Goal: Task Accomplishment & Management: Complete application form

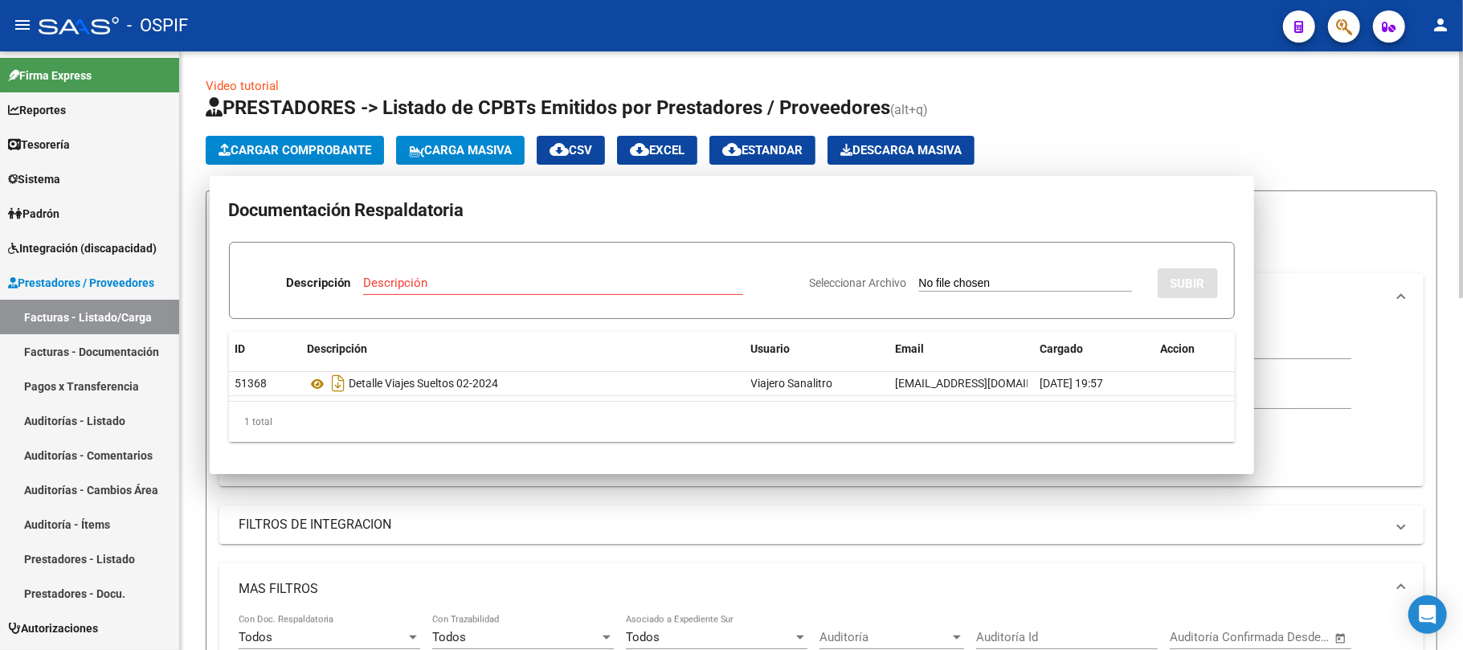
scroll to position [637, 0]
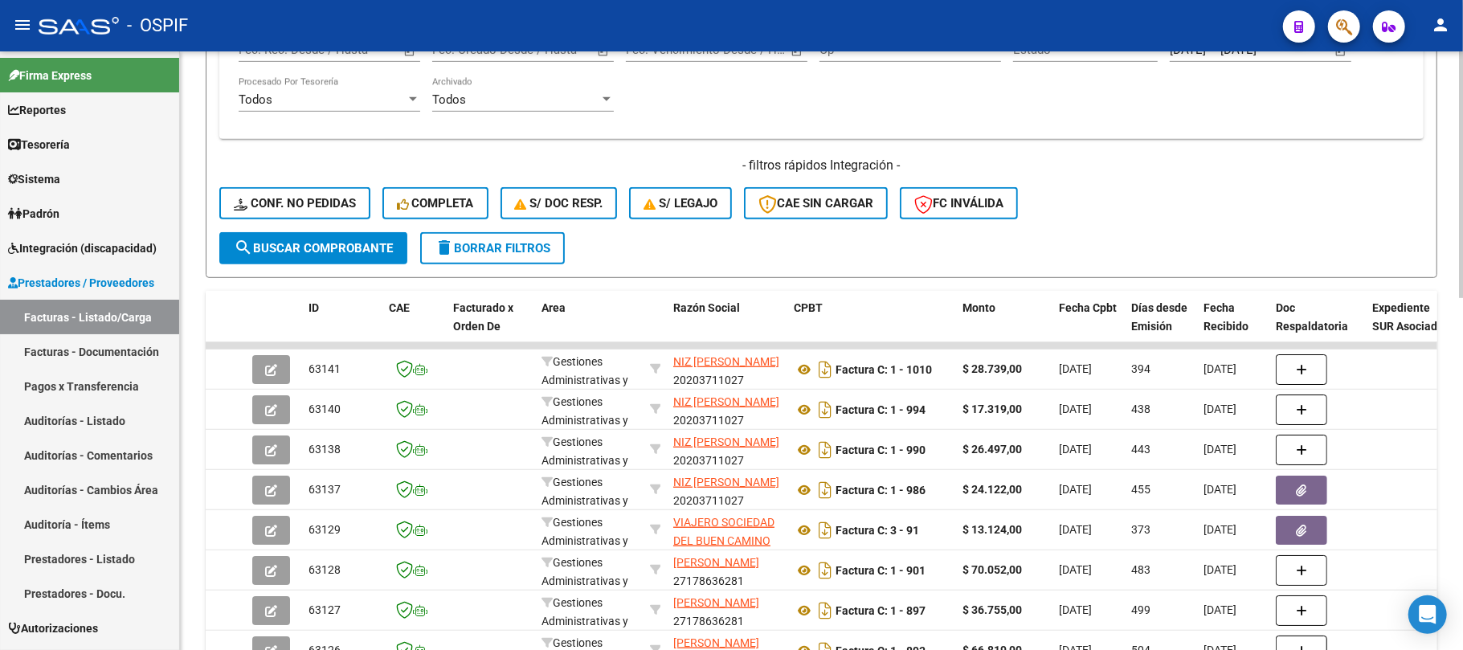
click at [532, 245] on span "delete Borrar Filtros" at bounding box center [493, 248] width 116 height 14
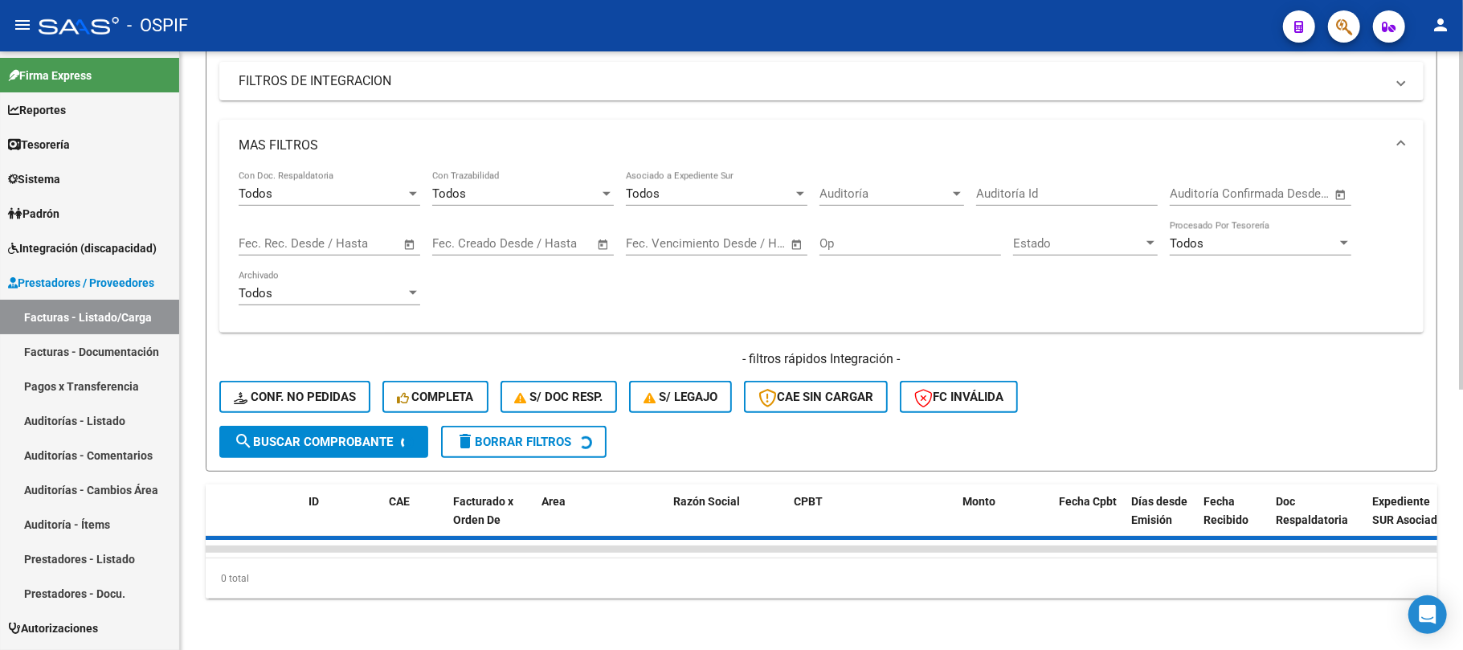
scroll to position [0, 0]
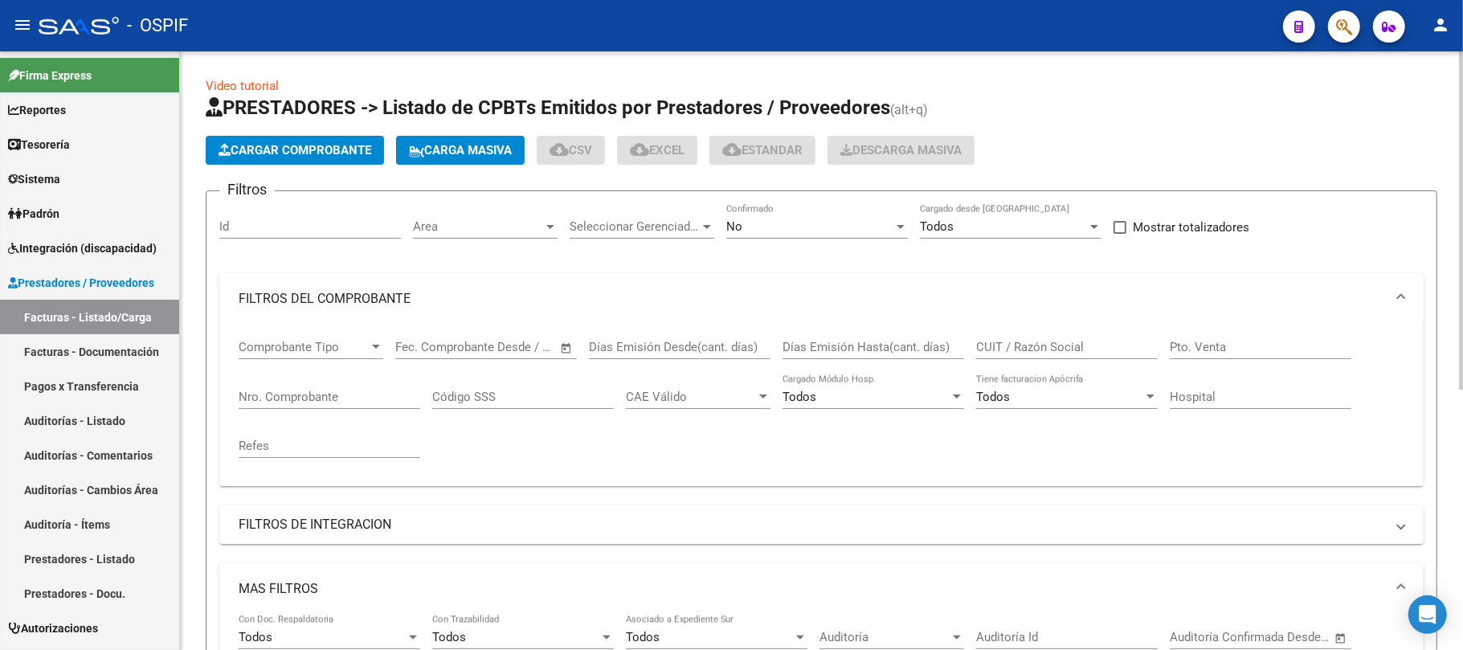
click at [852, 226] on div "No" at bounding box center [810, 226] width 167 height 14
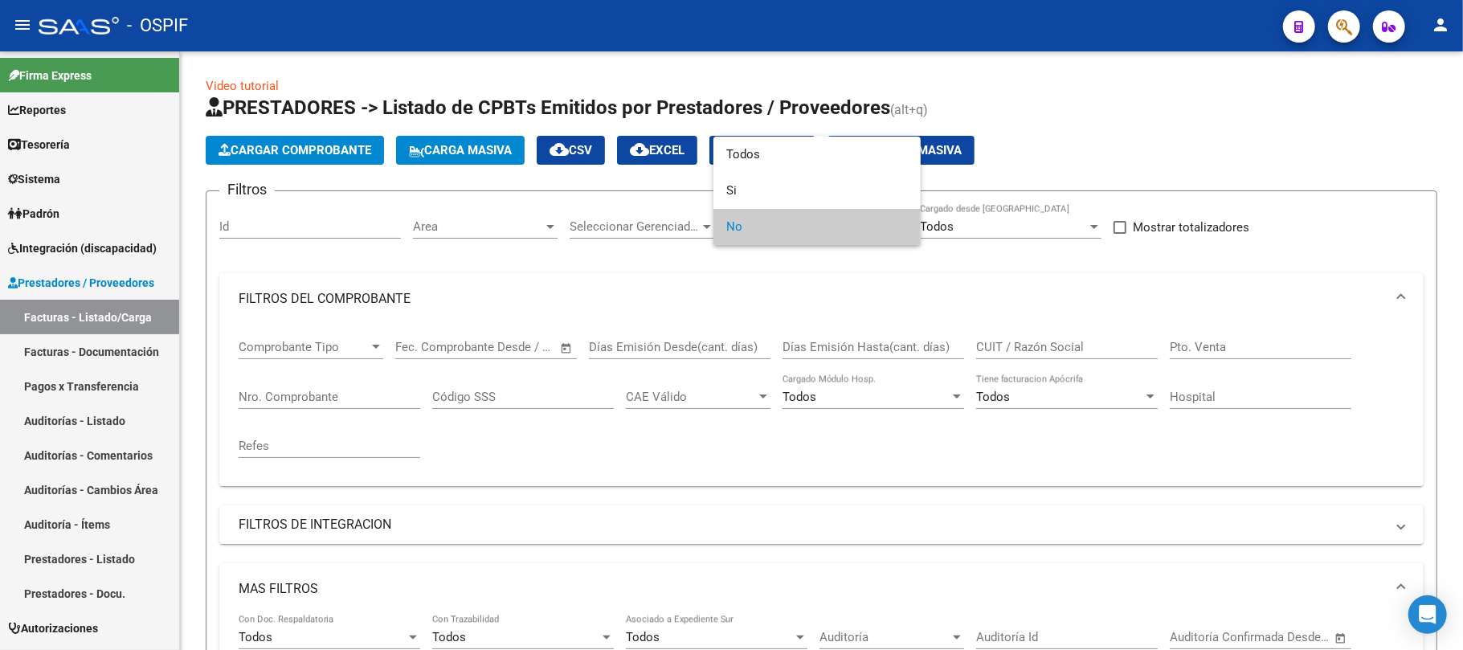
click at [795, 346] on div at bounding box center [731, 325] width 1463 height 650
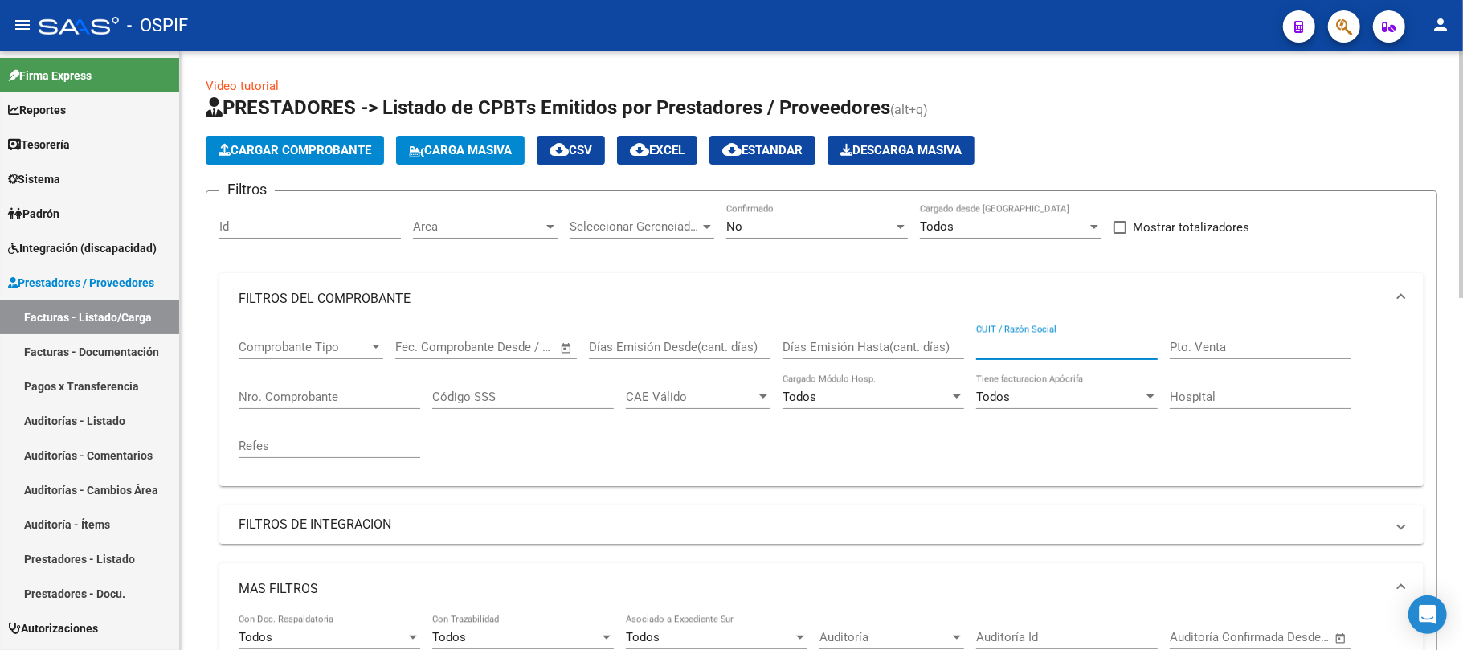
click at [1095, 344] on input "CUIT / Razón Social" at bounding box center [1067, 347] width 182 height 14
click at [804, 236] on div "No Confirmado" at bounding box center [818, 221] width 182 height 35
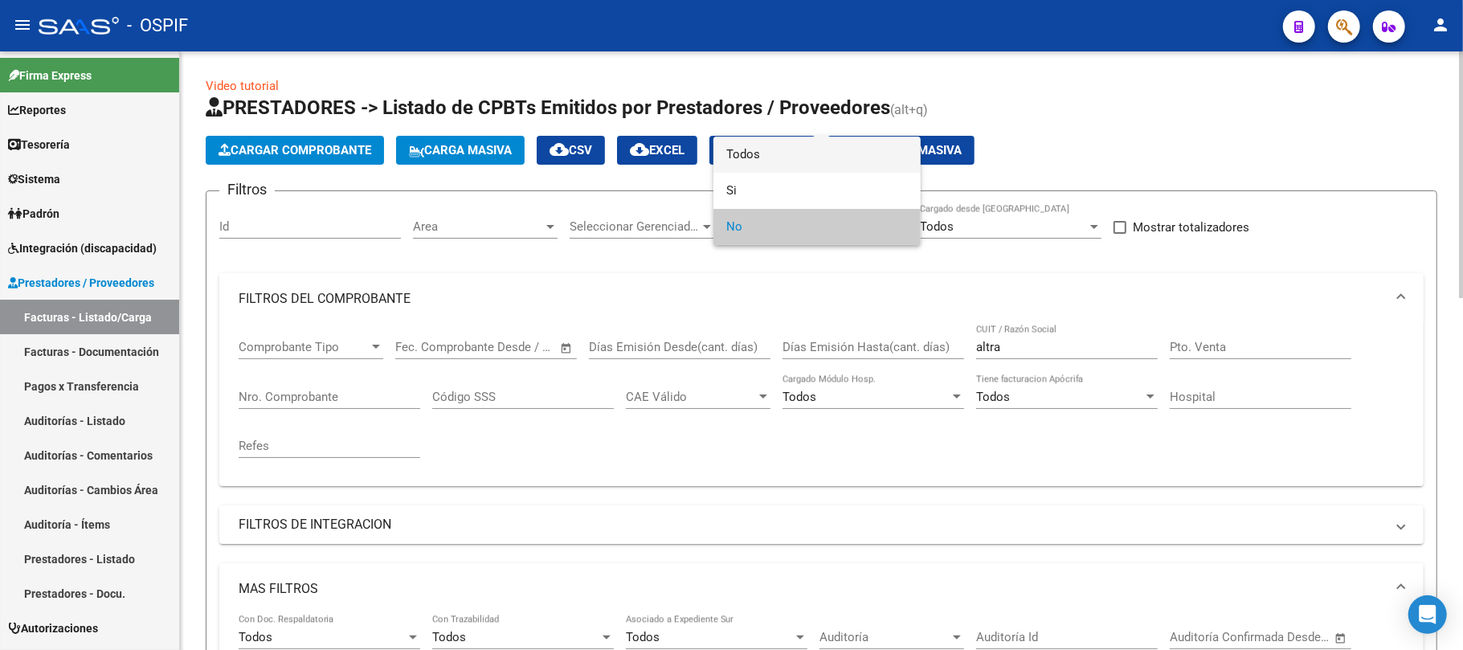
click at [791, 165] on span "Todos" at bounding box center [818, 155] width 182 height 36
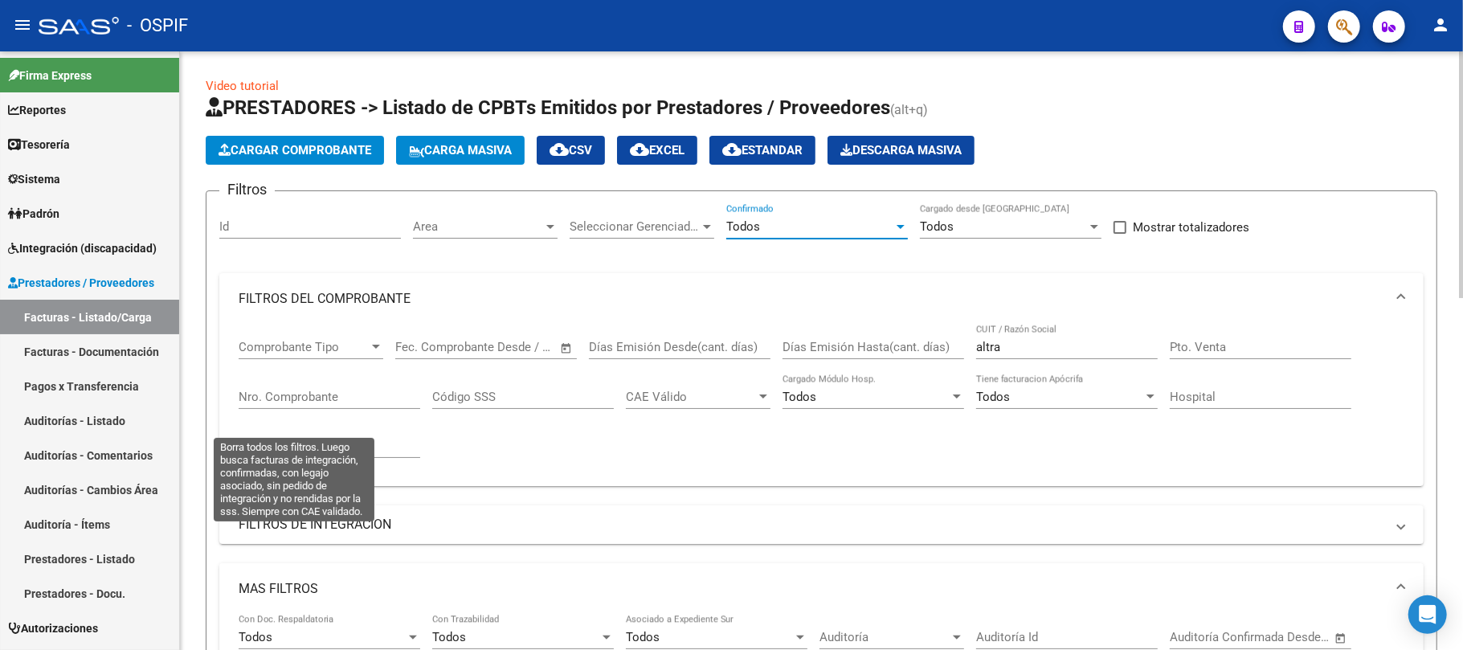
click at [426, 563] on mat-expansion-panel-header "MAS FILTROS" at bounding box center [821, 588] width 1205 height 51
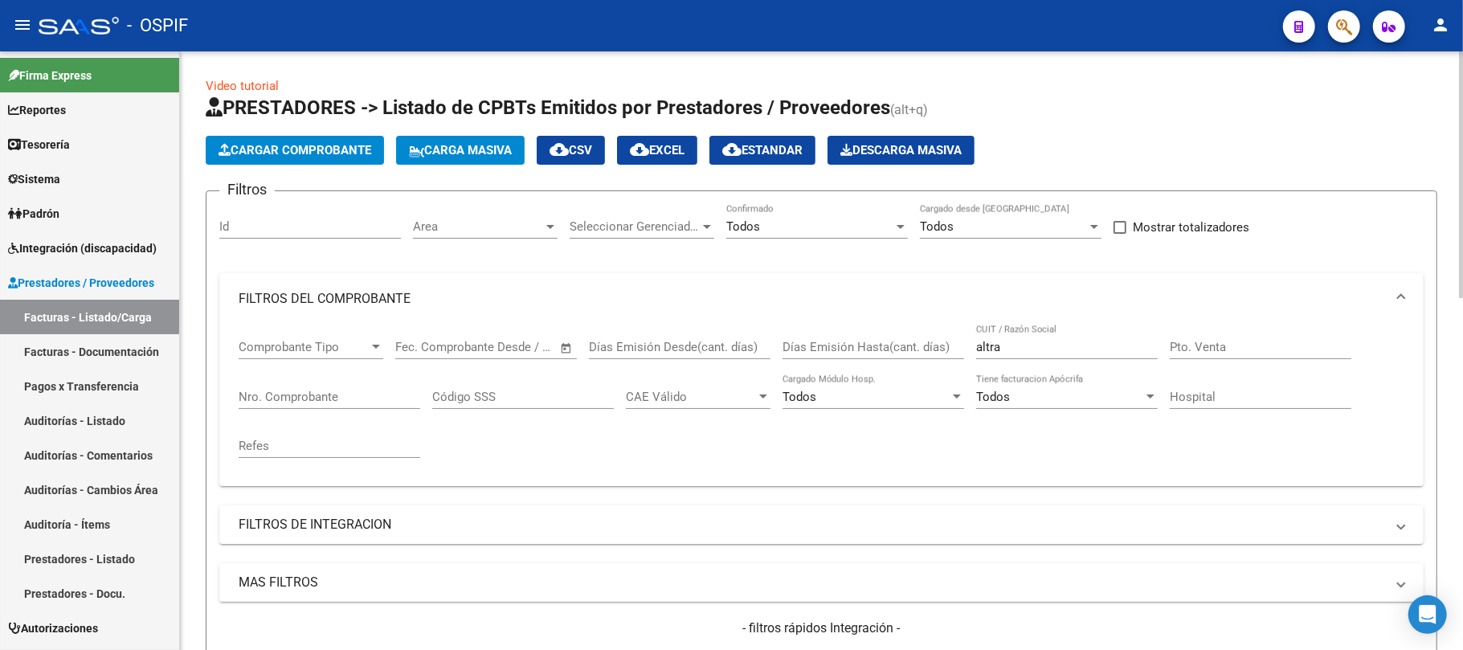
scroll to position [321, 0]
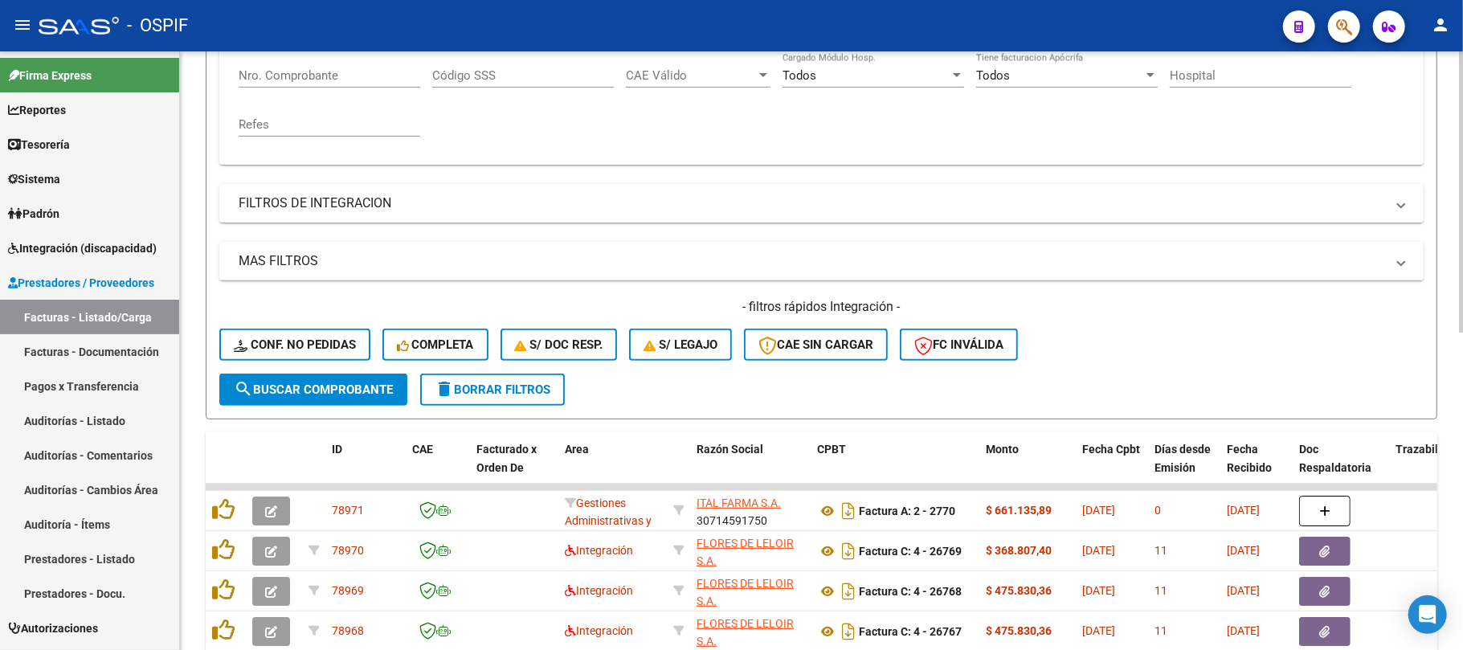
click at [332, 383] on span "search Buscar Comprobante" at bounding box center [313, 390] width 159 height 14
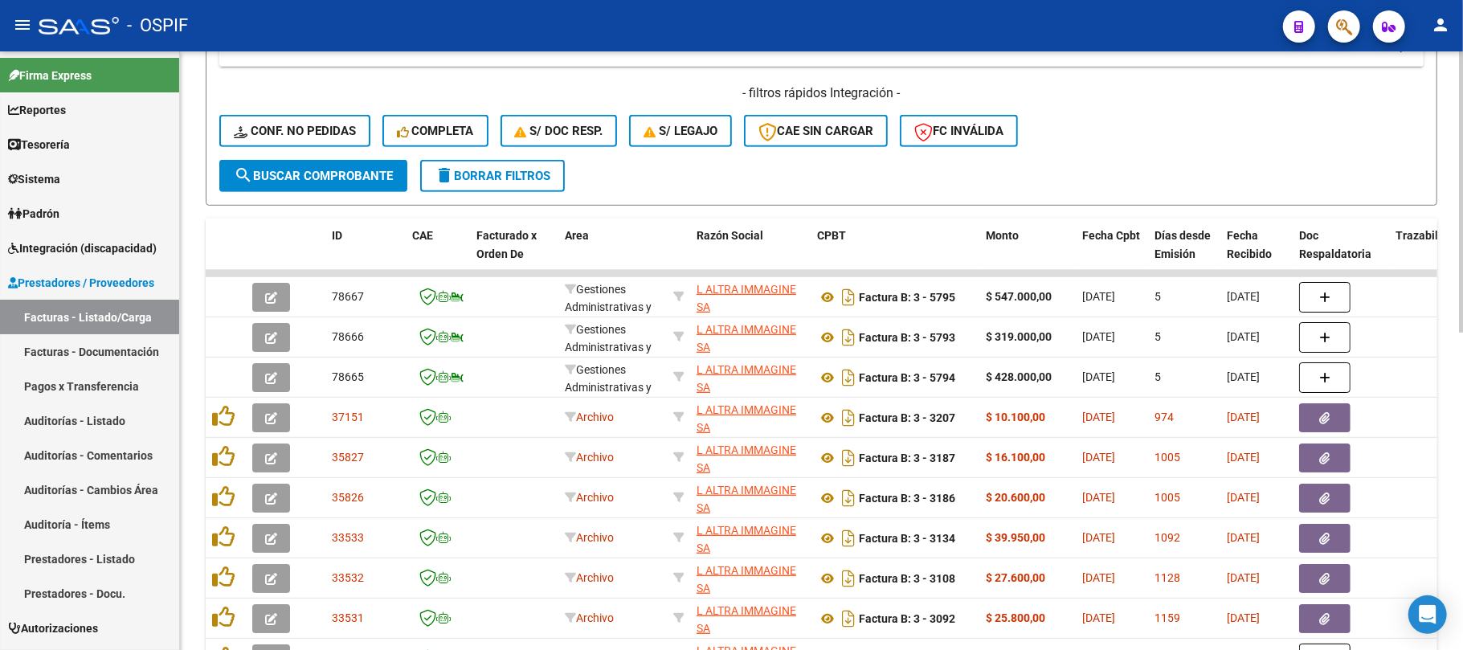
scroll to position [107, 0]
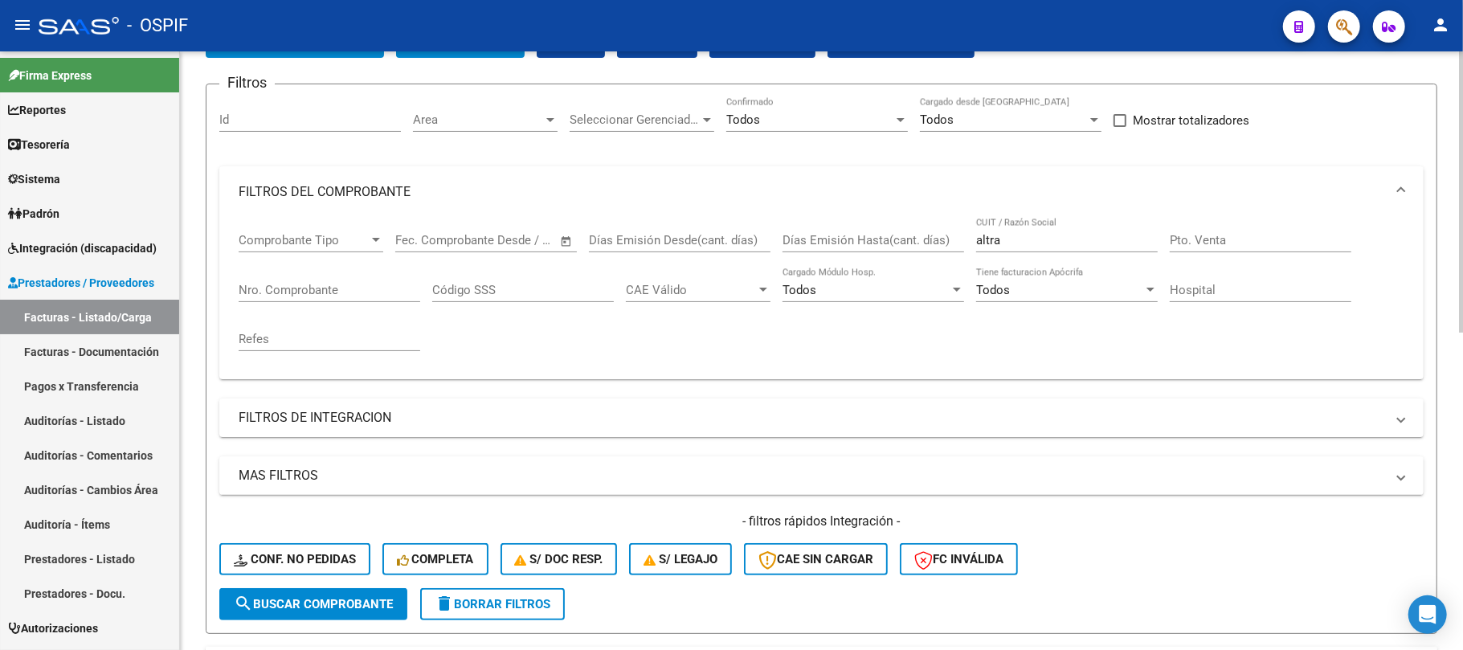
drag, startPoint x: 1037, startPoint y: 222, endPoint x: 1032, endPoint y: 233, distance: 12.2
click at [1034, 223] on div "altra CUIT / Razón Social" at bounding box center [1067, 235] width 182 height 35
click at [1030, 235] on input "altra" at bounding box center [1067, 240] width 182 height 14
click at [691, 236] on div "Comprobante Tipo Comprobante Tipo Start date – End date Fec. Comprobante Desde …" at bounding box center [822, 292] width 1166 height 149
type input "a"
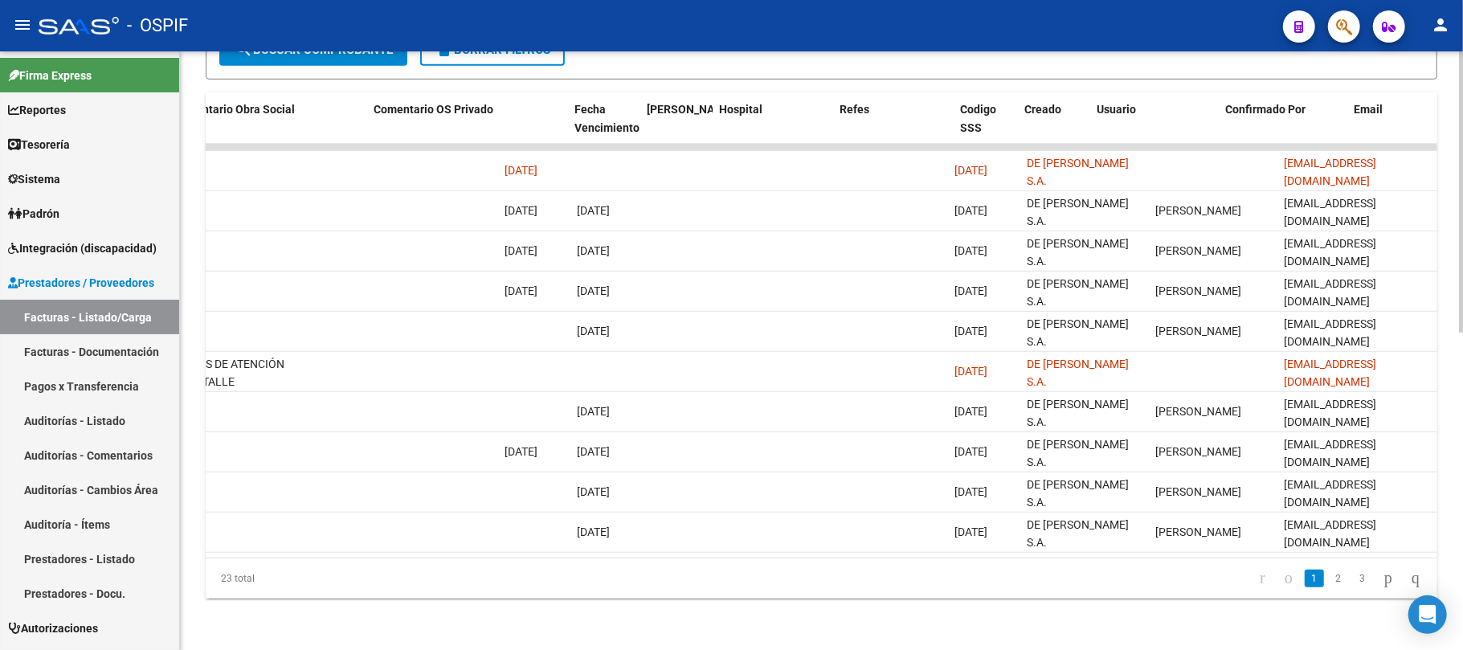
scroll to position [0, 0]
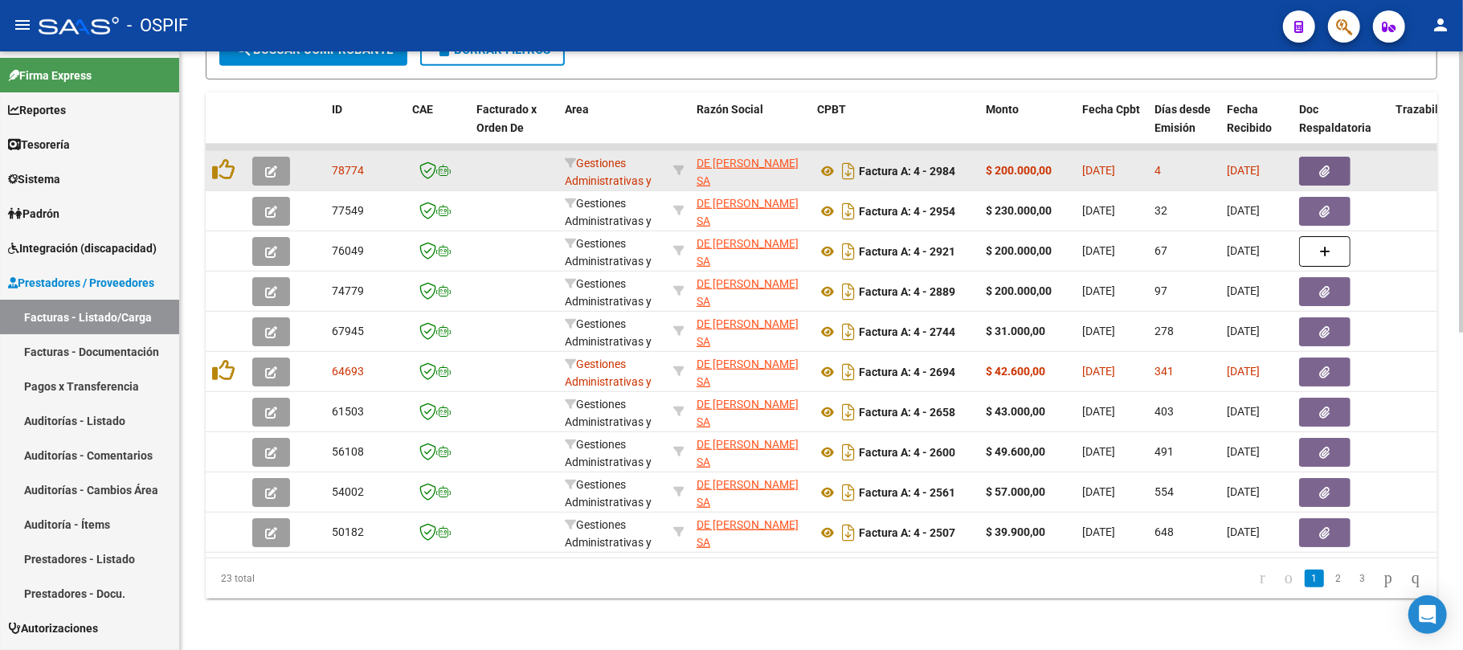
type input "de [PERSON_NAME]"
click at [278, 164] on button "button" at bounding box center [271, 171] width 38 height 29
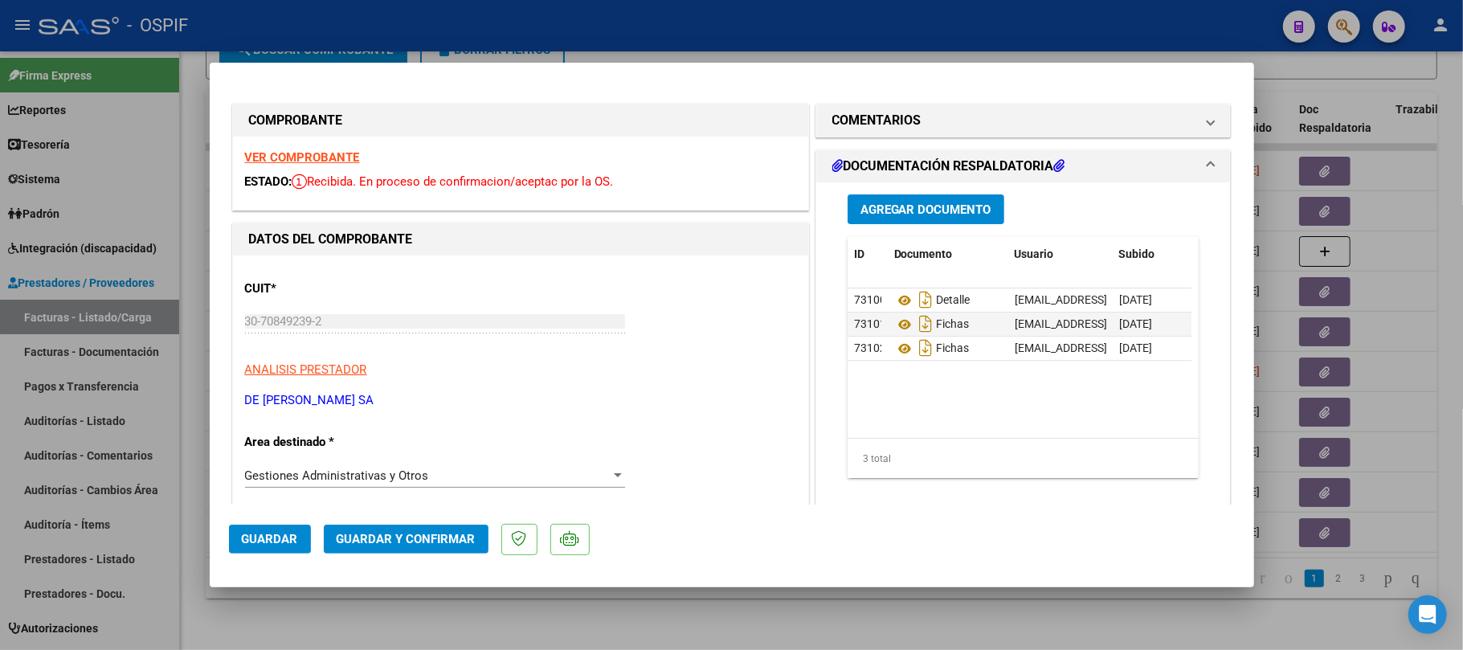
click at [823, 611] on div at bounding box center [731, 325] width 1463 height 650
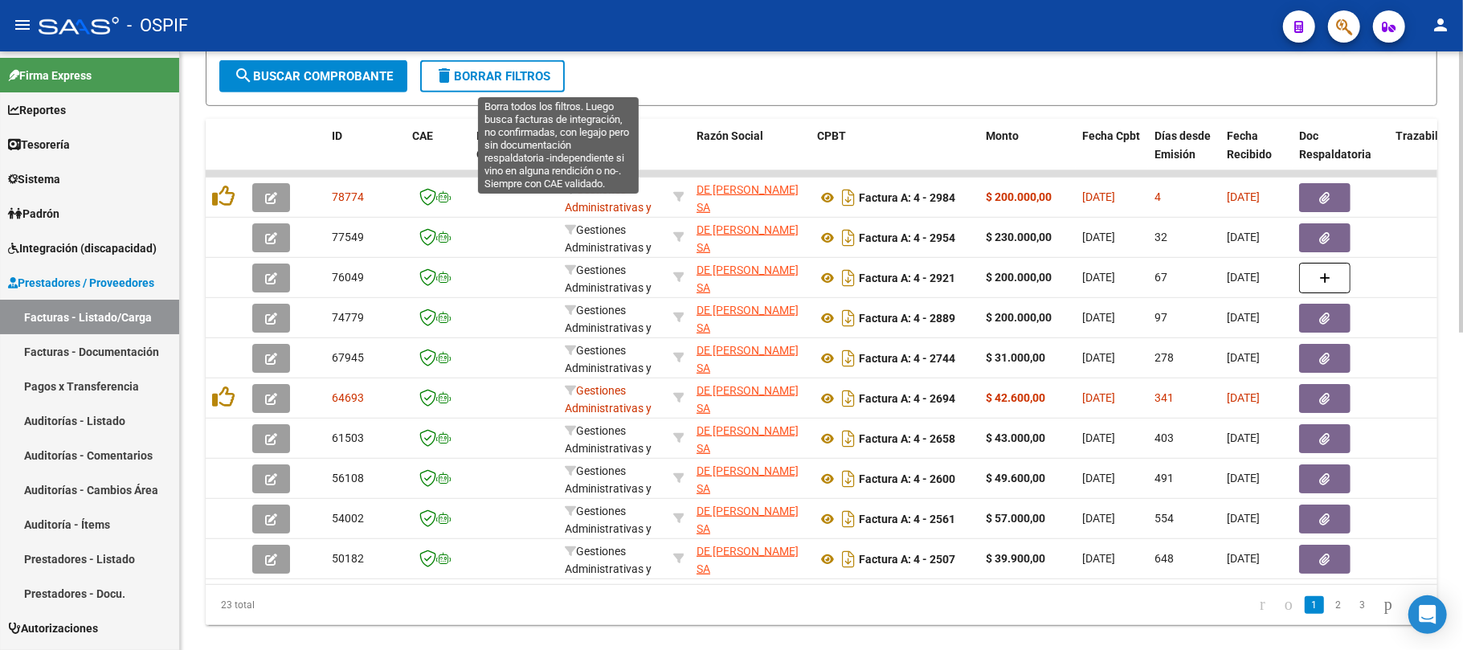
scroll to position [570, 0]
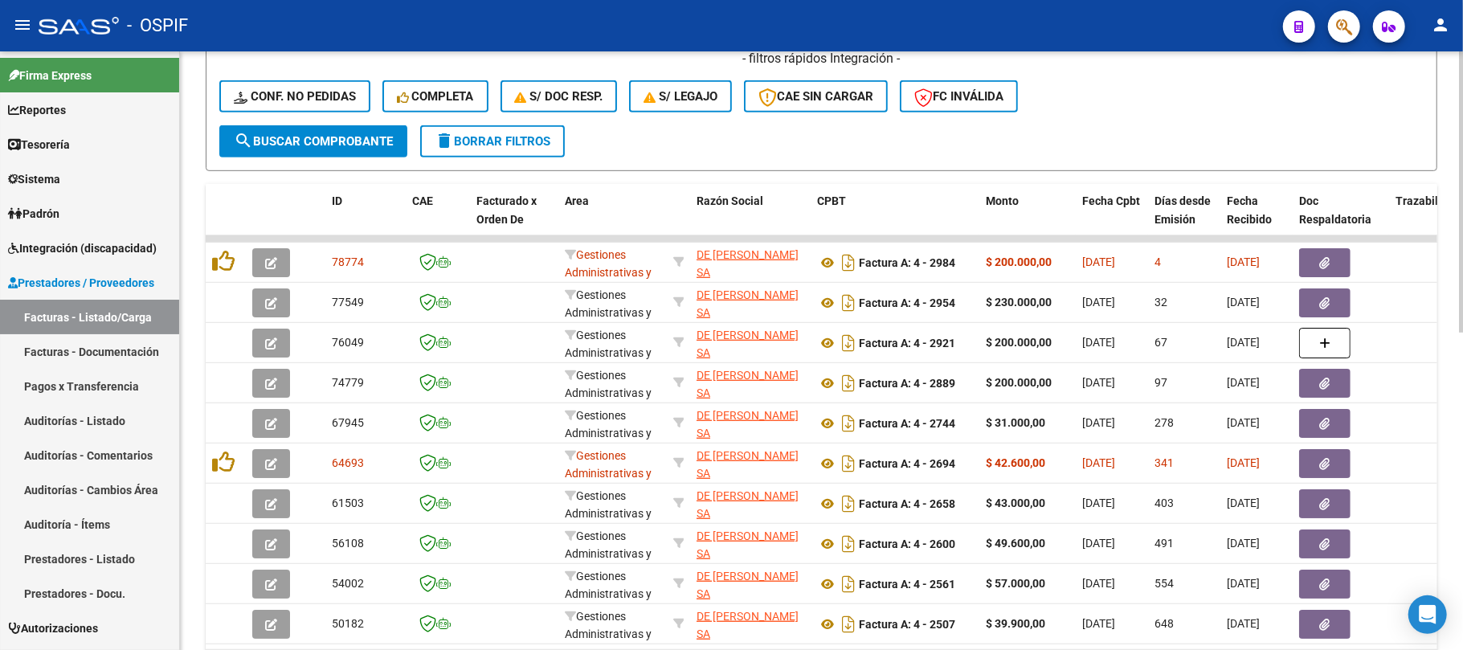
click at [495, 141] on span "delete Borrar Filtros" at bounding box center [493, 141] width 116 height 14
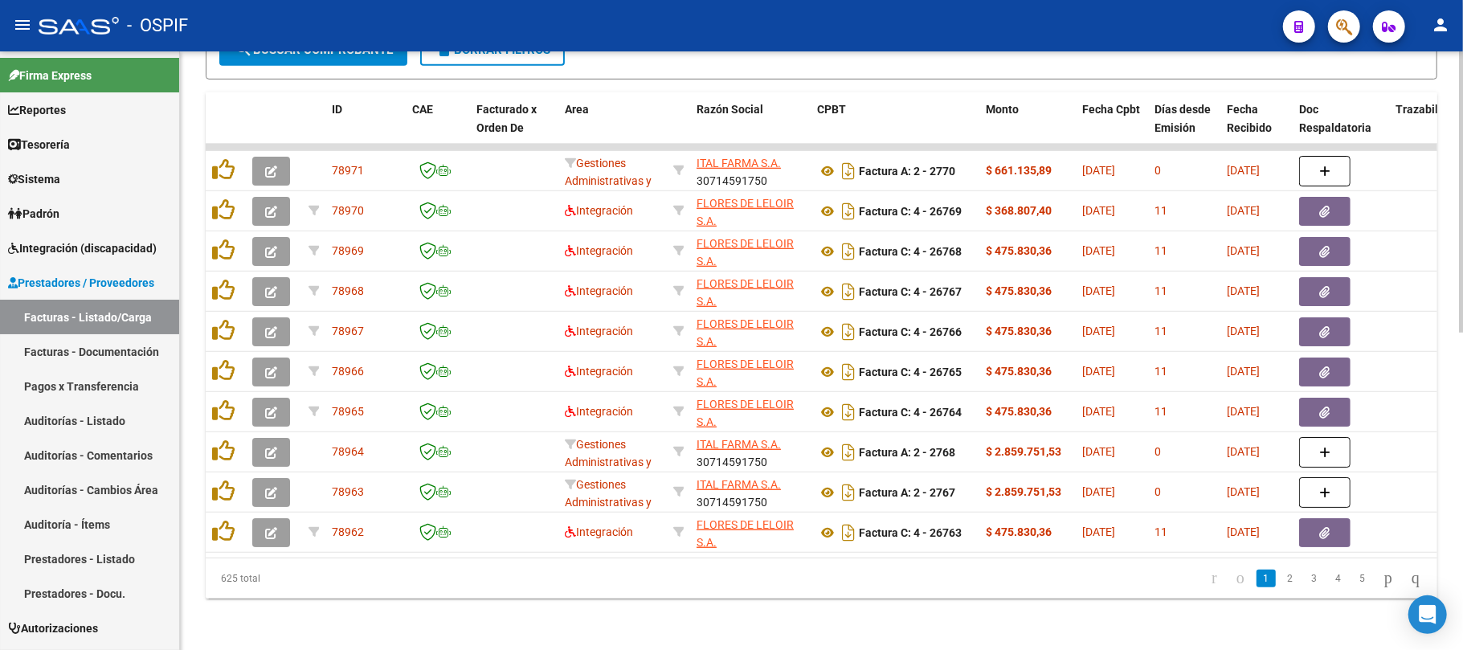
scroll to position [0, 0]
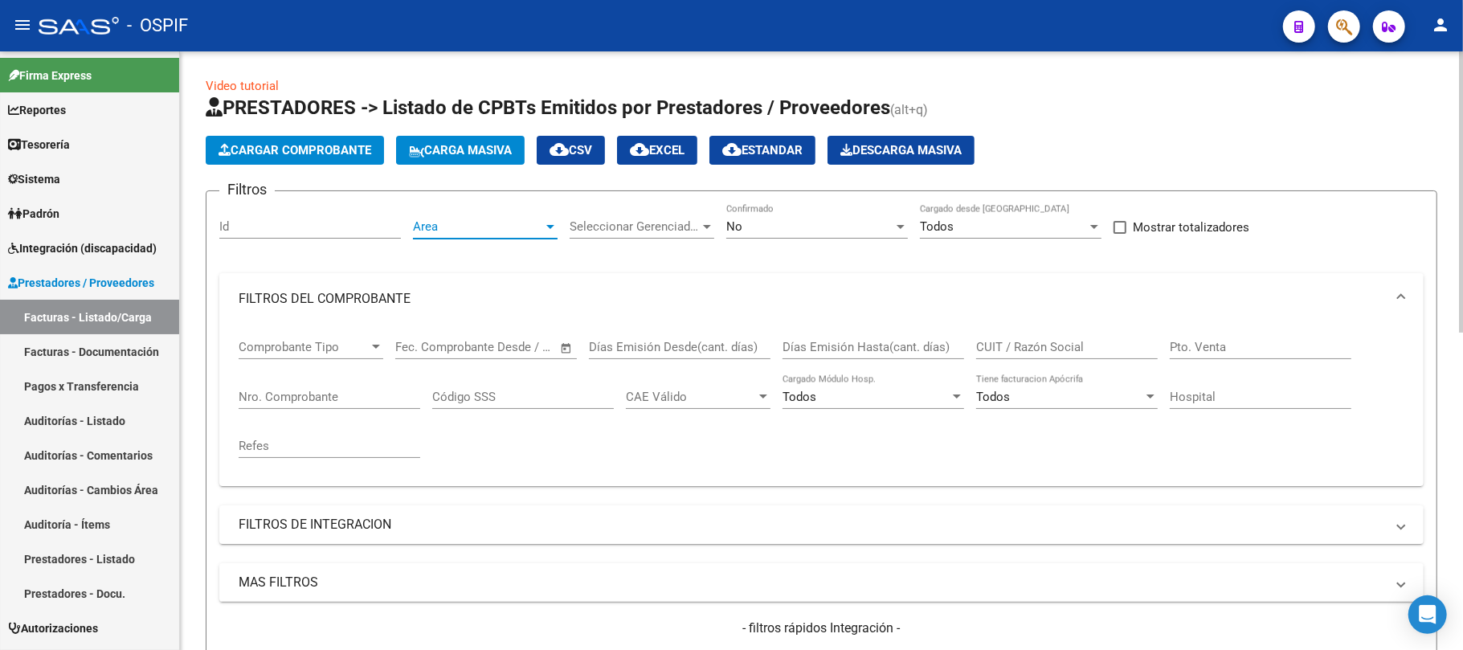
click at [428, 219] on span "Area" at bounding box center [478, 226] width 130 height 14
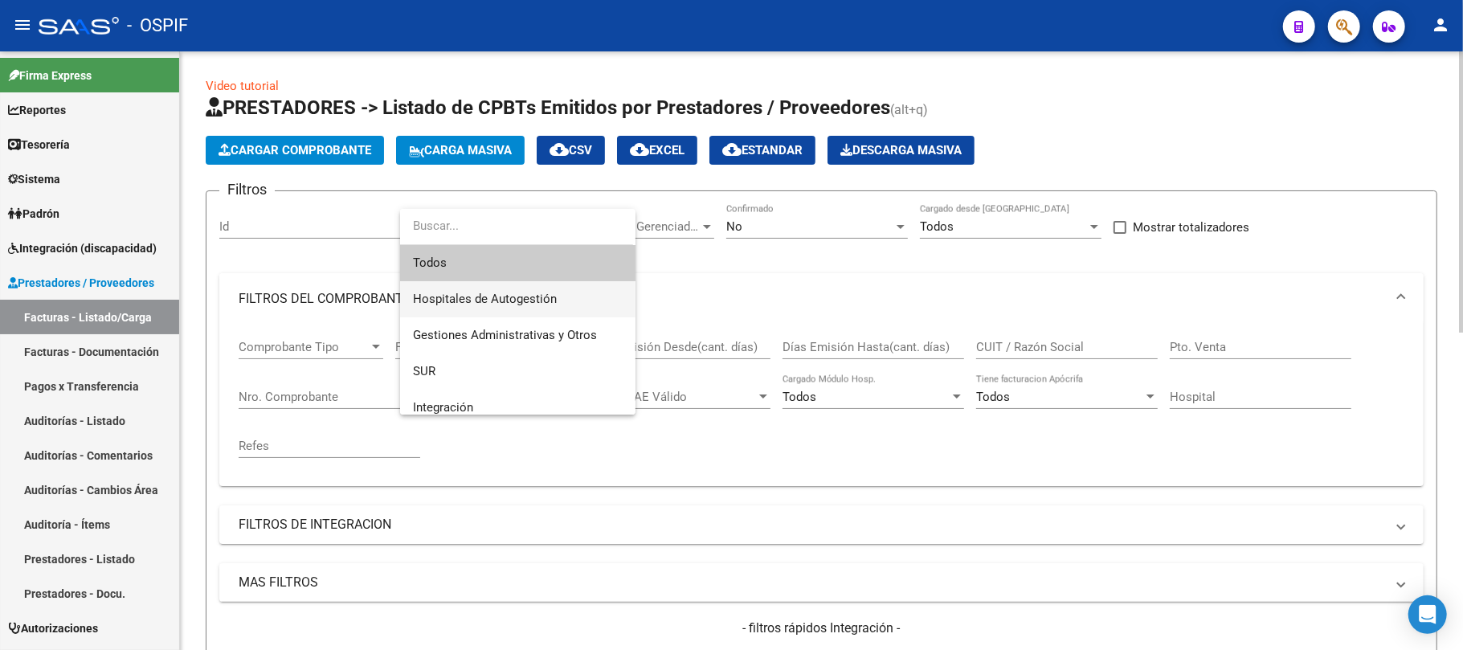
click at [511, 299] on span "Hospitales de Autogestión" at bounding box center [485, 299] width 144 height 14
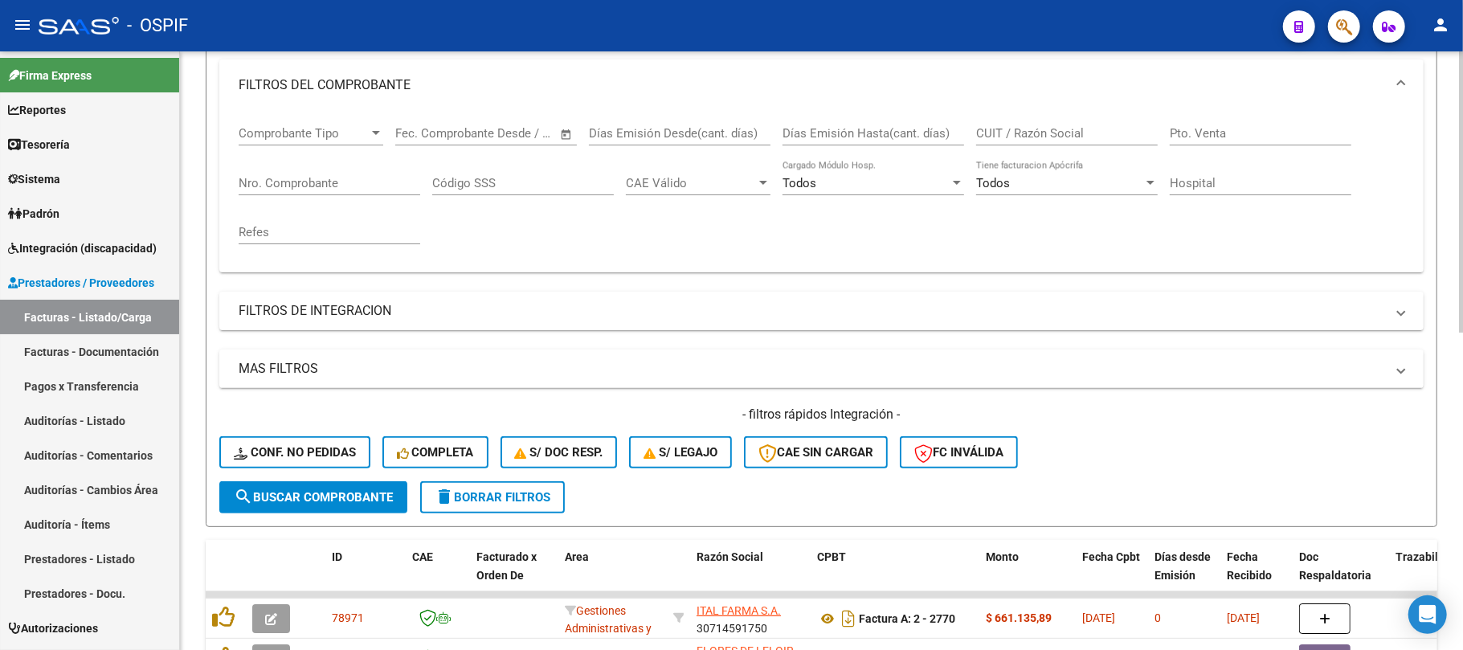
click at [373, 500] on span "search Buscar Comprobante" at bounding box center [313, 497] width 159 height 14
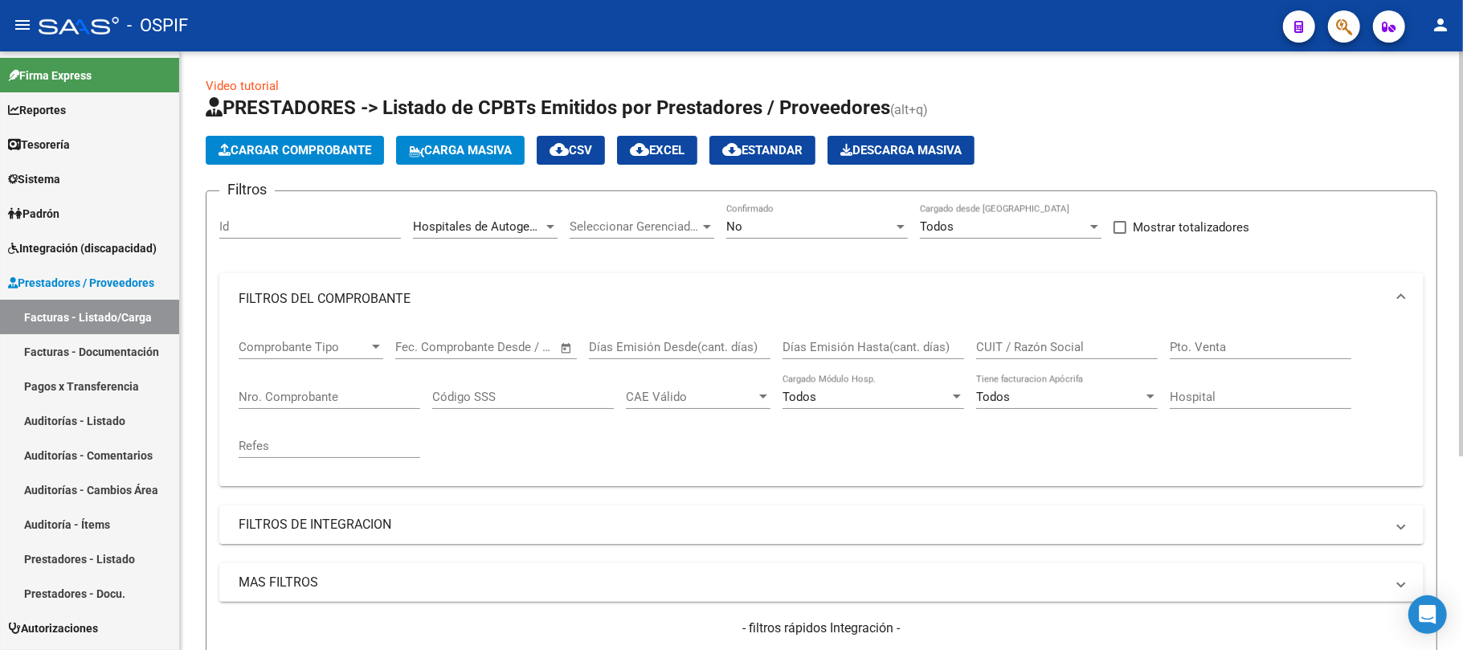
click at [471, 239] on div "Hospitales de Autogestión Area" at bounding box center [485, 229] width 145 height 50
click at [473, 230] on span "Hospitales de Autogestión" at bounding box center [485, 226] width 144 height 14
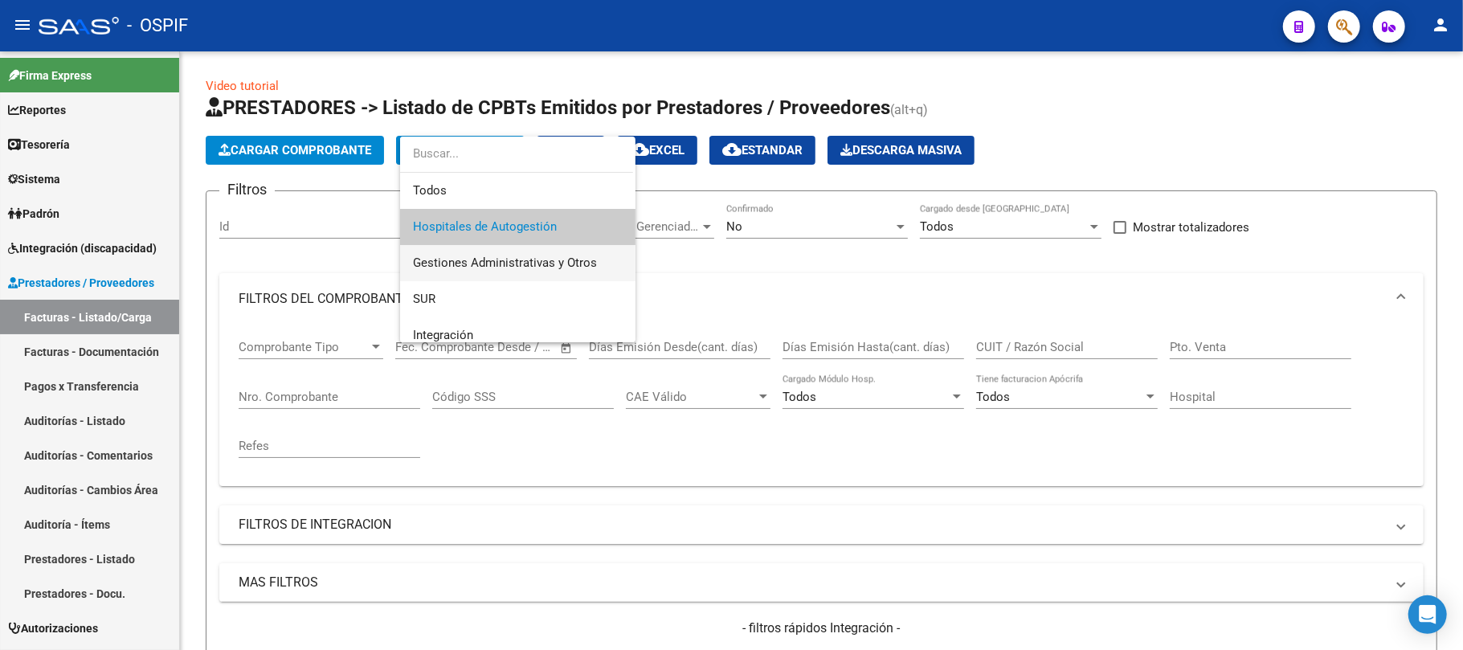
click at [470, 275] on span "Gestiones Administrativas y Otros" at bounding box center [518, 263] width 210 height 36
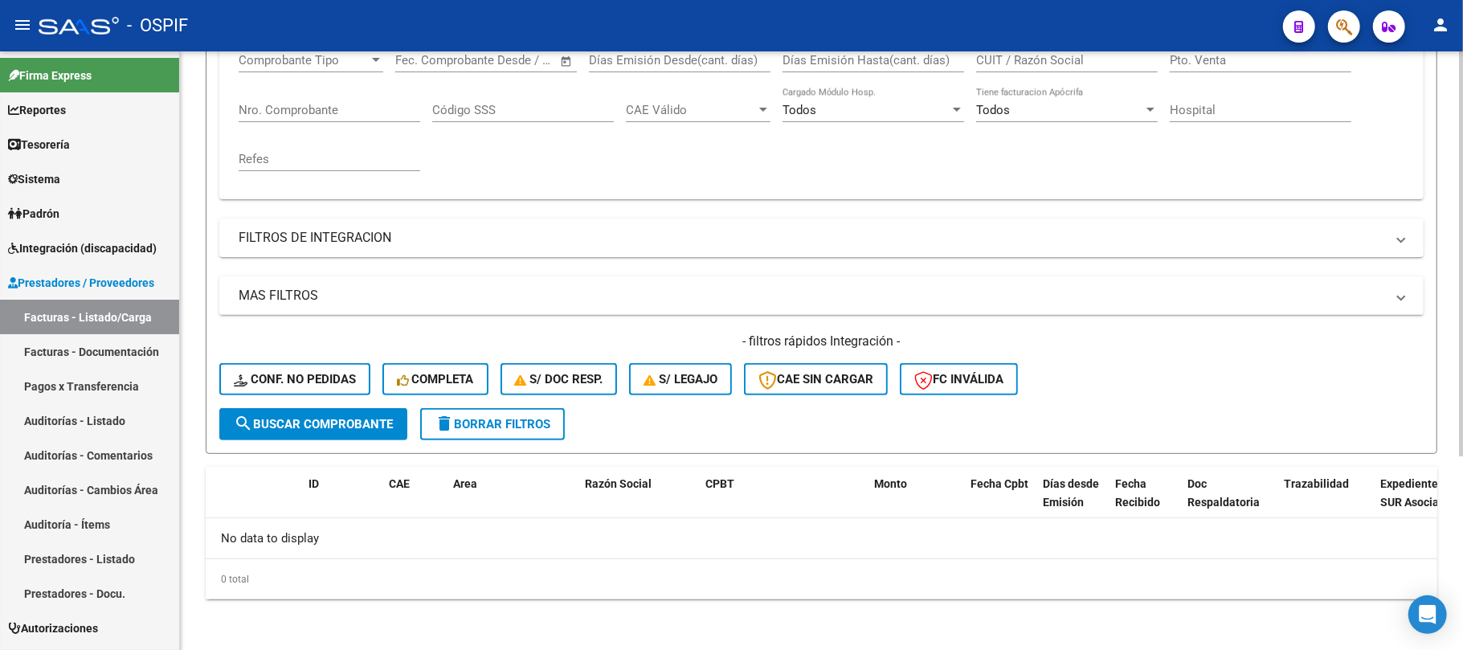
click at [352, 424] on span "search Buscar Comprobante" at bounding box center [313, 424] width 159 height 14
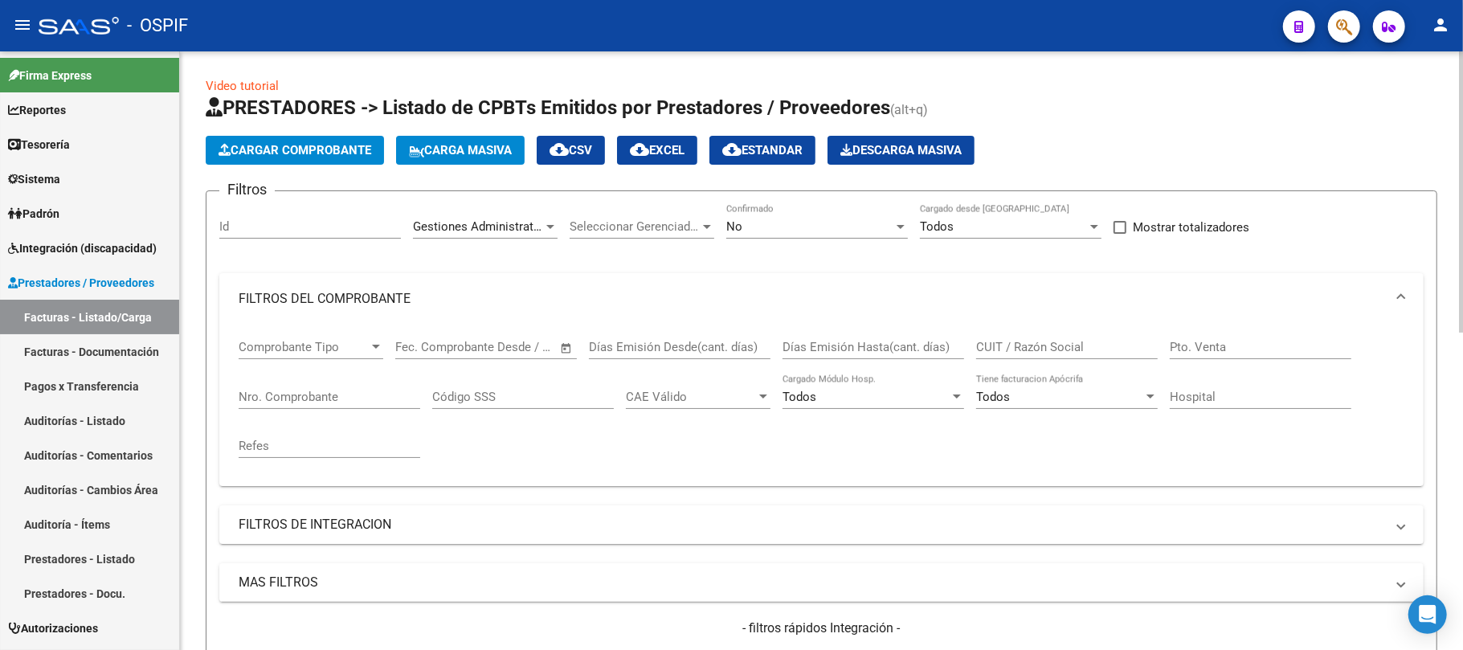
click at [453, 219] on div "Gestiones Administrativas y Otros Area" at bounding box center [485, 221] width 145 height 35
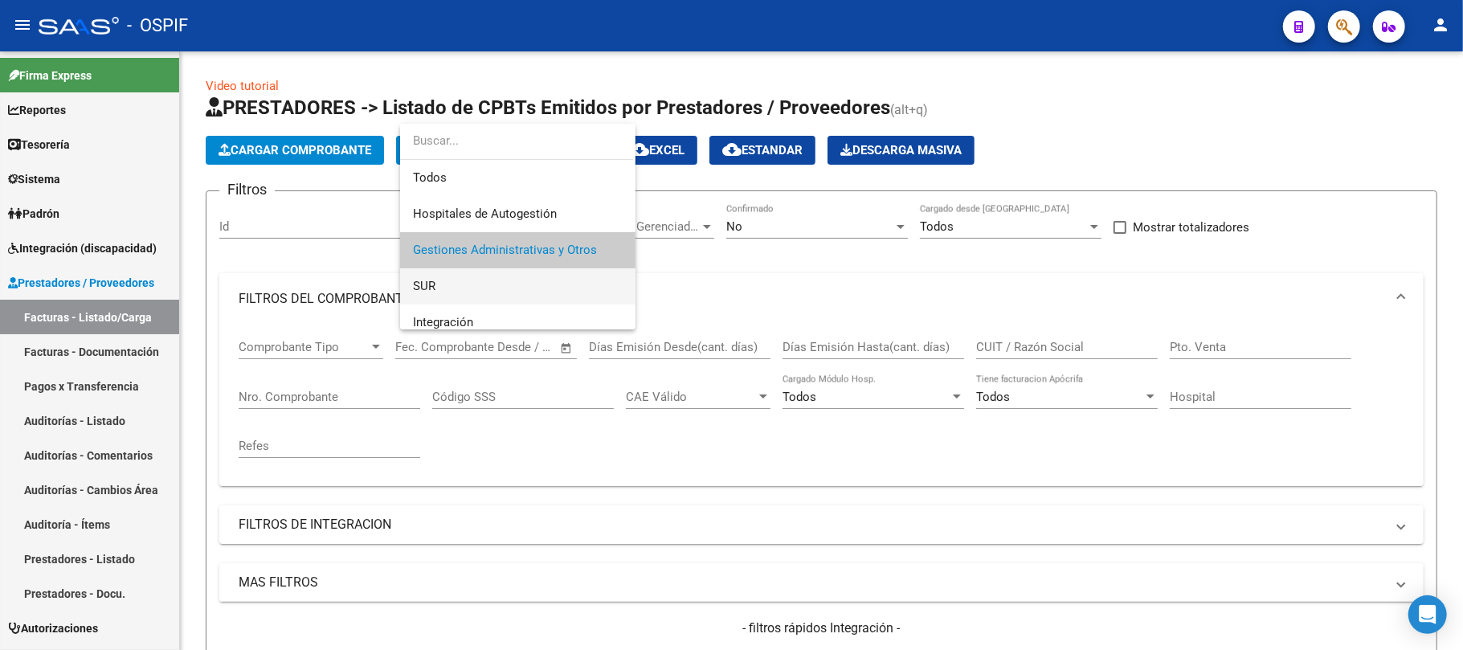
scroll to position [23, 0]
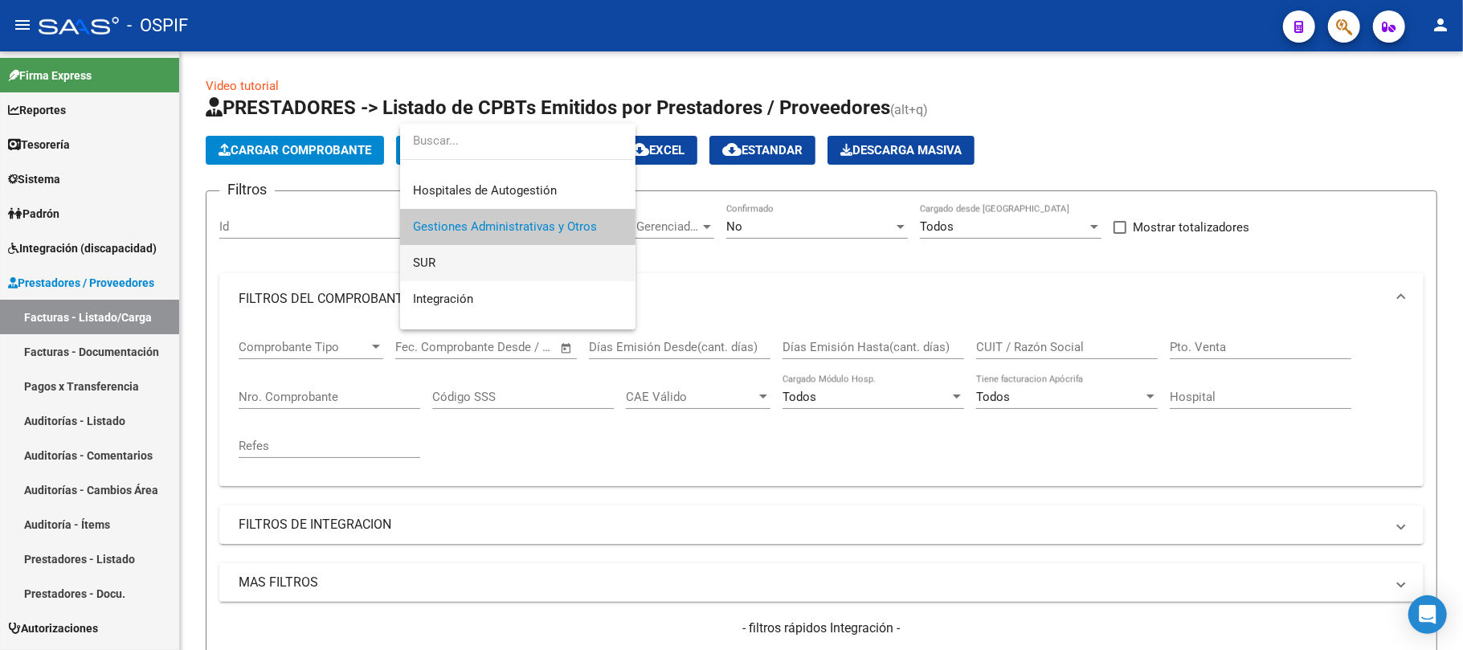
click at [493, 270] on span "SUR" at bounding box center [518, 263] width 210 height 36
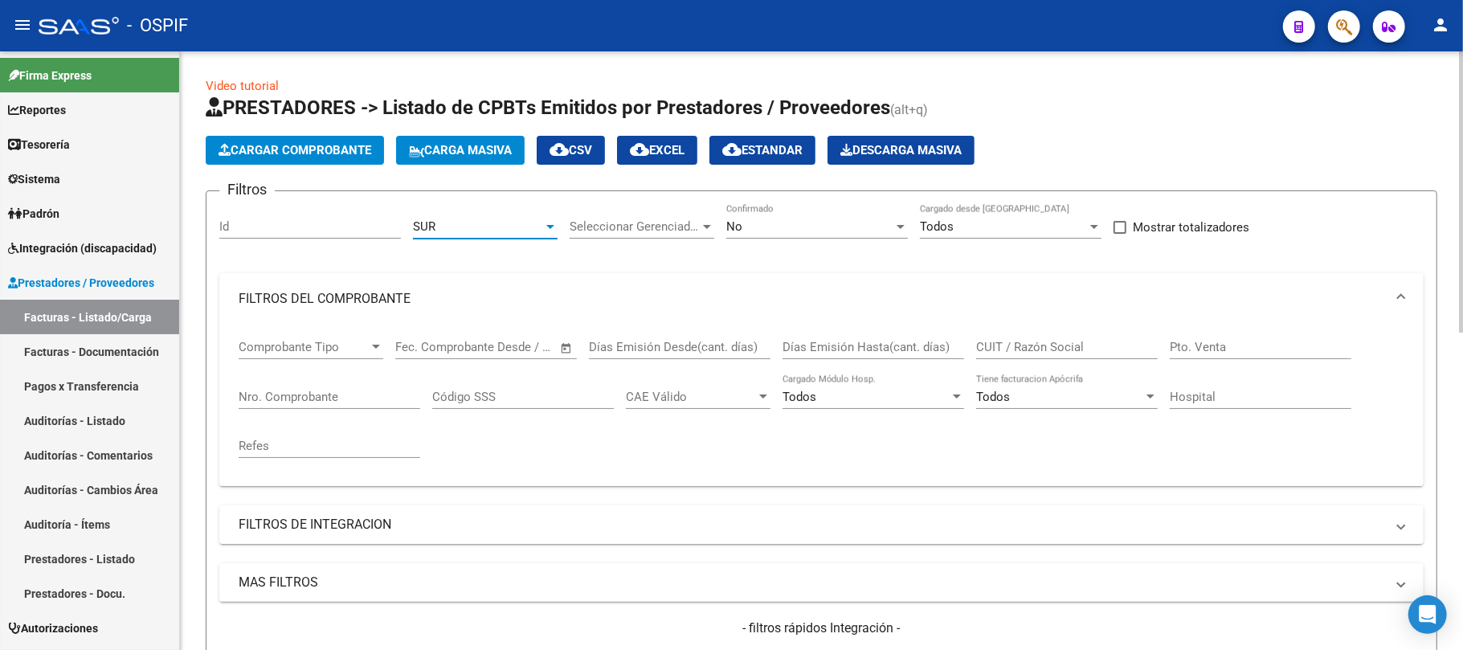
scroll to position [535, 0]
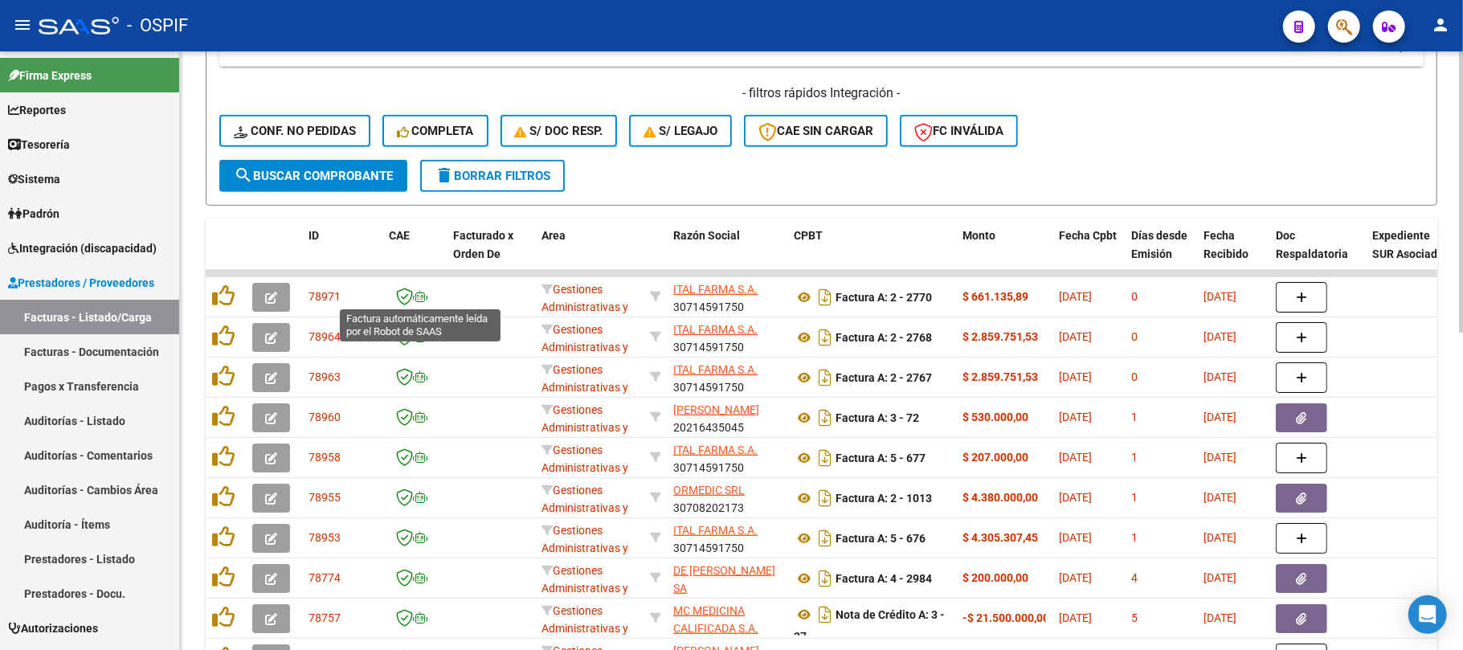
click at [374, 178] on span "search Buscar Comprobante" at bounding box center [313, 176] width 159 height 14
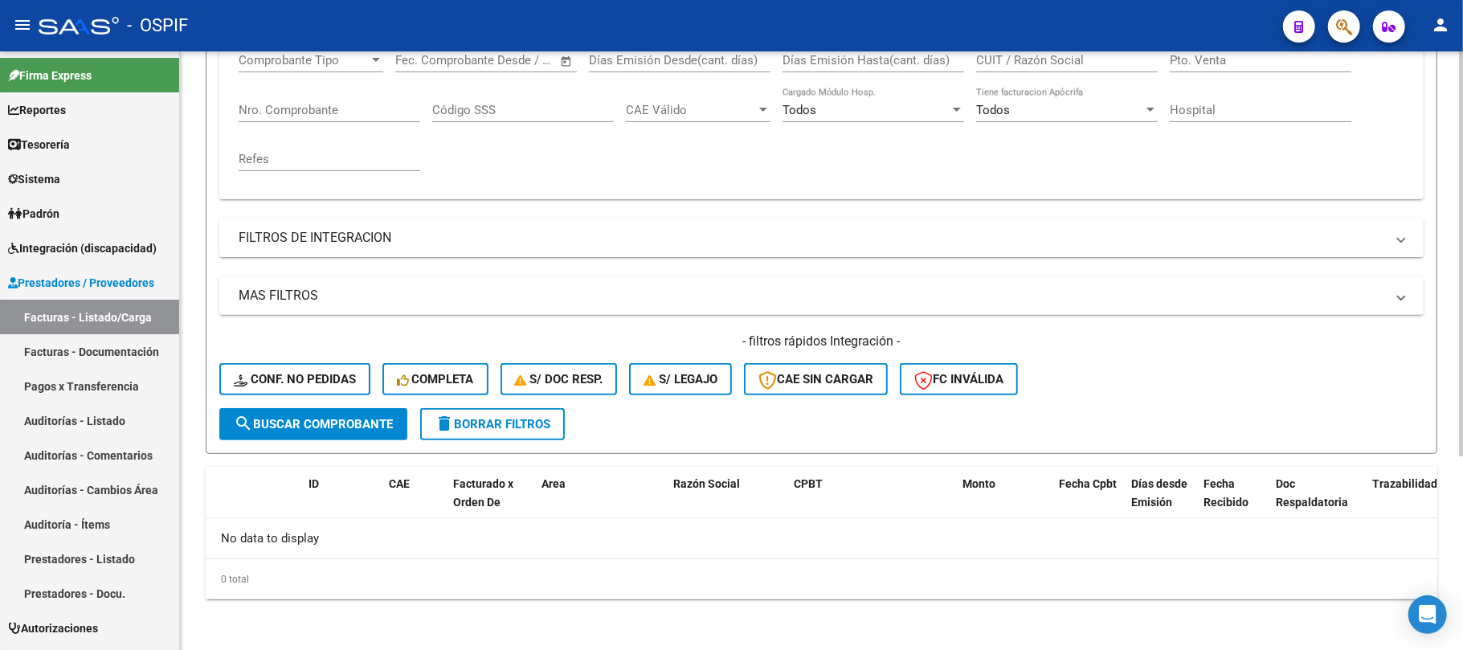
scroll to position [0, 0]
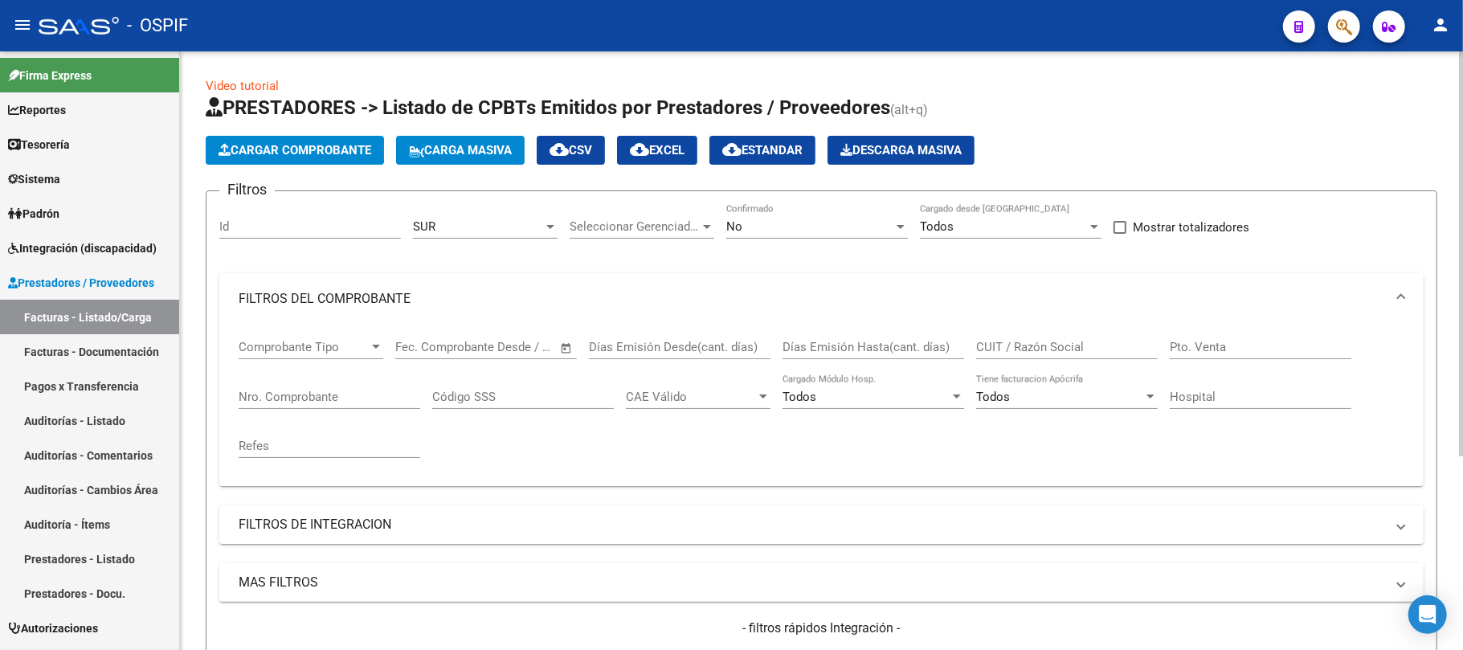
click at [464, 238] on div "SUR Area" at bounding box center [485, 221] width 145 height 35
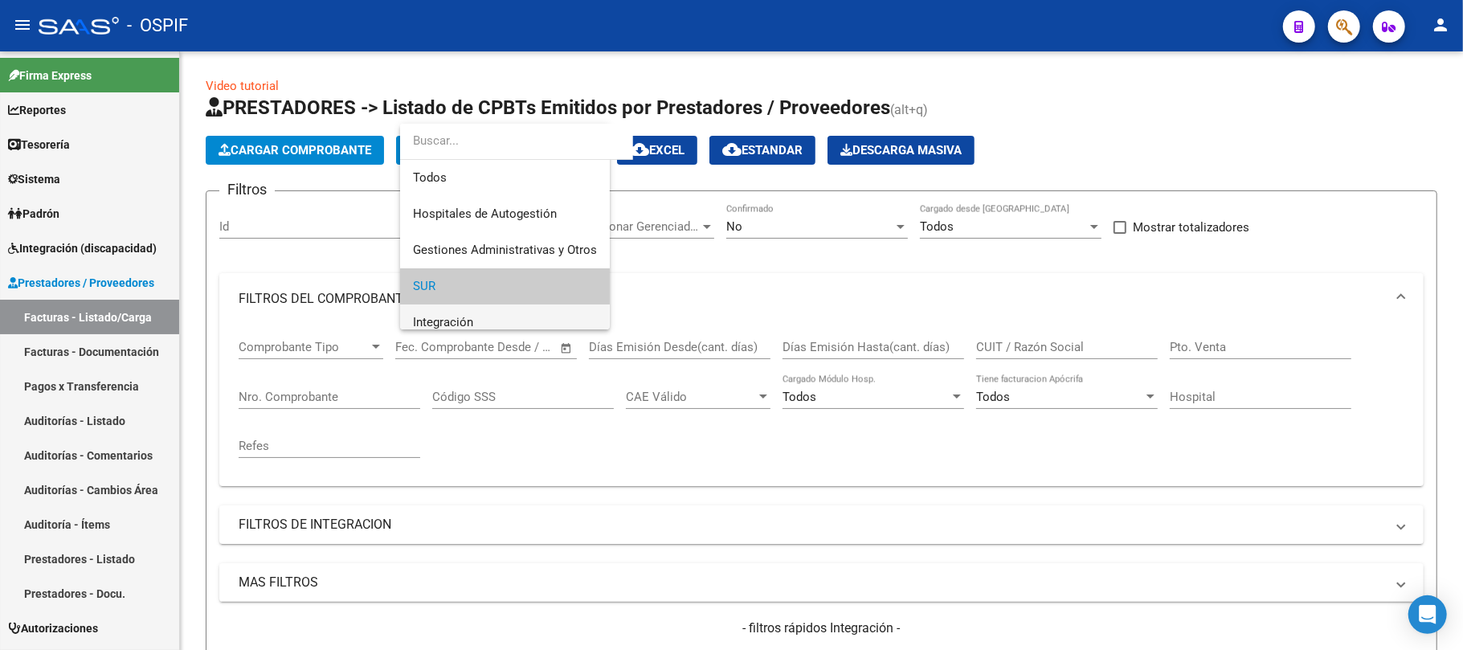
scroll to position [59, 0]
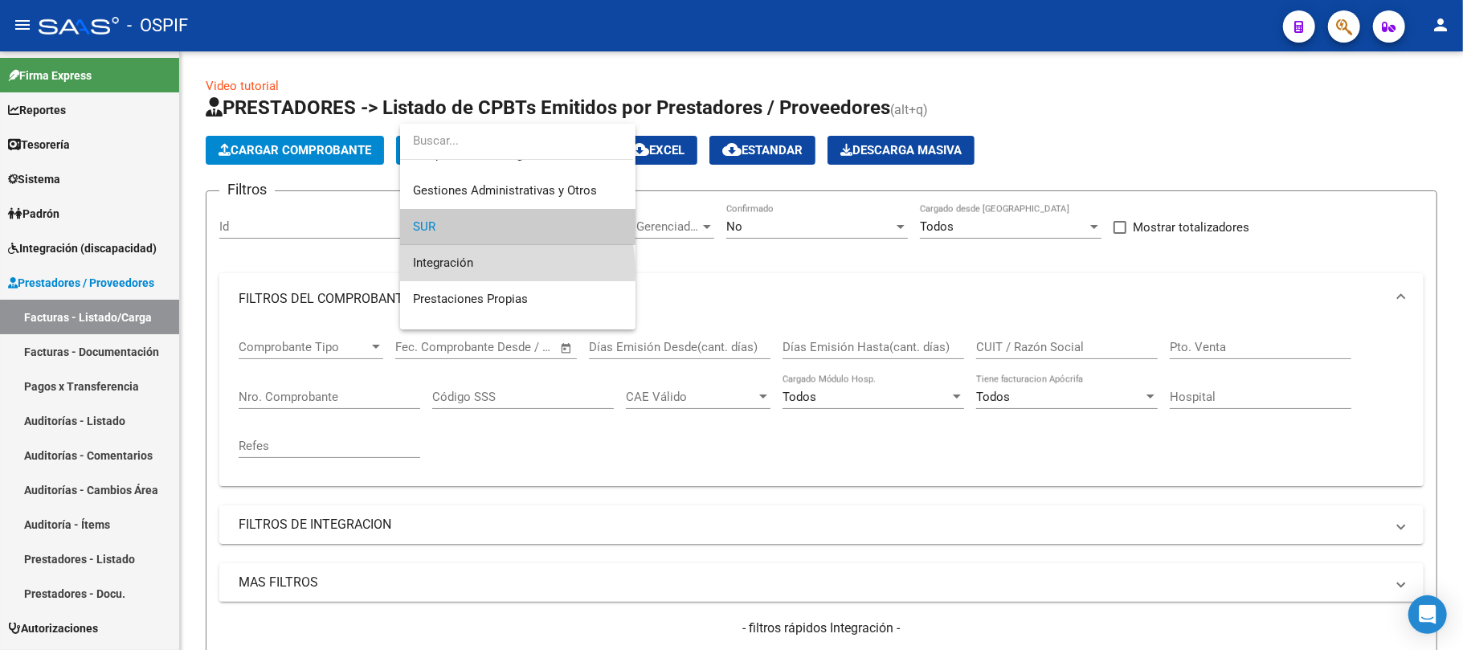
click at [482, 270] on span "Integración" at bounding box center [518, 263] width 210 height 36
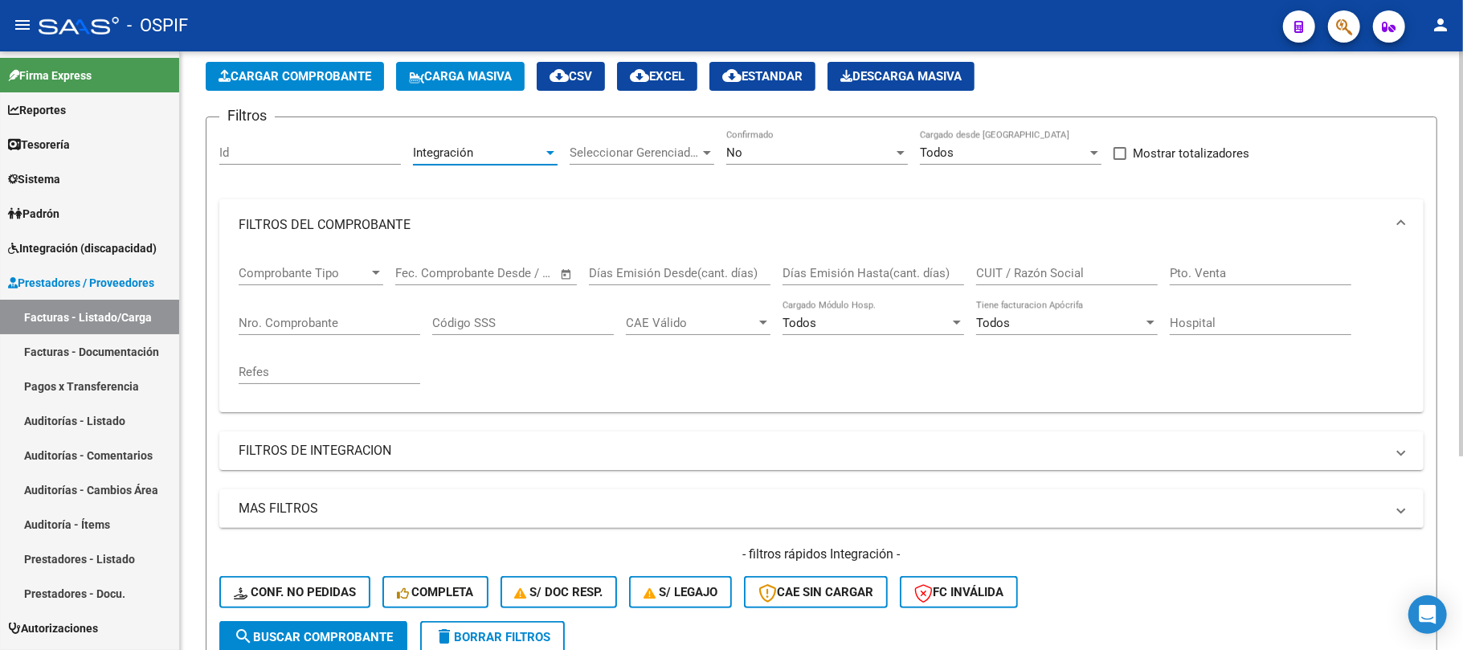
scroll to position [72, 0]
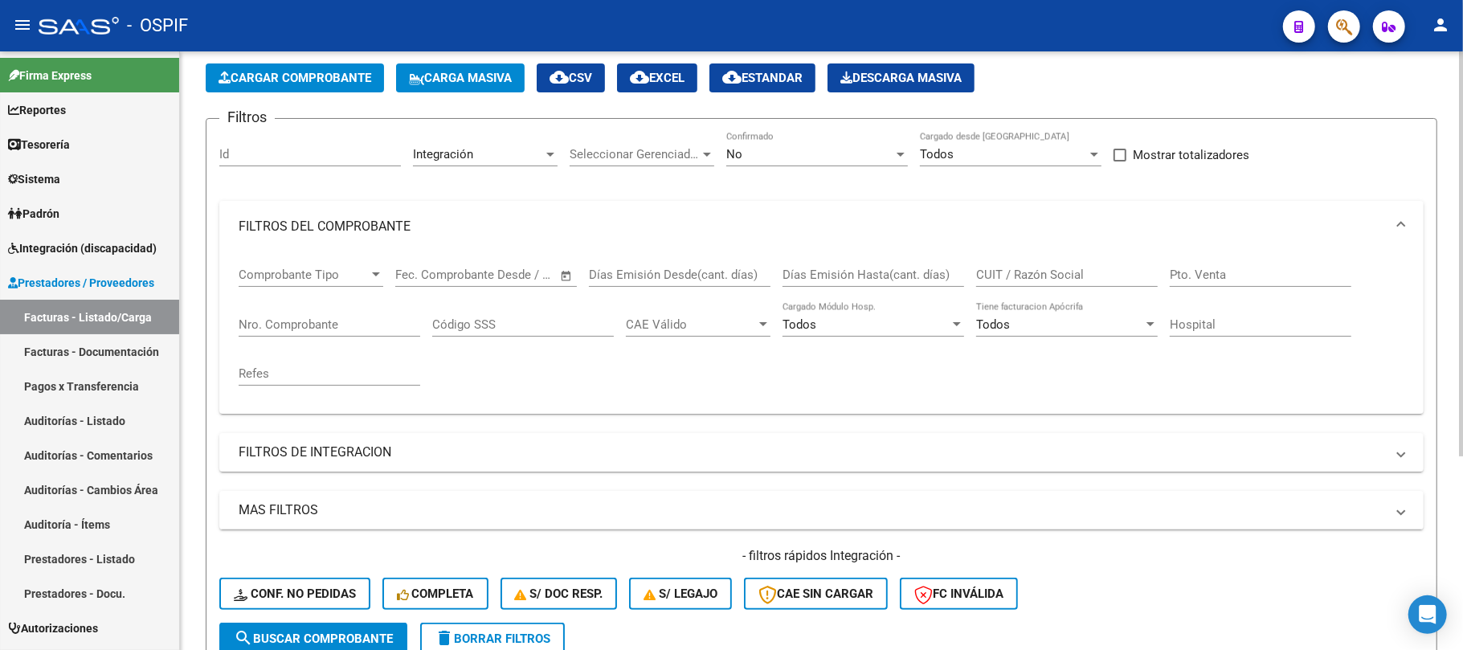
click at [499, 172] on div "Integración Area" at bounding box center [485, 157] width 145 height 50
click at [509, 158] on div "Integración" at bounding box center [478, 154] width 130 height 14
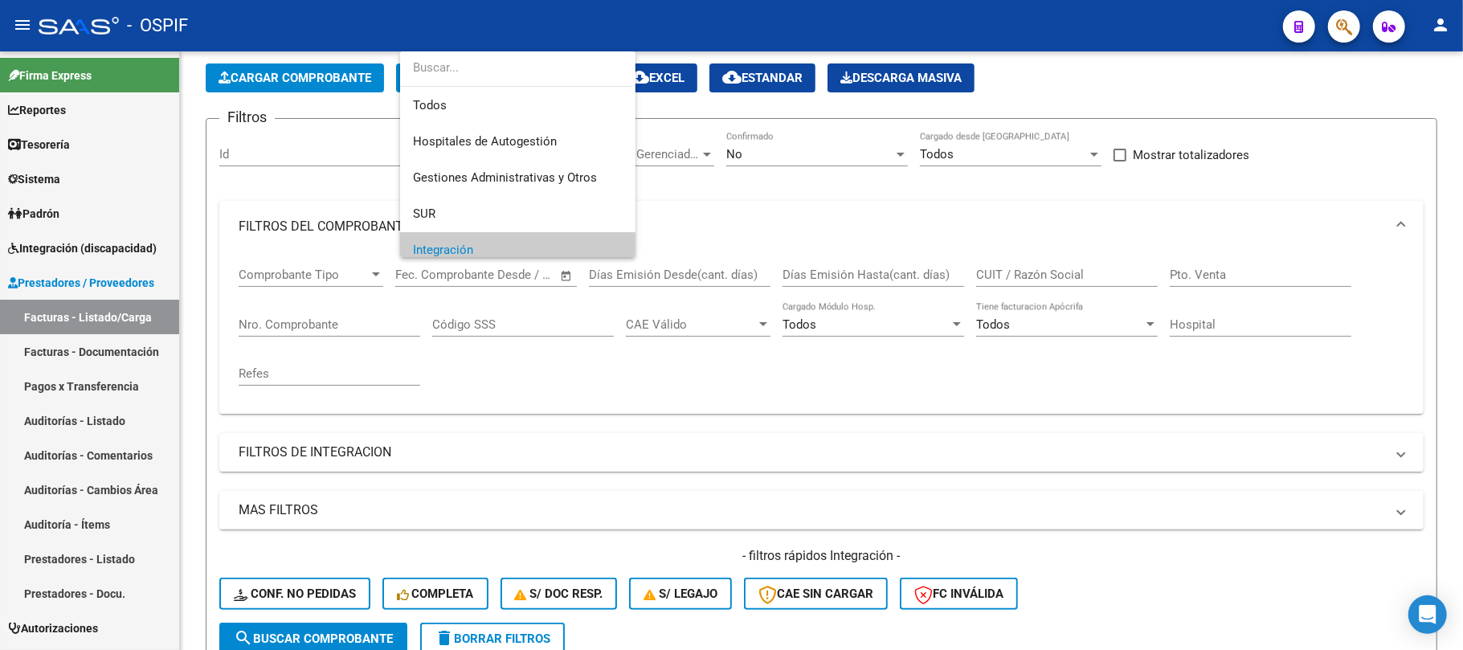
scroll to position [96, 0]
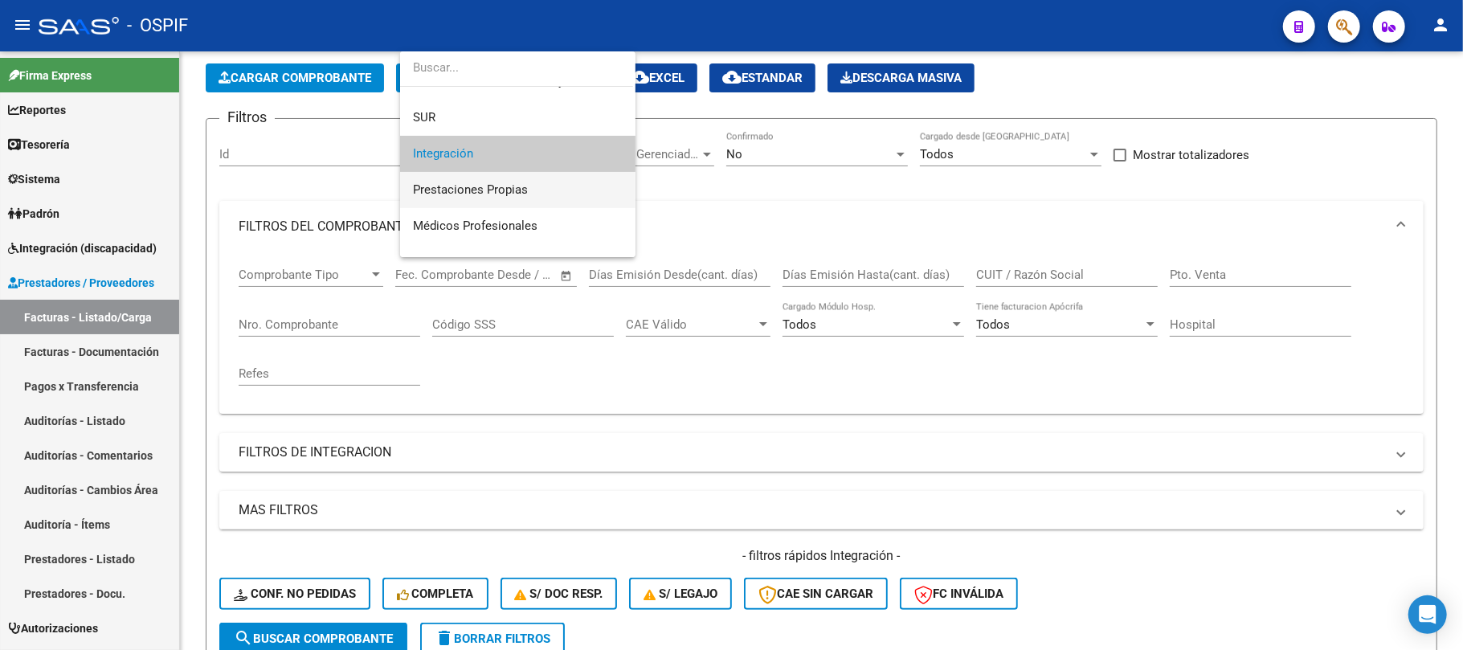
click at [498, 194] on span "Prestaciones Propias" at bounding box center [470, 189] width 115 height 14
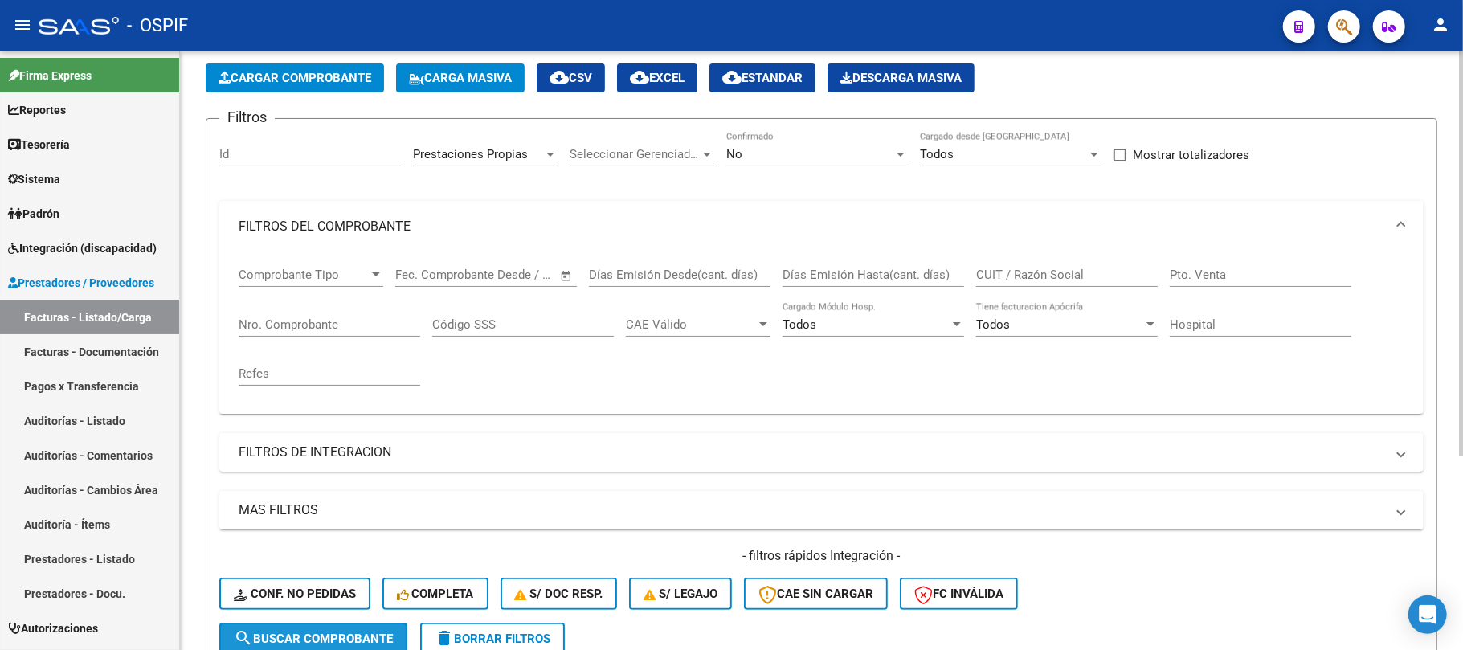
click at [352, 640] on span "search Buscar Comprobante" at bounding box center [313, 639] width 159 height 14
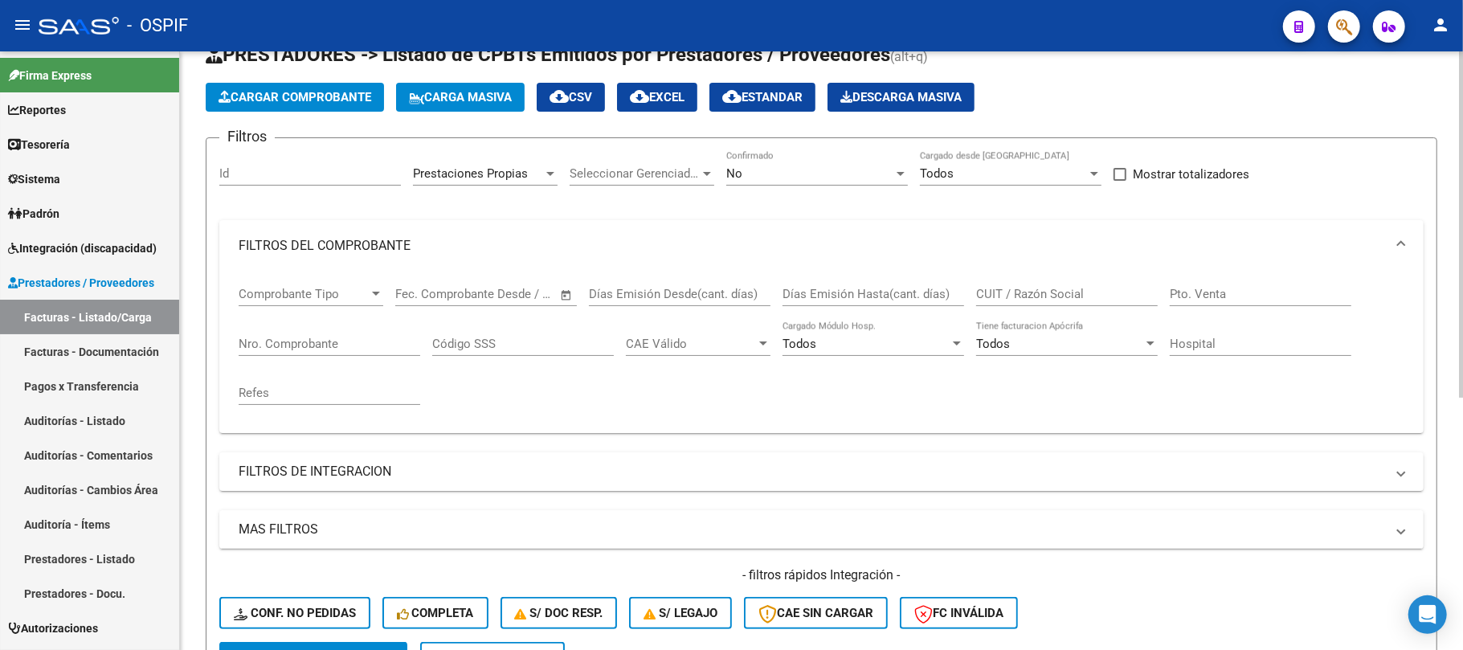
scroll to position [0, 0]
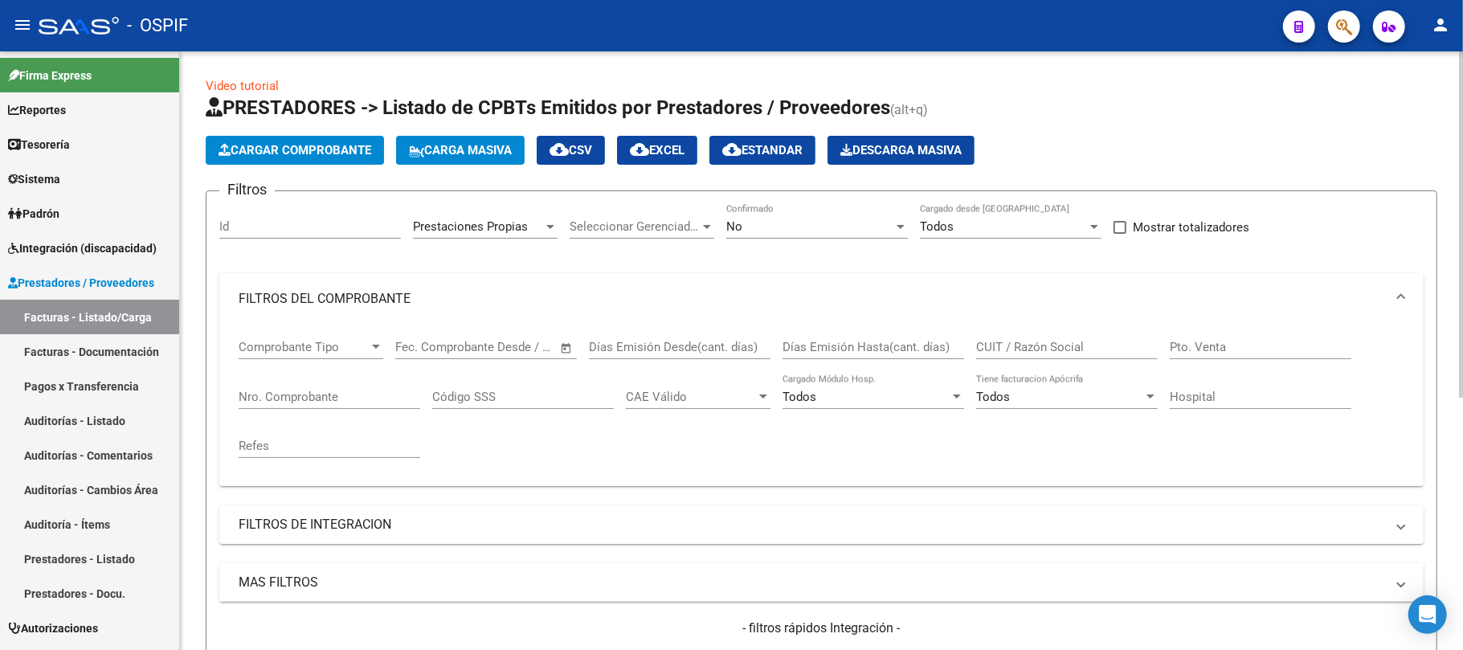
click at [464, 239] on div "Prestaciones Propias Area" at bounding box center [485, 229] width 145 height 50
click at [467, 232] on span "Prestaciones Propias" at bounding box center [470, 226] width 115 height 14
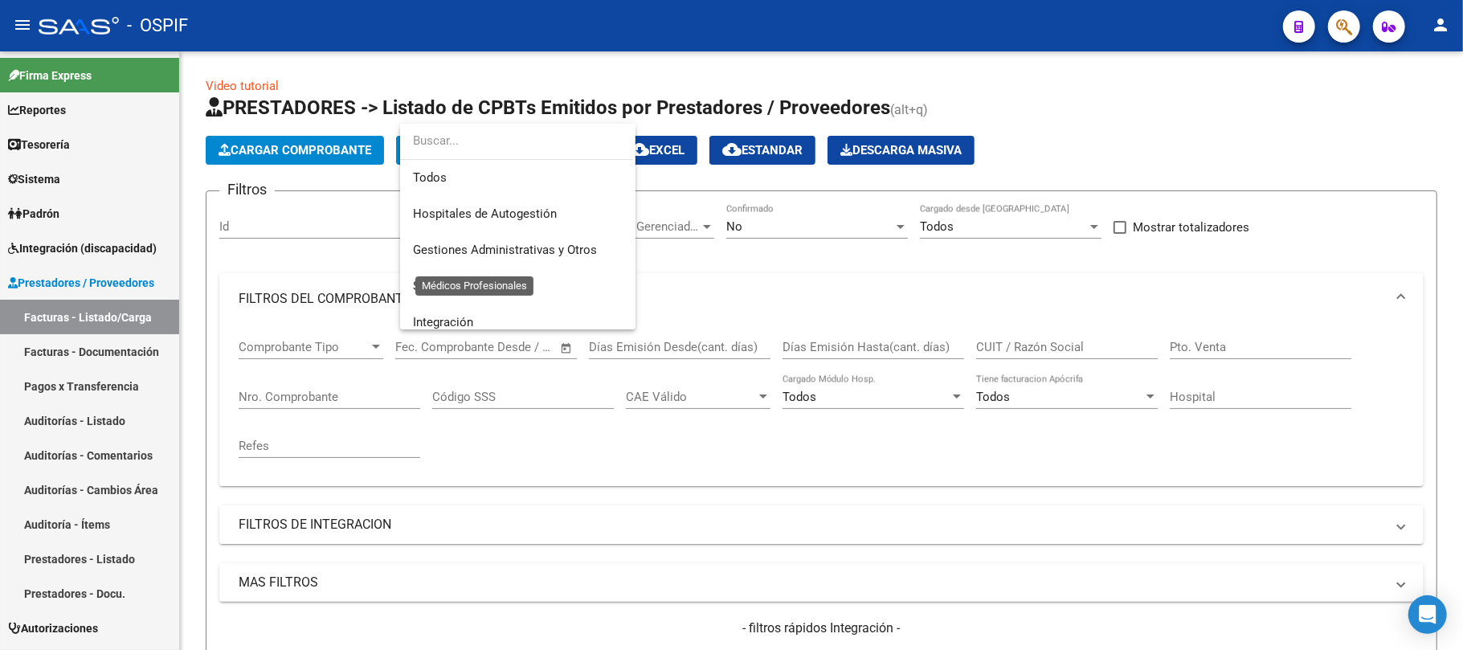
scroll to position [132, 0]
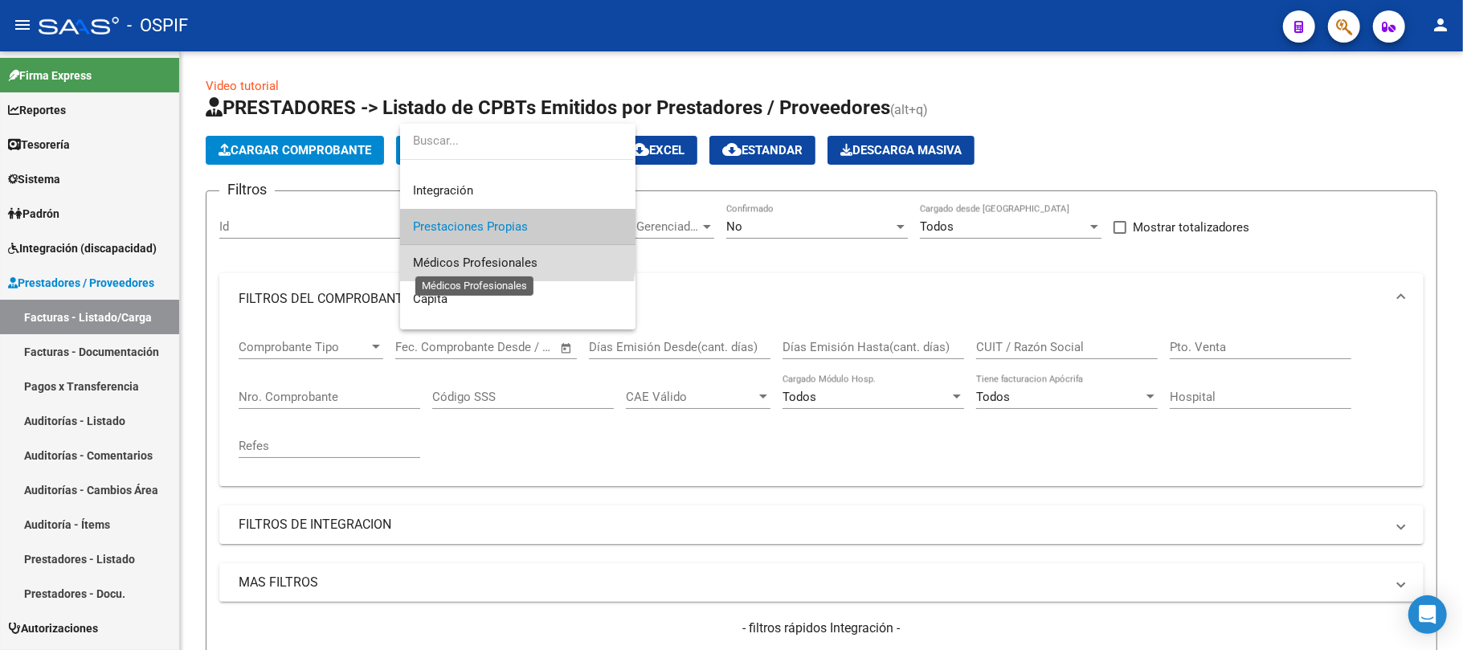
click at [501, 256] on span "Médicos Profesionales" at bounding box center [475, 263] width 125 height 14
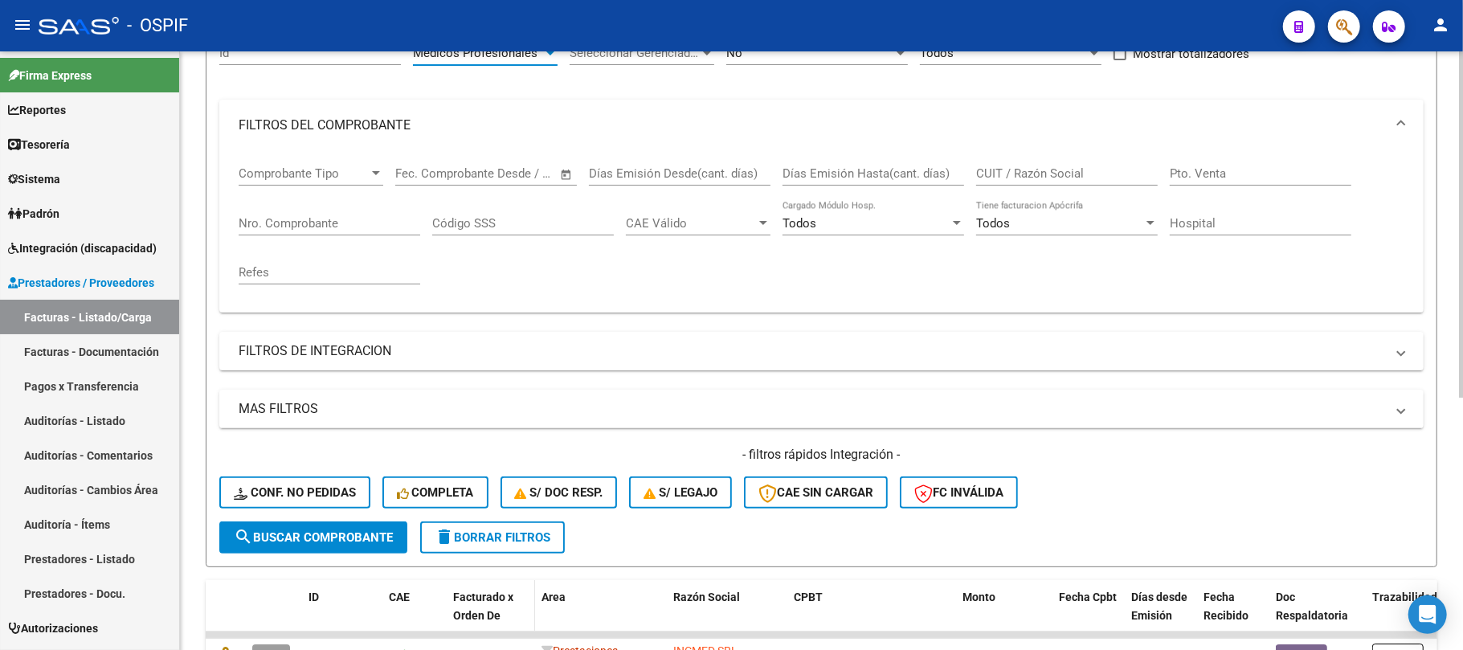
scroll to position [436, 0]
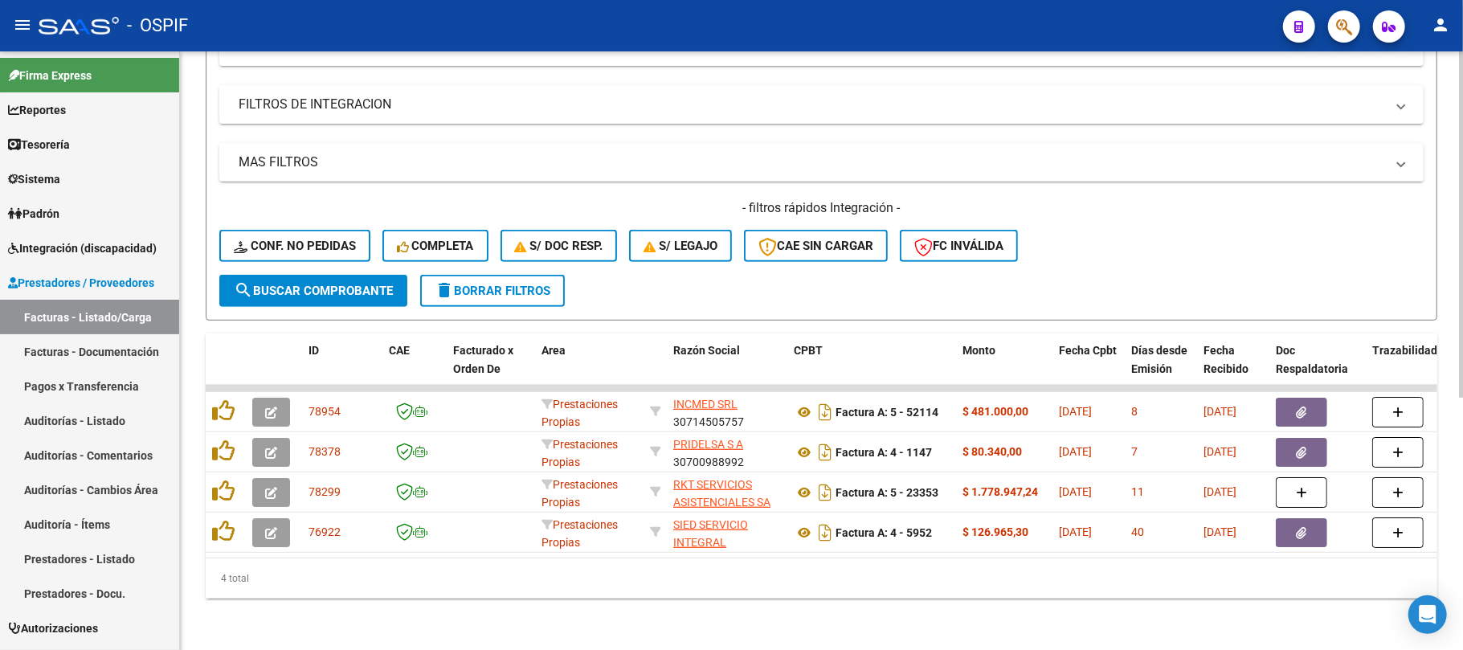
click at [383, 284] on span "search Buscar Comprobante" at bounding box center [313, 291] width 159 height 14
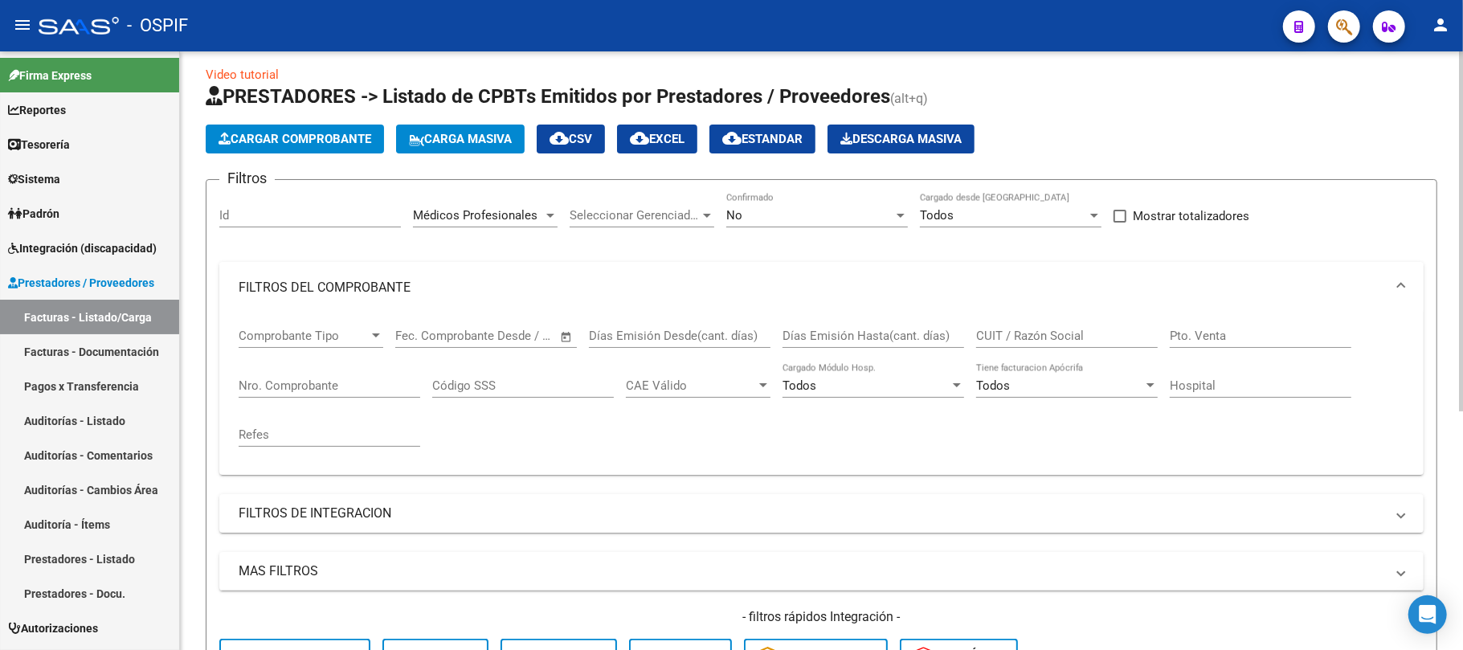
scroll to position [0, 0]
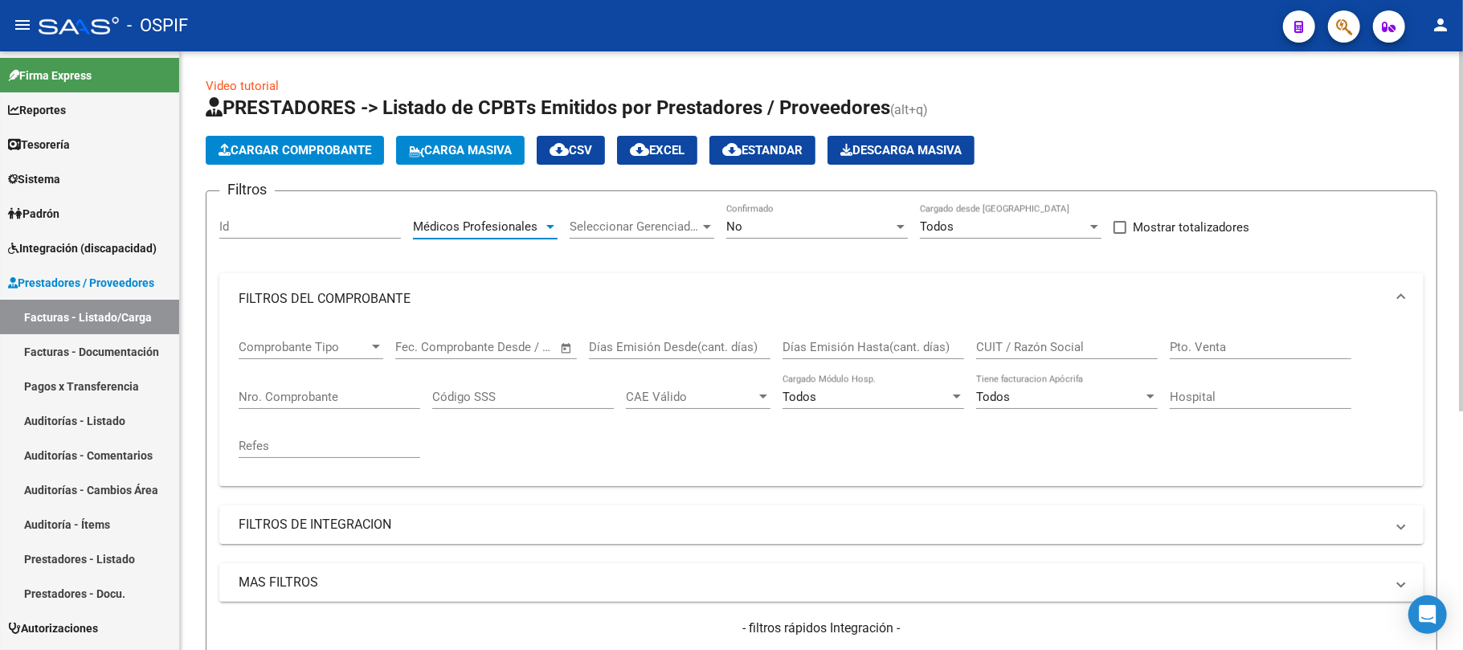
click at [444, 232] on span "Médicos Profesionales" at bounding box center [475, 226] width 125 height 14
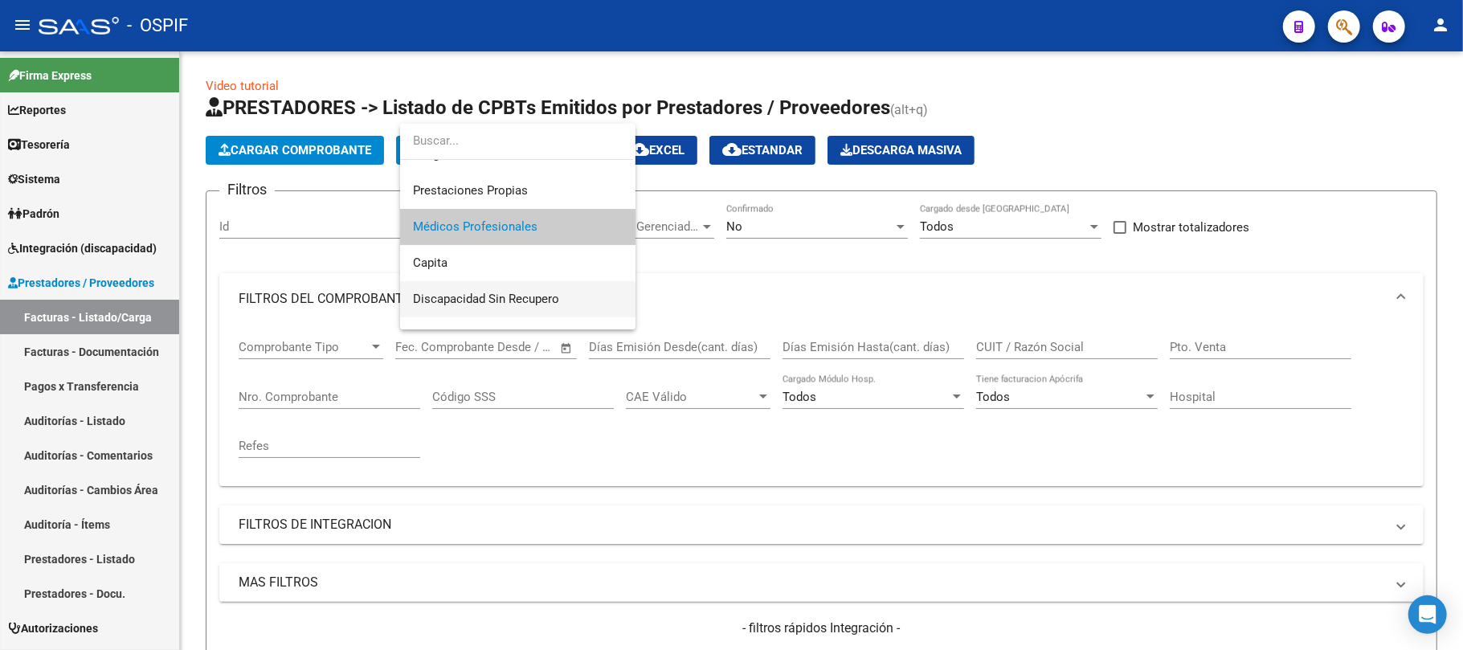
scroll to position [228, 0]
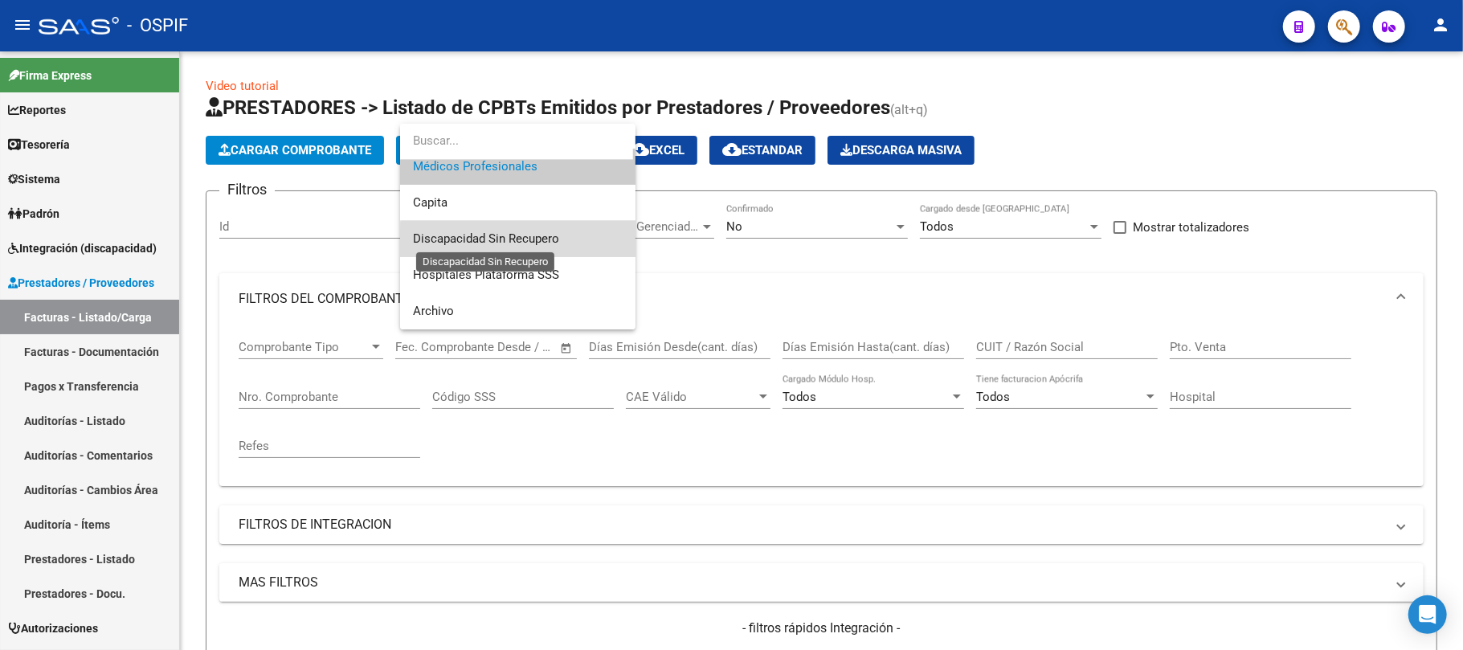
click at [555, 244] on span "Discapacidad Sin Recupero" at bounding box center [486, 238] width 146 height 14
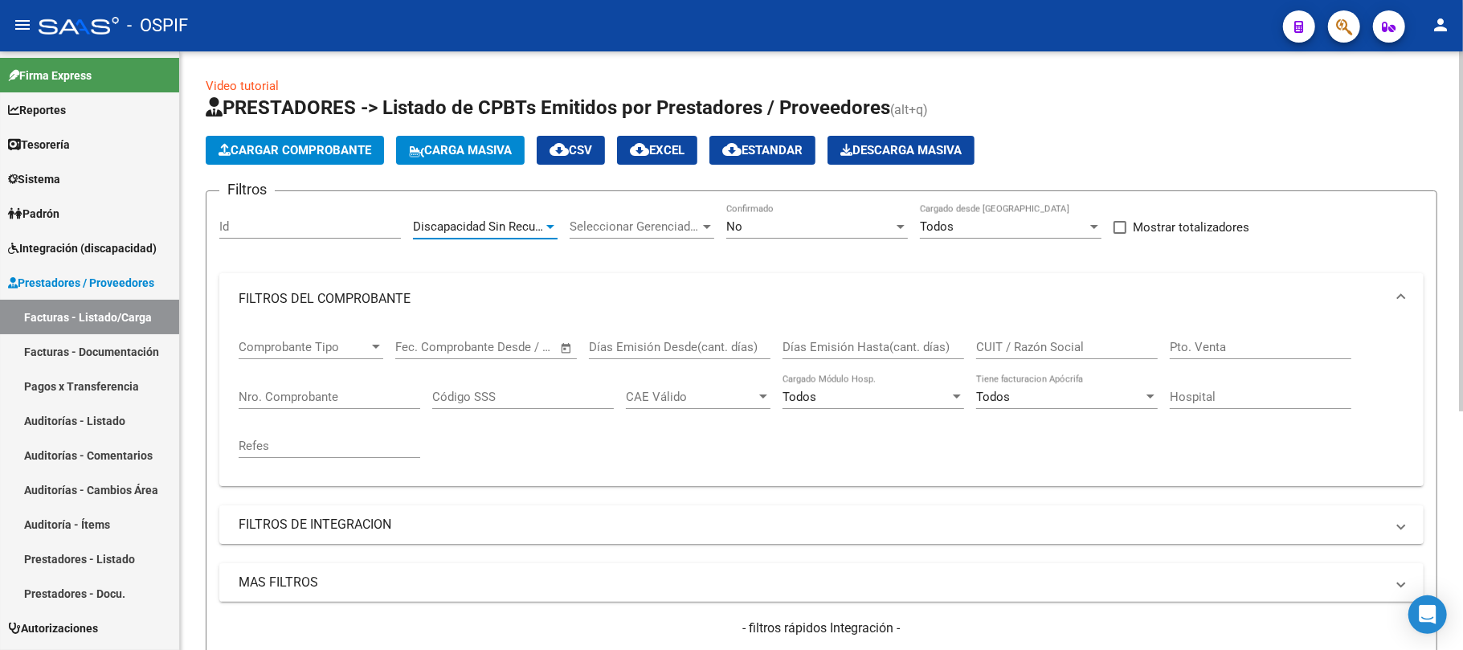
scroll to position [395, 0]
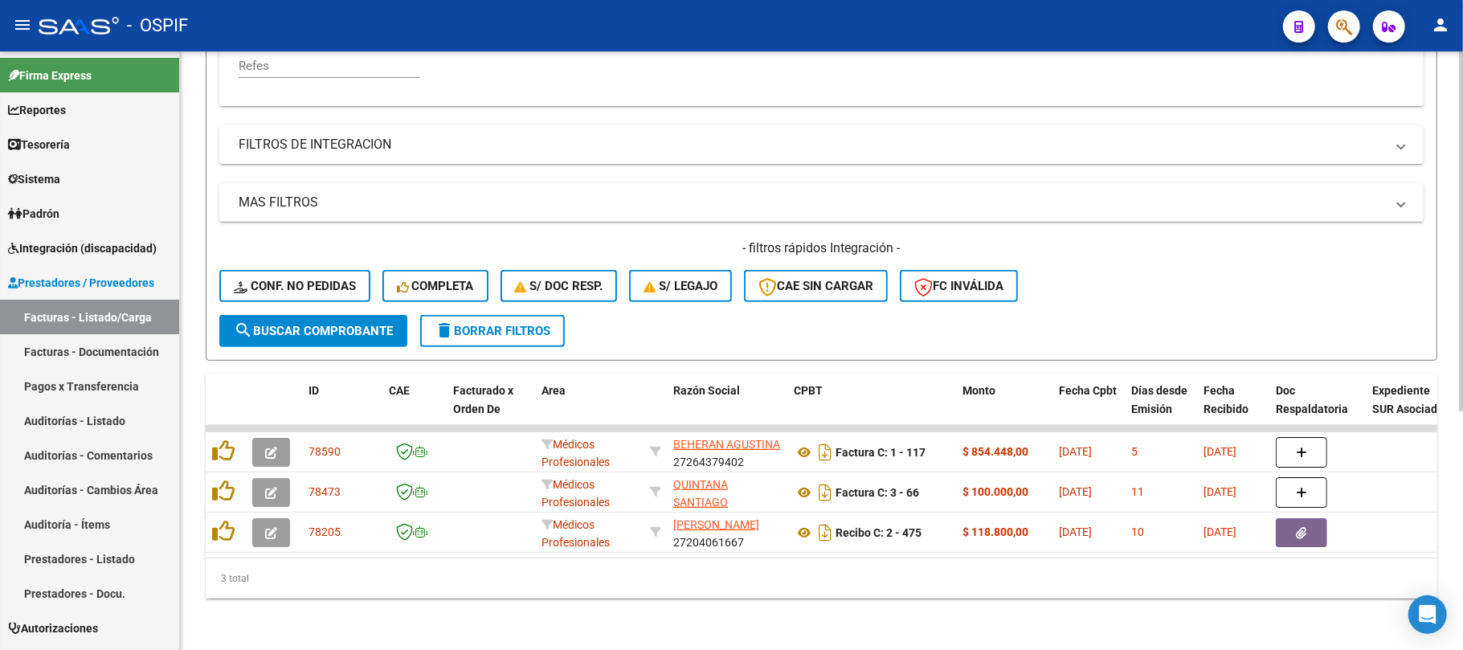
click at [387, 331] on form "Filtros Id Discapacidad Sin Recupero Area Seleccionar Gerenciador Seleccionar G…" at bounding box center [822, 85] width 1232 height 551
click at [387, 322] on button "search Buscar Comprobante" at bounding box center [313, 331] width 188 height 32
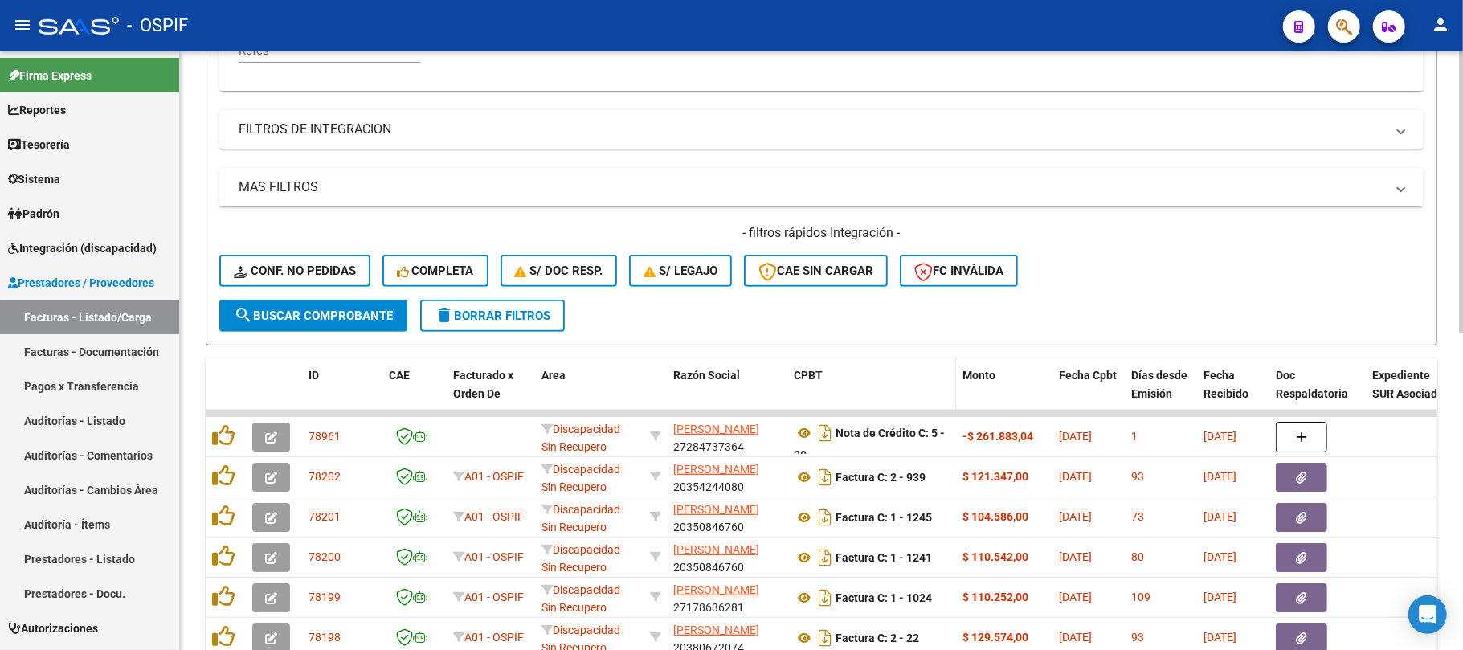
scroll to position [0, 0]
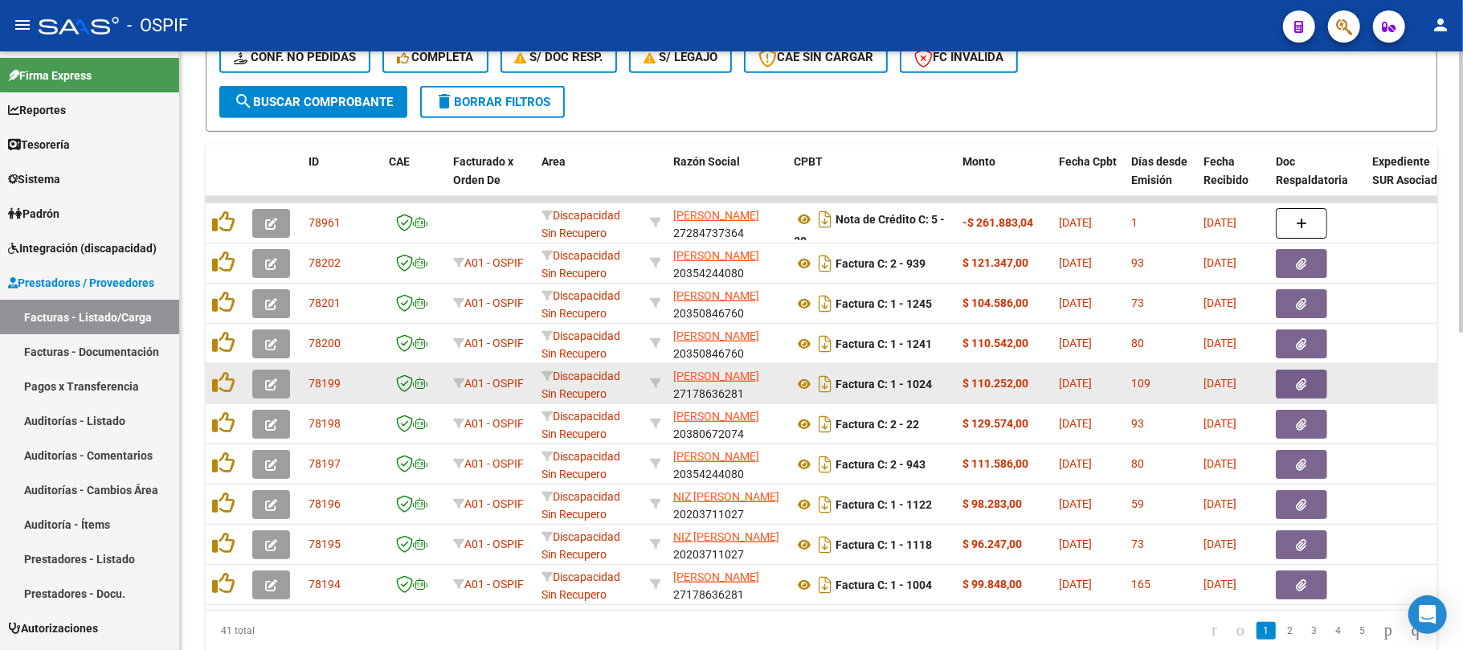
drag, startPoint x: 1239, startPoint y: 358, endPoint x: 1276, endPoint y: 383, distance: 44.1
click at [1276, 383] on datatable-scroller "78961 Discapacidad Sin Recupero [PERSON_NAME] 27284737364 Nota de Crédito C: 5 …" at bounding box center [822, 400] width 1232 height 409
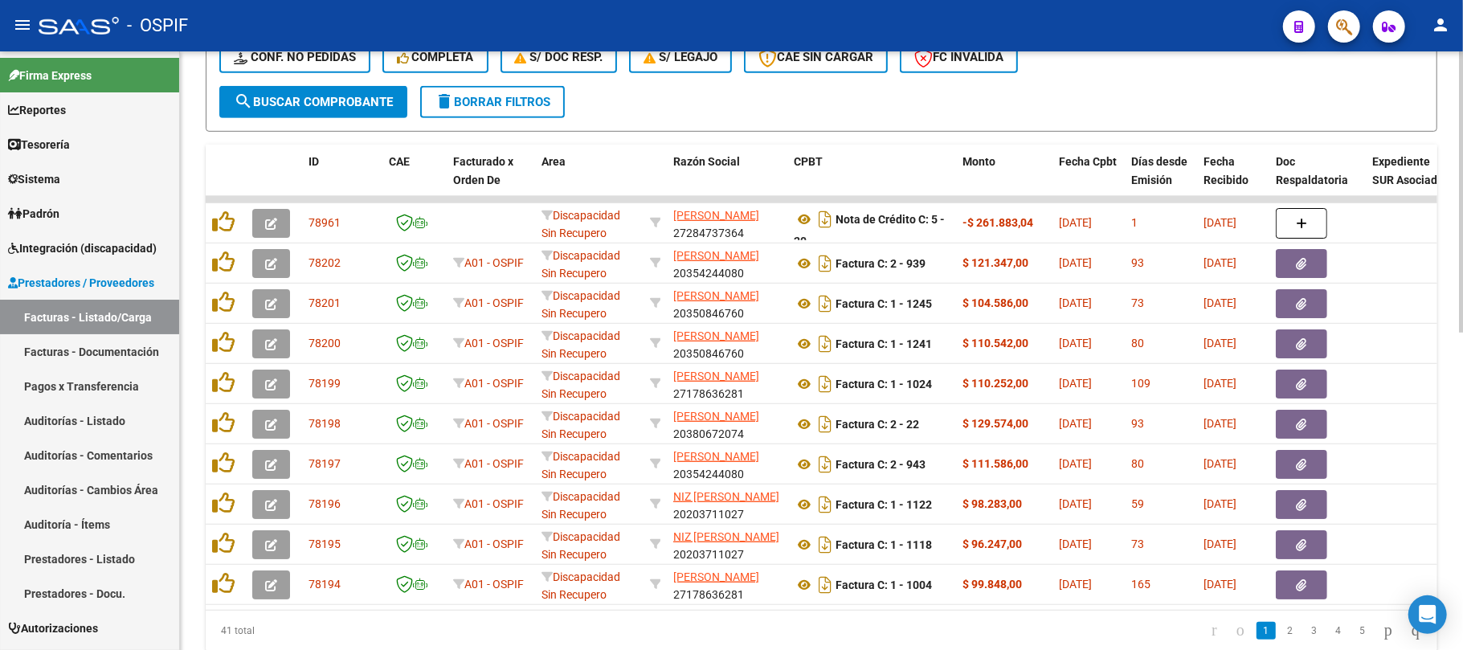
click at [1065, 641] on datatable-pager "1 2 3 4 5" at bounding box center [943, 630] width 972 height 27
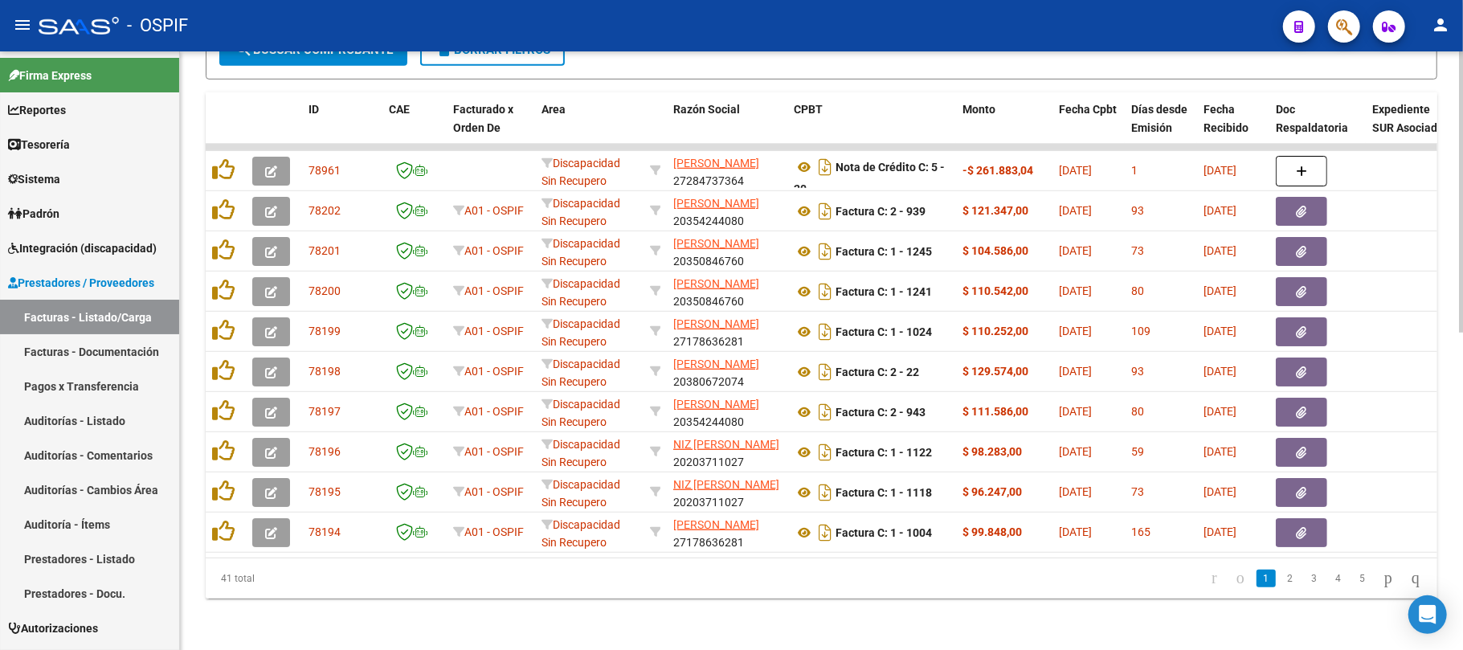
click at [852, 593] on div "41 total 1 2 3 4 5" at bounding box center [822, 579] width 1232 height 40
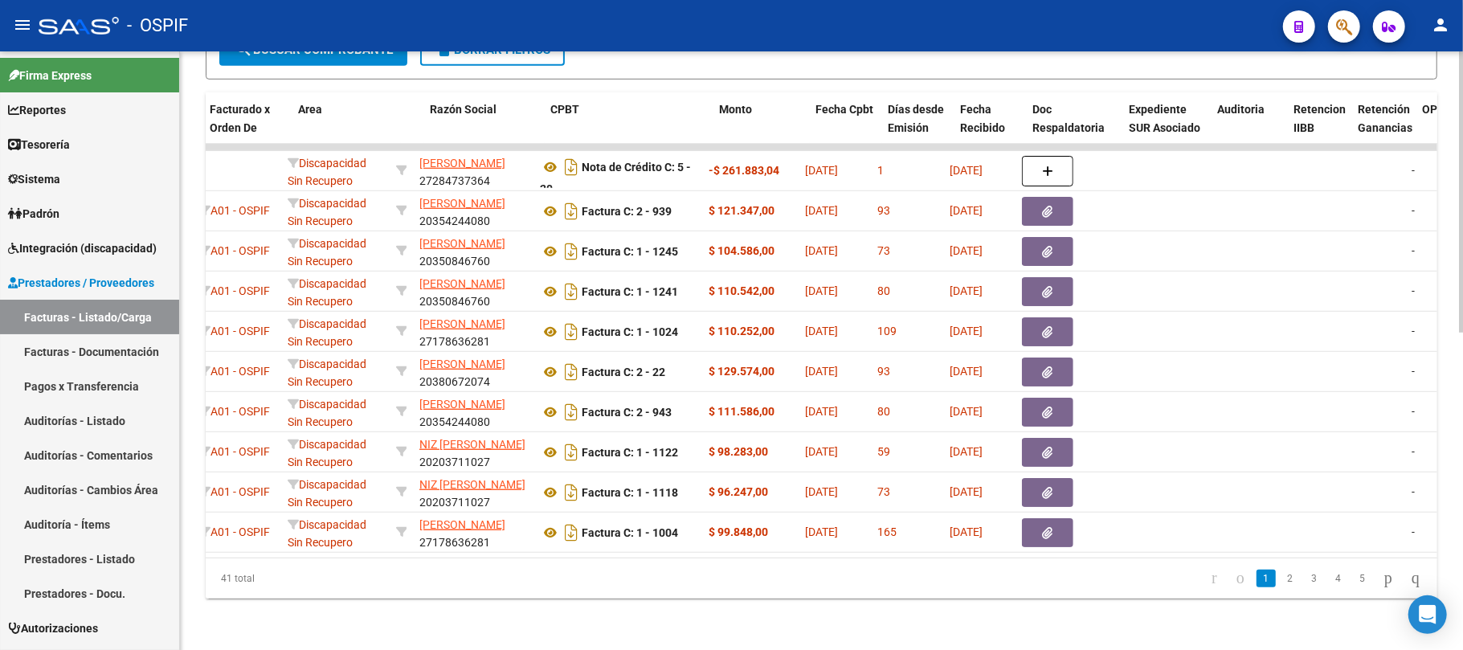
scroll to position [0, 0]
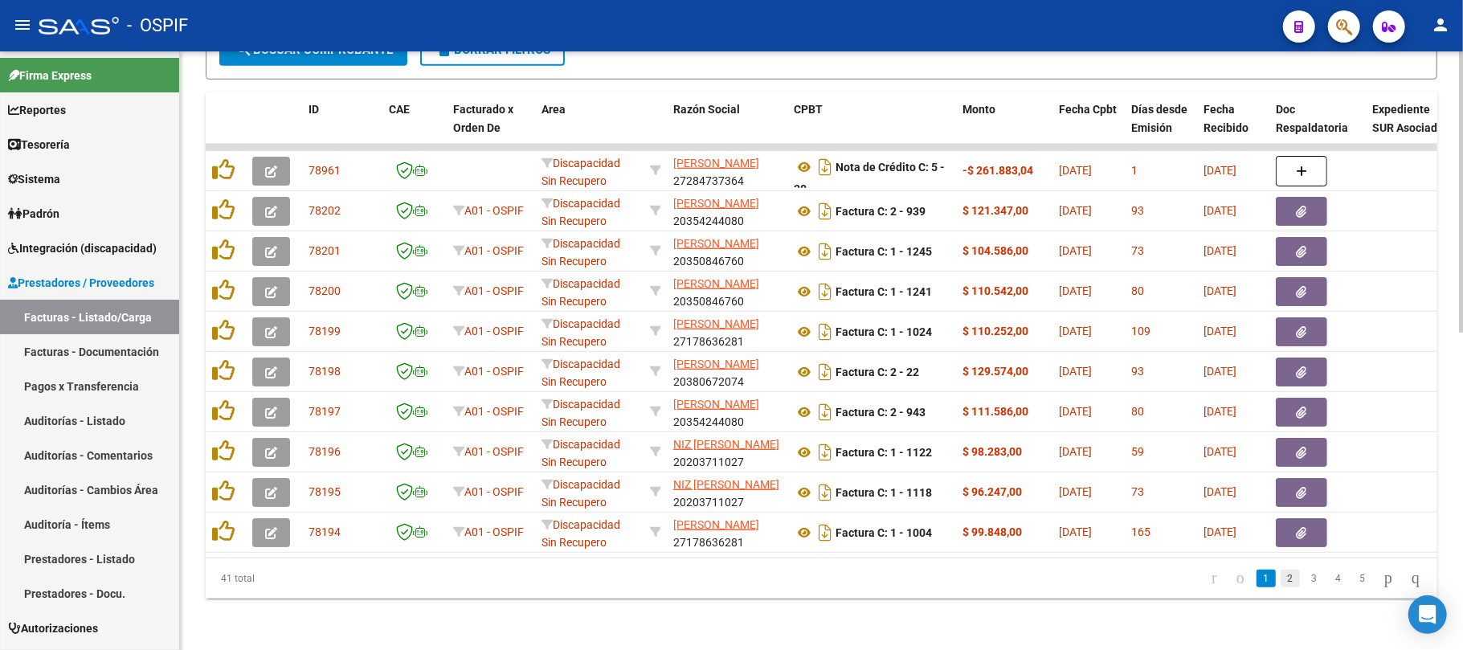
click at [1281, 574] on link "2" at bounding box center [1290, 579] width 19 height 18
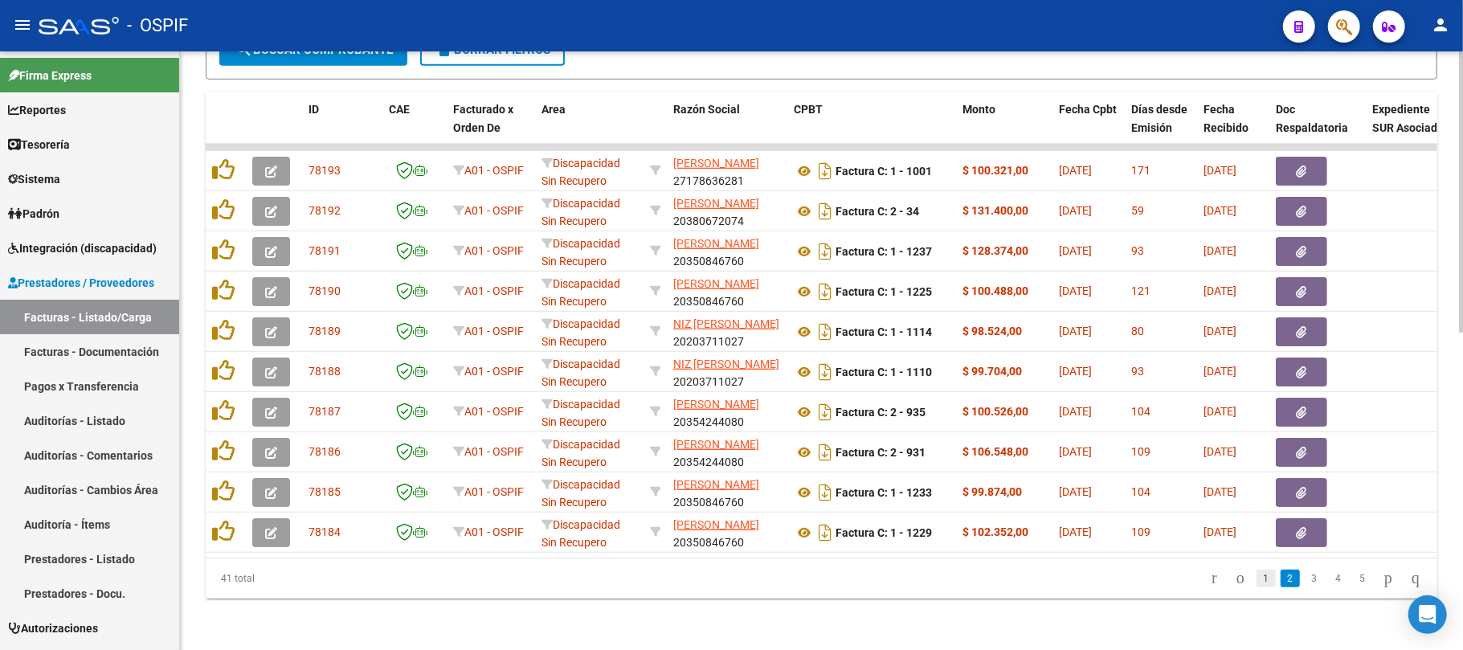
click at [1260, 579] on link "1" at bounding box center [1266, 579] width 19 height 18
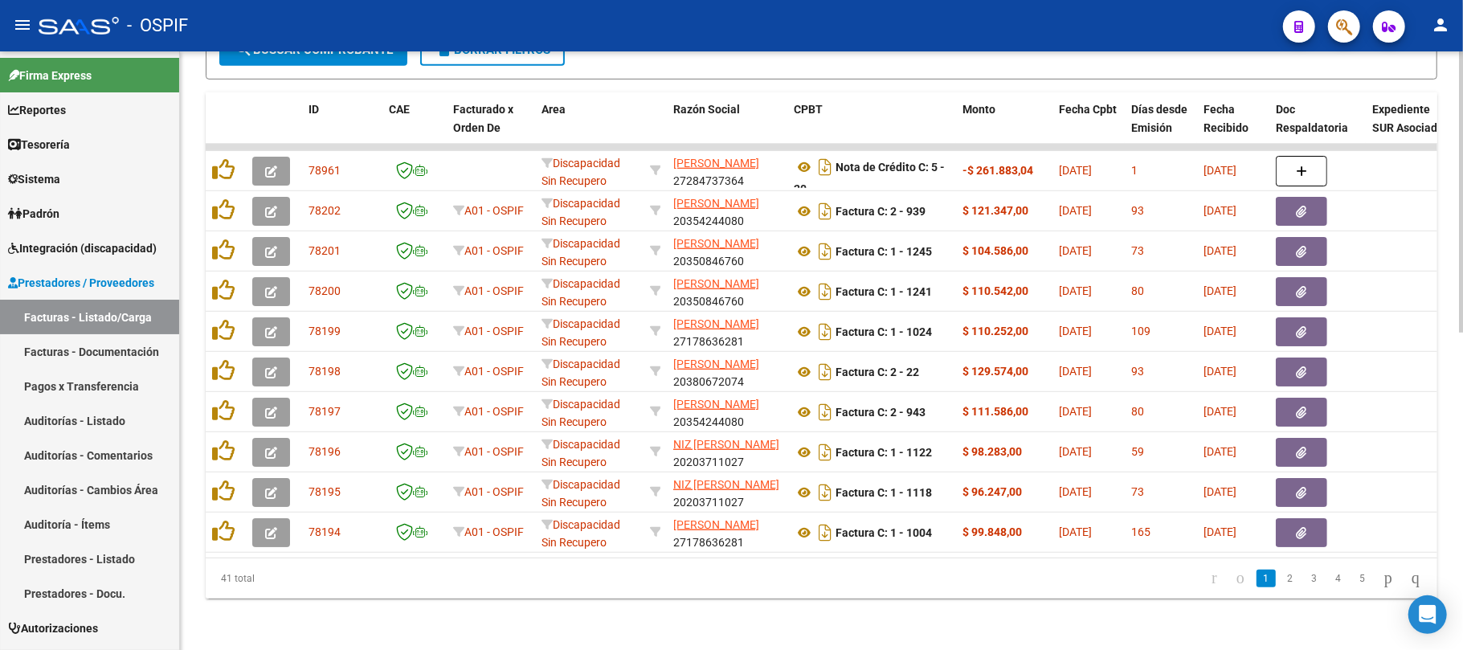
click at [1351, 583] on li "5" at bounding box center [1363, 578] width 24 height 27
click at [1329, 579] on link "4" at bounding box center [1338, 579] width 19 height 18
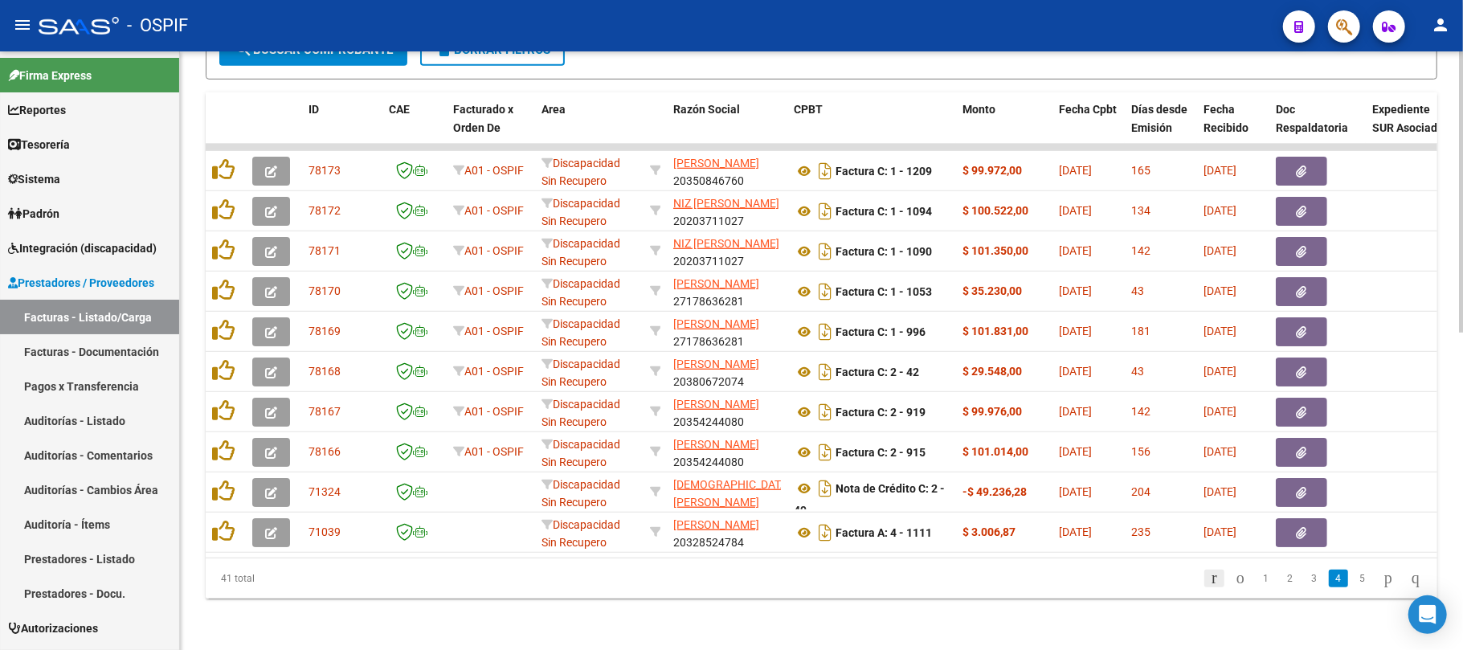
click at [1210, 583] on icon "go to first page" at bounding box center [1215, 577] width 10 height 19
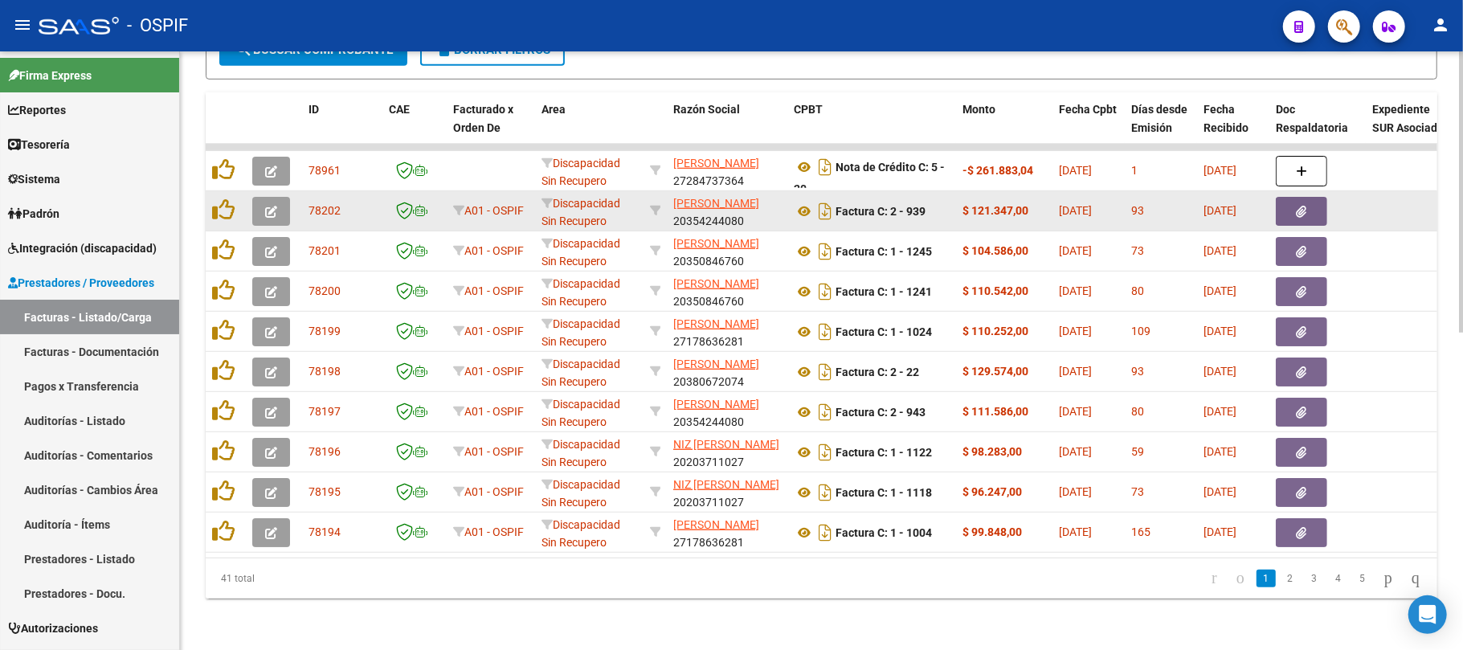
click at [1308, 204] on button "button" at bounding box center [1301, 211] width 51 height 29
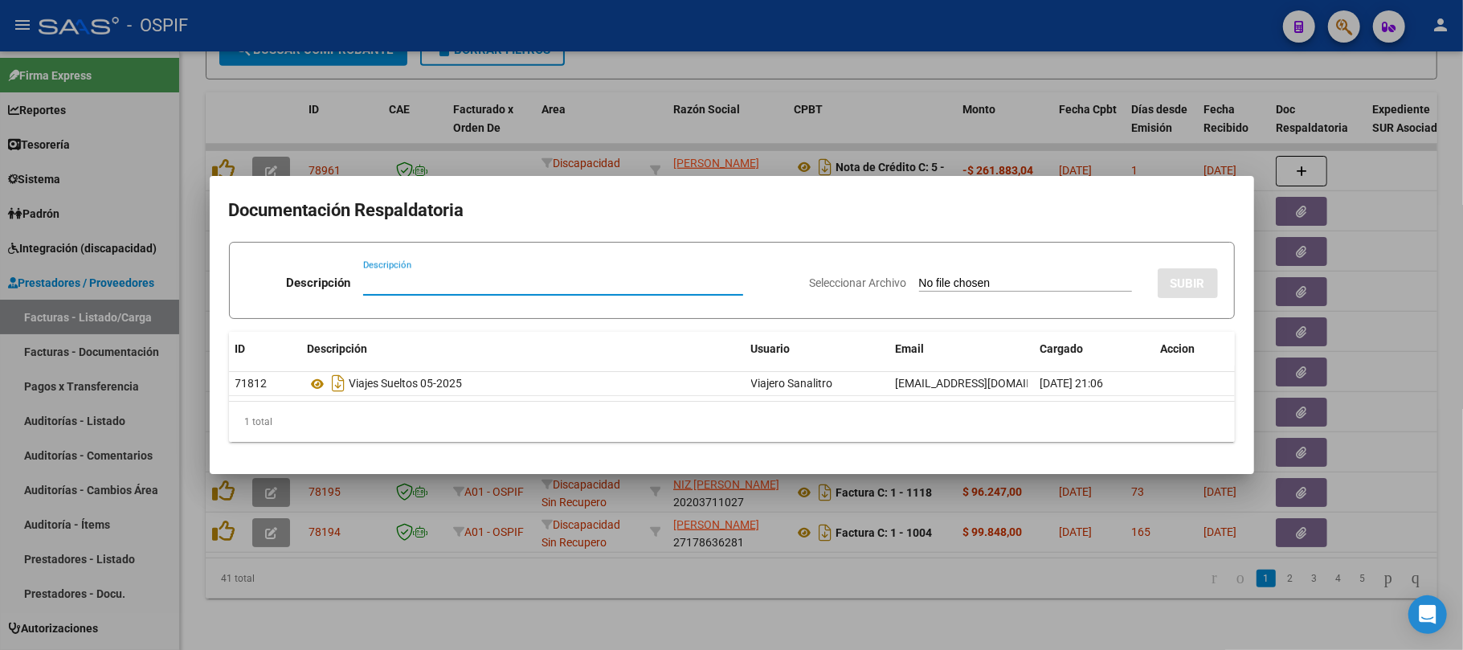
click at [1040, 555] on div at bounding box center [731, 325] width 1463 height 650
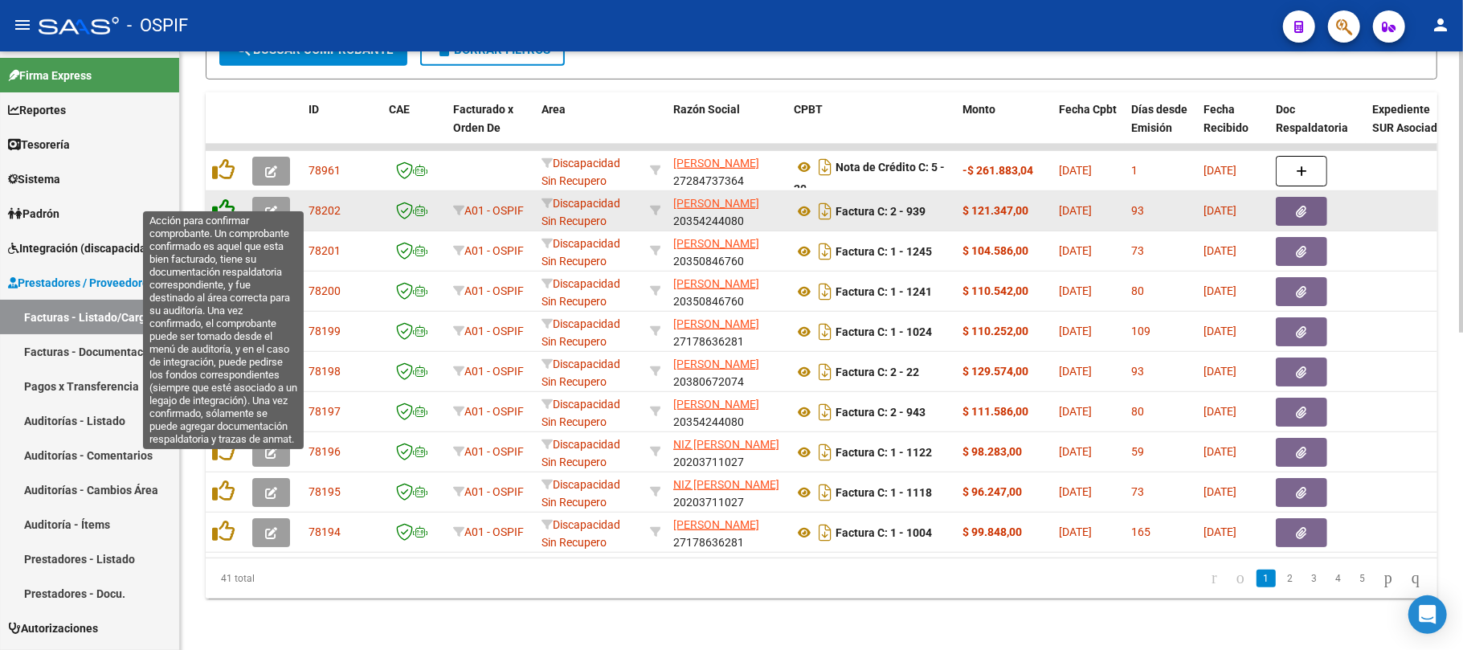
click at [219, 199] on icon at bounding box center [223, 210] width 23 height 23
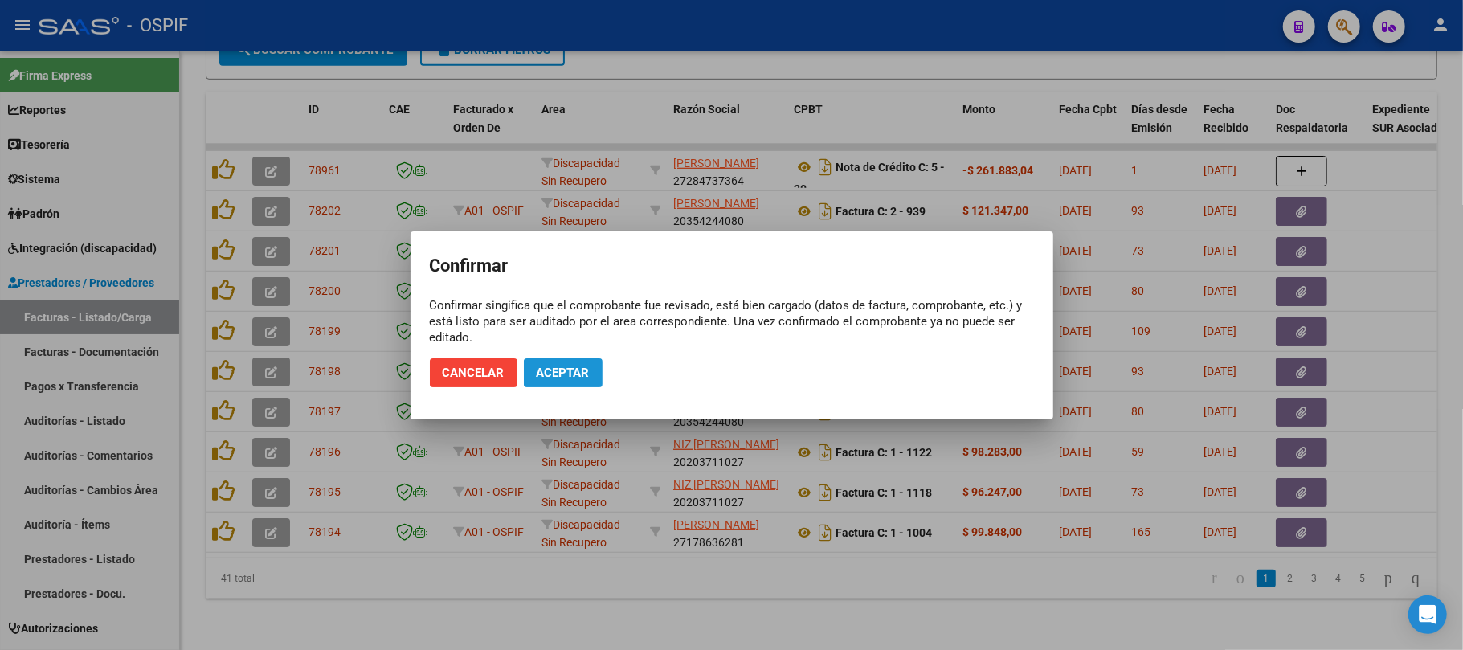
click at [583, 371] on span "Aceptar" at bounding box center [563, 373] width 53 height 14
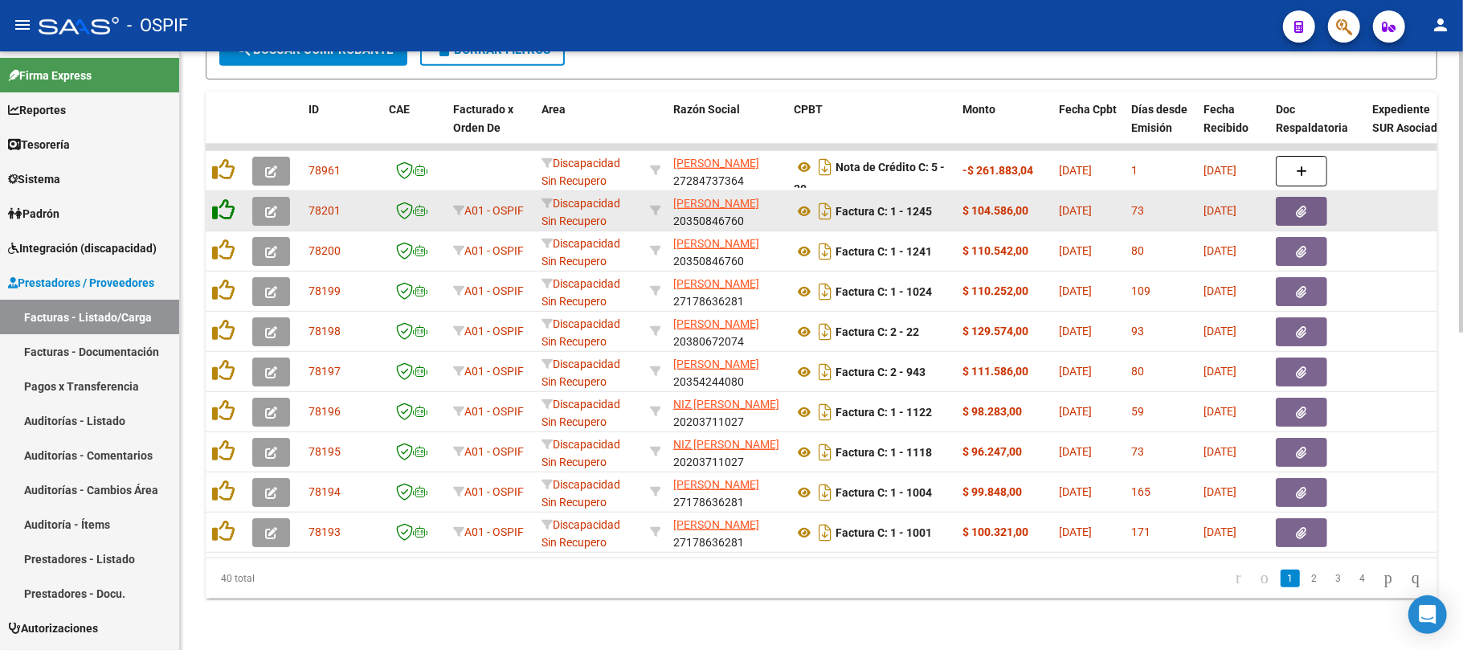
click at [231, 199] on icon at bounding box center [223, 210] width 23 height 23
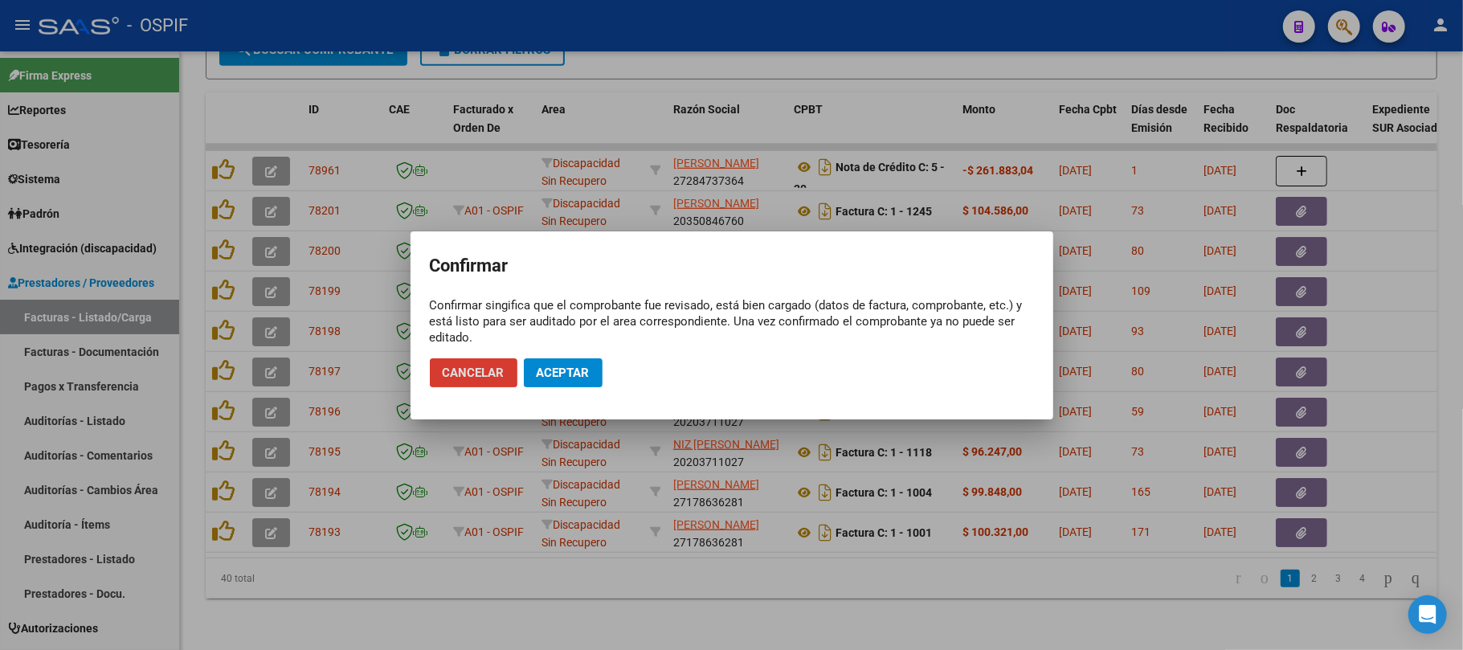
click at [543, 375] on span "Aceptar" at bounding box center [563, 373] width 53 height 14
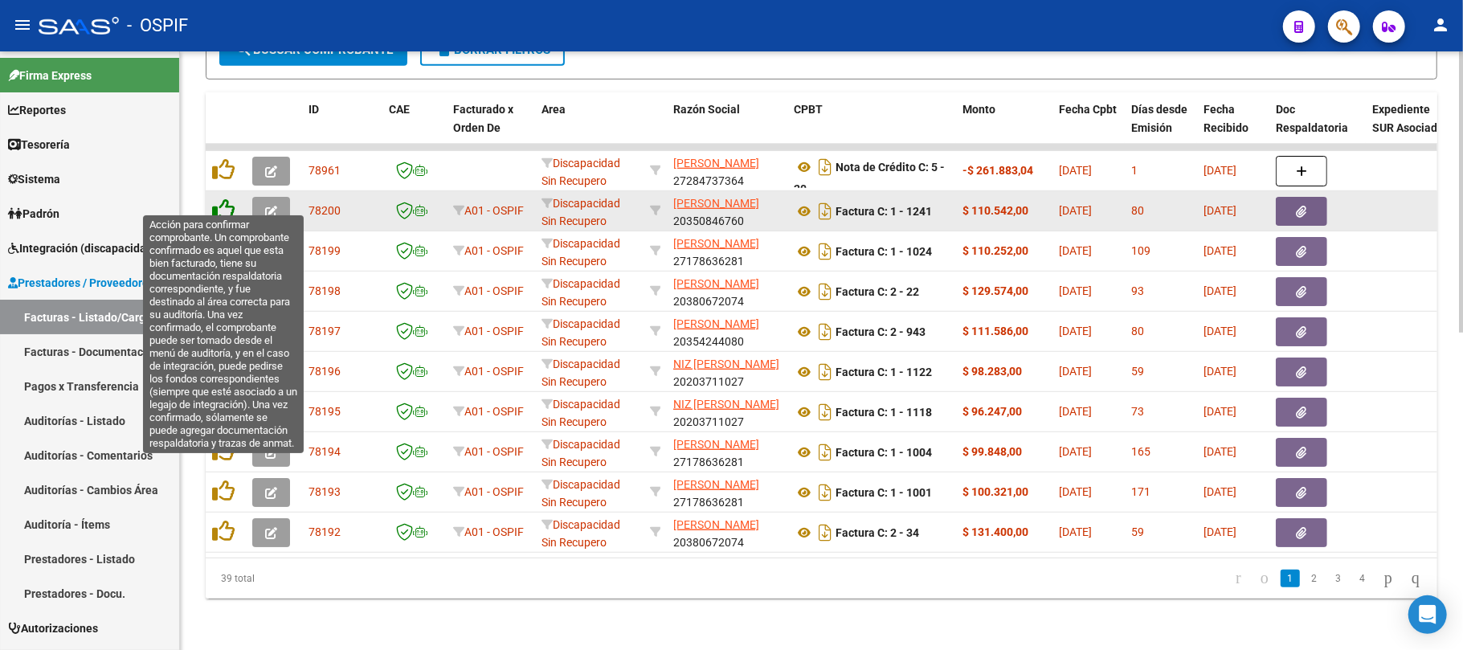
click at [223, 199] on icon at bounding box center [223, 210] width 23 height 23
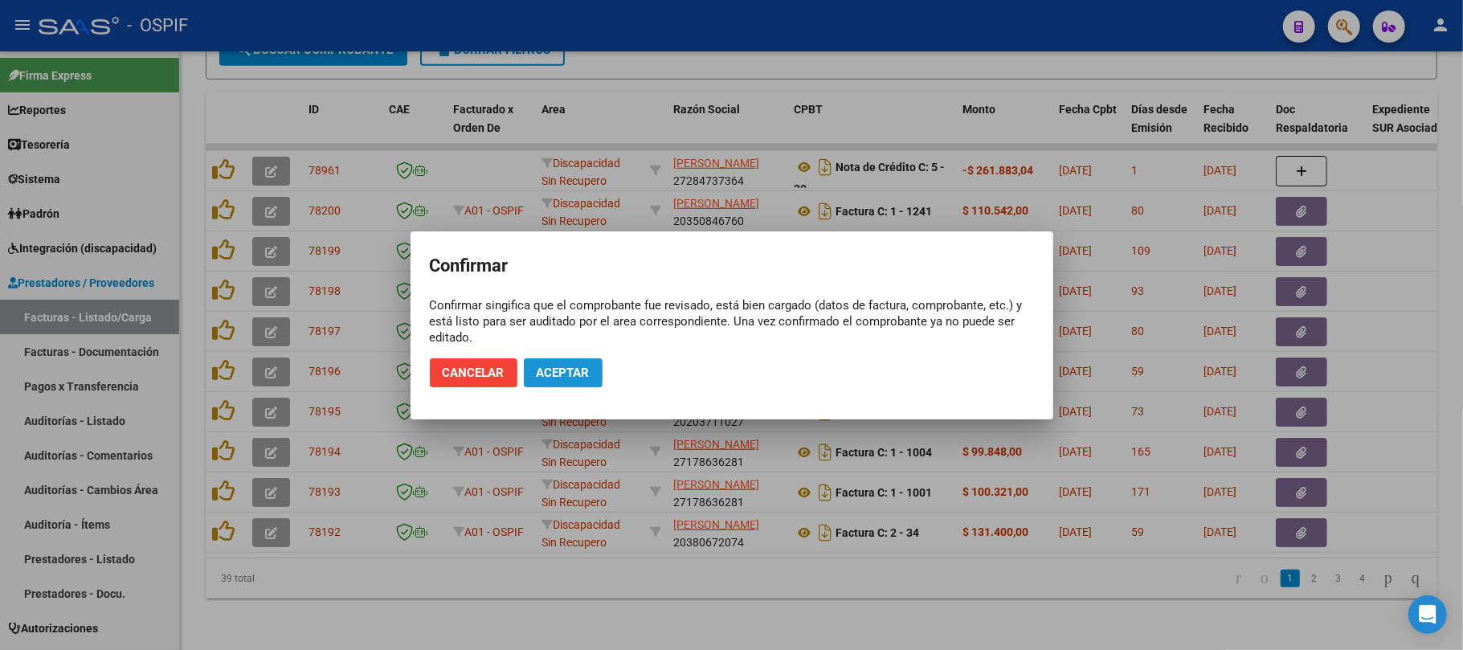
click at [541, 367] on span "Aceptar" at bounding box center [563, 373] width 53 height 14
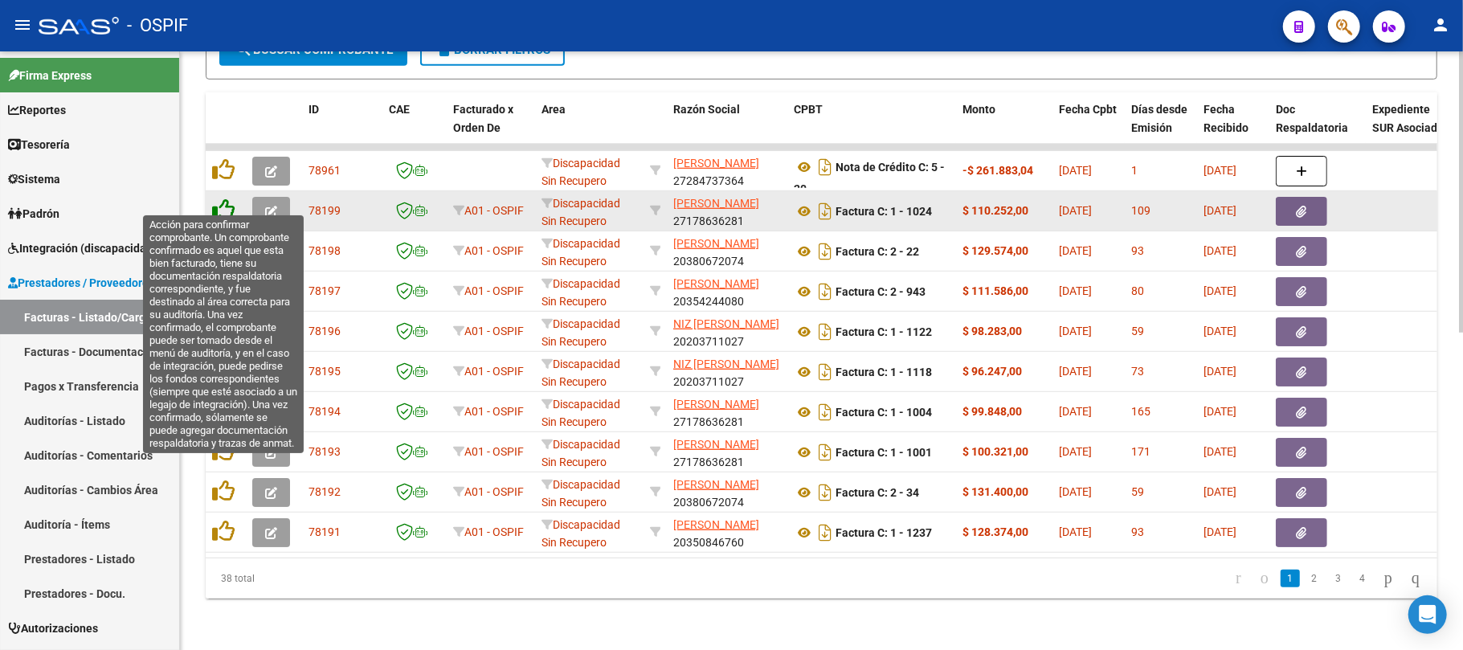
click at [219, 199] on icon at bounding box center [223, 210] width 23 height 23
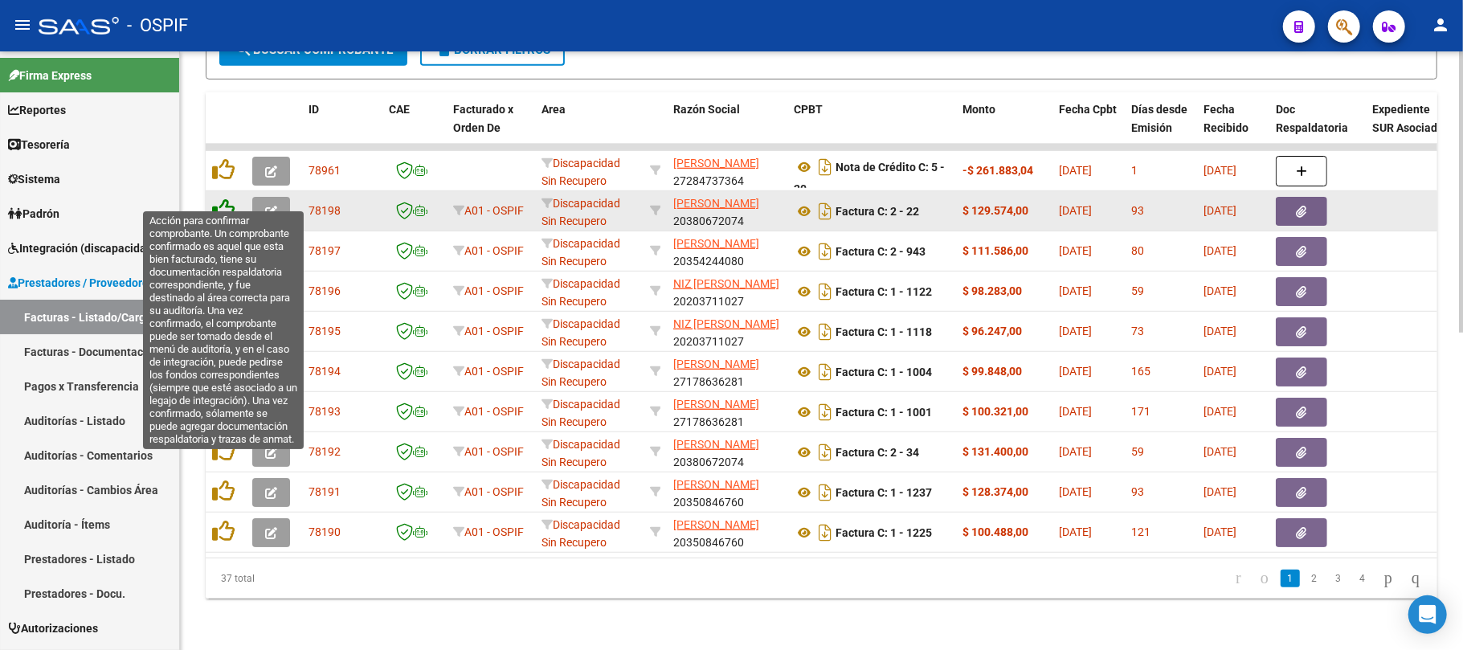
click at [219, 199] on icon at bounding box center [223, 210] width 23 height 23
click at [227, 199] on icon at bounding box center [223, 210] width 23 height 23
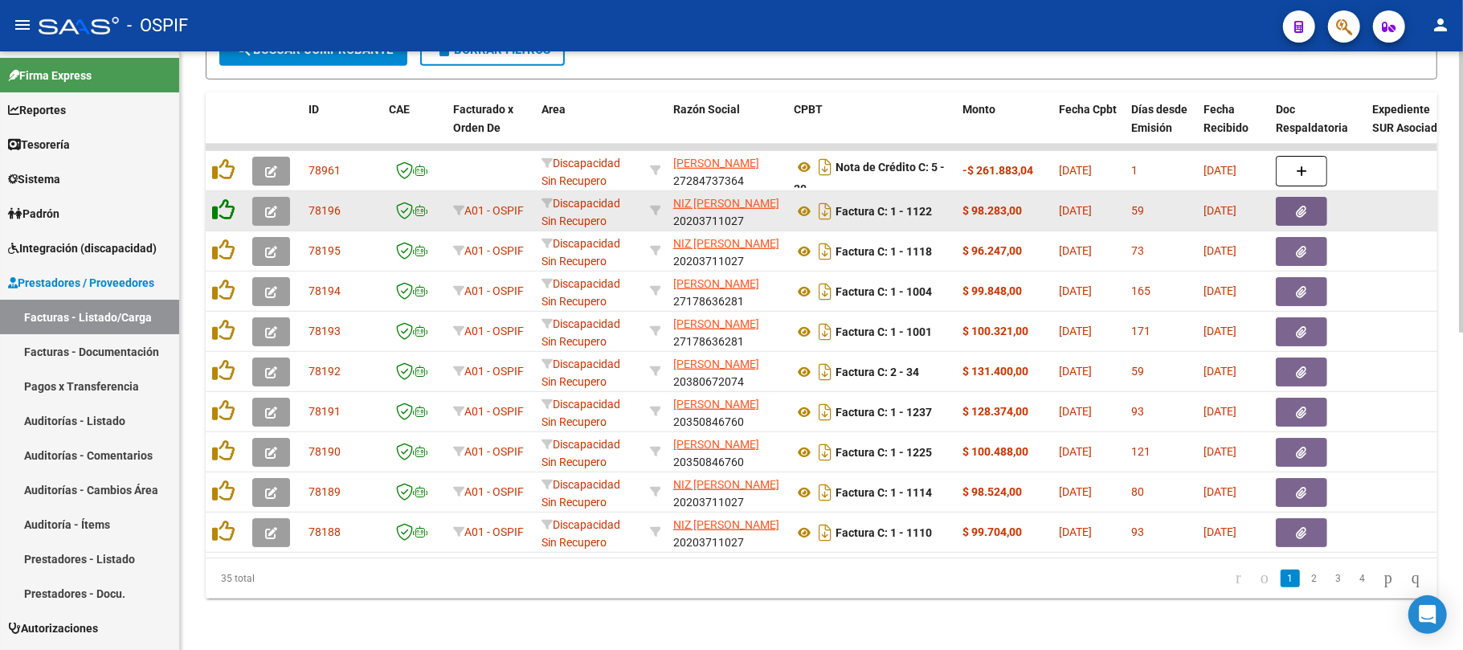
click at [227, 199] on icon at bounding box center [223, 210] width 23 height 23
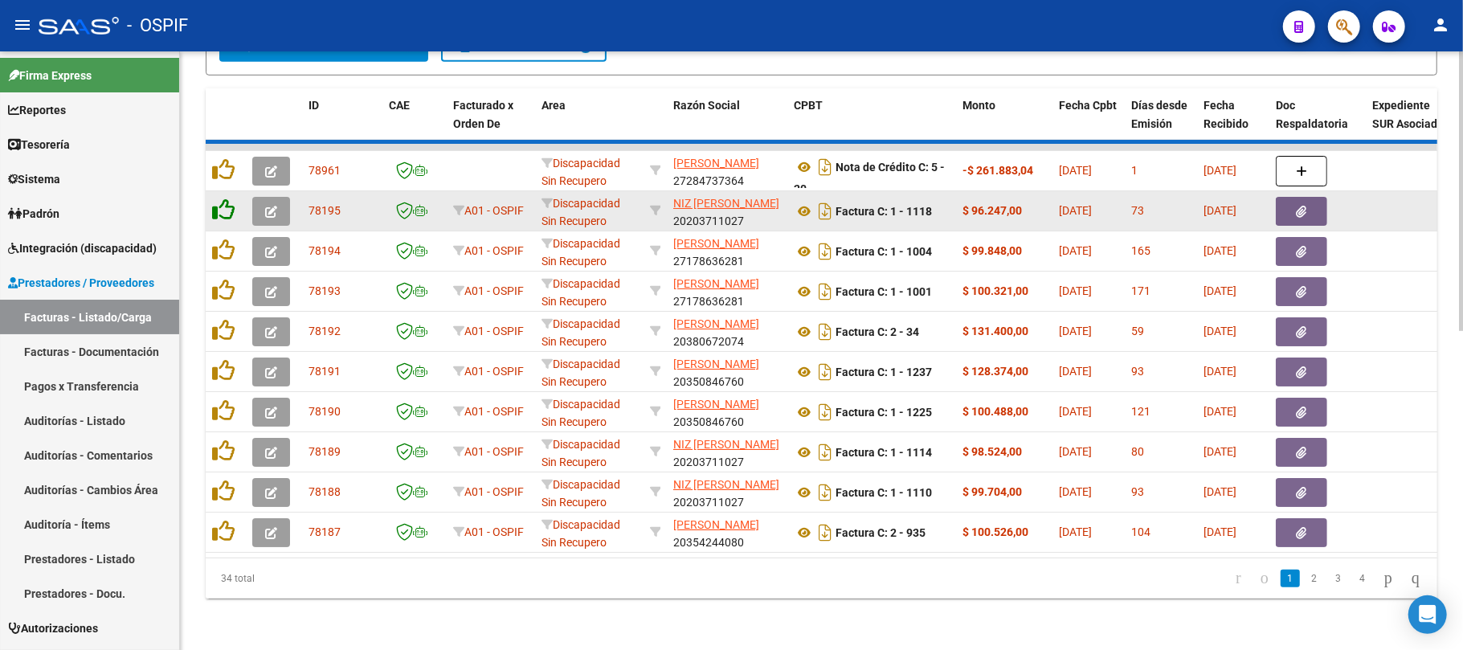
click at [227, 199] on icon at bounding box center [223, 210] width 23 height 23
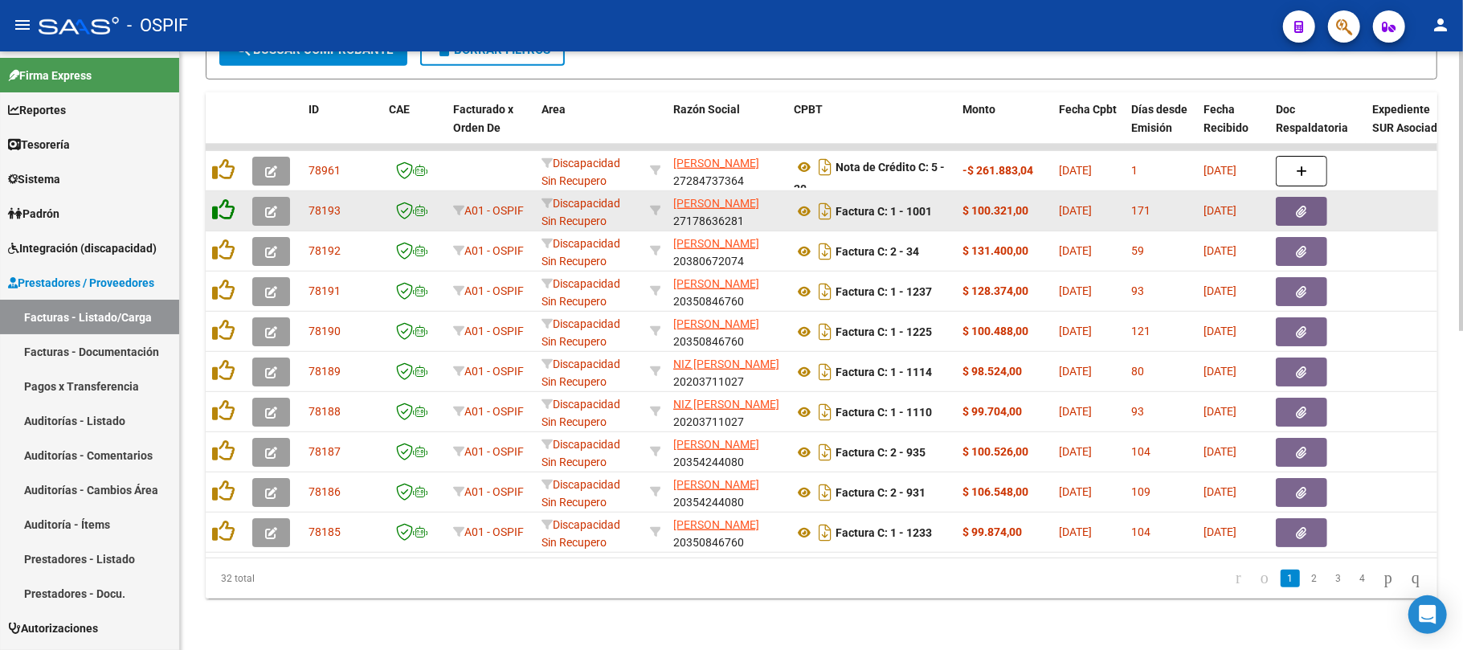
click at [227, 199] on icon at bounding box center [223, 210] width 23 height 23
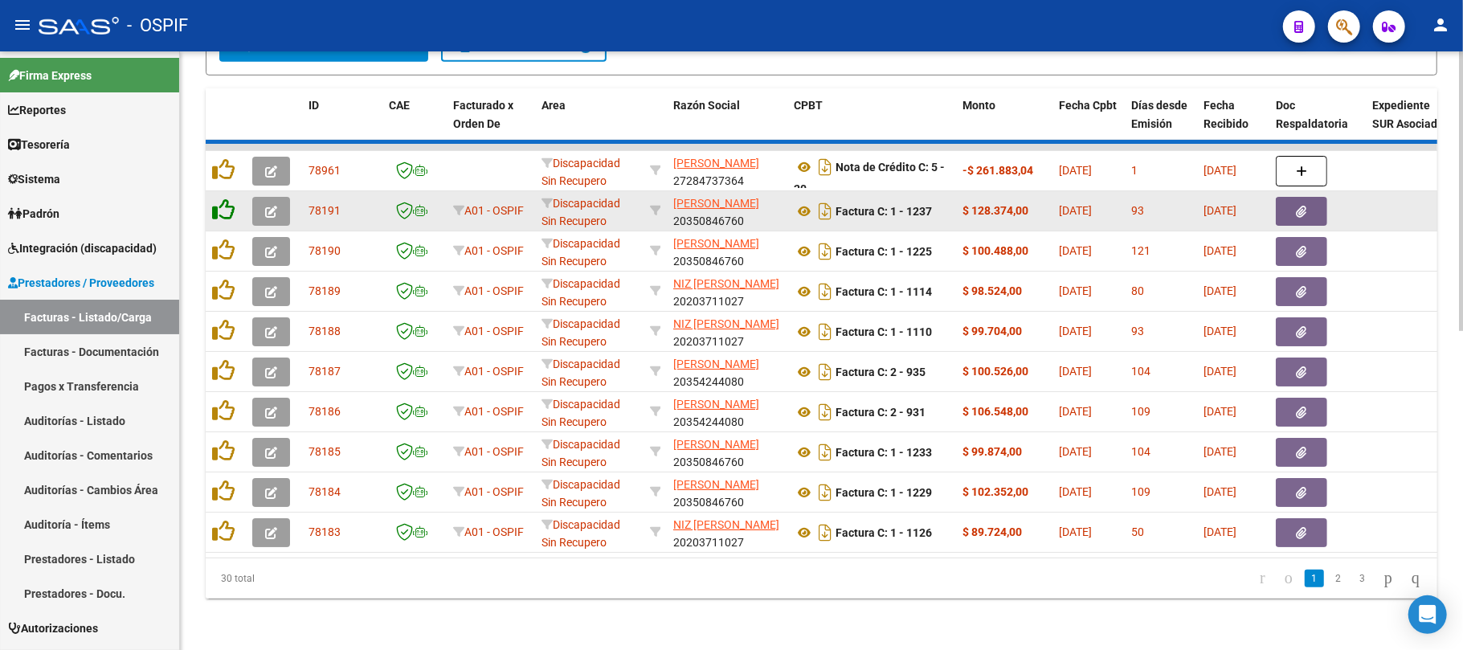
click at [227, 199] on icon at bounding box center [223, 210] width 23 height 23
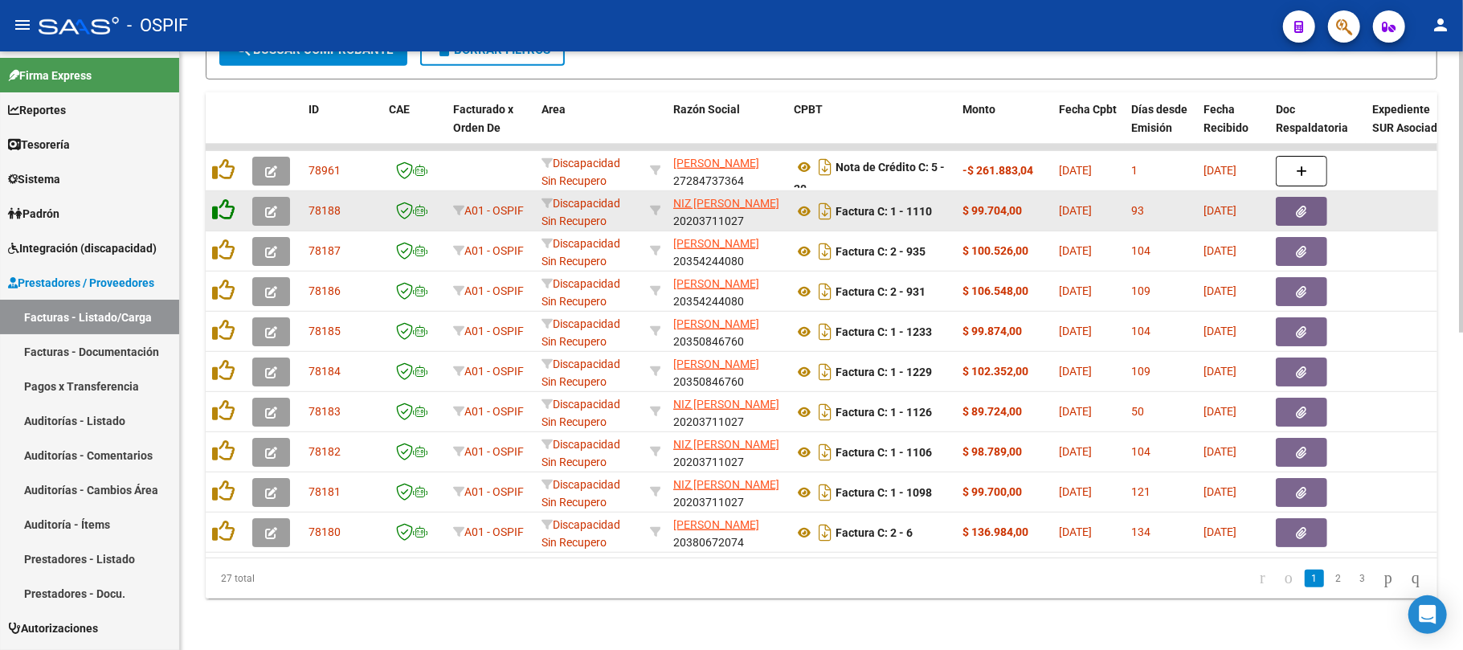
click at [226, 199] on icon at bounding box center [223, 210] width 23 height 23
click at [235, 199] on div at bounding box center [225, 211] width 27 height 25
click at [233, 199] on icon at bounding box center [223, 210] width 23 height 23
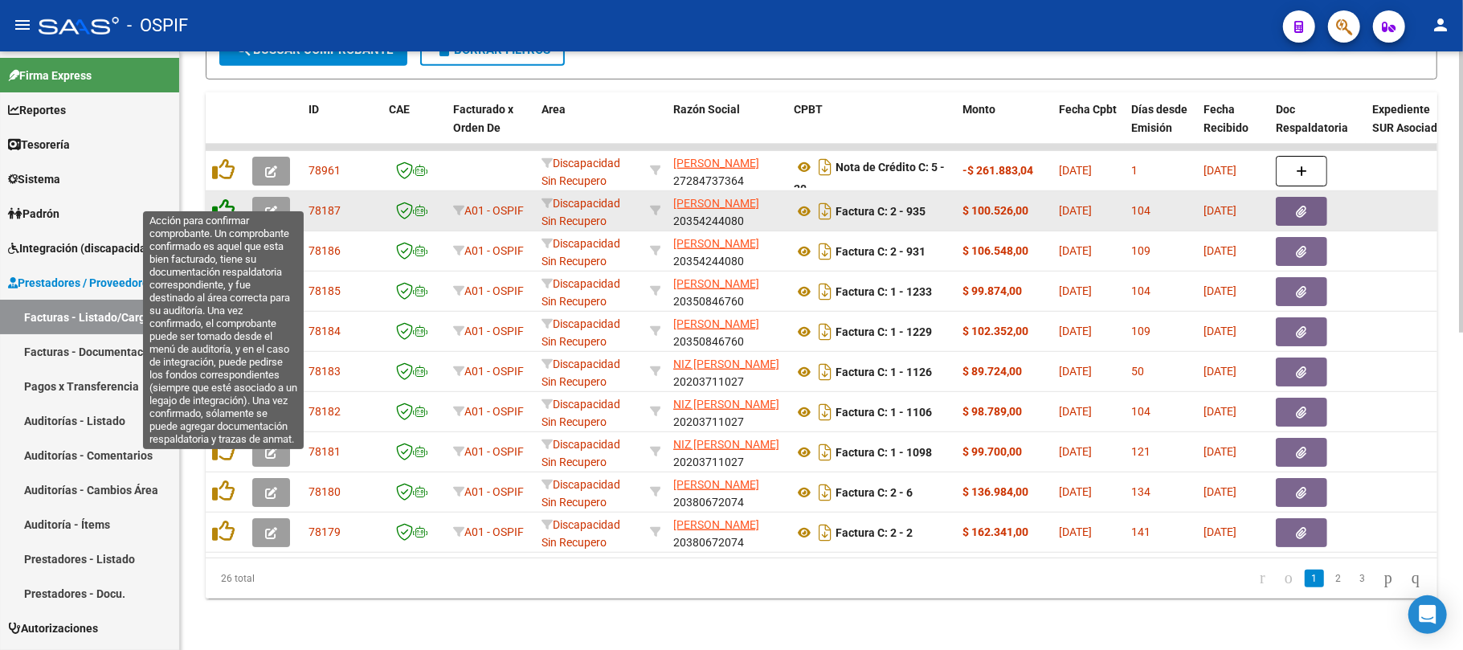
click at [228, 199] on icon at bounding box center [223, 210] width 23 height 23
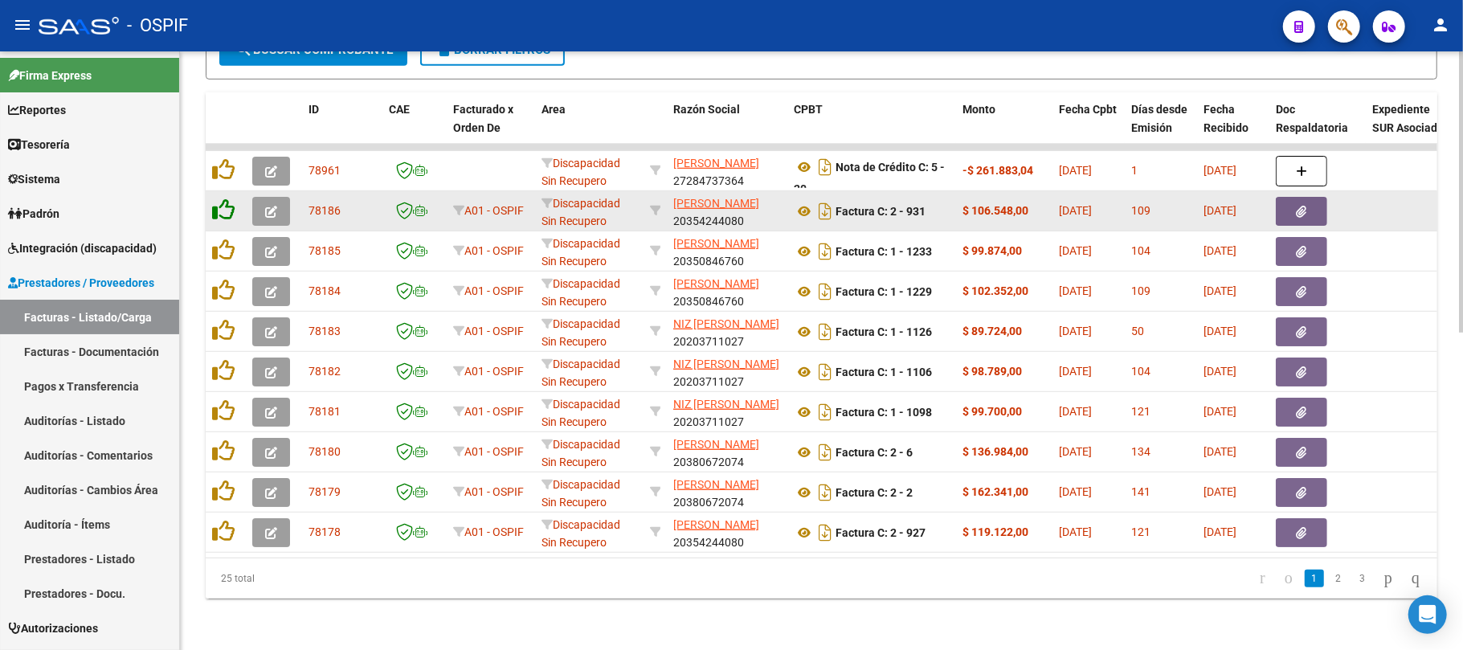
click at [228, 199] on icon at bounding box center [223, 210] width 23 height 23
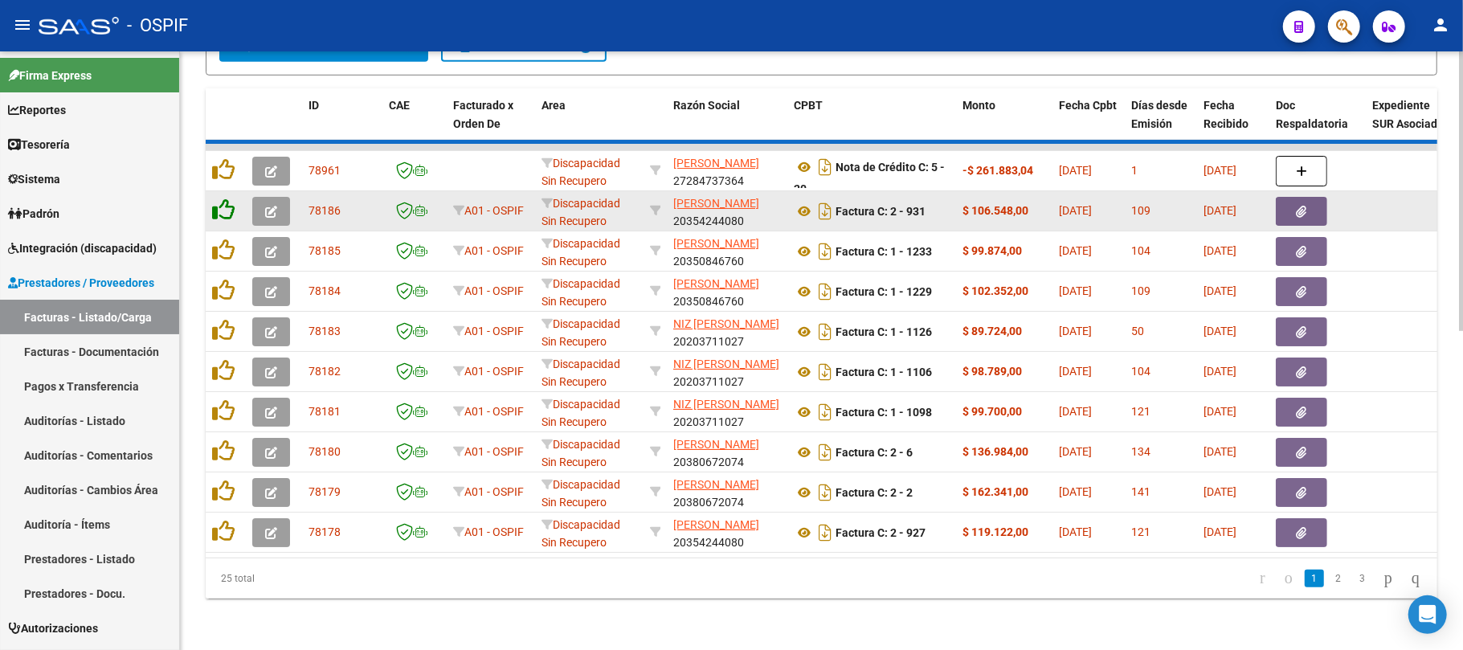
click at [227, 199] on icon at bounding box center [223, 210] width 23 height 23
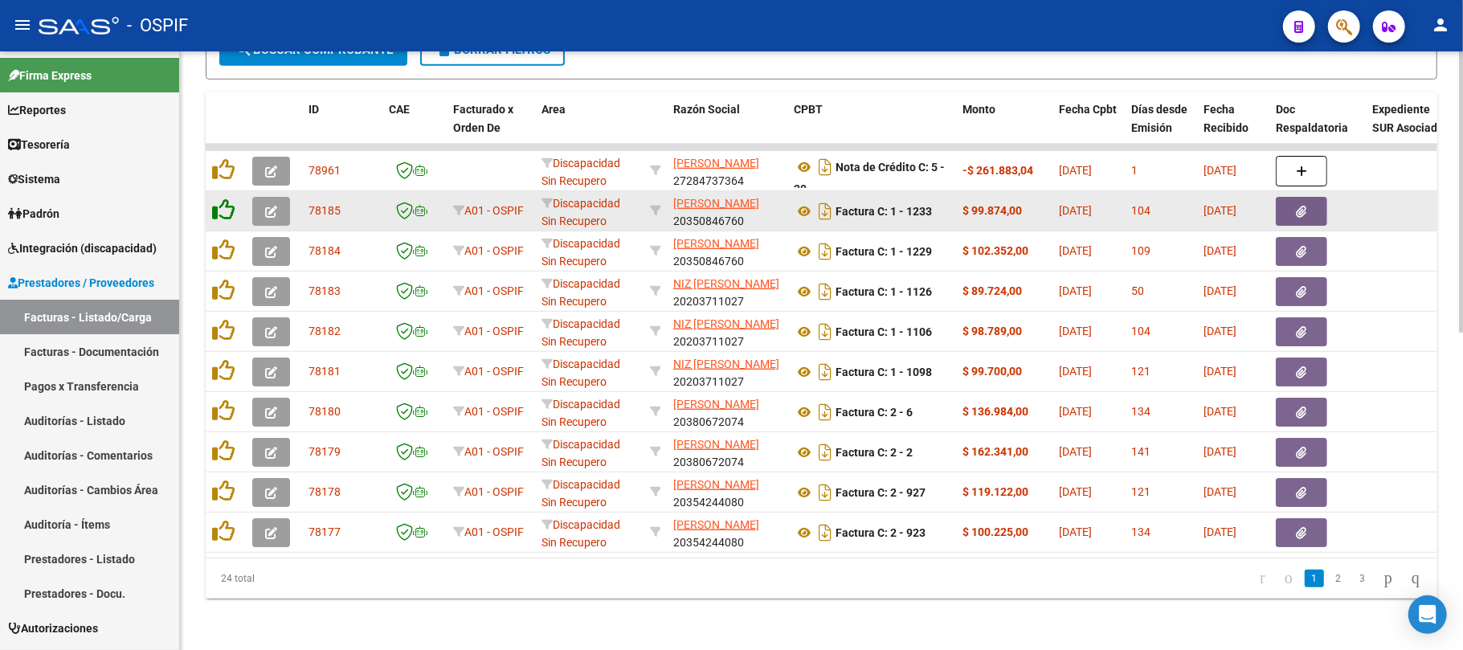
click at [227, 199] on icon at bounding box center [223, 210] width 23 height 23
click at [225, 199] on icon at bounding box center [223, 210] width 23 height 23
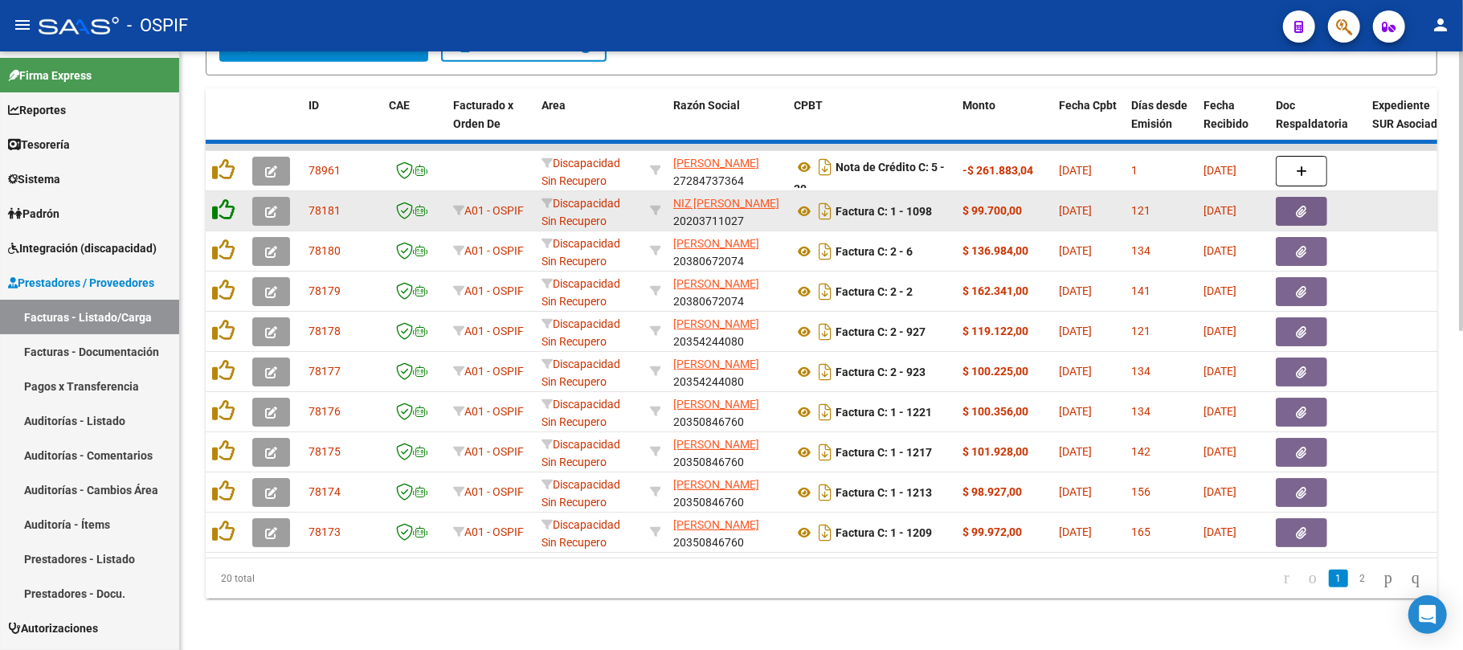
click at [225, 199] on icon at bounding box center [223, 210] width 23 height 23
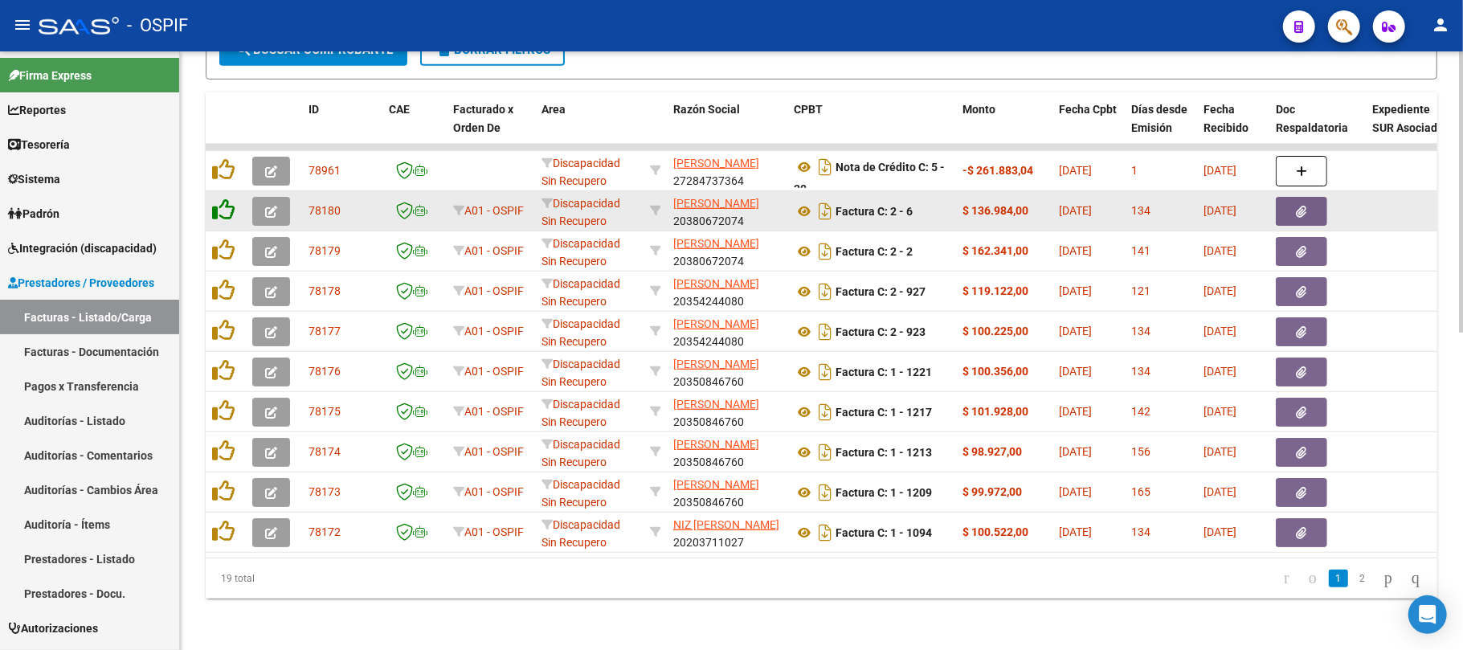
click at [225, 199] on icon at bounding box center [223, 210] width 23 height 23
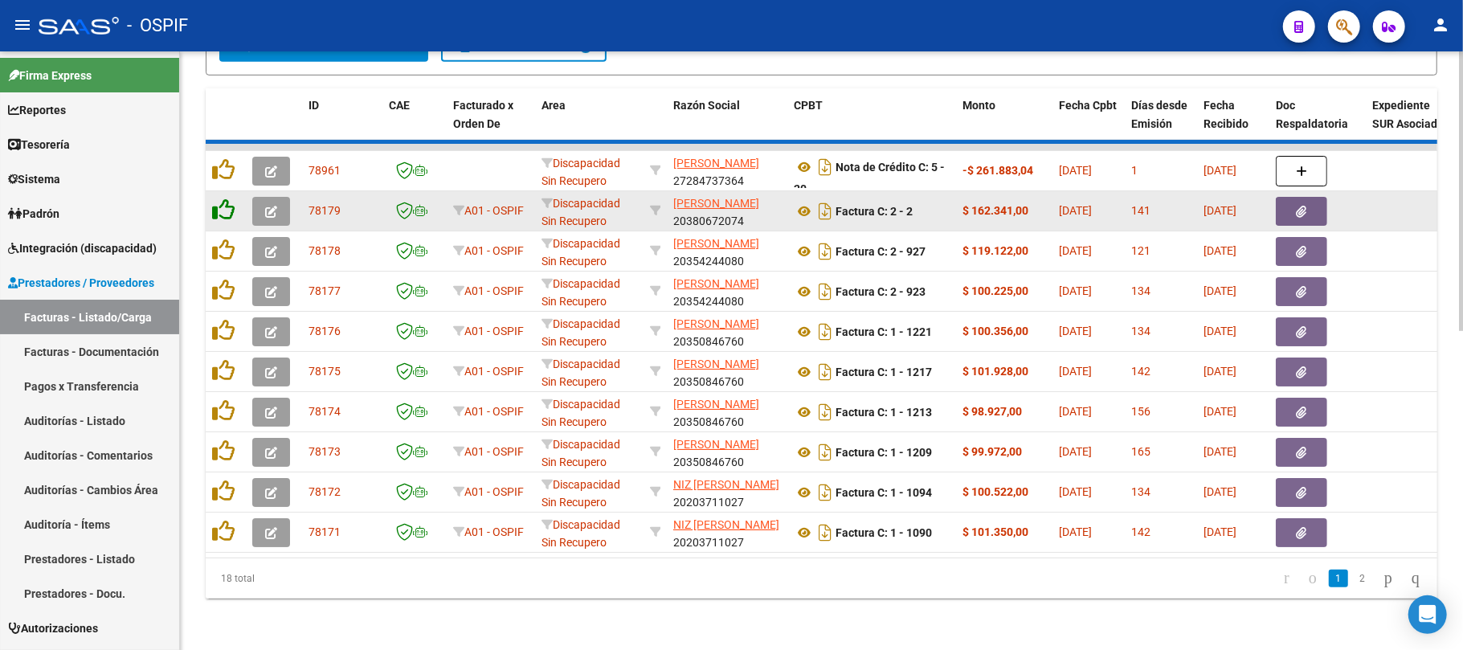
click at [225, 199] on icon at bounding box center [223, 210] width 23 height 23
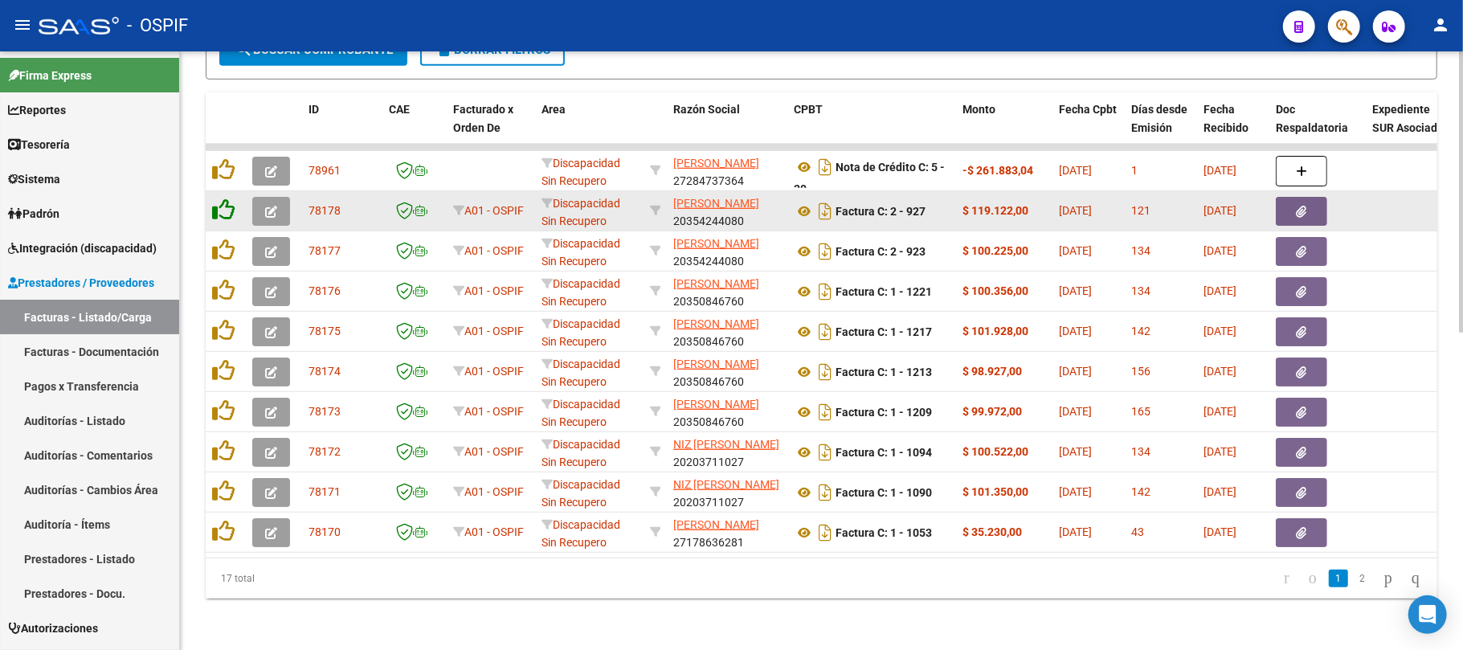
click at [225, 199] on icon at bounding box center [223, 210] width 23 height 23
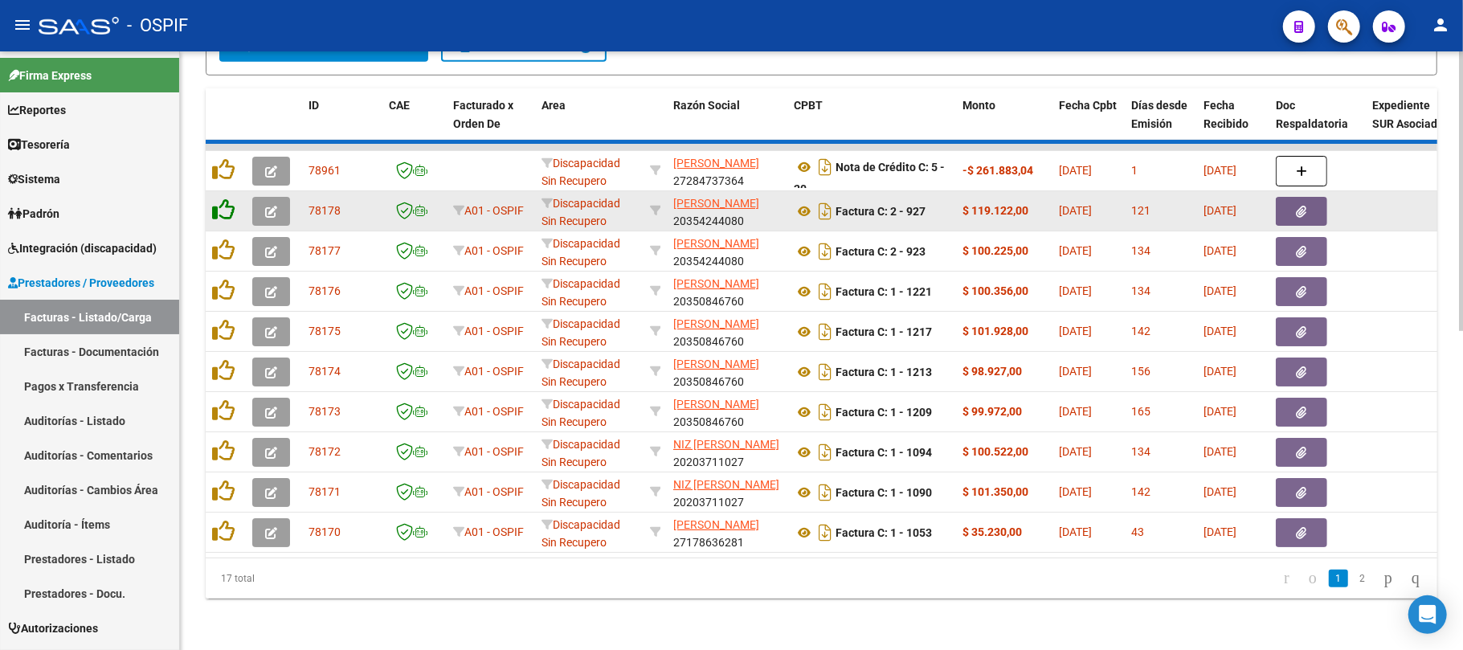
click at [225, 199] on icon at bounding box center [223, 210] width 23 height 23
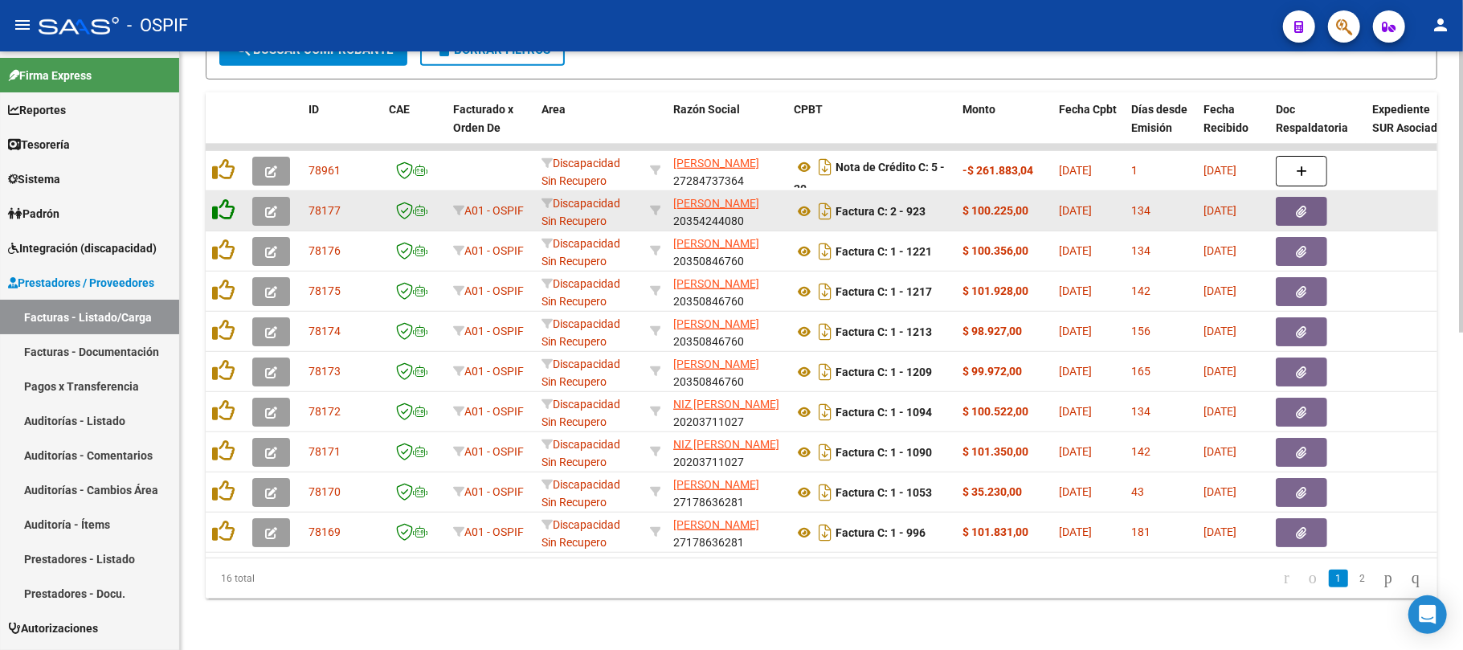
click at [225, 199] on icon at bounding box center [223, 210] width 23 height 23
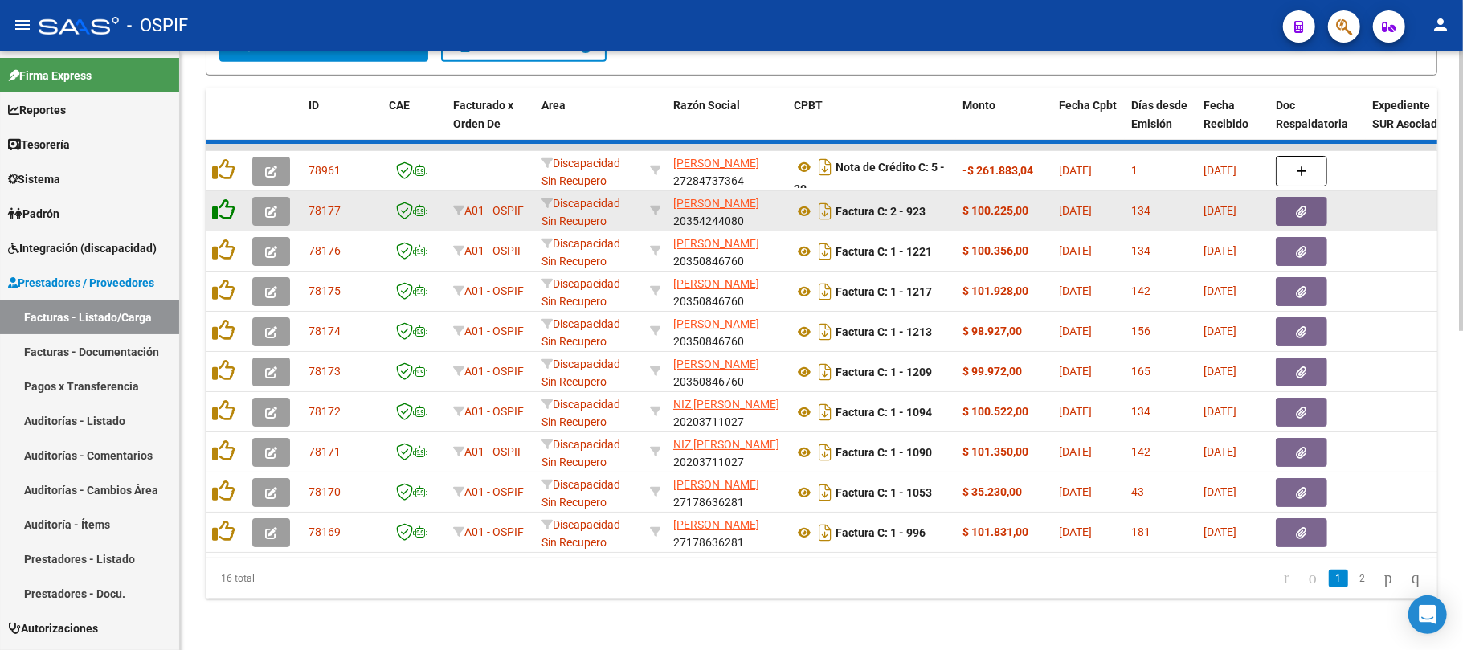
click at [225, 199] on icon at bounding box center [223, 210] width 23 height 23
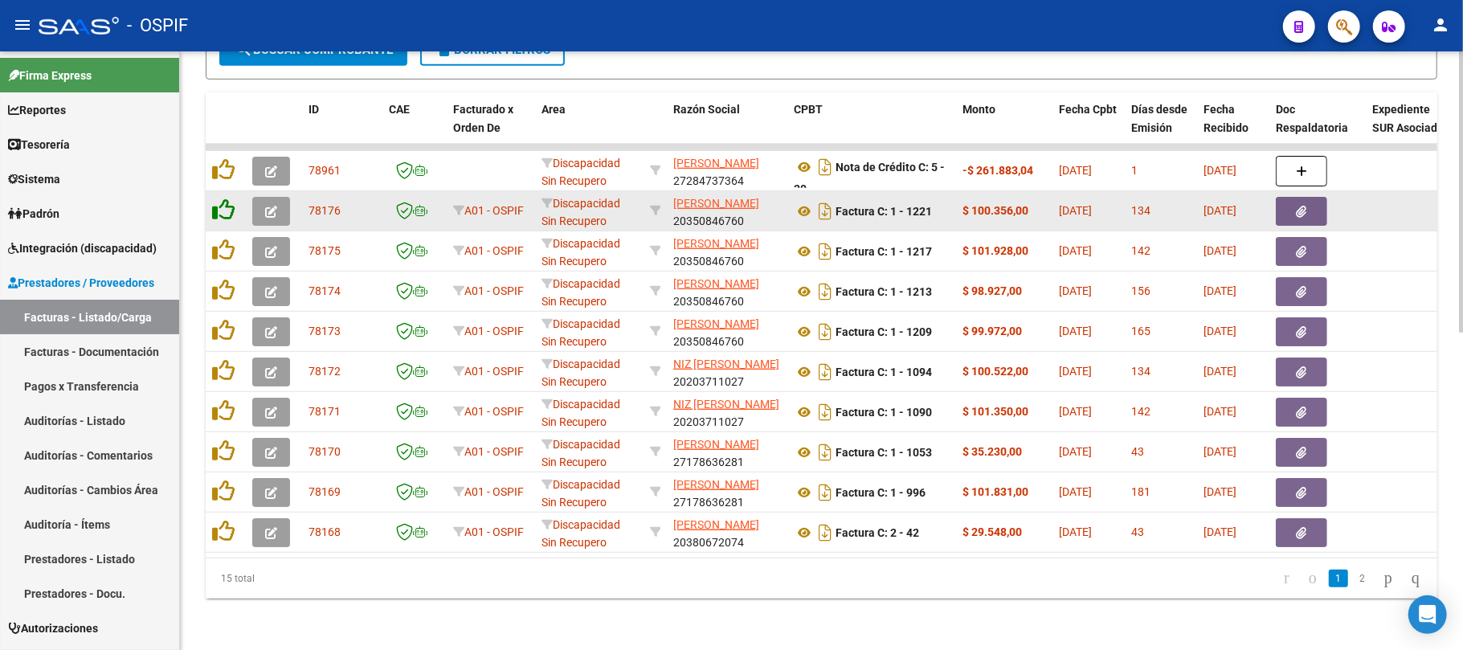
click at [225, 199] on icon at bounding box center [223, 210] width 23 height 23
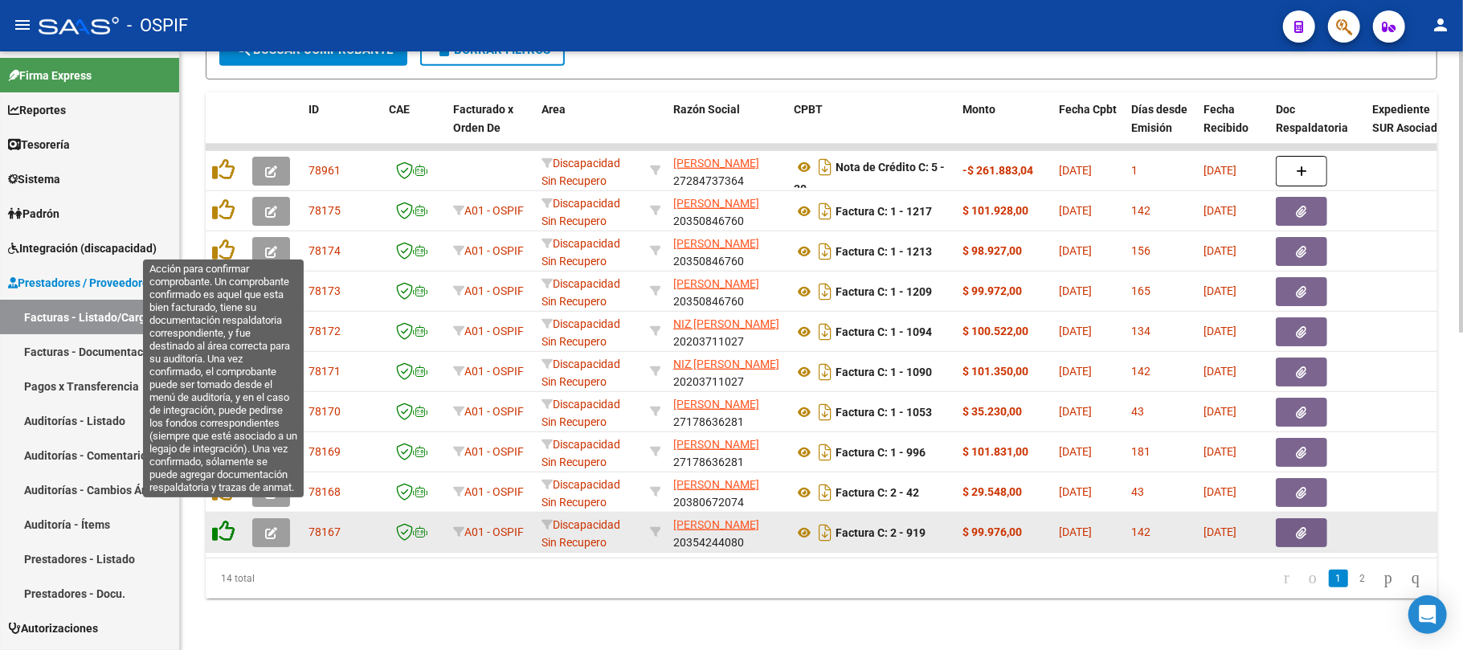
click at [227, 524] on icon at bounding box center [223, 531] width 23 height 23
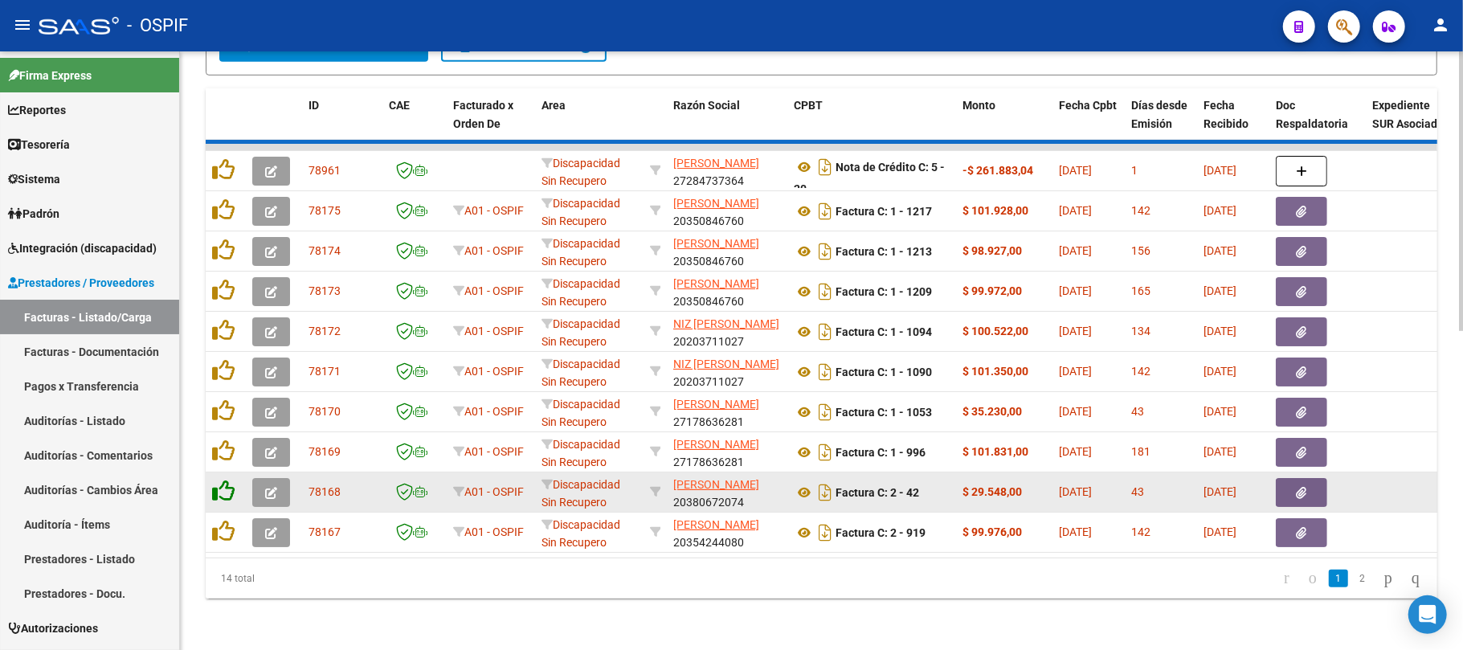
click at [225, 484] on icon at bounding box center [223, 491] width 23 height 23
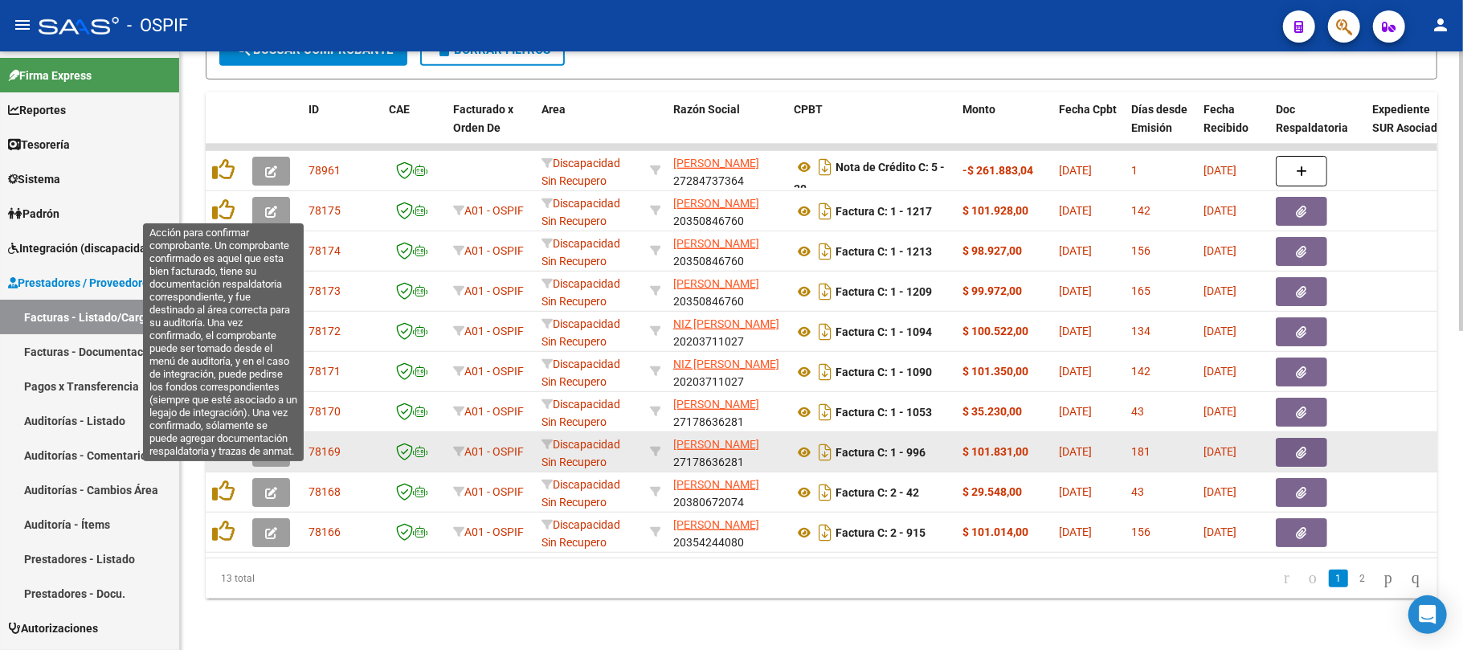
click at [226, 450] on datatable-body-cell at bounding box center [226, 451] width 40 height 39
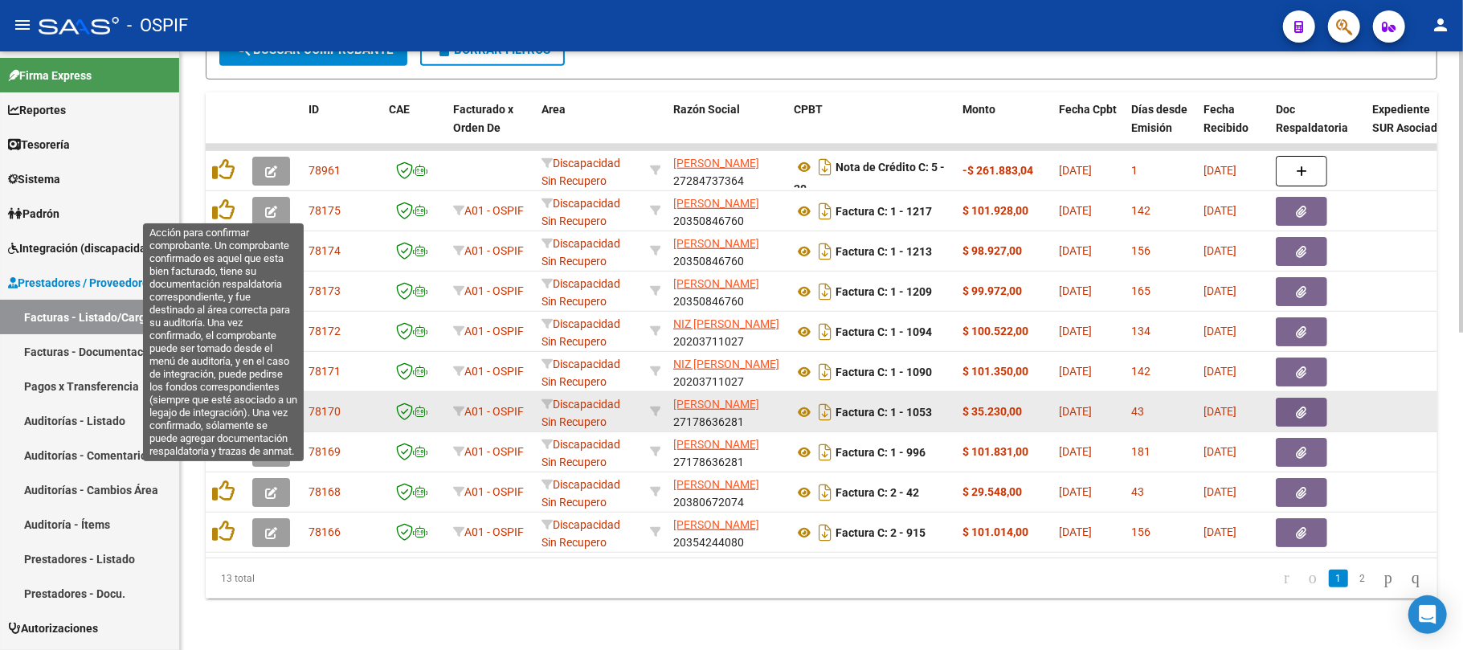
click at [226, 407] on icon at bounding box center [223, 410] width 23 height 23
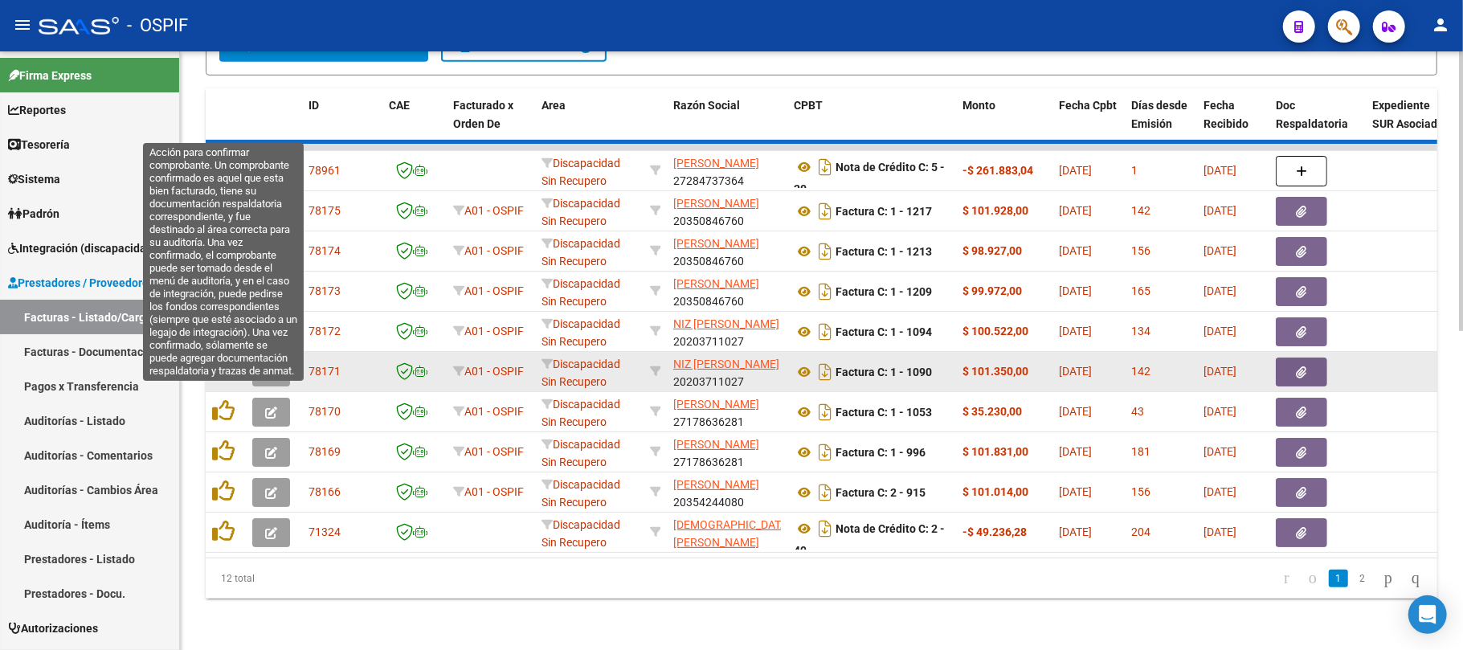
click at [225, 367] on icon at bounding box center [223, 370] width 23 height 23
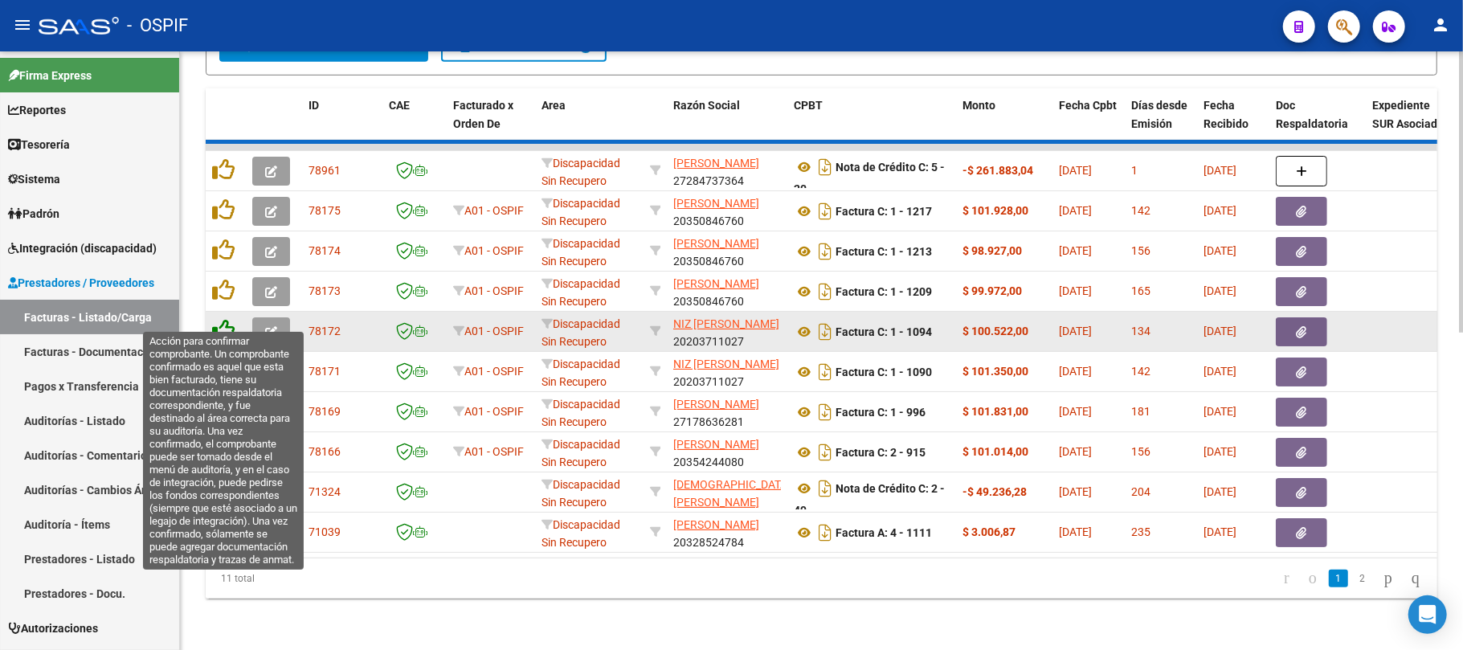
click at [229, 319] on icon at bounding box center [223, 330] width 23 height 23
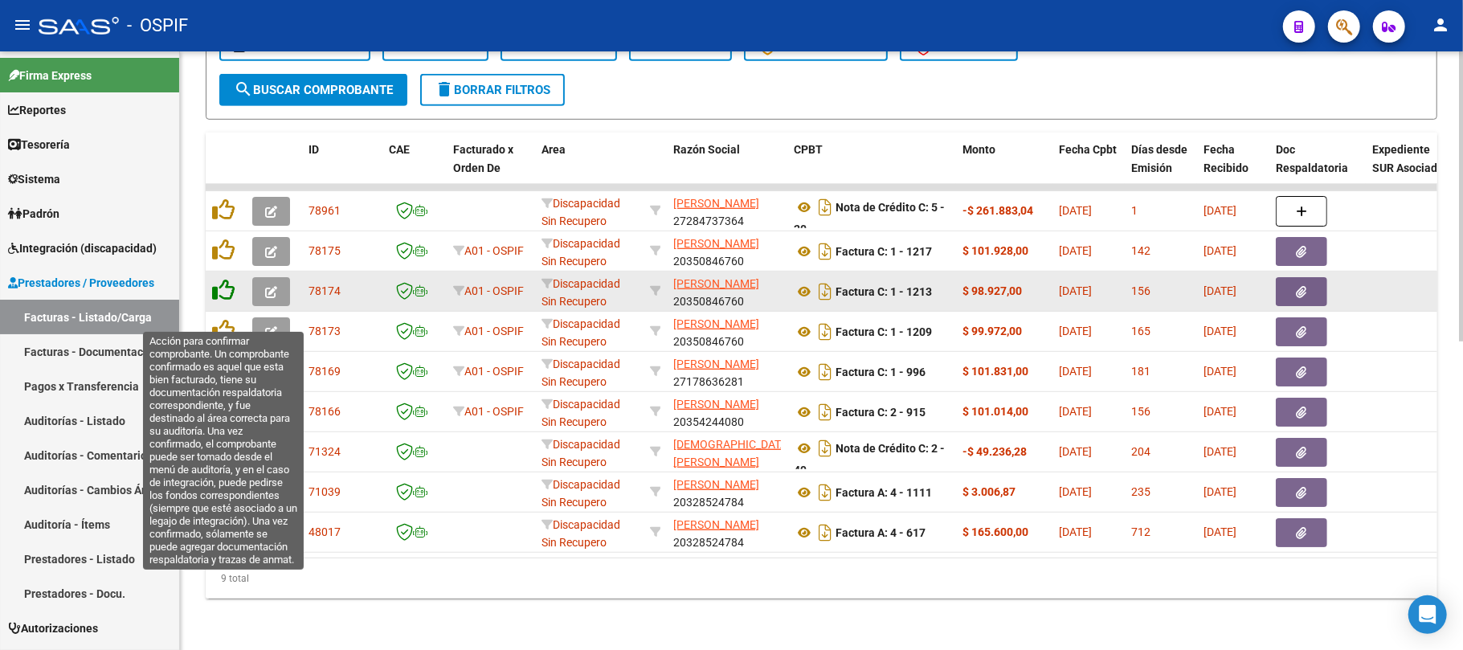
click at [232, 279] on icon at bounding box center [223, 290] width 23 height 23
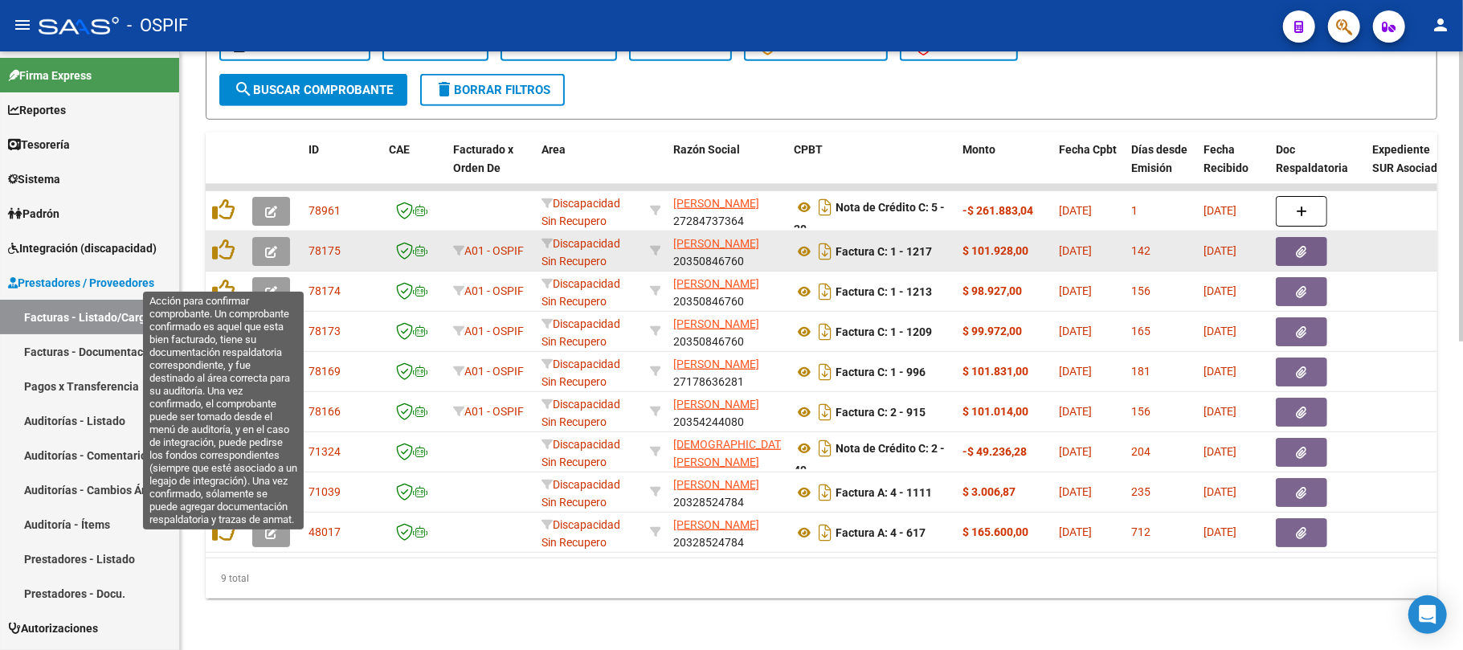
scroll to position [637, 0]
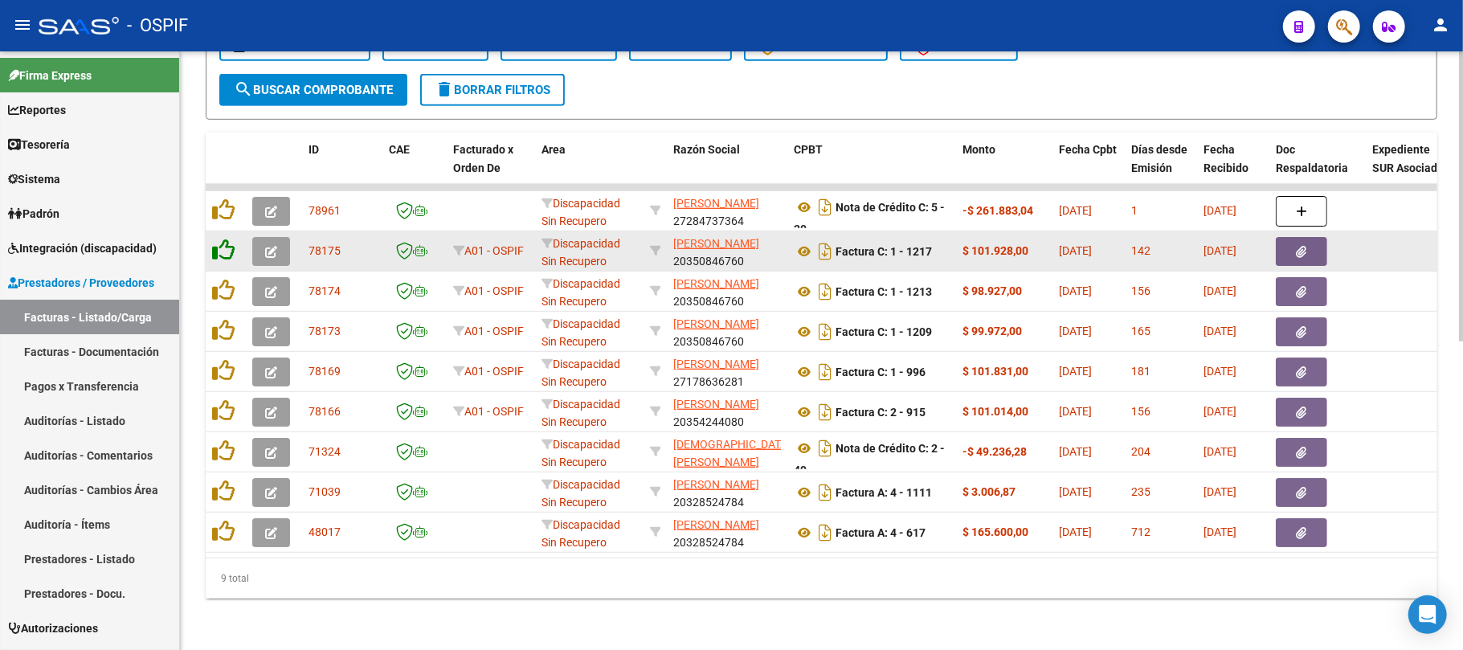
click at [227, 241] on icon at bounding box center [223, 250] width 23 height 23
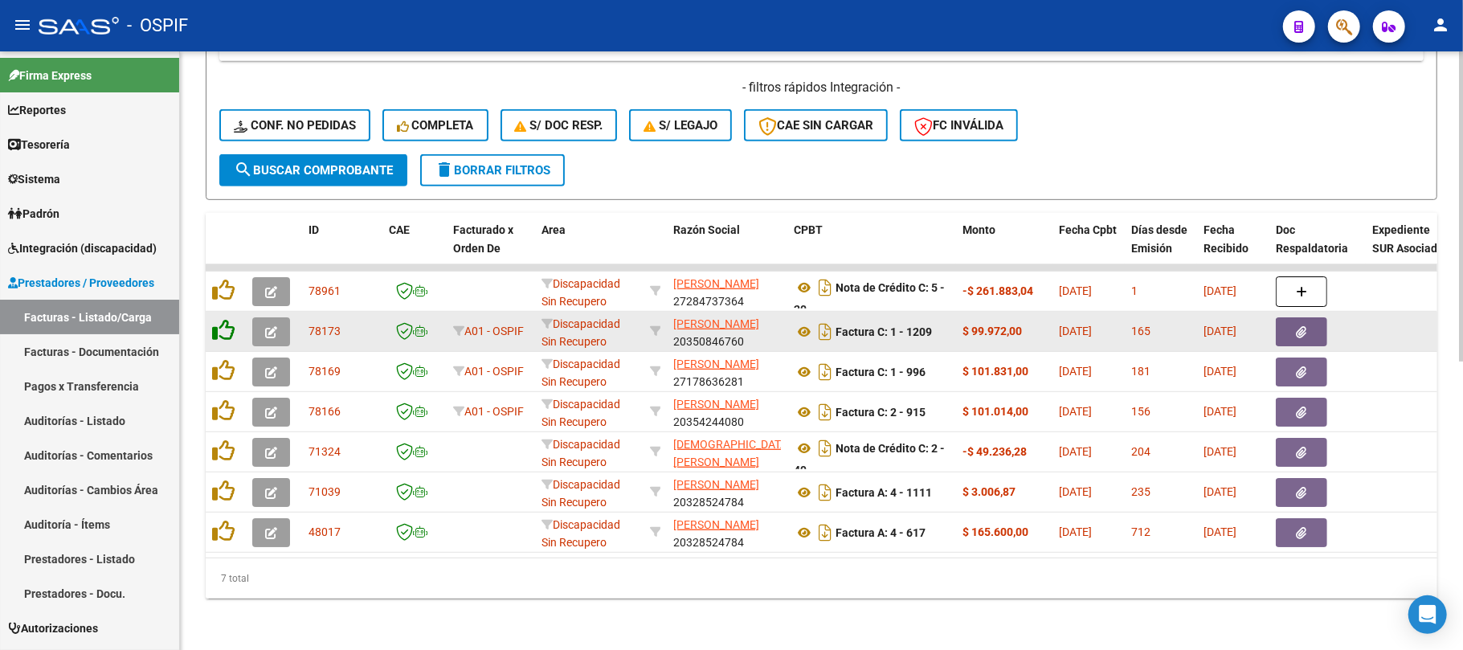
scroll to position [556, 0]
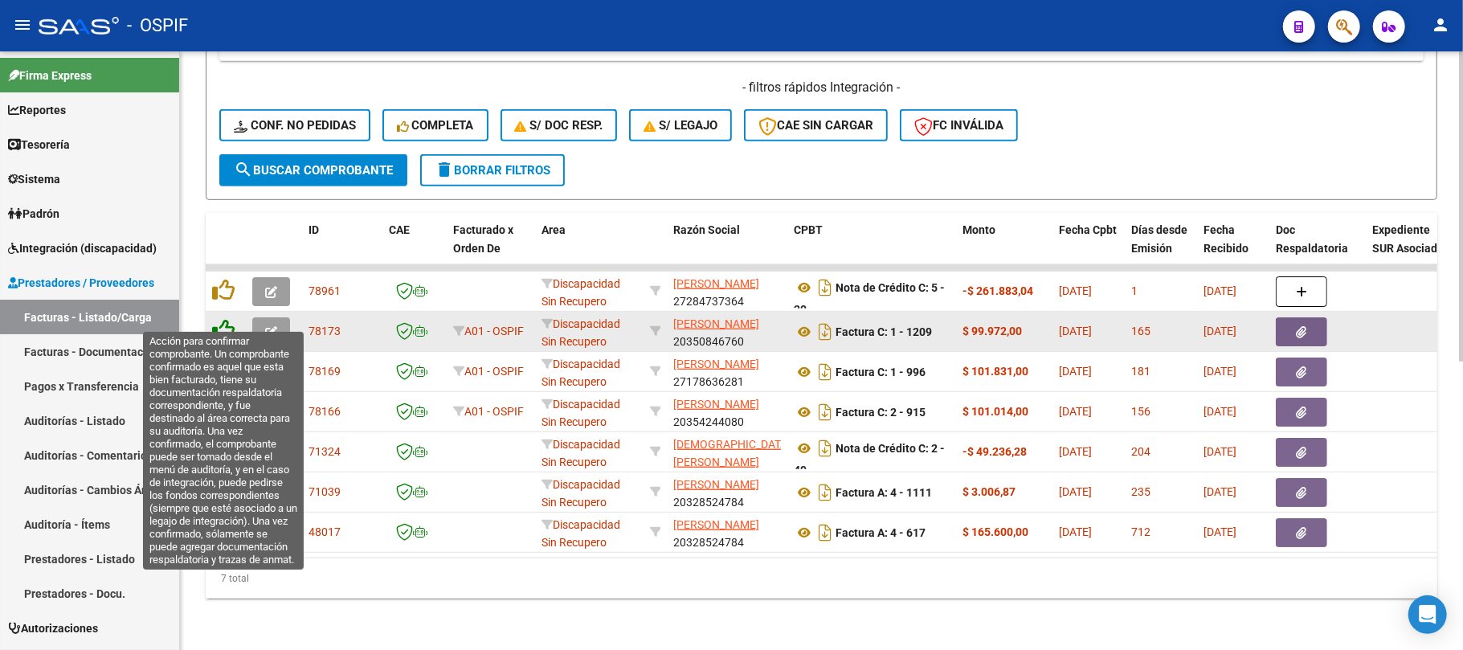
click at [219, 319] on icon at bounding box center [223, 330] width 23 height 23
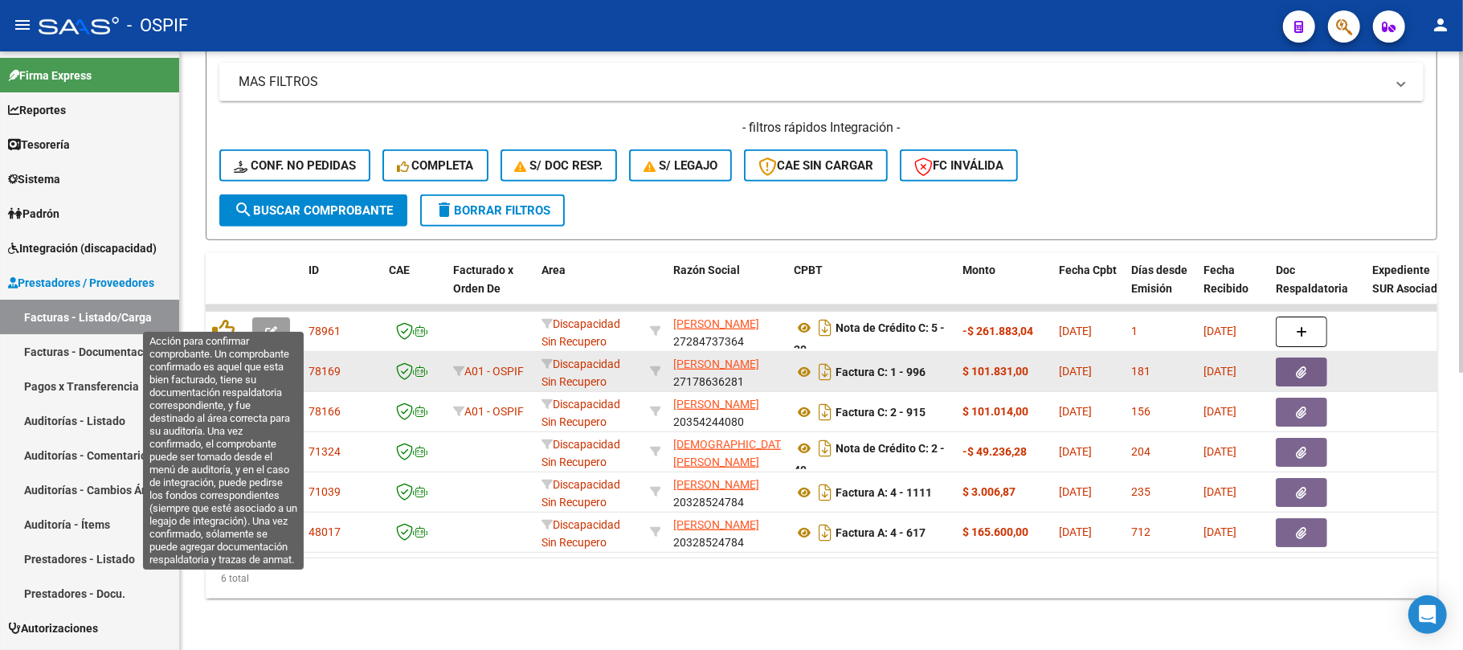
scroll to position [516, 0]
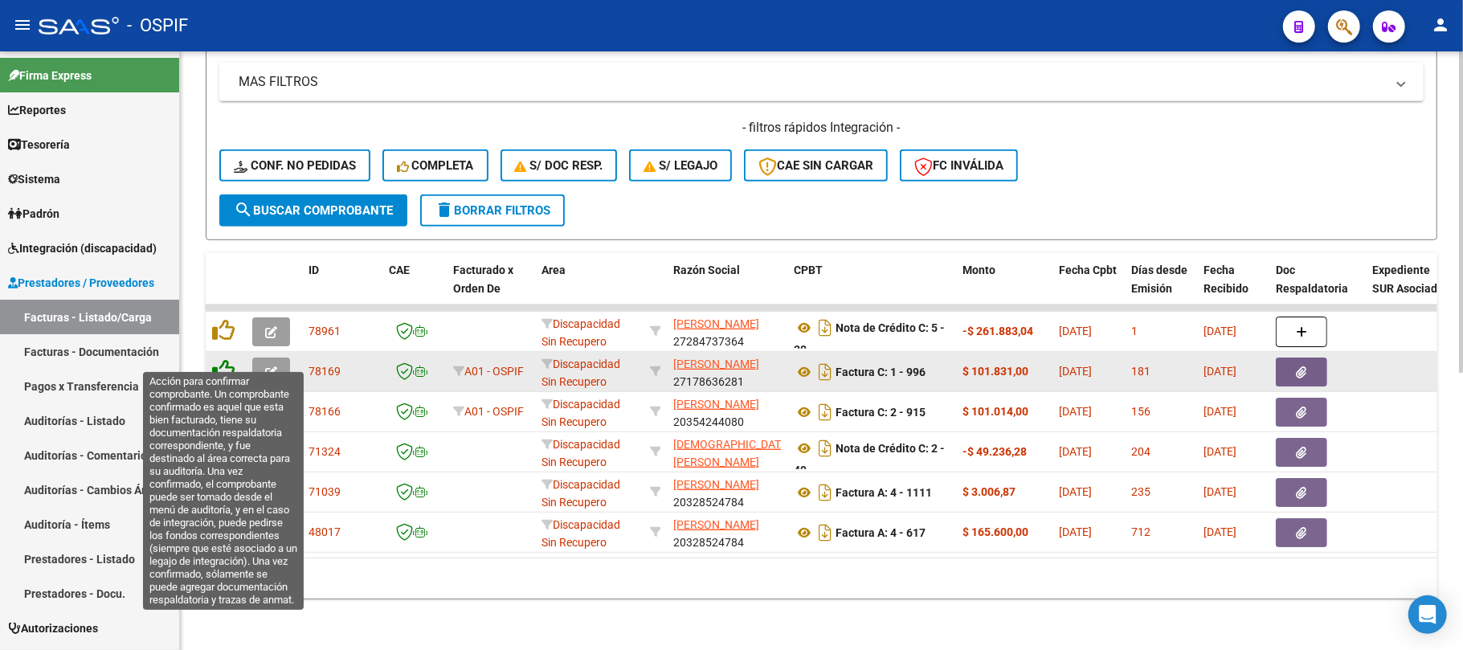
click at [225, 363] on icon at bounding box center [223, 370] width 23 height 23
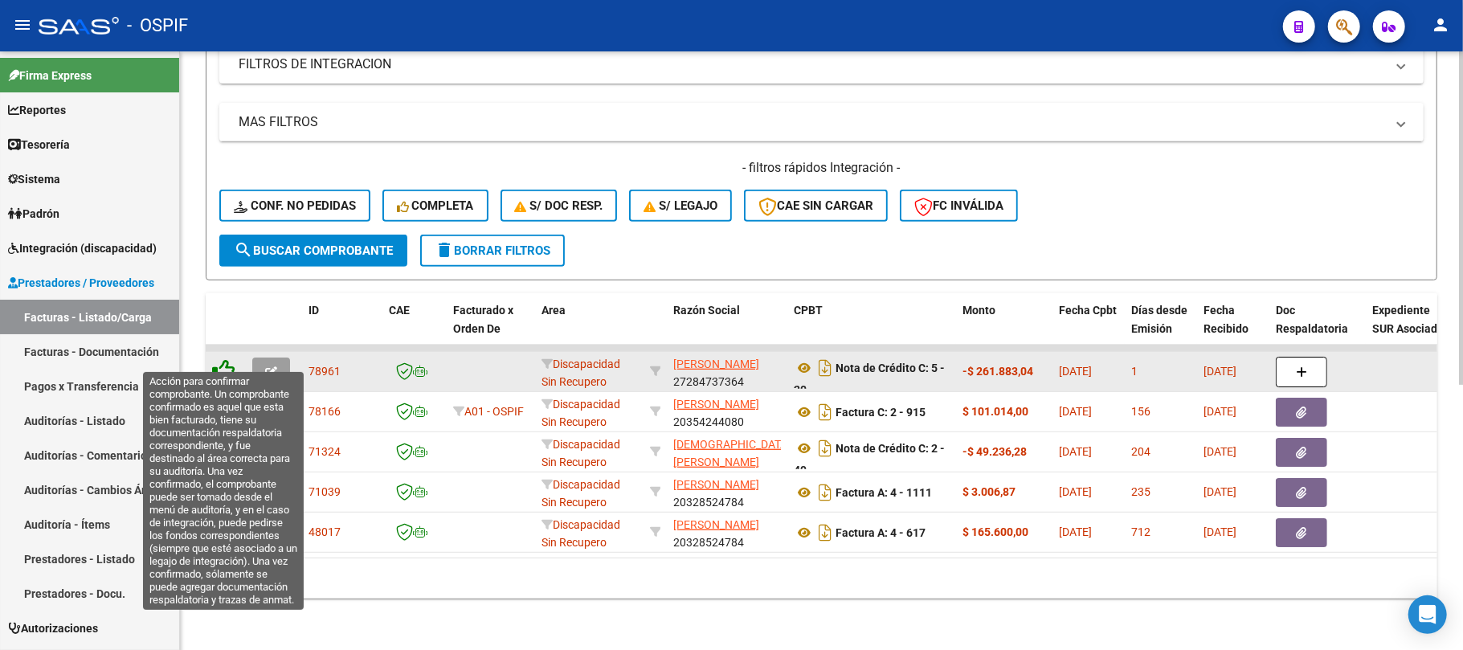
scroll to position [476, 0]
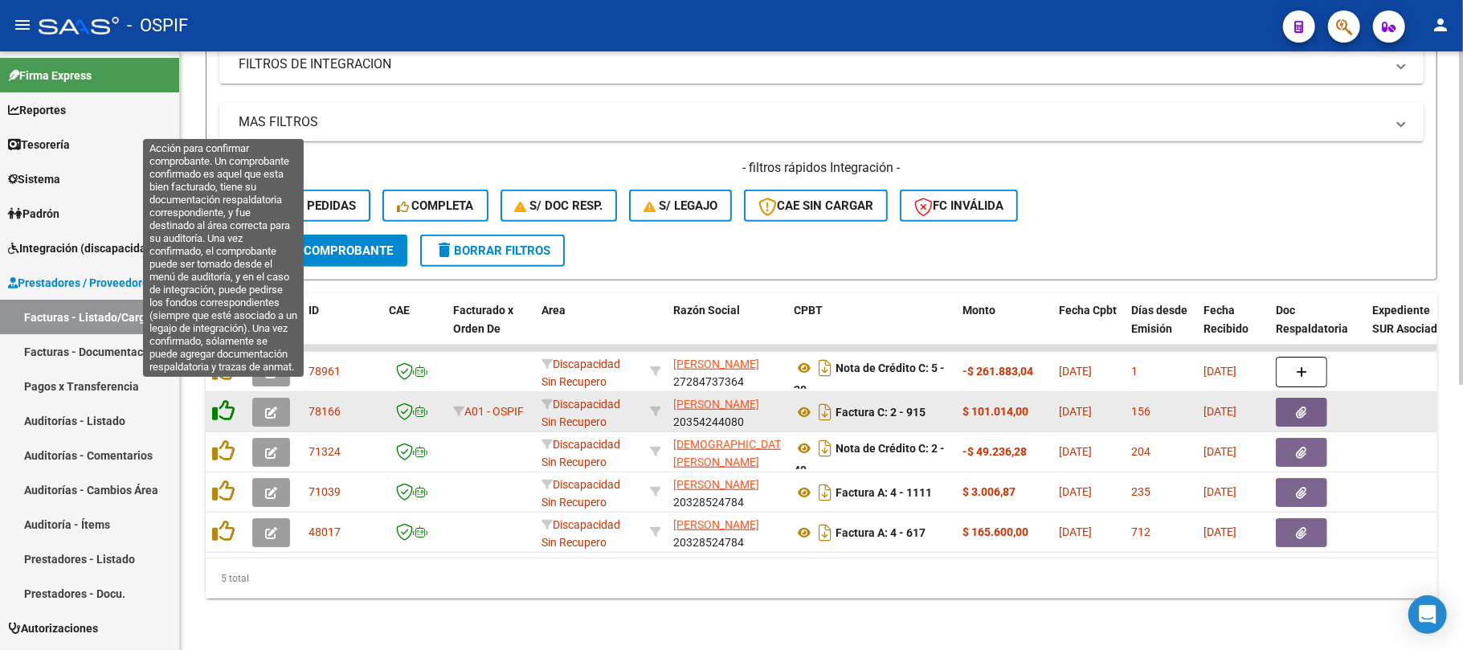
click at [226, 399] on icon at bounding box center [223, 410] width 23 height 23
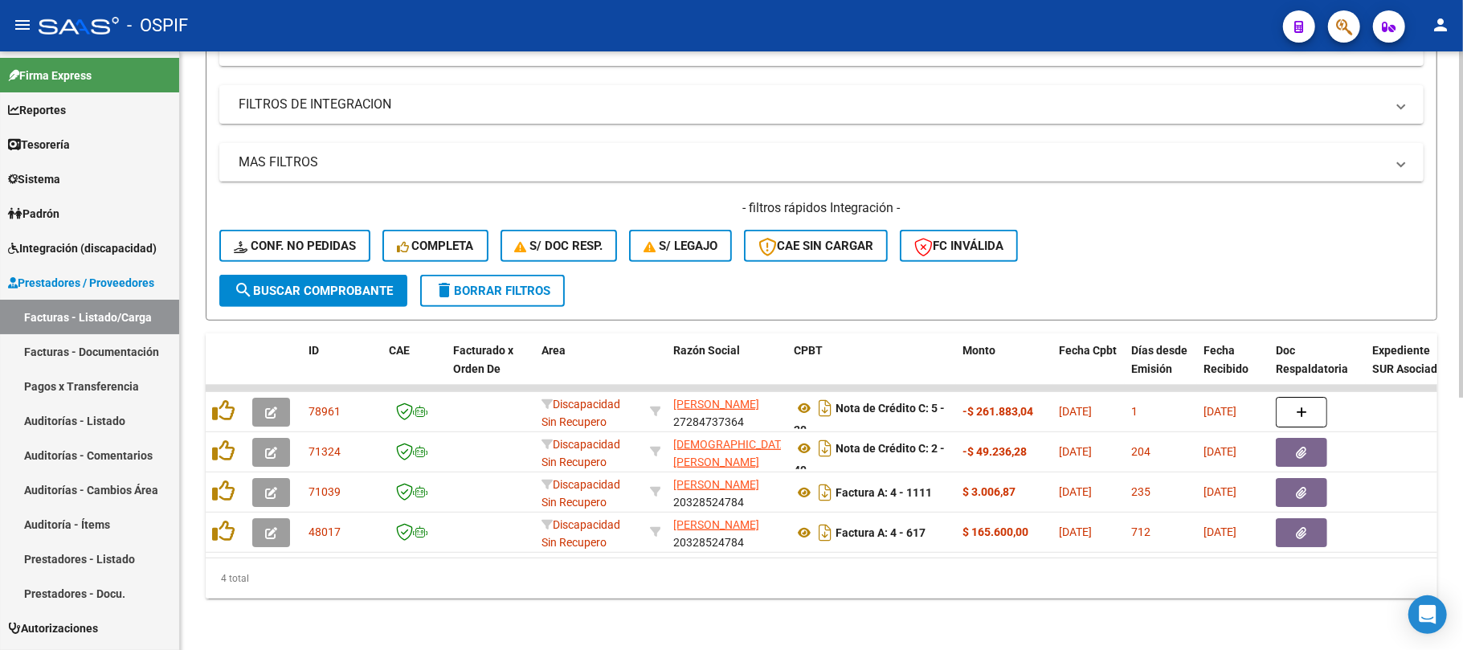
scroll to position [0, 0]
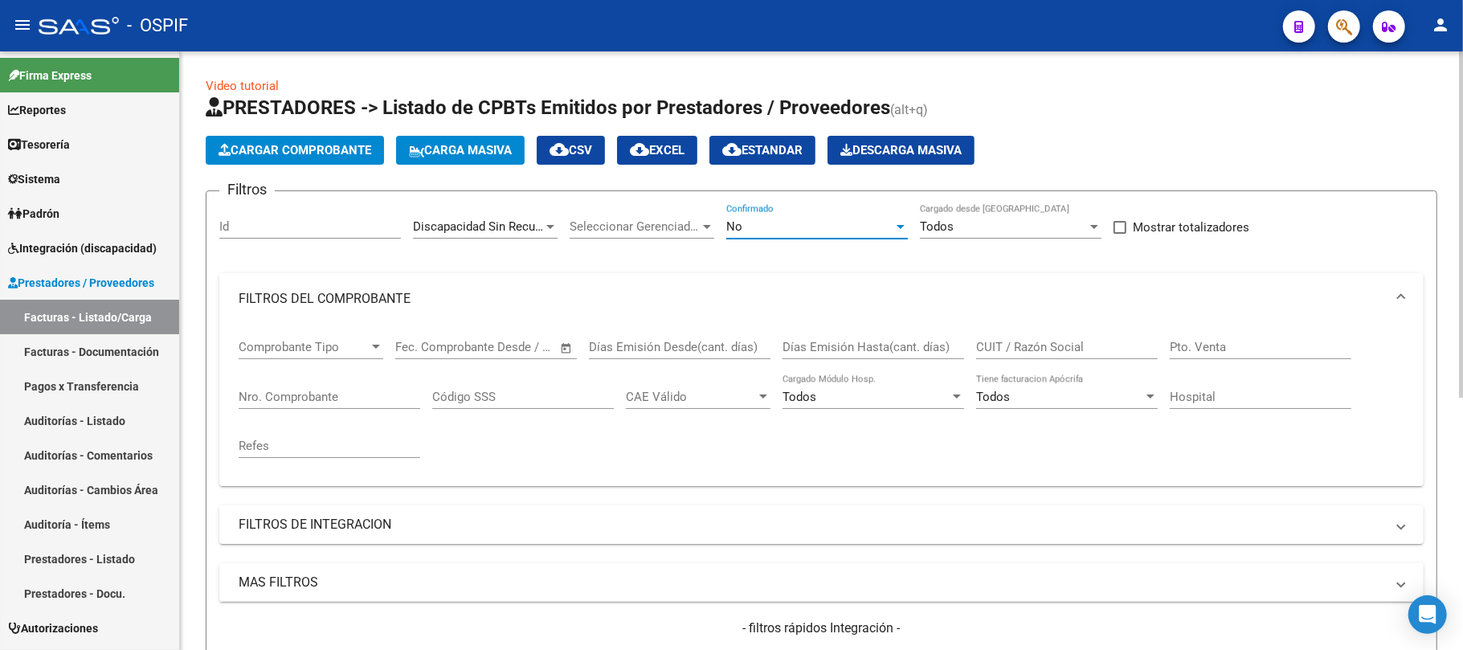
click at [817, 229] on div "No" at bounding box center [810, 226] width 167 height 14
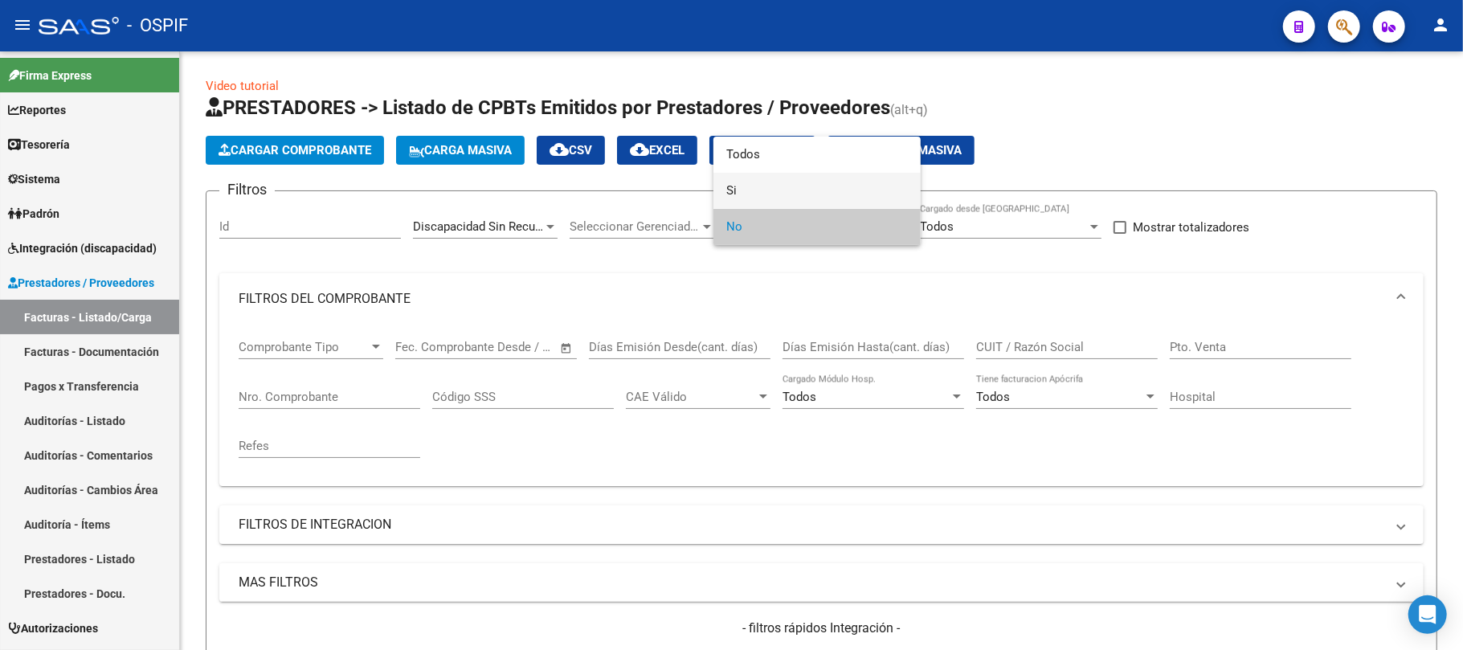
click at [789, 188] on span "Si" at bounding box center [818, 191] width 182 height 36
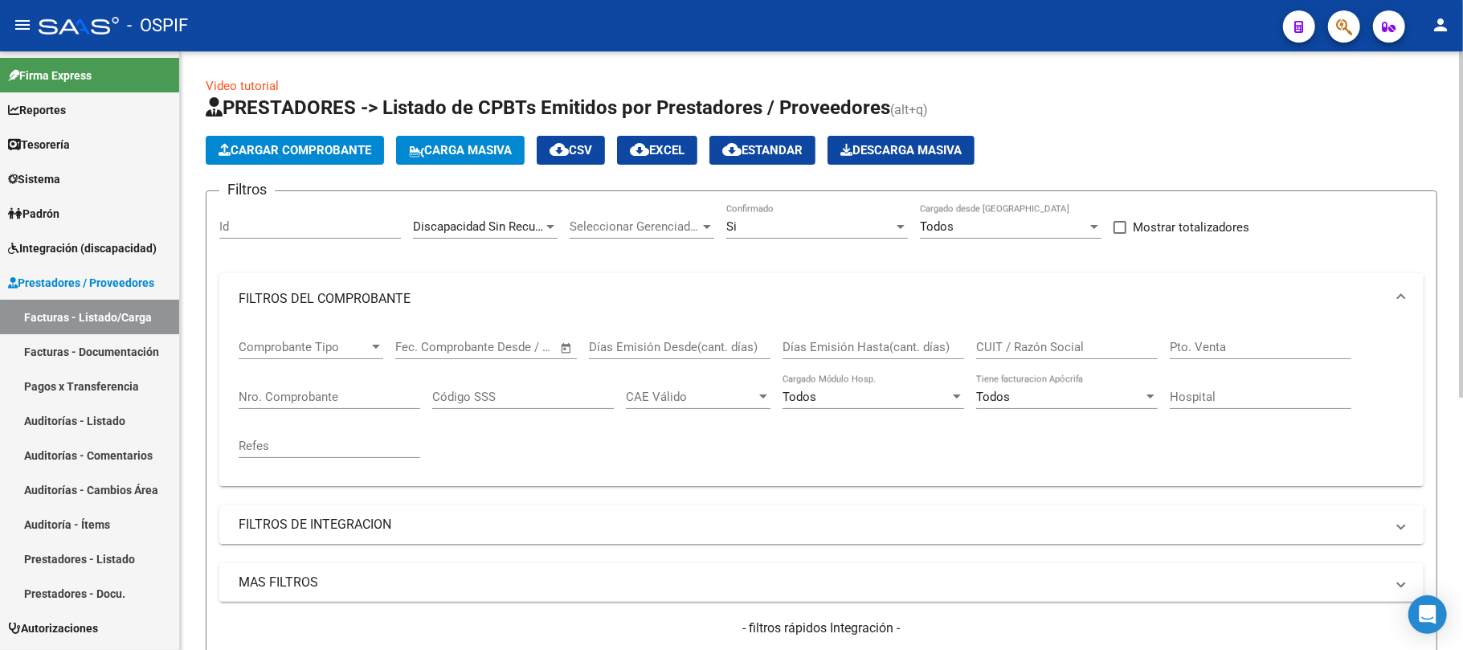
drag, startPoint x: 377, startPoint y: 574, endPoint x: 476, endPoint y: 534, distance: 106.4
click at [378, 573] on mat-expansion-panel-header "MAS FILTROS" at bounding box center [821, 582] width 1205 height 39
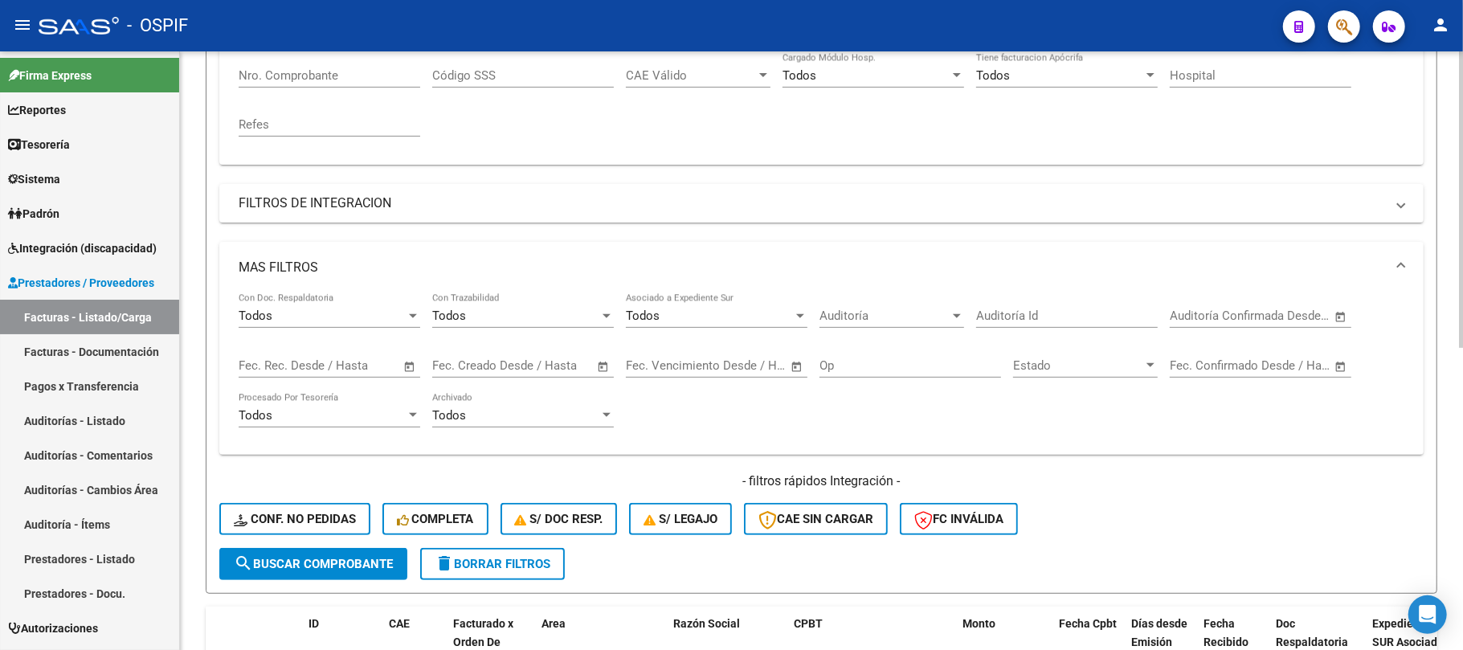
click at [1258, 361] on input "text" at bounding box center [1276, 365] width 78 height 14
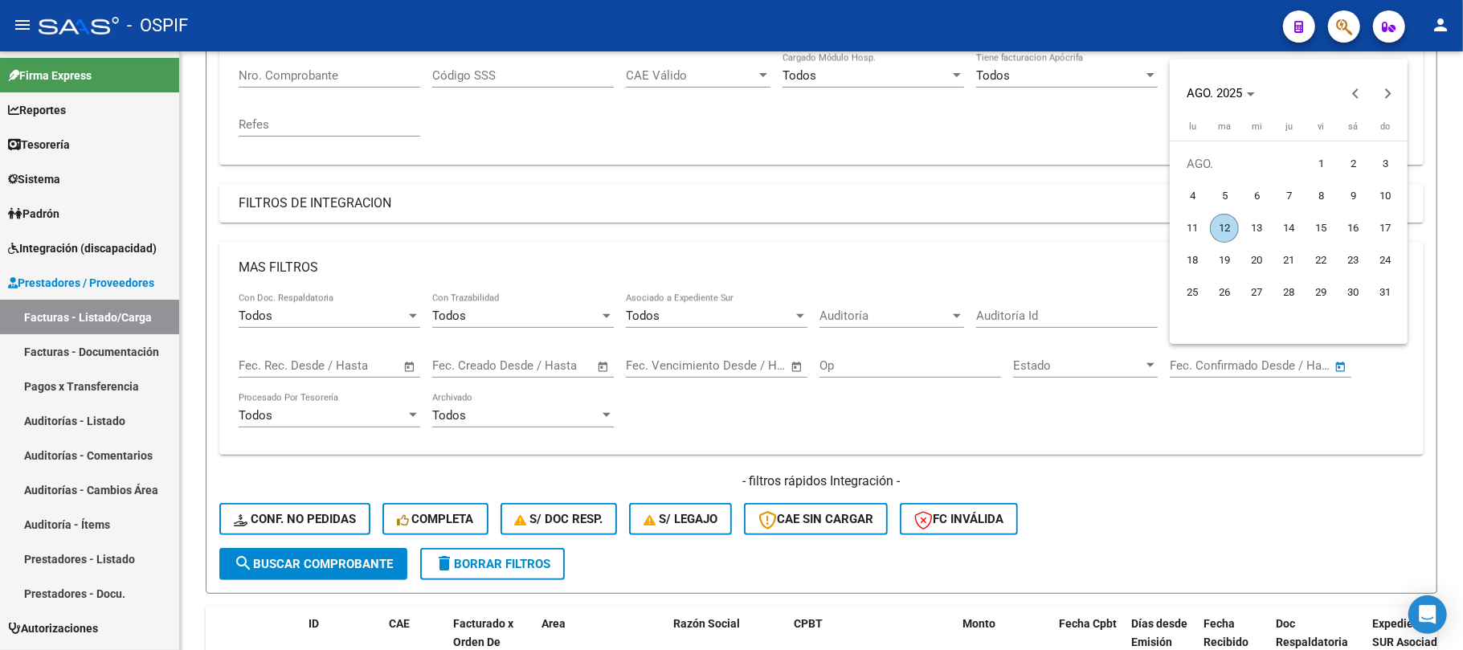
click at [1222, 226] on span "12" at bounding box center [1224, 228] width 29 height 29
type input "[DATE]"
click at [1222, 226] on span "12" at bounding box center [1224, 228] width 29 height 29
type input "[DATE]"
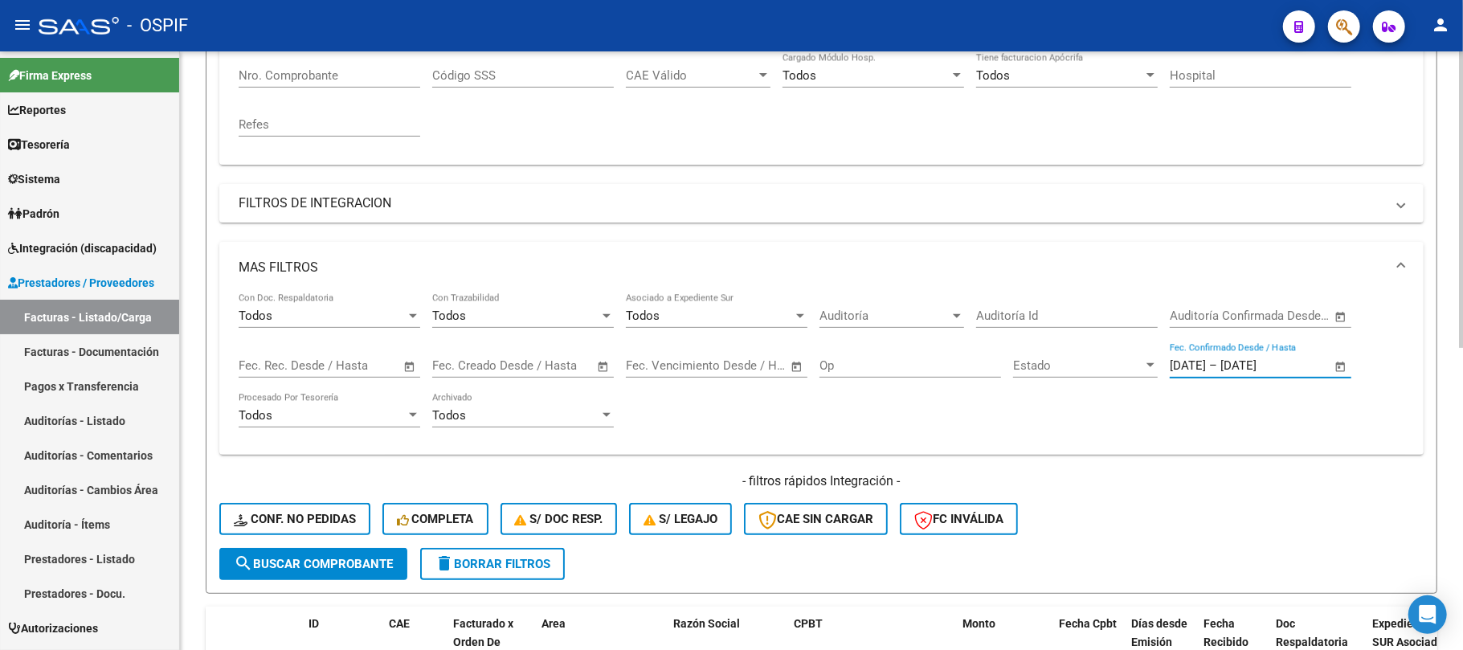
click at [380, 544] on div "- filtros rápidos Integración - Conf. no pedidas Completa S/ Doc Resp. S/ legaj…" at bounding box center [821, 511] width 1205 height 76
click at [380, 551] on button "search Buscar Comprobante" at bounding box center [313, 564] width 188 height 32
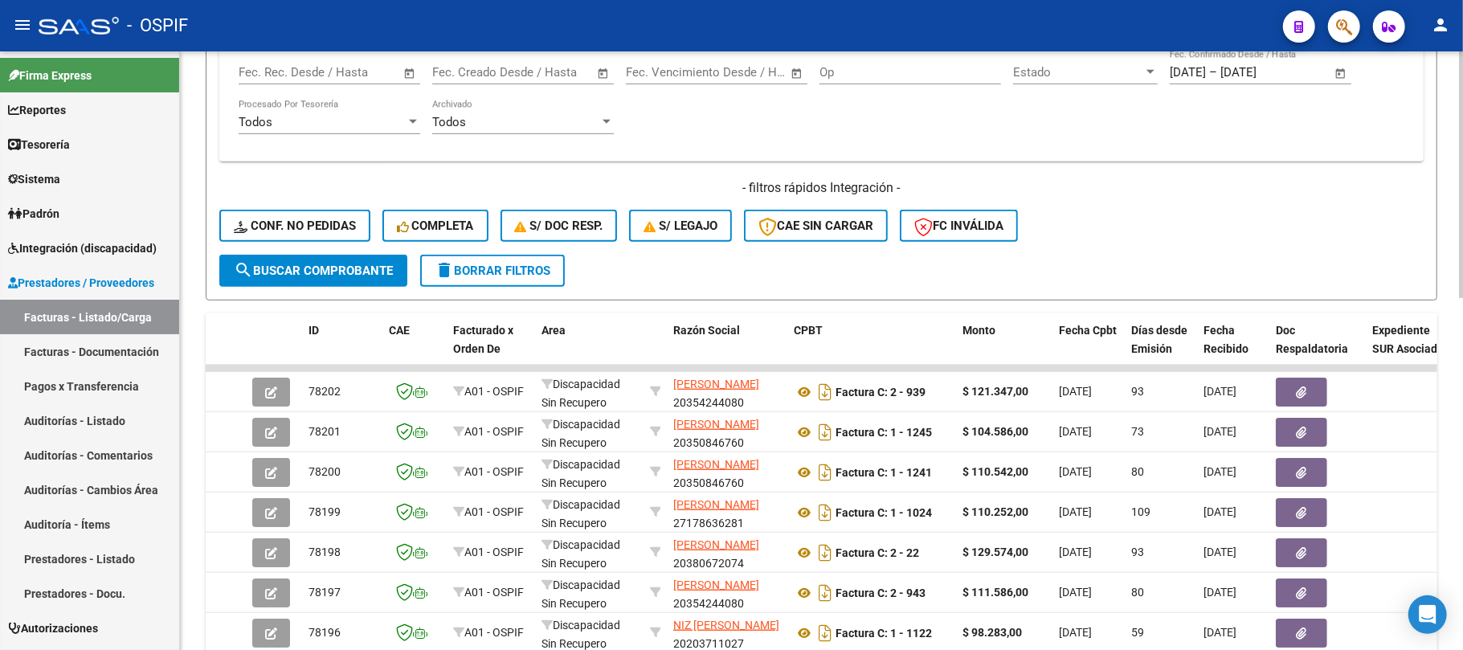
scroll to position [852, 0]
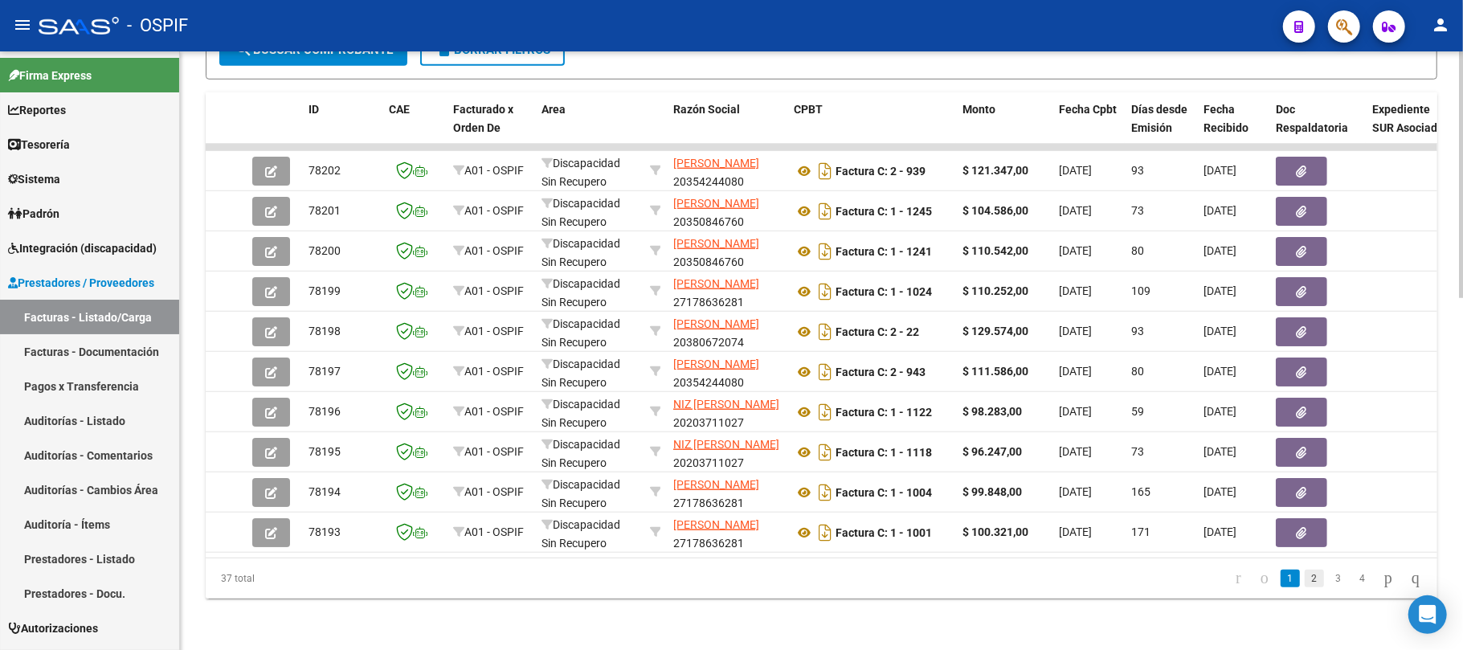
click at [1305, 576] on link "2" at bounding box center [1314, 579] width 19 height 18
click at [1329, 580] on link "3" at bounding box center [1338, 579] width 19 height 18
click at [1353, 580] on link "4" at bounding box center [1362, 579] width 19 height 18
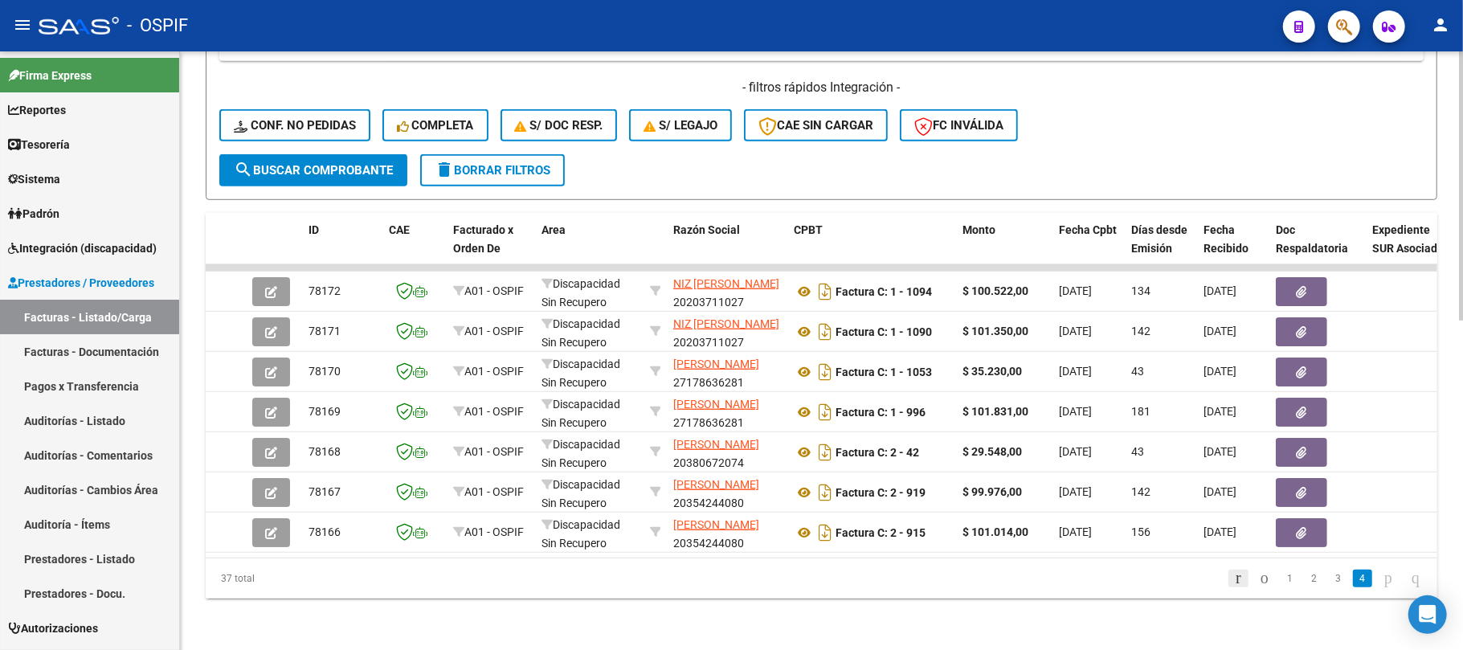
scroll to position [731, 0]
click at [1234, 583] on icon "go to first page" at bounding box center [1239, 577] width 10 height 19
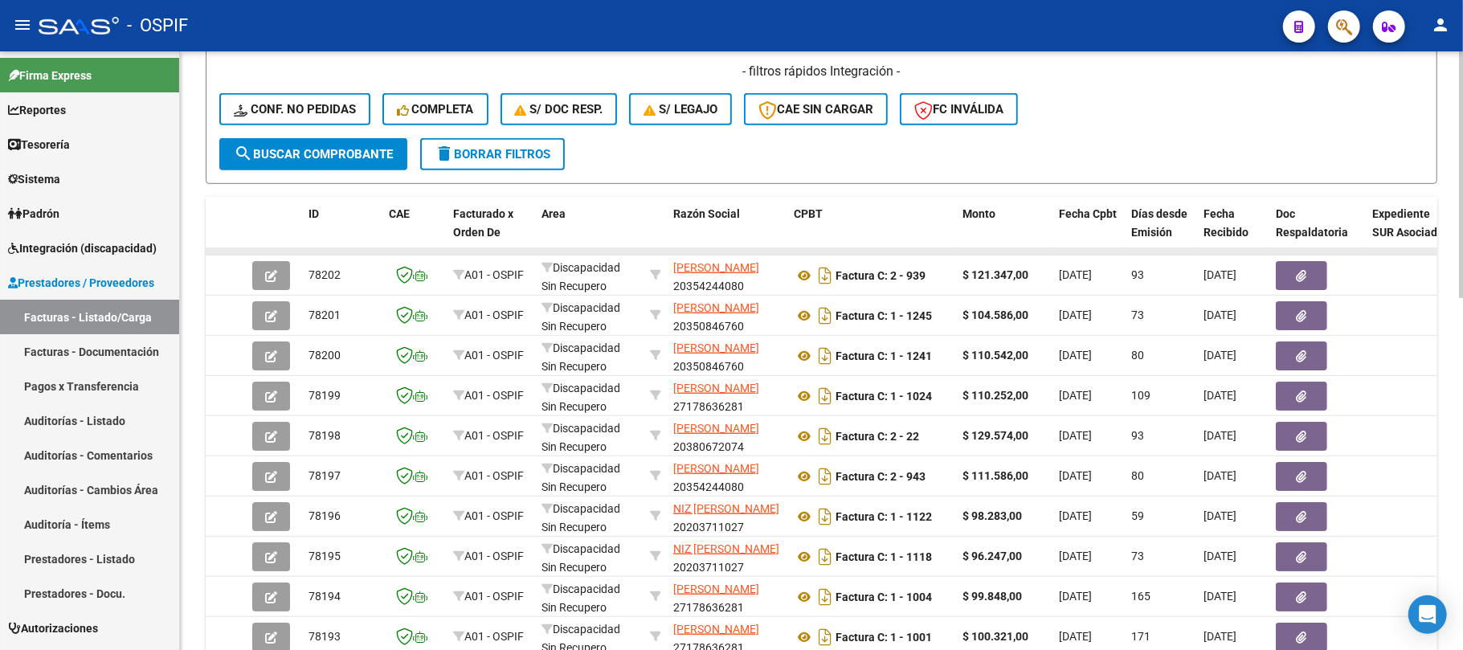
scroll to position [852, 0]
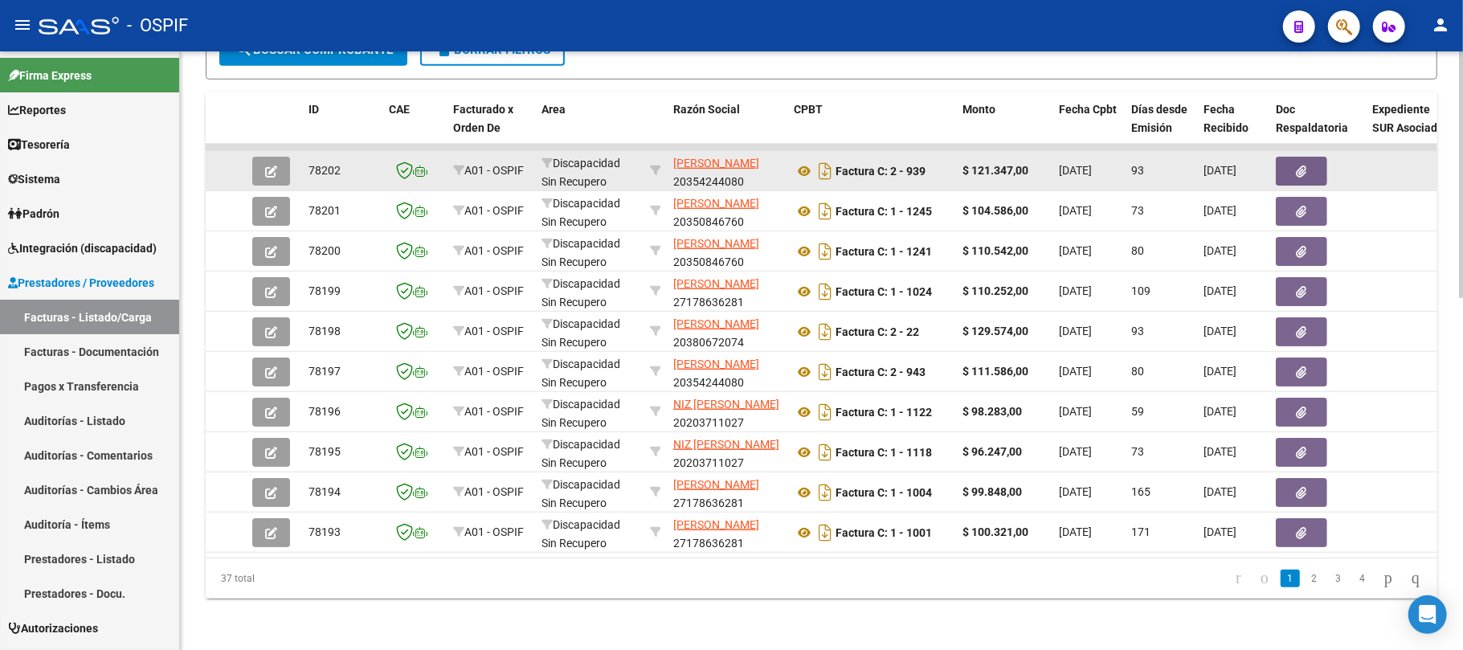
click at [1289, 157] on button "button" at bounding box center [1301, 171] width 51 height 29
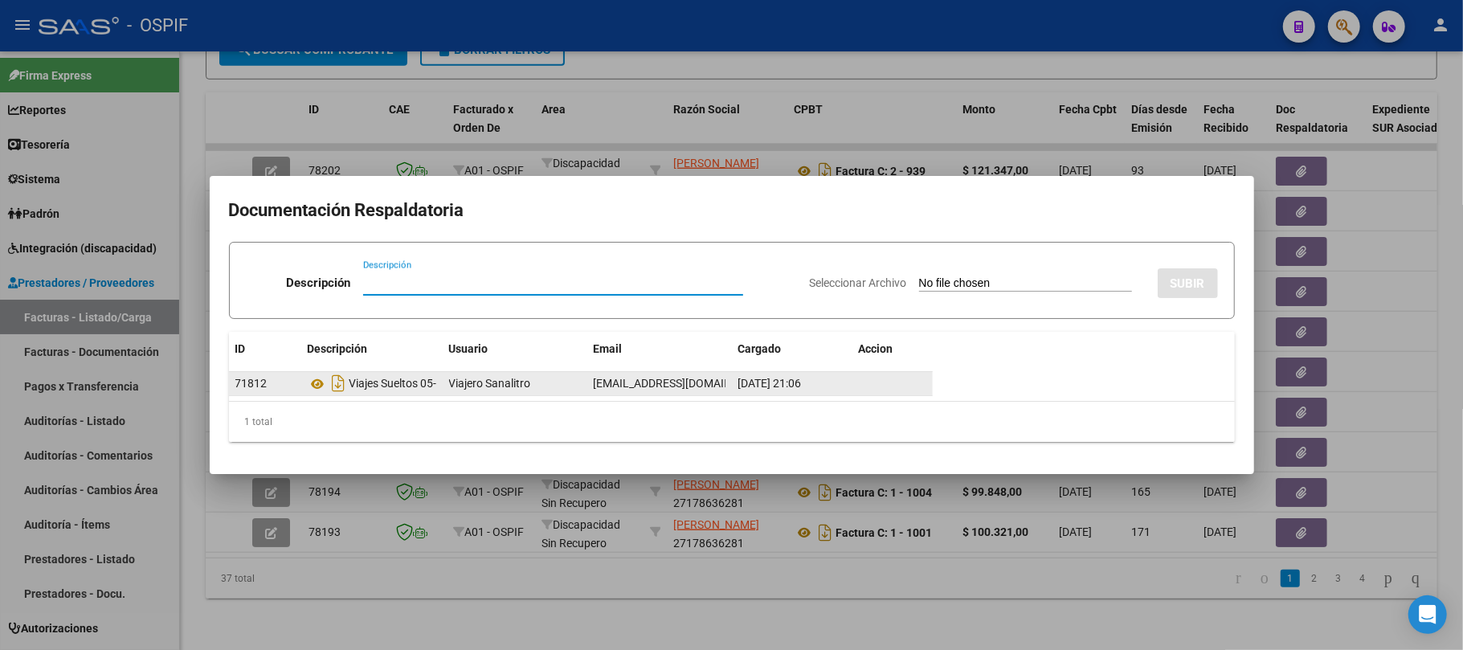
drag, startPoint x: 441, startPoint y: 360, endPoint x: 470, endPoint y: 371, distance: 31.0
click at [487, 366] on datatable-header "ID Descripción Usuario Email Cargado Accion" at bounding box center [581, 352] width 704 height 40
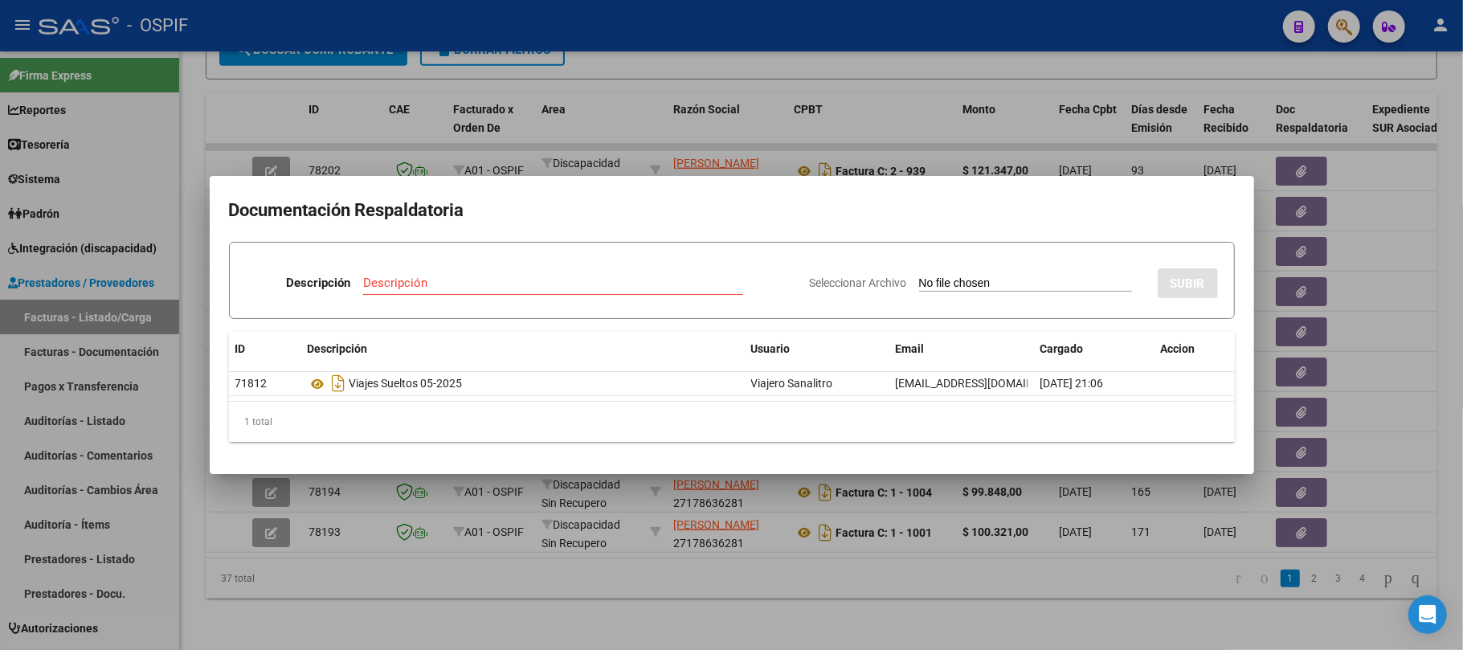
click at [892, 611] on div at bounding box center [731, 325] width 1463 height 650
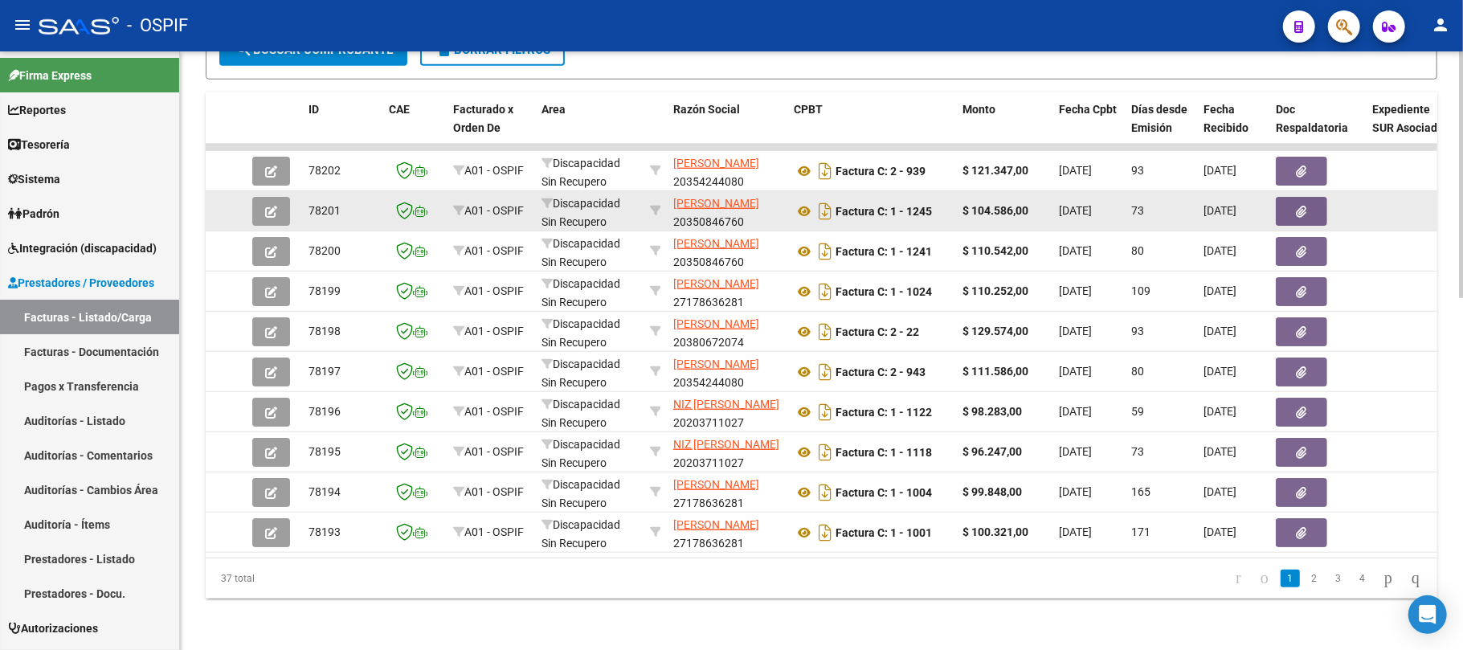
click at [1293, 197] on button "button" at bounding box center [1301, 211] width 51 height 29
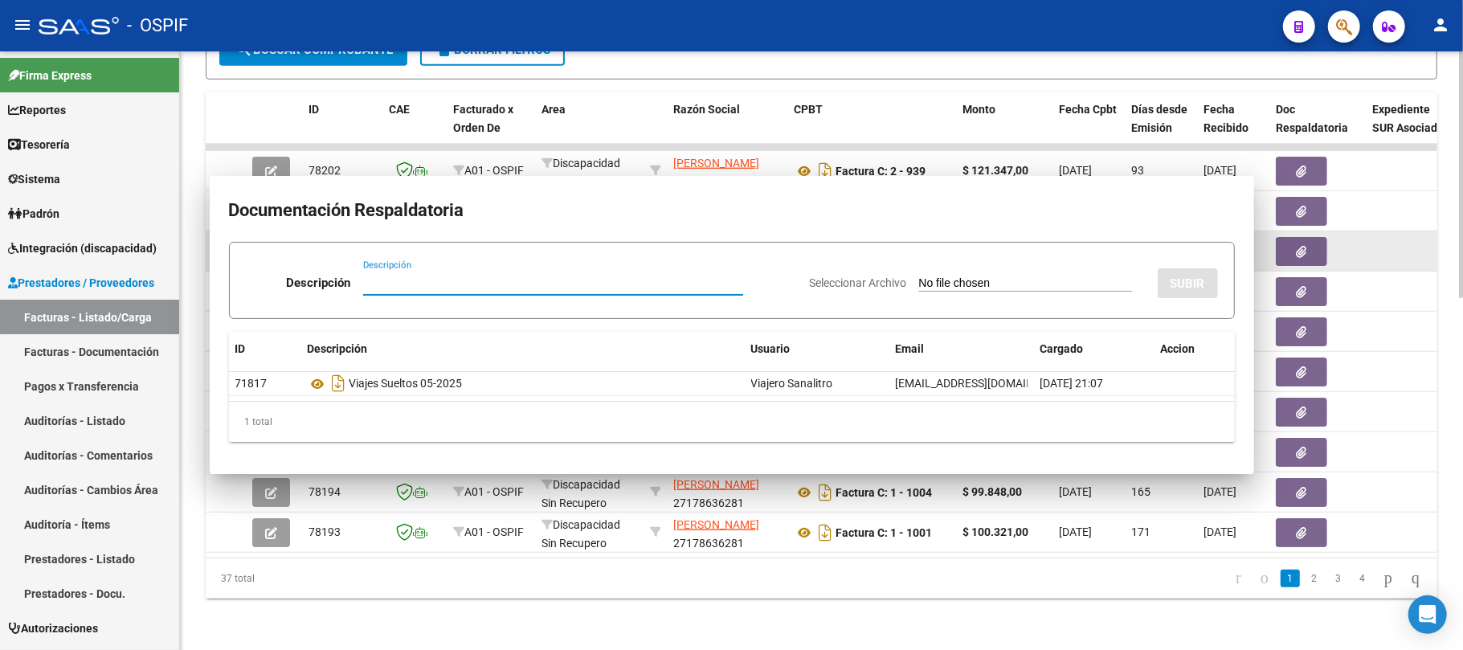
click at [1291, 251] on datatable-body-cell at bounding box center [1318, 250] width 96 height 39
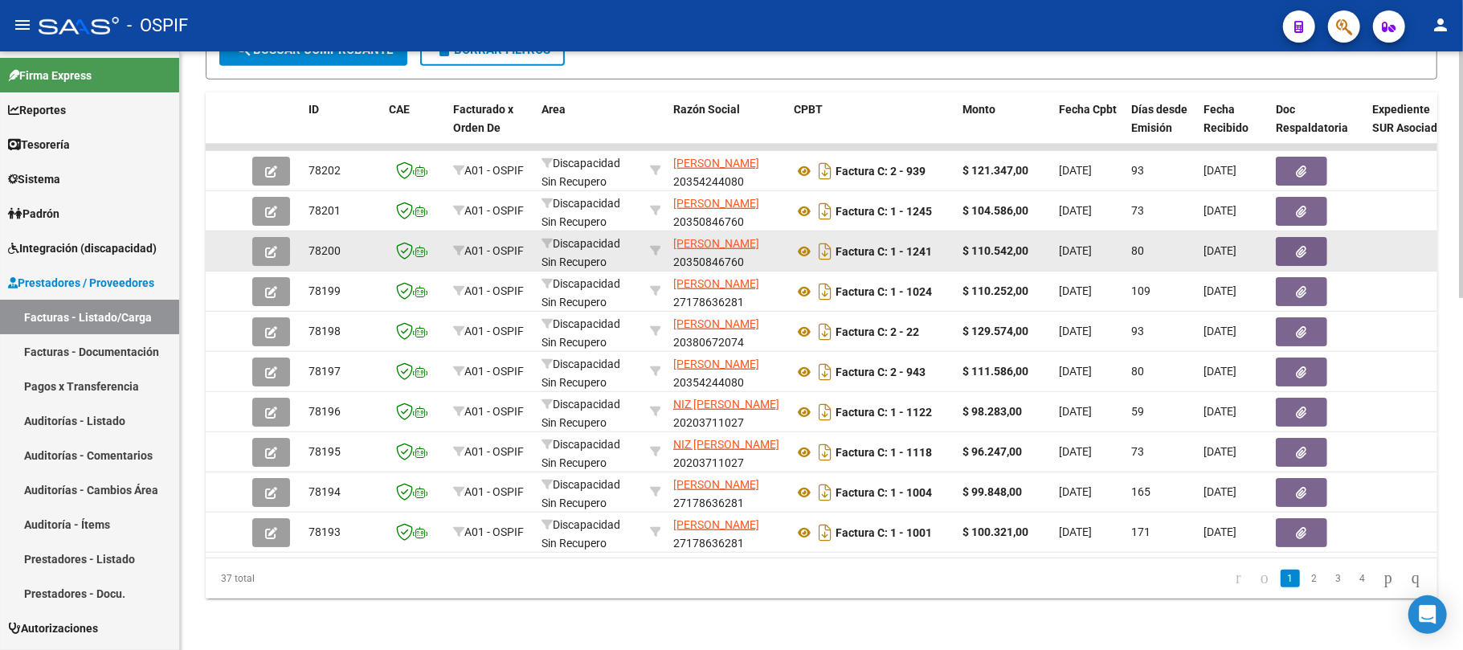
click at [1291, 243] on button "button" at bounding box center [1301, 251] width 51 height 29
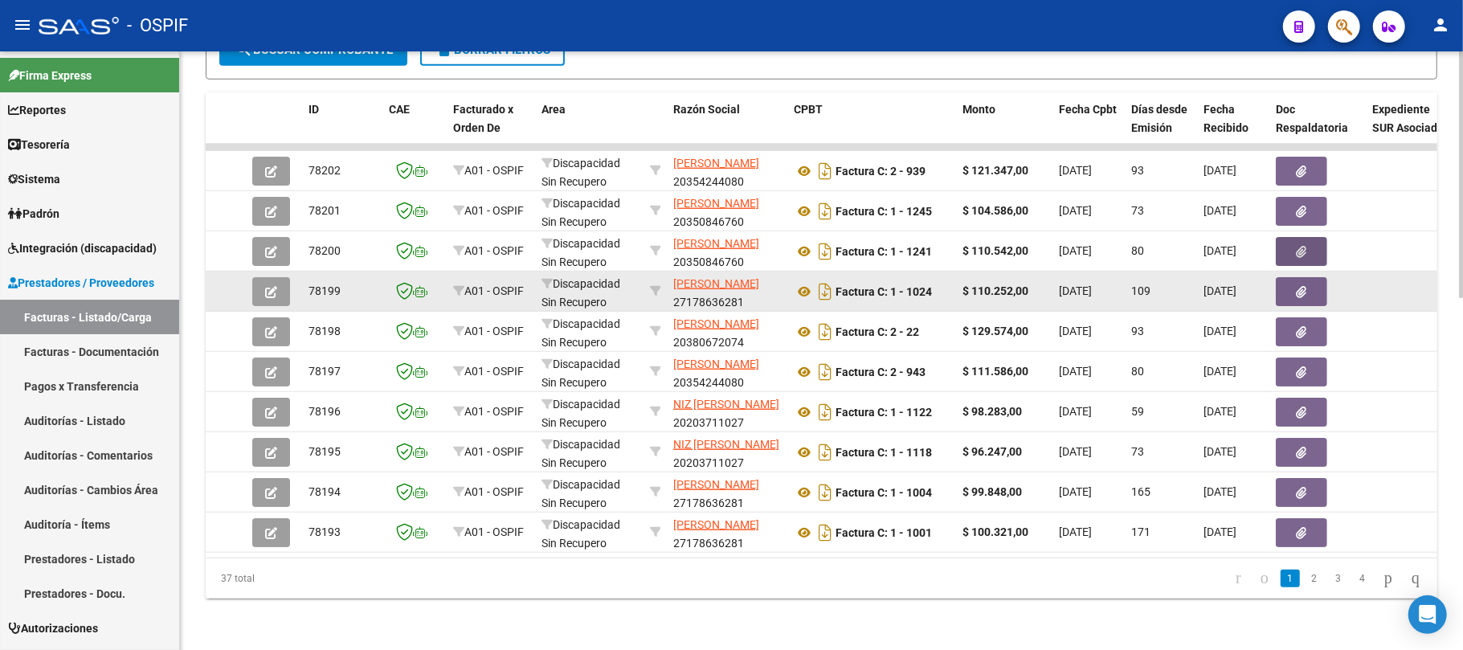
click at [1297, 286] on icon "button" at bounding box center [1302, 292] width 10 height 12
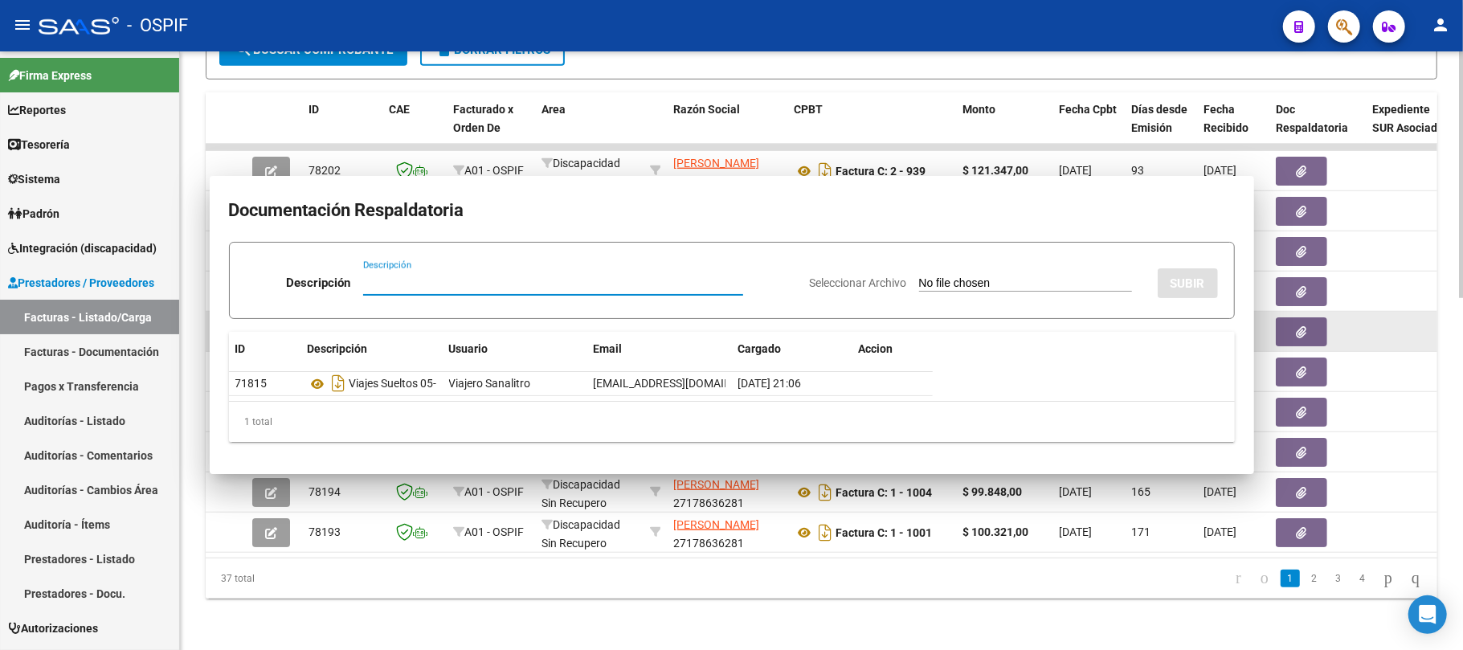
click at [1293, 326] on button "button" at bounding box center [1301, 331] width 51 height 29
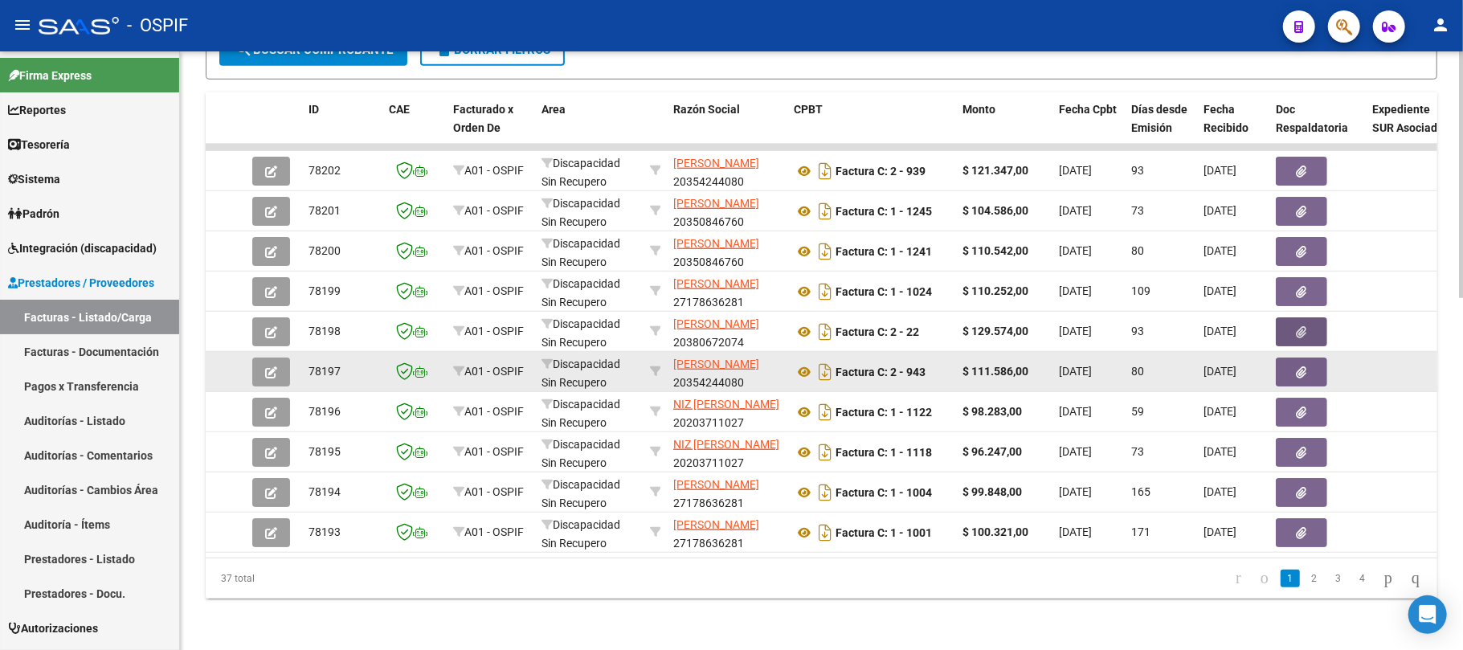
click at [1304, 366] on icon "button" at bounding box center [1302, 372] width 10 height 12
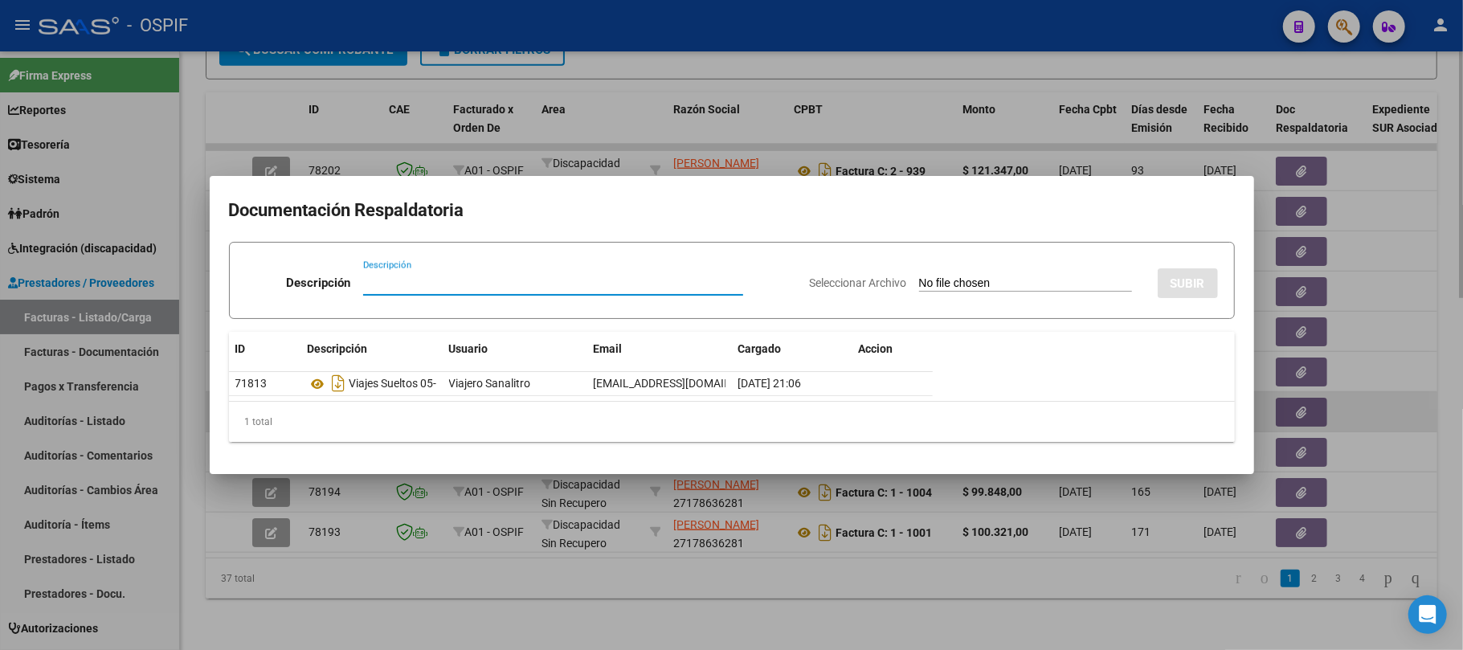
click at [1310, 410] on button "button" at bounding box center [1301, 412] width 51 height 29
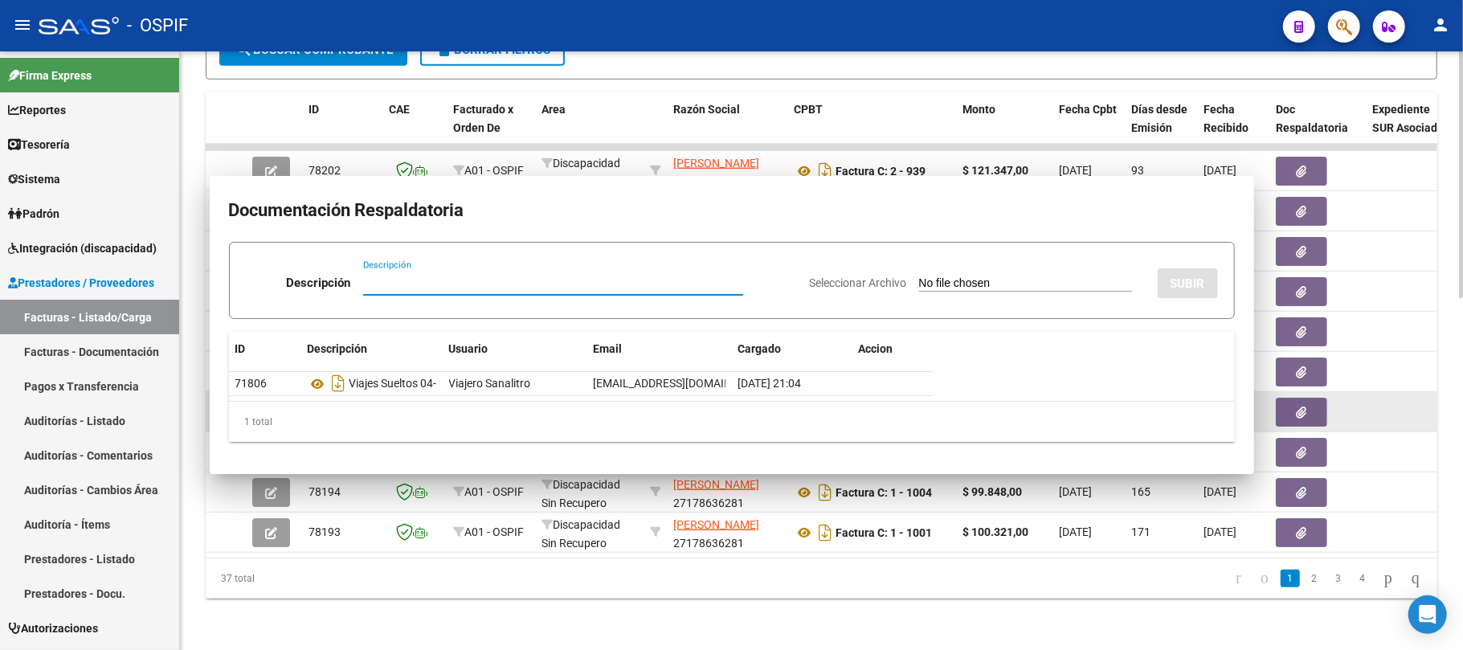
click at [1309, 398] on button "button" at bounding box center [1301, 412] width 51 height 29
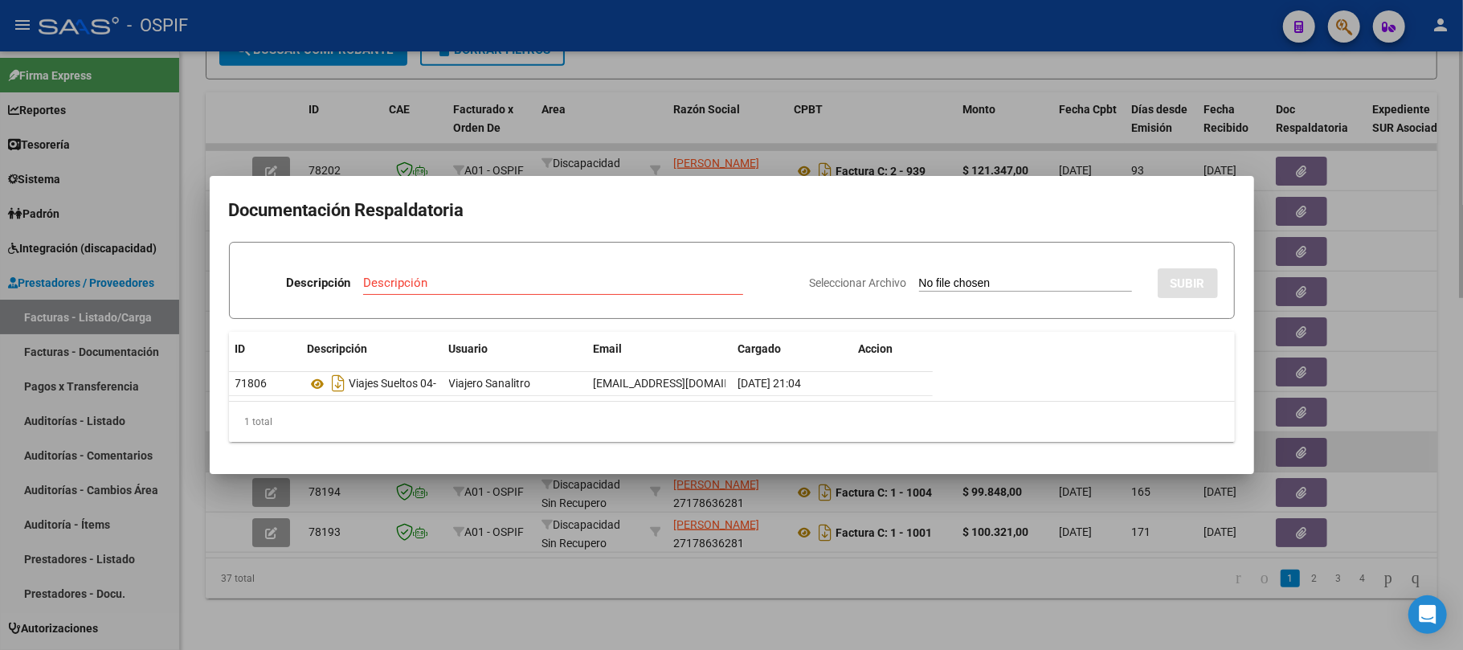
click at [1310, 452] on div at bounding box center [731, 325] width 1463 height 650
click at [1313, 444] on button "button" at bounding box center [1301, 452] width 51 height 29
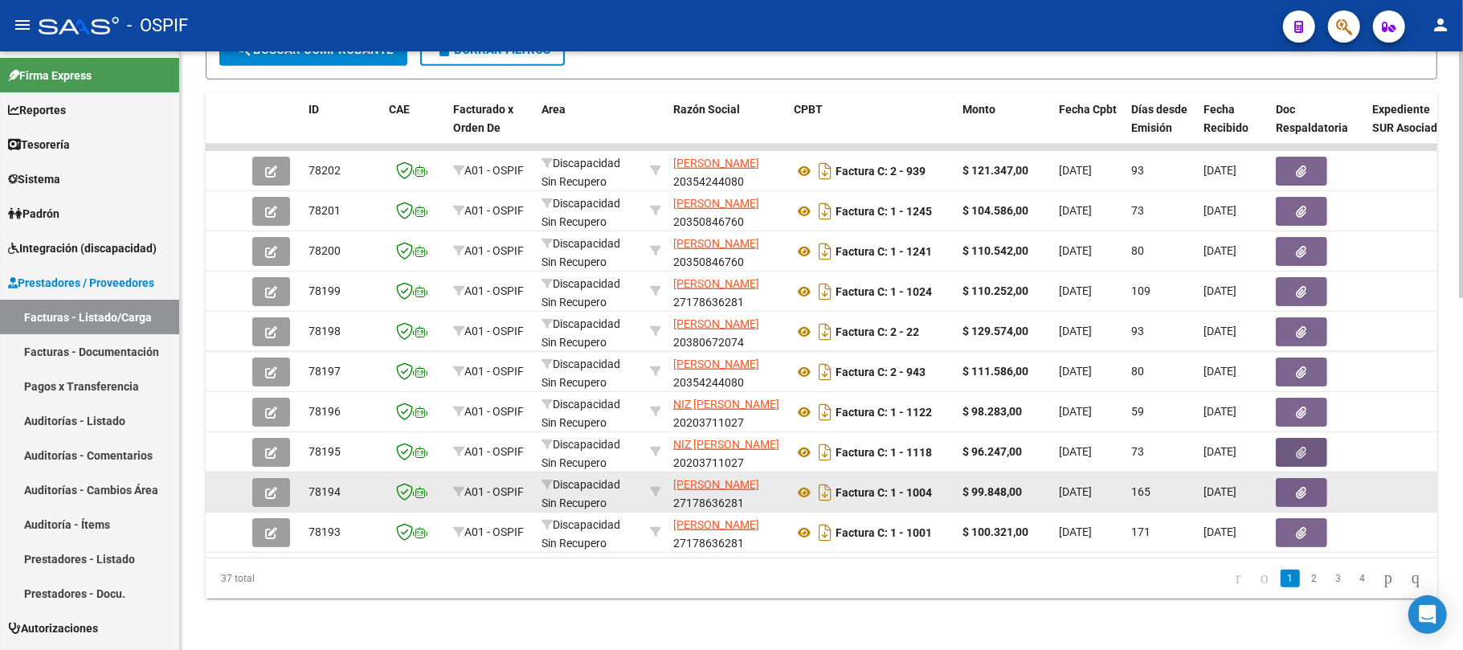
click at [1307, 481] on button "button" at bounding box center [1301, 492] width 51 height 29
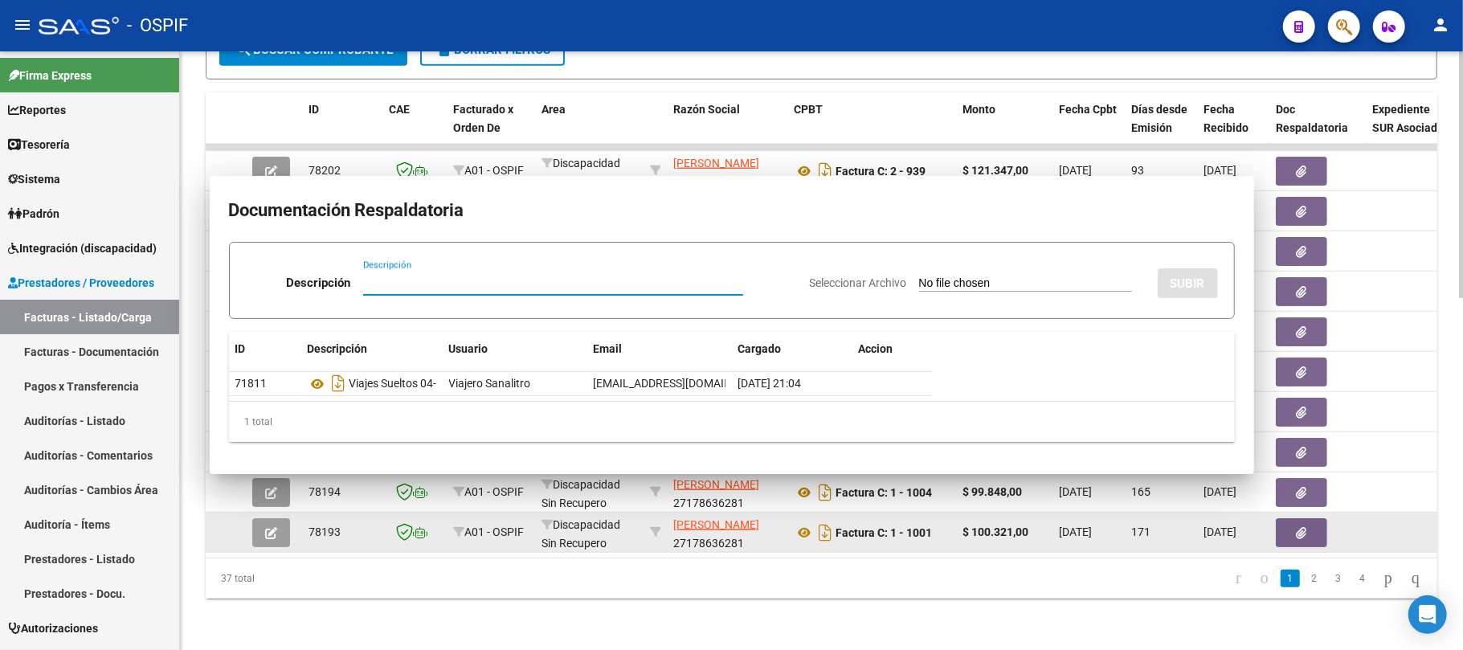
click at [1307, 518] on button "button" at bounding box center [1301, 532] width 51 height 29
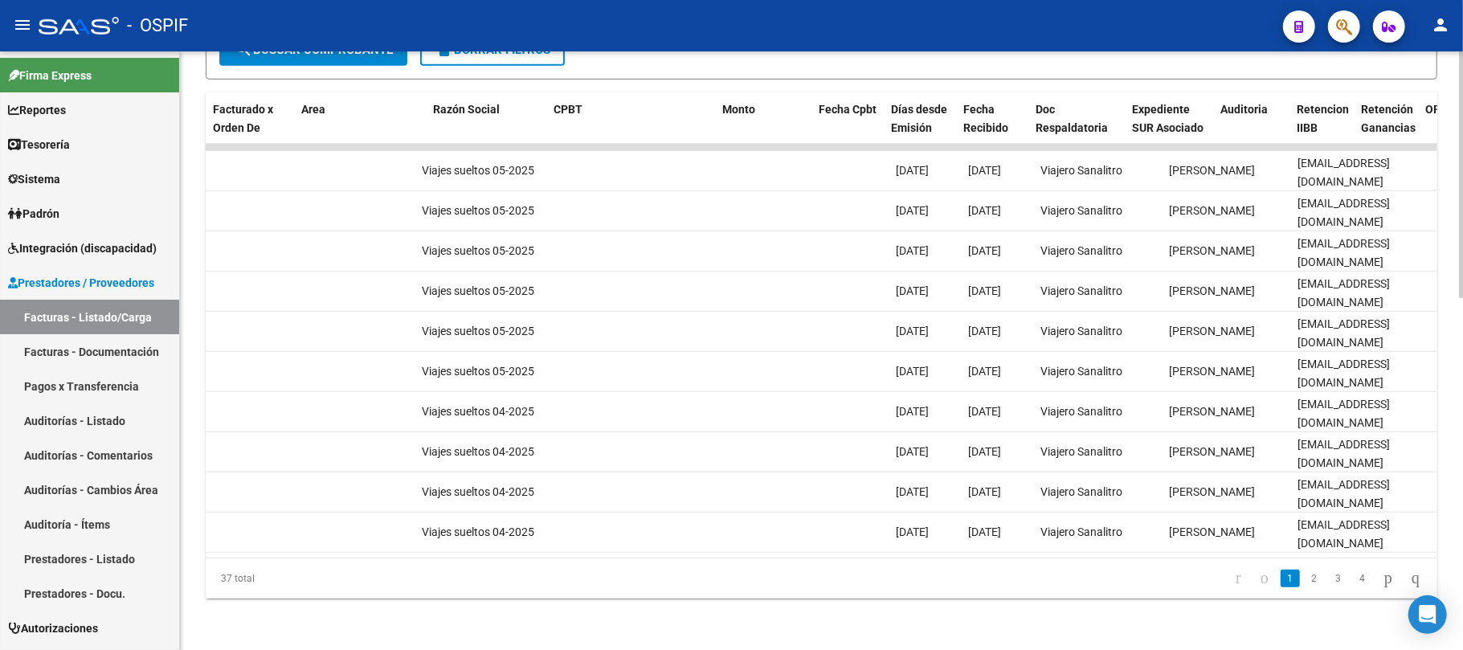
scroll to position [0, 239]
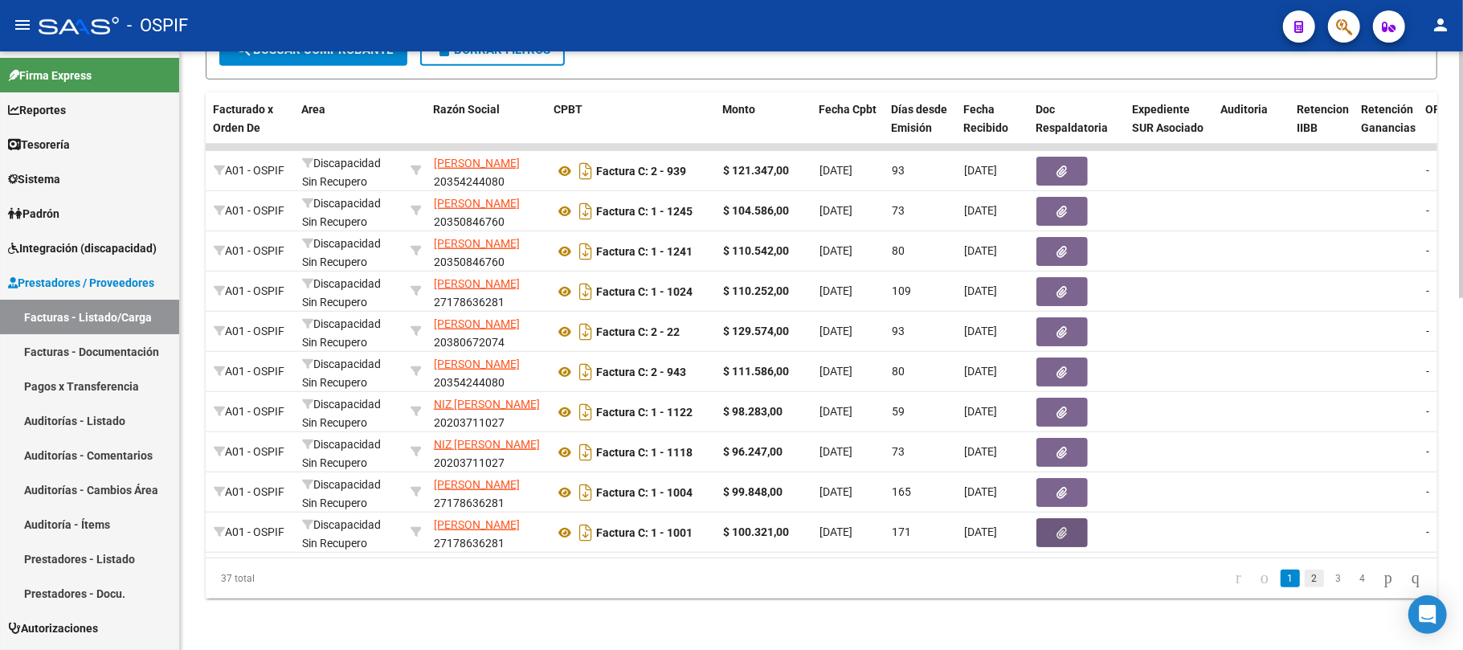
click at [1306, 574] on link "2" at bounding box center [1314, 579] width 19 height 18
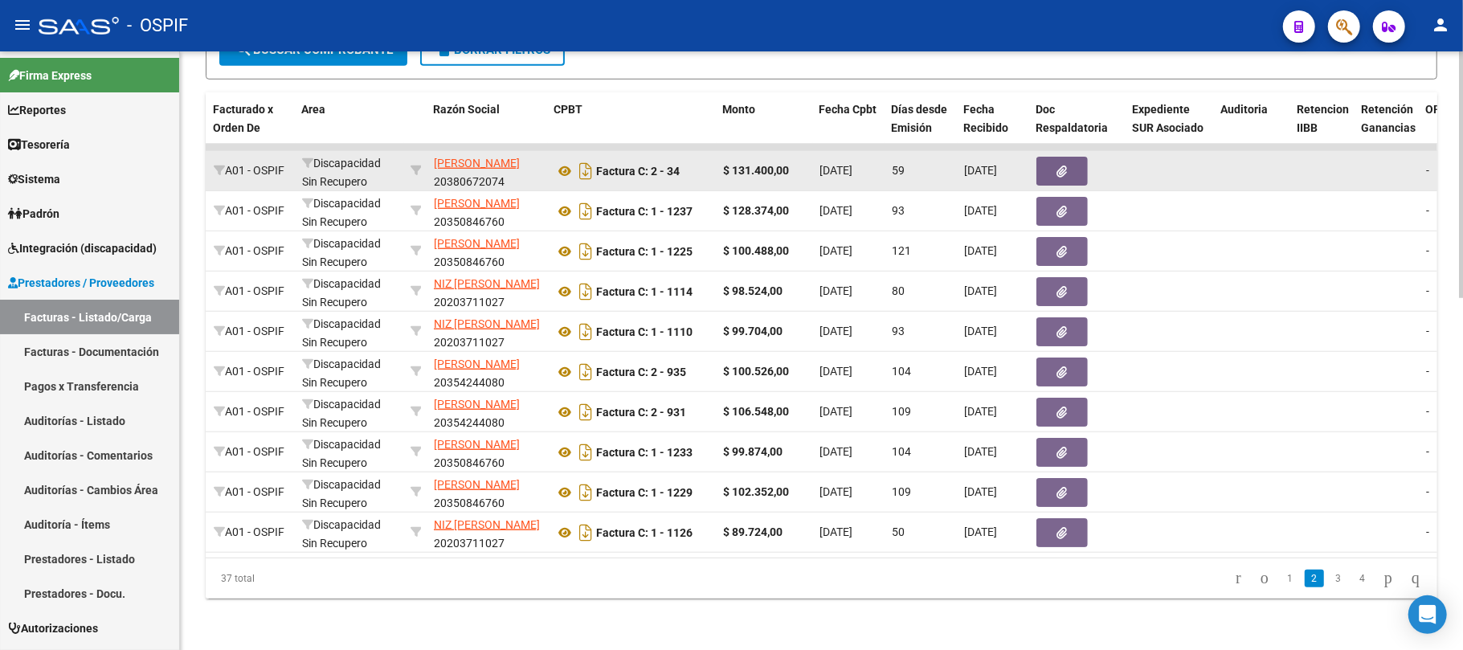
click at [1078, 157] on button "button" at bounding box center [1062, 171] width 51 height 29
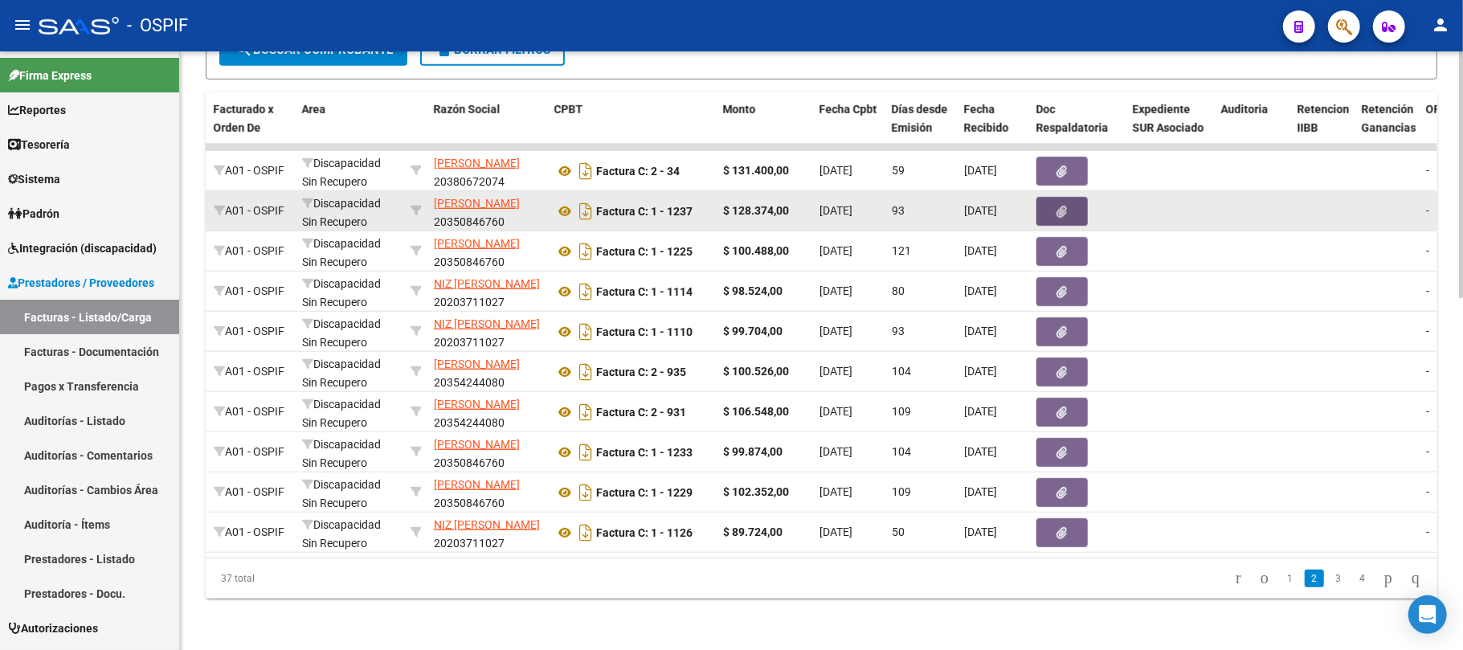
click at [1065, 204] on button "button" at bounding box center [1062, 211] width 51 height 29
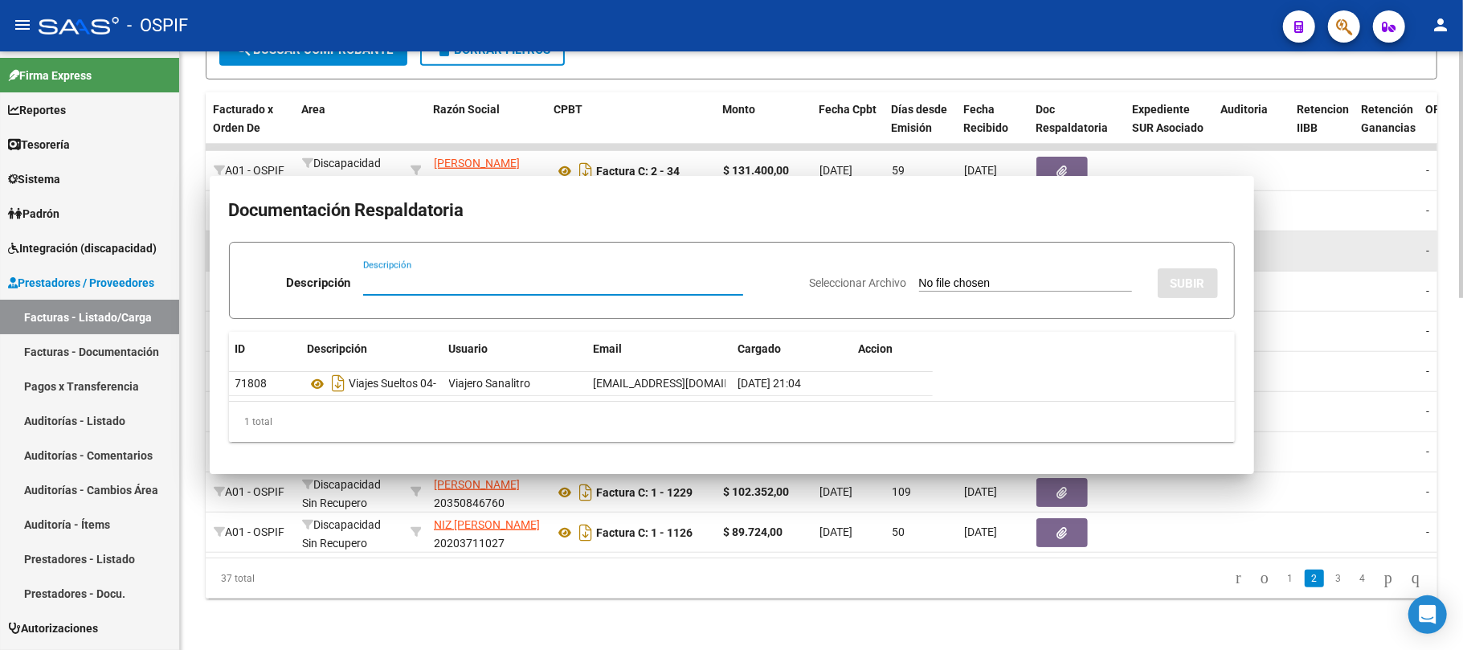
click at [1058, 246] on icon "button" at bounding box center [1063, 252] width 10 height 12
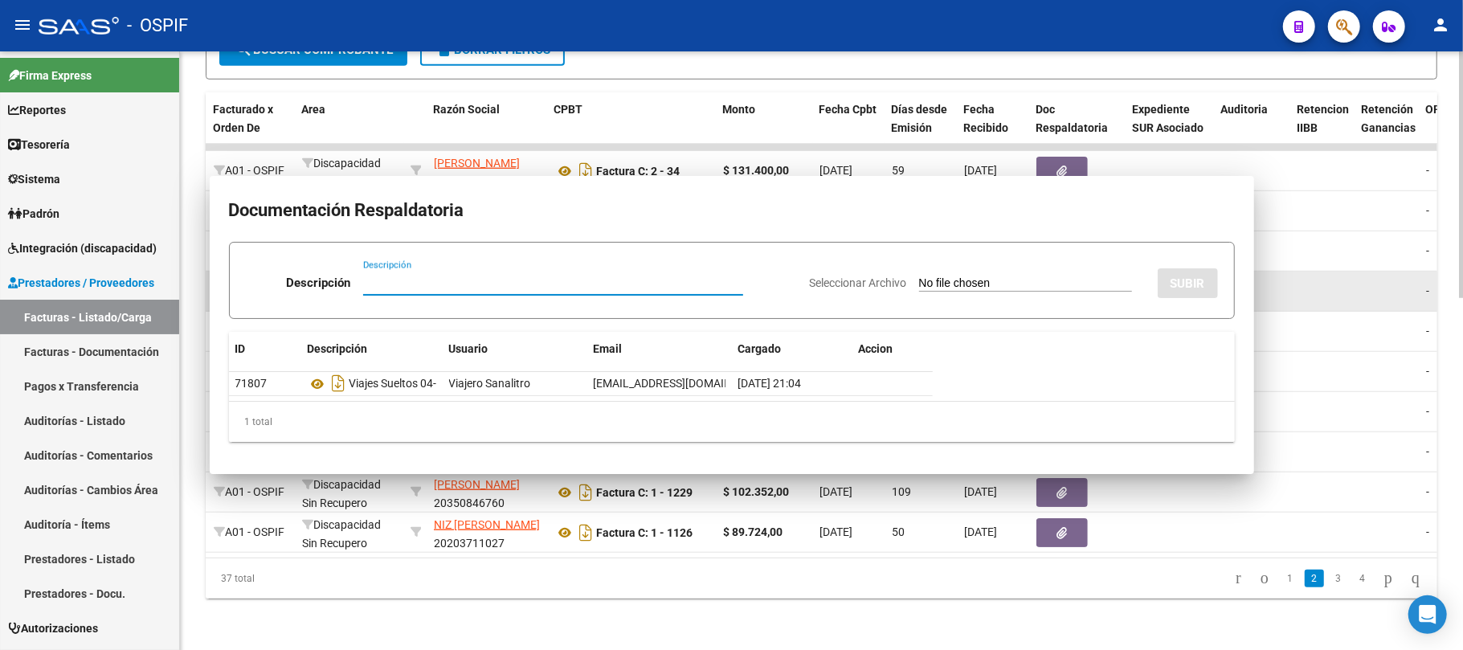
click at [1061, 286] on icon "button" at bounding box center [1063, 292] width 10 height 12
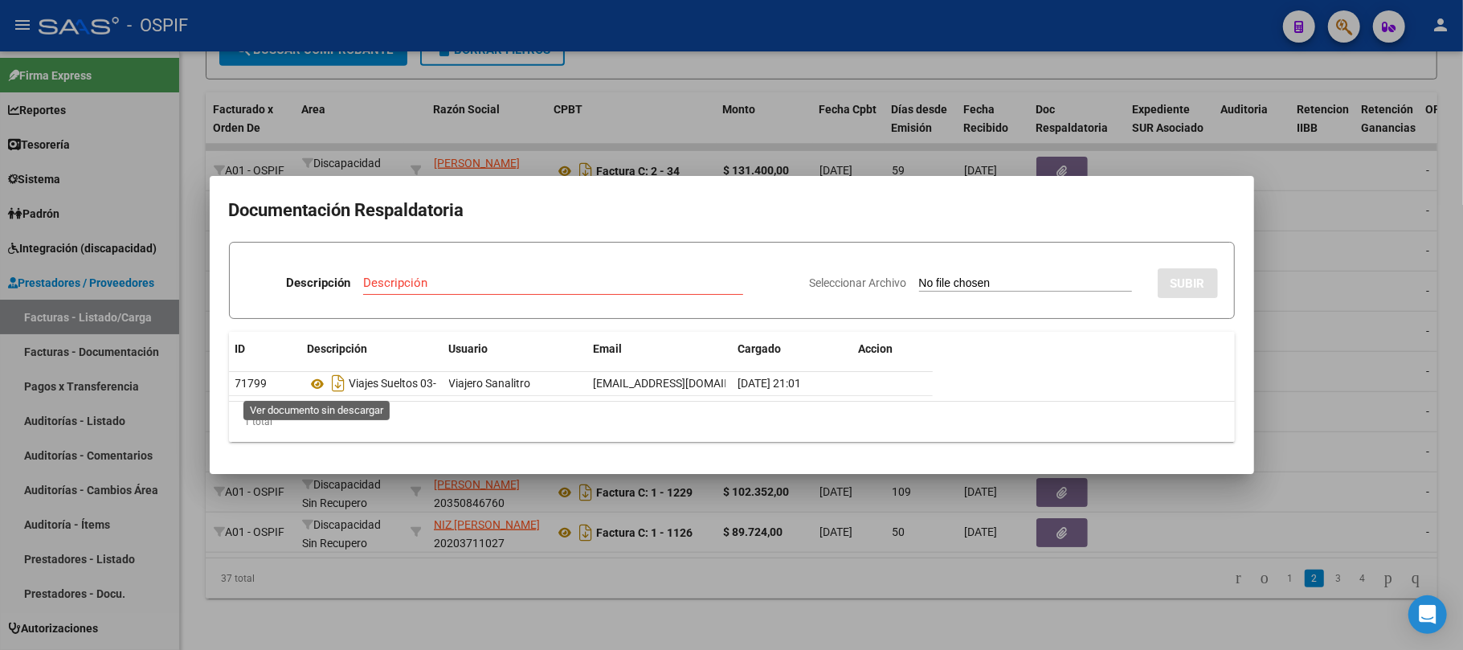
click at [1085, 152] on div at bounding box center [731, 325] width 1463 height 650
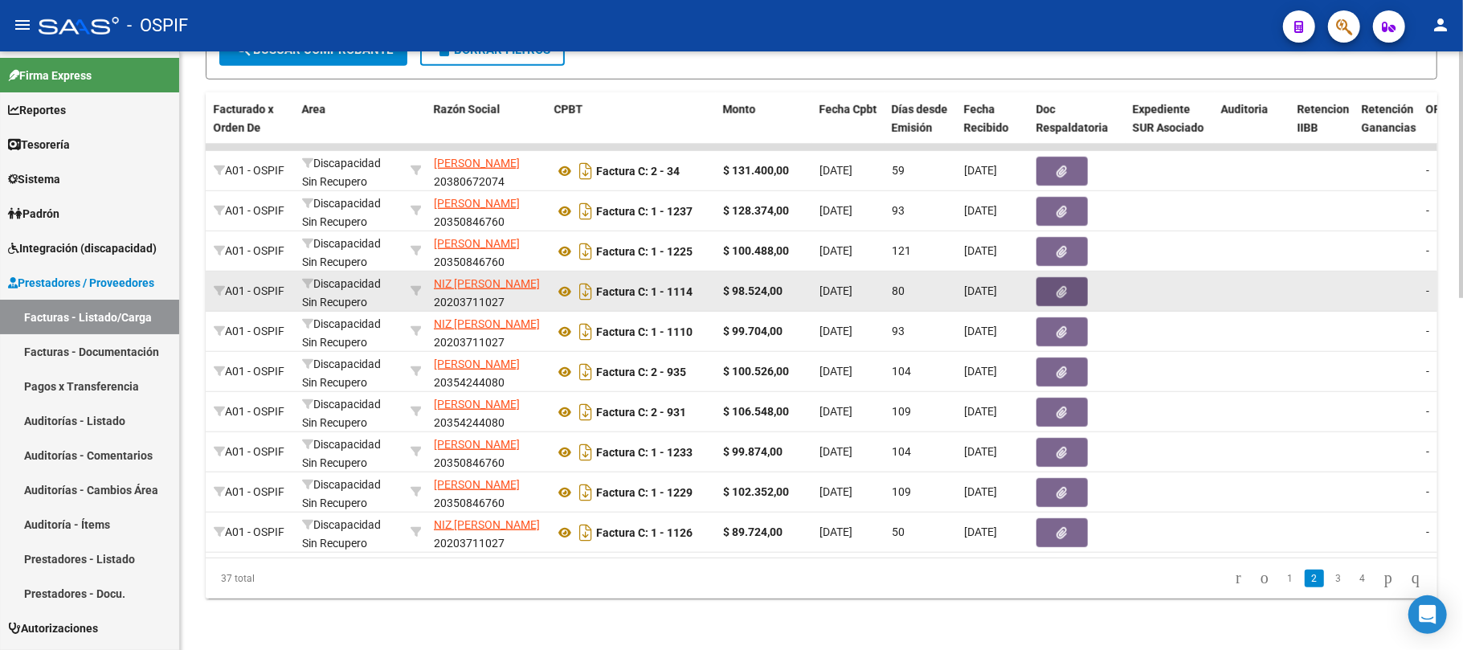
click at [1071, 278] on button "button" at bounding box center [1062, 291] width 51 height 29
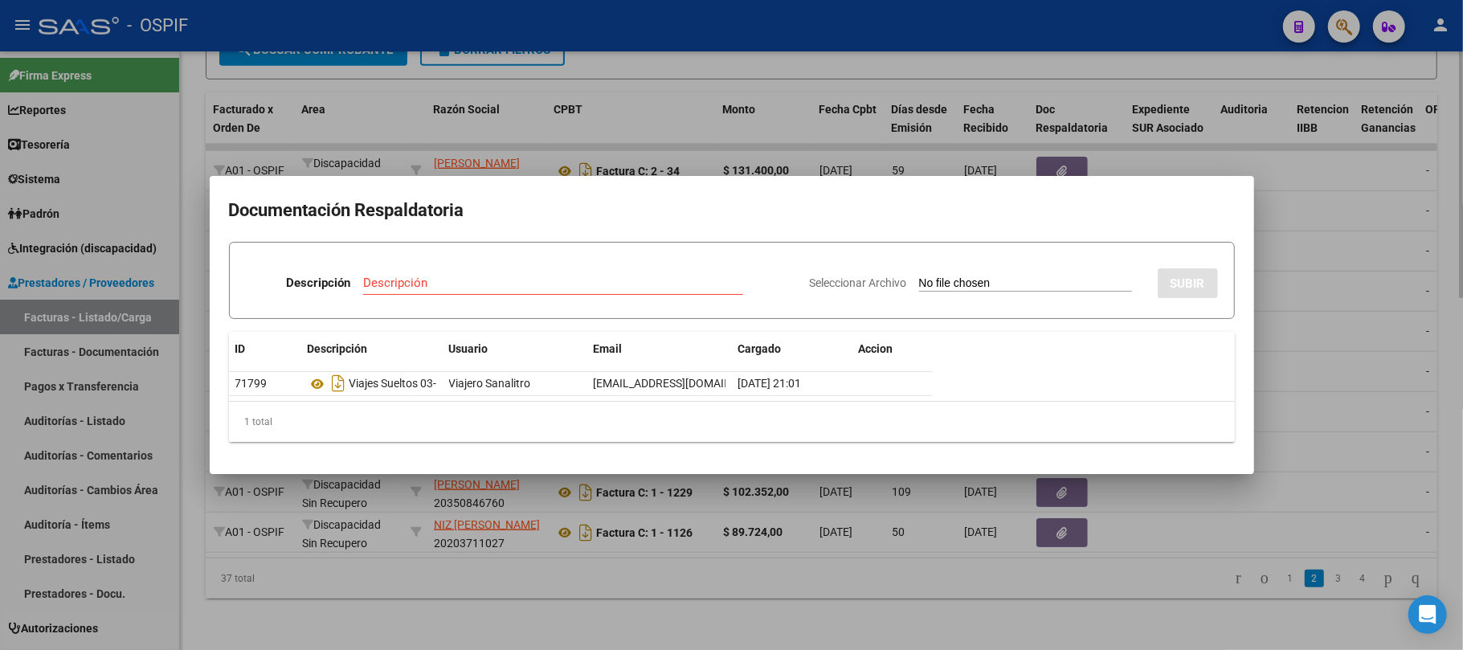
click at [956, 600] on div at bounding box center [731, 325] width 1463 height 650
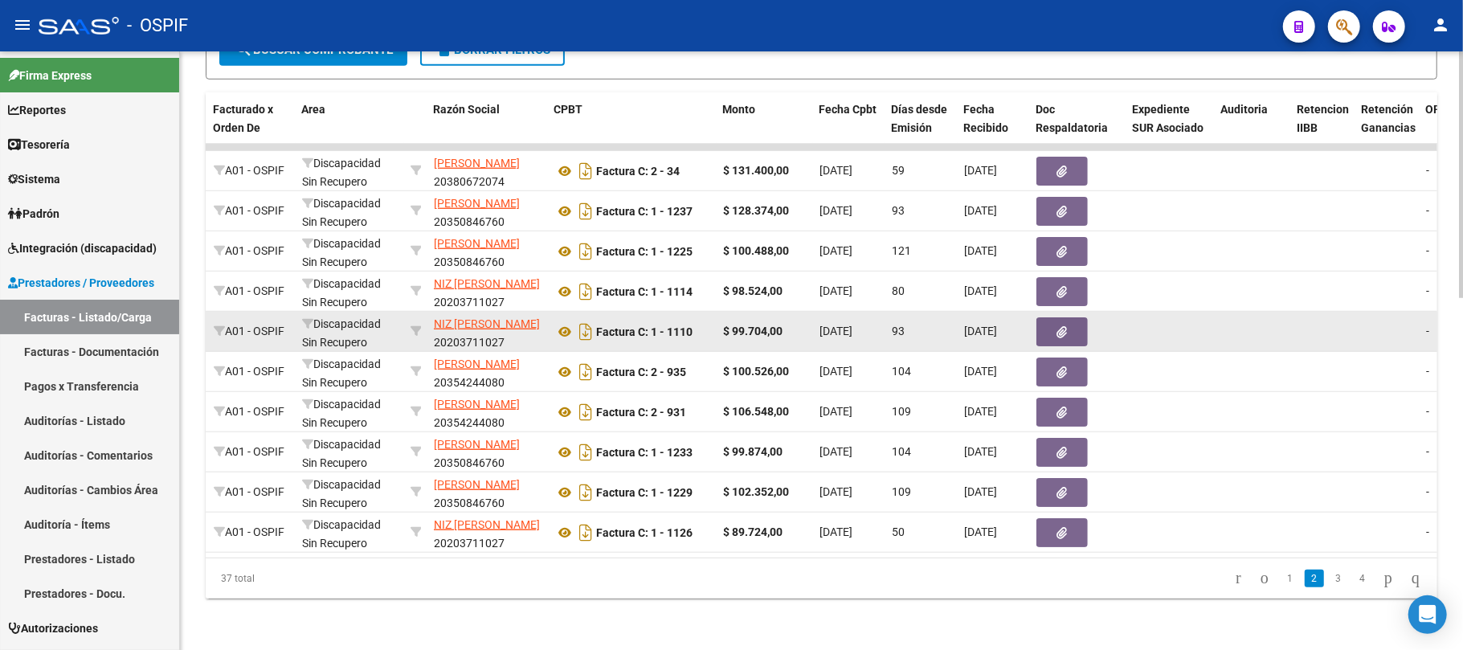
click at [1064, 317] on button "button" at bounding box center [1062, 331] width 51 height 29
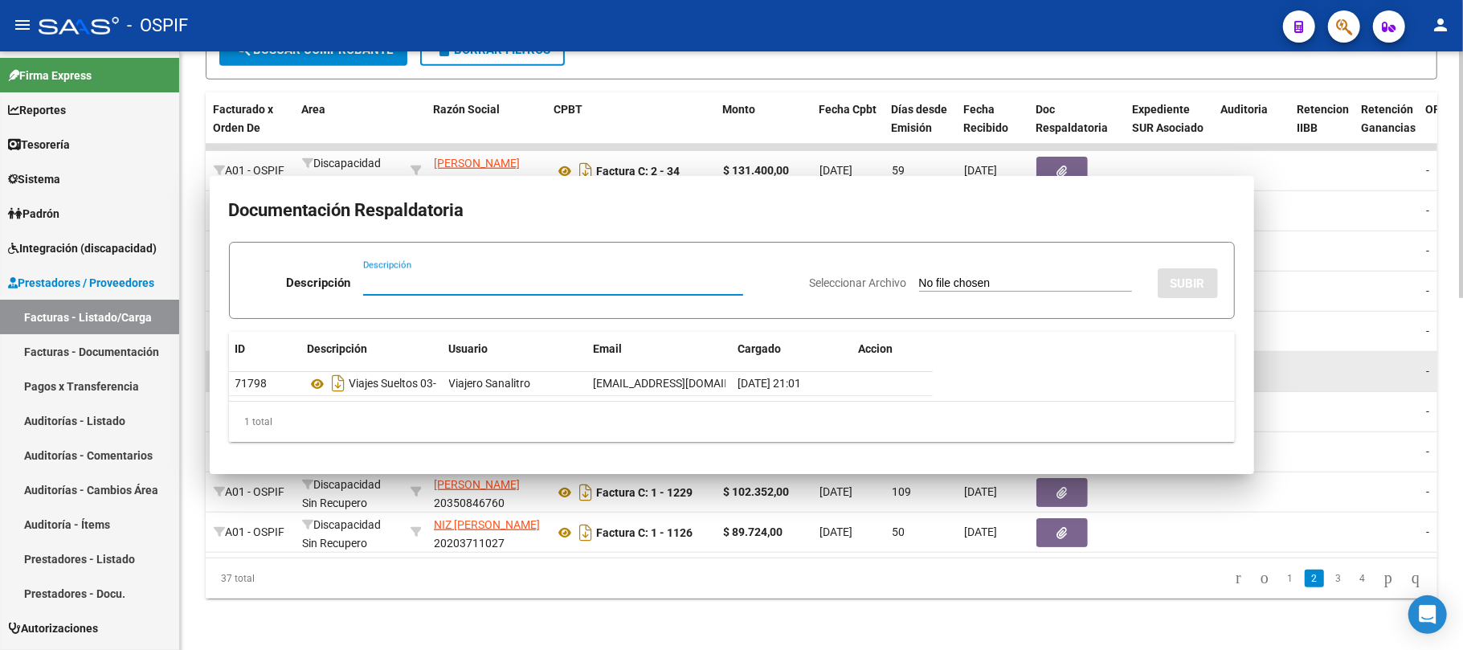
click at [1061, 366] on icon "button" at bounding box center [1063, 372] width 10 height 12
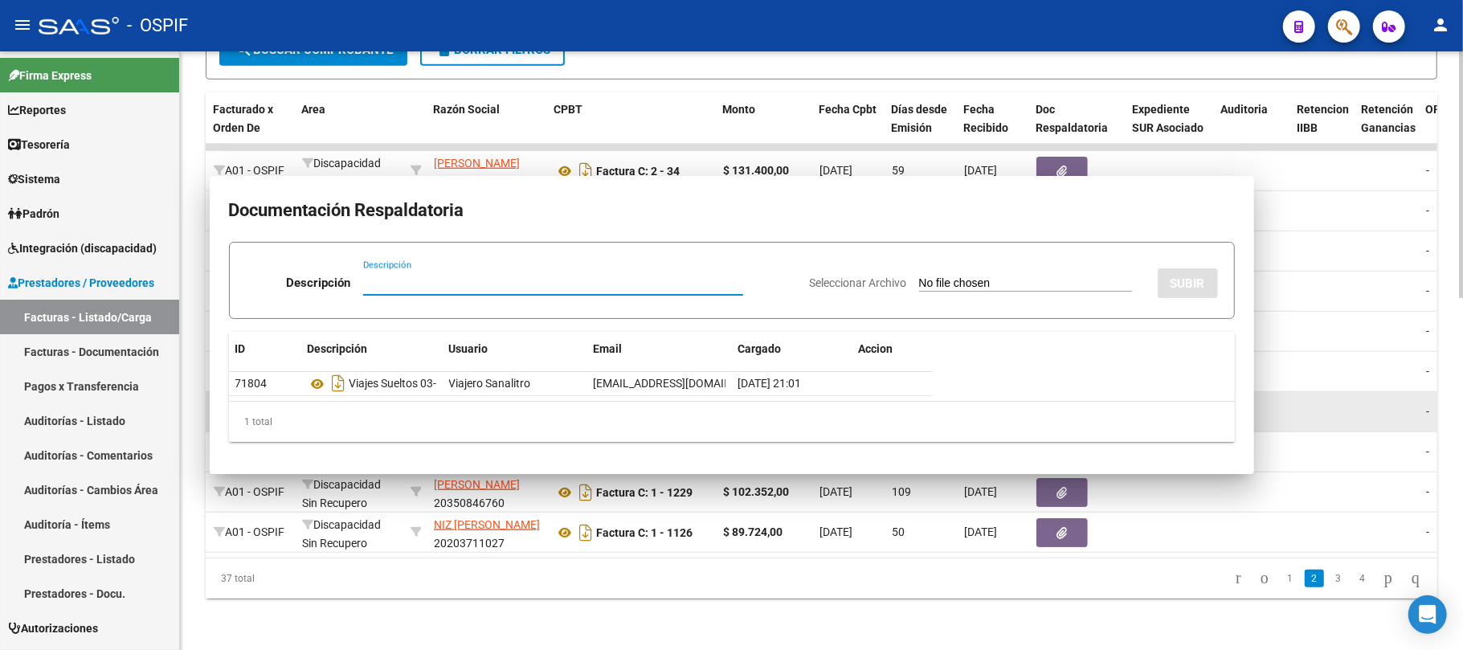
click at [1061, 410] on button "button" at bounding box center [1062, 412] width 51 height 29
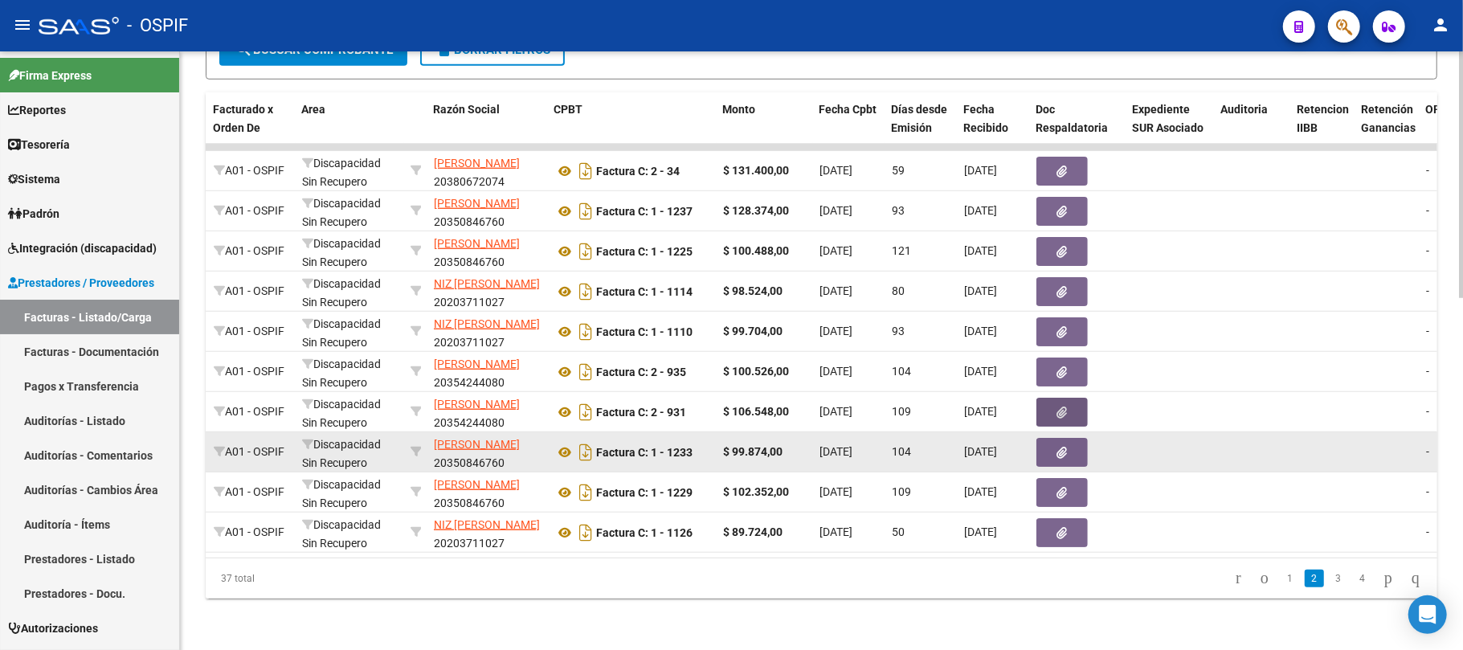
click at [1051, 438] on button "button" at bounding box center [1062, 452] width 51 height 29
click at [1055, 441] on button "button" at bounding box center [1062, 452] width 51 height 29
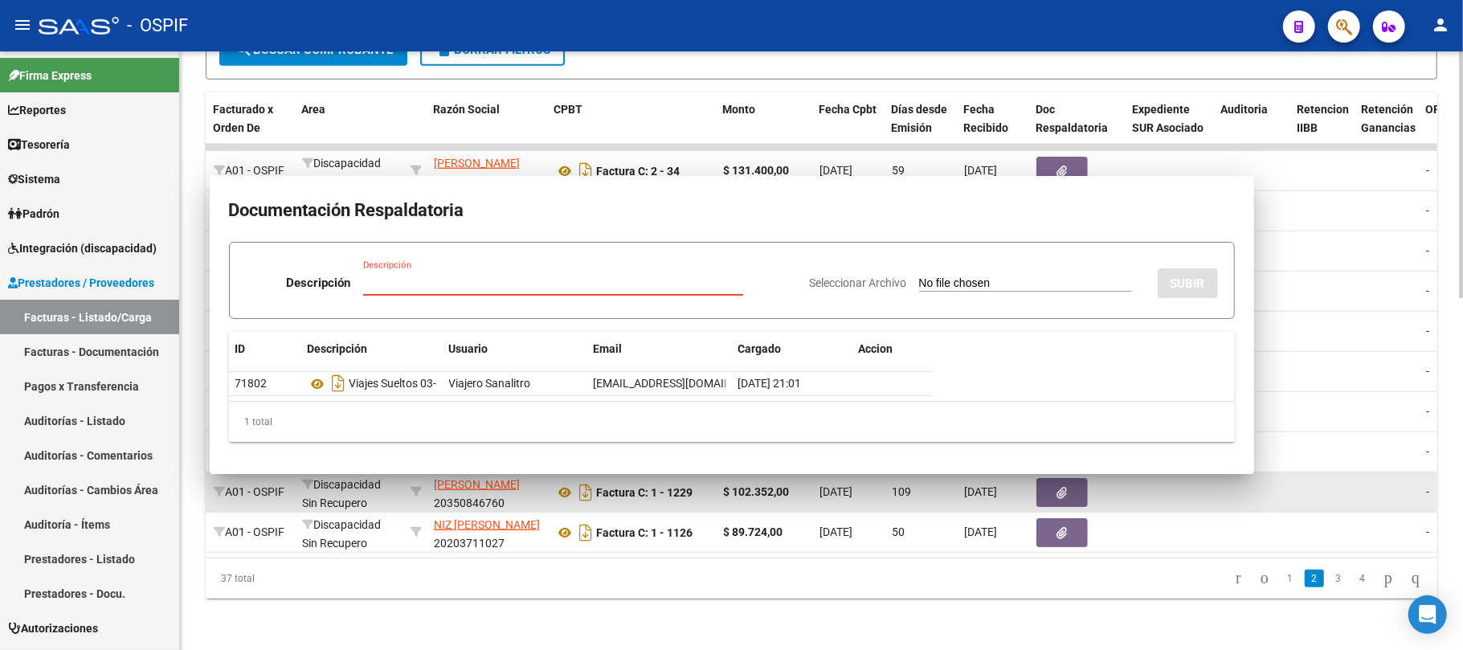
click at [1078, 478] on button "button" at bounding box center [1062, 492] width 51 height 29
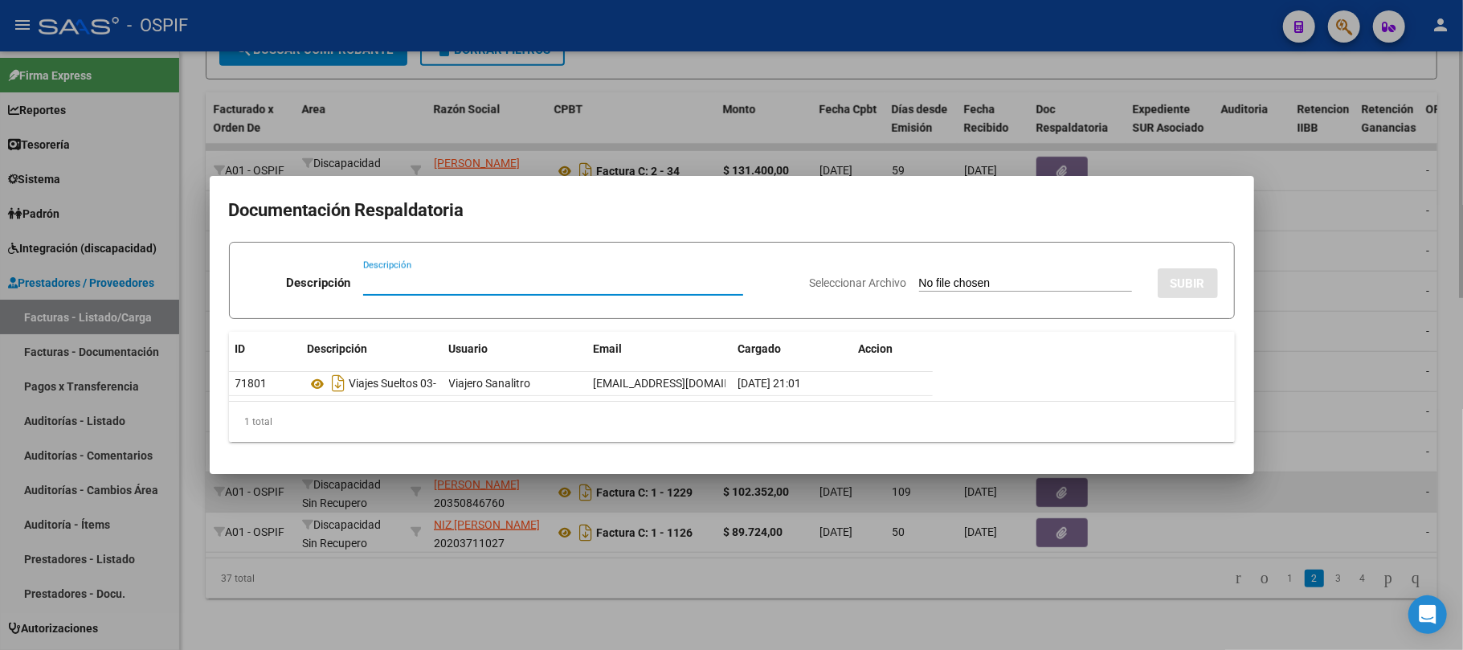
click at [1065, 485] on div at bounding box center [731, 325] width 1463 height 650
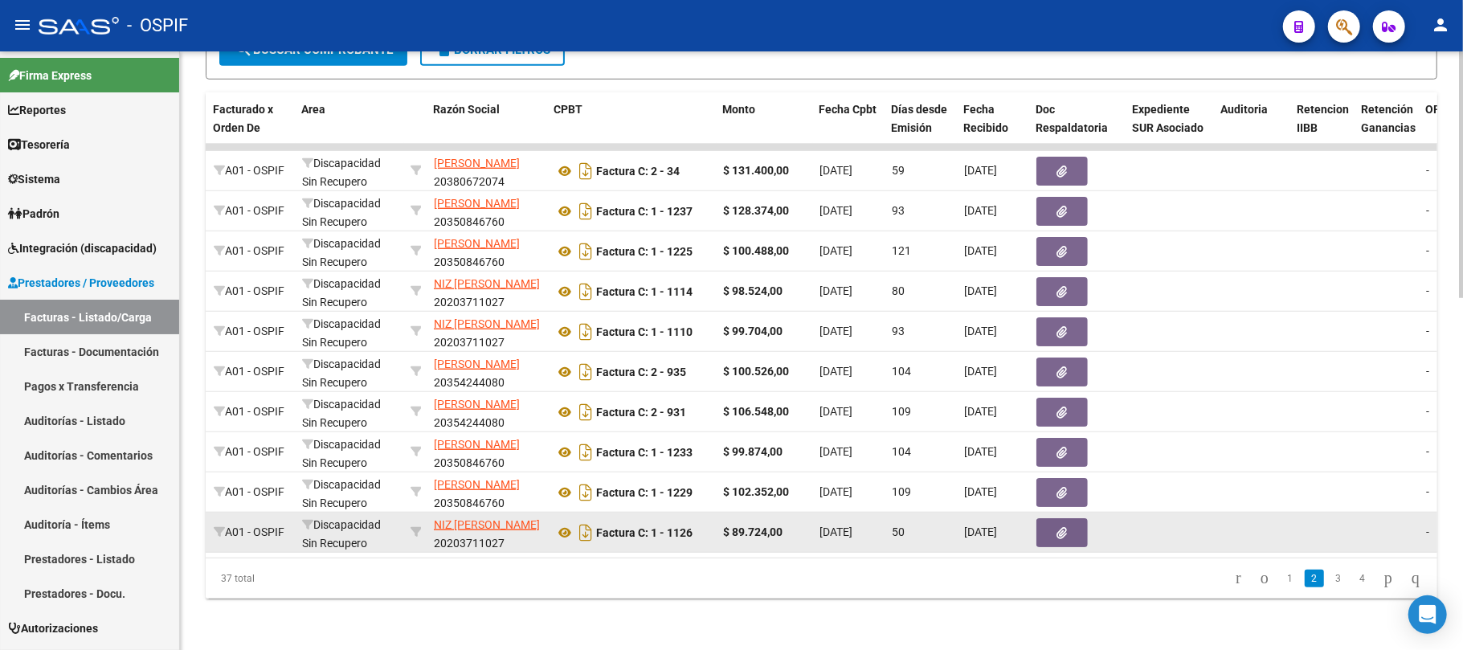
click at [1061, 527] on icon "button" at bounding box center [1063, 533] width 10 height 12
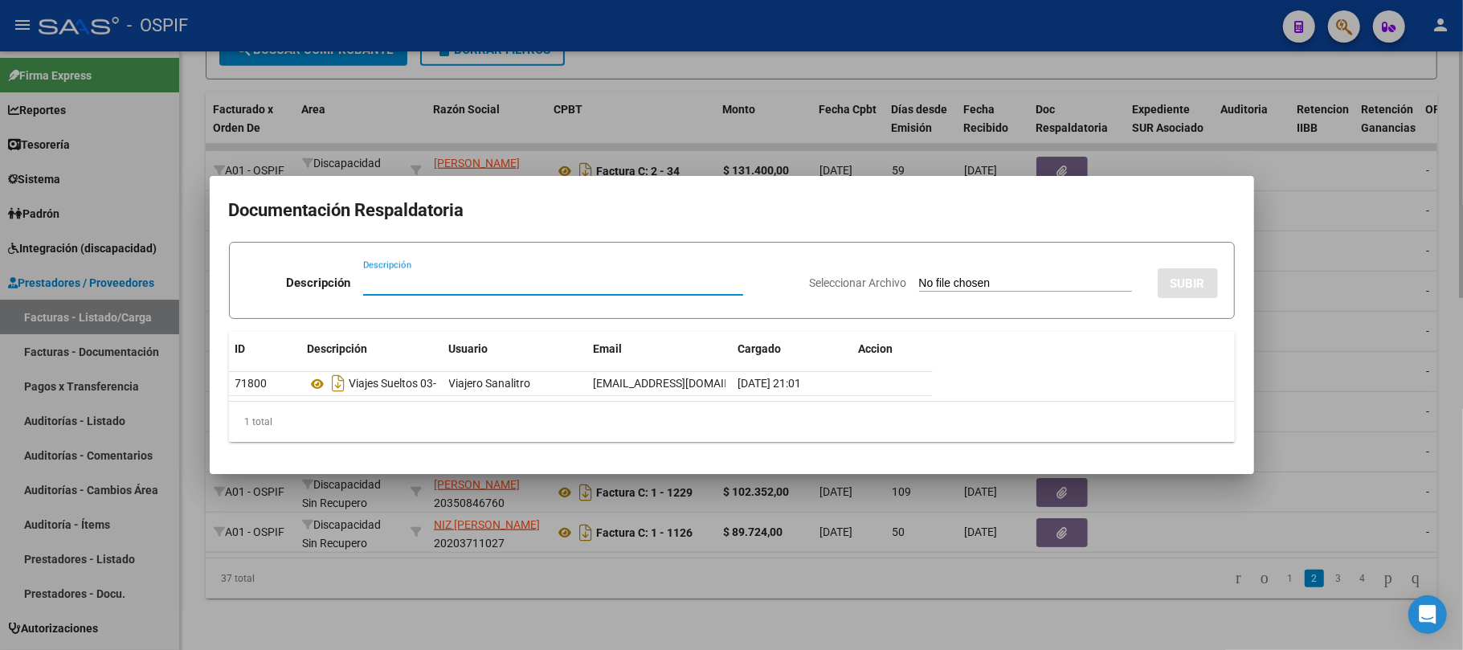
click at [1144, 577] on div at bounding box center [731, 325] width 1463 height 650
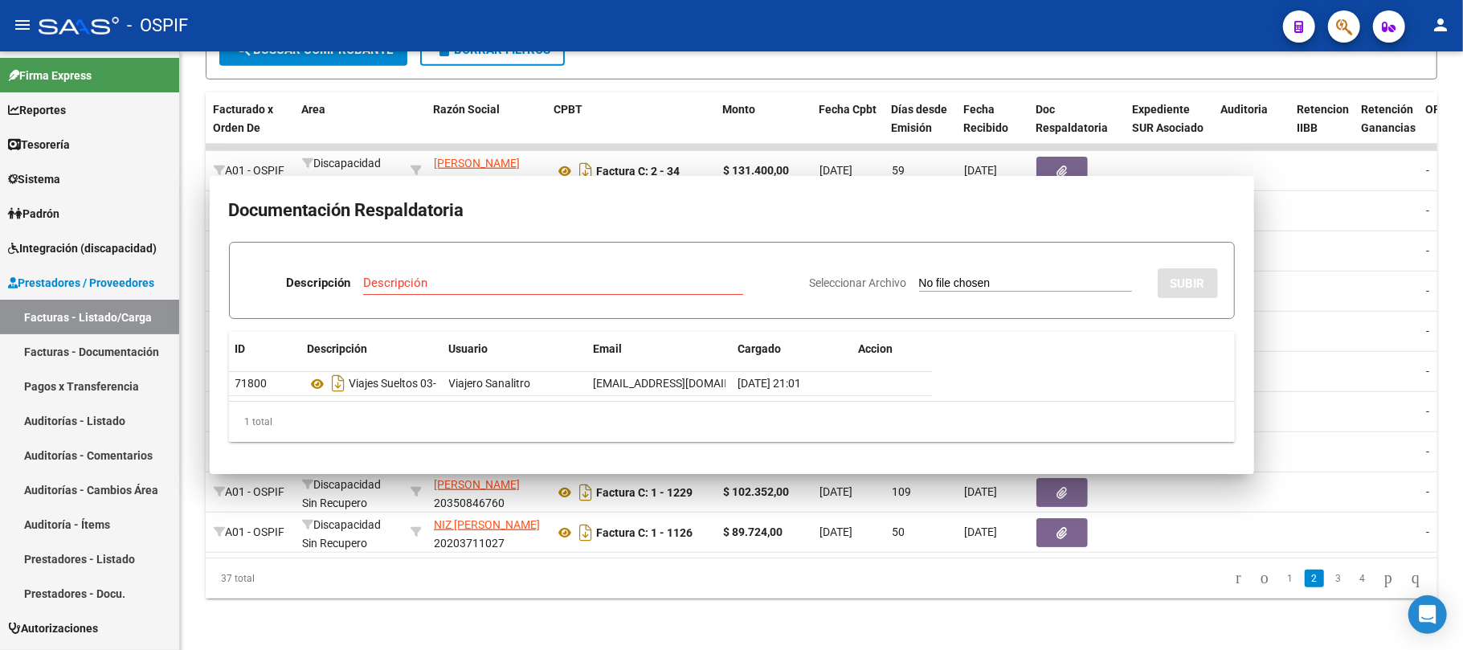
click at [1351, 574] on li "4" at bounding box center [1363, 578] width 24 height 27
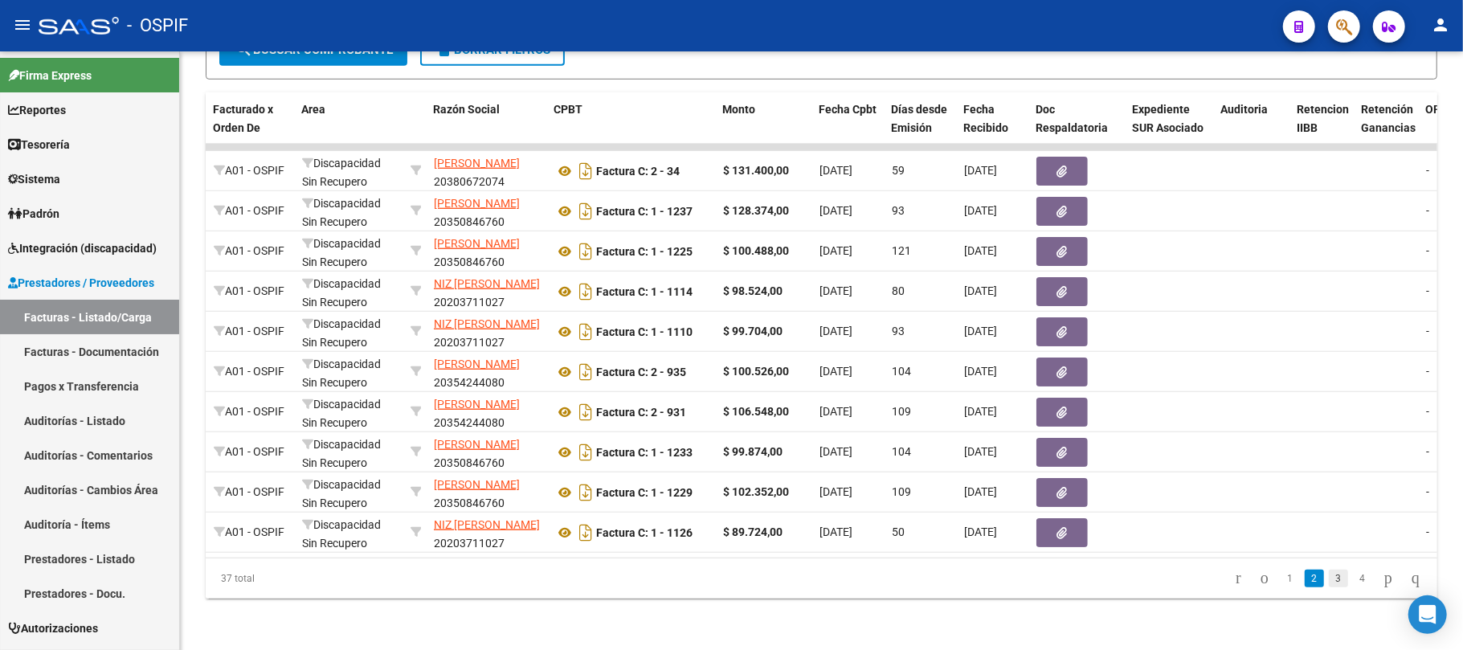
click at [1331, 579] on link "3" at bounding box center [1338, 579] width 19 height 18
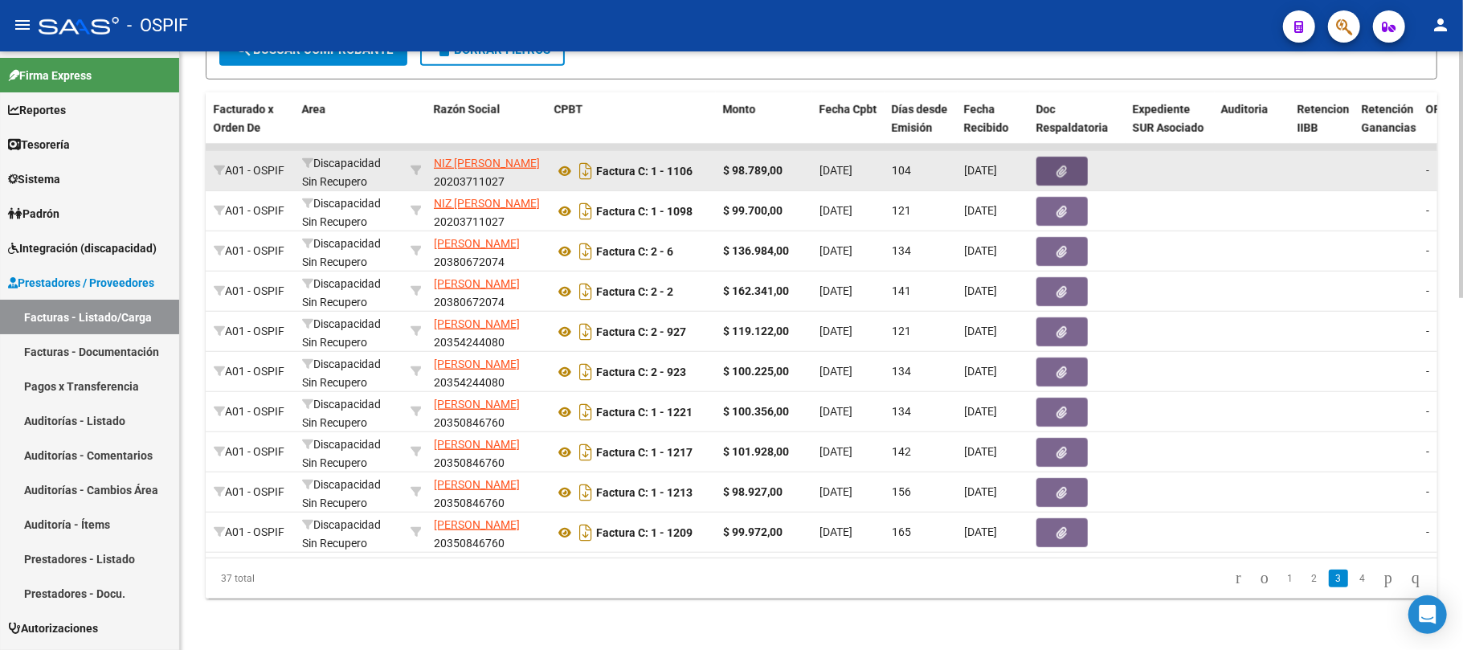
click at [1058, 166] on icon "button" at bounding box center [1063, 172] width 10 height 12
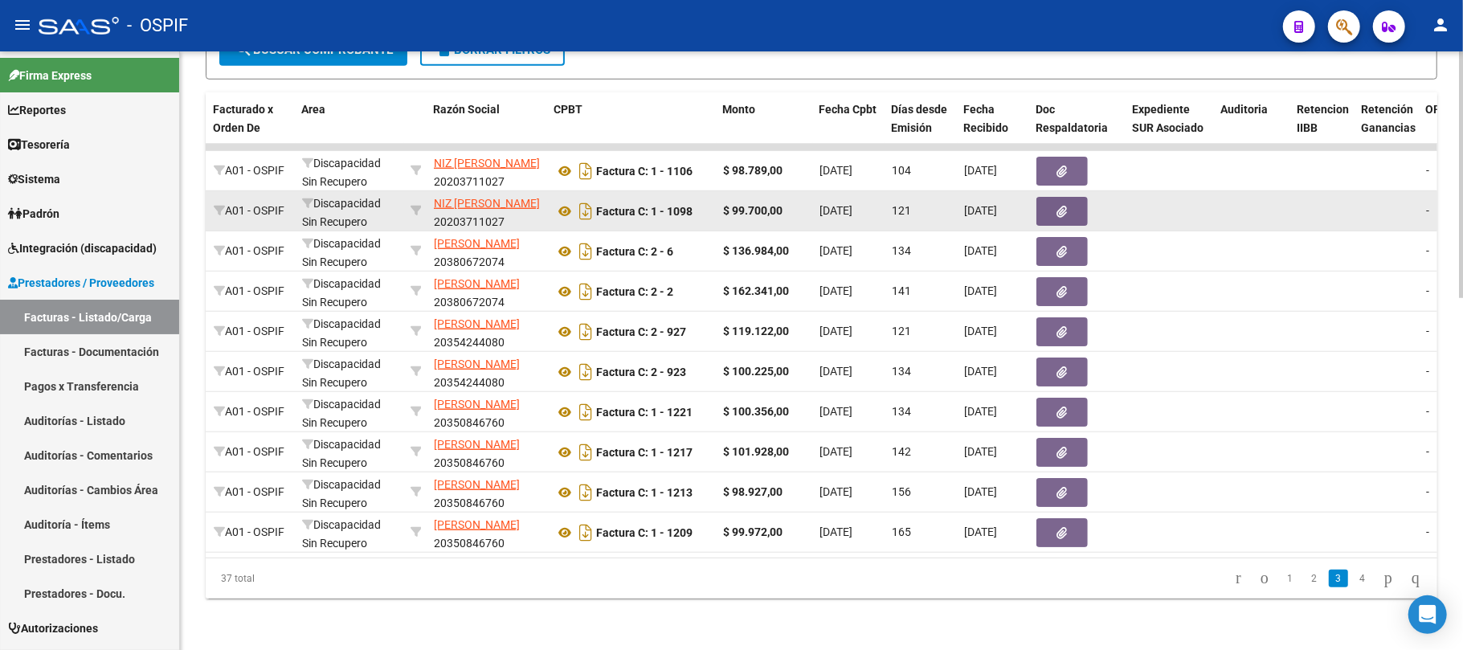
click at [1049, 197] on button "button" at bounding box center [1062, 211] width 51 height 29
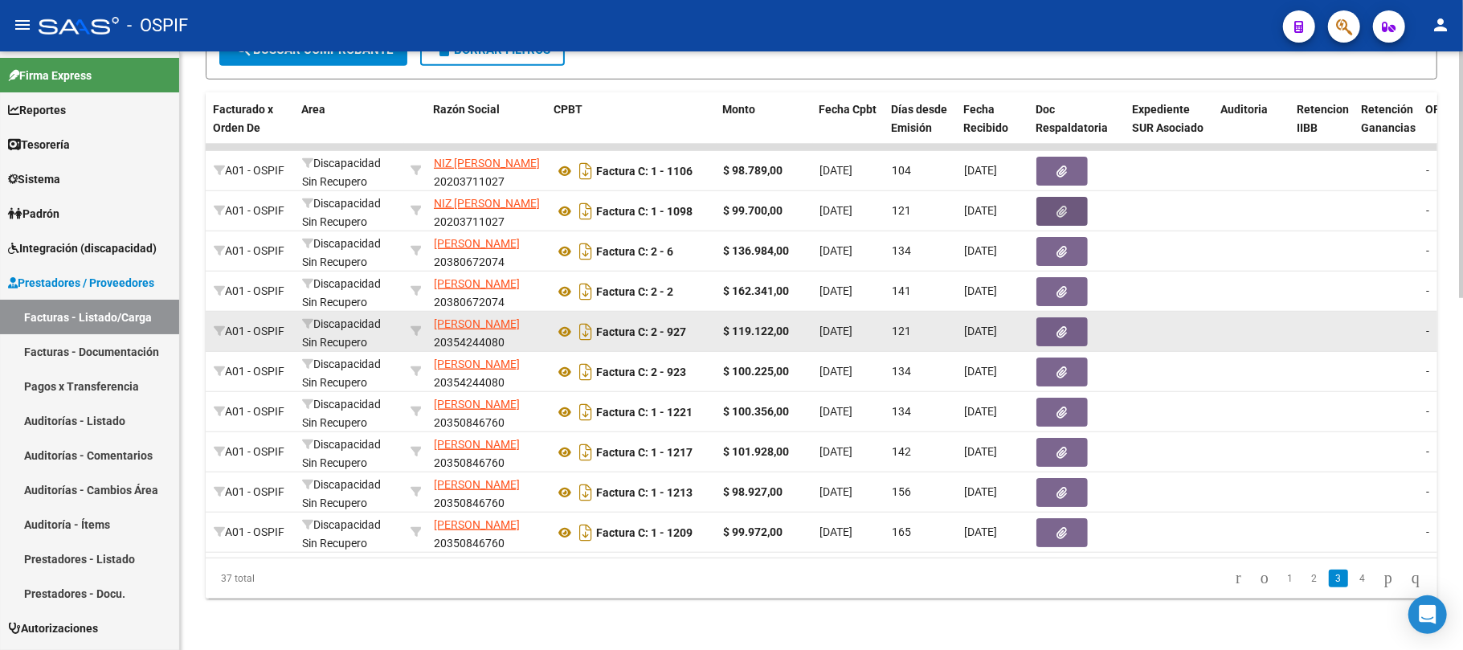
click at [1061, 326] on icon "button" at bounding box center [1063, 332] width 10 height 12
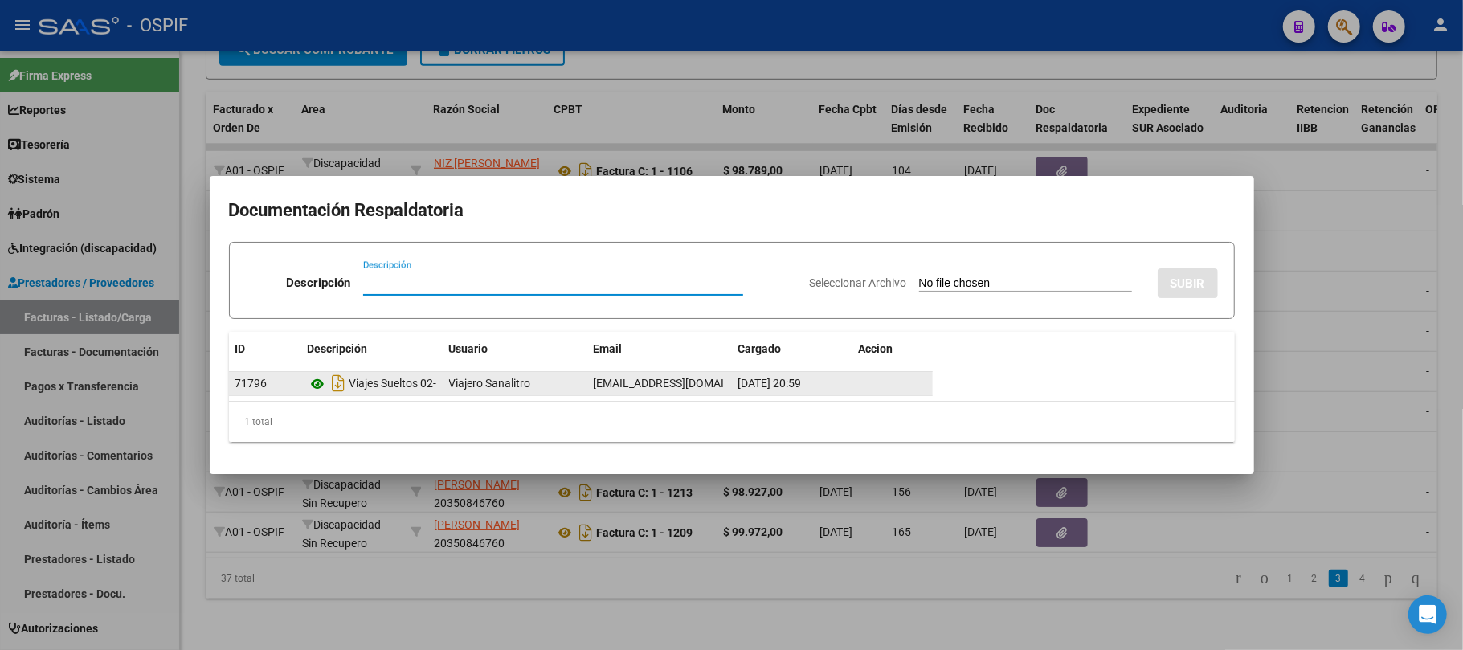
click at [306, 383] on datatable-body-cell "Viajes Sueltos 02-2025" at bounding box center [371, 383] width 141 height 23
click at [313, 383] on icon at bounding box center [318, 384] width 21 height 19
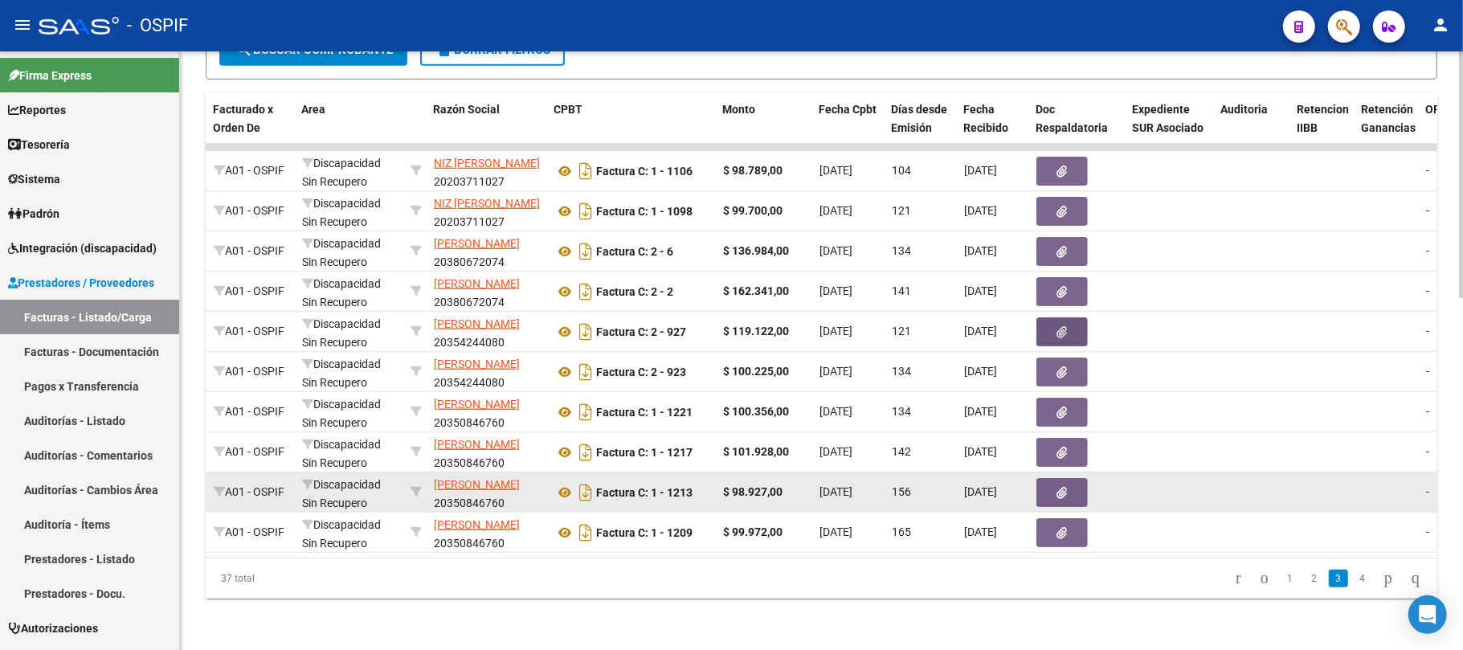
click at [997, 526] on span "[DATE]" at bounding box center [980, 532] width 33 height 13
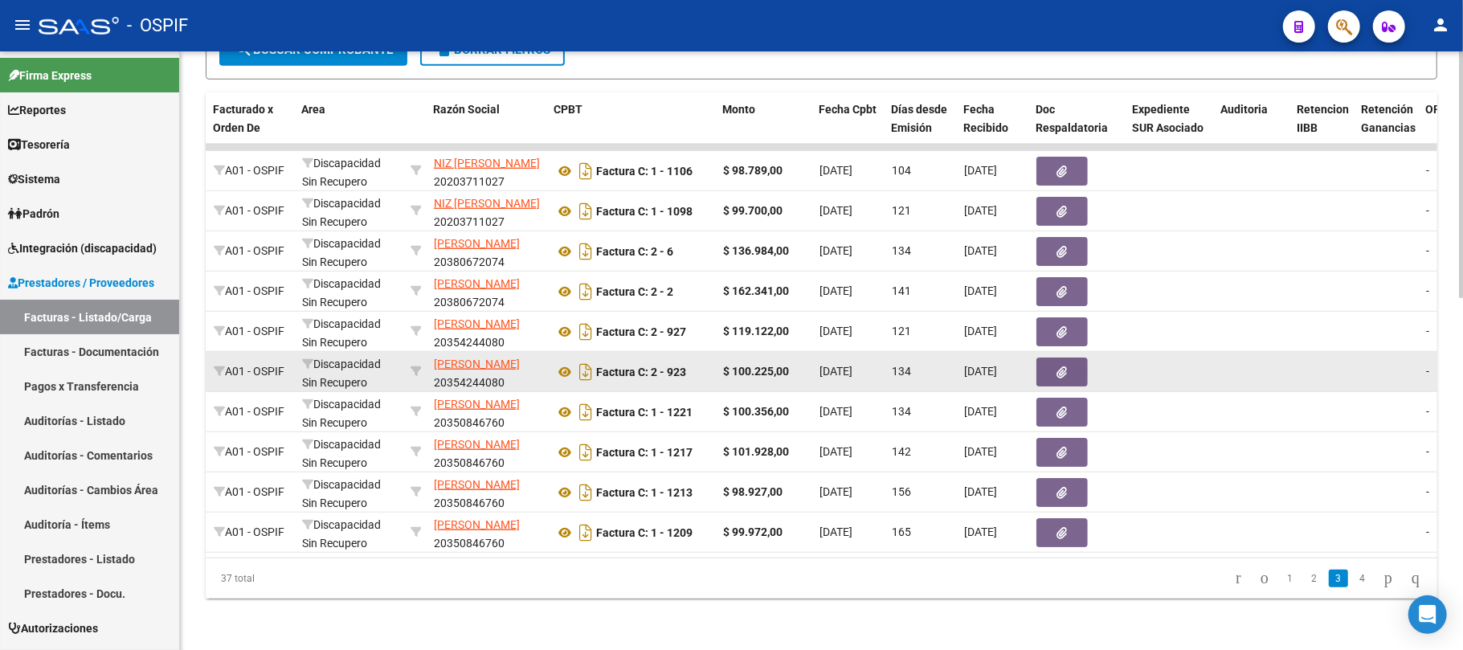
click at [1062, 367] on button "button" at bounding box center [1062, 372] width 51 height 29
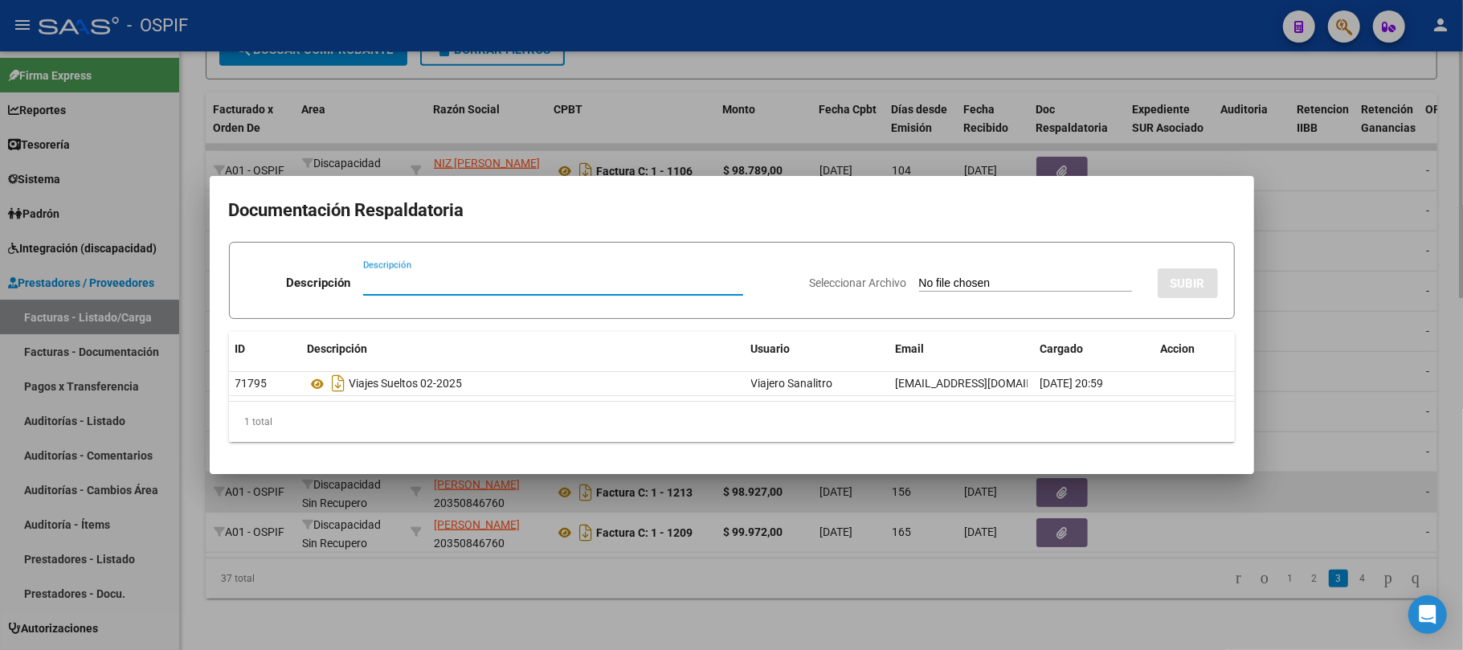
click at [1038, 478] on button "button" at bounding box center [1062, 492] width 51 height 29
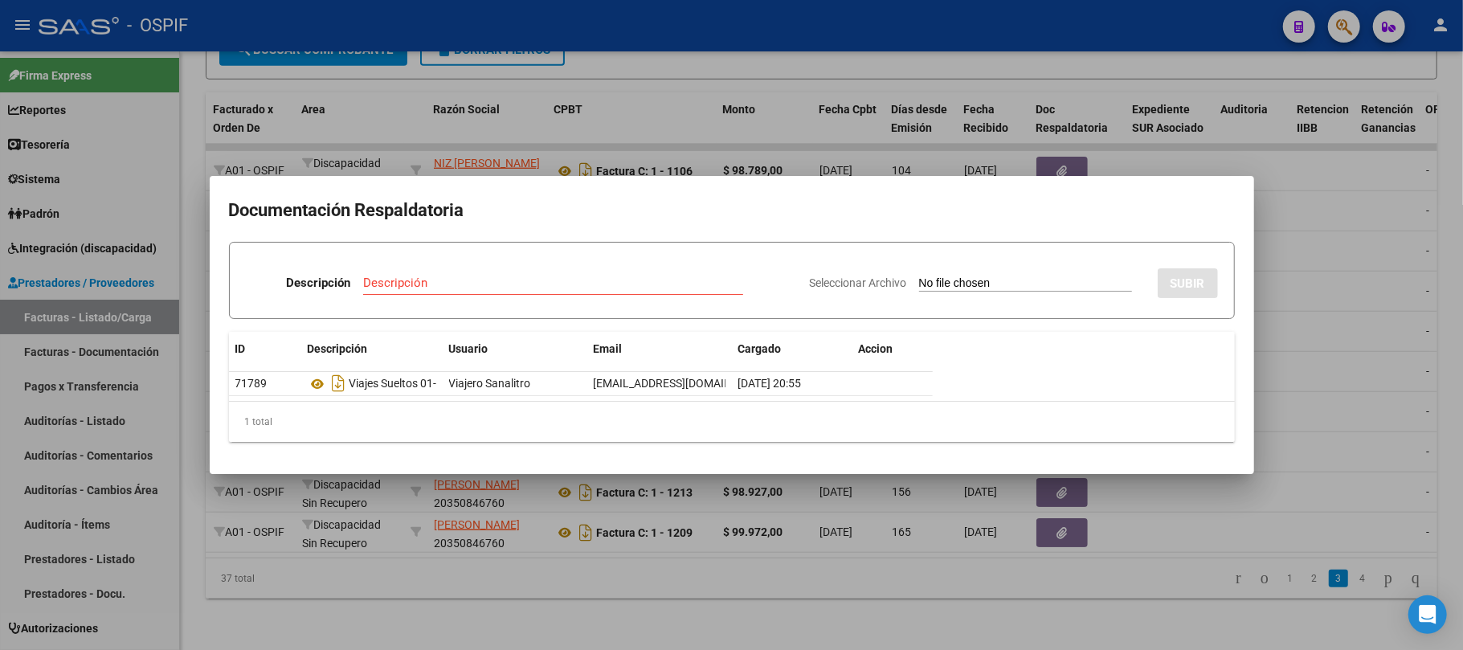
click at [955, 612] on div at bounding box center [731, 325] width 1463 height 650
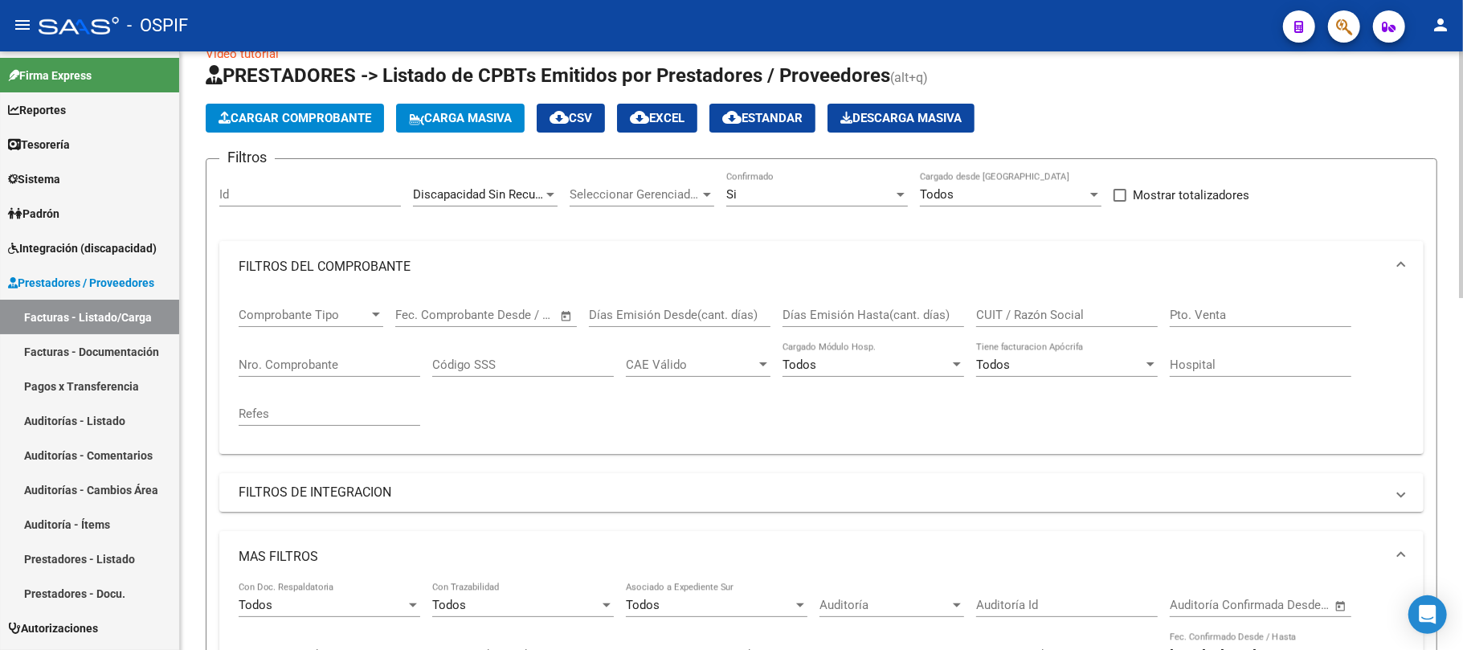
scroll to position [0, 0]
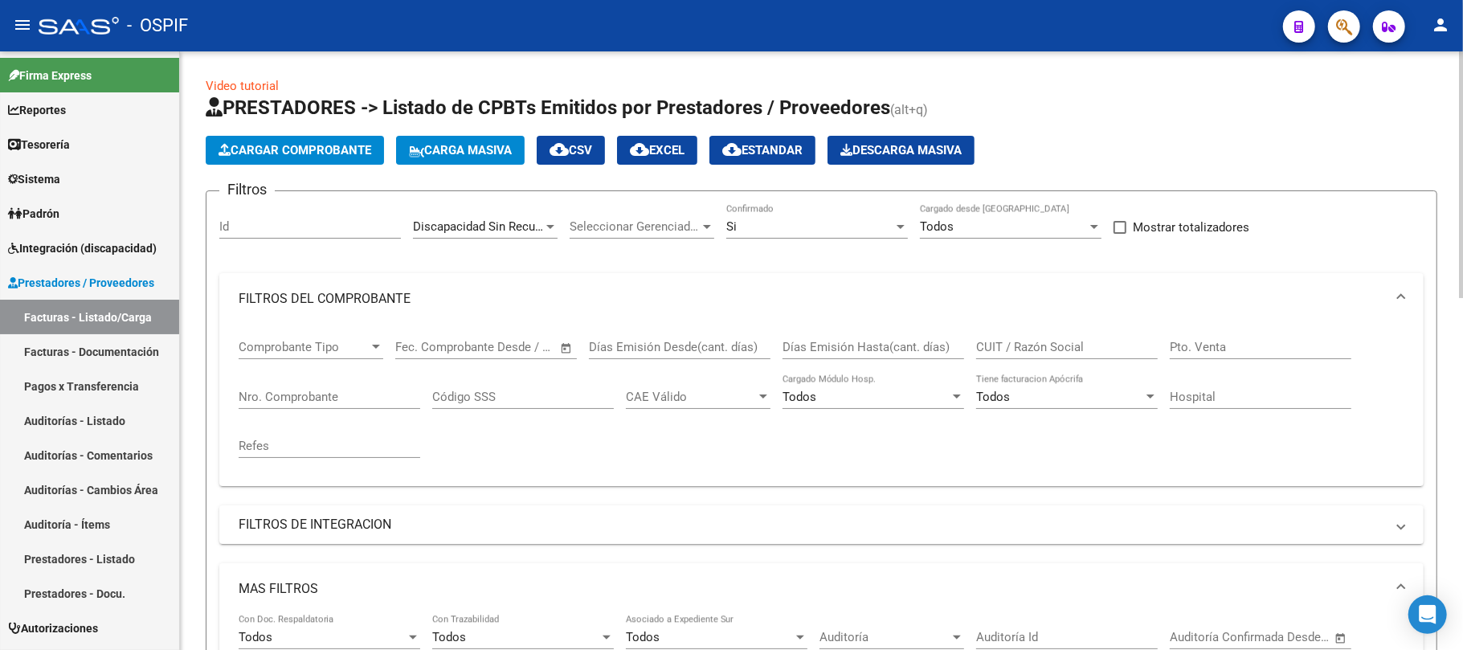
click at [685, 155] on span "cloud_download EXCEL" at bounding box center [657, 150] width 55 height 14
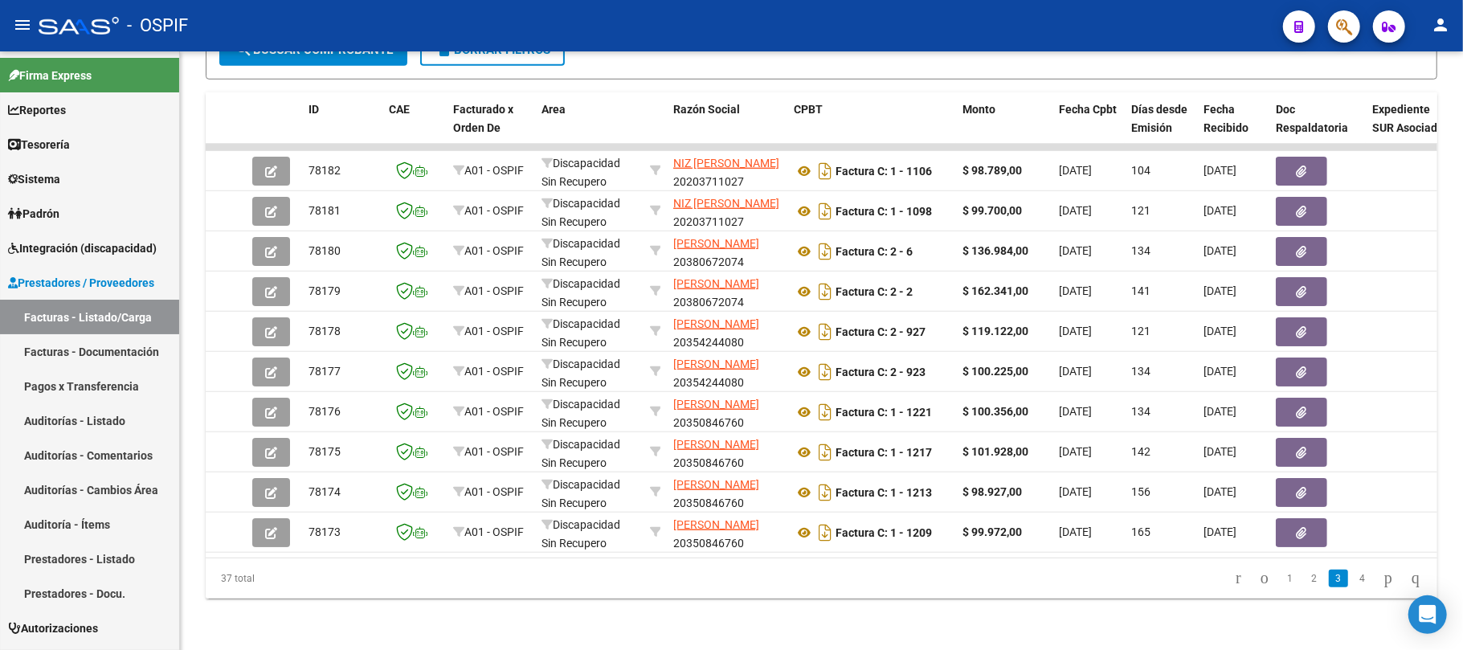
drag, startPoint x: 383, startPoint y: 599, endPoint x: 454, endPoint y: 646, distance: 85.8
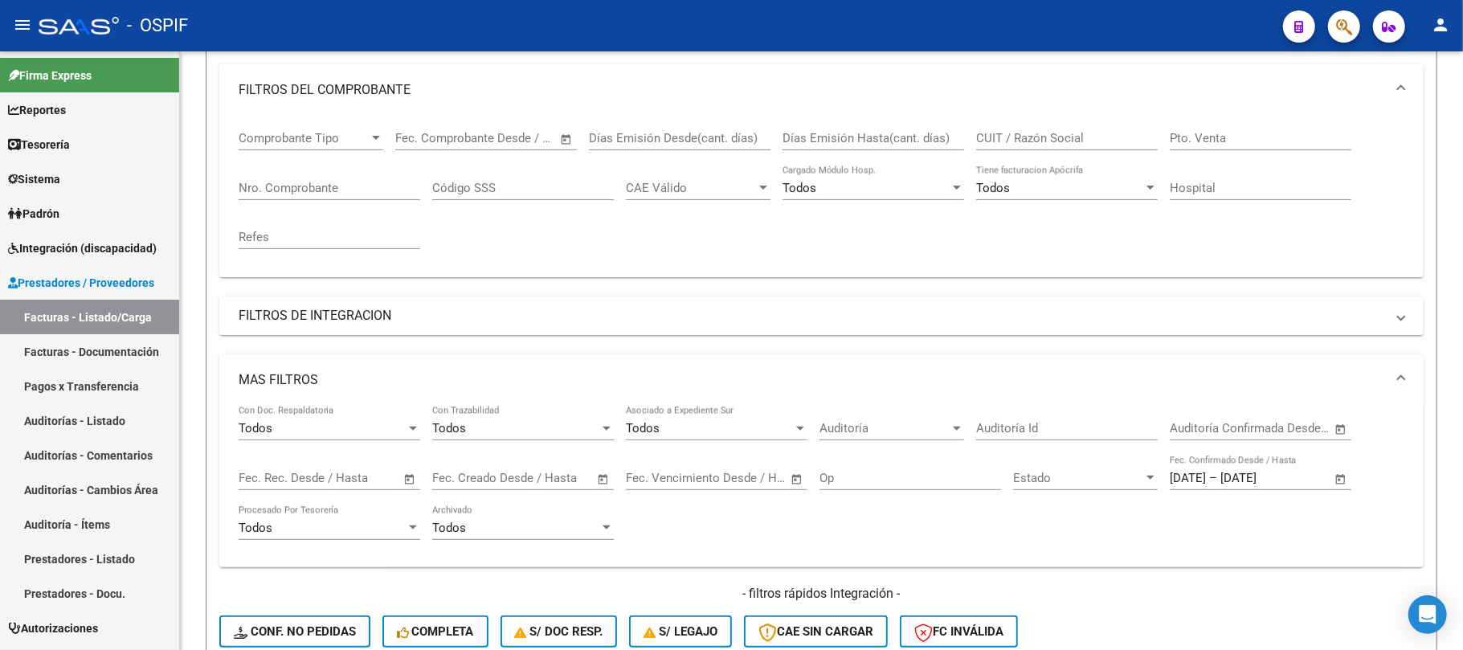
click at [331, 381] on mat-panel-title "MAS FILTROS" at bounding box center [812, 380] width 1147 height 18
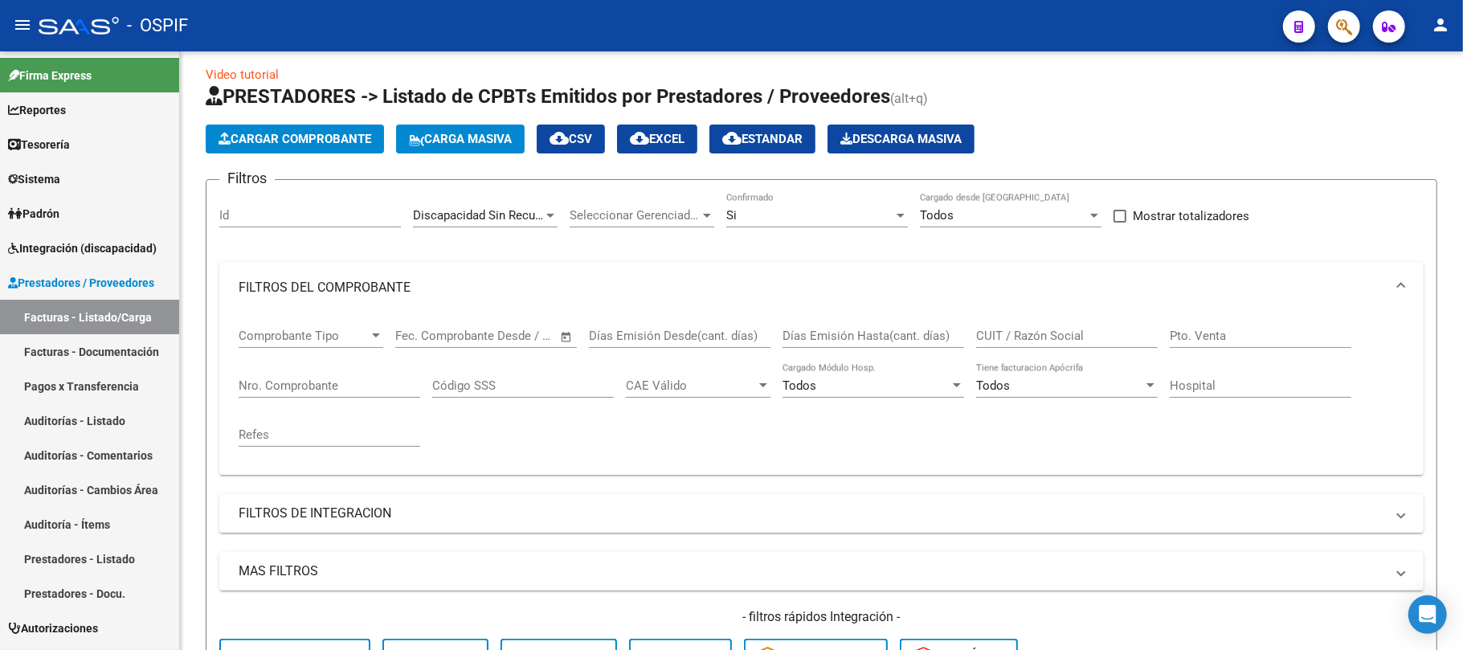
scroll to position [0, 0]
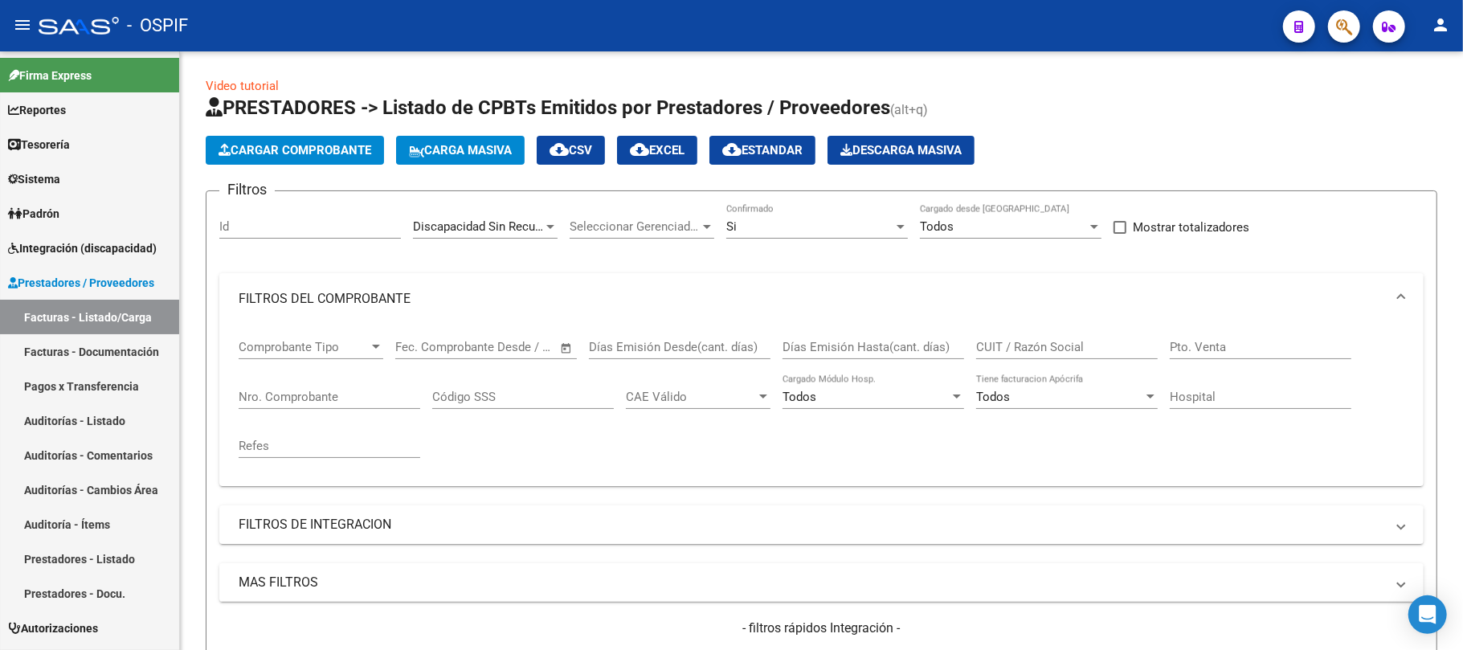
click at [784, 209] on div "Si Confirmado" at bounding box center [818, 221] width 182 height 35
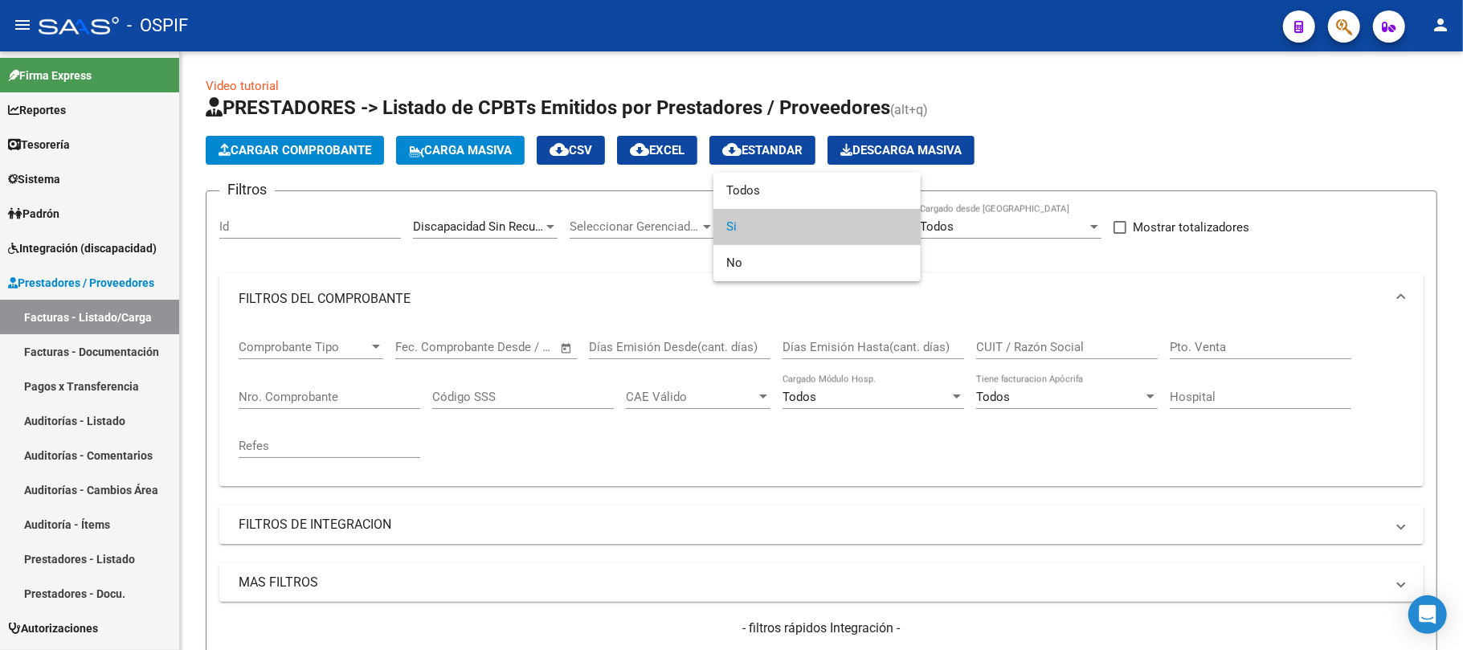
click at [739, 395] on div at bounding box center [731, 325] width 1463 height 650
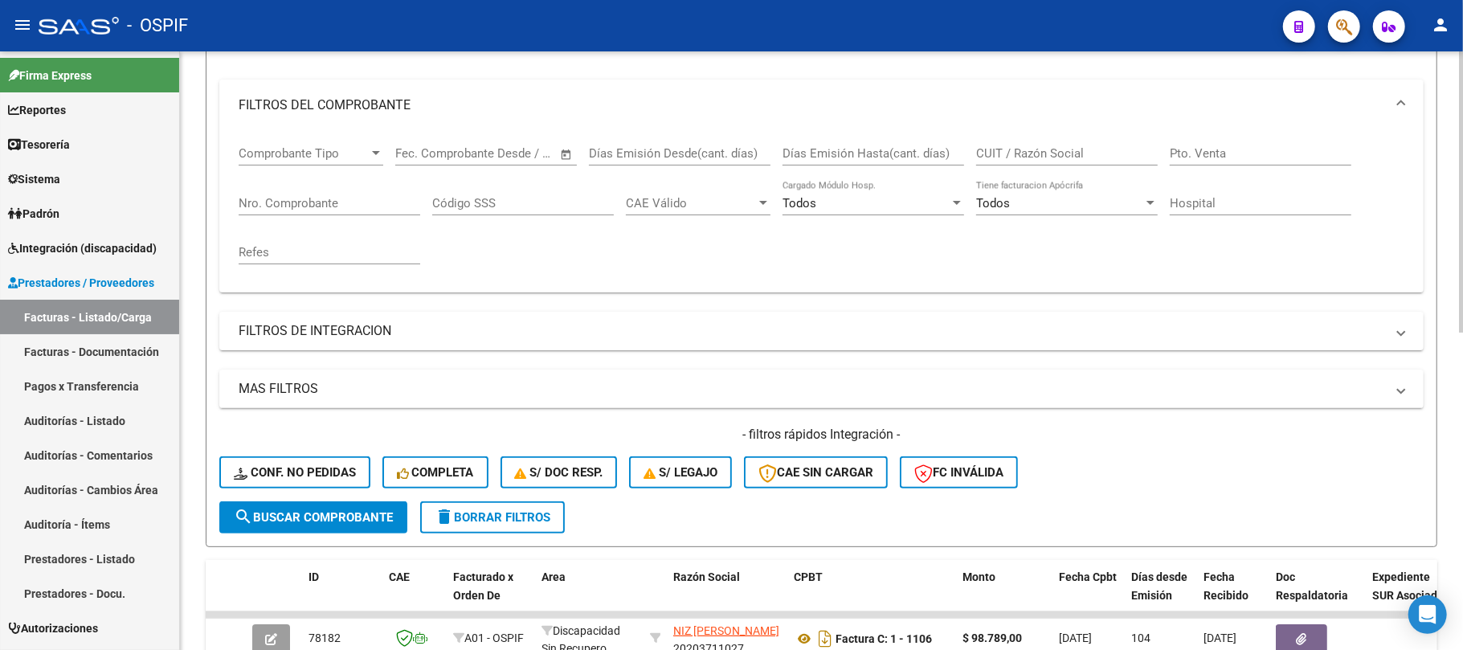
scroll to position [214, 0]
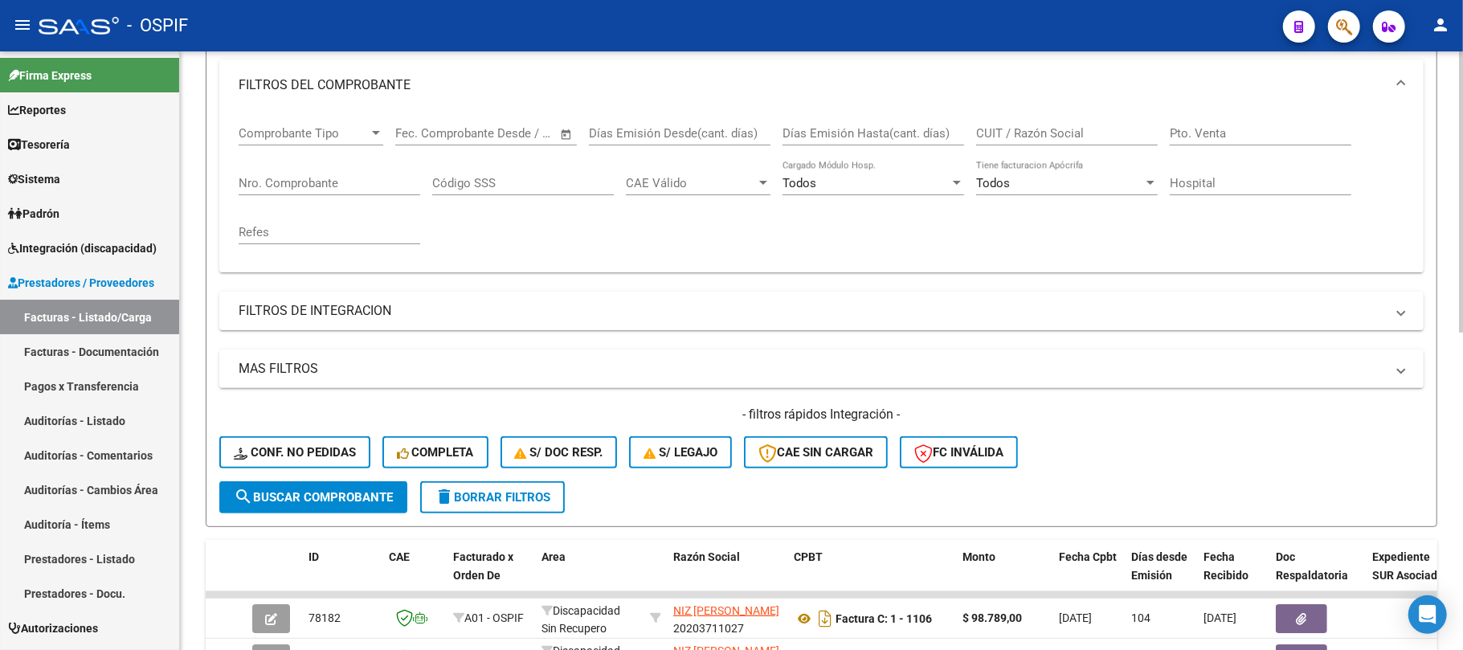
click at [489, 514] on form "Filtros Id Discapacidad Sin Recupero Area Seleccionar Gerenciador Seleccionar G…" at bounding box center [822, 252] width 1232 height 551
click at [583, 492] on form "Filtros Id Discapacidad Sin Recupero Area Seleccionar Gerenciador Seleccionar G…" at bounding box center [822, 252] width 1232 height 551
click at [521, 500] on span "delete Borrar Filtros" at bounding box center [493, 497] width 116 height 14
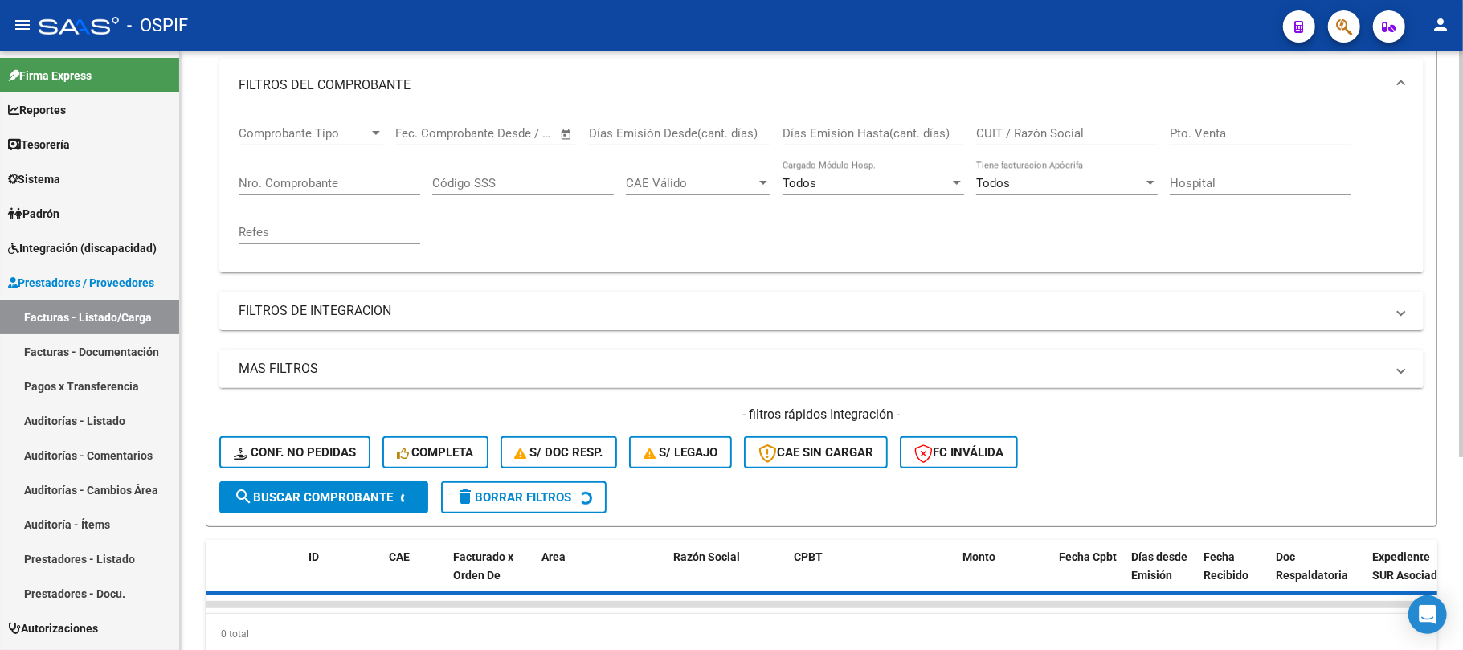
scroll to position [0, 0]
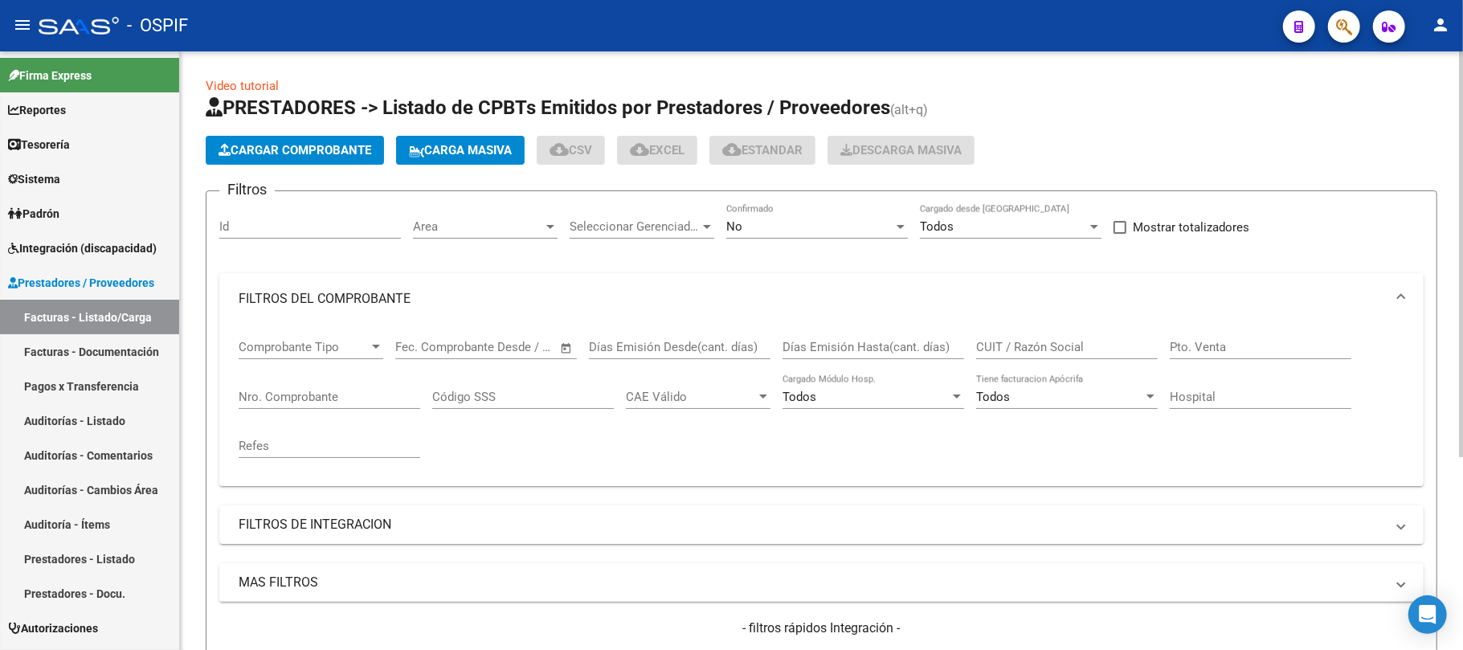
click at [795, 225] on div "No" at bounding box center [810, 226] width 167 height 14
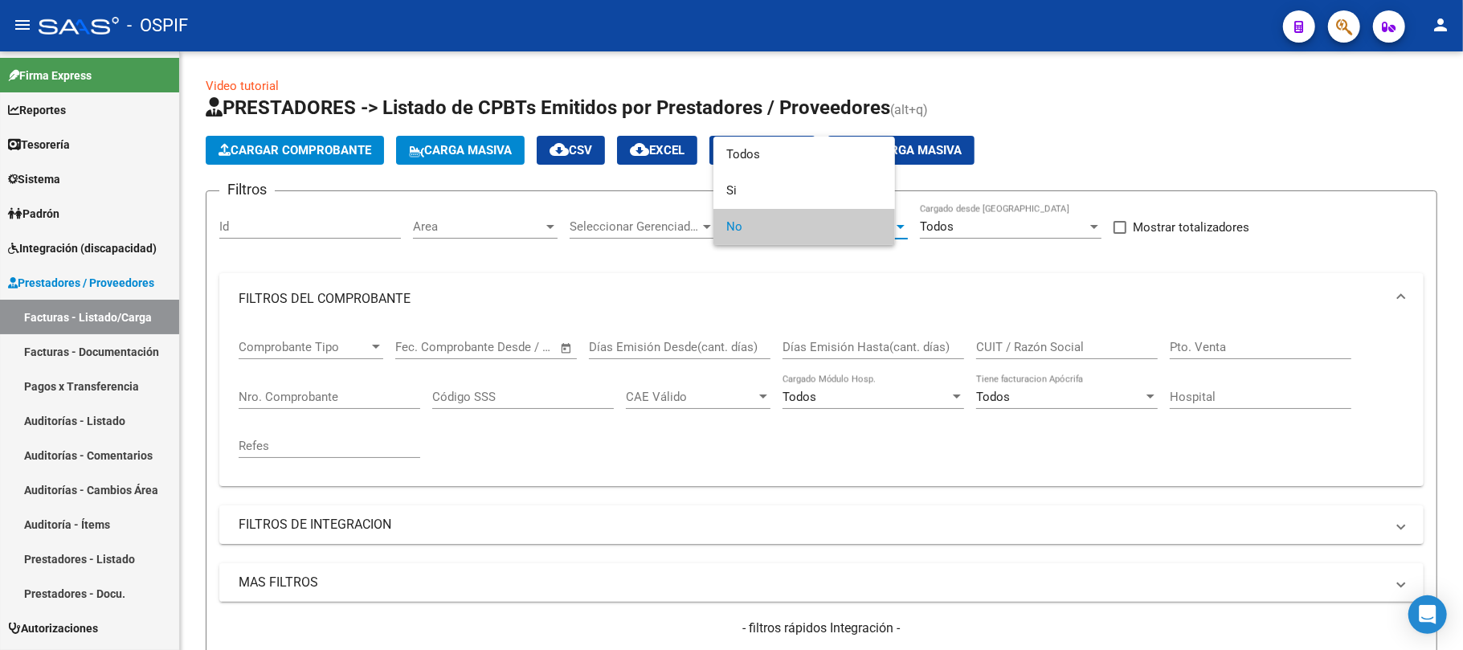
click at [792, 232] on span "No" at bounding box center [805, 227] width 156 height 36
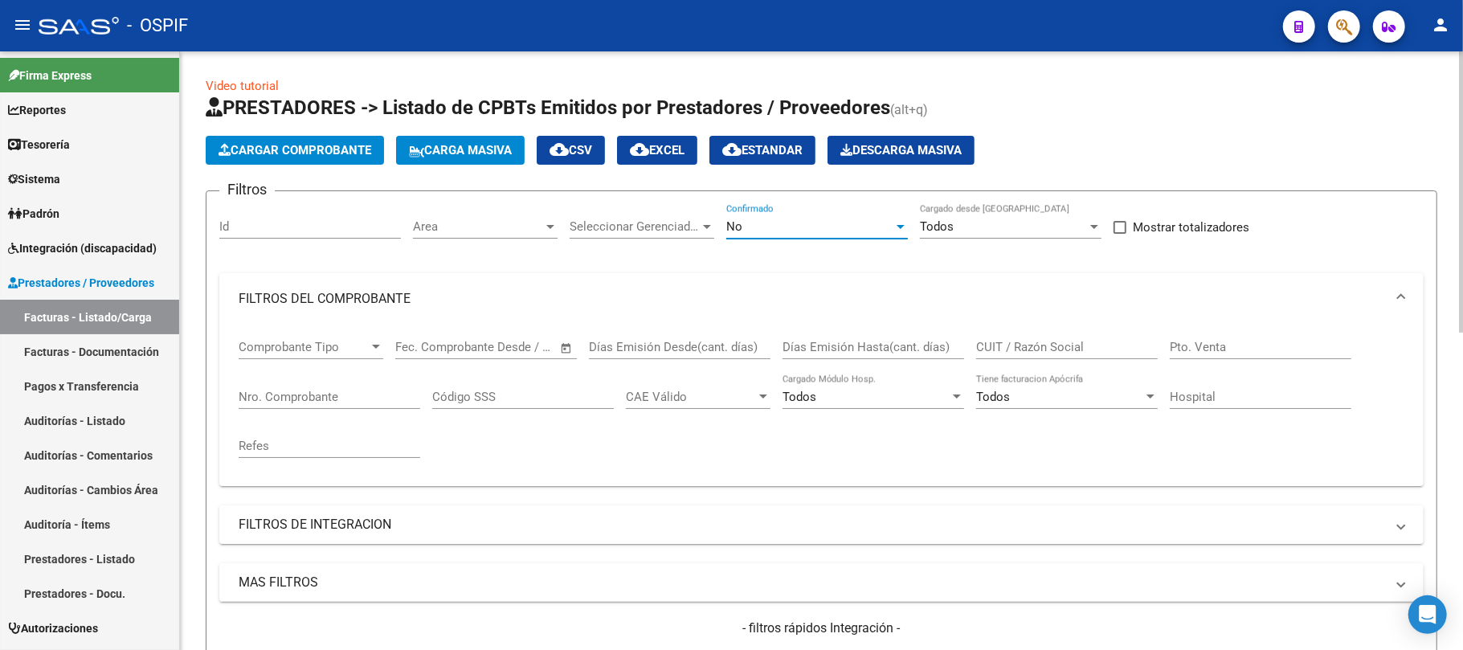
click at [789, 154] on span "cloud_download Estandar" at bounding box center [763, 150] width 80 height 14
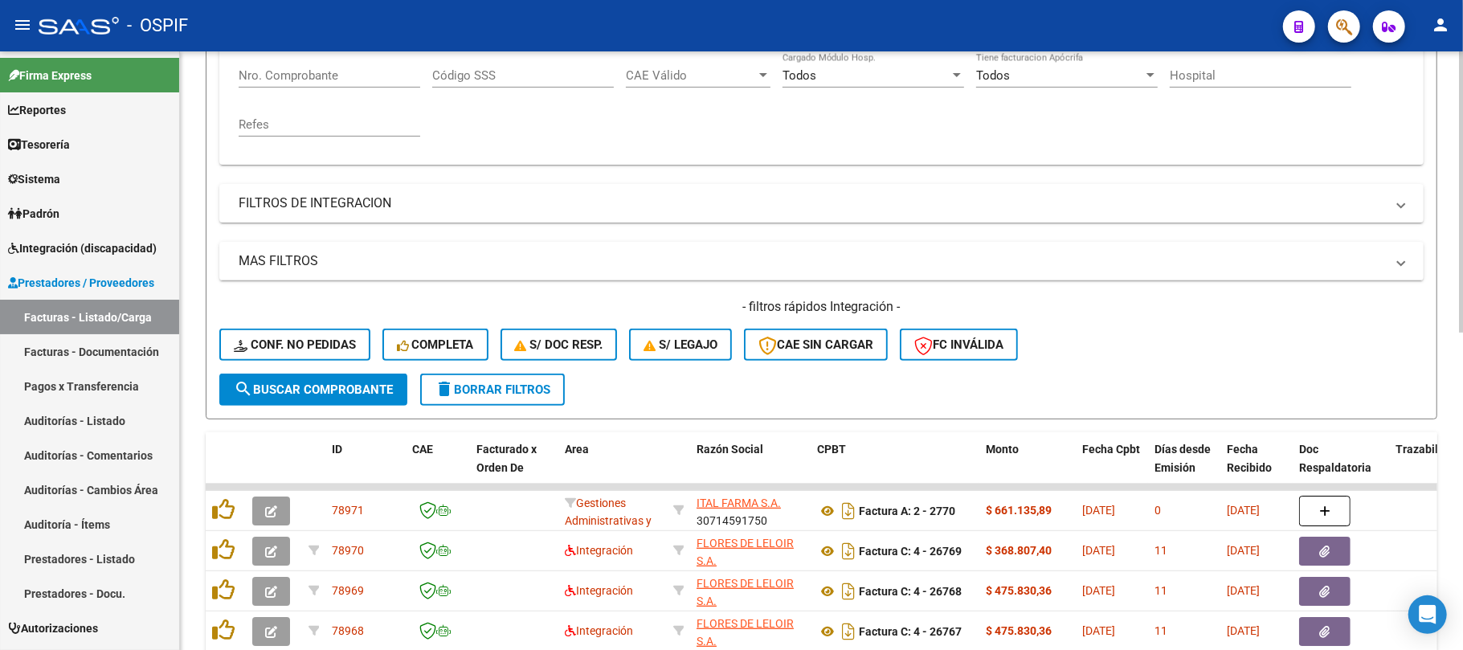
click at [452, 400] on button "delete Borrar Filtros" at bounding box center [492, 390] width 145 height 32
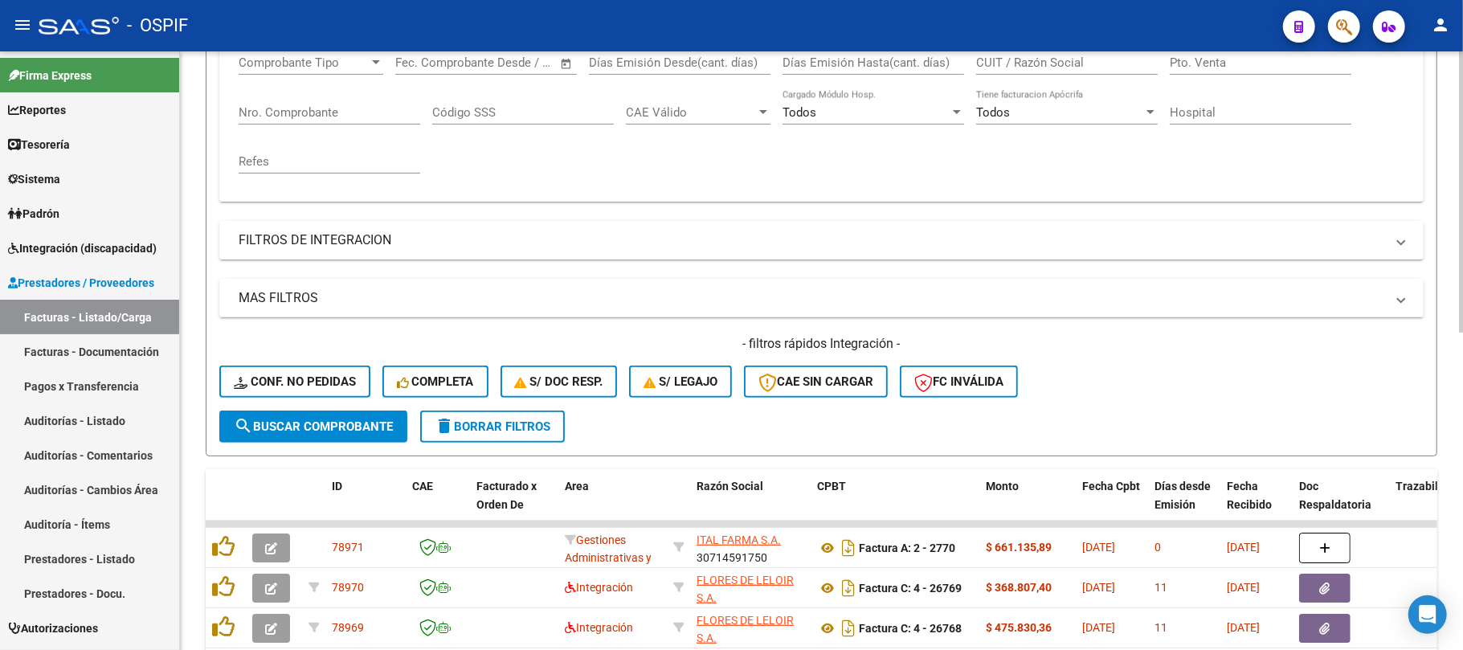
scroll to position [36, 0]
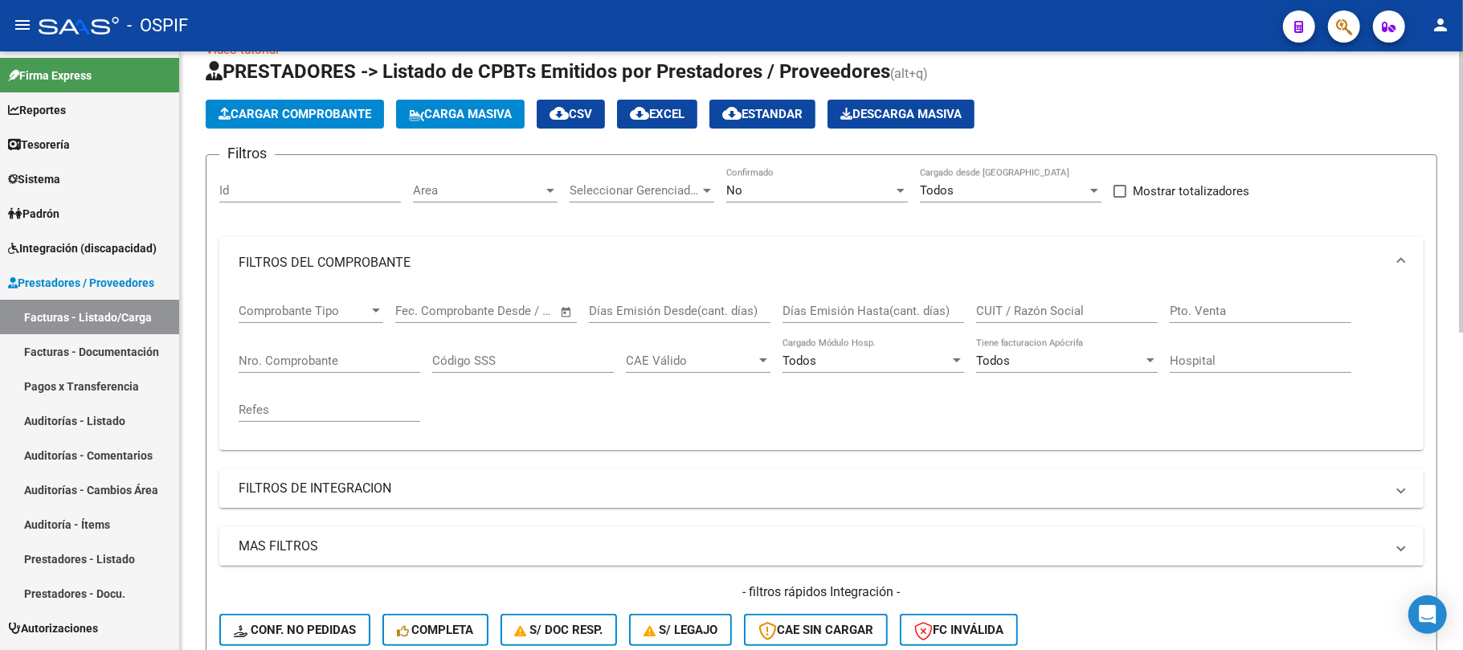
click at [842, 204] on div "No Confirmado" at bounding box center [818, 193] width 182 height 50
click at [842, 193] on div "No" at bounding box center [810, 190] width 167 height 14
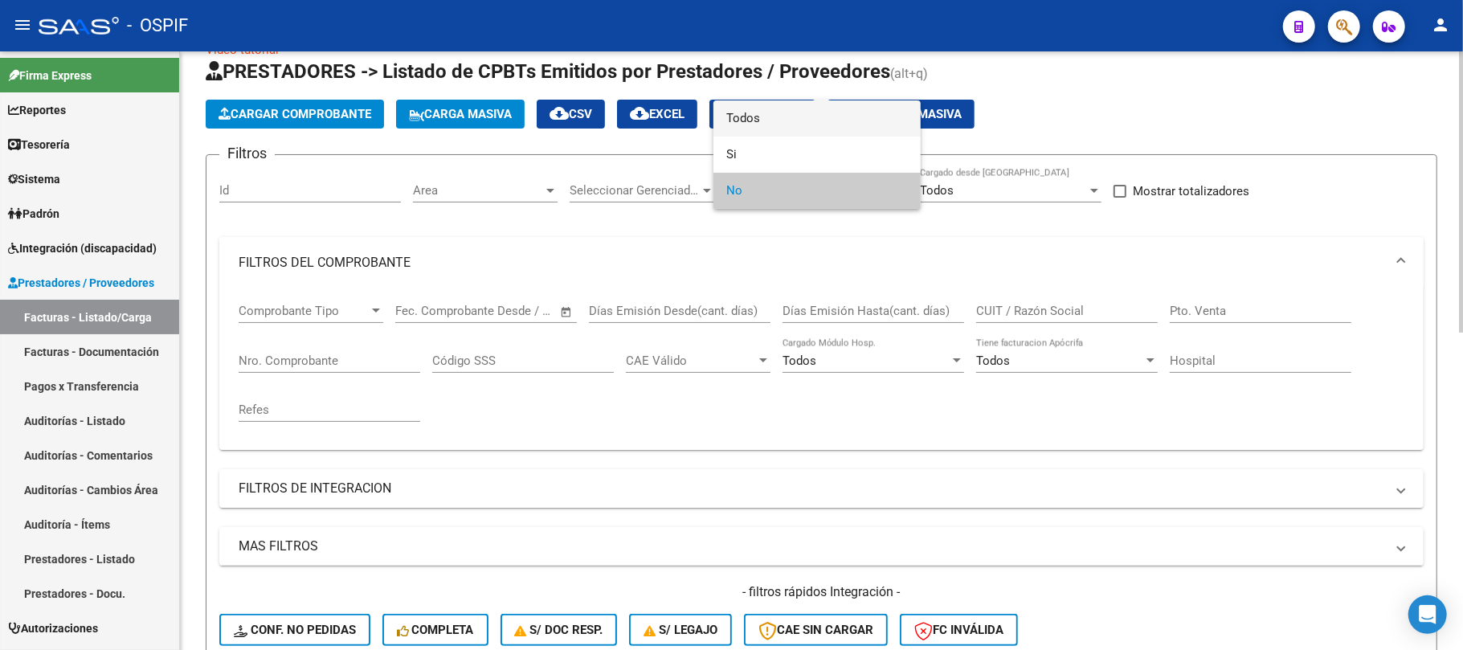
drag, startPoint x: 825, startPoint y: 130, endPoint x: 972, endPoint y: 273, distance: 205.7
click at [825, 129] on span "Todos" at bounding box center [818, 118] width 182 height 36
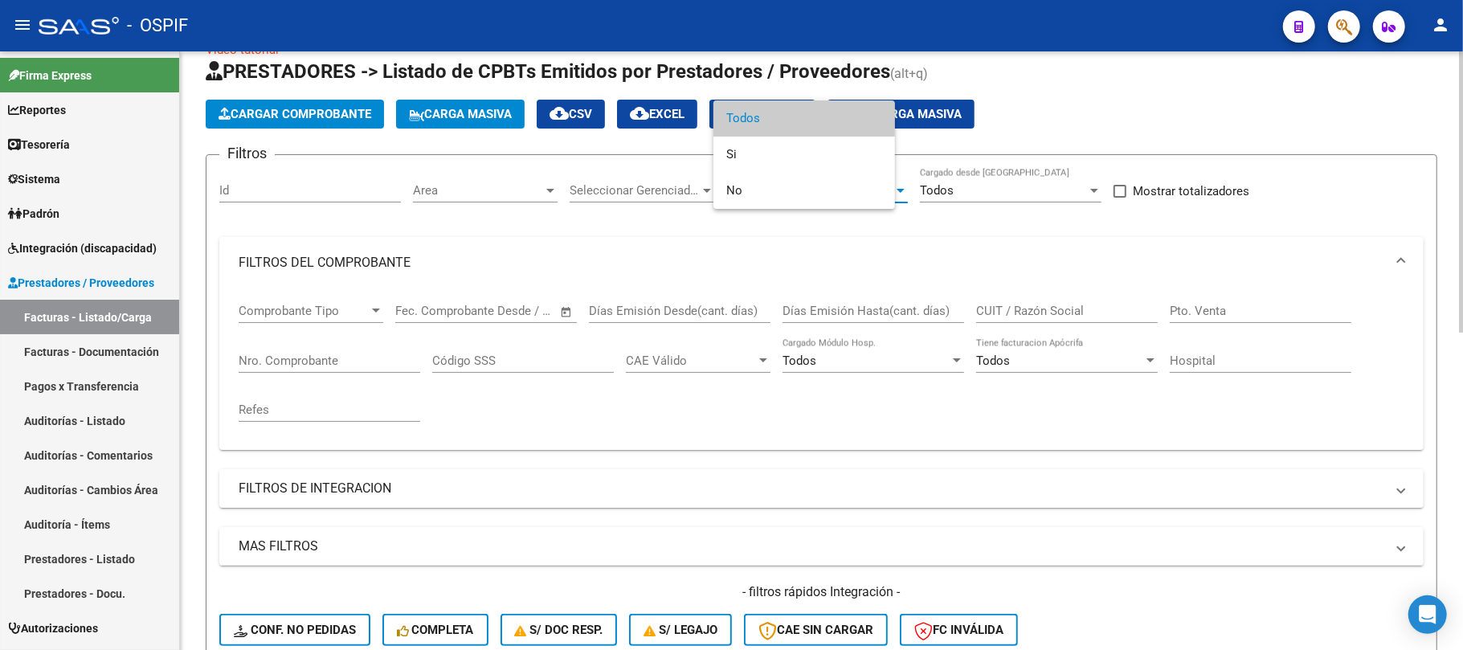
click at [1010, 315] on input "CUIT / Razón Social" at bounding box center [1067, 311] width 182 height 14
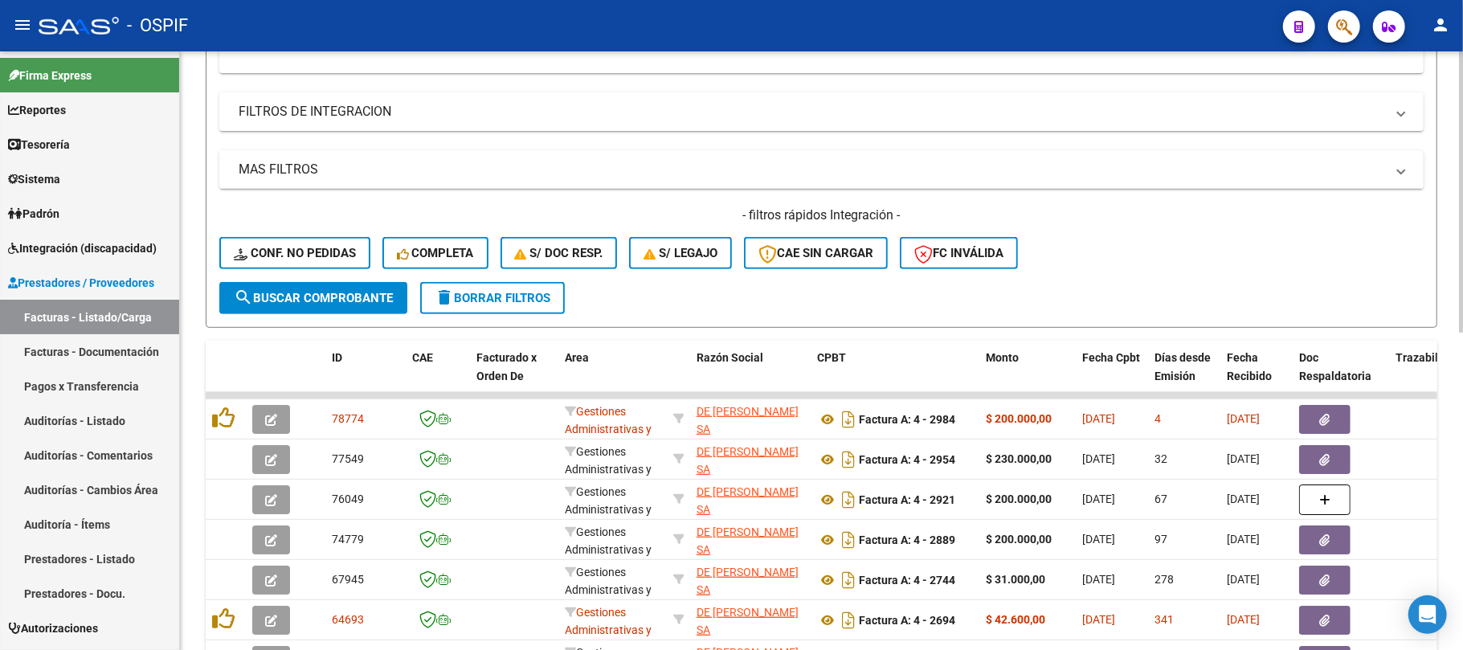
scroll to position [572, 0]
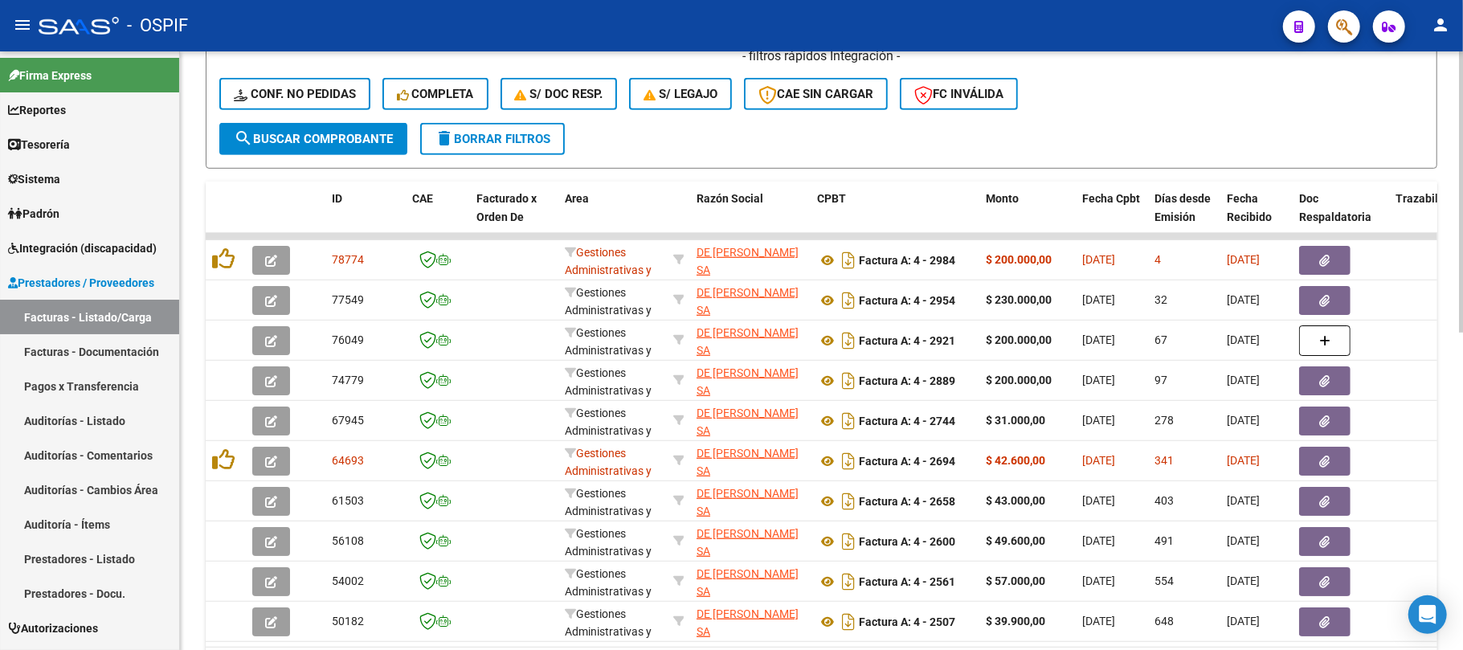
click at [993, 645] on datatable-body "78774 Gestiones Administrativas y Otros DE MORENO SA 30708492392 Factura A: 4 -…" at bounding box center [822, 440] width 1232 height 414
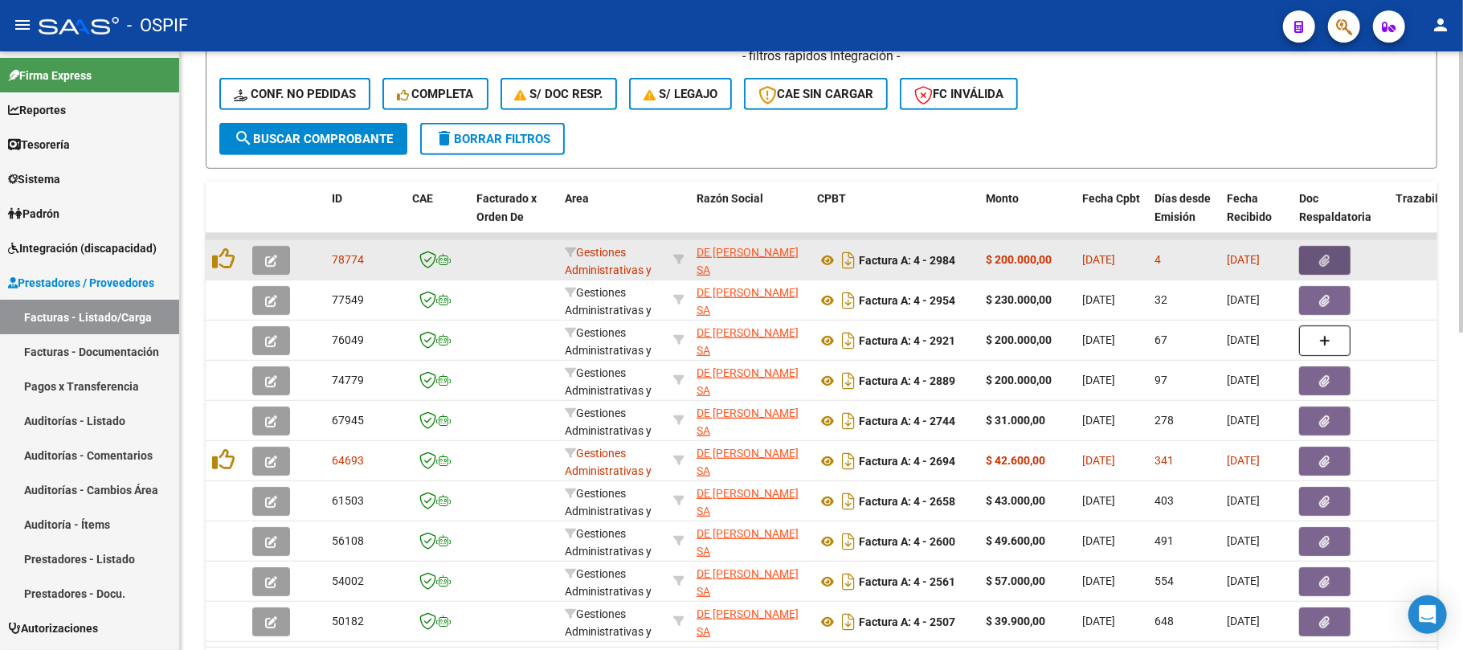
click at [1325, 262] on icon "button" at bounding box center [1325, 261] width 10 height 12
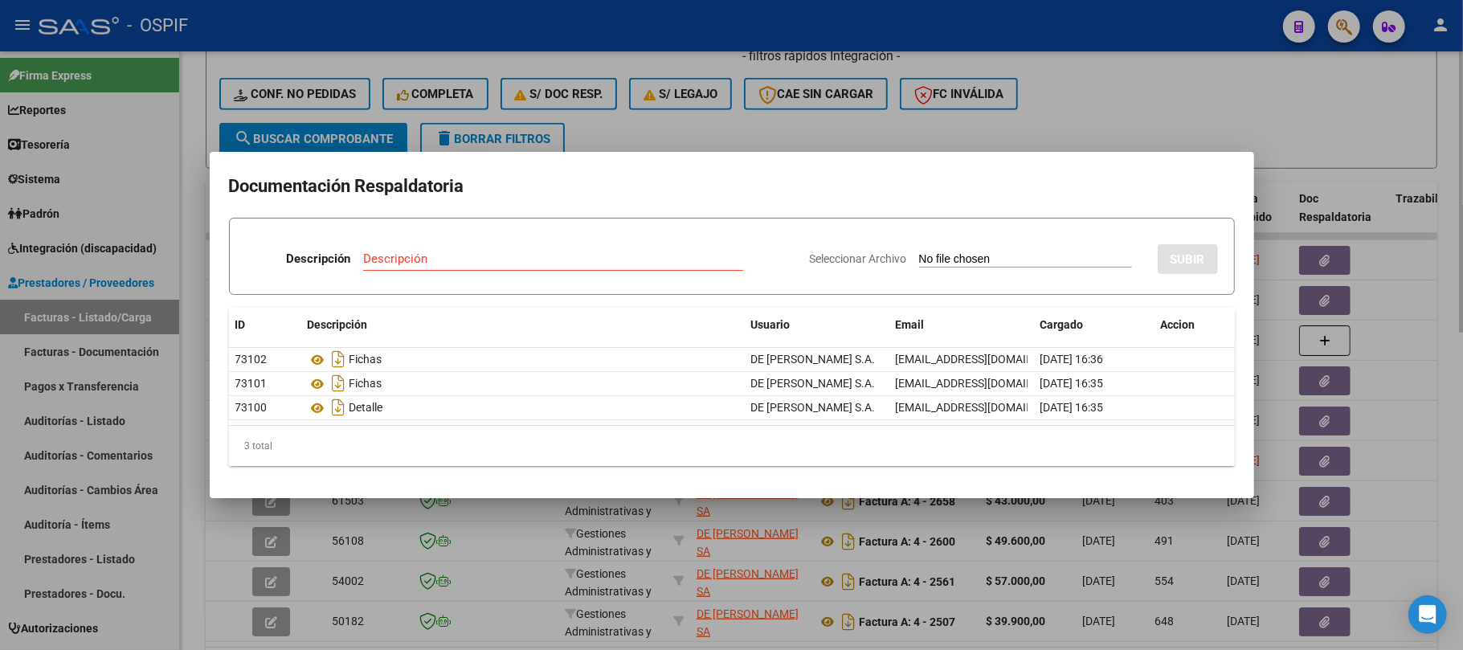
click at [186, 405] on div at bounding box center [731, 325] width 1463 height 650
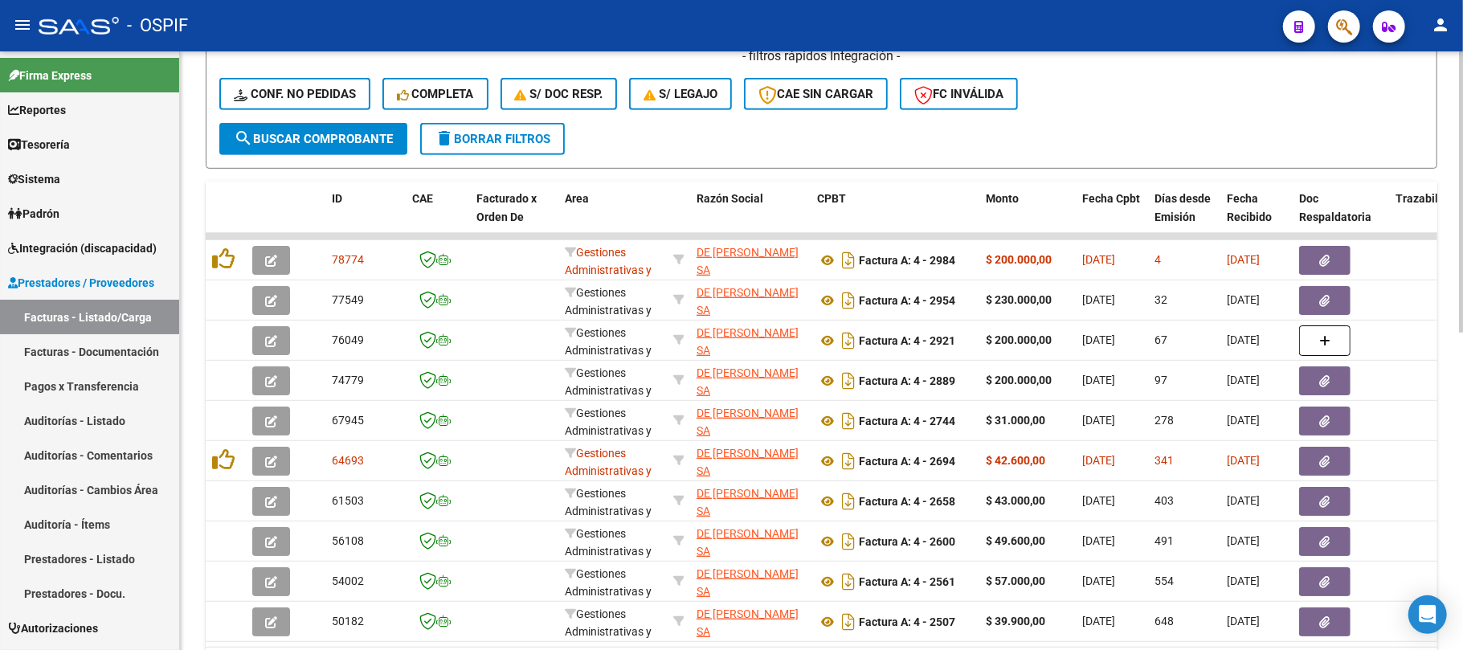
scroll to position [36, 0]
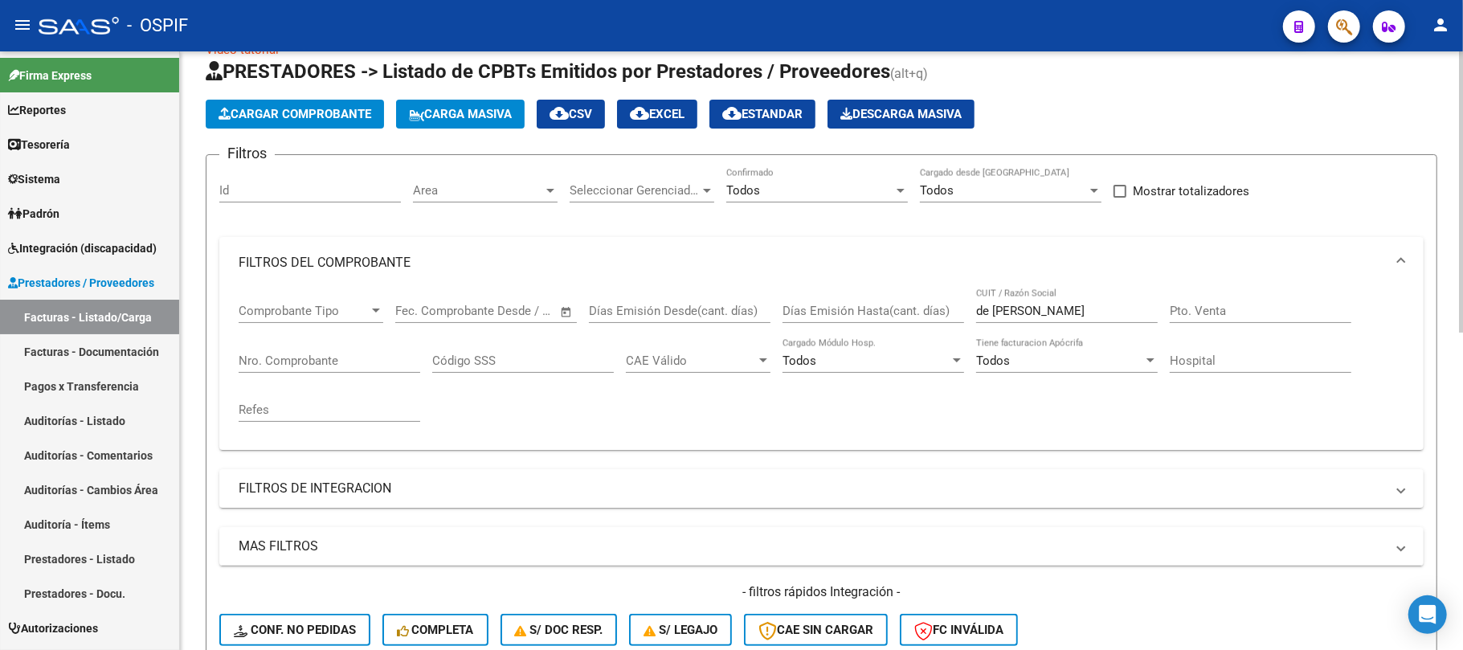
drag, startPoint x: 1049, startPoint y: 325, endPoint x: 952, endPoint y: 315, distance: 97.8
click at [1049, 321] on div "de [PERSON_NAME] / Razón Social" at bounding box center [1067, 314] width 182 height 50
click at [952, 315] on div "Comprobante Tipo Comprobante Tipo Start date – End date Fec. Comprobante Desde …" at bounding box center [822, 363] width 1166 height 149
paste input "MED-EL"
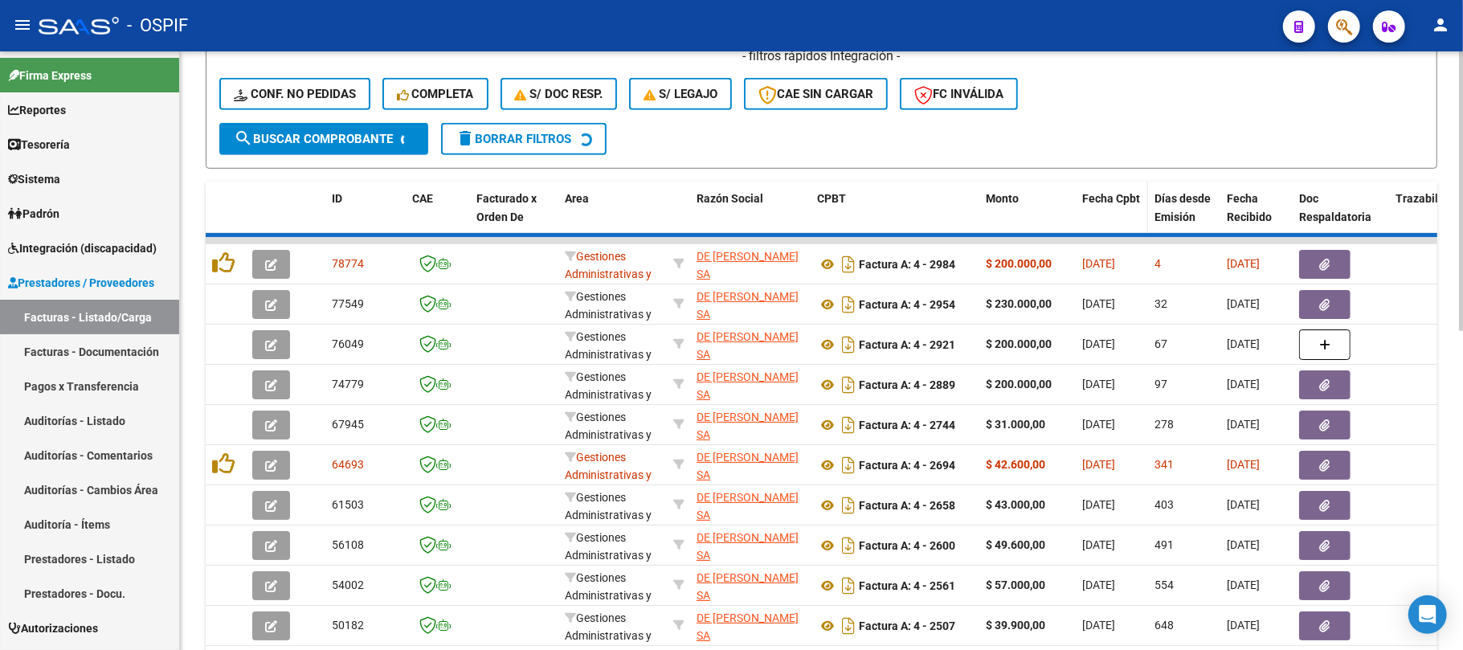
scroll to position [287, 0]
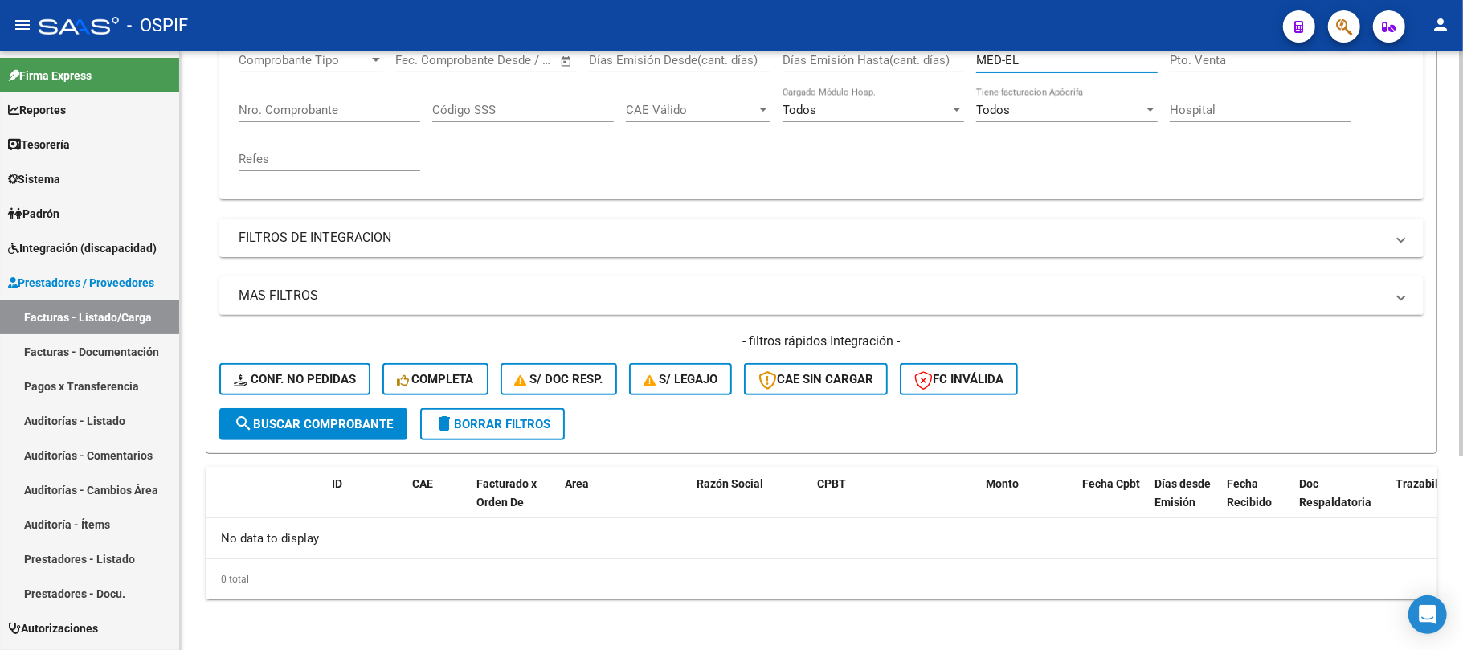
type input "MED-EL"
click at [500, 428] on span "delete Borrar Filtros" at bounding box center [493, 424] width 116 height 14
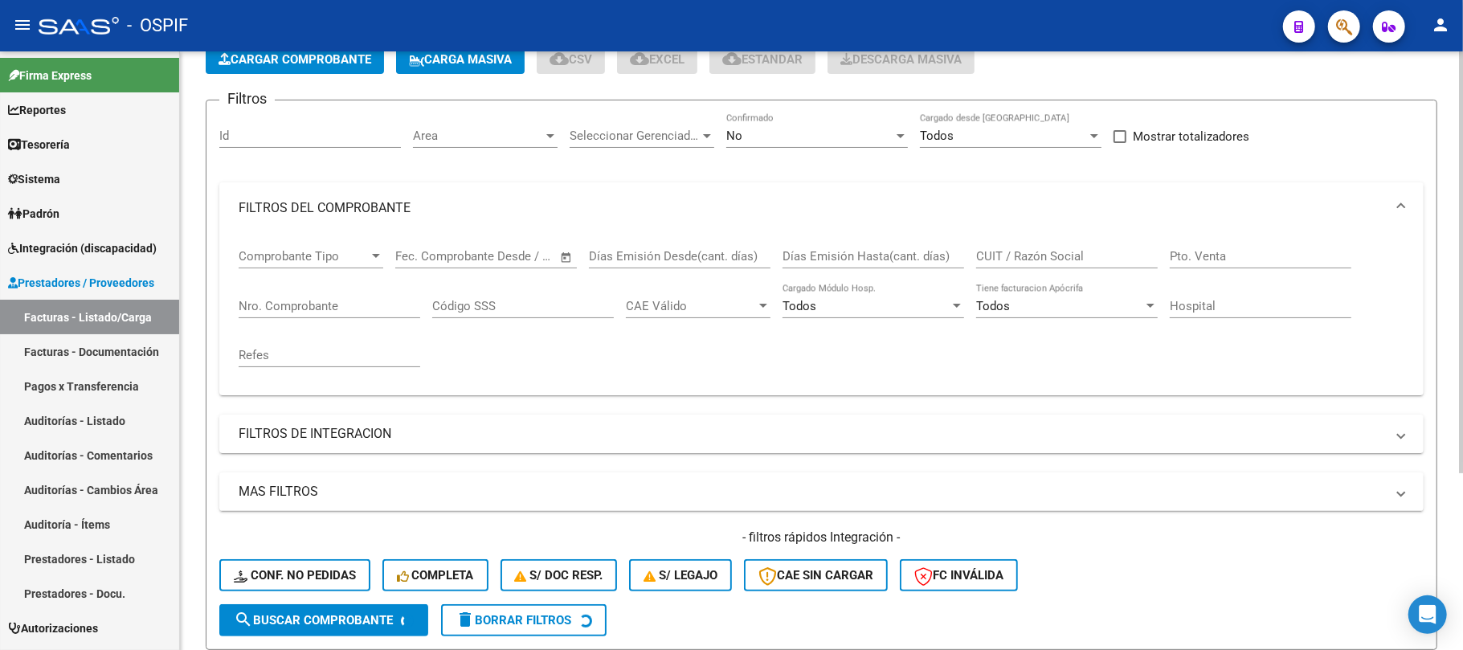
scroll to position [0, 0]
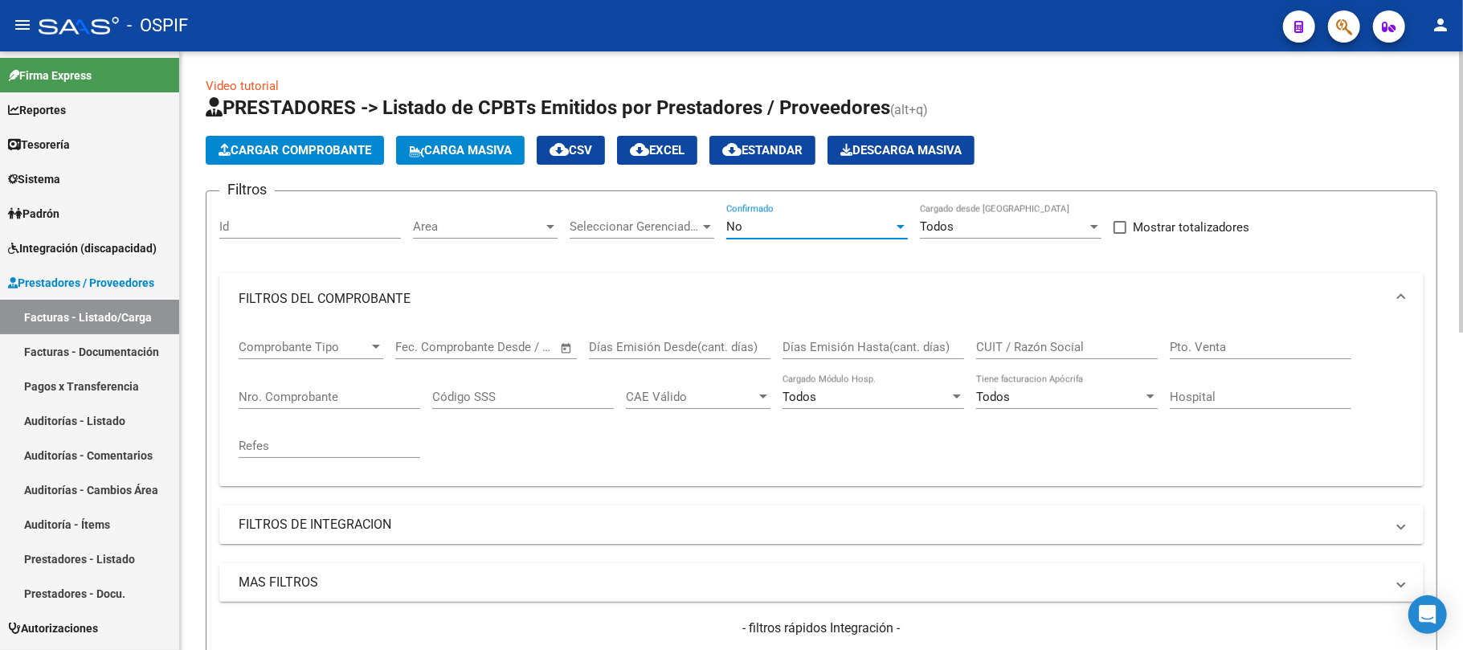
click at [855, 229] on div "No" at bounding box center [810, 226] width 167 height 14
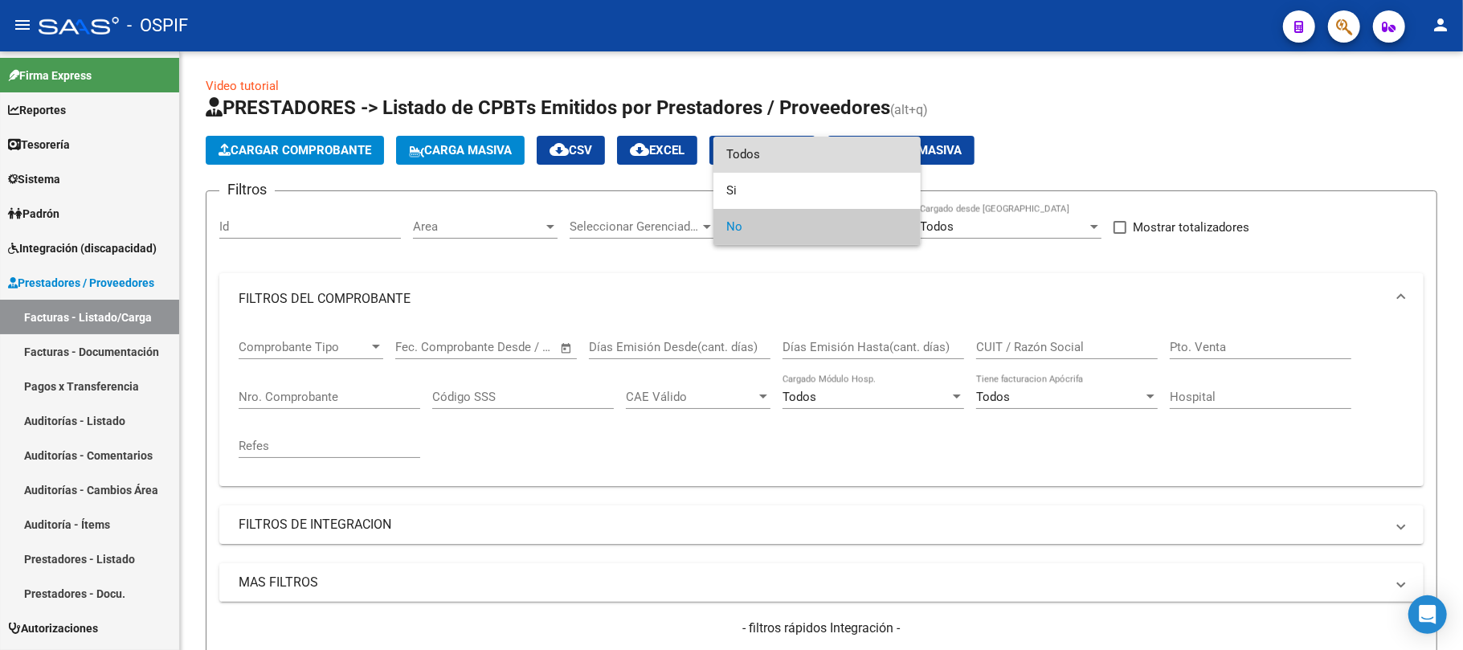
click at [852, 161] on span "Todos" at bounding box center [818, 155] width 182 height 36
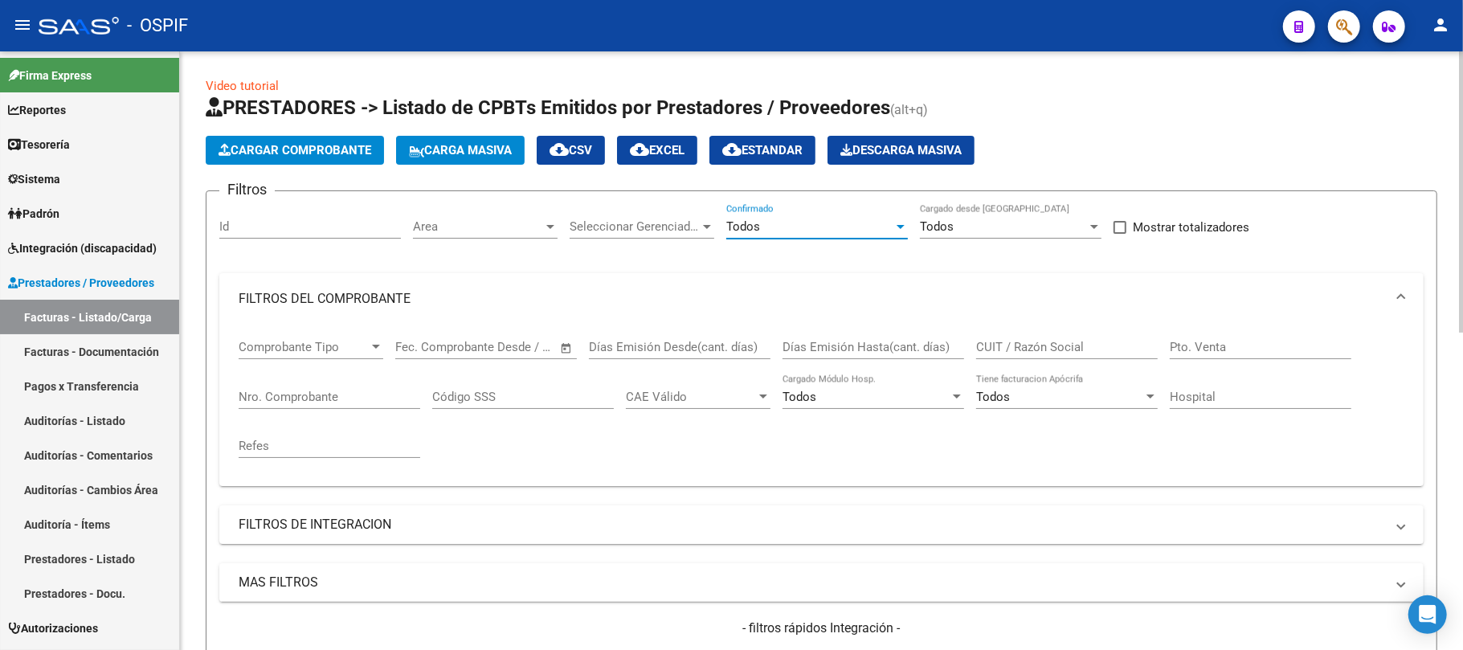
click at [865, 219] on div "Todos Confirmado" at bounding box center [818, 221] width 182 height 35
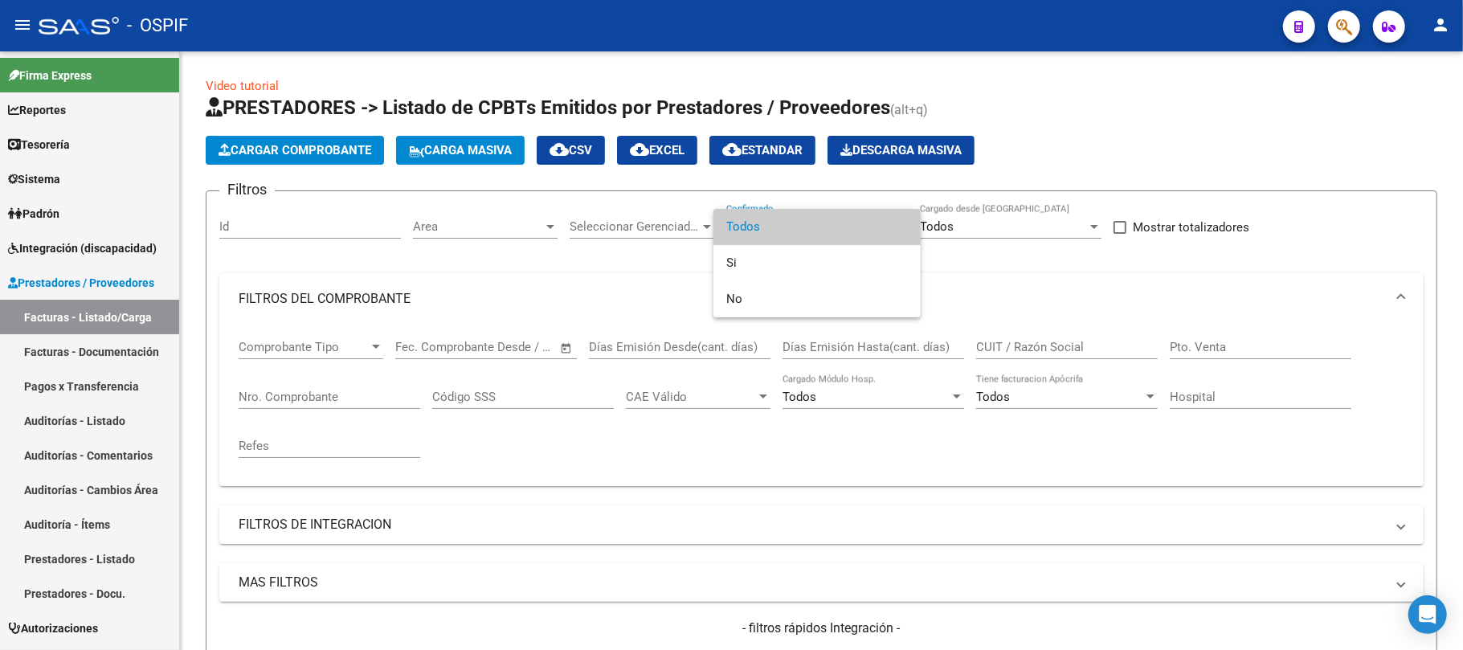
click at [766, 211] on span "Todos" at bounding box center [818, 227] width 182 height 36
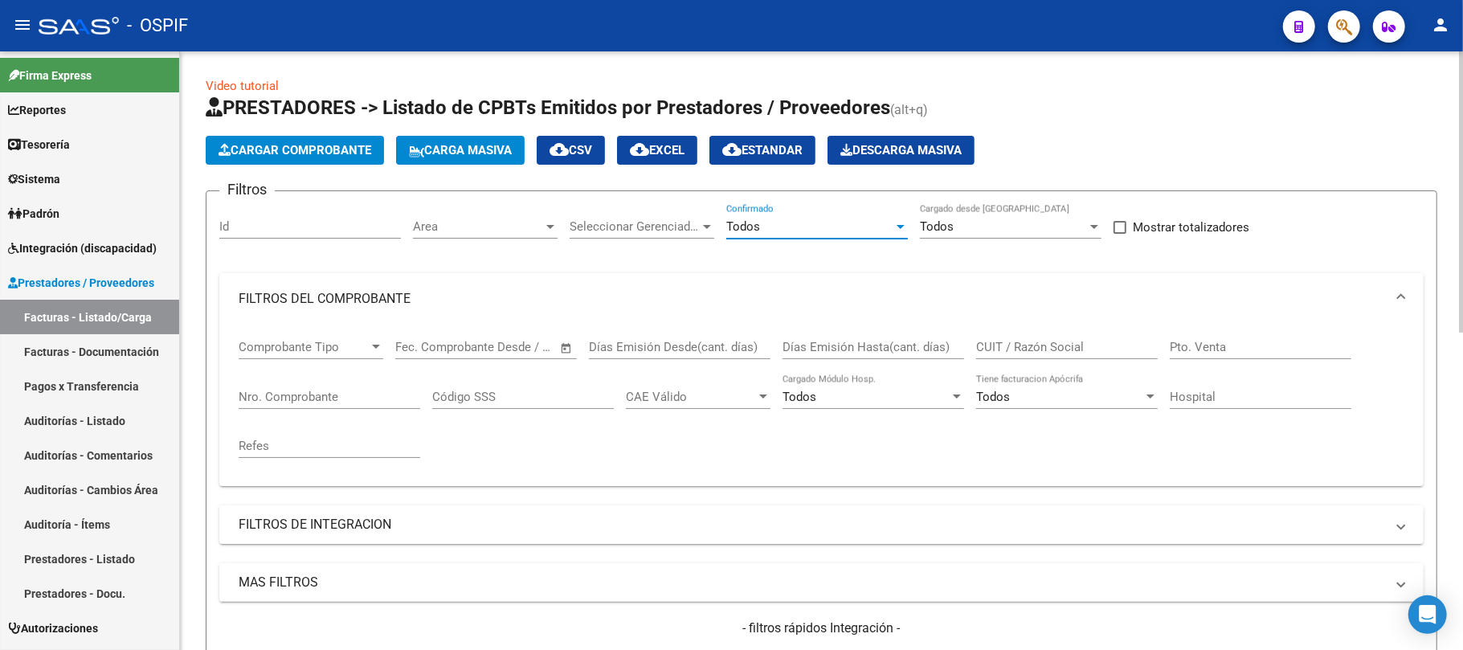
click at [805, 223] on div "Todos" at bounding box center [810, 226] width 167 height 14
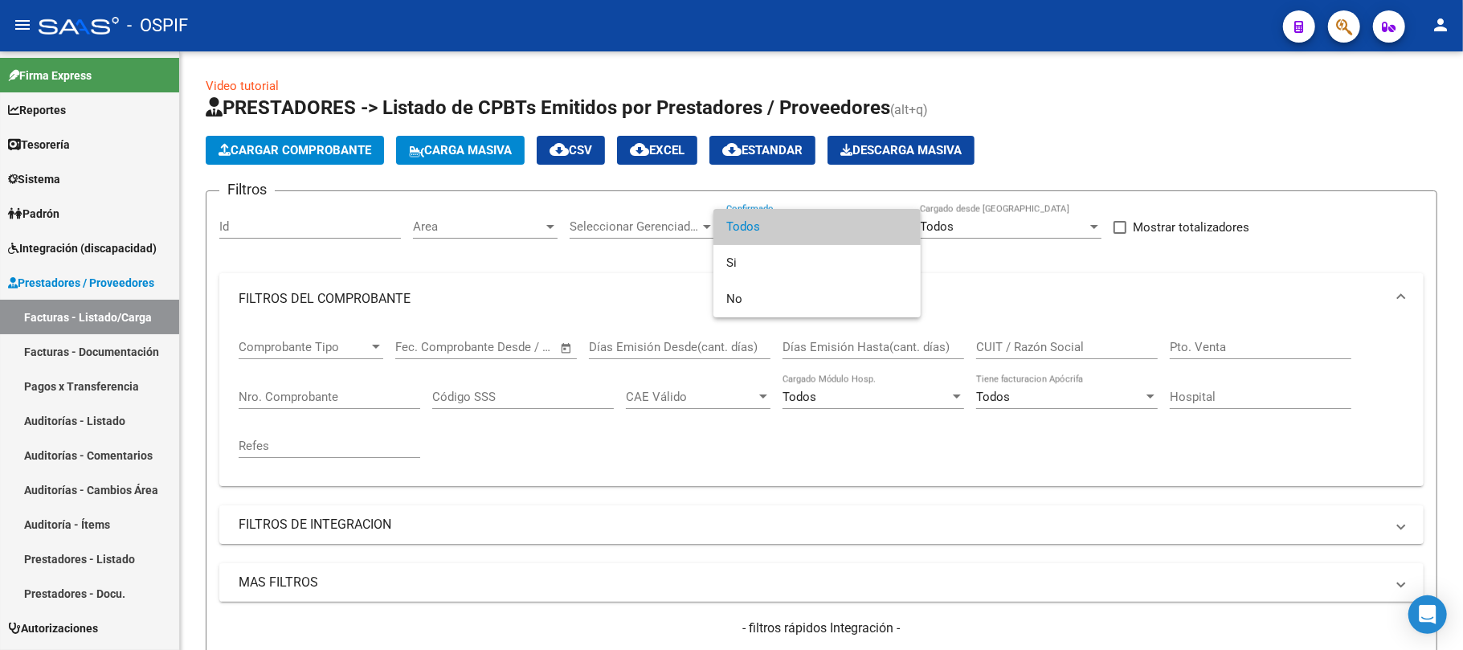
click at [876, 230] on span "Todos" at bounding box center [818, 227] width 182 height 36
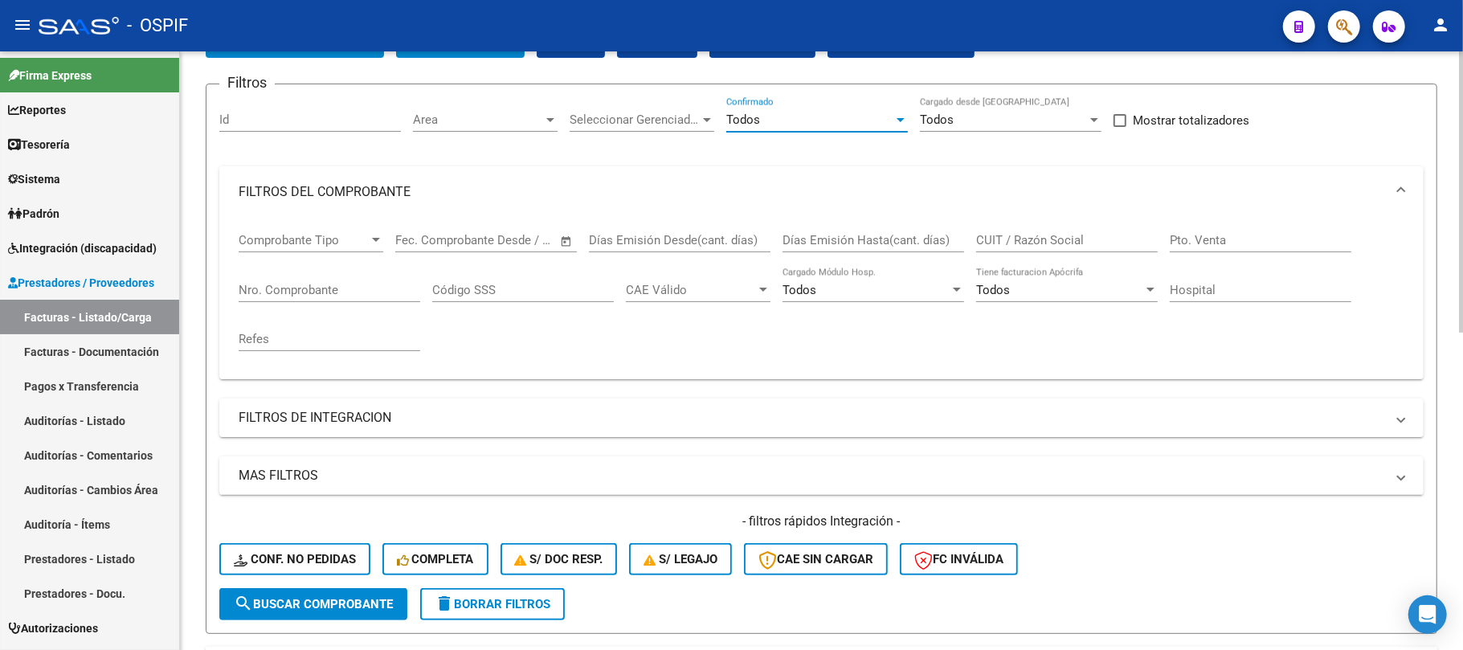
scroll to position [214, 0]
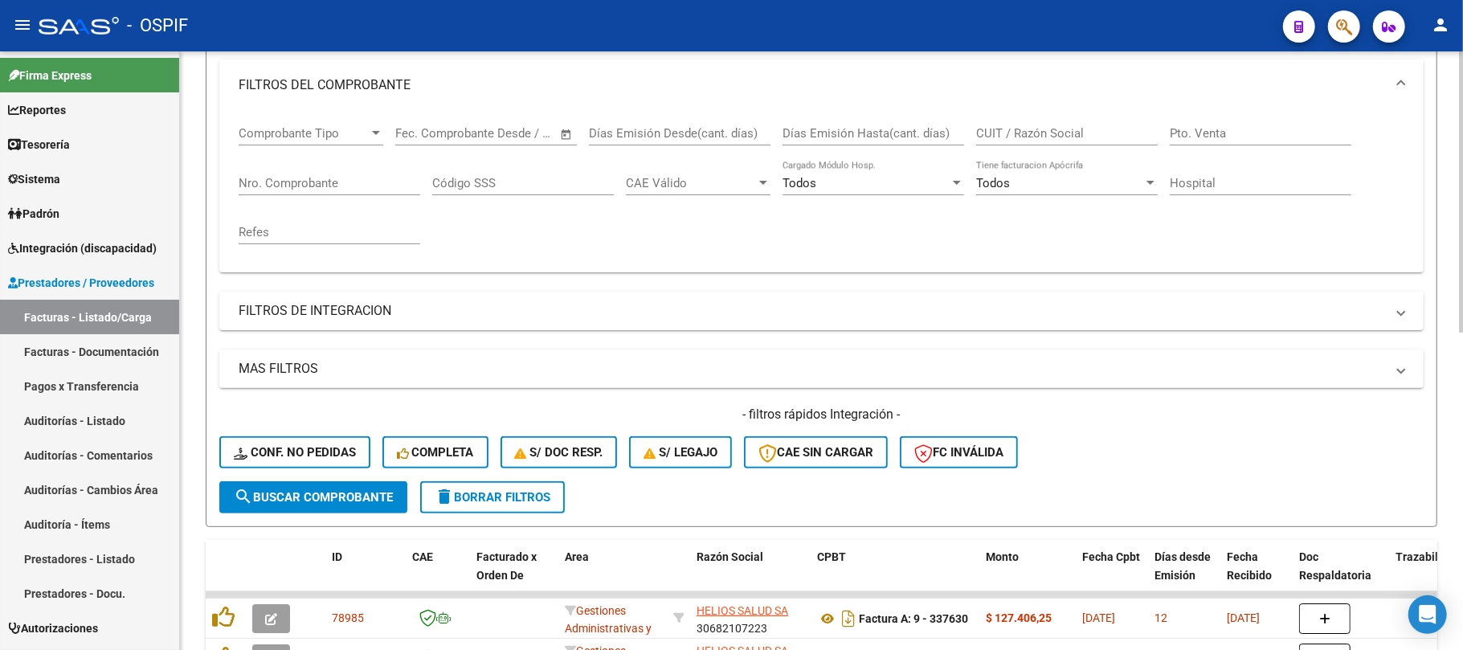
drag, startPoint x: 306, startPoint y: 442, endPoint x: 318, endPoint y: 451, distance: 14.9
click at [309, 437] on button "Conf. no pedidas" at bounding box center [294, 452] width 151 height 32
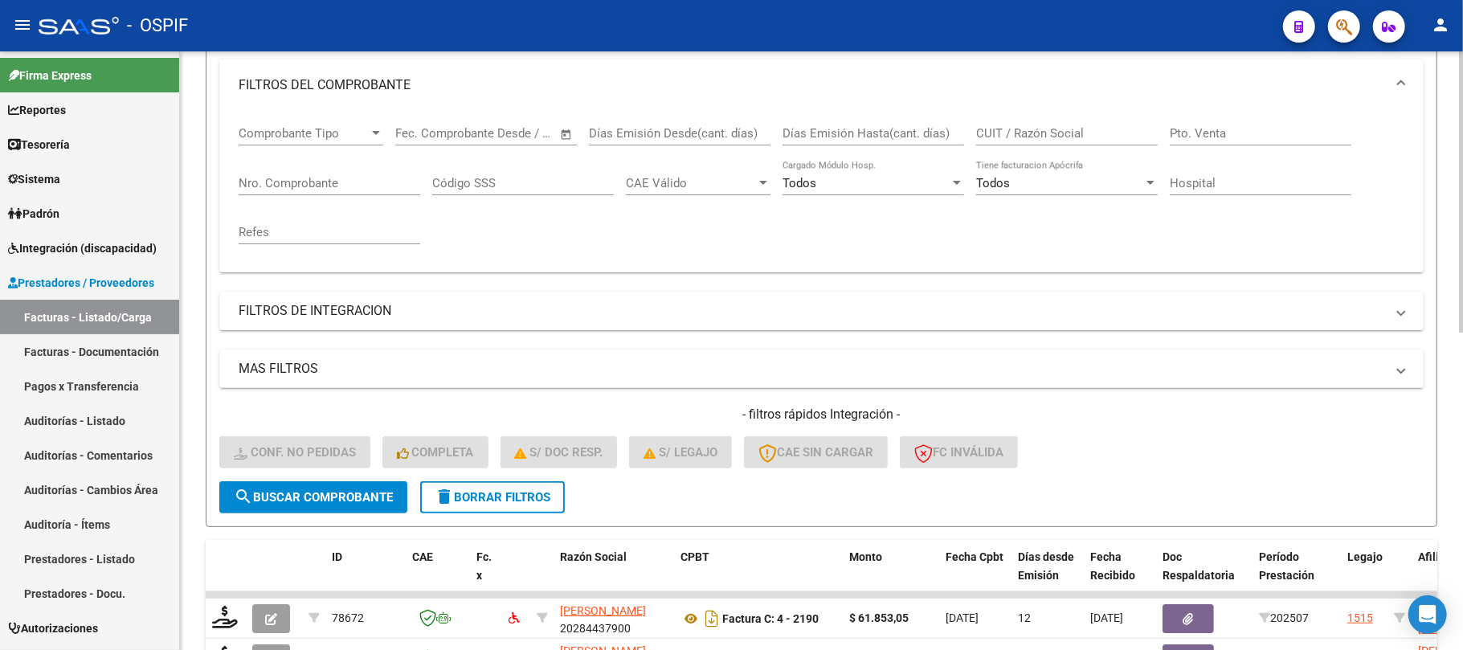
scroll to position [428, 0]
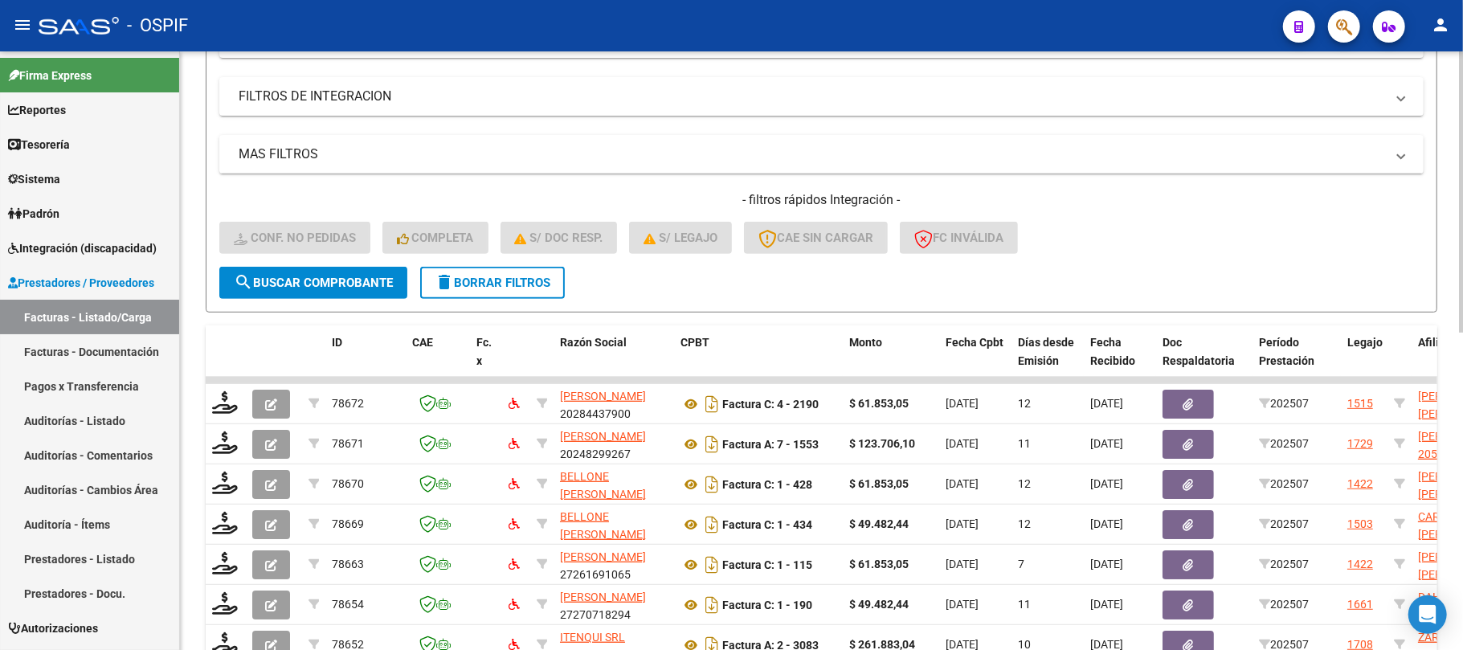
drag, startPoint x: 618, startPoint y: 255, endPoint x: 579, endPoint y: 272, distance: 42.1
click at [589, 268] on form "Filtros Id Integración Area Seleccionar Gerenciador Seleccionar Gerenciador Si …" at bounding box center [822, 37] width 1232 height 551
click at [561, 278] on button "delete Borrar Filtros" at bounding box center [492, 283] width 145 height 32
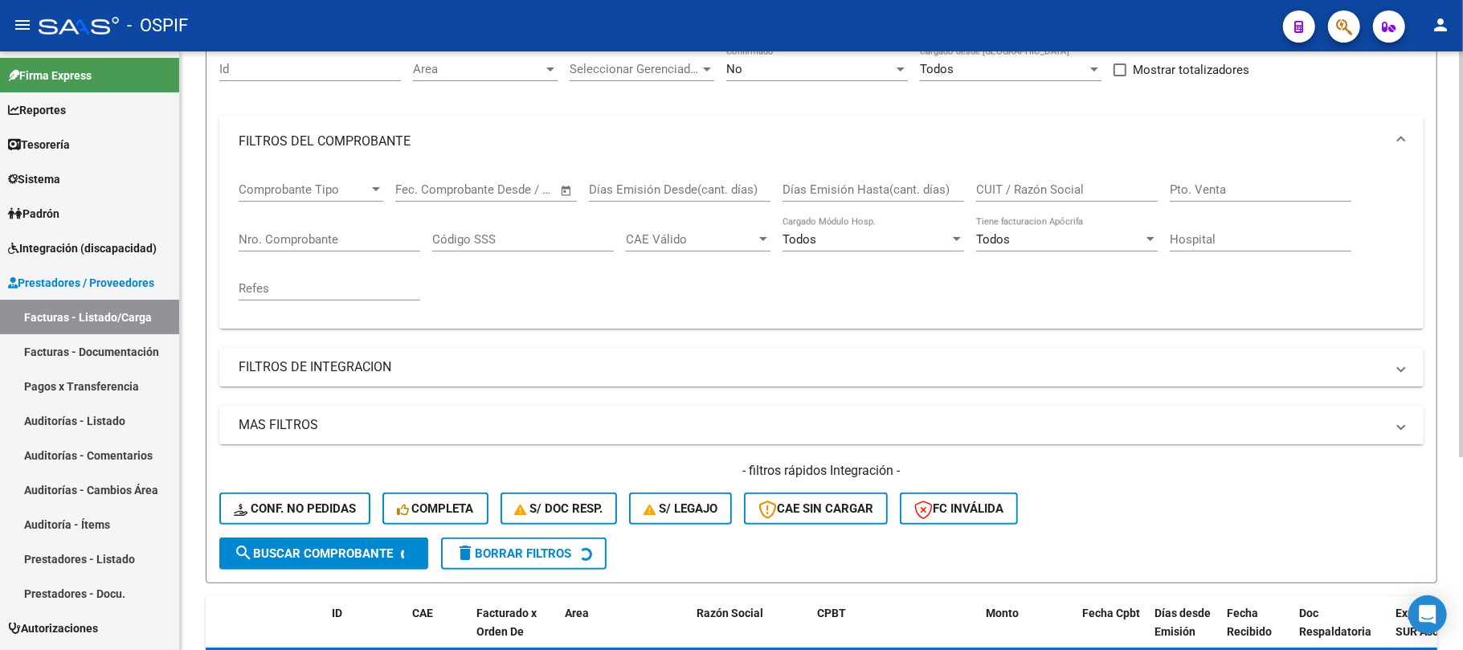
scroll to position [0, 0]
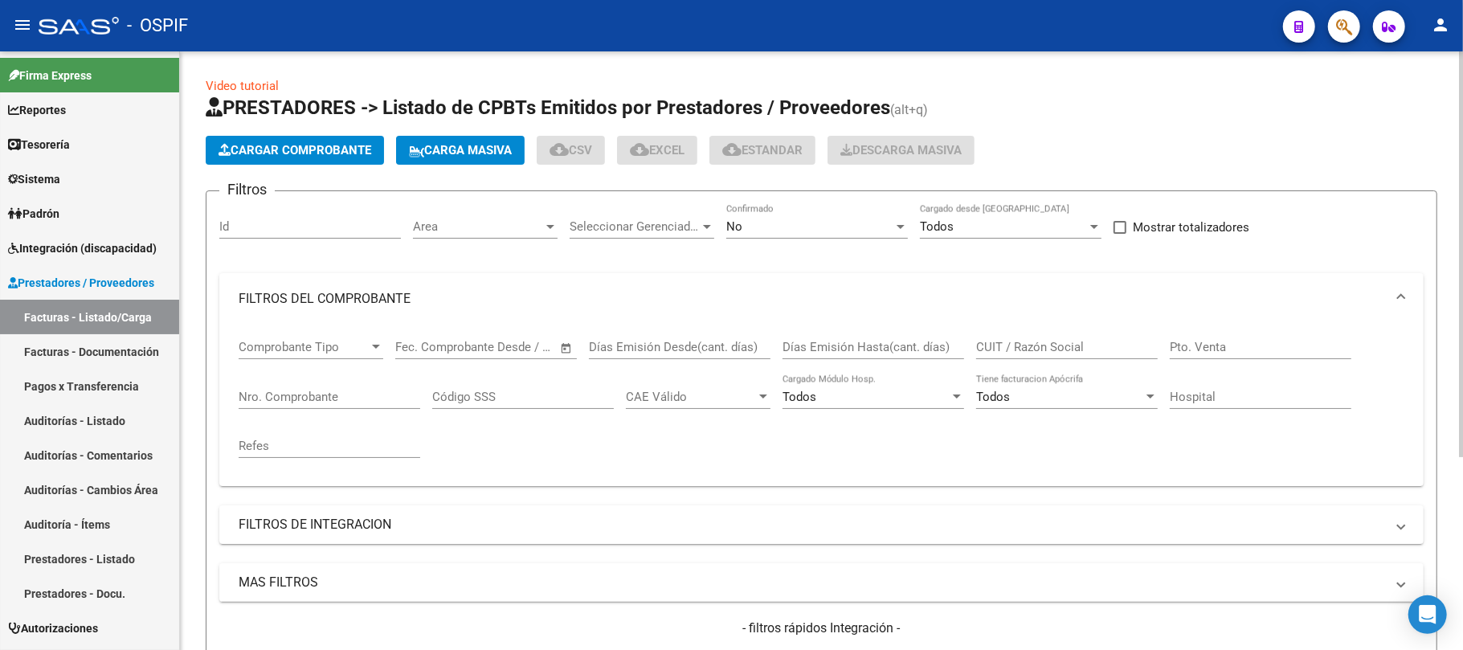
click at [783, 232] on div "No" at bounding box center [810, 226] width 167 height 14
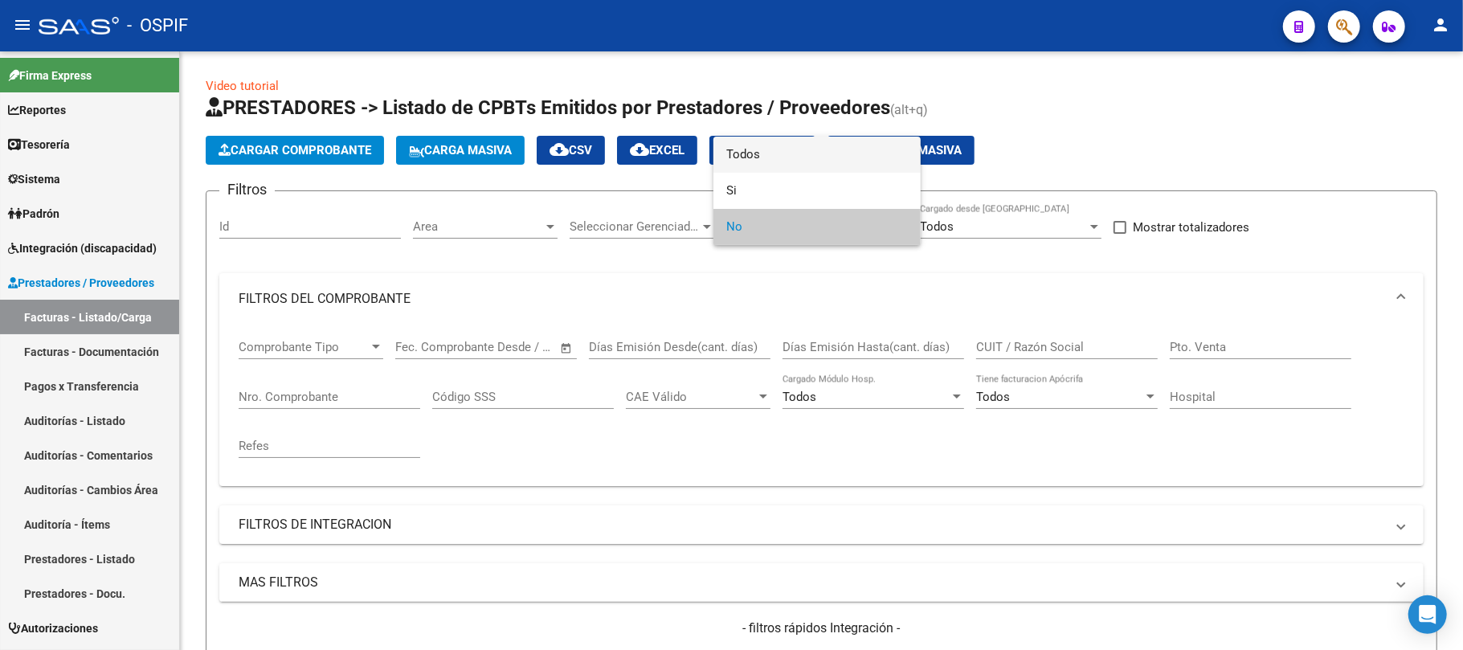
click at [769, 162] on span "Todos" at bounding box center [818, 155] width 182 height 36
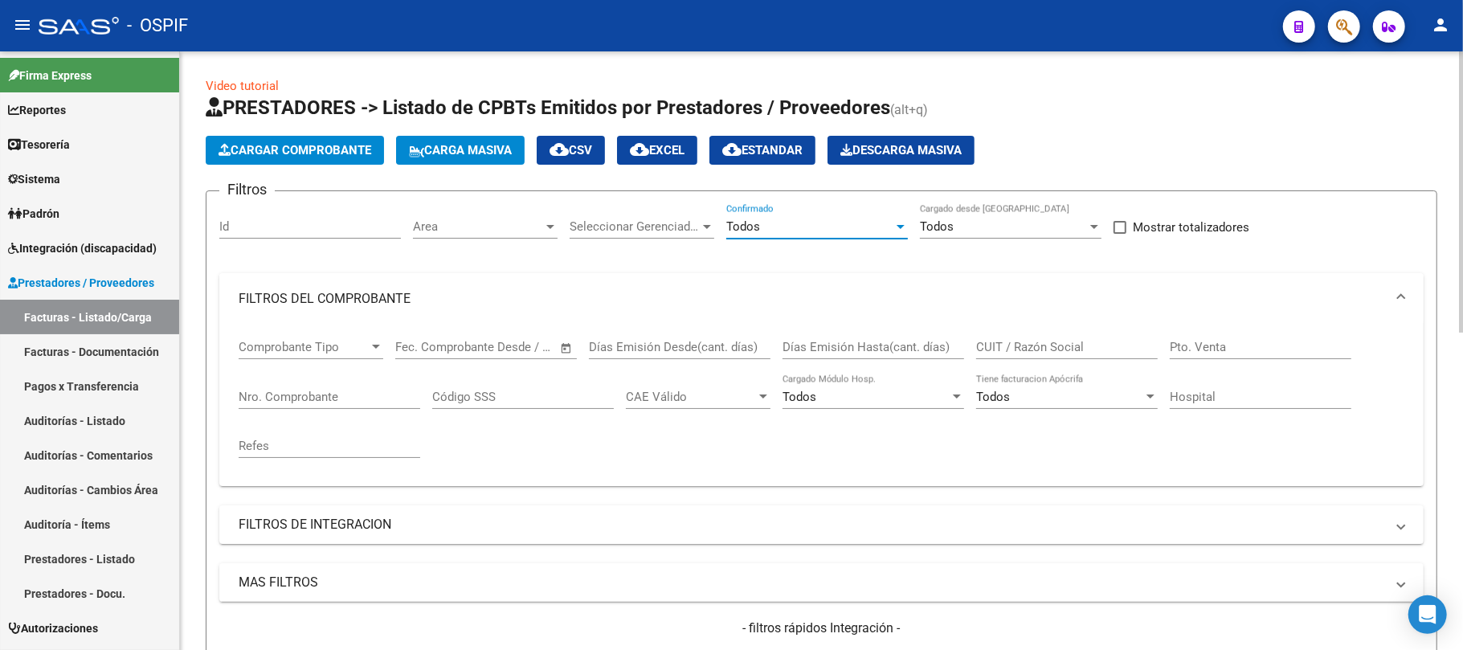
click at [383, 532] on mat-panel-title "FILTROS DE INTEGRACION" at bounding box center [812, 525] width 1147 height 18
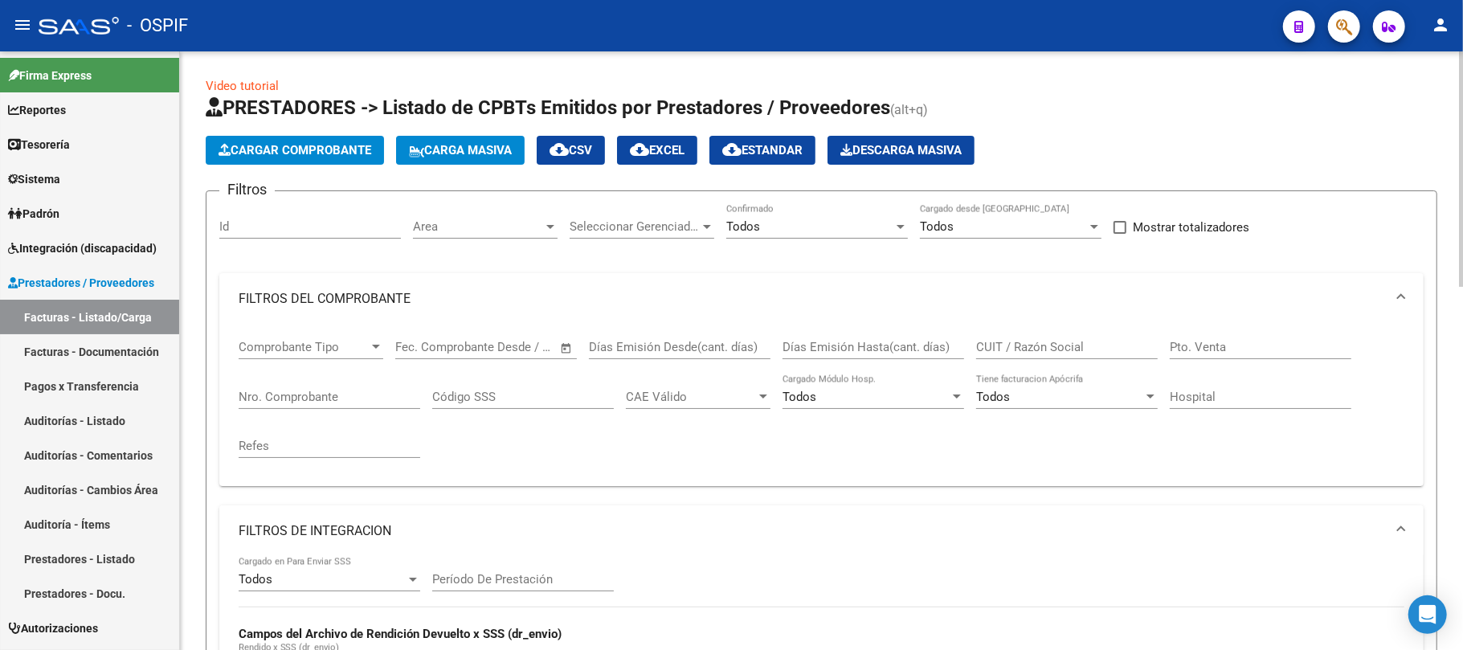
scroll to position [321, 0]
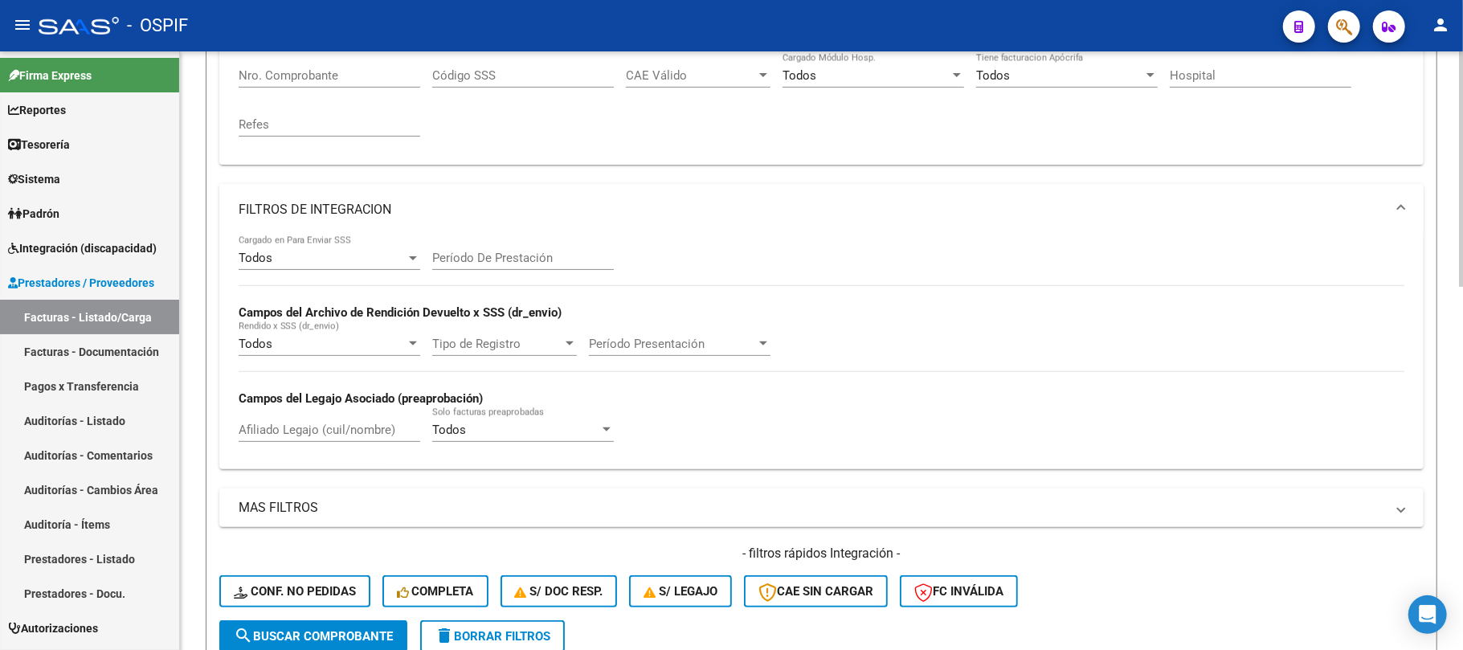
click at [360, 213] on mat-panel-title "FILTROS DE INTEGRACION" at bounding box center [812, 210] width 1147 height 18
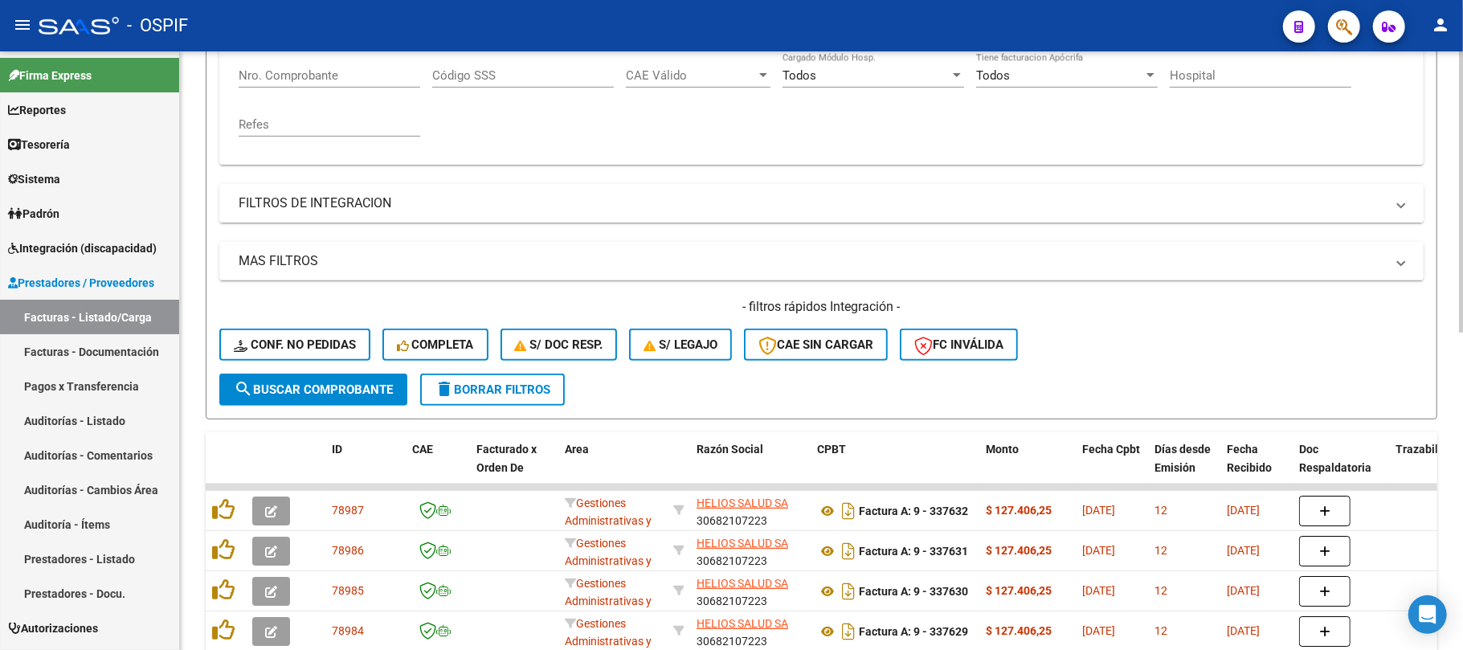
click at [358, 207] on mat-panel-title "FILTROS DE INTEGRACION" at bounding box center [812, 203] width 1147 height 18
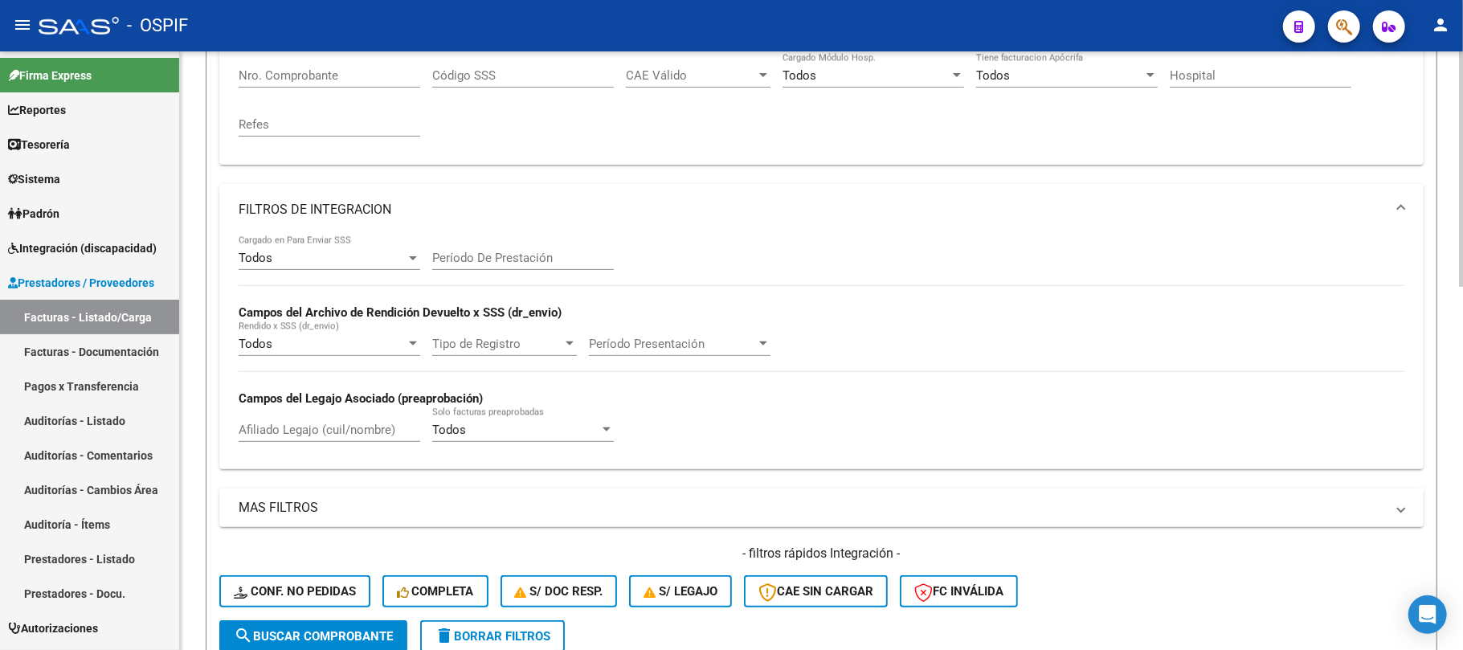
click at [334, 425] on input "Afiliado Legajo (cuil/nombre)" at bounding box center [330, 430] width 182 height 14
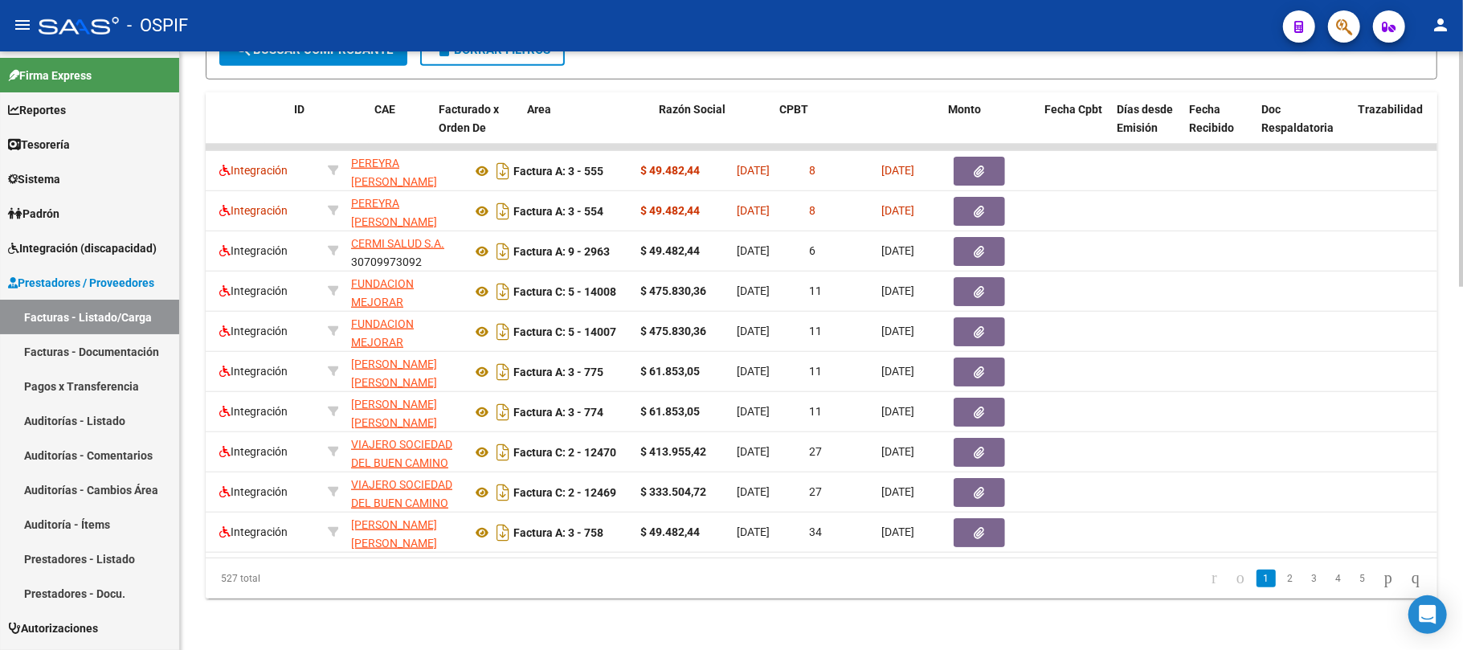
scroll to position [0, 37]
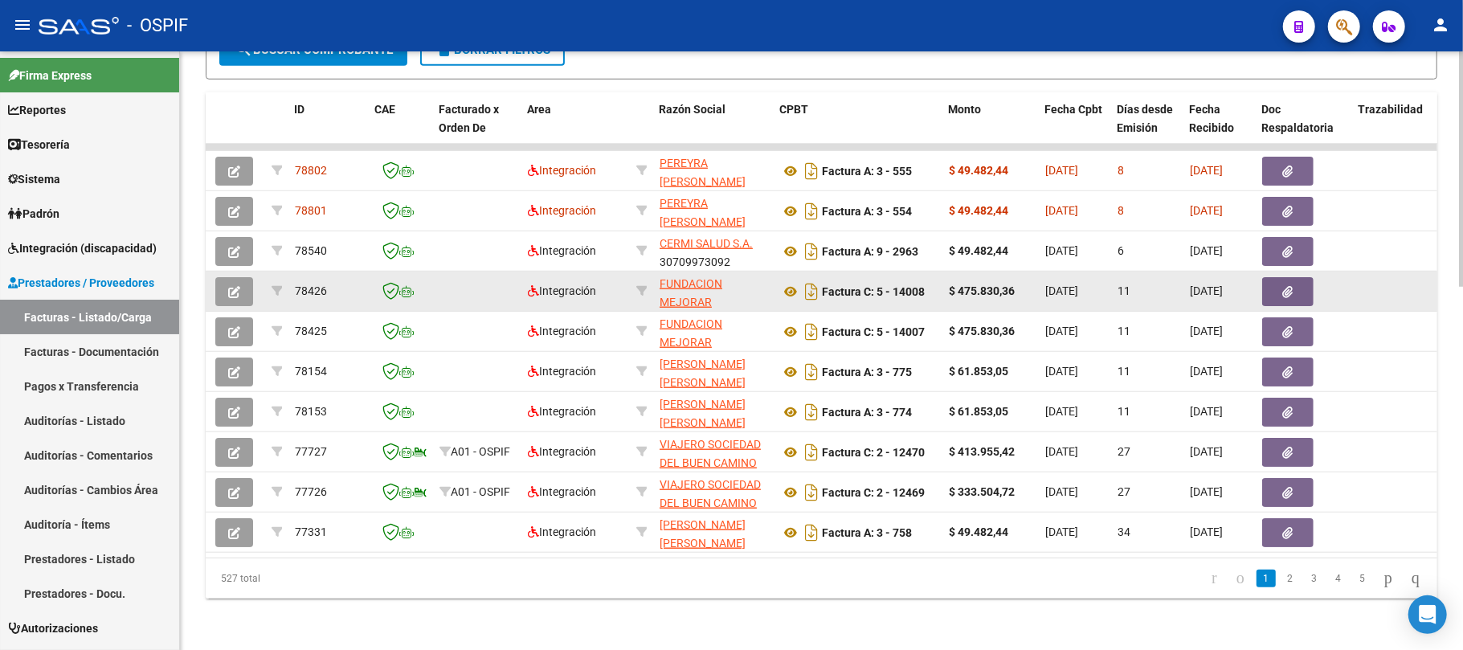
type input "villordo"
click at [1271, 277] on button "button" at bounding box center [1288, 291] width 51 height 29
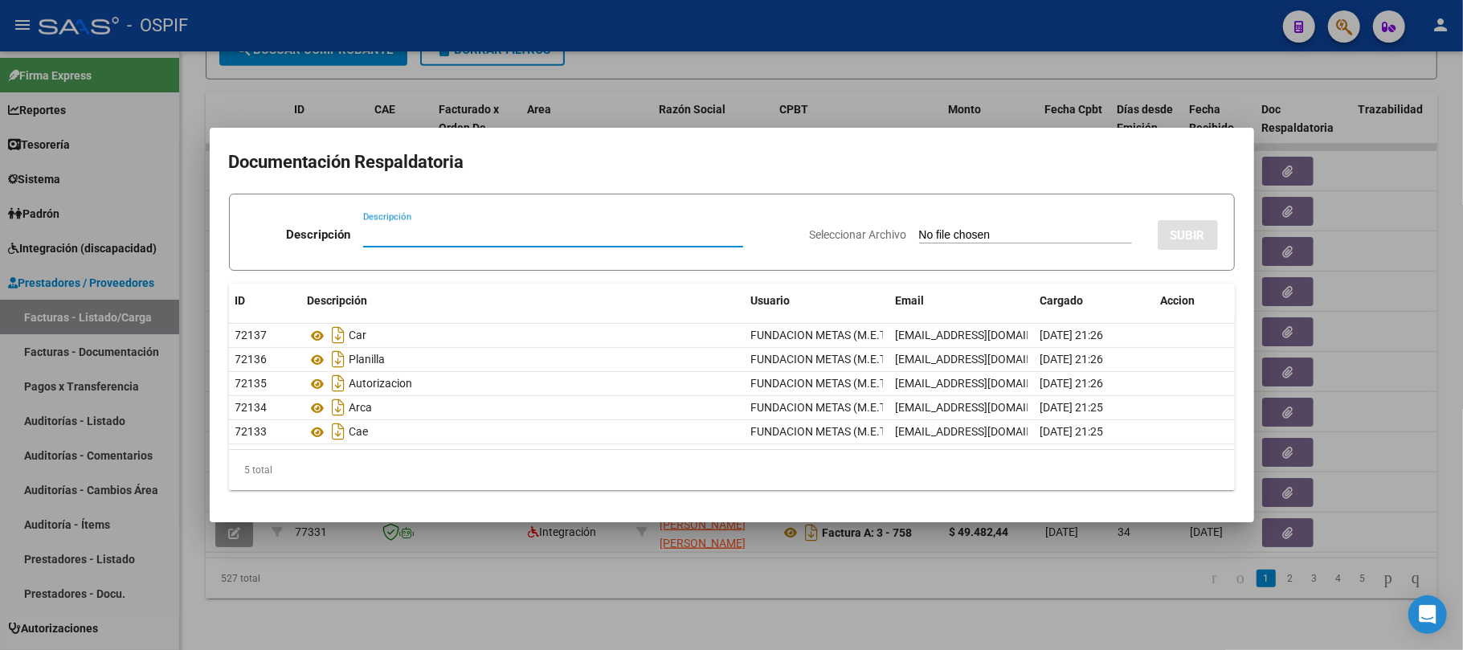
click at [926, 606] on div at bounding box center [731, 325] width 1463 height 650
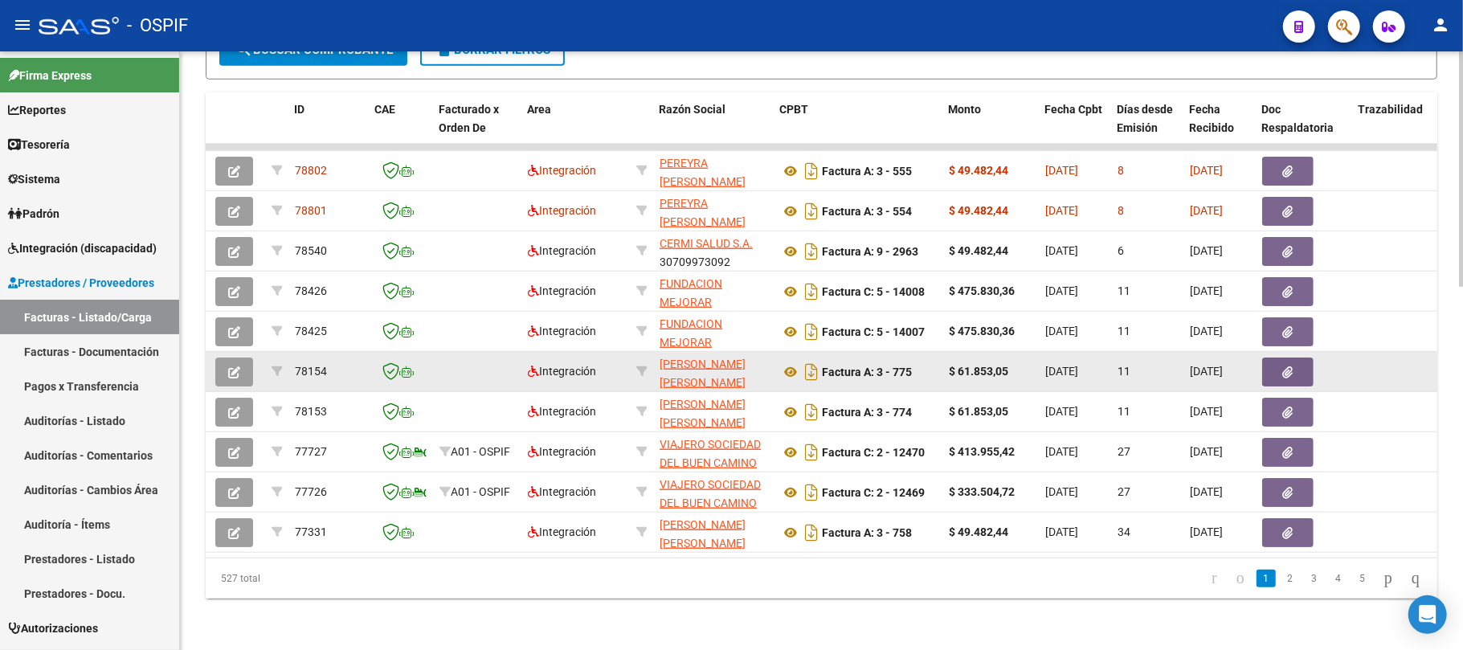
click at [1279, 362] on button "button" at bounding box center [1288, 372] width 51 height 29
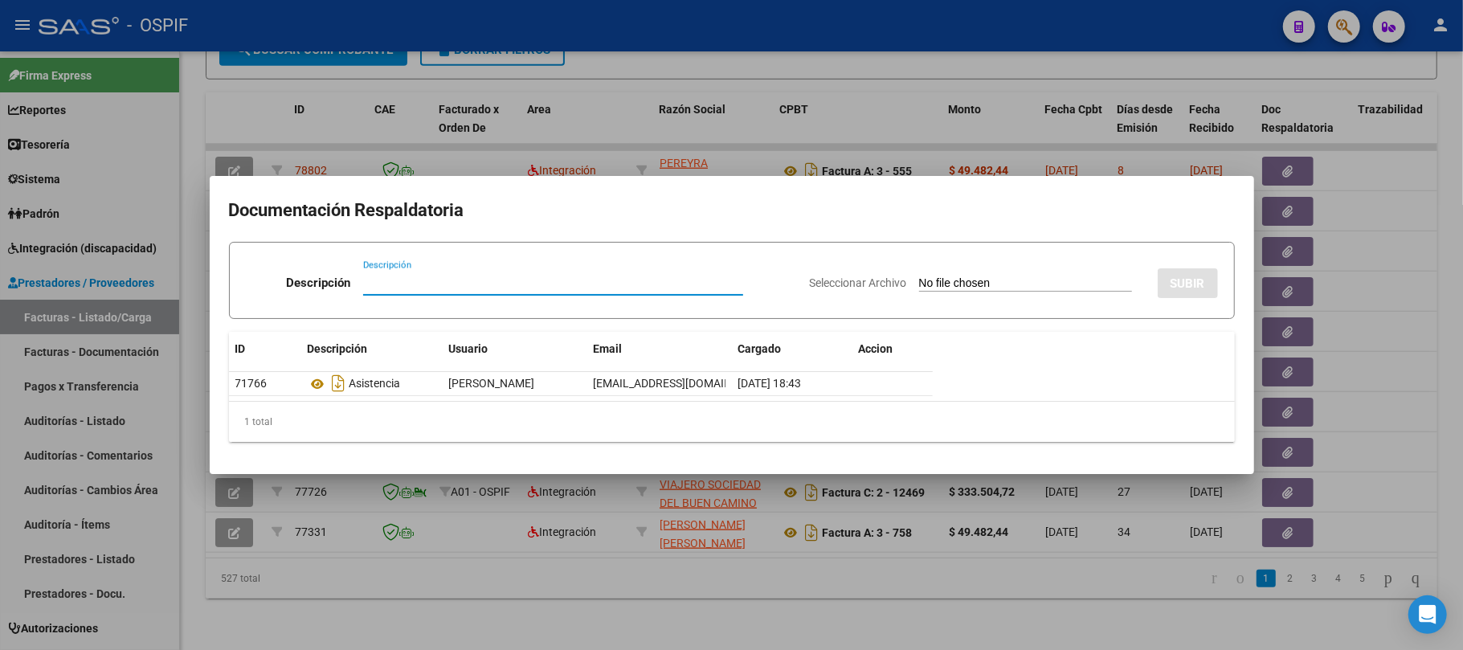
click at [595, 577] on div at bounding box center [731, 325] width 1463 height 650
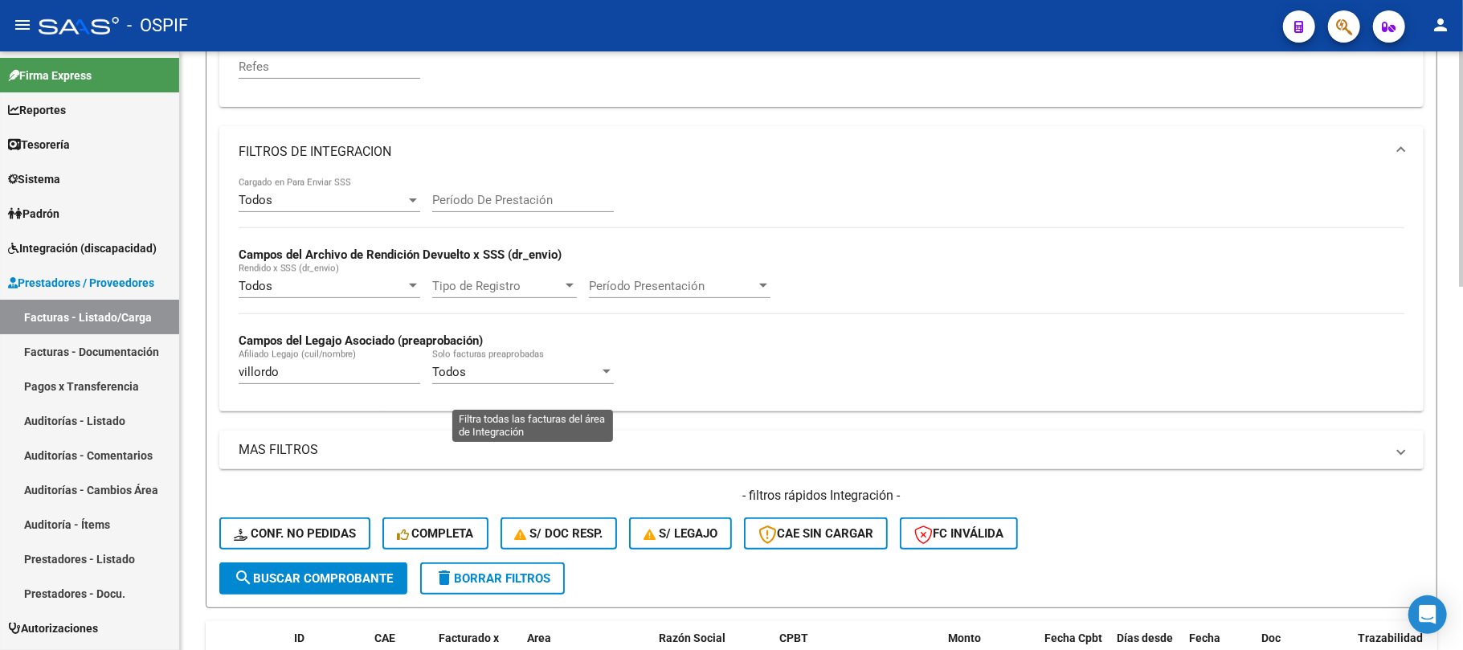
click at [480, 563] on button "delete Borrar Filtros" at bounding box center [492, 579] width 145 height 32
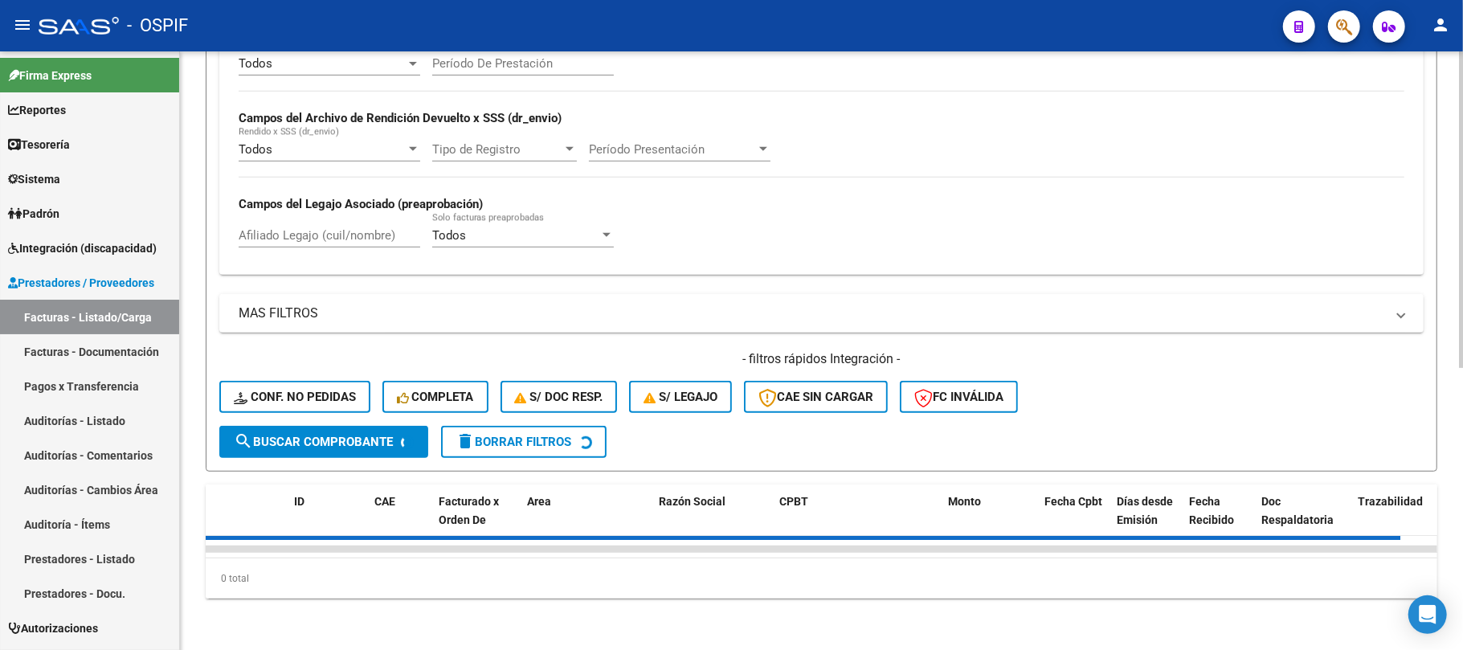
scroll to position [0, 0]
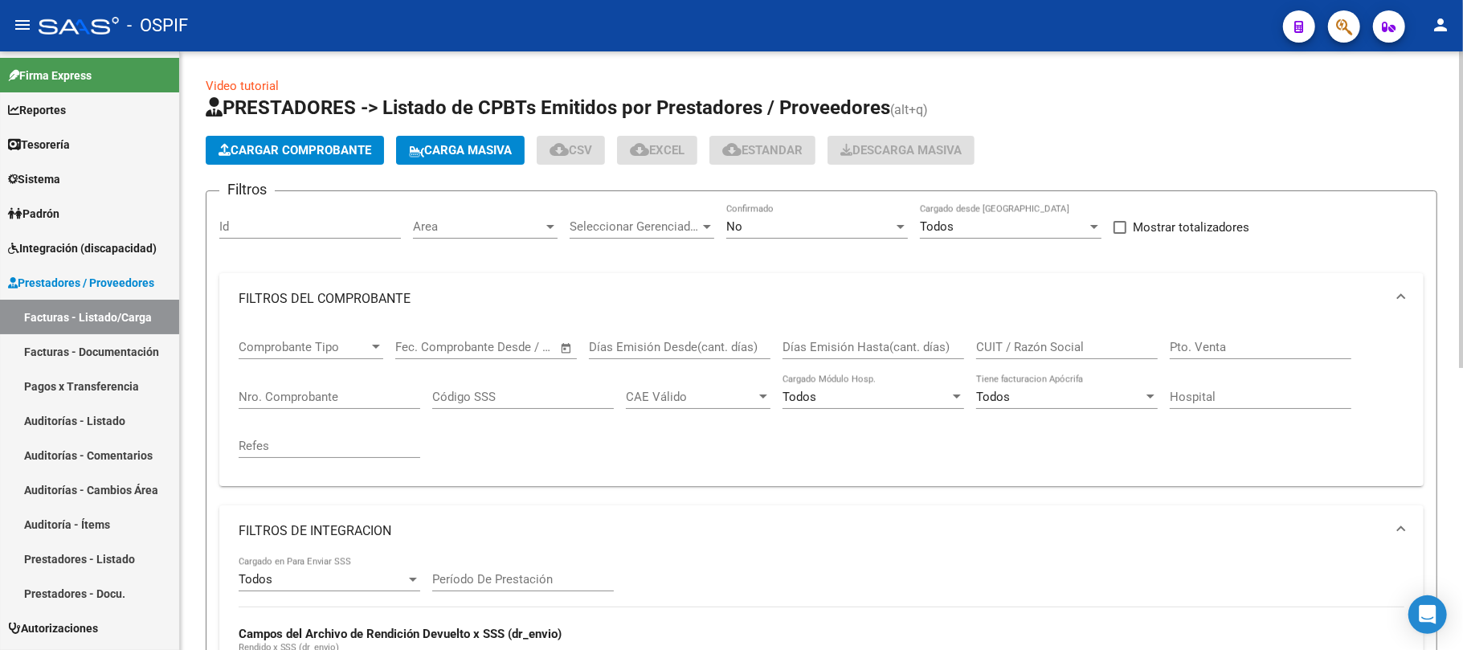
click at [817, 227] on div "No" at bounding box center [810, 226] width 167 height 14
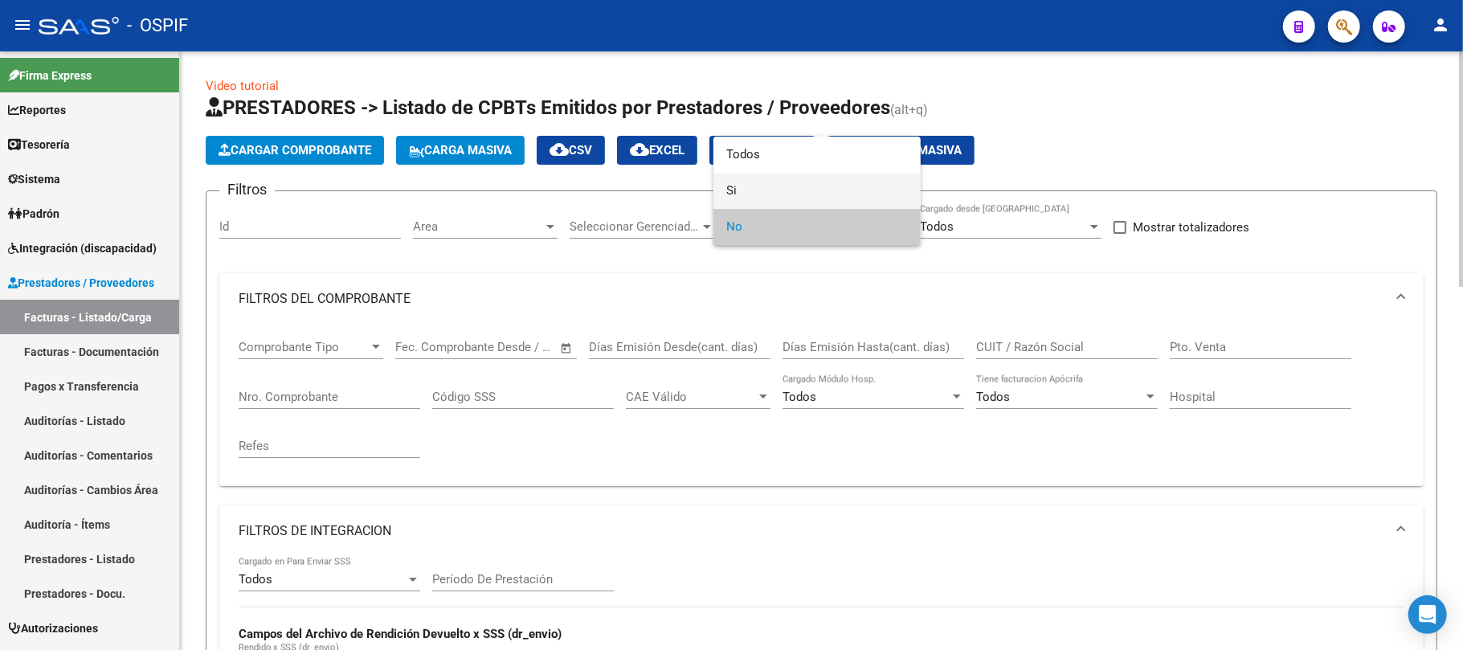
click at [778, 198] on span "Si" at bounding box center [818, 191] width 182 height 36
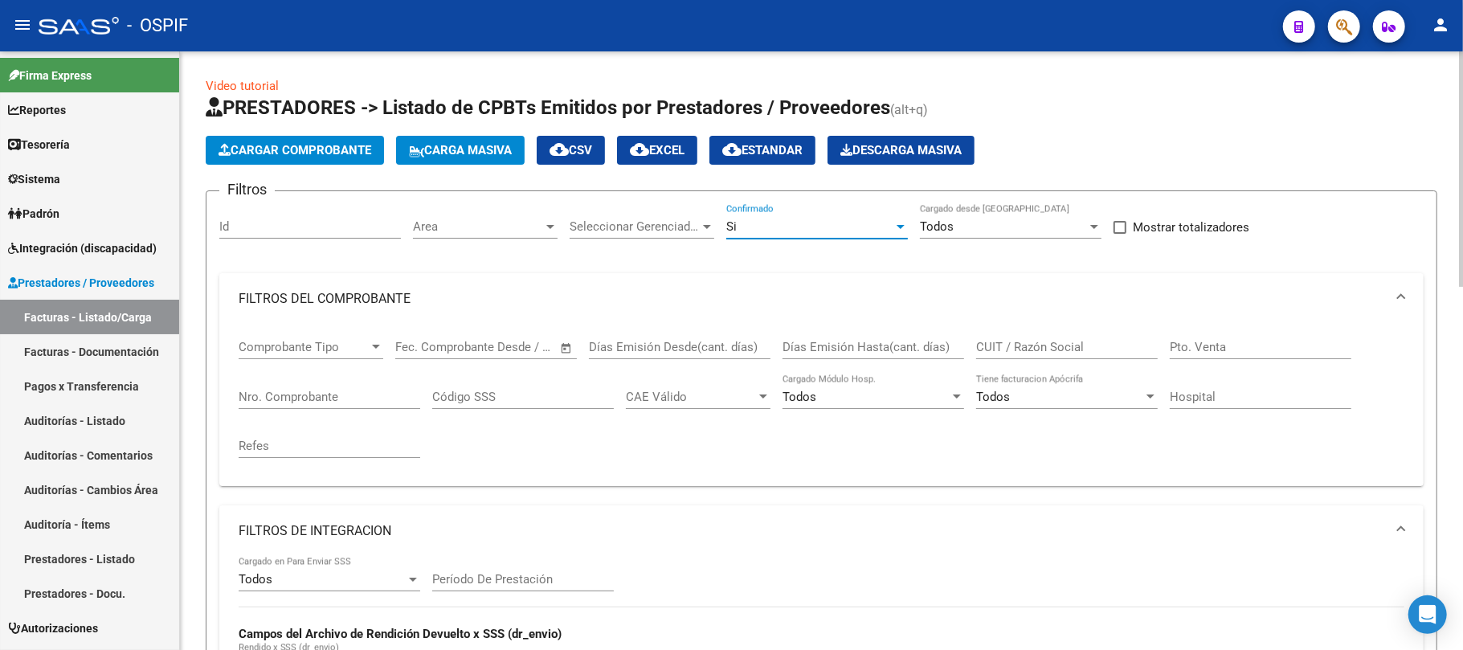
click at [497, 213] on div "Area Area" at bounding box center [485, 221] width 145 height 35
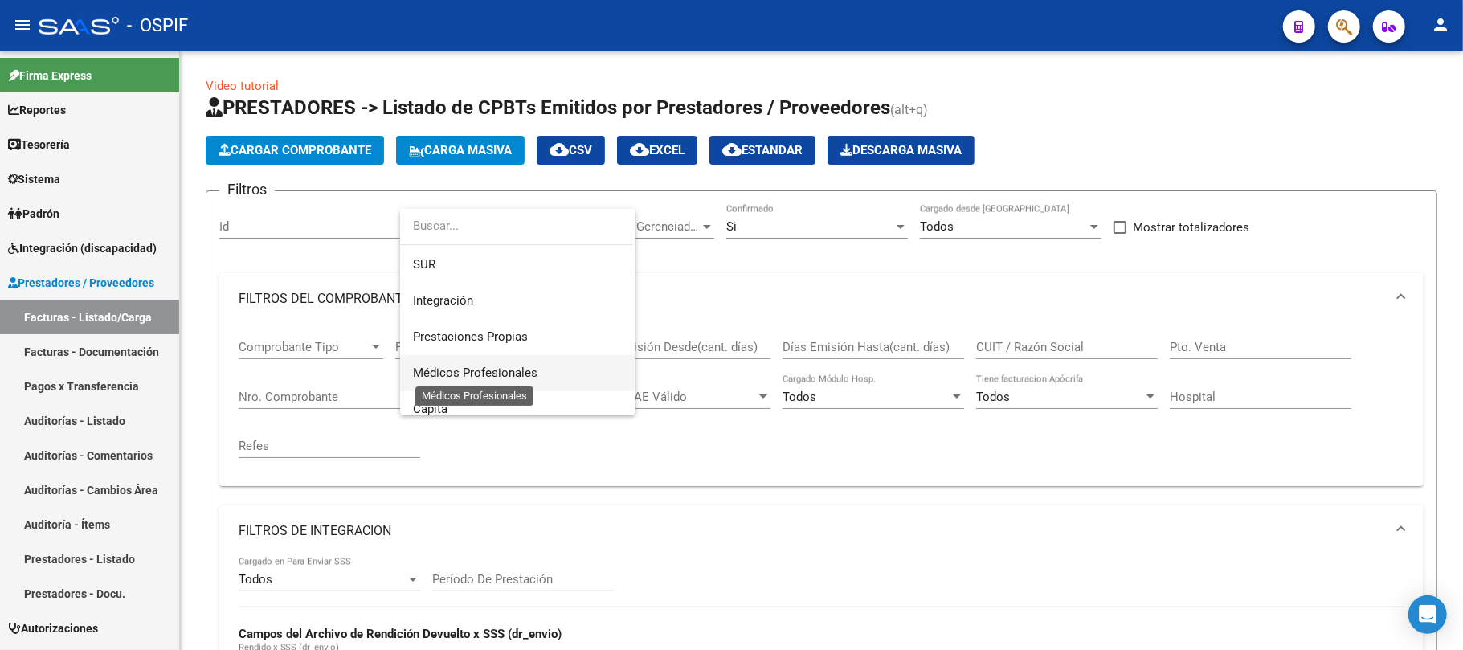
scroll to position [214, 0]
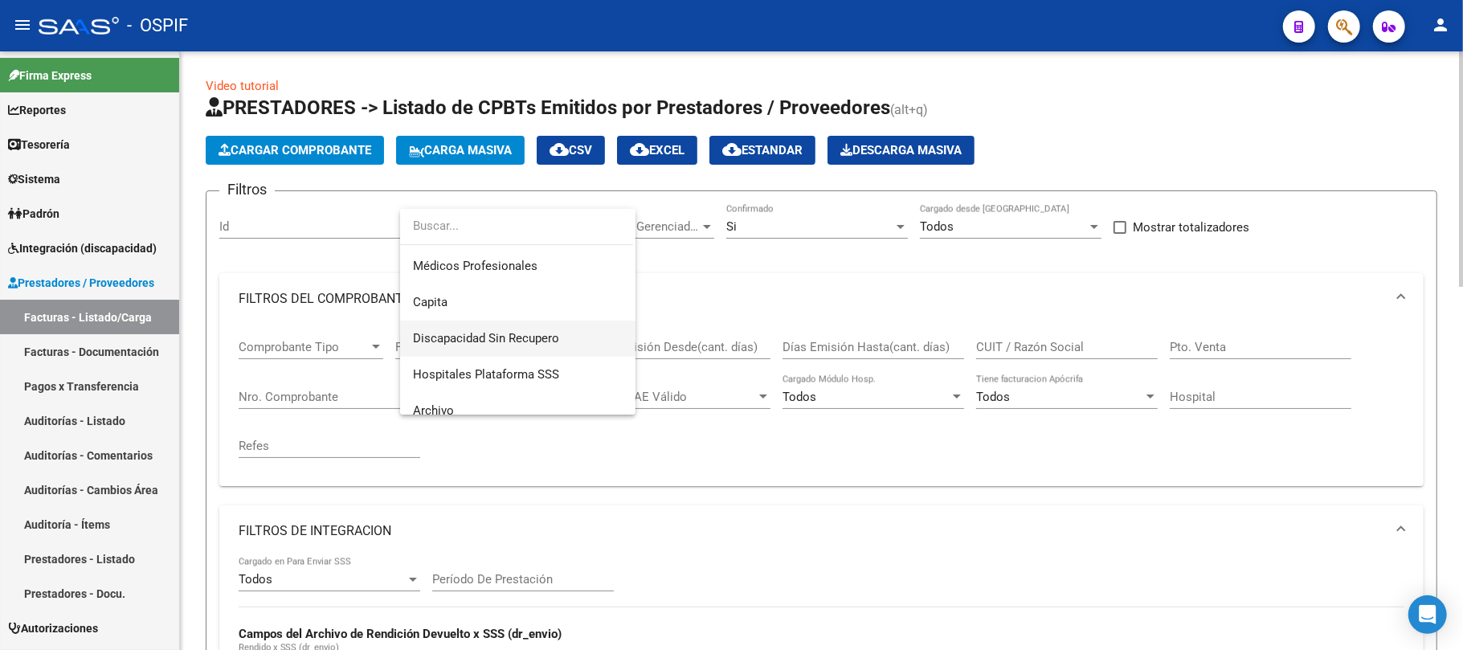
click at [522, 332] on span "Discapacidad Sin Recupero" at bounding box center [486, 338] width 146 height 14
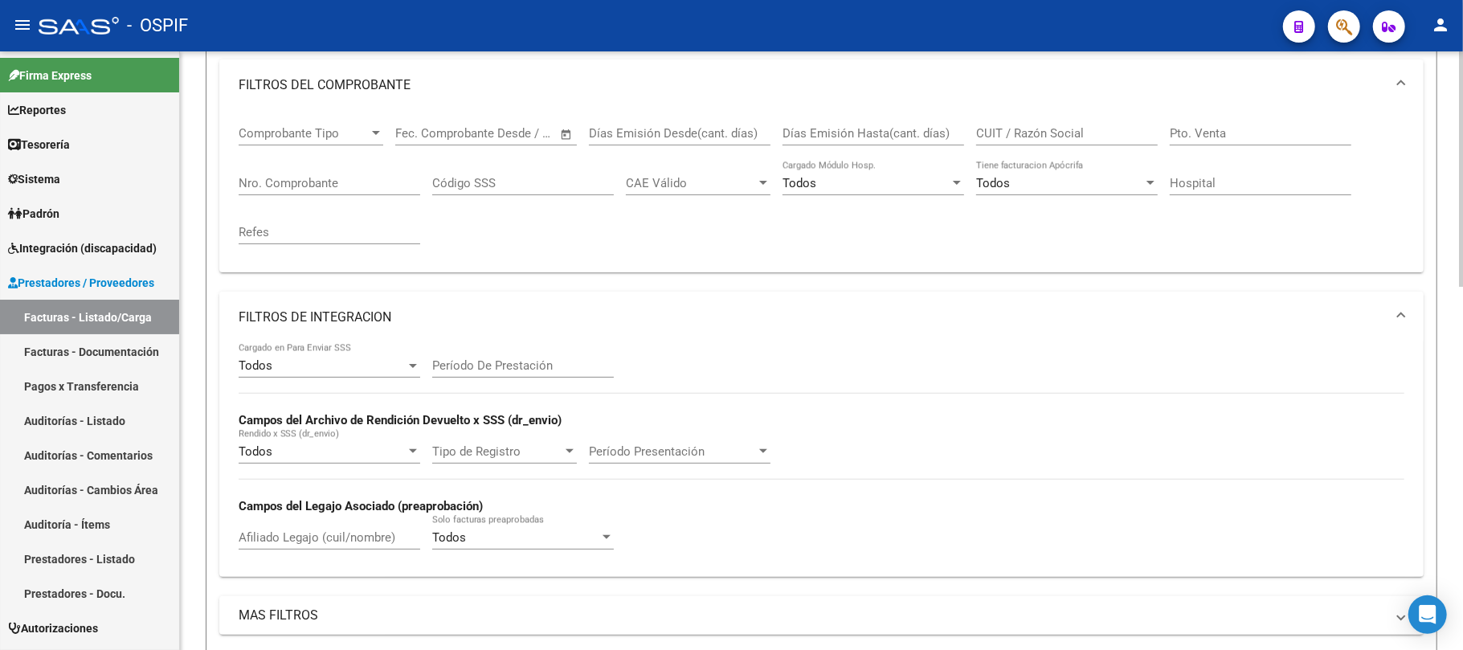
click at [362, 322] on mat-expansion-panel-header "FILTROS DE INTEGRACION" at bounding box center [821, 317] width 1205 height 51
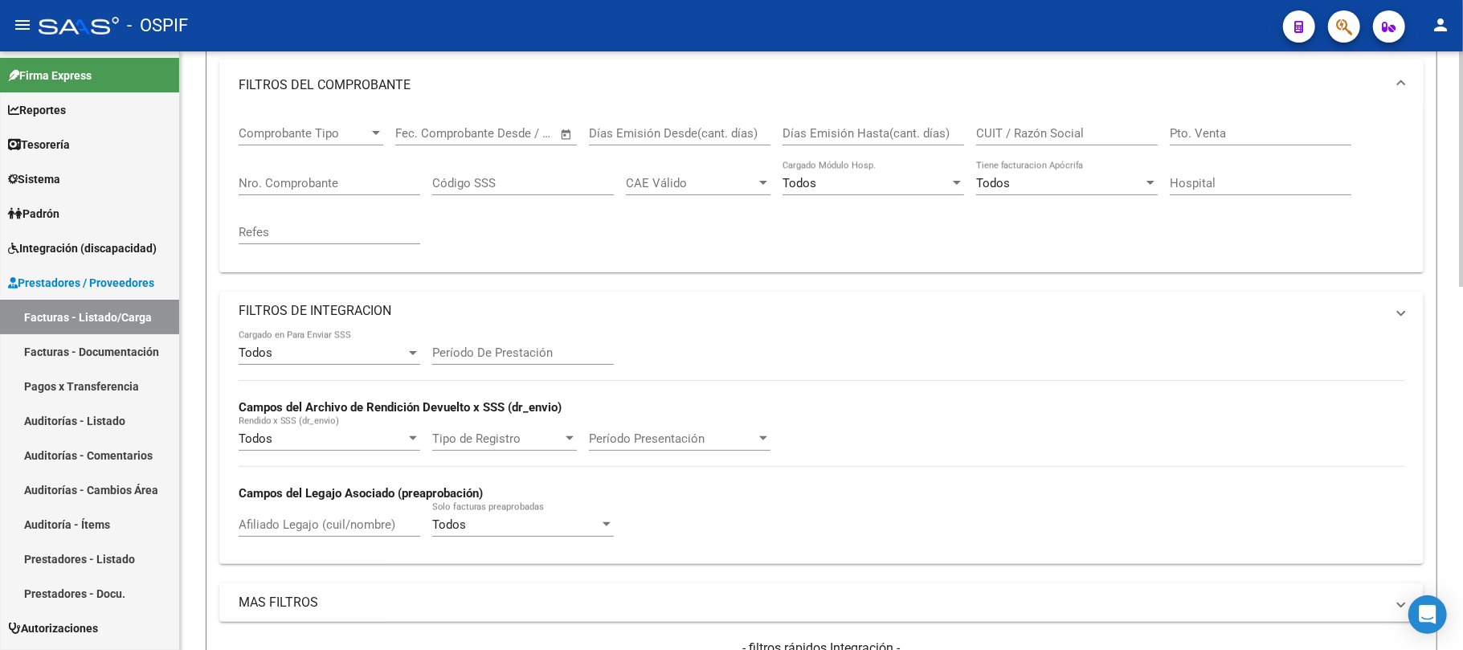
click at [492, 90] on mat-panel-title "FILTROS DEL COMPROBANTE" at bounding box center [812, 85] width 1147 height 18
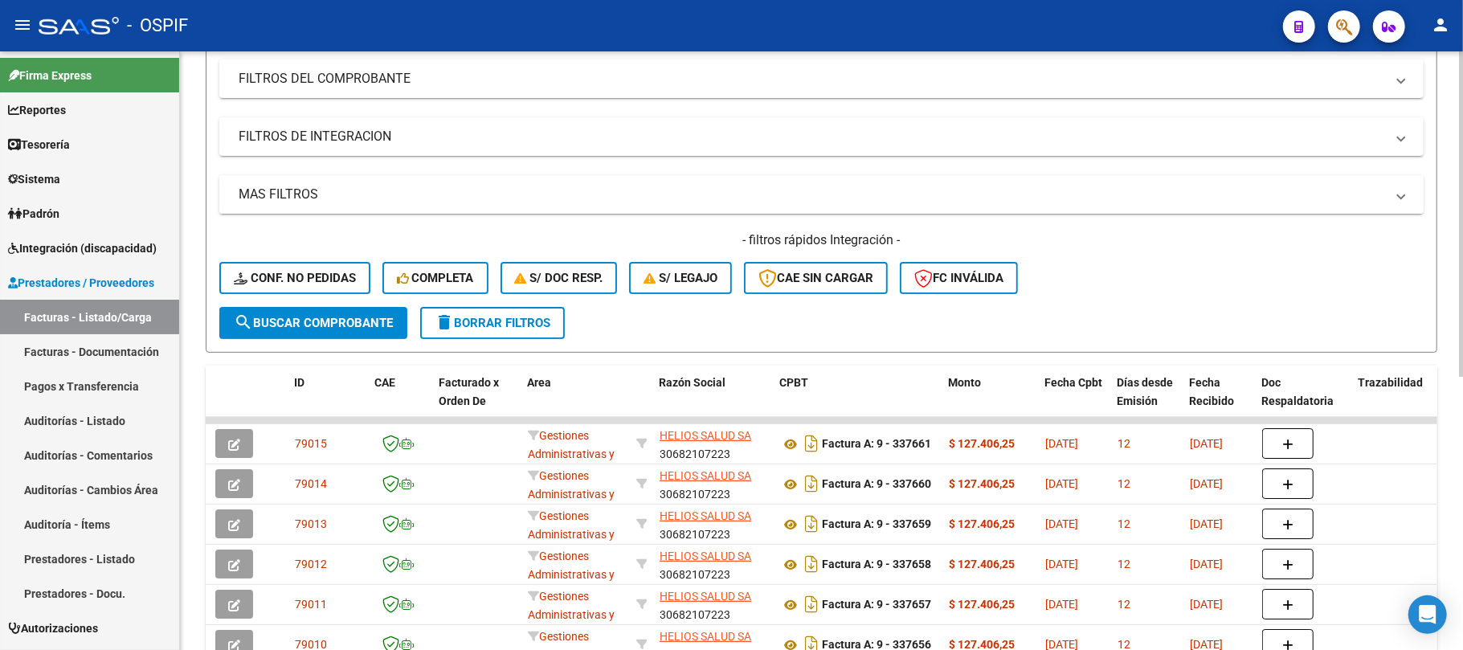
click at [370, 181] on mat-expansion-panel-header "MAS FILTROS" at bounding box center [821, 194] width 1205 height 39
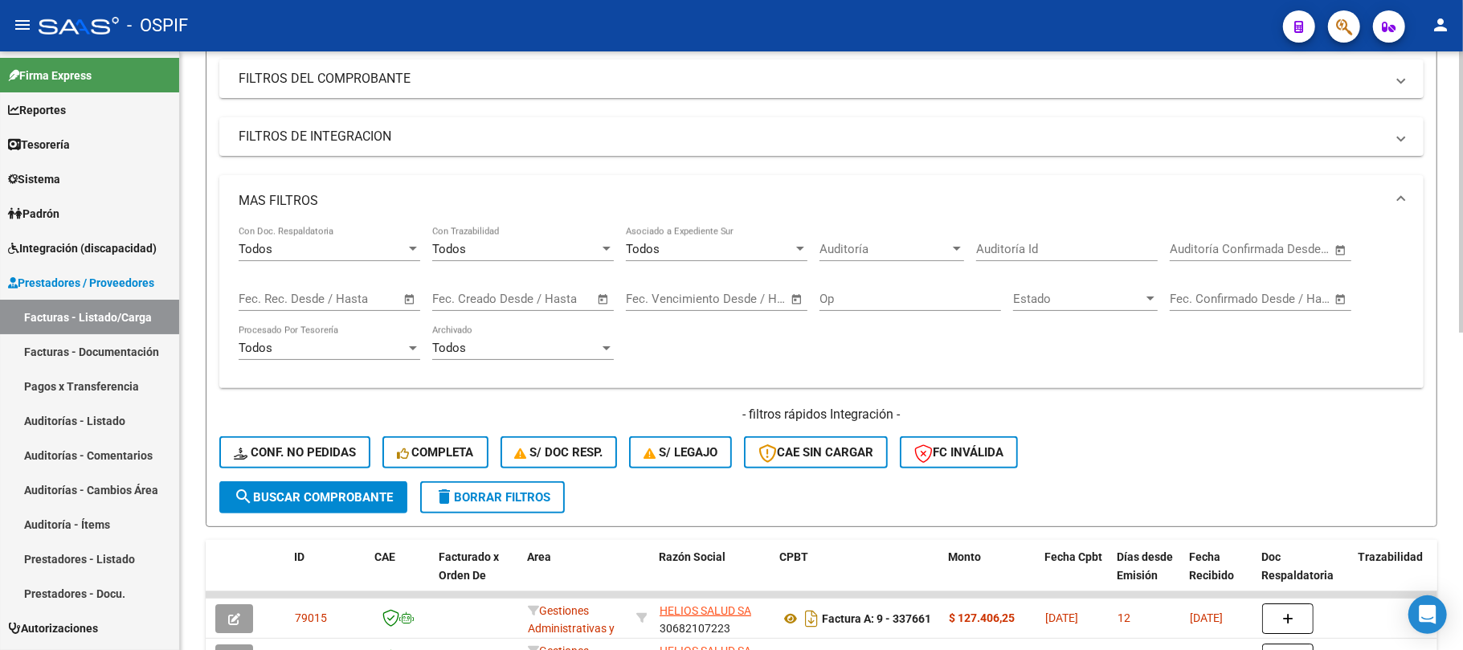
click at [1296, 286] on div "Start date – End date Fec. Confirmado Desde / Hasta" at bounding box center [1251, 293] width 162 height 35
click at [1275, 300] on input "text" at bounding box center [1276, 299] width 78 height 14
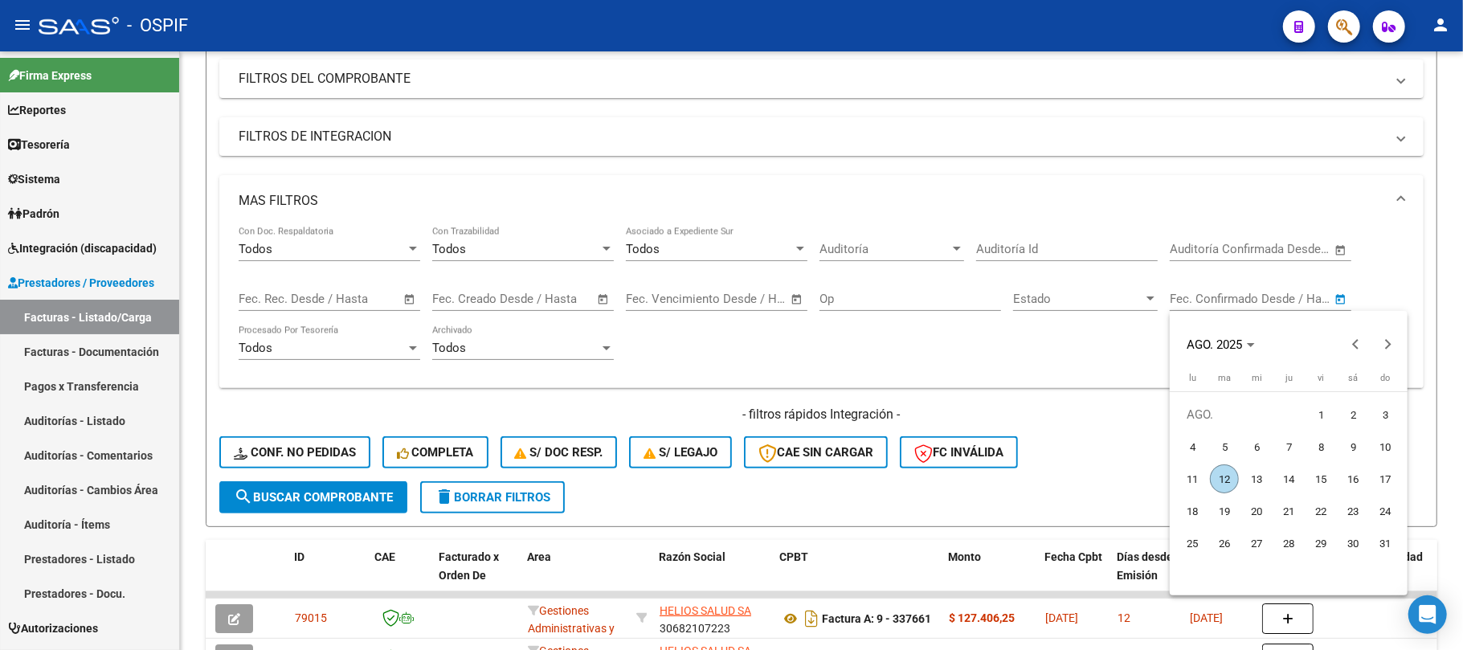
click at [1232, 477] on span "12" at bounding box center [1224, 479] width 29 height 29
type input "[DATE]"
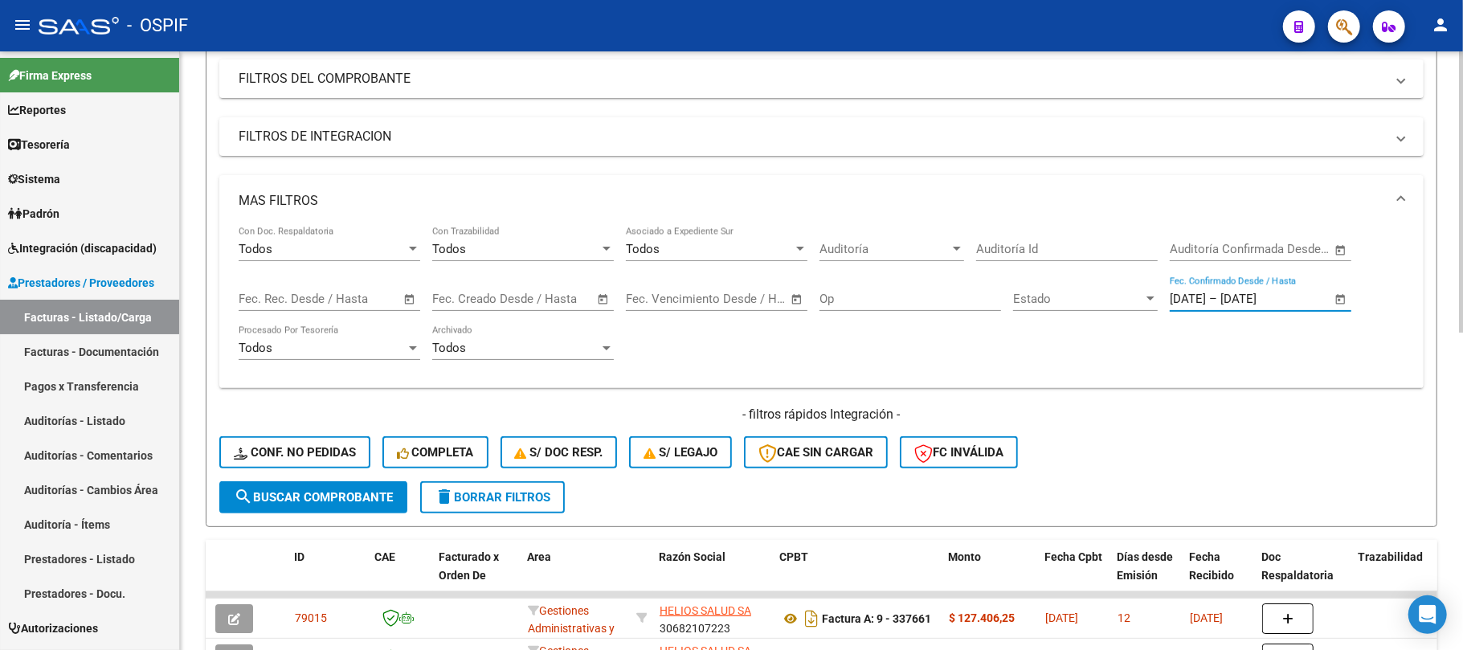
click at [380, 498] on span "search Buscar Comprobante" at bounding box center [313, 497] width 159 height 14
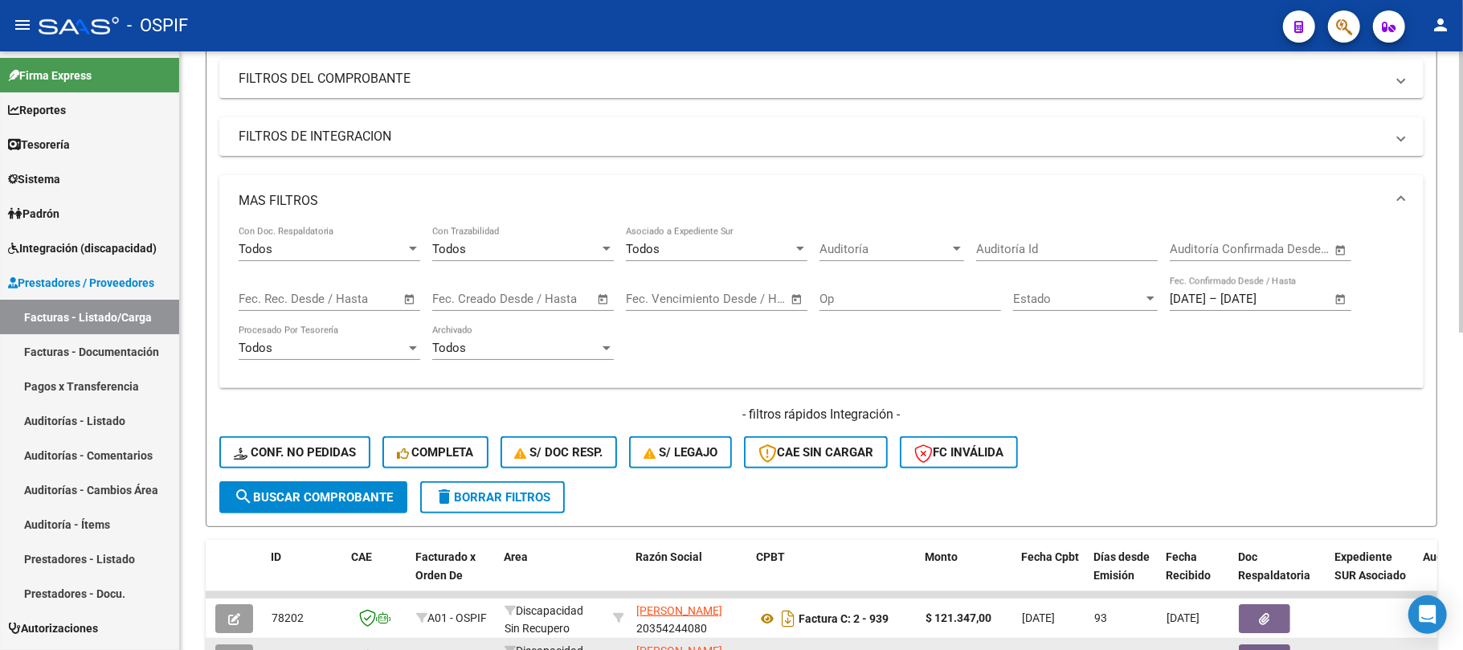
scroll to position [643, 0]
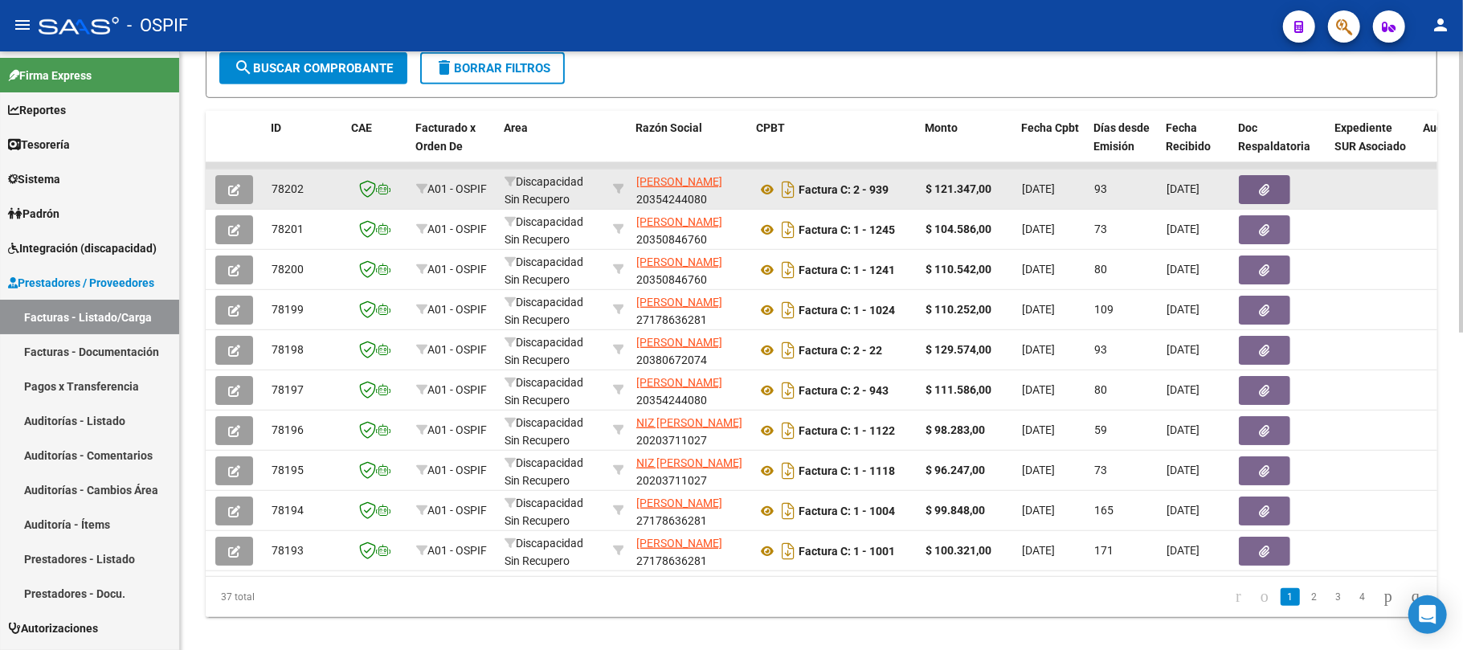
click at [1268, 193] on icon "button" at bounding box center [1265, 190] width 10 height 12
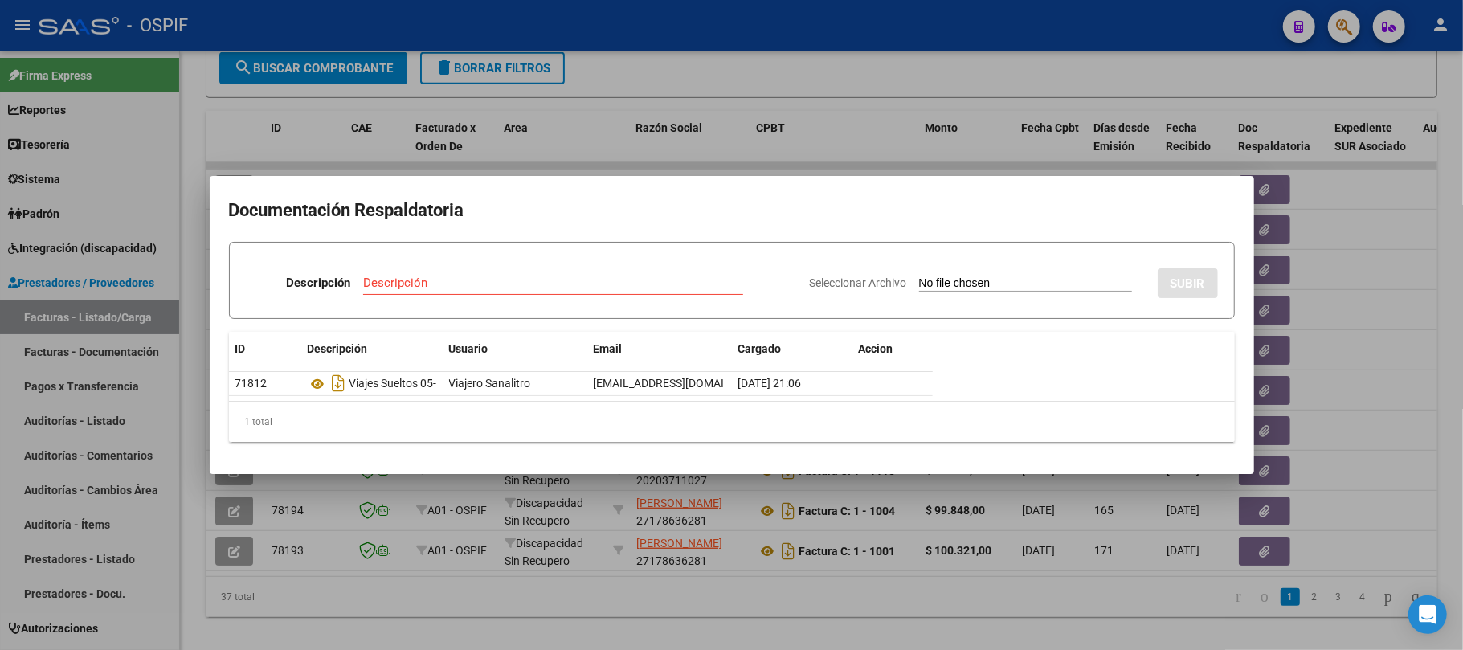
click at [426, 608] on div at bounding box center [731, 325] width 1463 height 650
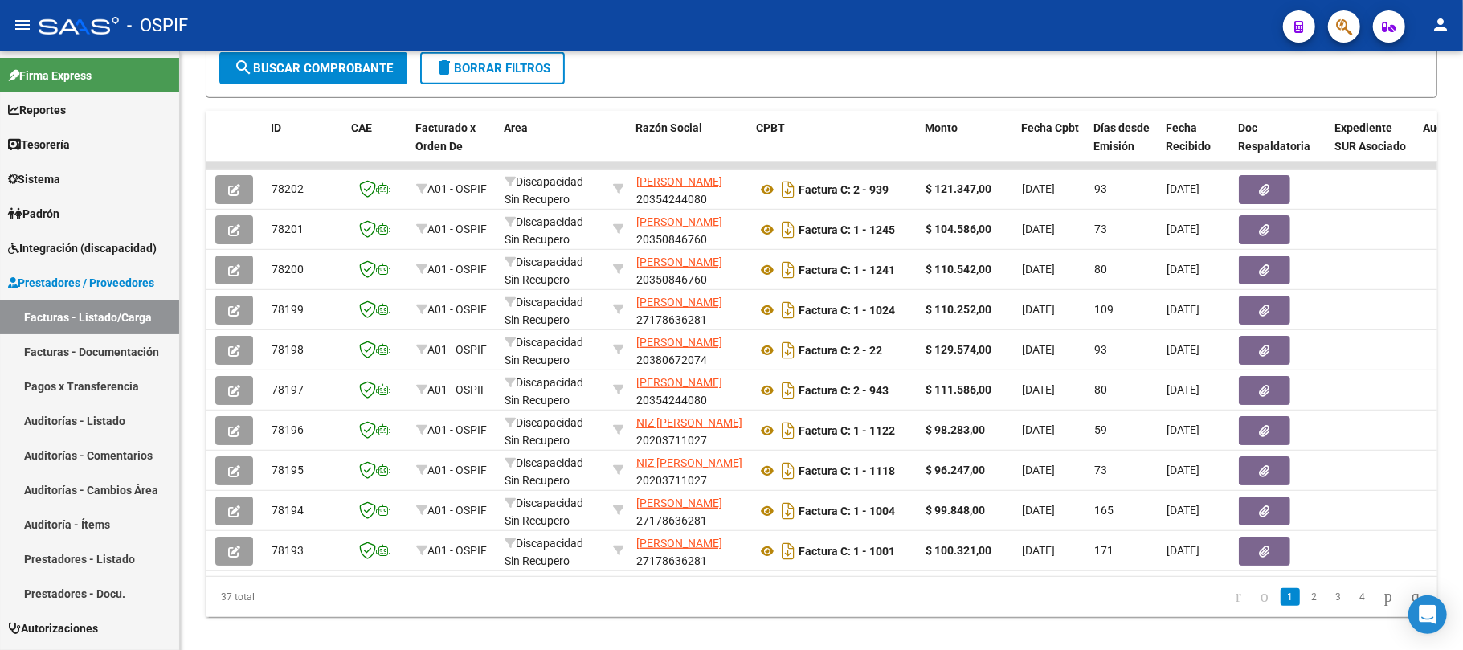
click at [1357, 611] on li "4" at bounding box center [1363, 596] width 24 height 27
click at [1355, 606] on link "4" at bounding box center [1362, 597] width 19 height 18
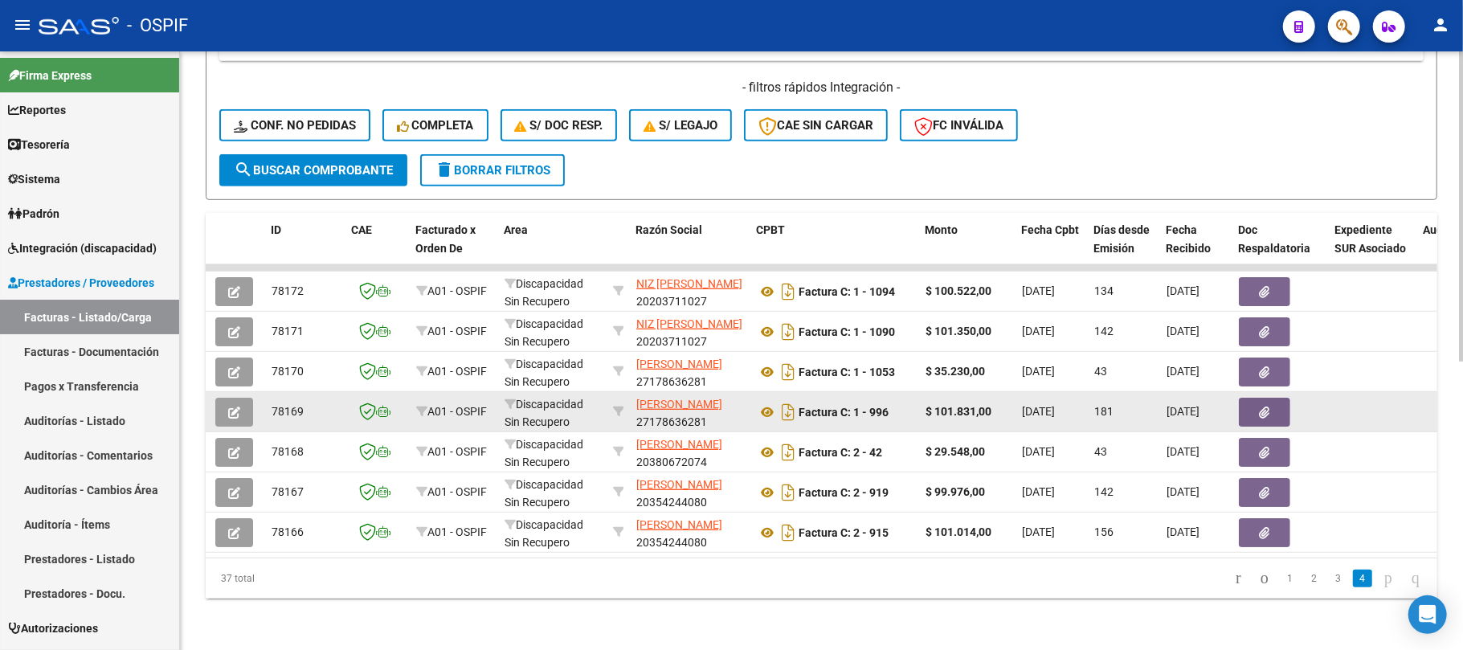
scroll to position [556, 0]
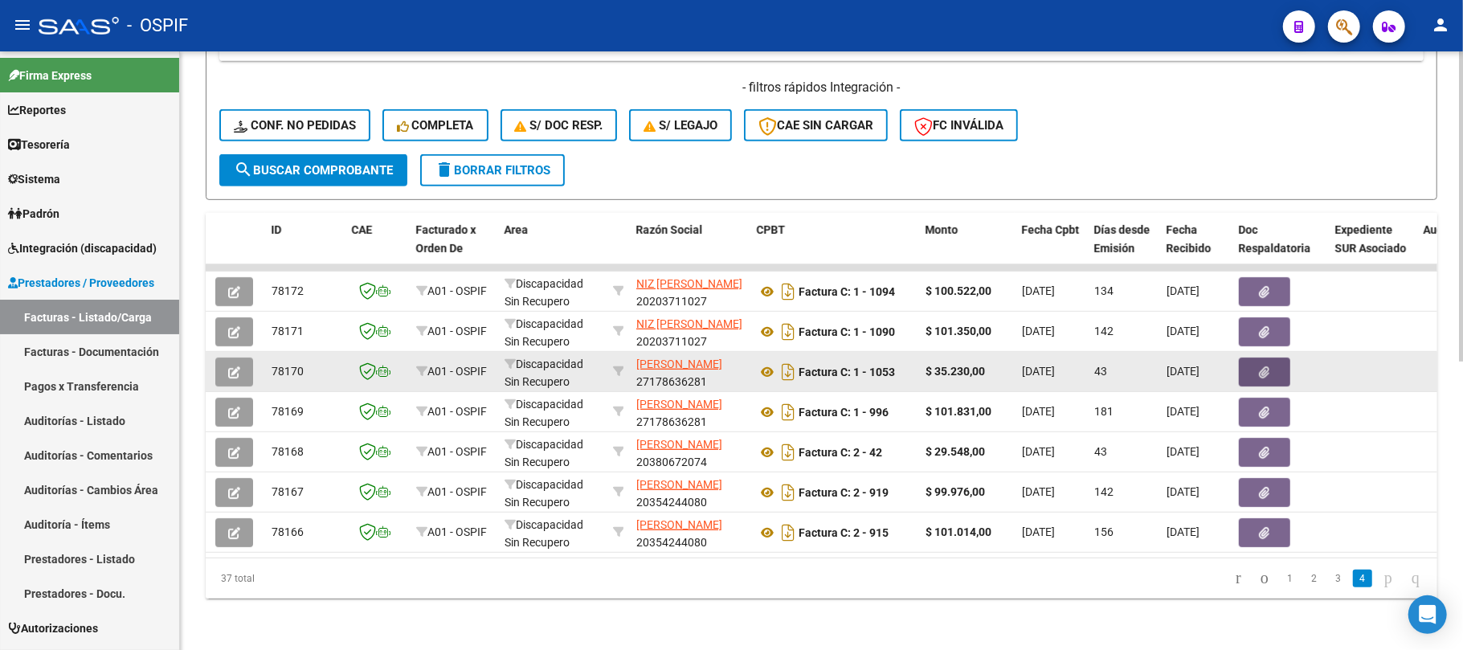
click at [1274, 366] on button "button" at bounding box center [1264, 372] width 51 height 29
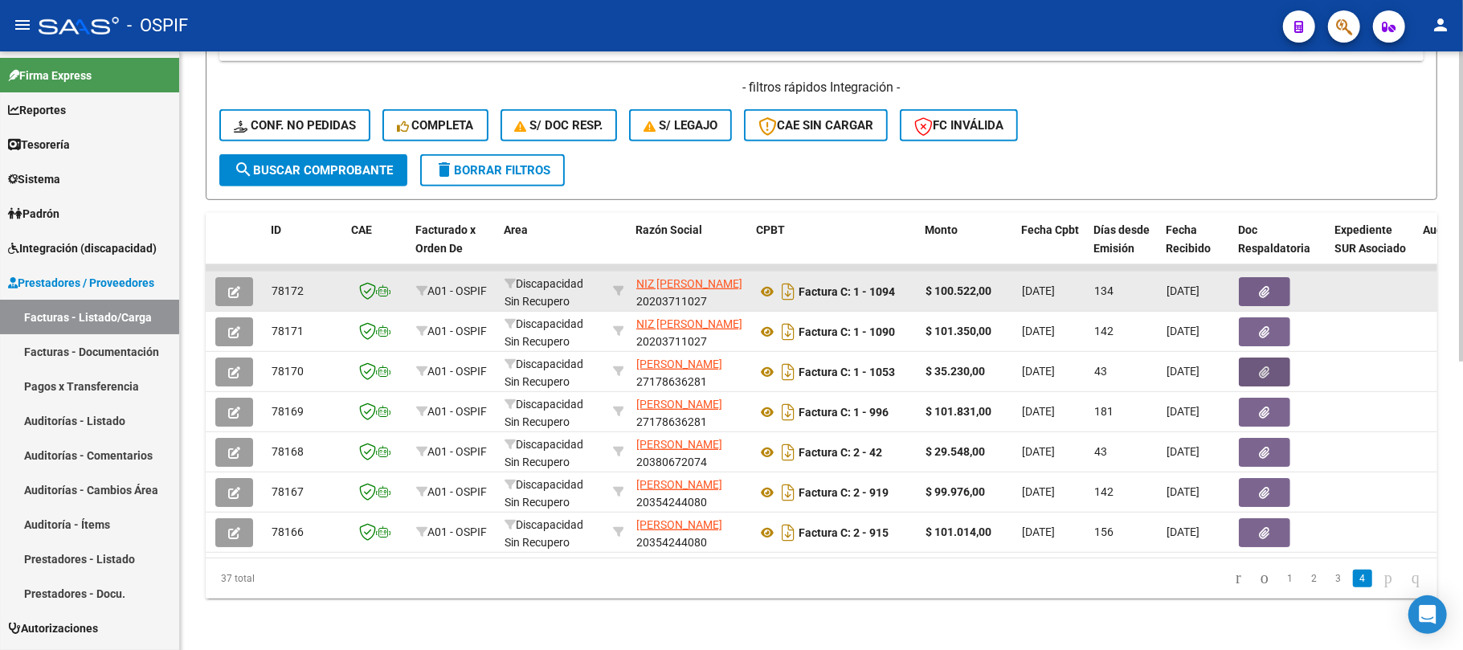
click at [1263, 286] on icon "button" at bounding box center [1265, 292] width 10 height 12
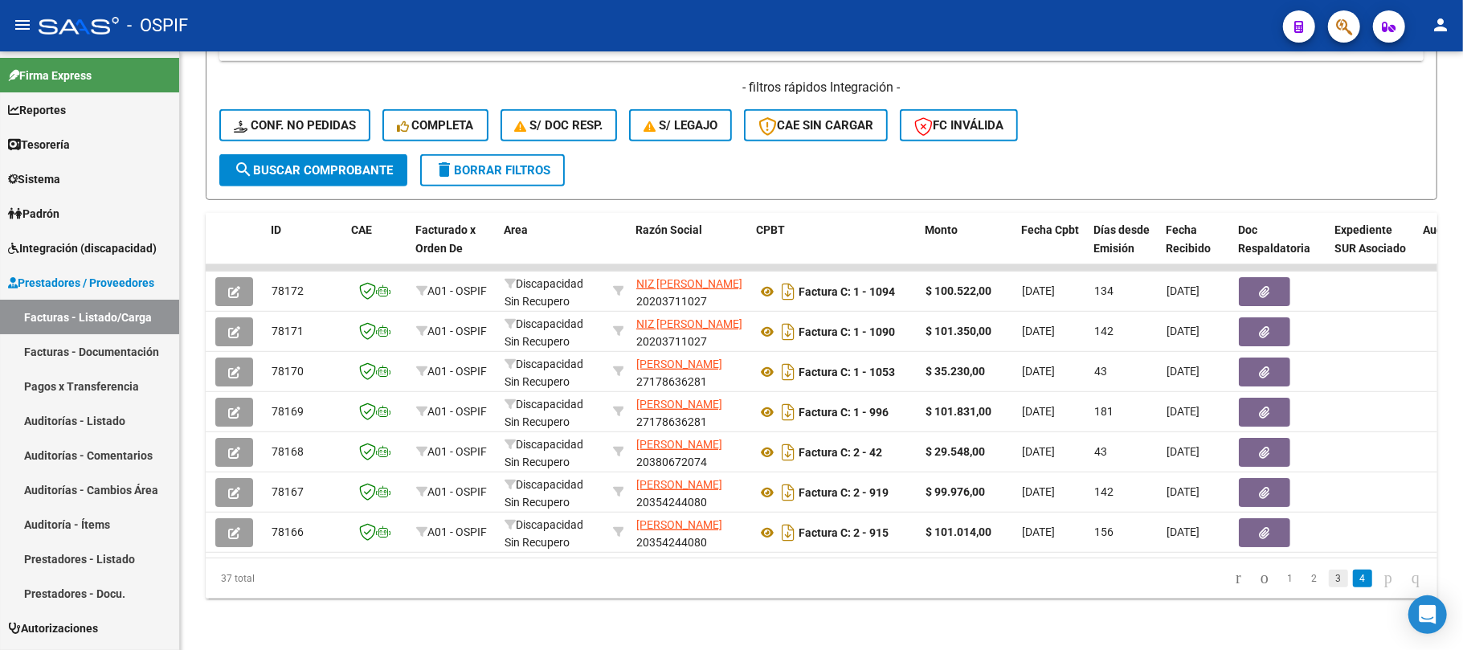
click at [1329, 579] on link "3" at bounding box center [1338, 579] width 19 height 18
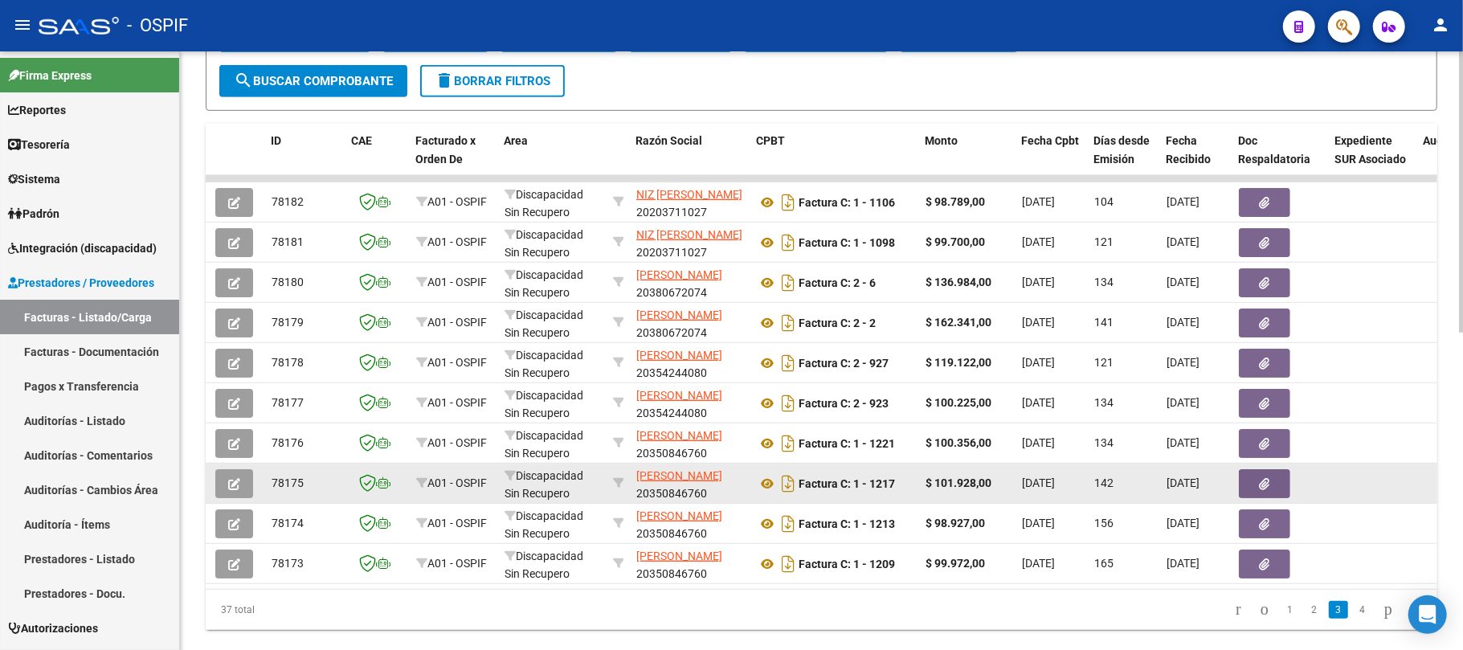
scroll to position [663, 0]
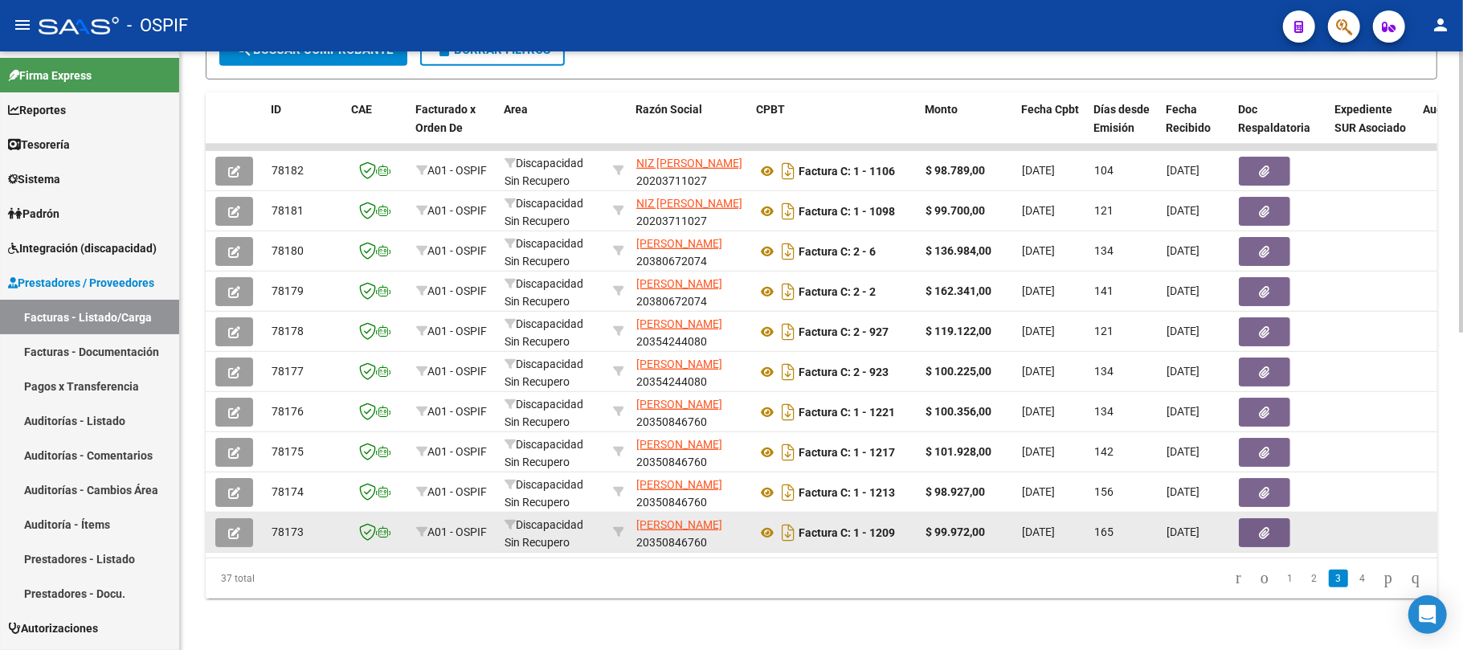
click at [1270, 528] on button "button" at bounding box center [1264, 532] width 51 height 29
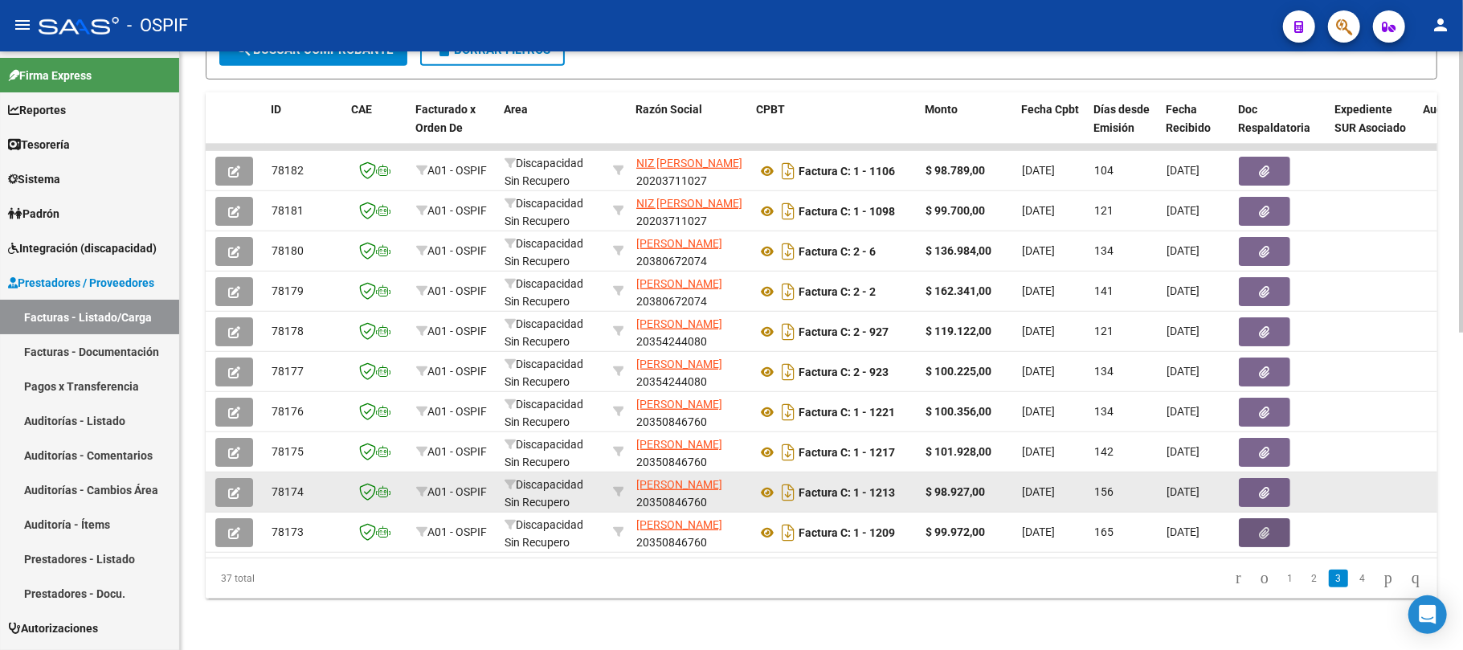
click at [1268, 493] on icon "button" at bounding box center [1265, 493] width 10 height 12
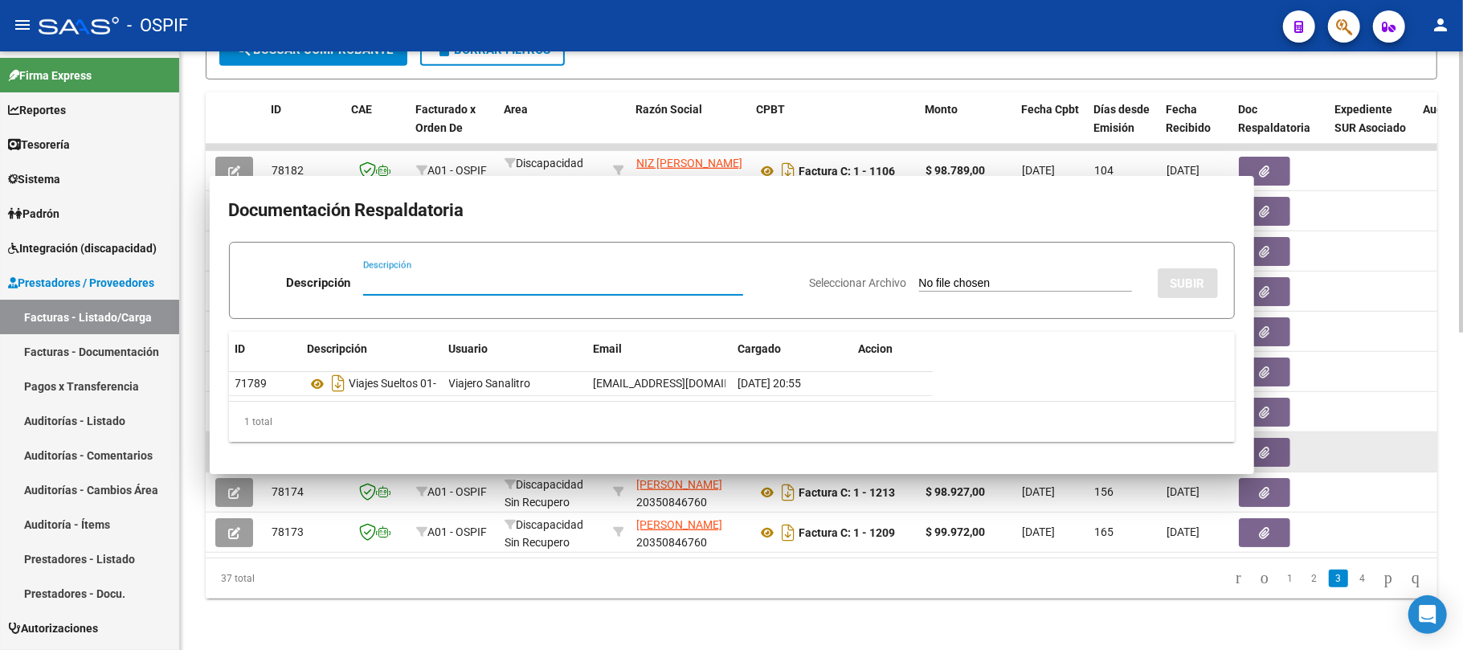
click at [1268, 439] on button "button" at bounding box center [1264, 452] width 51 height 29
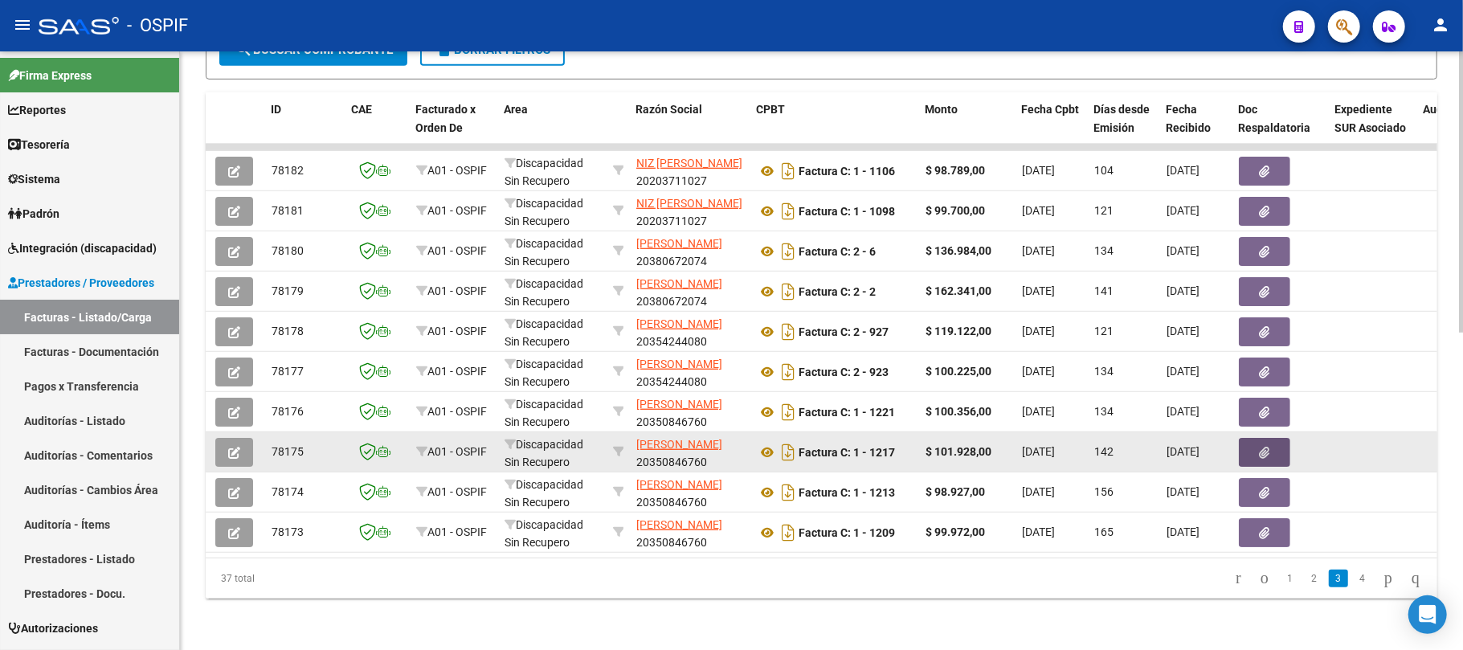
click at [1268, 439] on button "button" at bounding box center [1264, 452] width 51 height 29
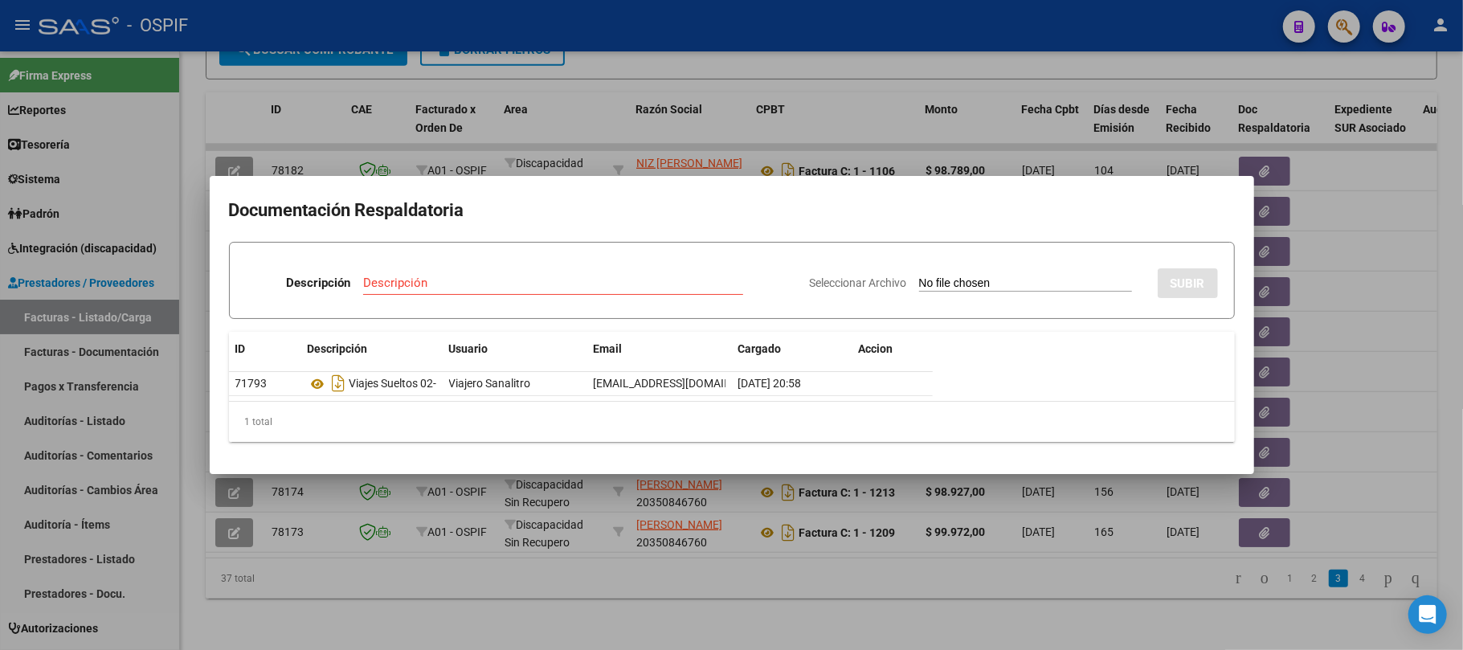
click at [1307, 476] on div at bounding box center [731, 325] width 1463 height 650
click at [1276, 402] on button "button" at bounding box center [1264, 412] width 51 height 29
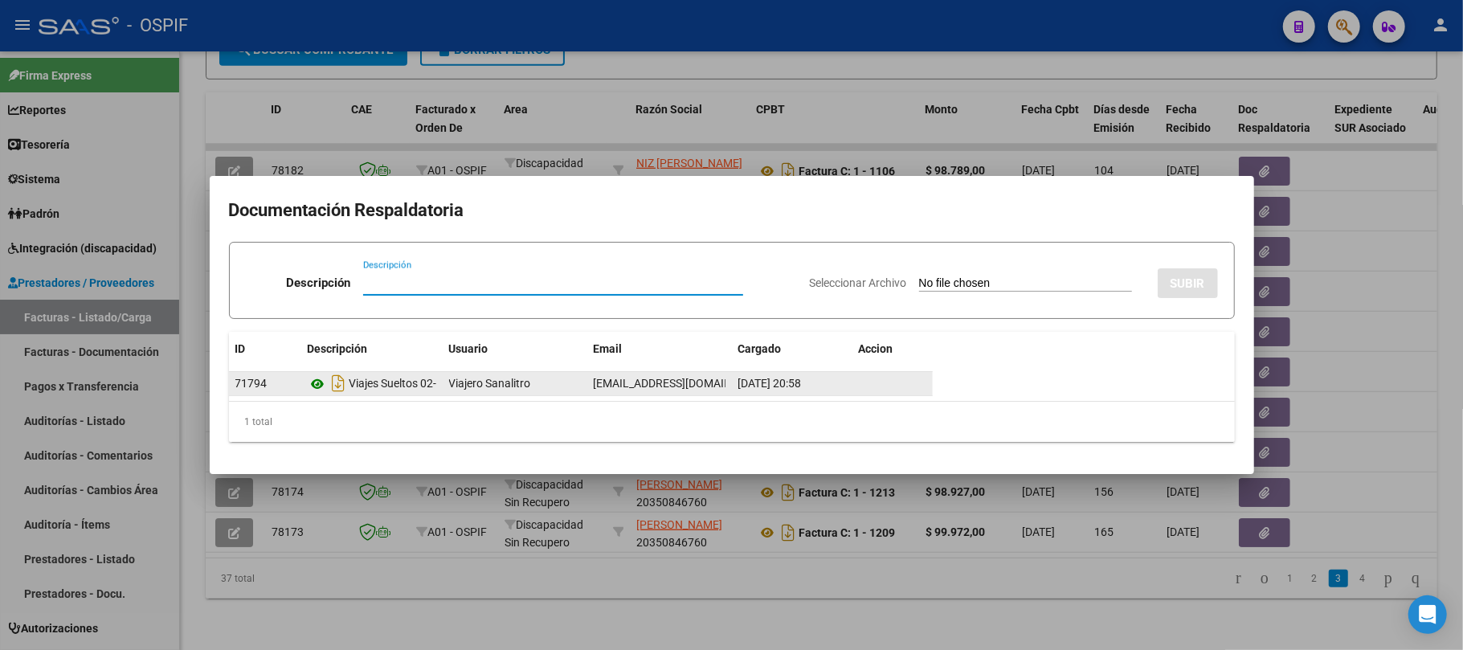
click at [309, 380] on icon at bounding box center [318, 384] width 21 height 19
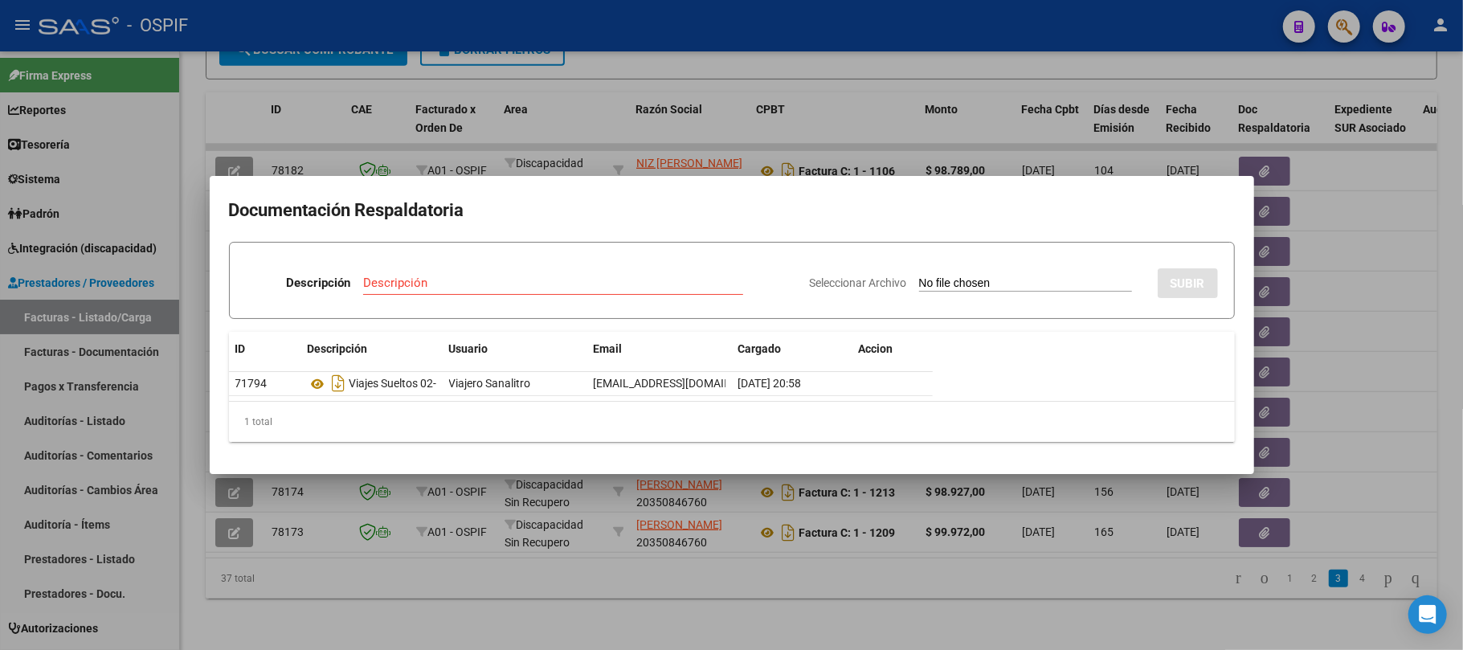
click at [720, 559] on div at bounding box center [731, 325] width 1463 height 650
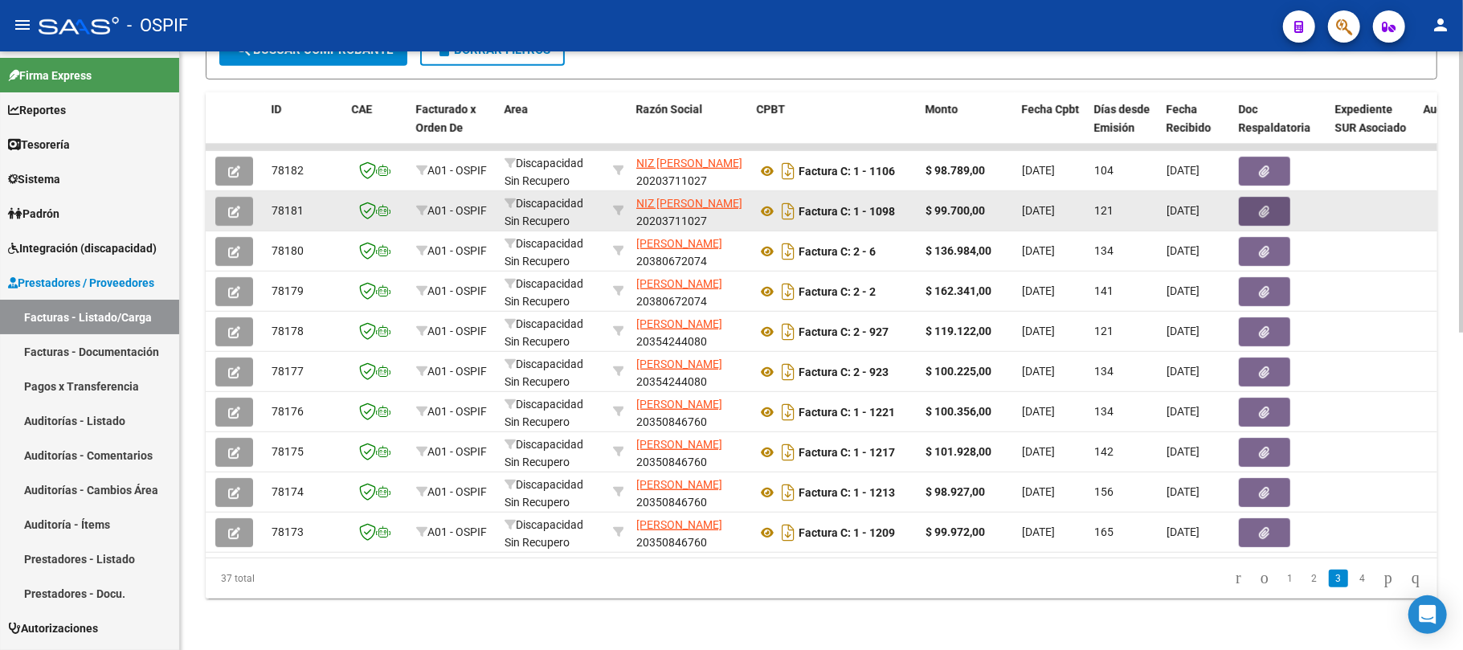
click at [1273, 203] on button "button" at bounding box center [1264, 211] width 51 height 29
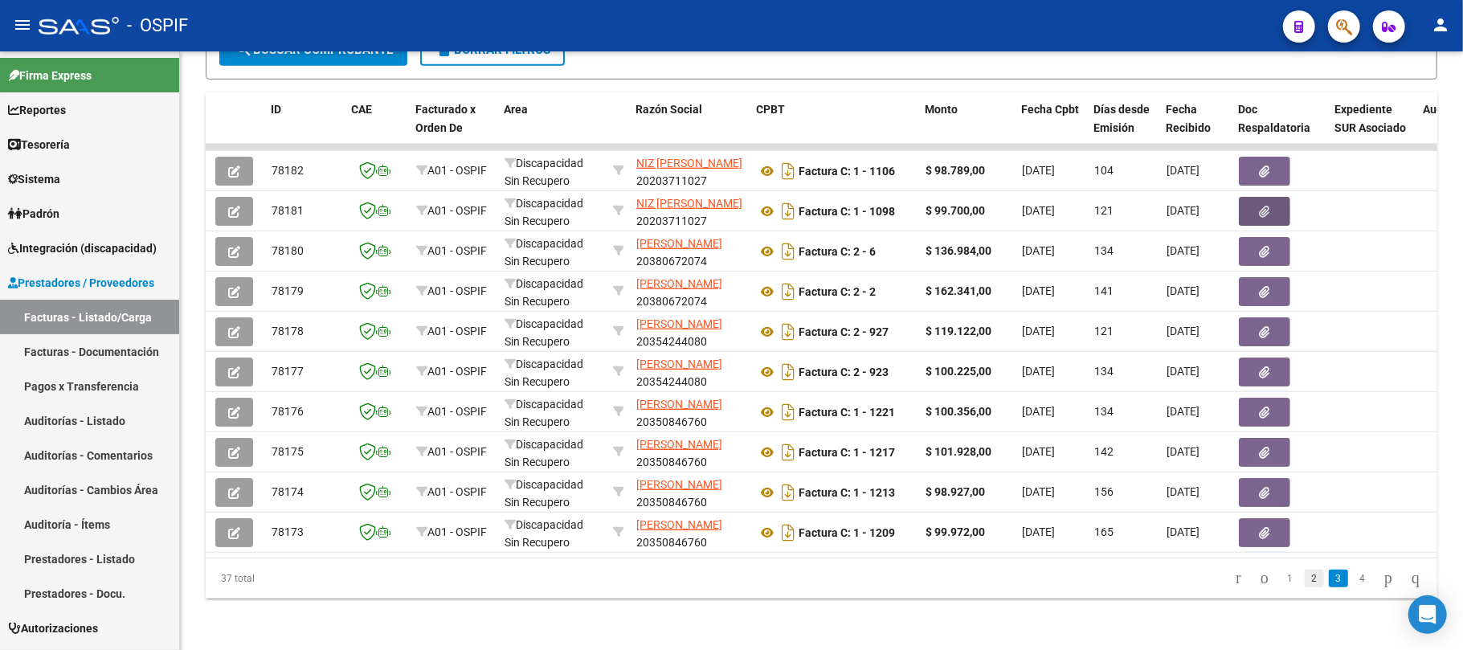
click at [1305, 585] on link "2" at bounding box center [1314, 579] width 19 height 18
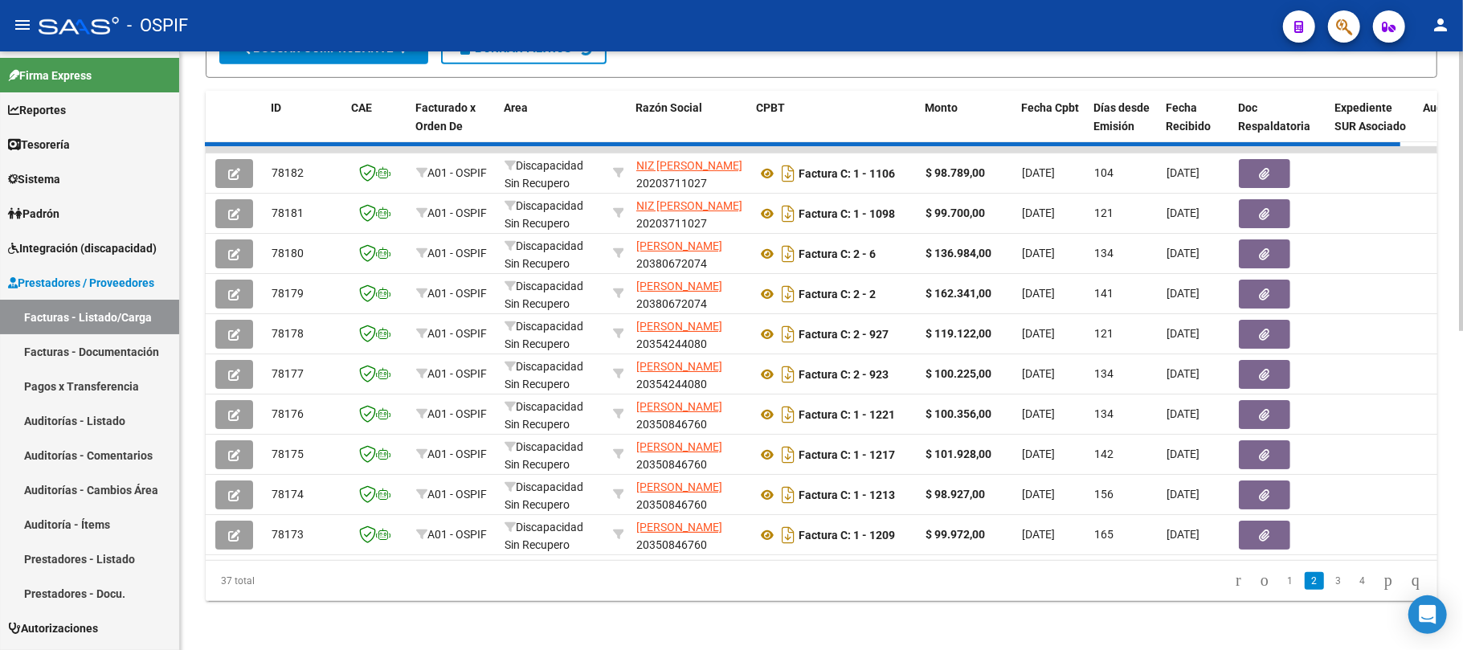
scroll to position [664, 0]
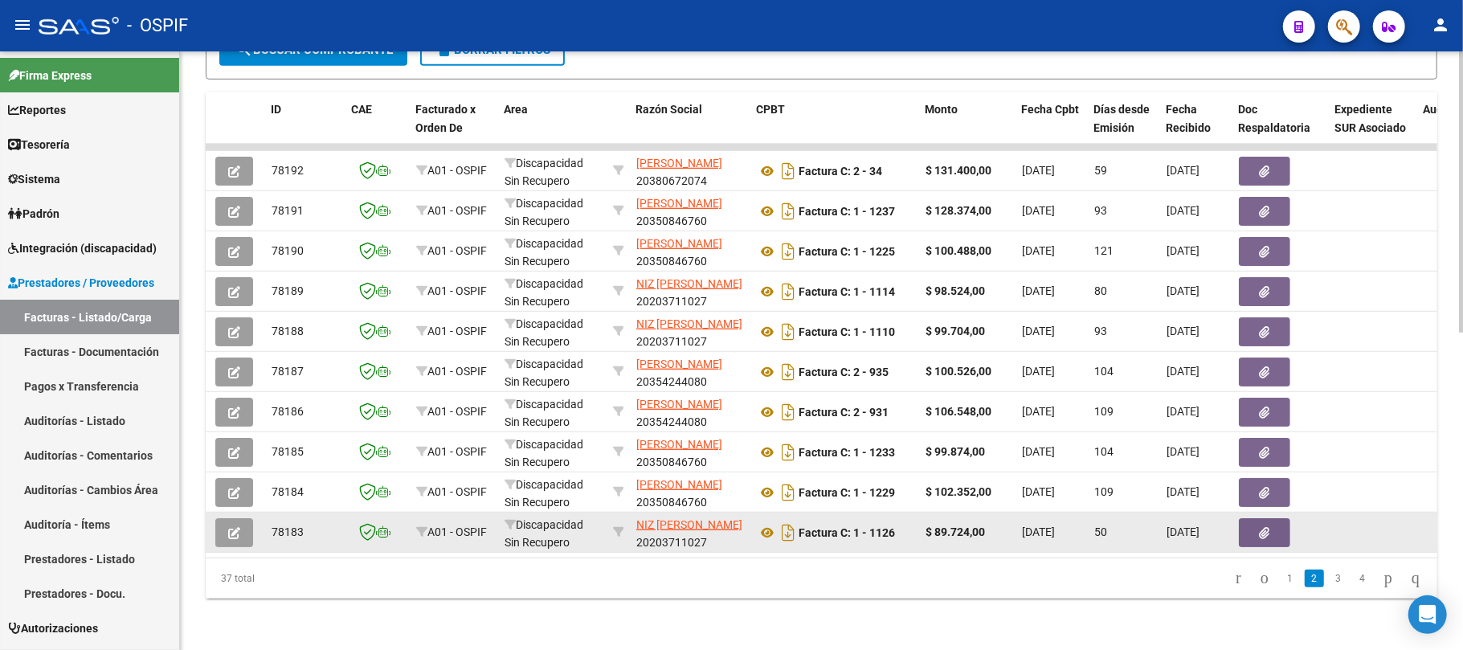
click at [1252, 527] on button "button" at bounding box center [1264, 532] width 51 height 29
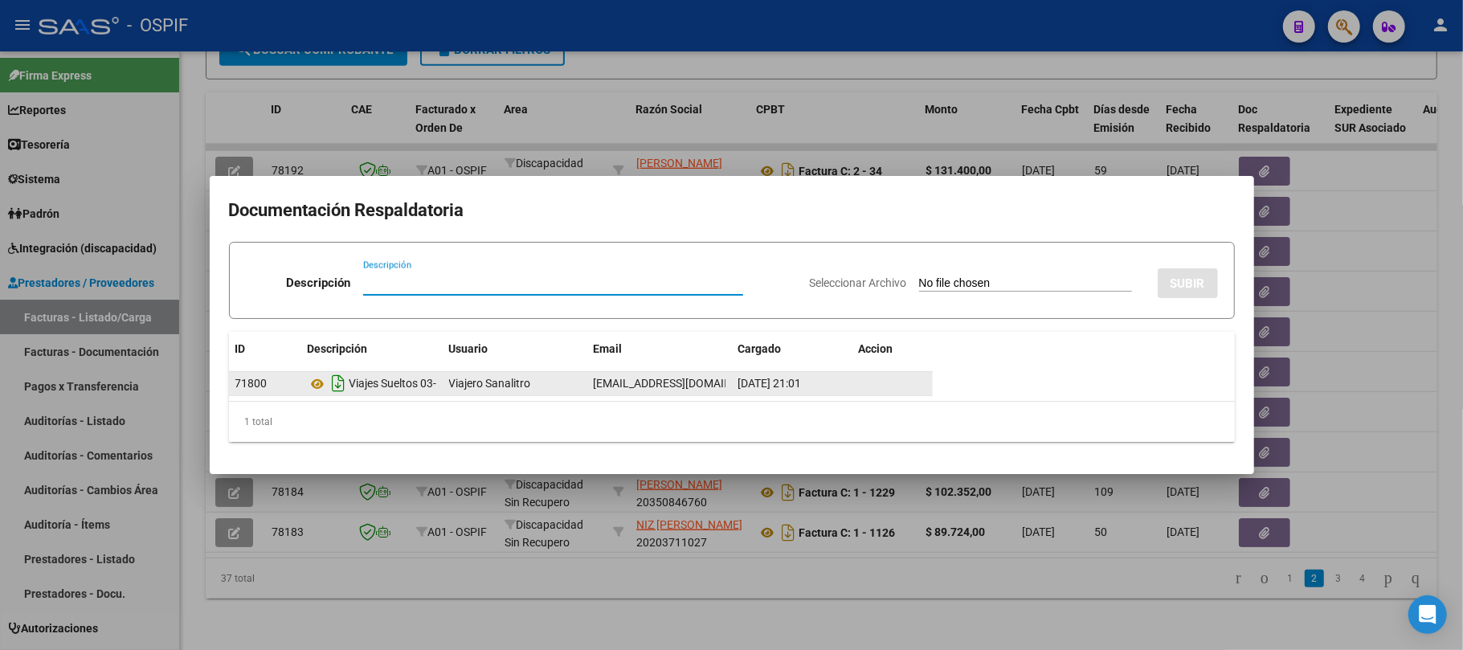
click at [329, 380] on icon "Descargar documento" at bounding box center [339, 383] width 21 height 26
click at [322, 383] on icon at bounding box center [318, 383] width 21 height 19
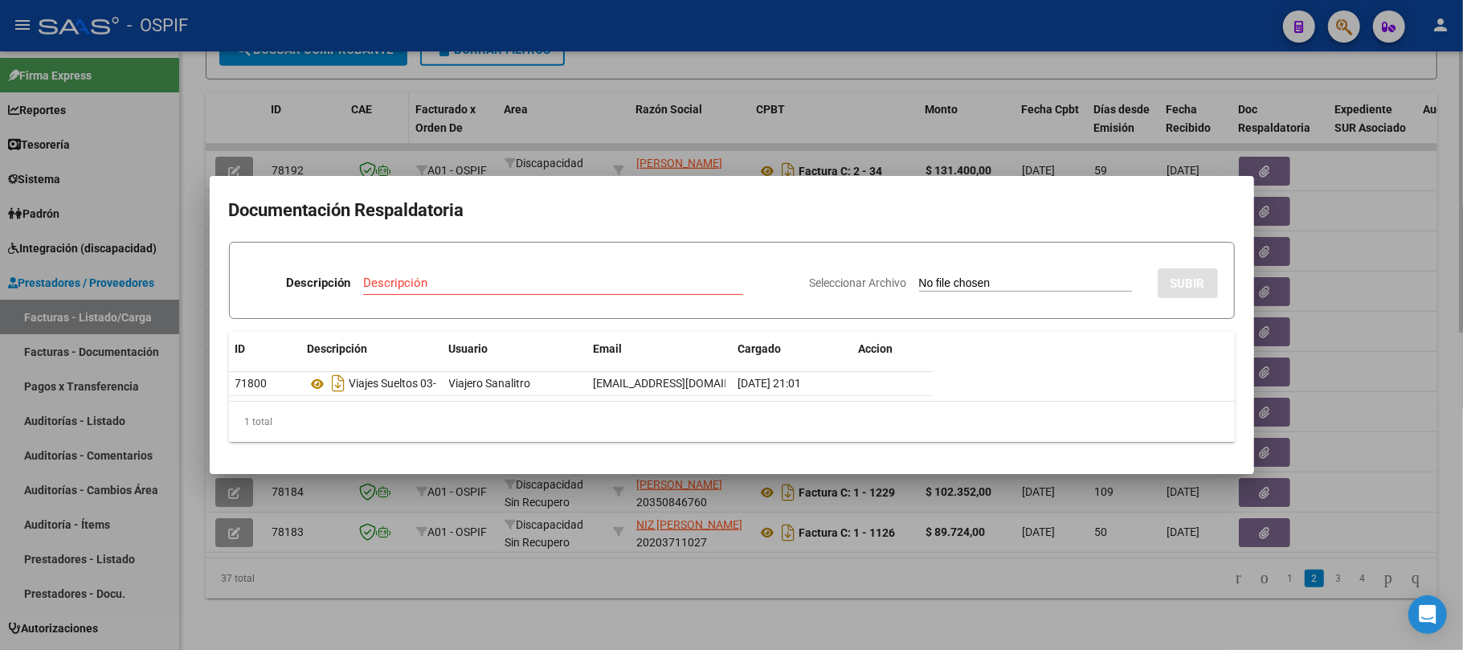
click at [383, 85] on div at bounding box center [731, 325] width 1463 height 650
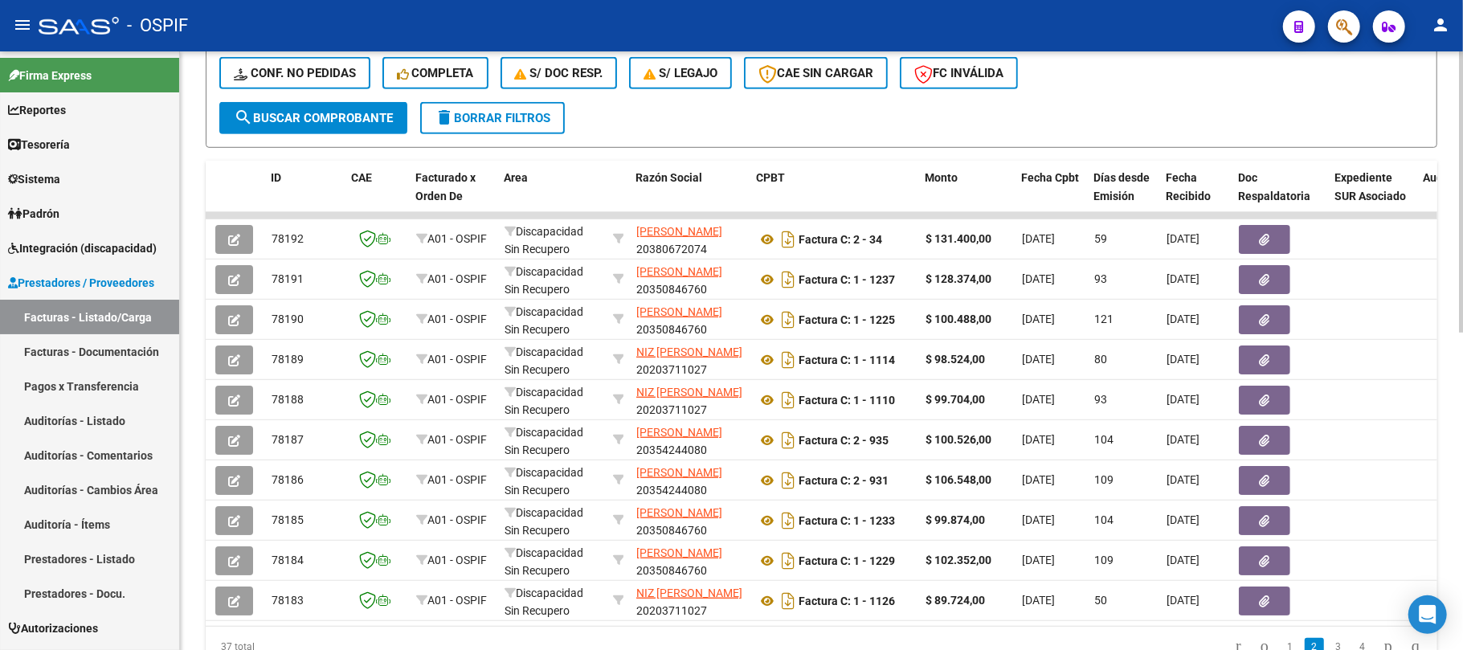
scroll to position [557, 0]
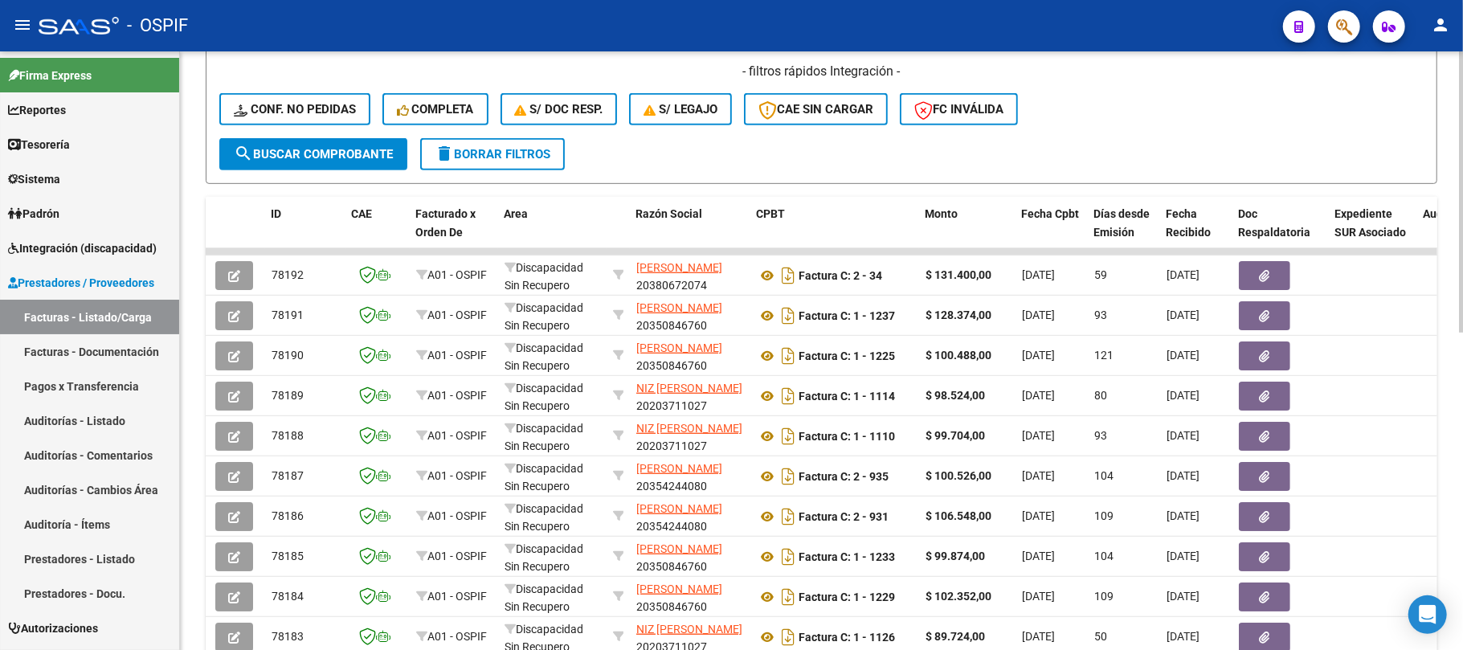
click at [332, 114] on span "Conf. no pedidas" at bounding box center [295, 109] width 122 height 14
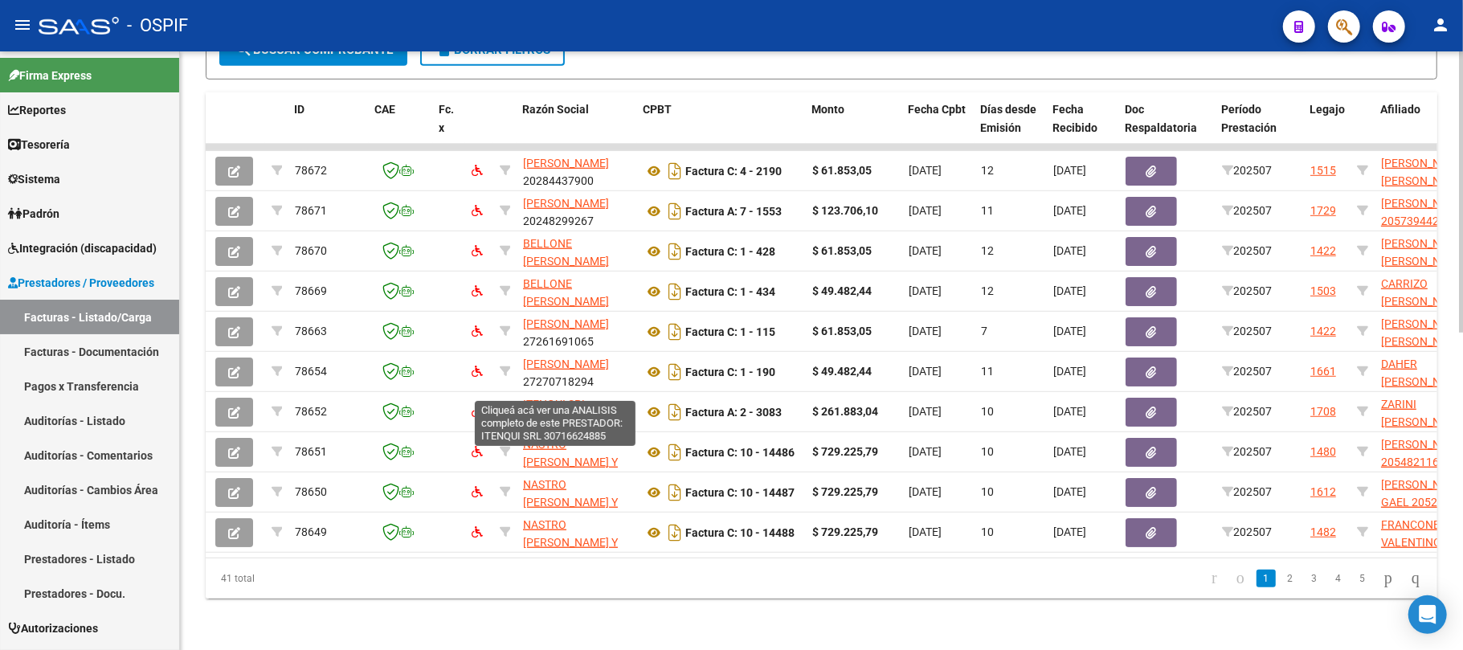
scroll to position [463, 0]
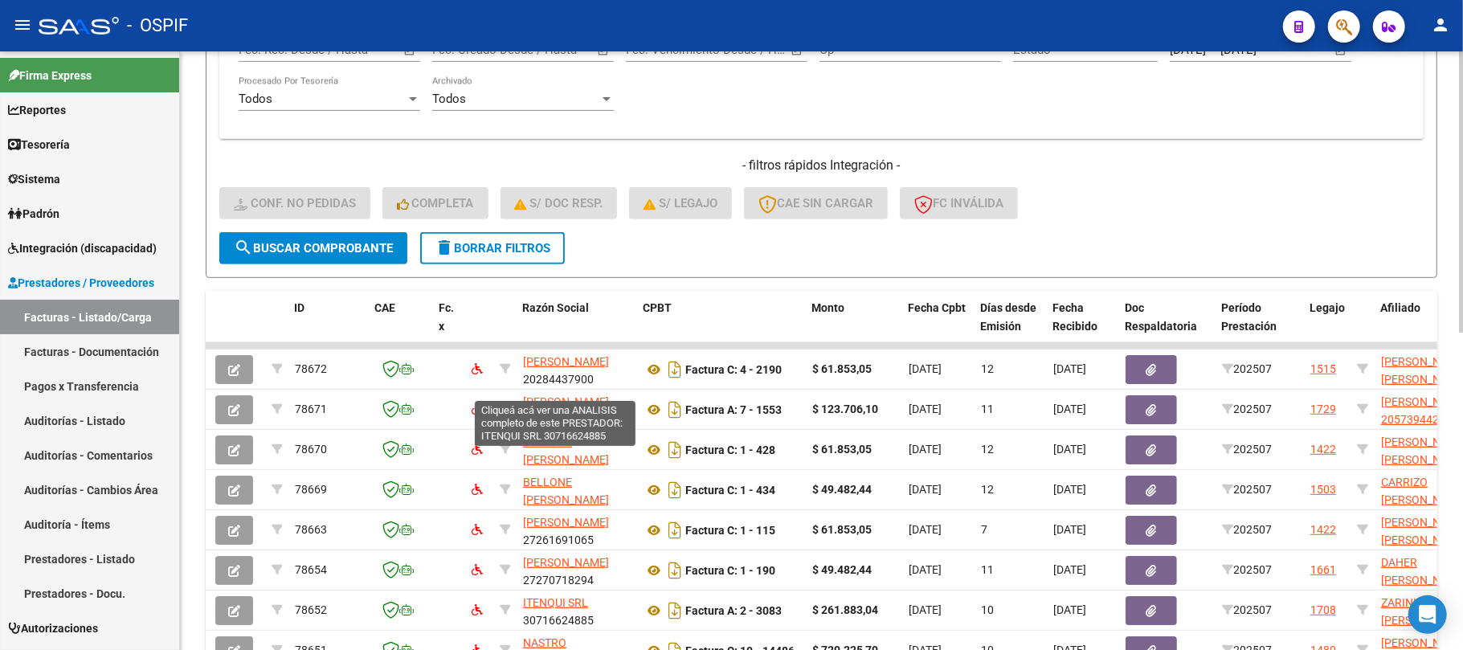
click at [476, 256] on button "delete Borrar Filtros" at bounding box center [492, 248] width 145 height 32
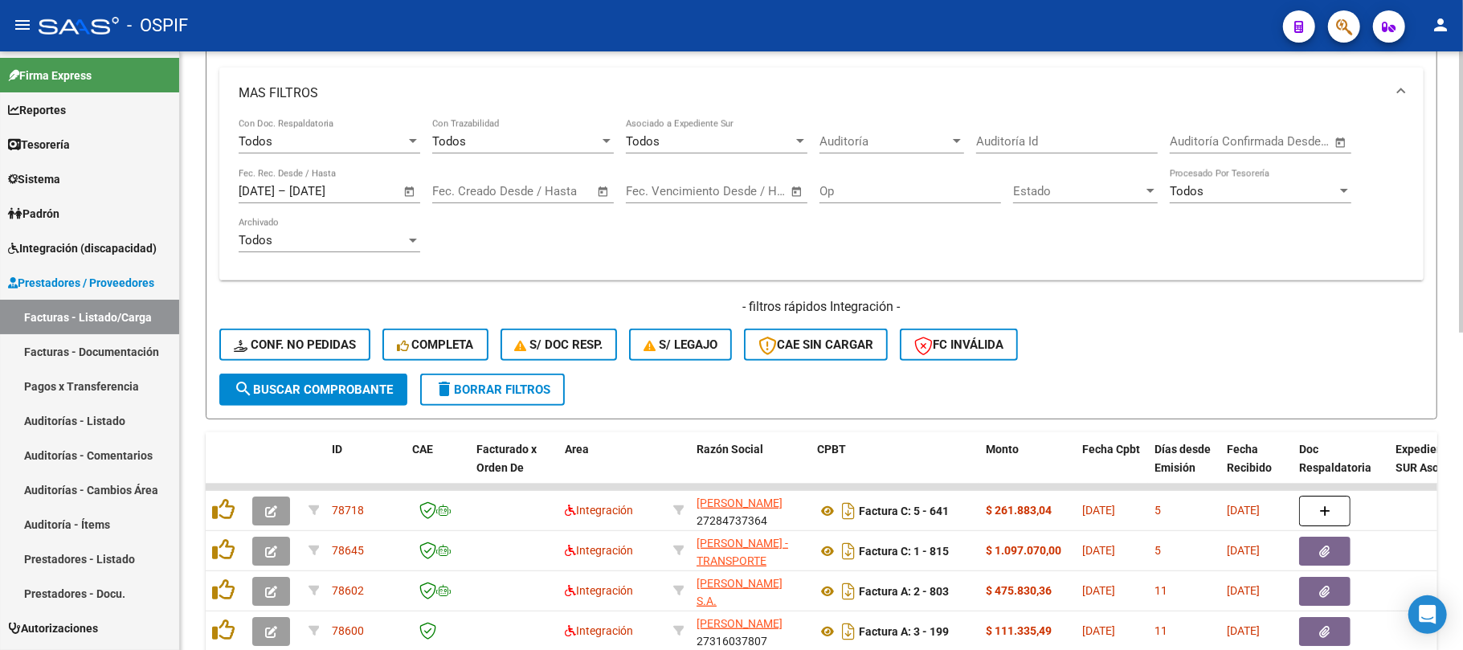
scroll to position [643, 0]
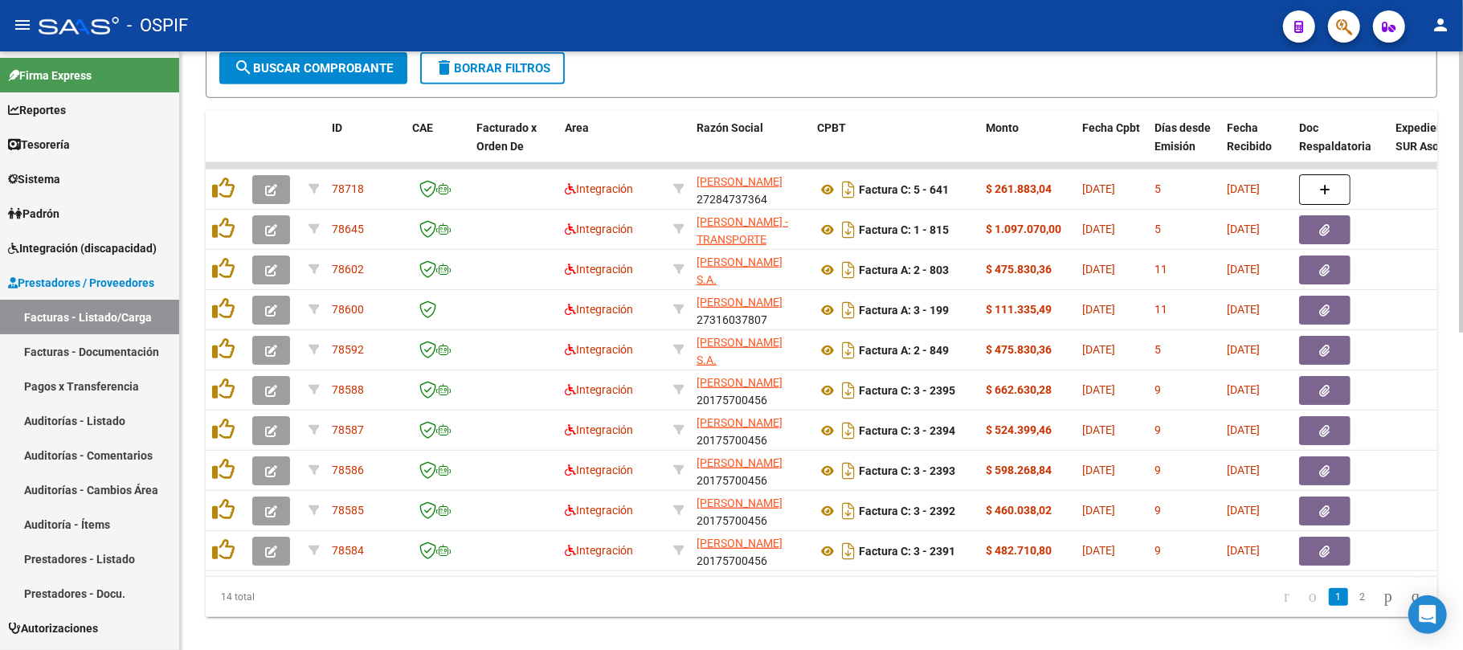
click at [776, 611] on datatable-pager "1 2" at bounding box center [943, 596] width 972 height 27
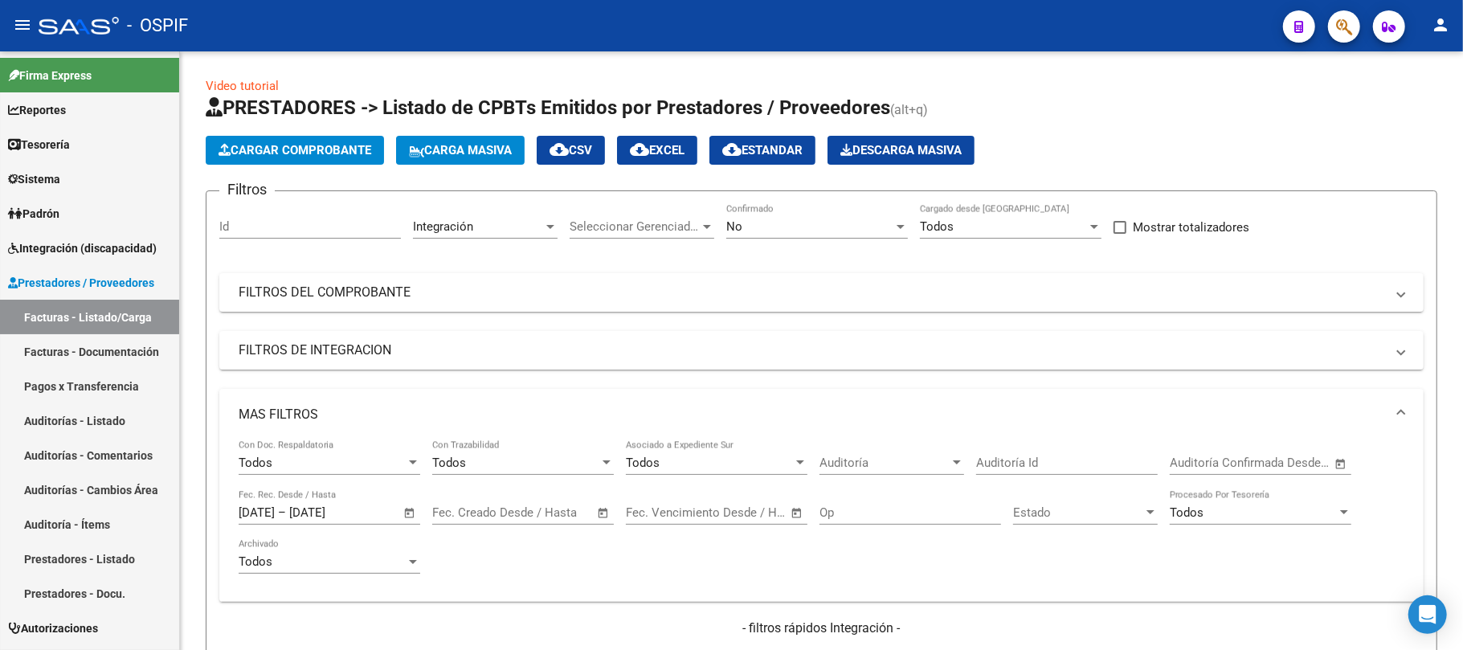
scroll to position [535, 0]
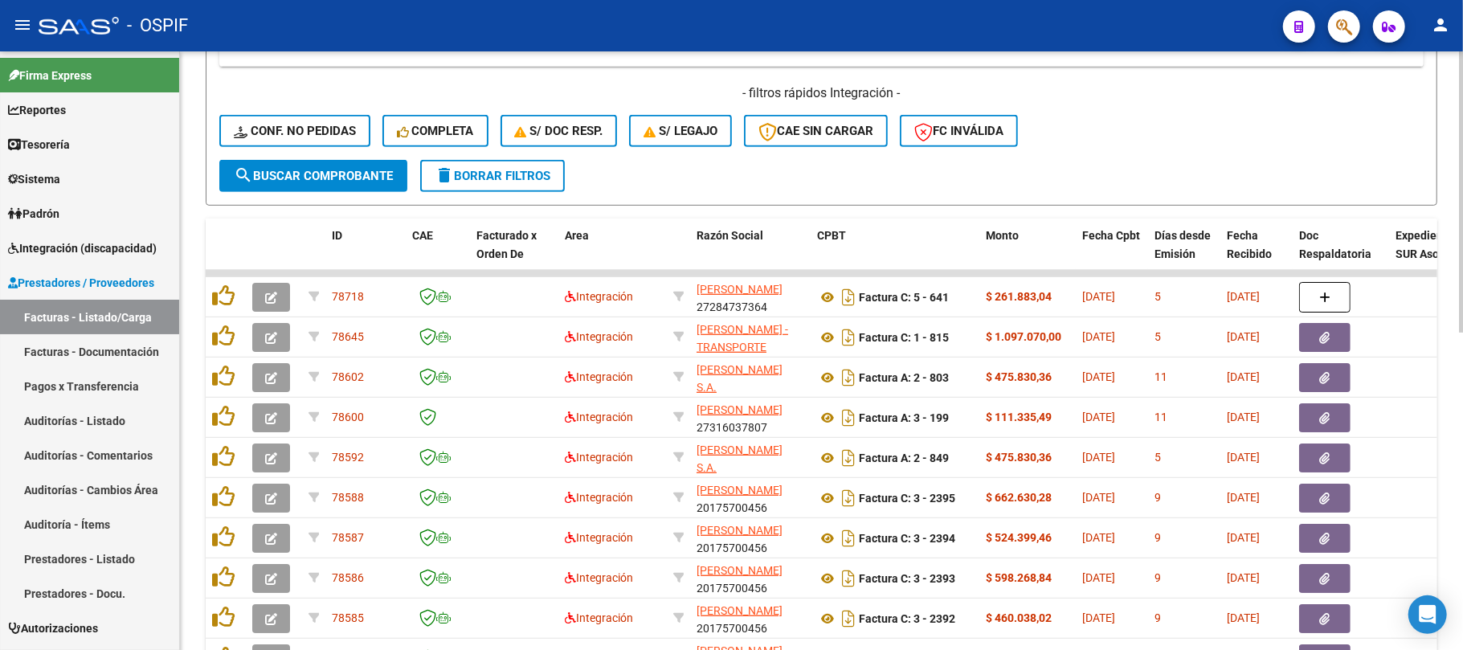
click at [454, 178] on span "delete Borrar Filtros" at bounding box center [493, 176] width 116 height 14
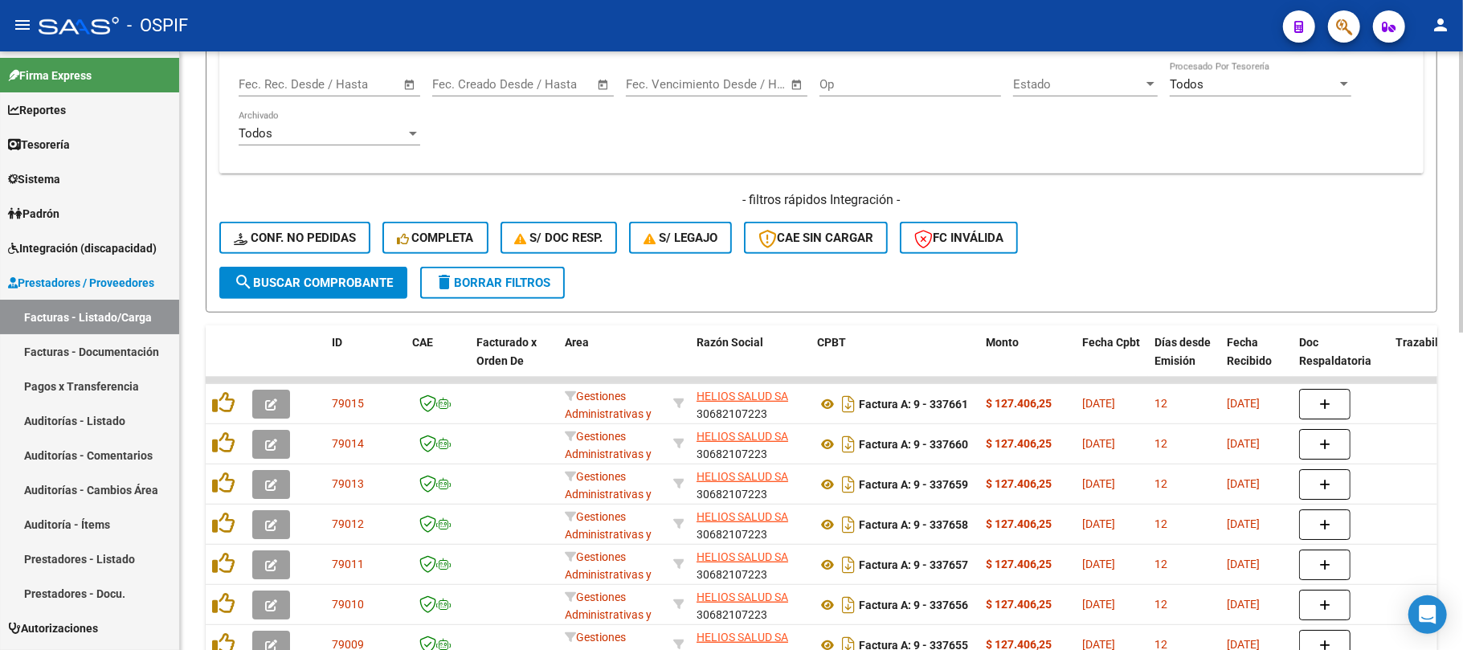
scroll to position [0, 0]
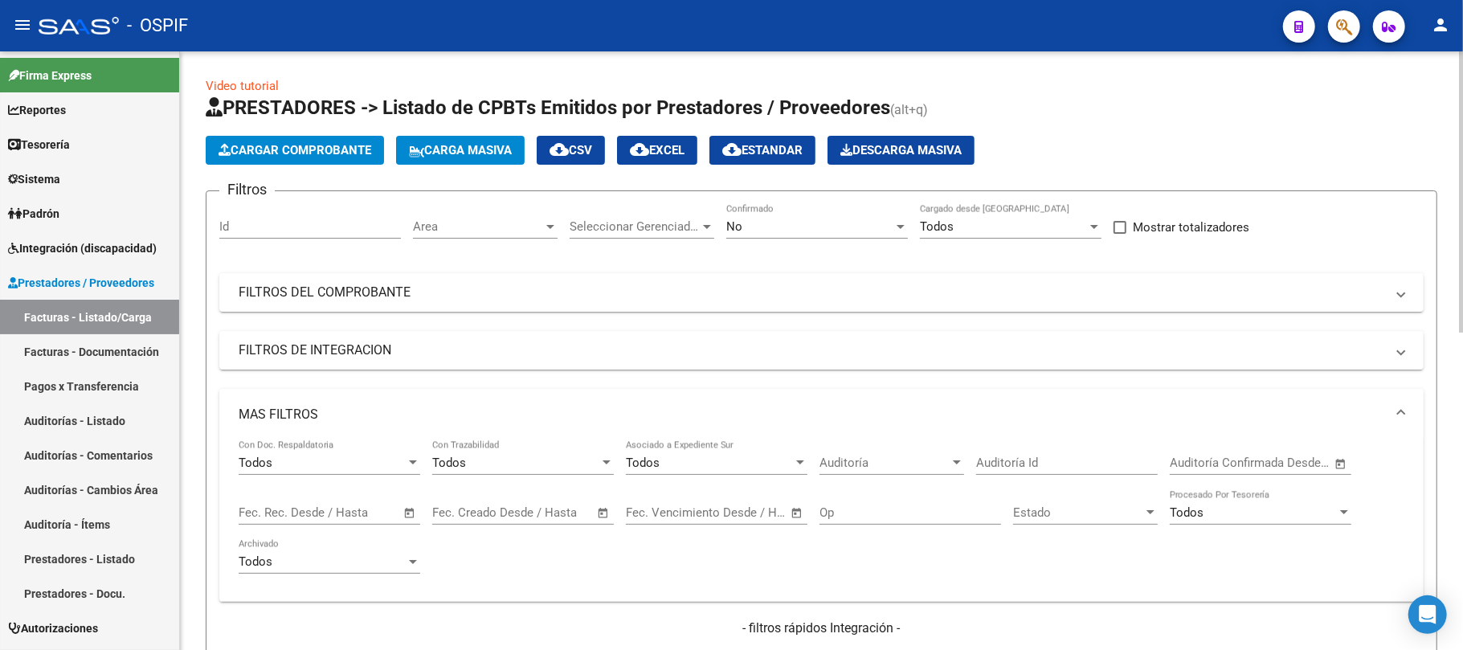
click at [312, 408] on mat-panel-title "MAS FILTROS" at bounding box center [812, 415] width 1147 height 18
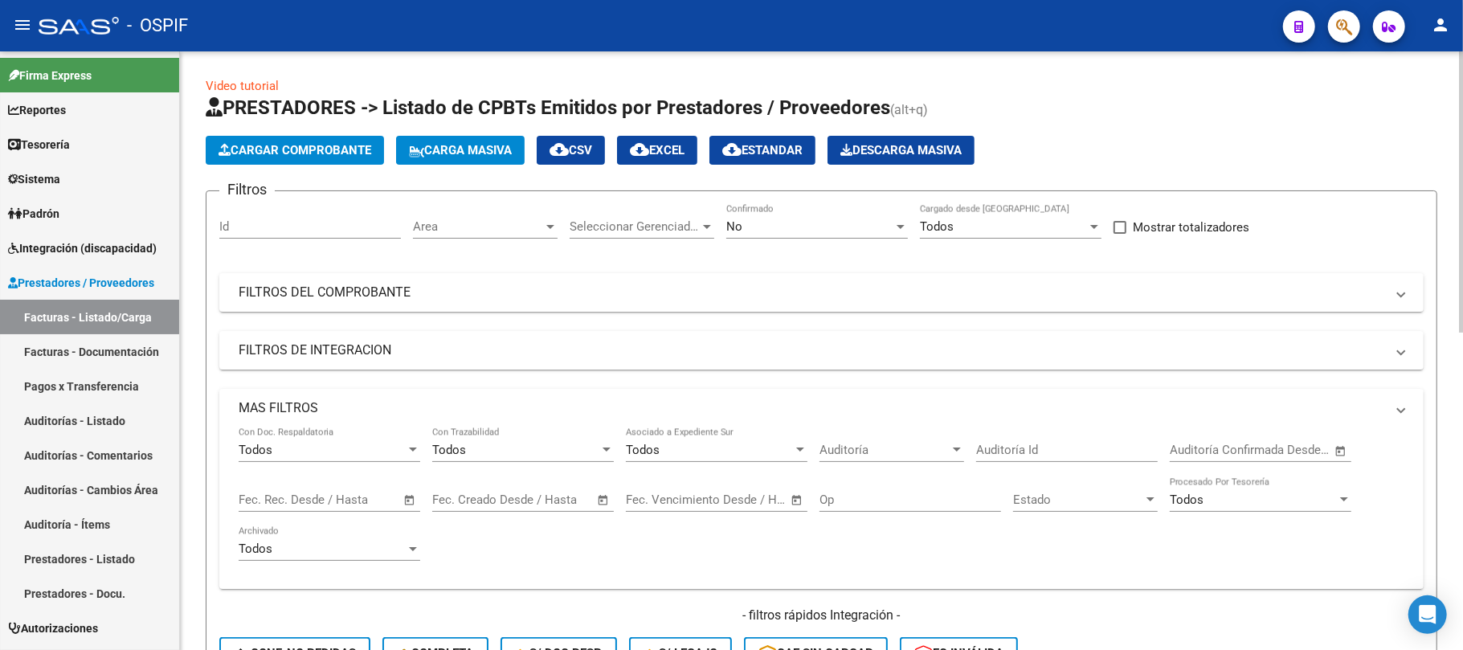
click at [403, 296] on mat-panel-title "FILTROS DEL COMPROBANTE" at bounding box center [812, 293] width 1147 height 18
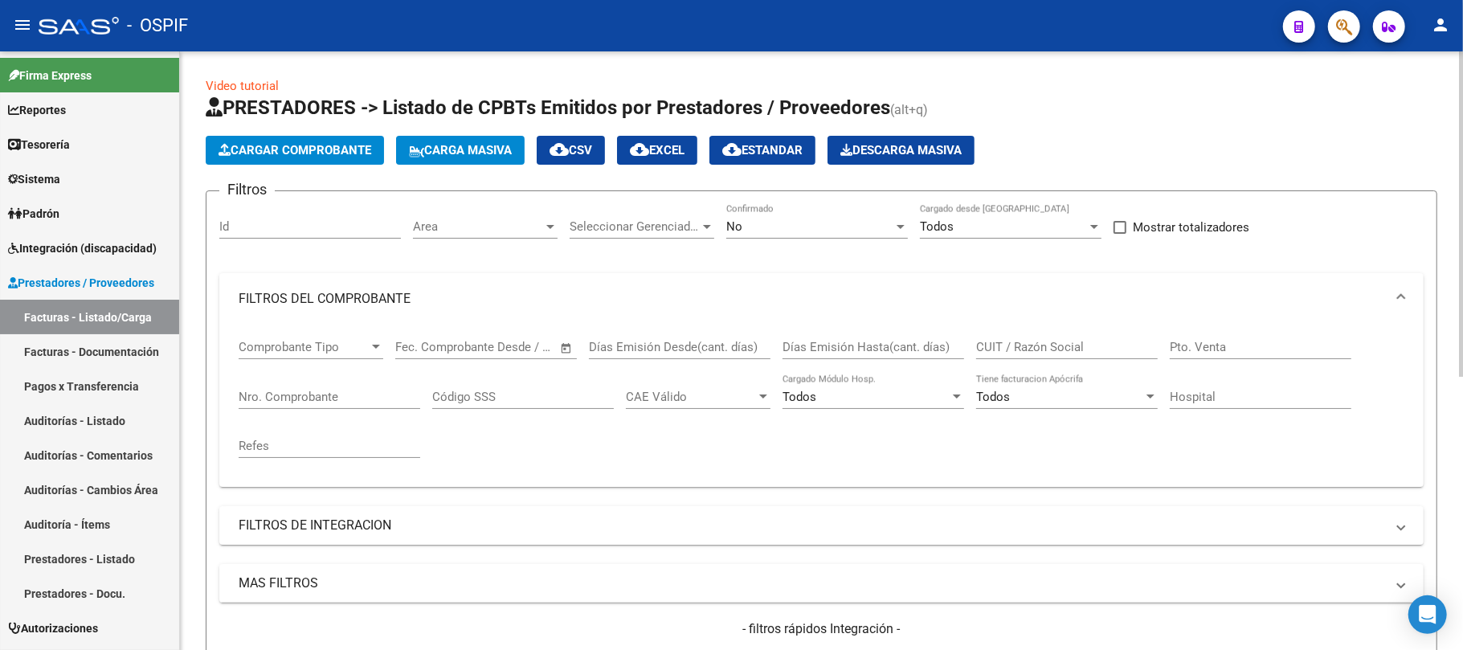
click at [445, 220] on div "Area Area" at bounding box center [485, 221] width 145 height 35
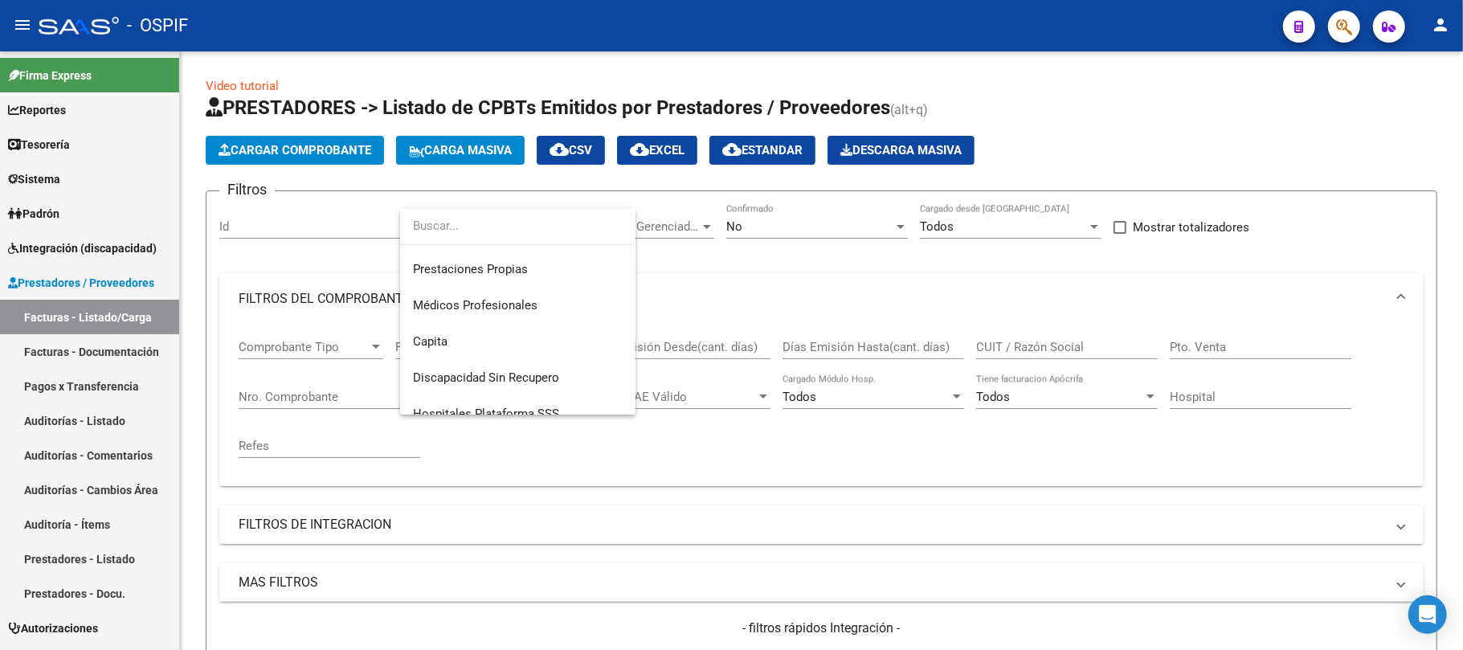
scroll to position [228, 0]
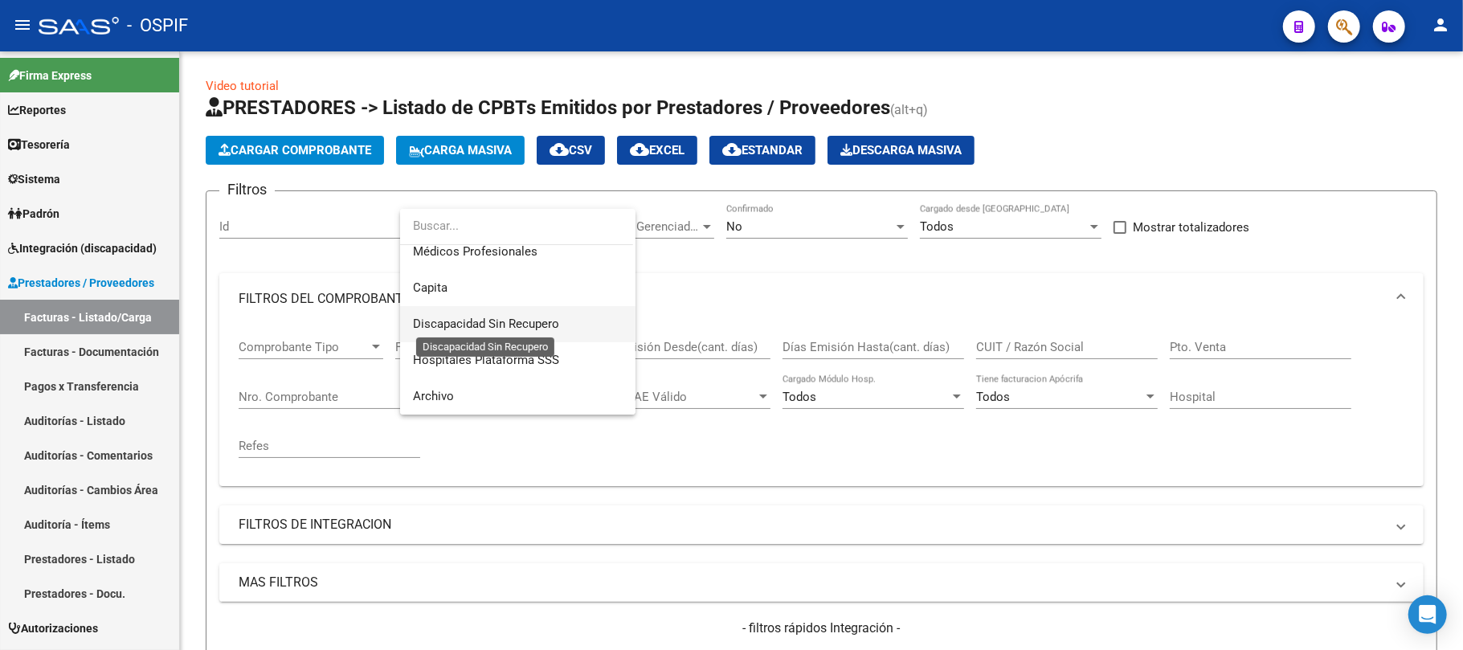
drag, startPoint x: 518, startPoint y: 328, endPoint x: 707, endPoint y: 531, distance: 277.5
click at [693, 546] on div "Todos Hospitales de Autogestión Gestiones Administrativas y Otros SUR Integraci…" at bounding box center [731, 325] width 1463 height 650
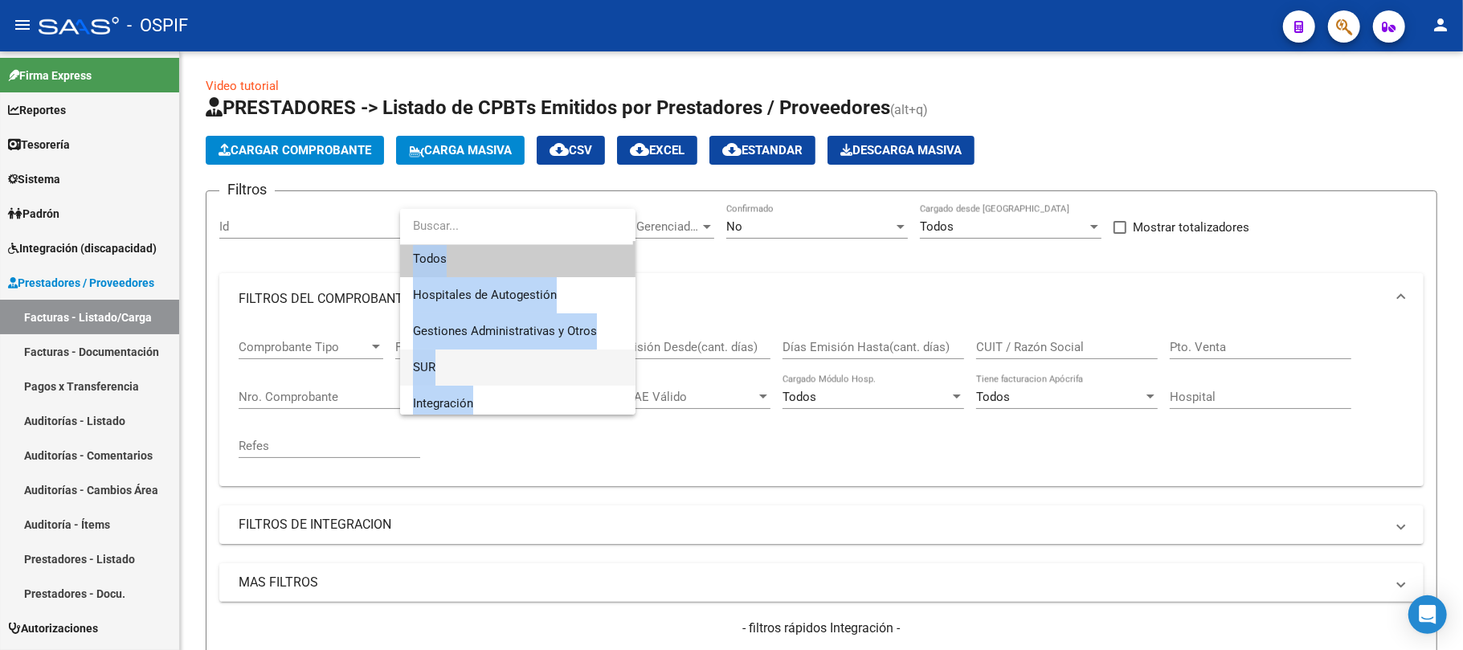
scroll to position [0, 0]
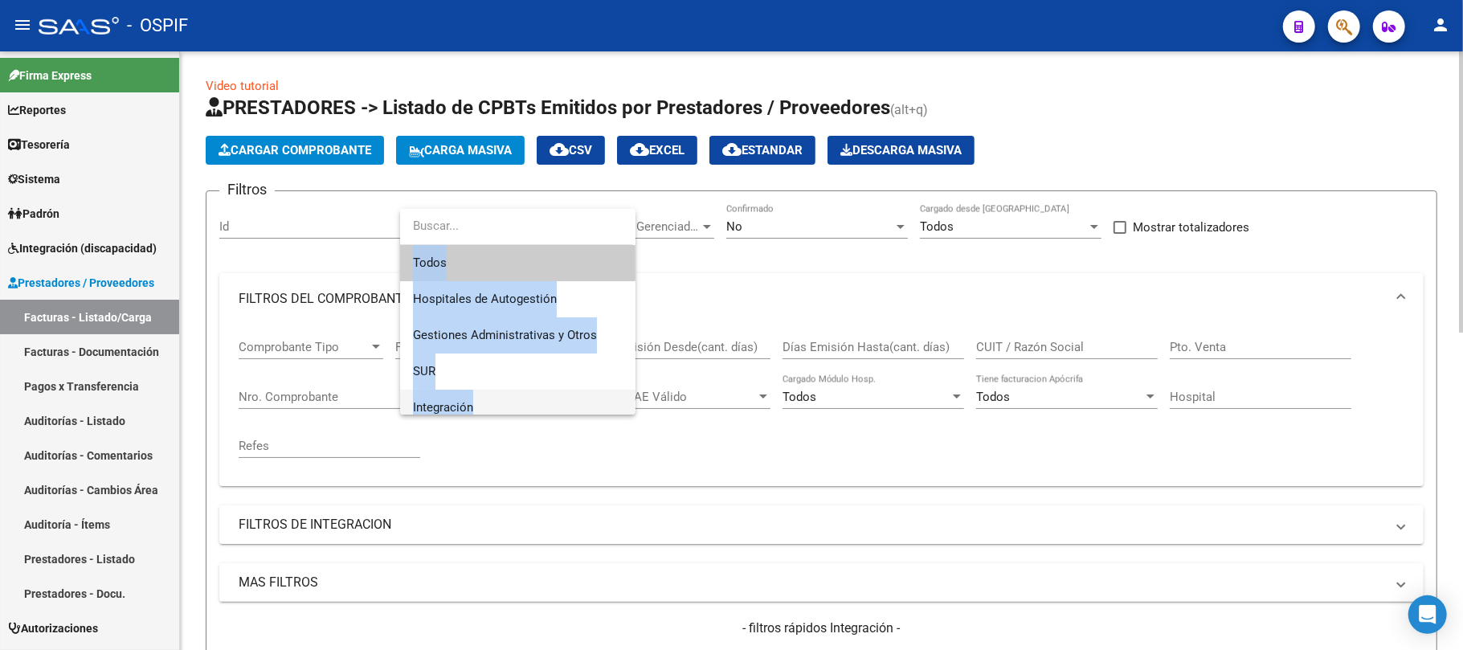
click at [480, 394] on span "Integración" at bounding box center [518, 408] width 210 height 36
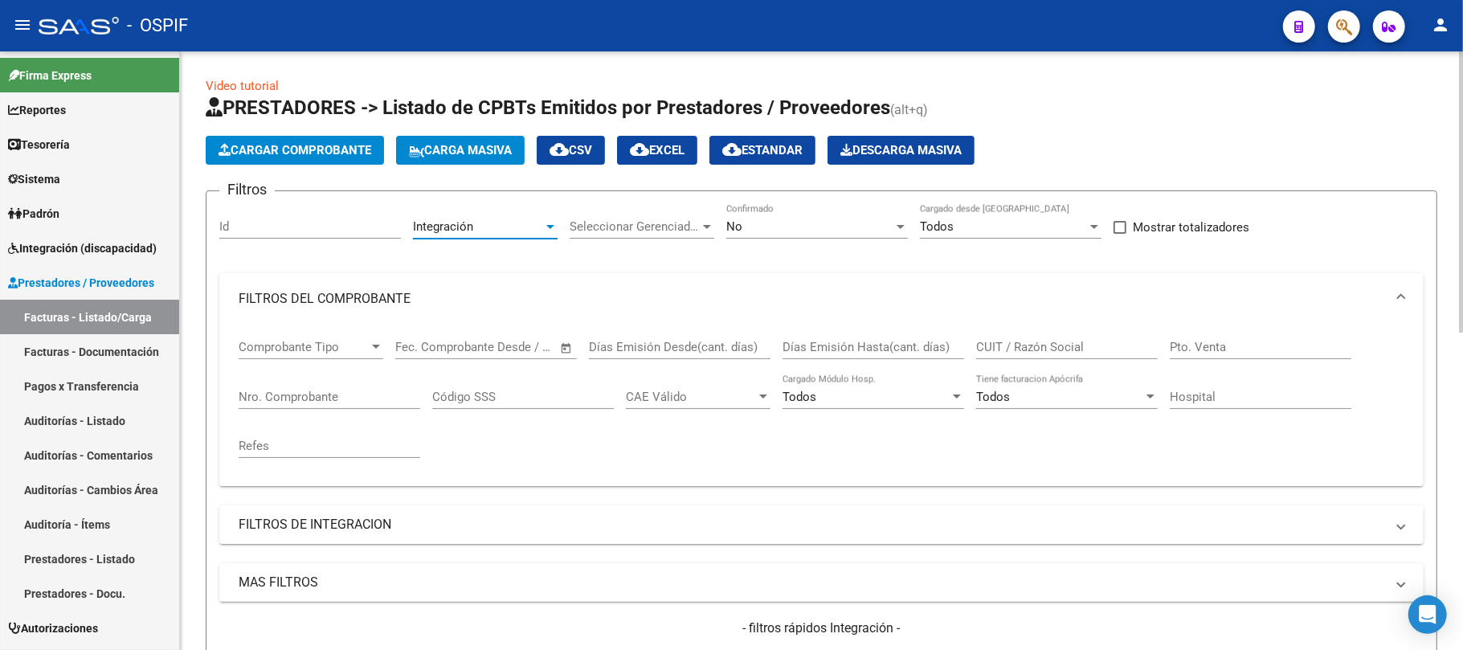
scroll to position [11, 0]
click at [316, 300] on mat-panel-title "FILTROS DEL COMPROBANTE" at bounding box center [812, 299] width 1147 height 18
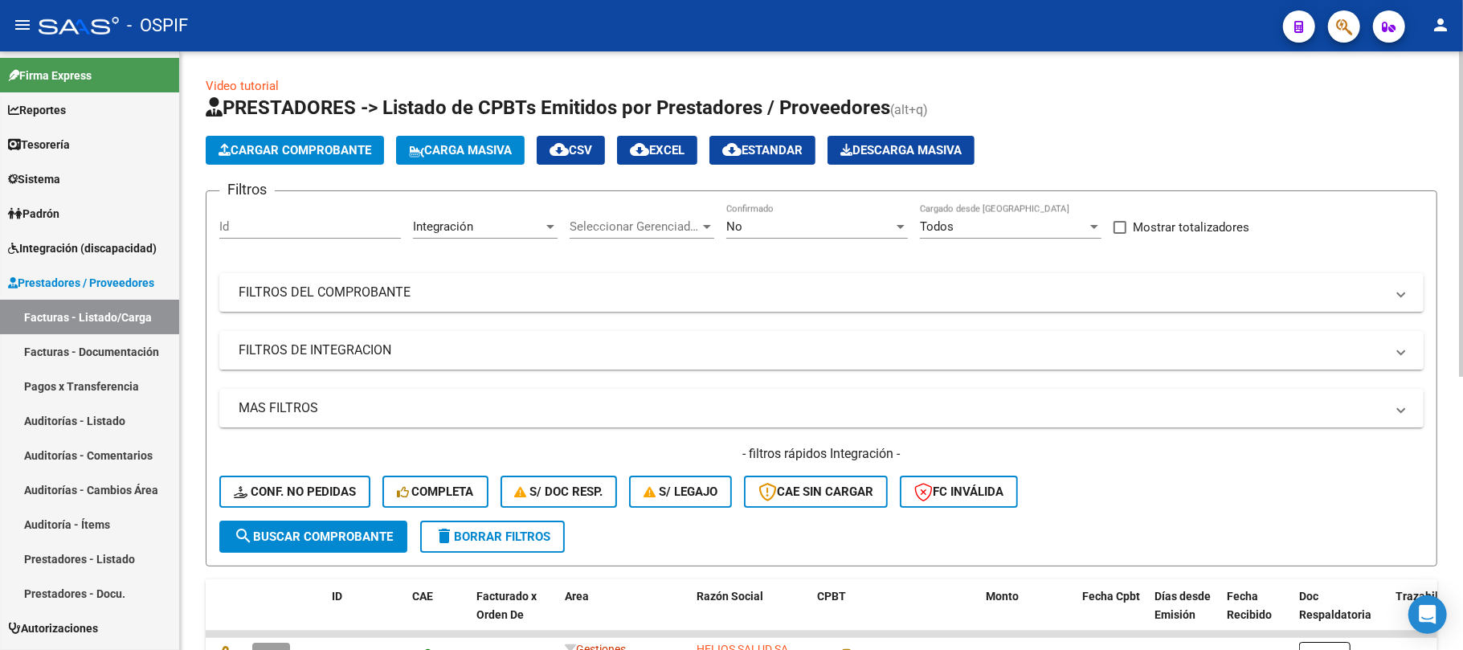
click at [379, 362] on mat-expansion-panel-header "FILTROS DE INTEGRACION" at bounding box center [821, 350] width 1205 height 39
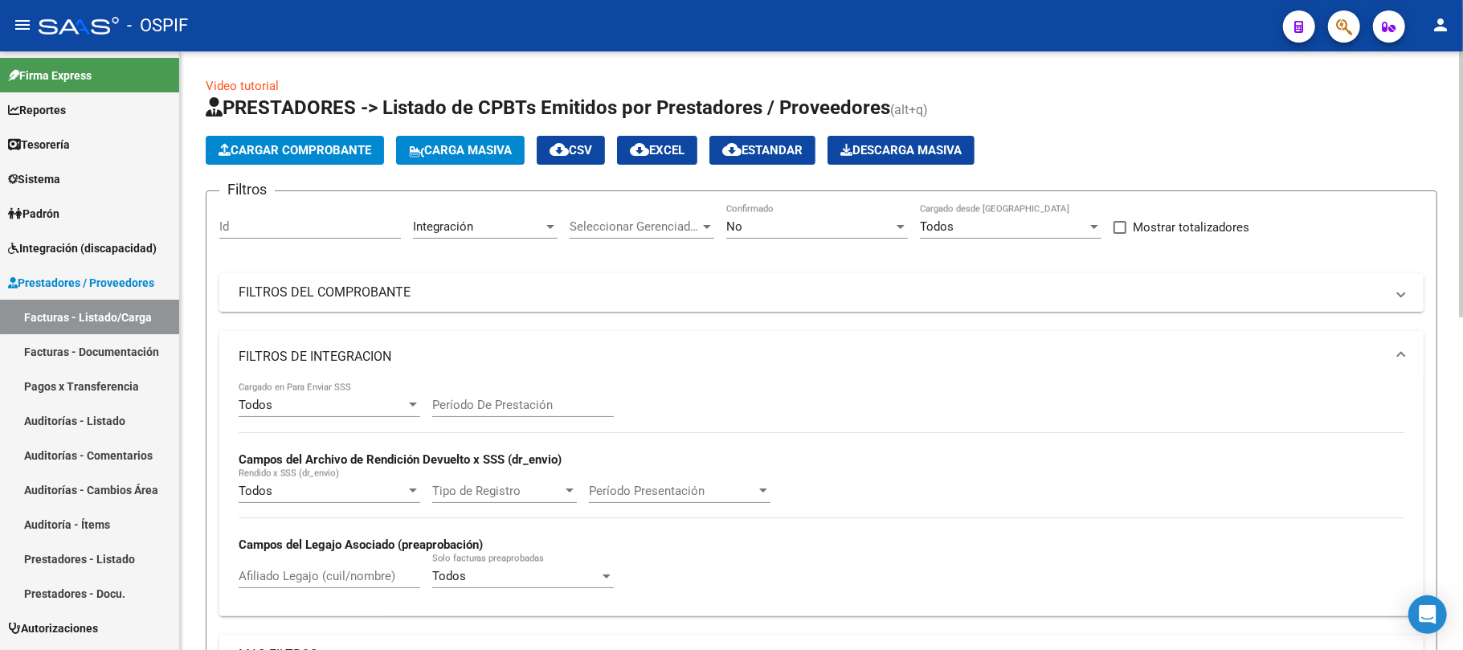
click at [456, 371] on mat-expansion-panel-header "FILTROS DE INTEGRACION" at bounding box center [821, 356] width 1205 height 51
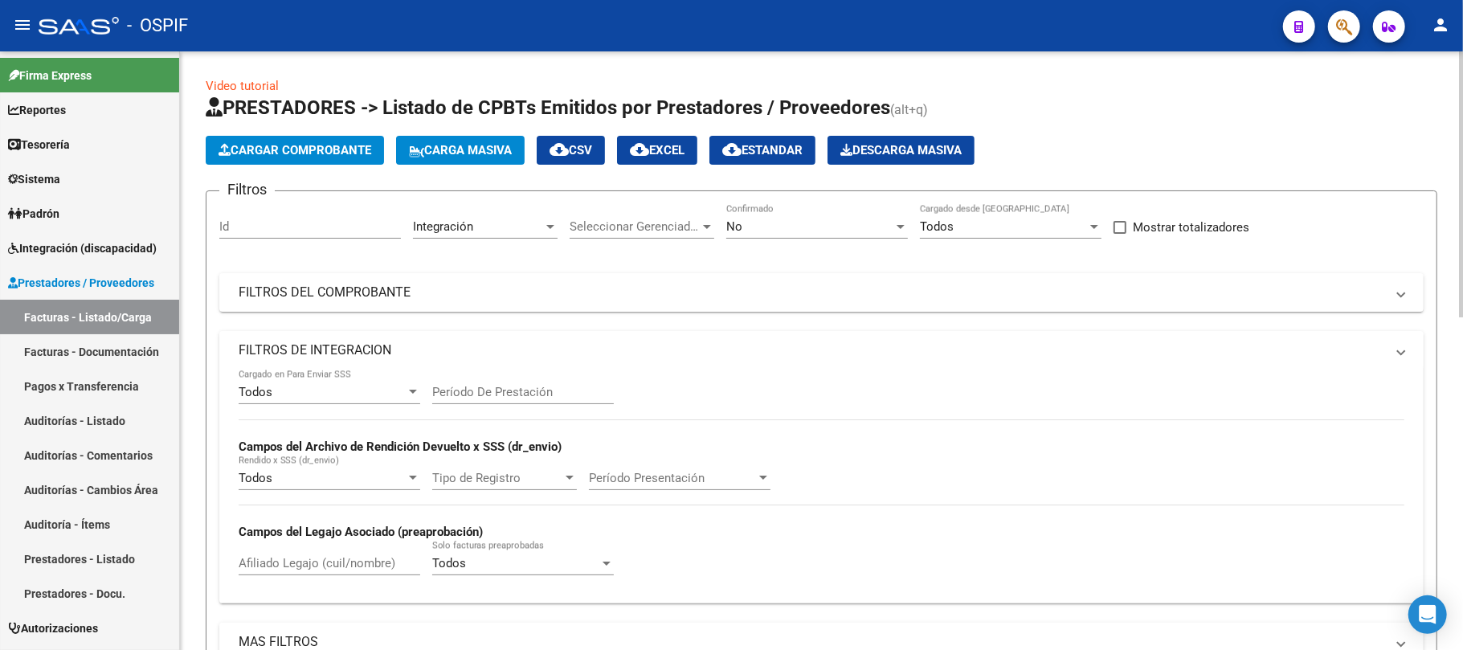
click at [450, 351] on mat-panel-title "FILTROS DE INTEGRACION" at bounding box center [812, 351] width 1147 height 18
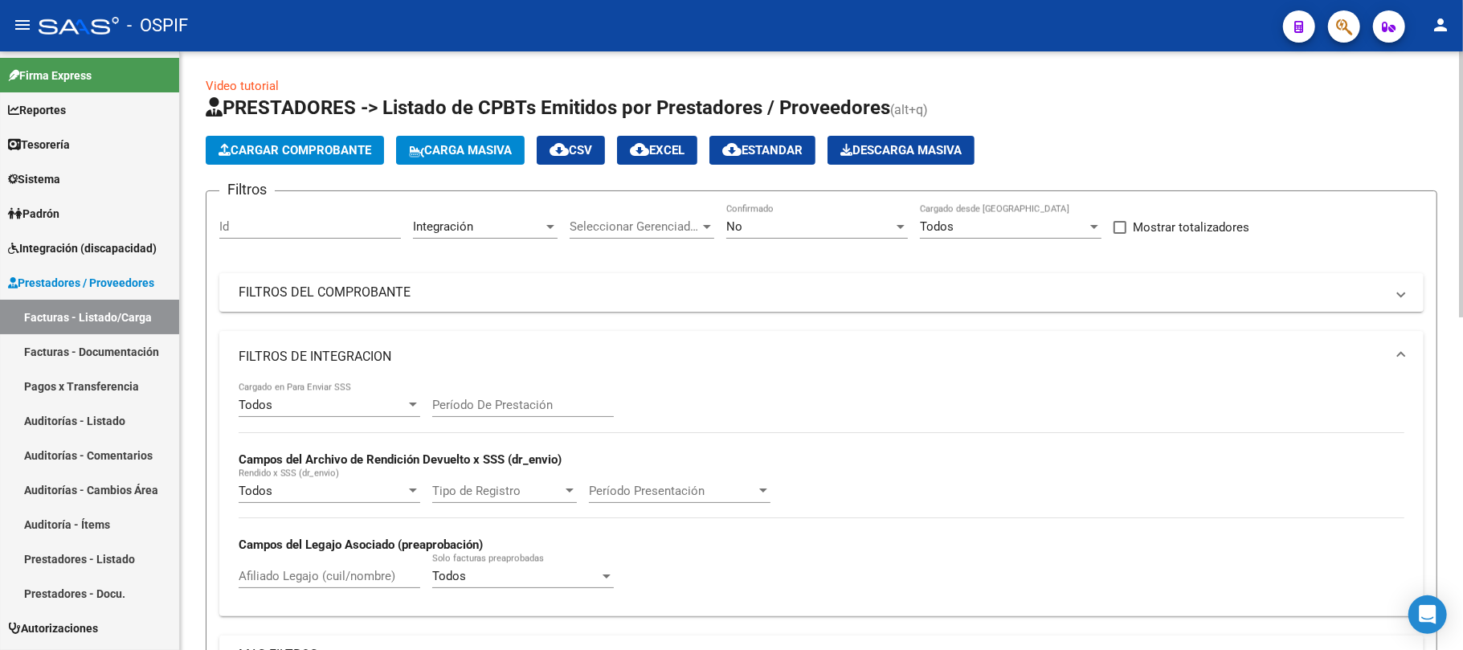
drag, startPoint x: 493, startPoint y: 391, endPoint x: 495, endPoint y: 403, distance: 13.1
click at [495, 392] on div "Período De Prestación" at bounding box center [523, 400] width 182 height 35
click at [498, 403] on input "Período De Prestación" at bounding box center [523, 405] width 182 height 14
type input "202507"
click at [550, 351] on mat-panel-title "FILTROS DE INTEGRACION" at bounding box center [812, 357] width 1147 height 18
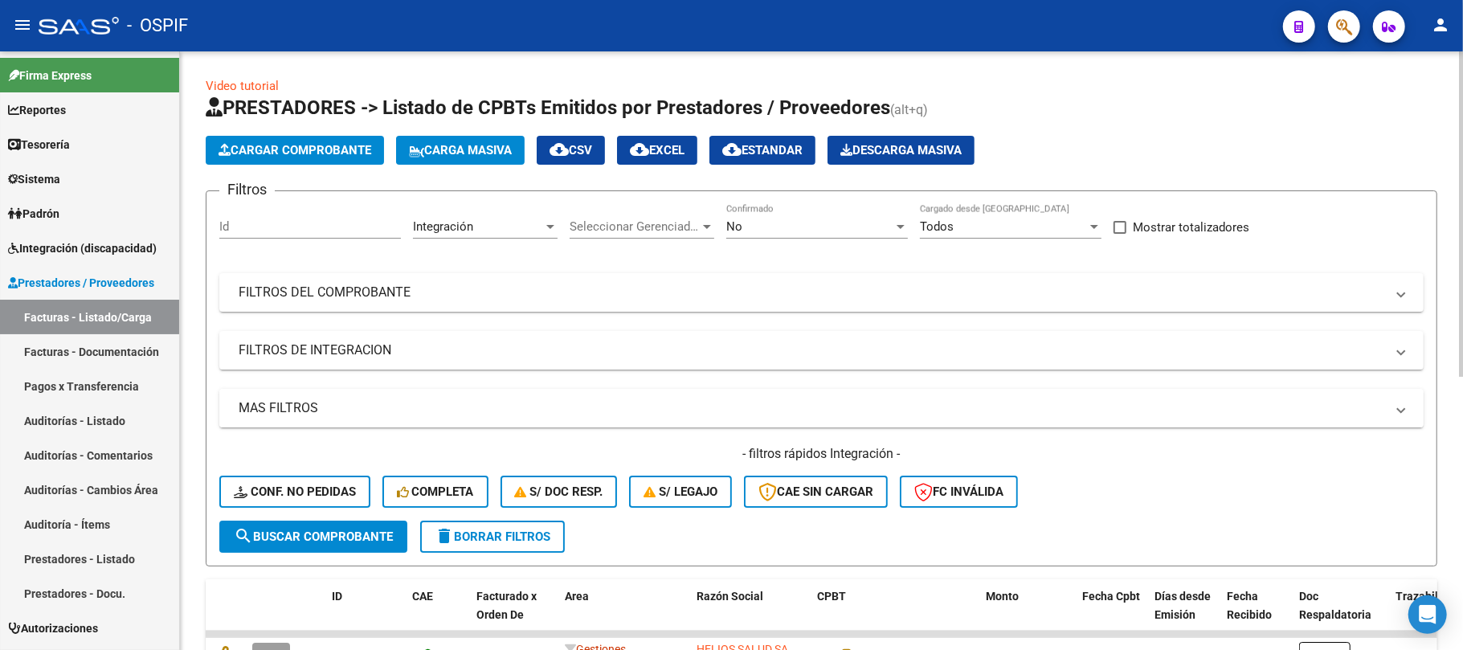
click at [377, 406] on mat-panel-title "MAS FILTROS" at bounding box center [812, 408] width 1147 height 18
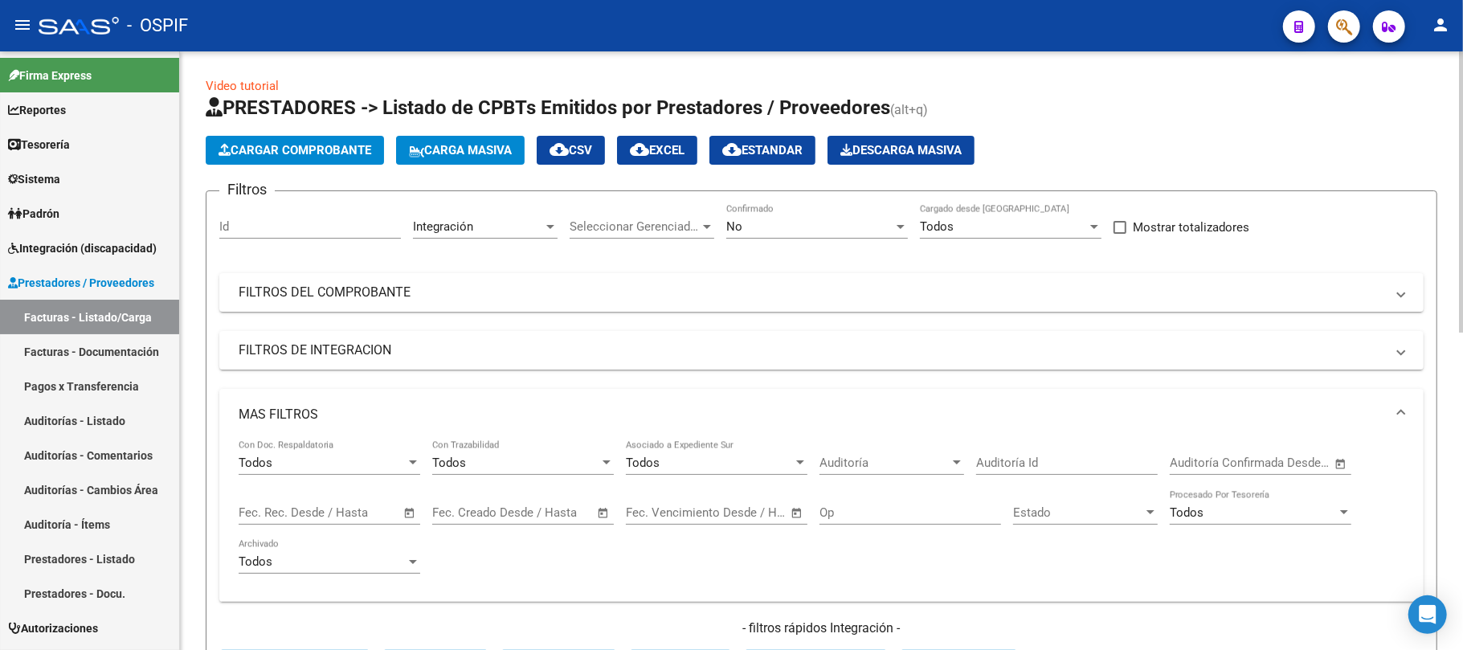
click at [386, 505] on div "Start date – End date Fec. Rec. Desde / Hasta" at bounding box center [320, 507] width 162 height 35
click at [408, 513] on span "Open calendar" at bounding box center [410, 513] width 39 height 39
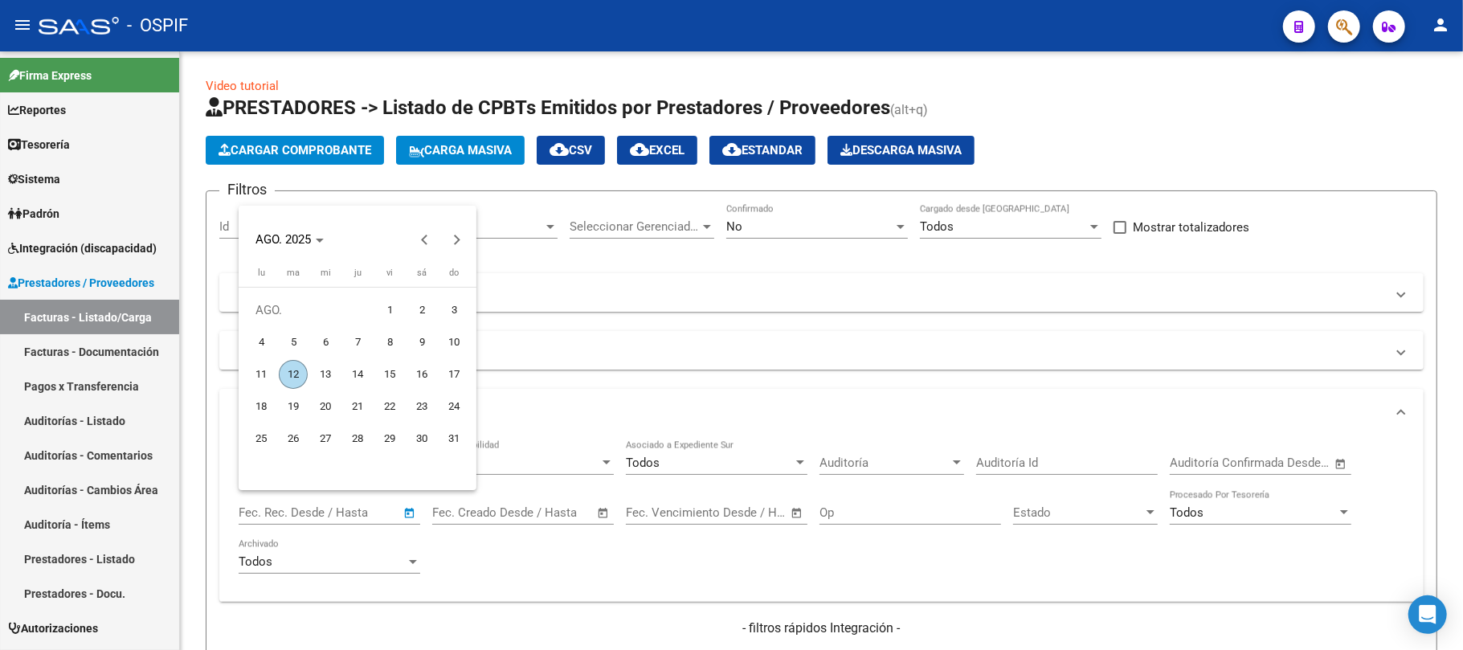
drag, startPoint x: 322, startPoint y: 339, endPoint x: 349, endPoint y: 339, distance: 26.5
click at [323, 341] on span "6" at bounding box center [325, 342] width 29 height 29
type input "6/8/2025"
click at [349, 339] on span "7" at bounding box center [357, 342] width 29 height 29
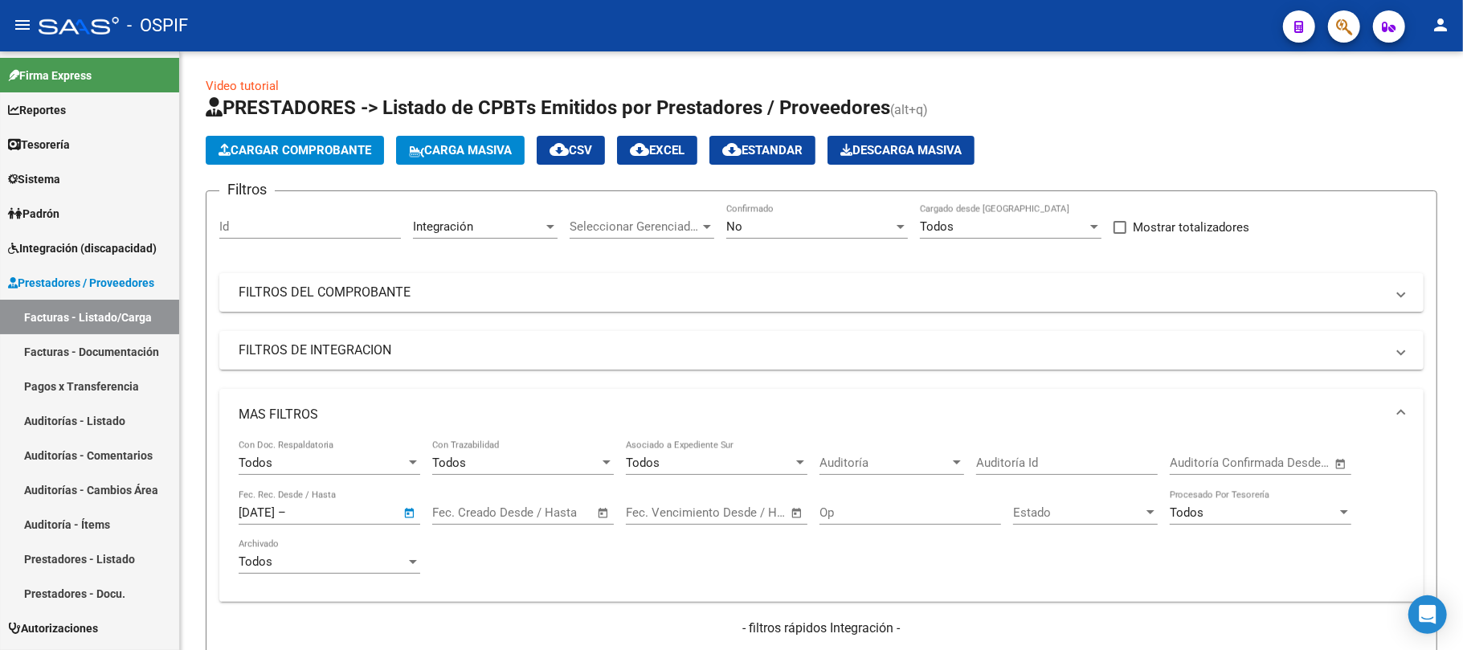
type input "7/8/2025"
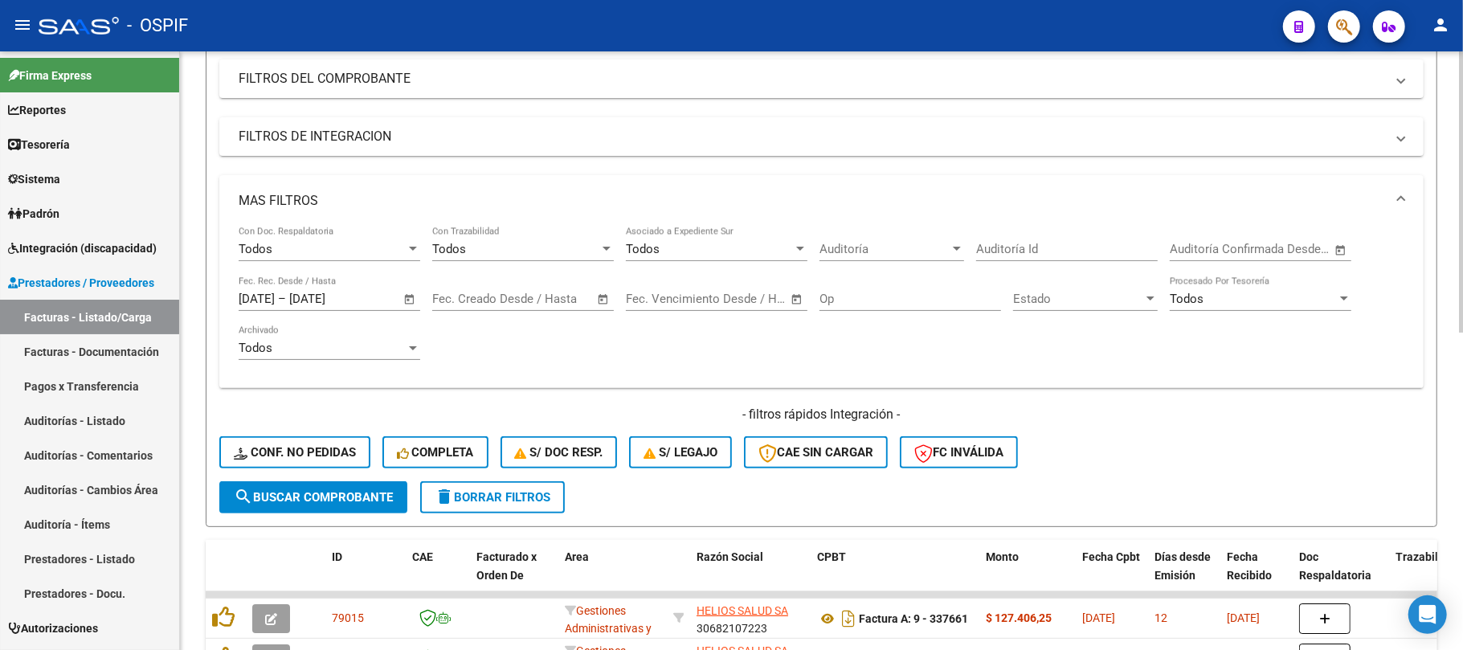
click at [334, 490] on span "search Buscar Comprobante" at bounding box center [313, 497] width 159 height 14
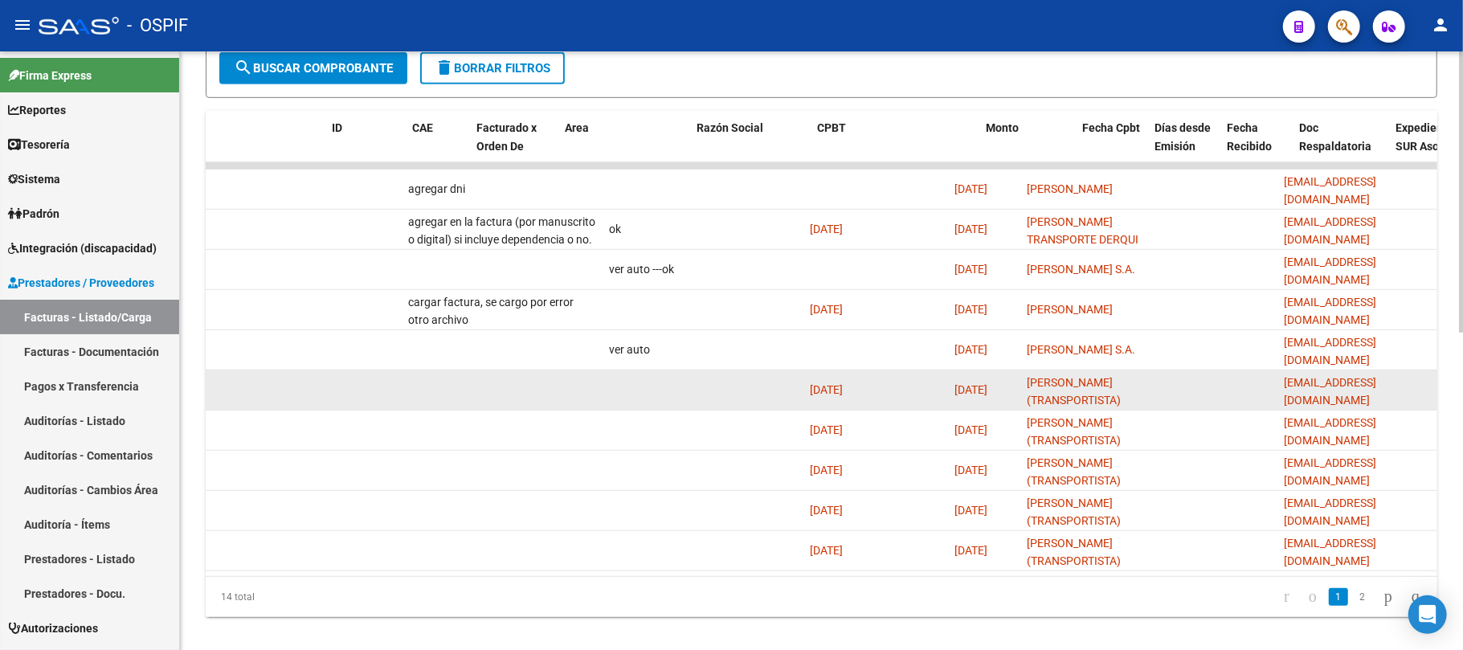
scroll to position [0, 0]
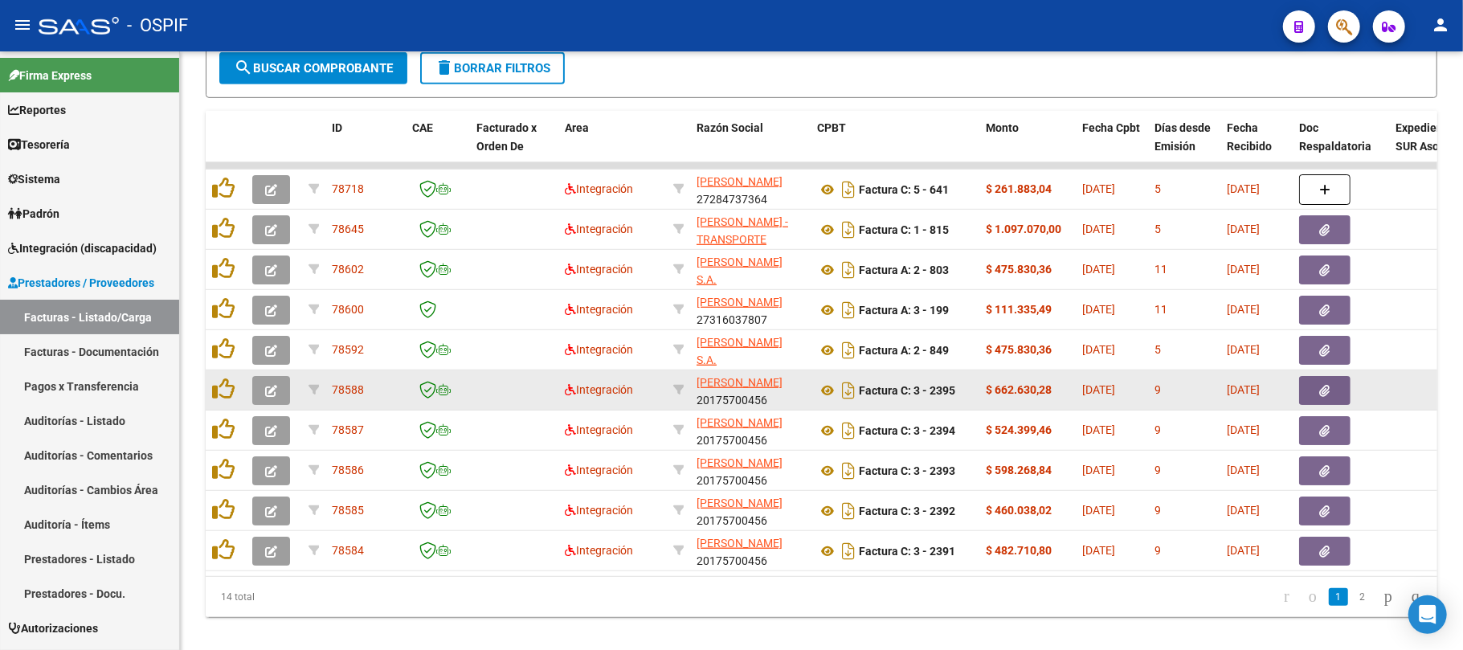
click at [277, 389] on button "button" at bounding box center [271, 390] width 38 height 29
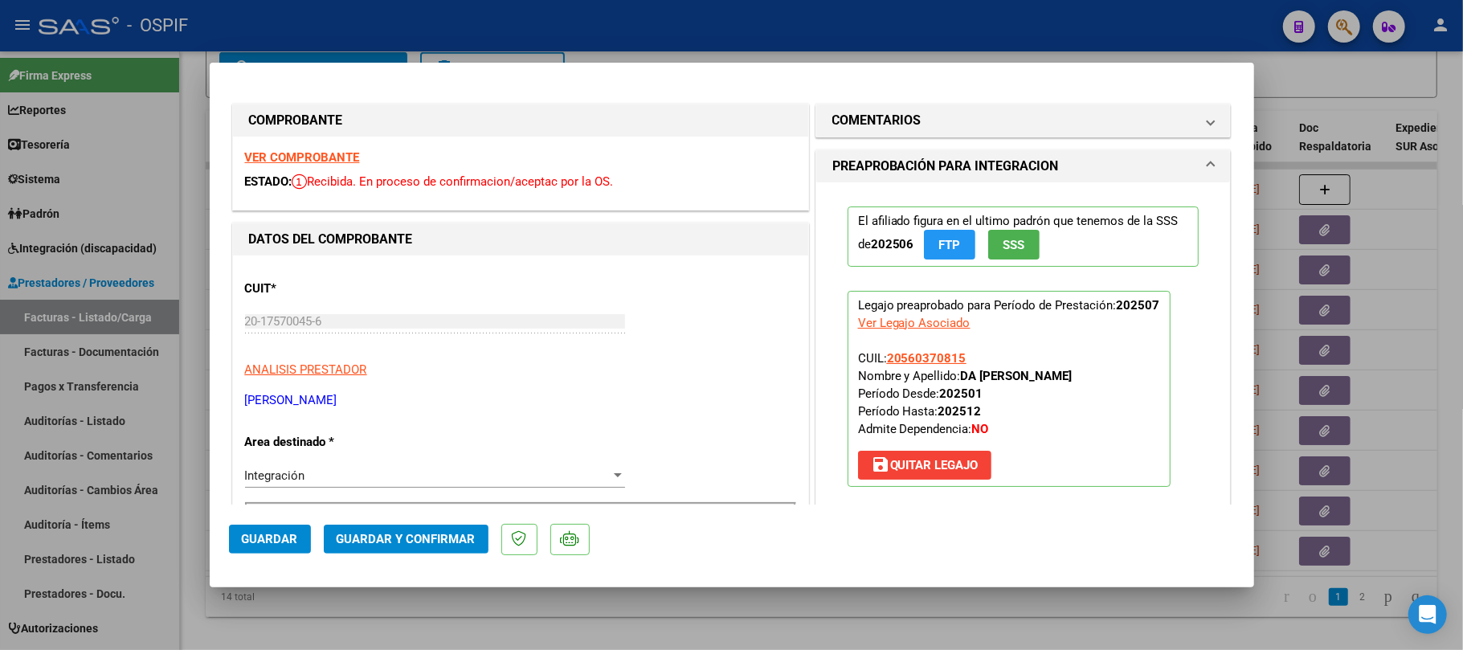
click at [386, 541] on span "Guardar y Confirmar" at bounding box center [406, 539] width 139 height 14
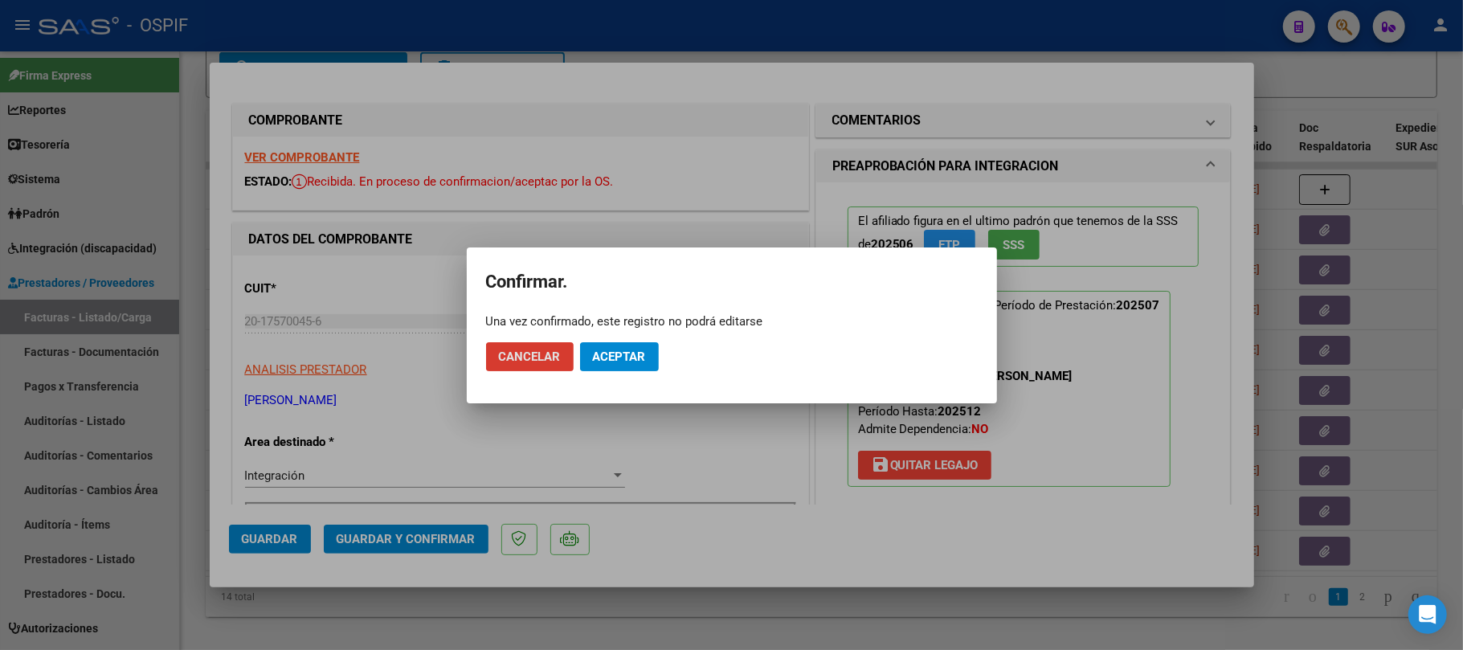
click at [624, 358] on span "Aceptar" at bounding box center [619, 357] width 53 height 14
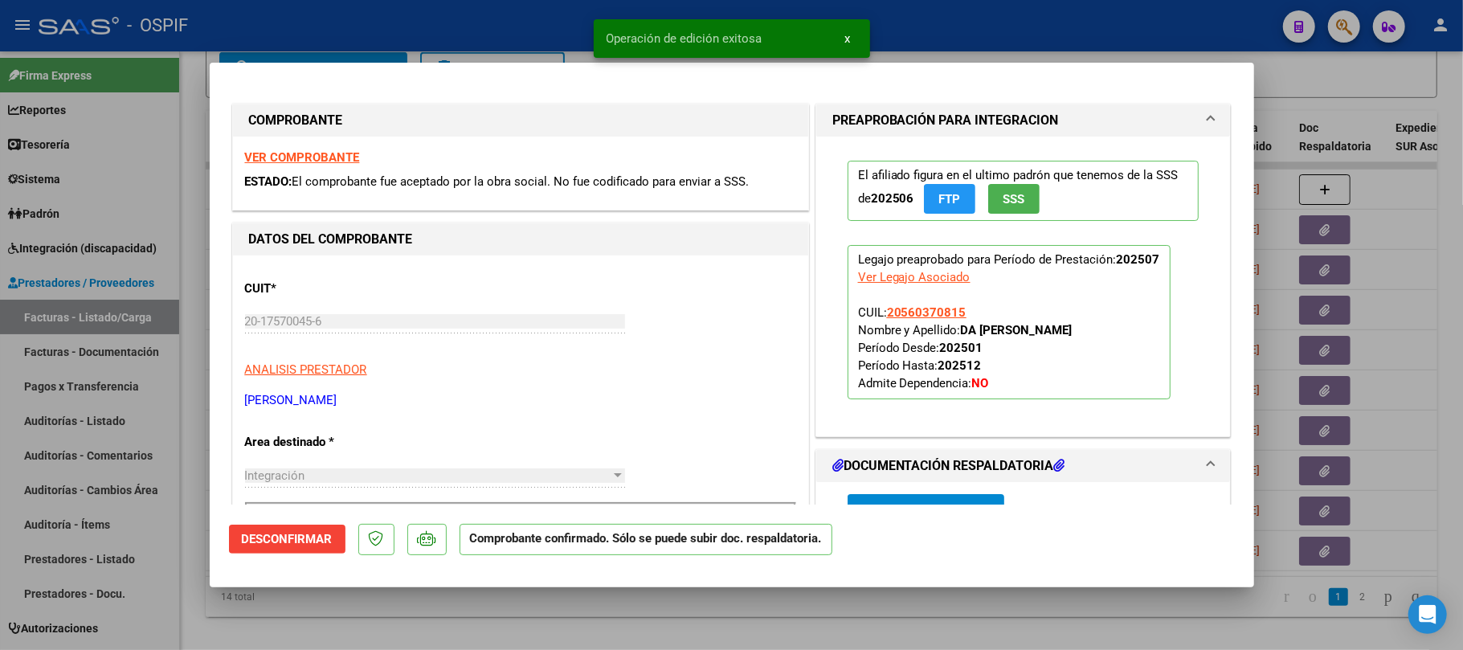
click at [670, 611] on div at bounding box center [731, 325] width 1463 height 650
type input "$ 0,00"
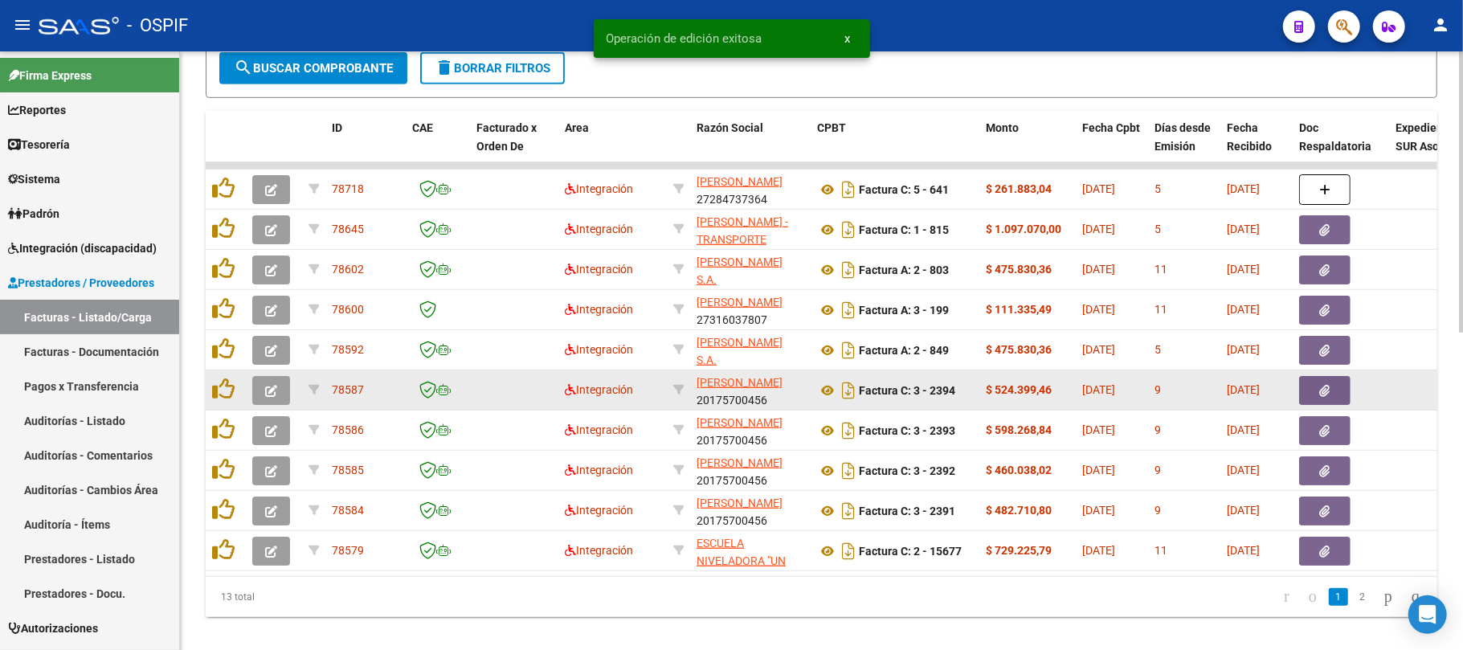
click at [262, 389] on button "button" at bounding box center [271, 390] width 38 height 29
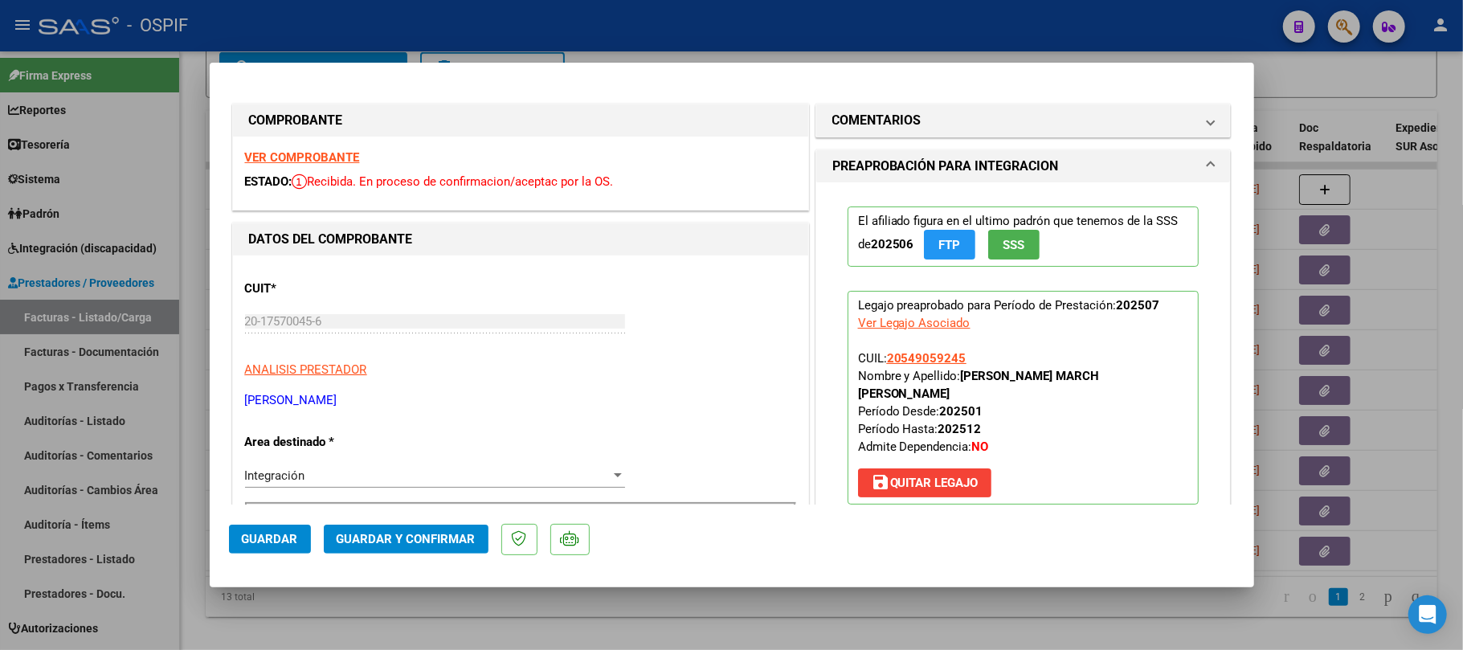
click at [1143, 185] on div "El afiliado figura en el ultimo padrón que tenemos de la SSS de 202506 FTP SSS …" at bounding box center [1024, 355] width 376 height 346
click at [1143, 104] on mat-expansion-panel "COMENTARIOS Comentarios De la Obra Social: Comentarios de la Obra Social (no vi…" at bounding box center [1024, 121] width 416 height 34
click at [1132, 114] on mat-panel-title "COMENTARIOS" at bounding box center [1014, 120] width 363 height 19
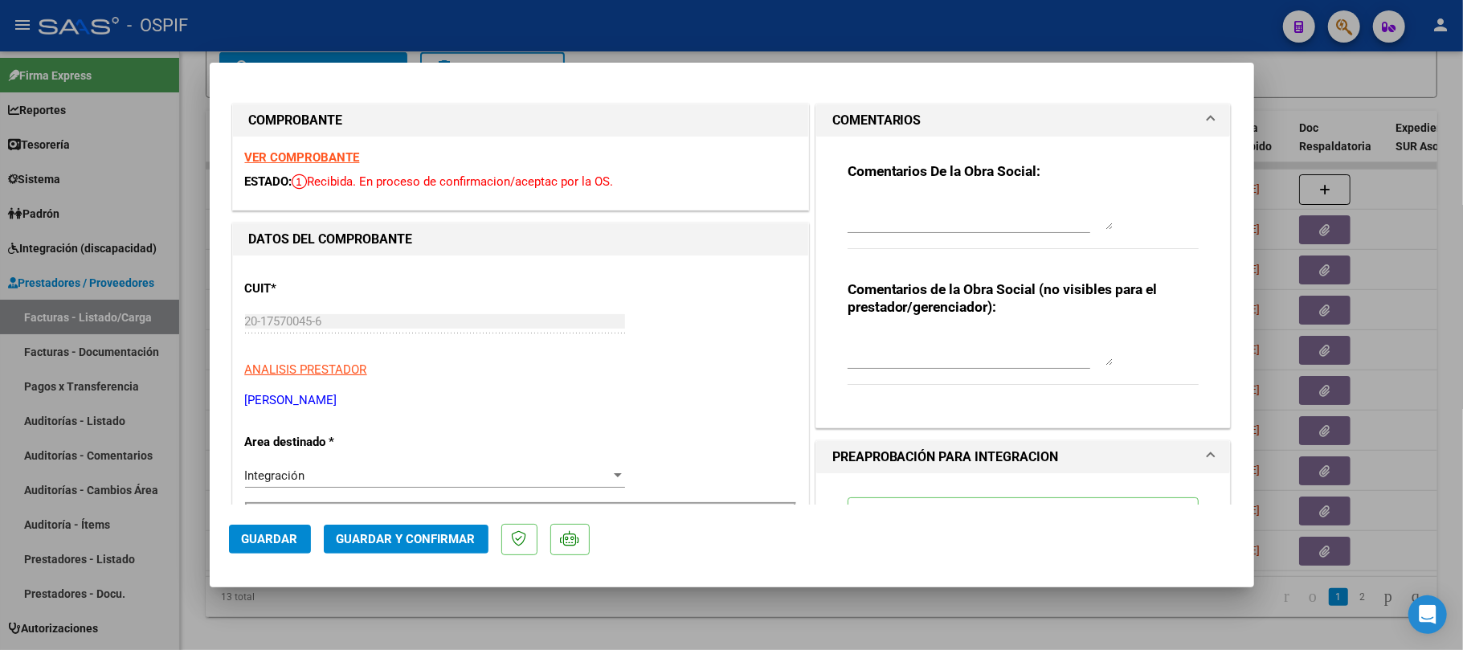
click at [1017, 215] on textarea at bounding box center [980, 214] width 265 height 32
type textarea "confeccionar nota de credito y volver a facturar segun km autorizados"
click at [274, 540] on span "Guardar" at bounding box center [270, 539] width 56 height 14
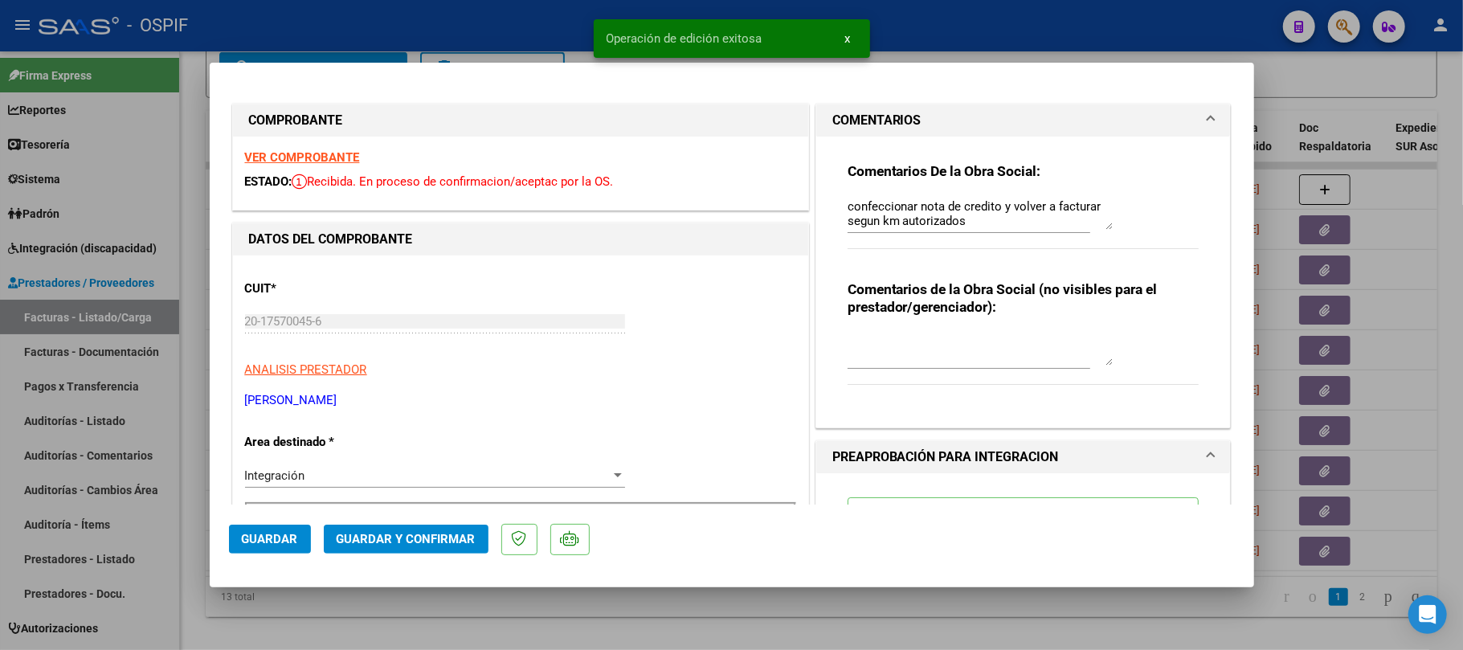
type input "$ 0,00"
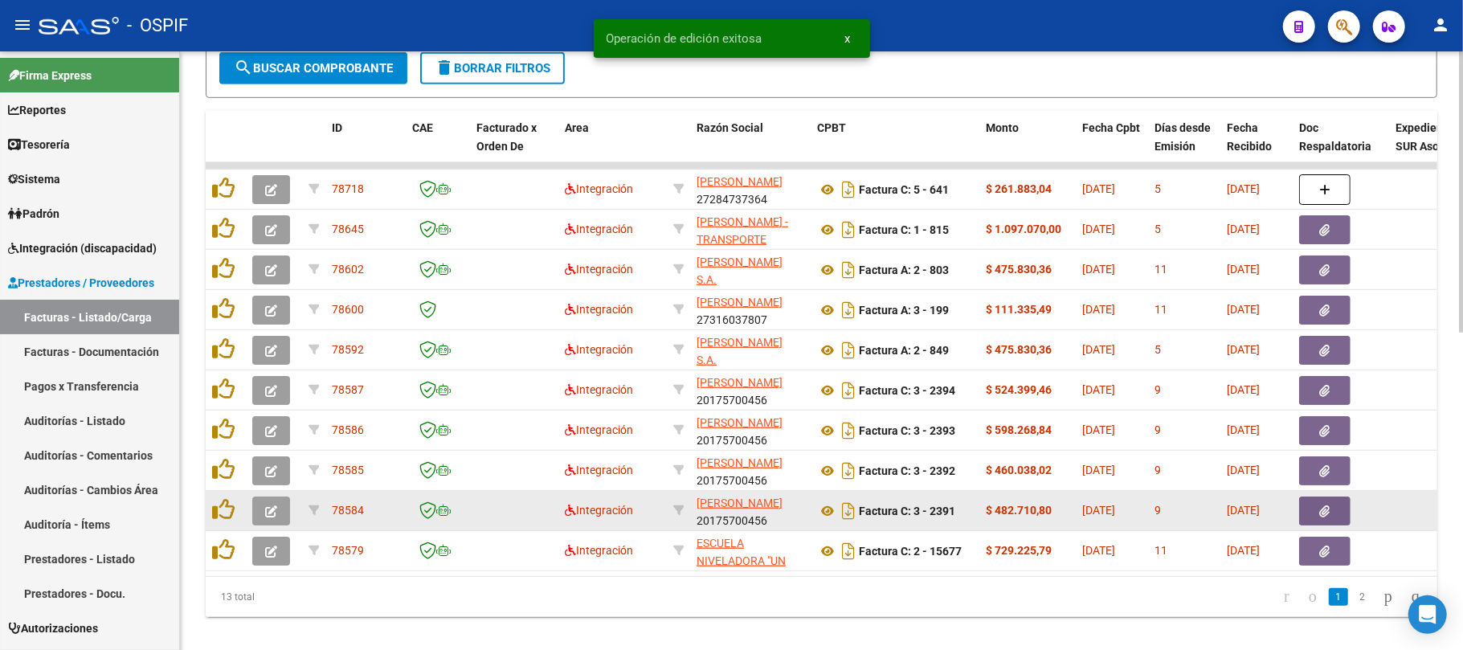
scroll to position [643, 0]
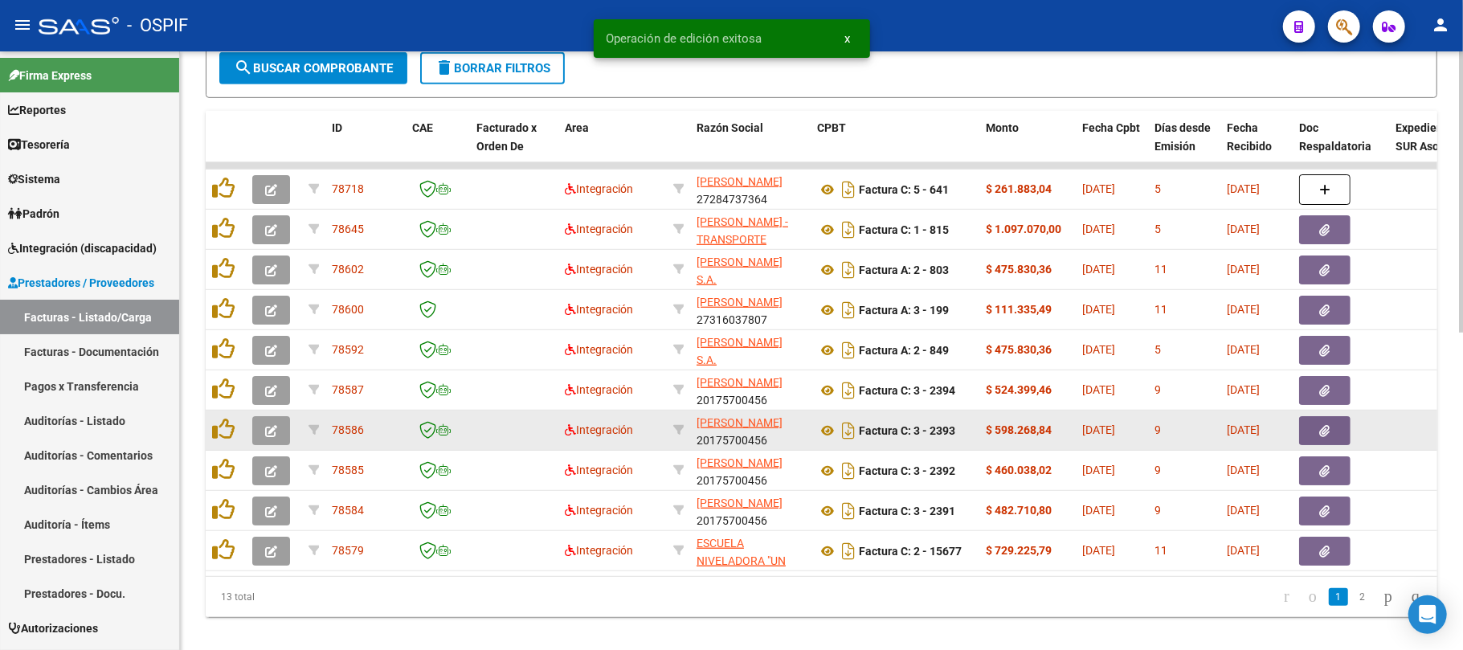
click at [276, 416] on button "button" at bounding box center [271, 430] width 38 height 29
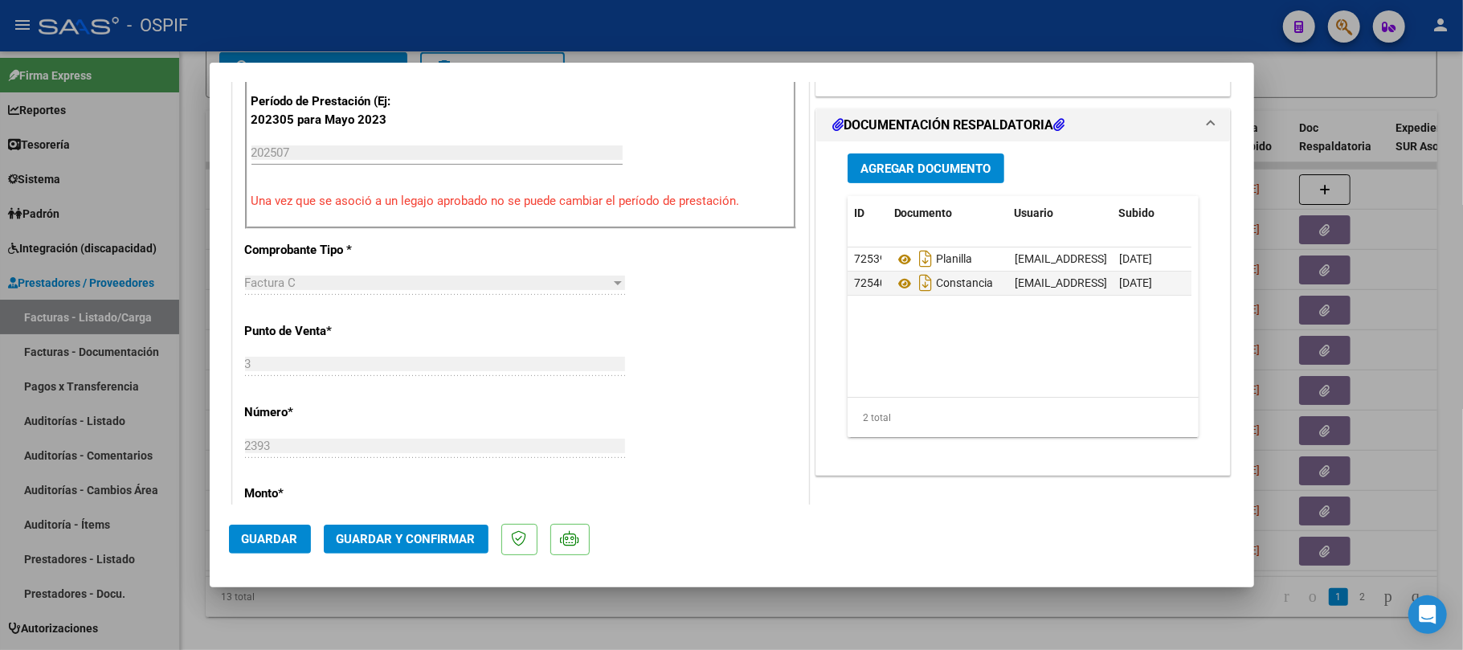
scroll to position [0, 0]
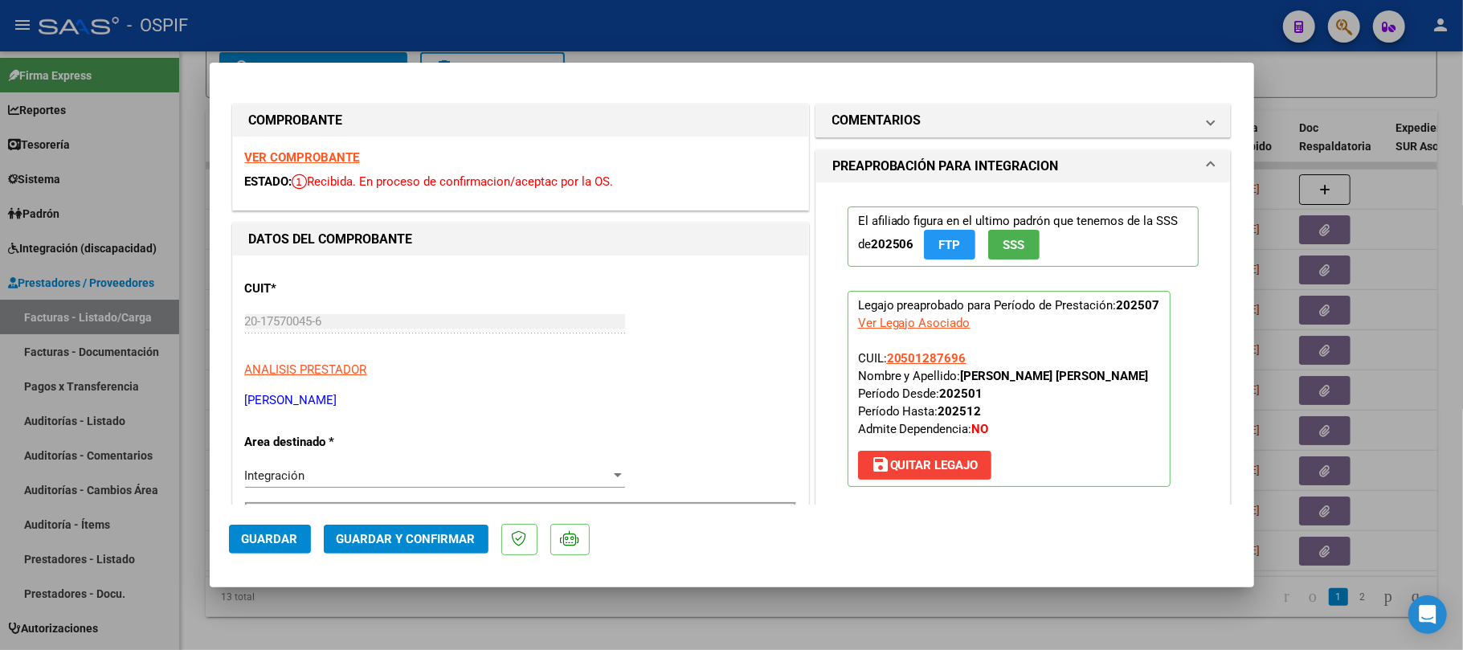
click at [426, 532] on span "Guardar y Confirmar" at bounding box center [406, 539] width 139 height 14
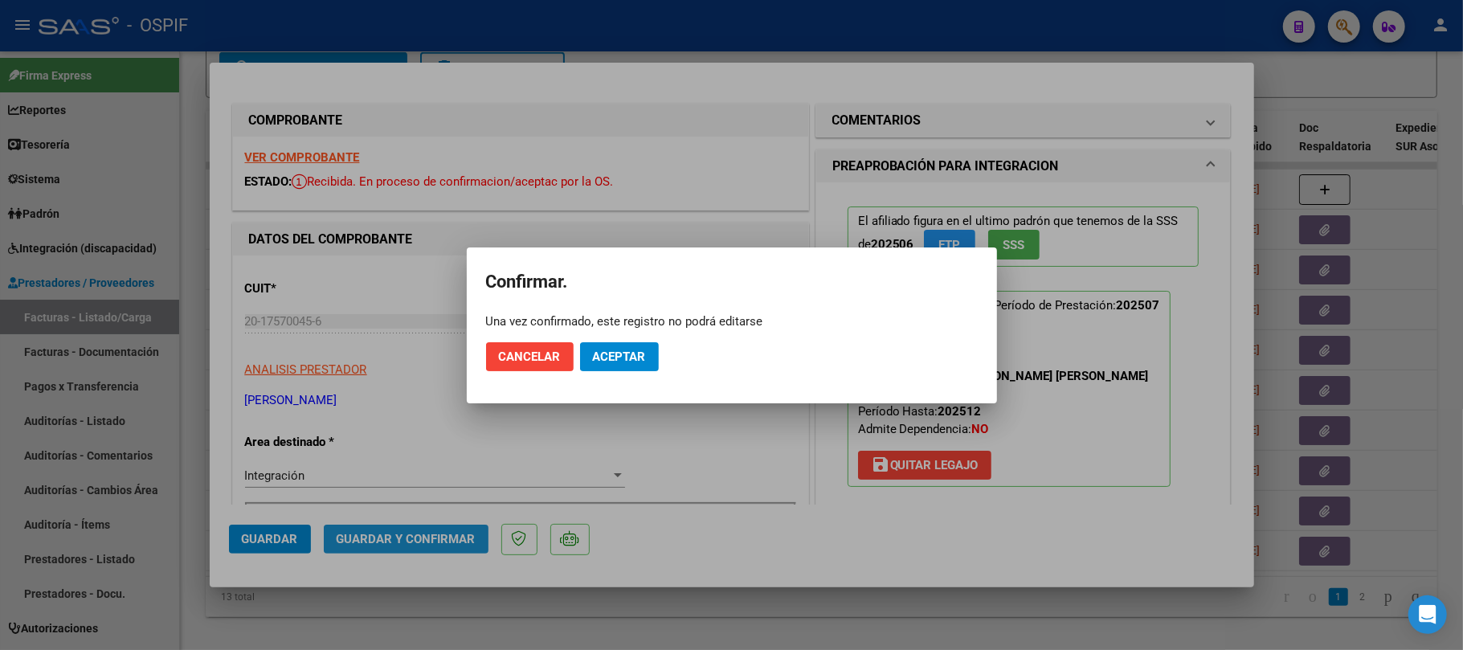
click at [614, 354] on span "Aceptar" at bounding box center [619, 357] width 53 height 14
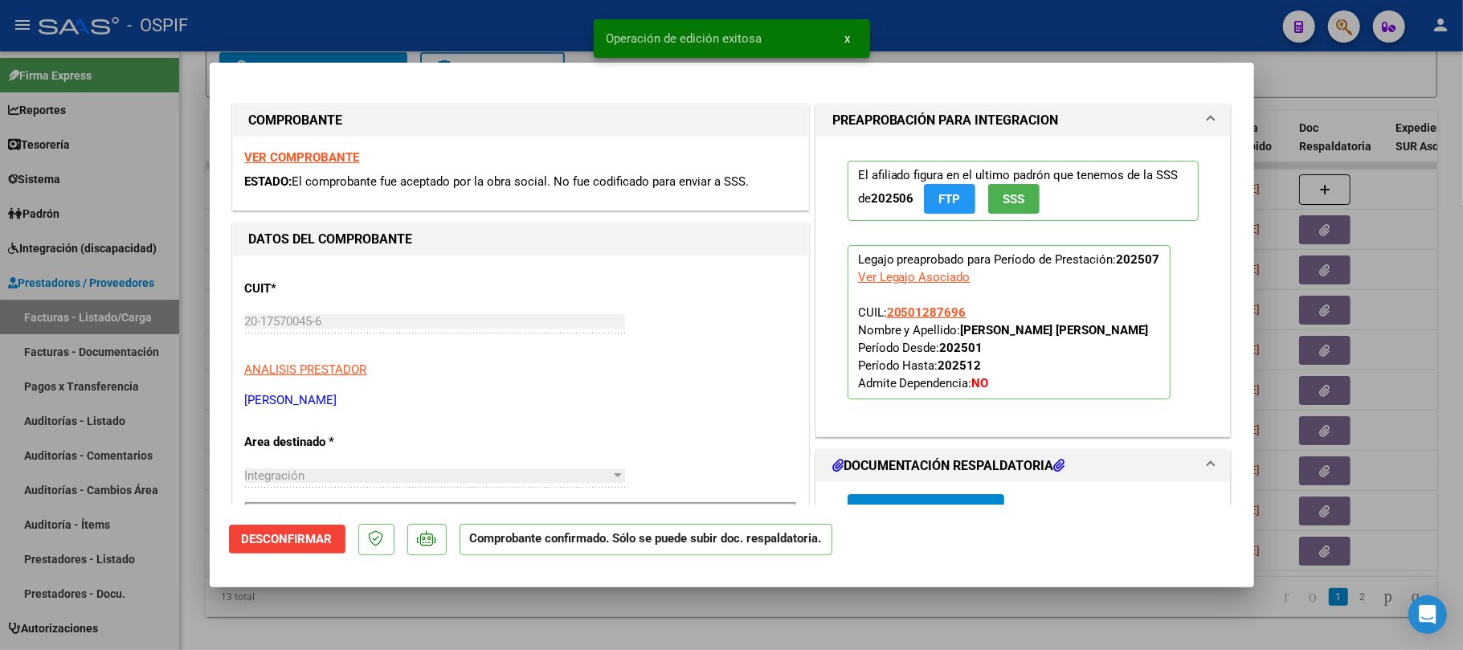
click at [422, 608] on div at bounding box center [731, 325] width 1463 height 650
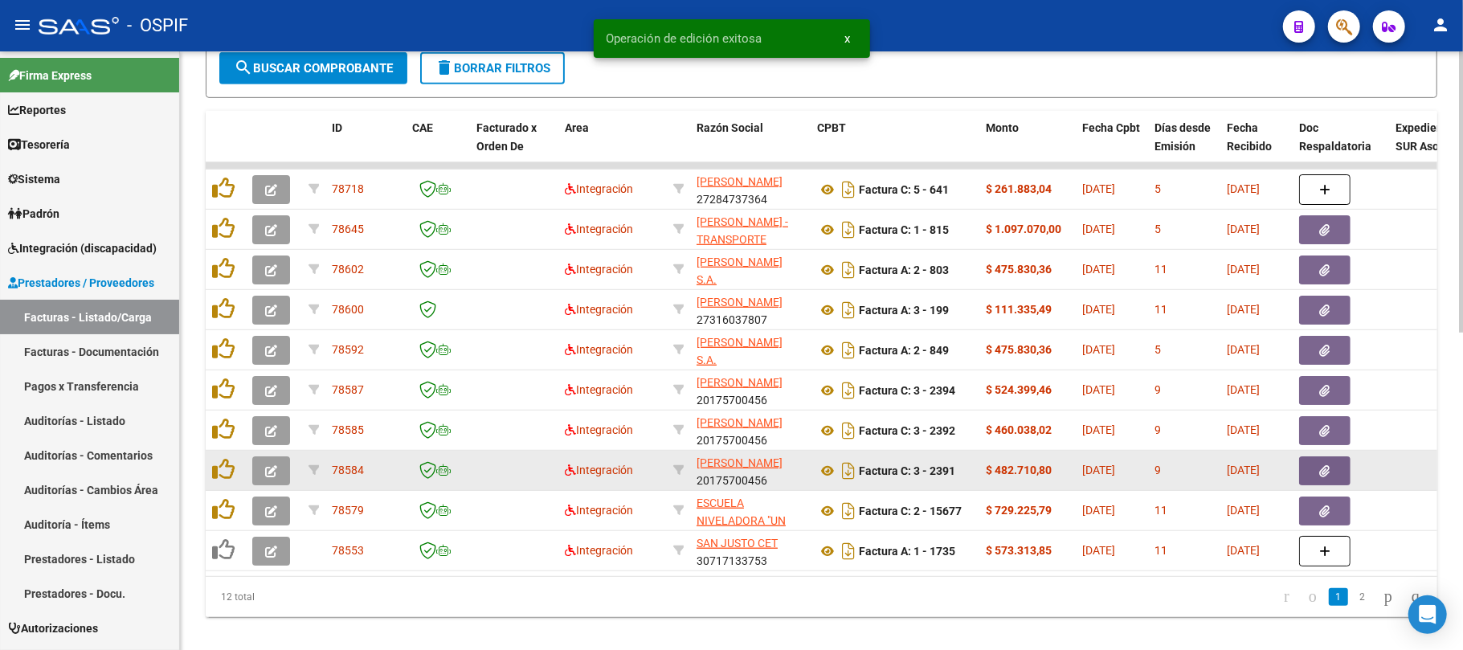
click at [264, 465] on button "button" at bounding box center [271, 470] width 38 height 29
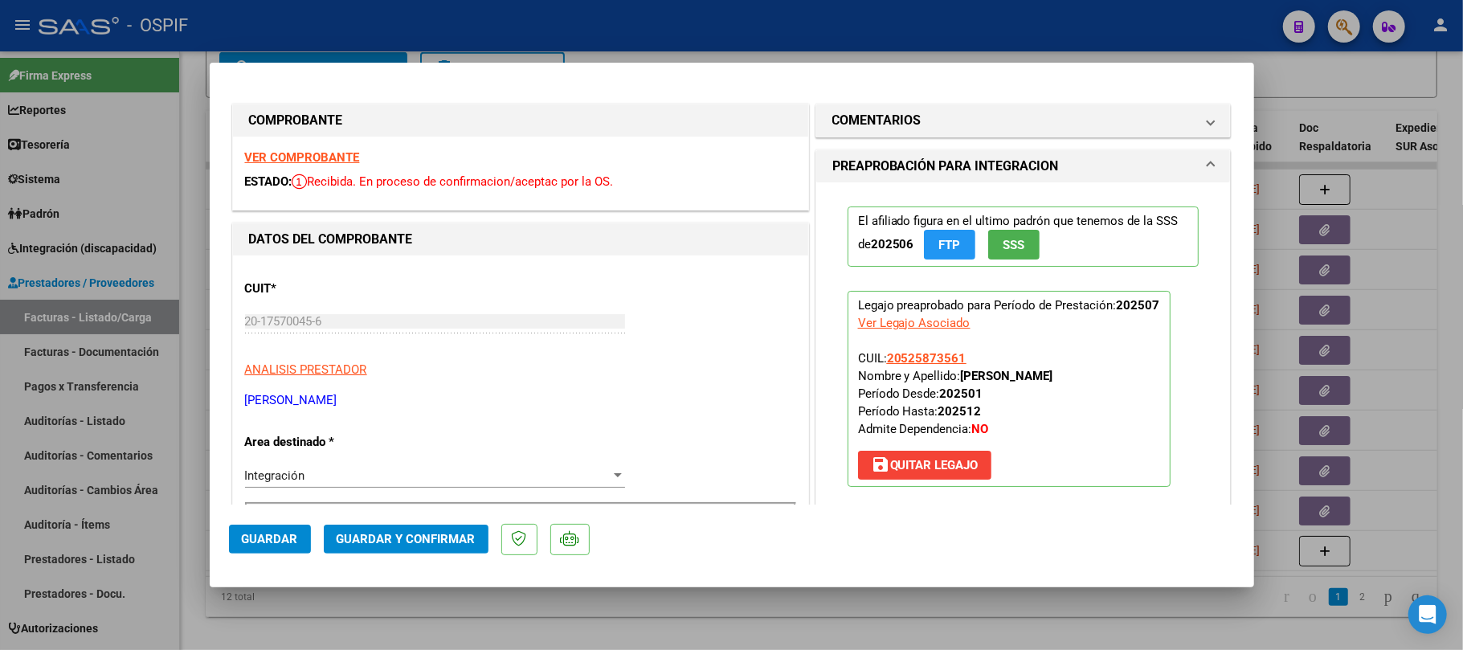
click at [432, 527] on button "Guardar y Confirmar" at bounding box center [406, 539] width 165 height 29
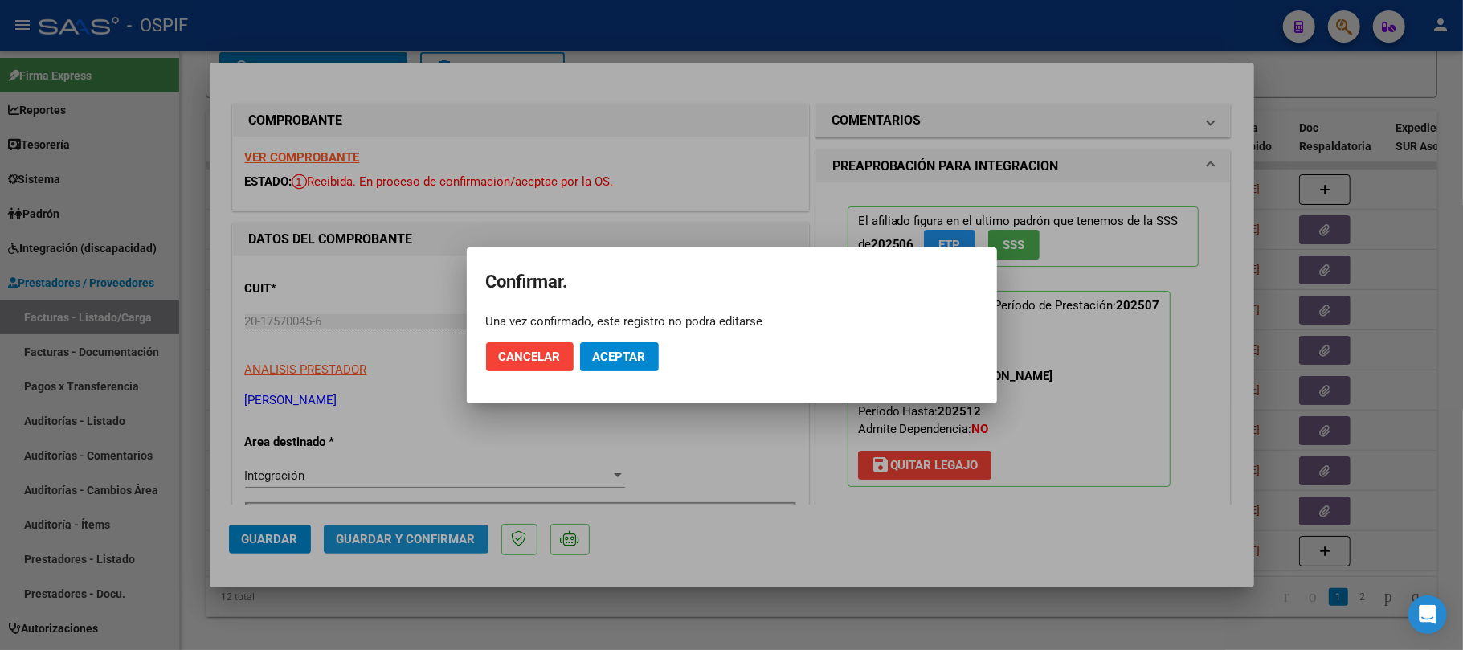
click at [596, 363] on span "Aceptar" at bounding box center [619, 357] width 53 height 14
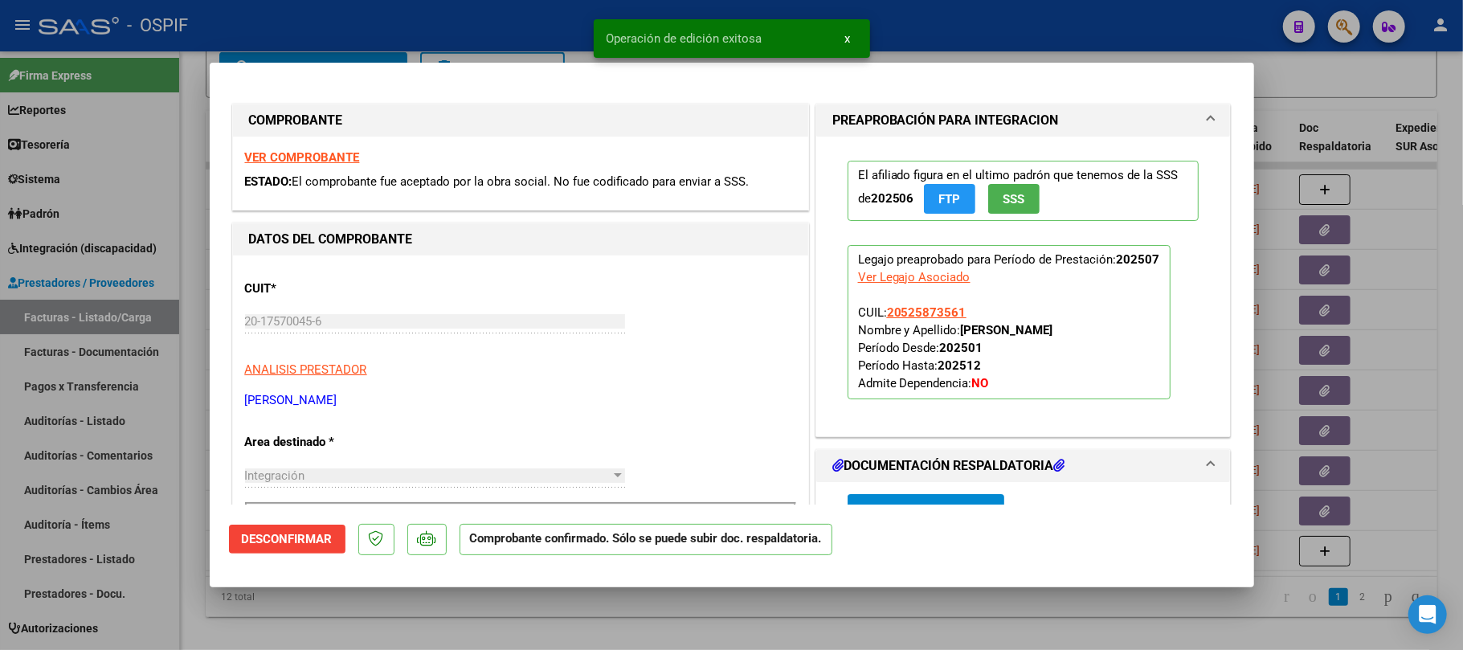
click at [264, 616] on div at bounding box center [731, 325] width 1463 height 650
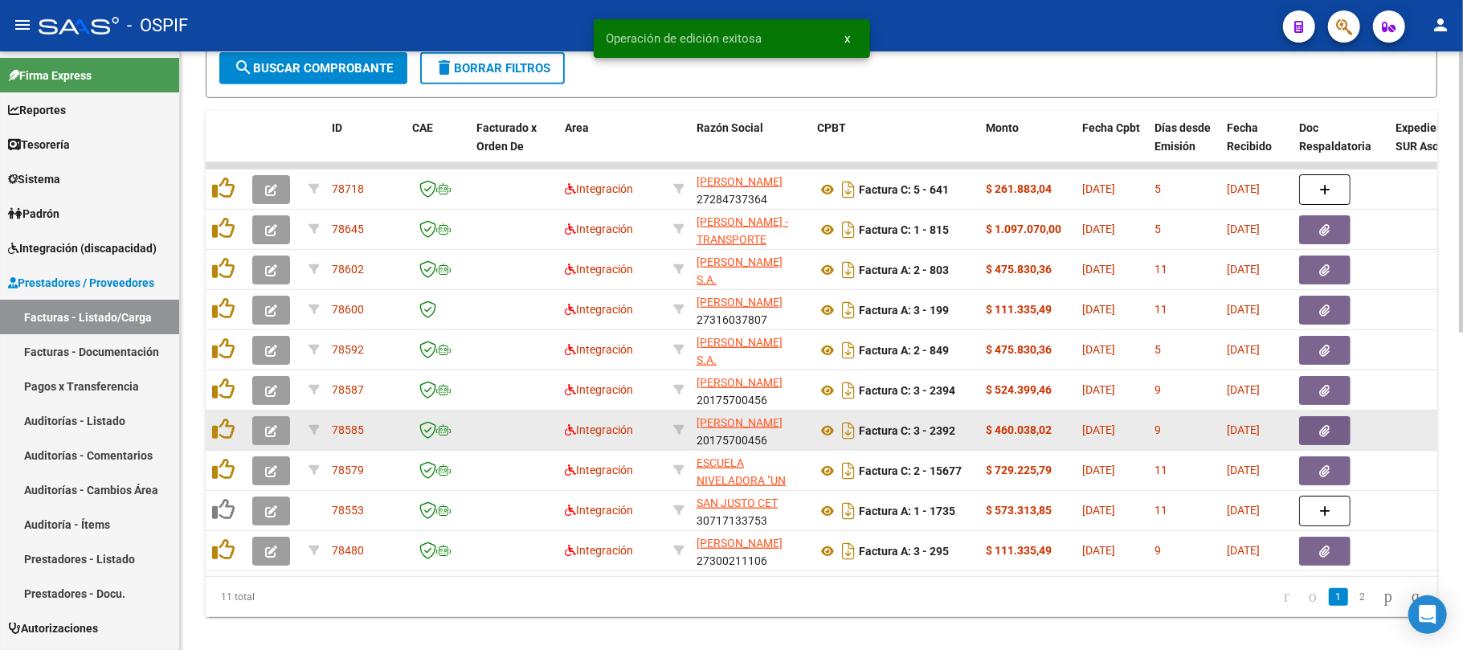
click at [276, 442] on button "button" at bounding box center [271, 430] width 38 height 29
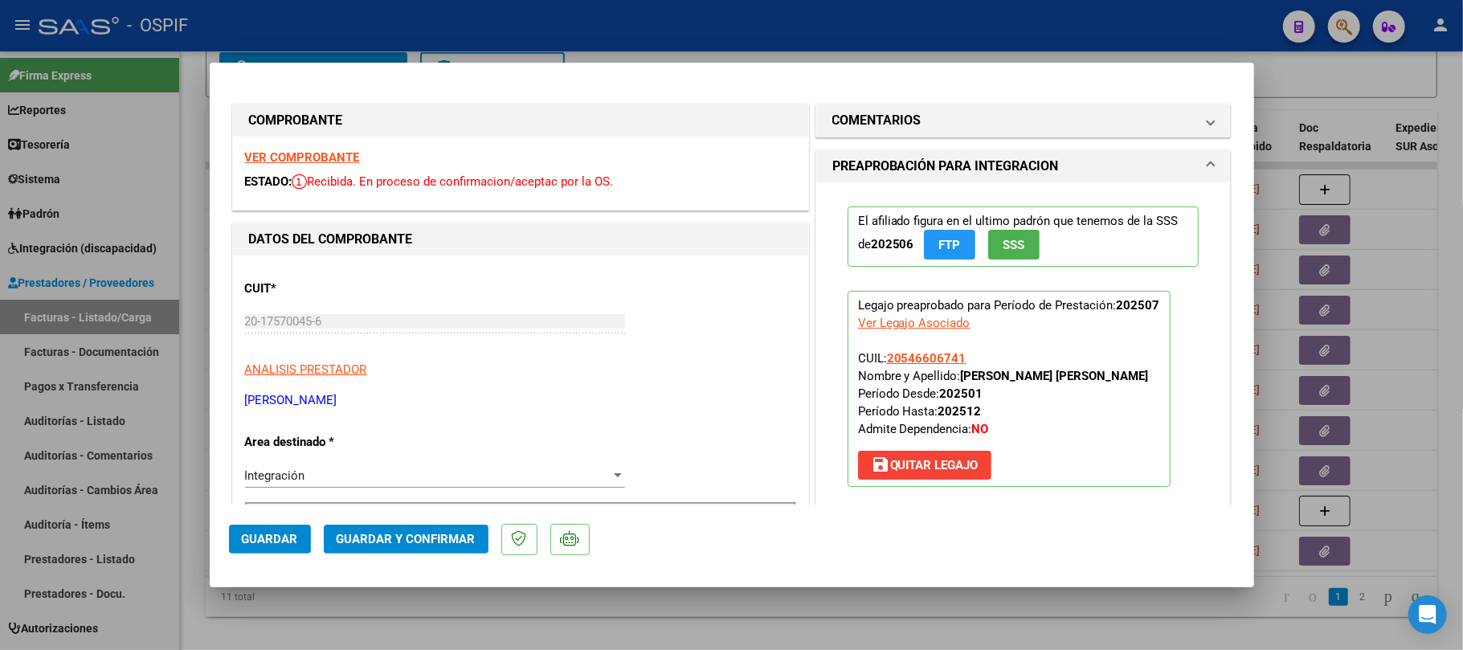
click at [409, 546] on span "Guardar y Confirmar" at bounding box center [406, 539] width 139 height 14
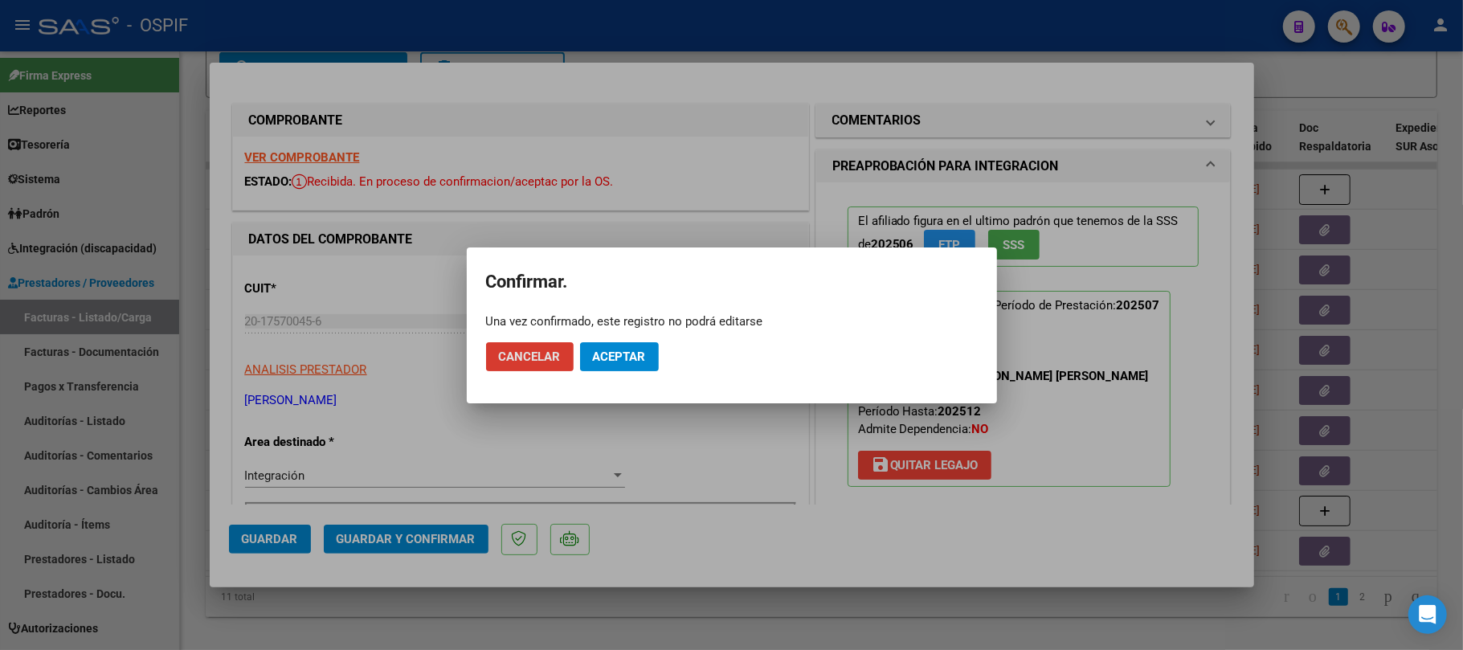
click at [633, 342] on button "Aceptar" at bounding box center [619, 356] width 79 height 29
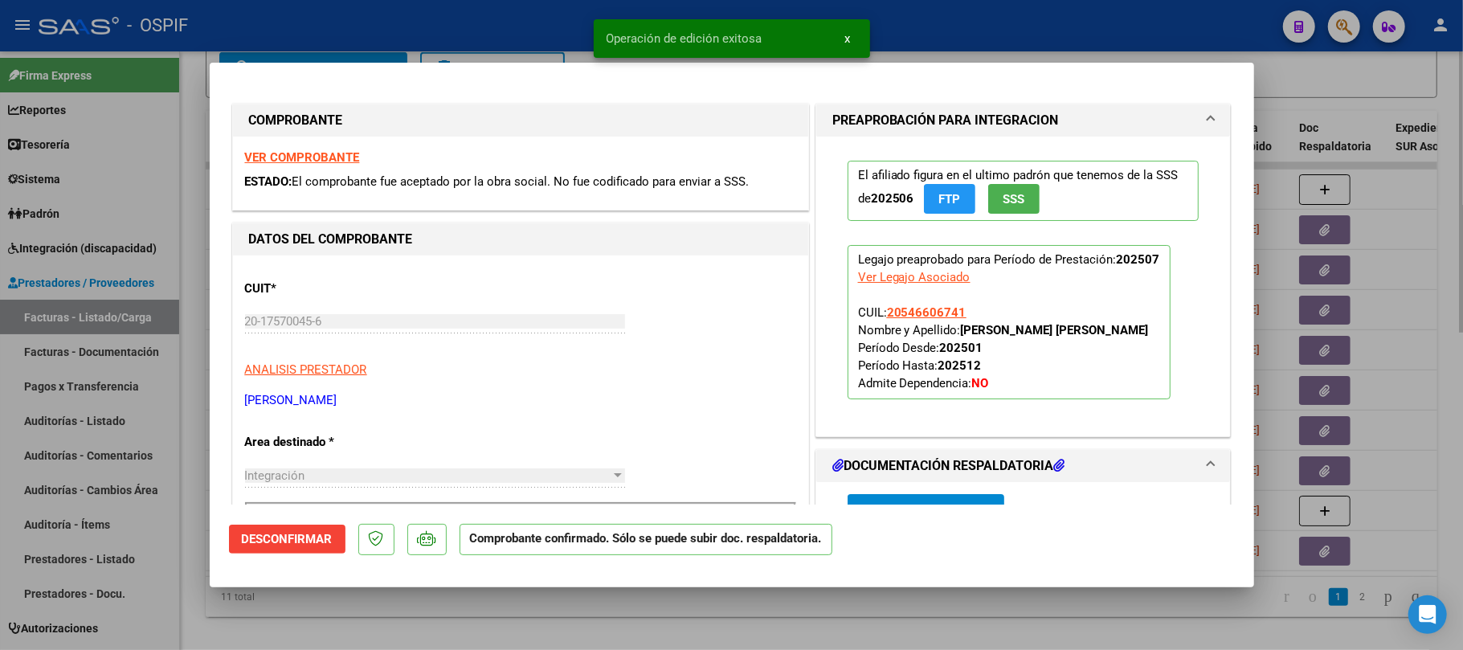
drag, startPoint x: 914, startPoint y: 617, endPoint x: 712, endPoint y: 640, distance: 203.0
click at [907, 617] on div at bounding box center [731, 325] width 1463 height 650
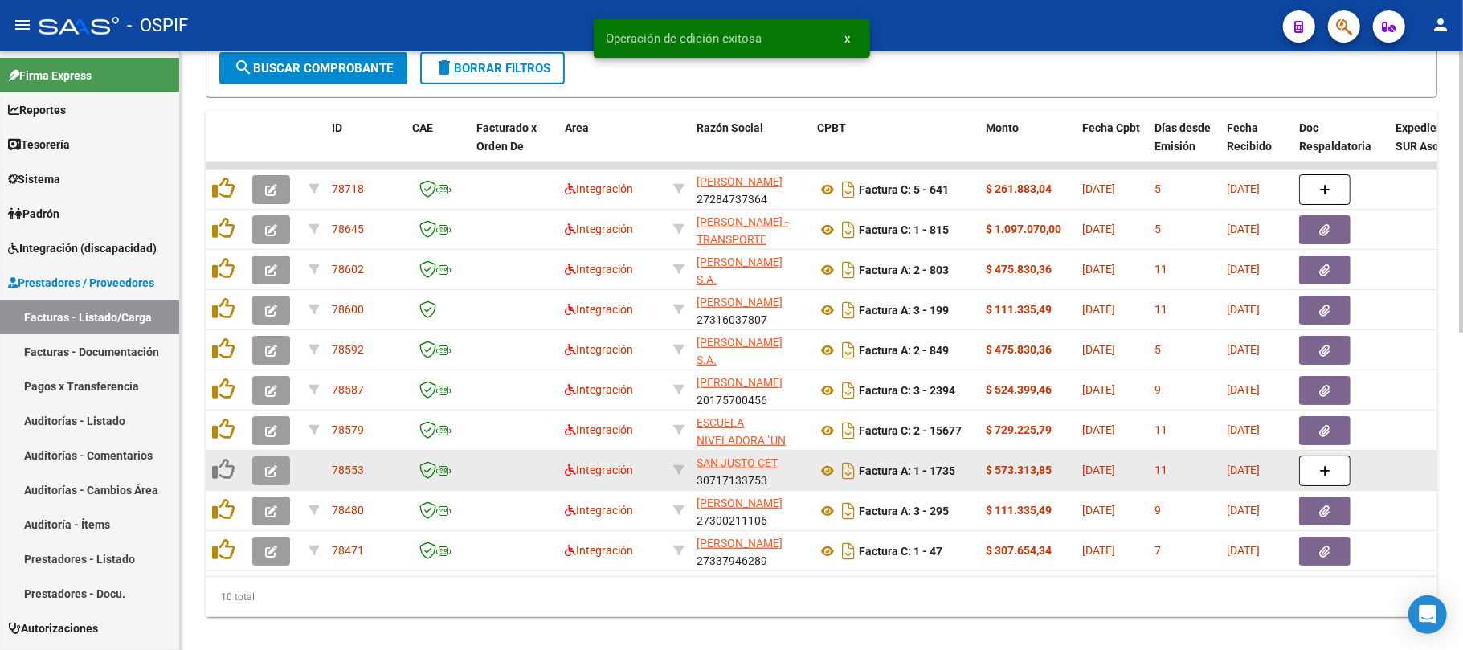
click at [280, 451] on datatable-body-cell at bounding box center [274, 470] width 56 height 39
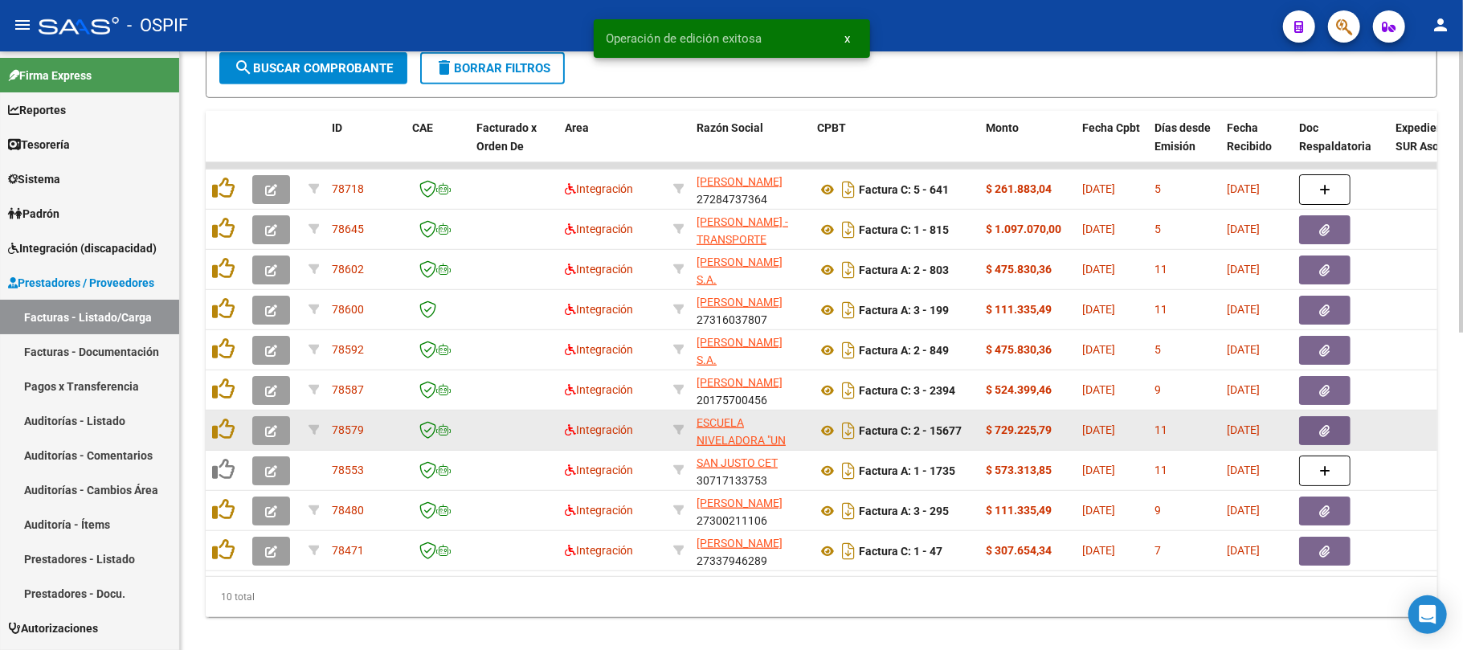
click at [281, 434] on button "button" at bounding box center [271, 430] width 38 height 29
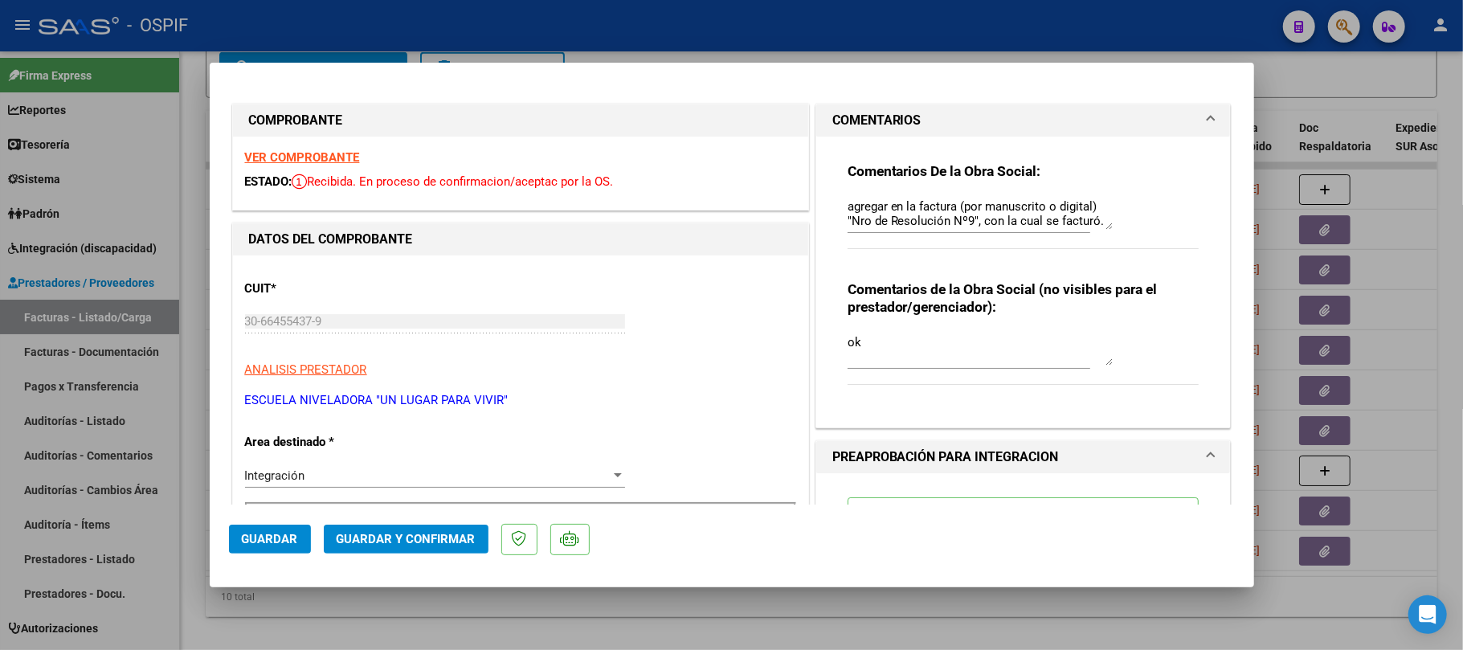
click at [661, 618] on div at bounding box center [731, 325] width 1463 height 650
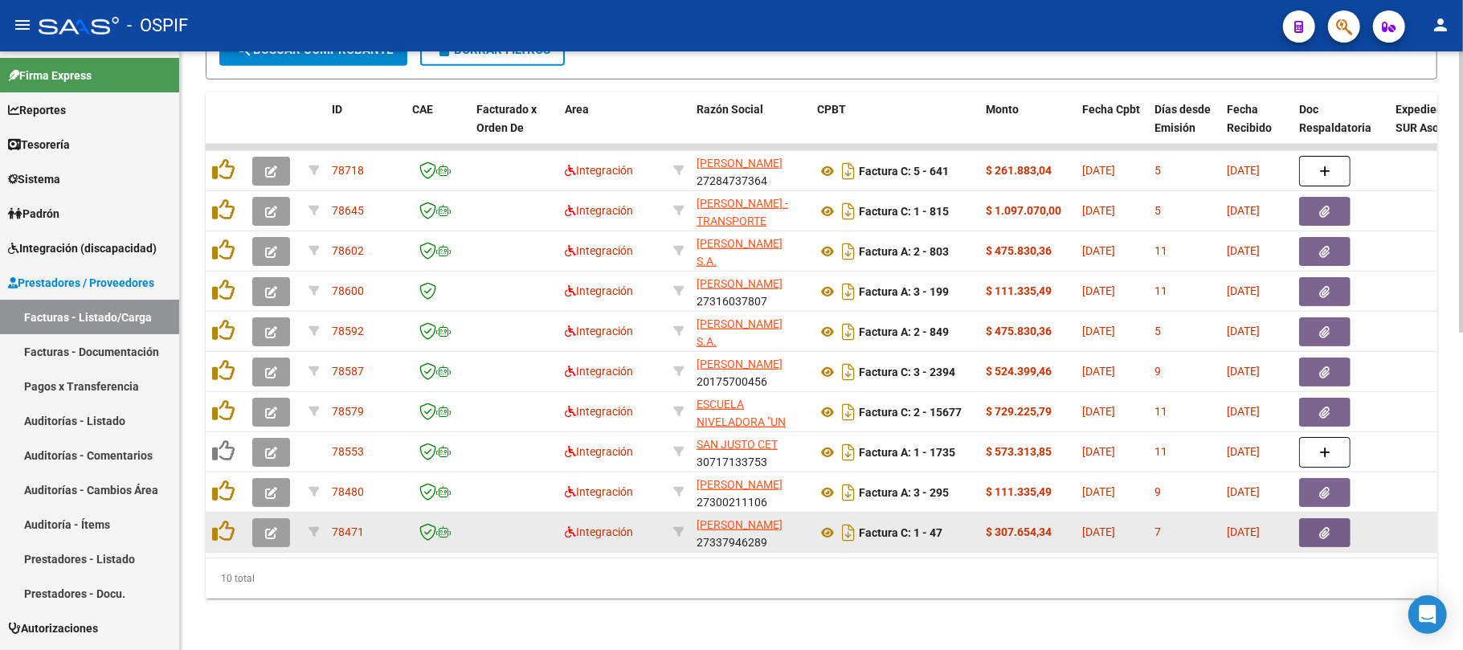
click at [270, 527] on icon "button" at bounding box center [271, 533] width 12 height 12
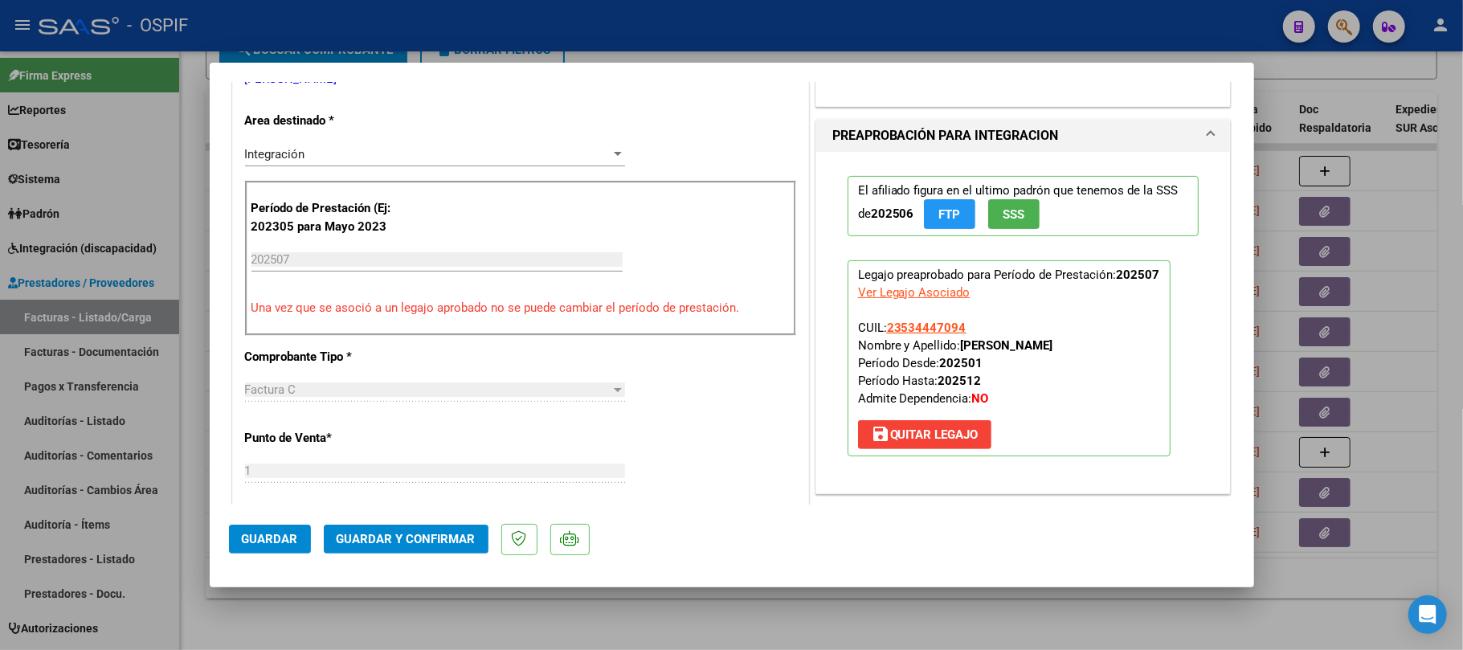
scroll to position [107, 0]
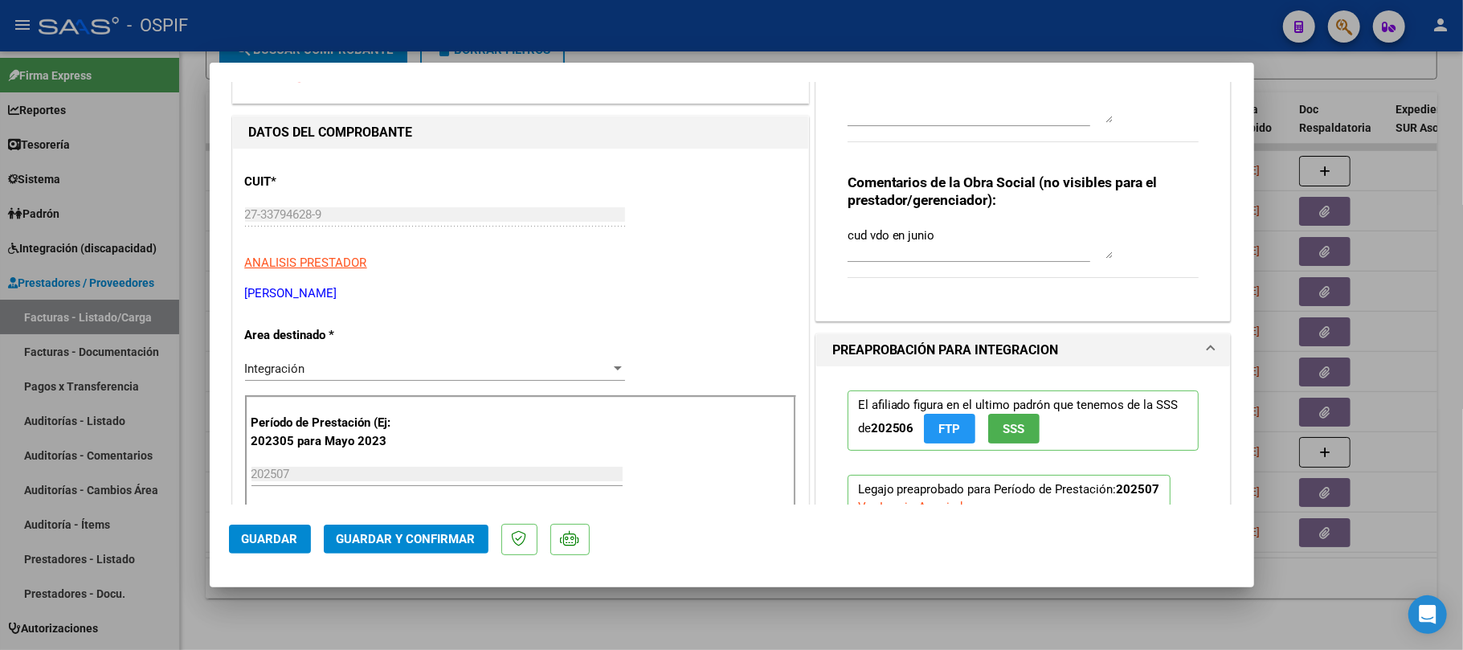
drag, startPoint x: 886, startPoint y: 248, endPoint x: 715, endPoint y: 182, distance: 183.0
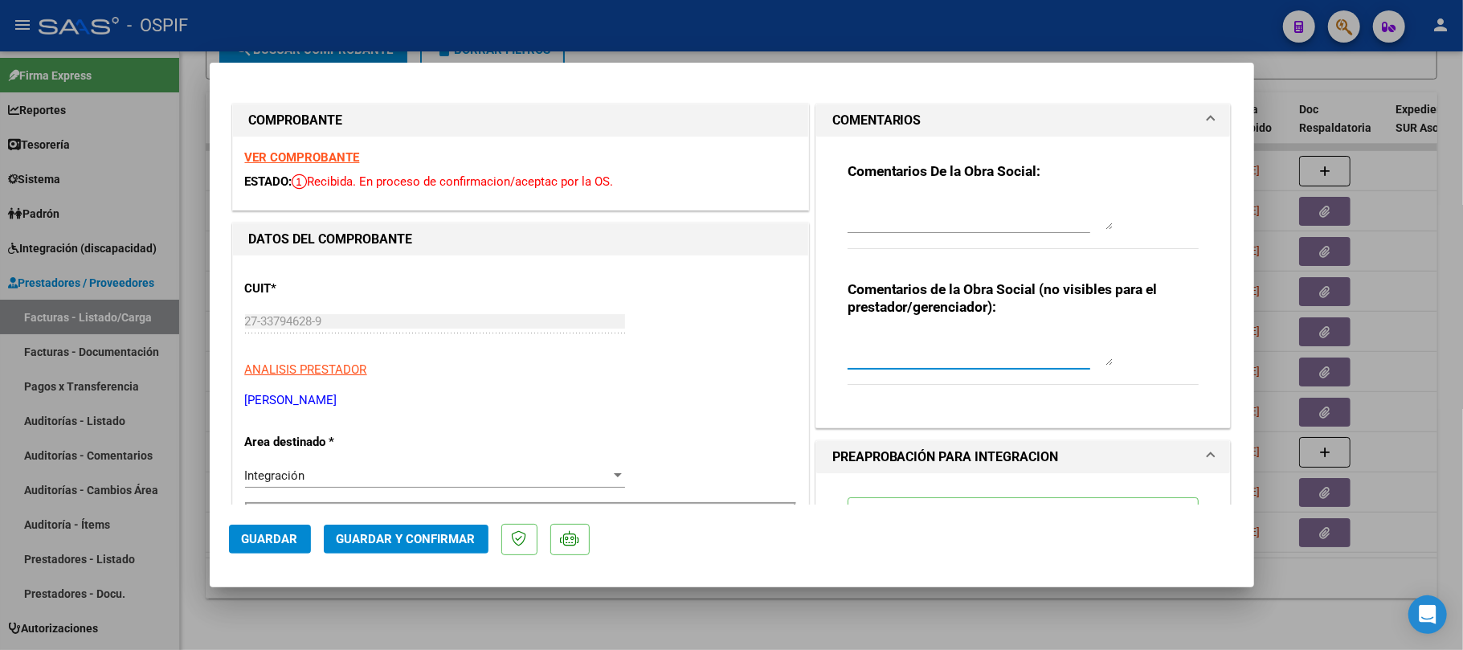
click at [939, 232] on div at bounding box center [980, 213] width 265 height 39
click at [926, 214] on textarea at bounding box center [980, 214] width 265 height 32
click at [277, 544] on span "Guardar" at bounding box center [270, 539] width 56 height 14
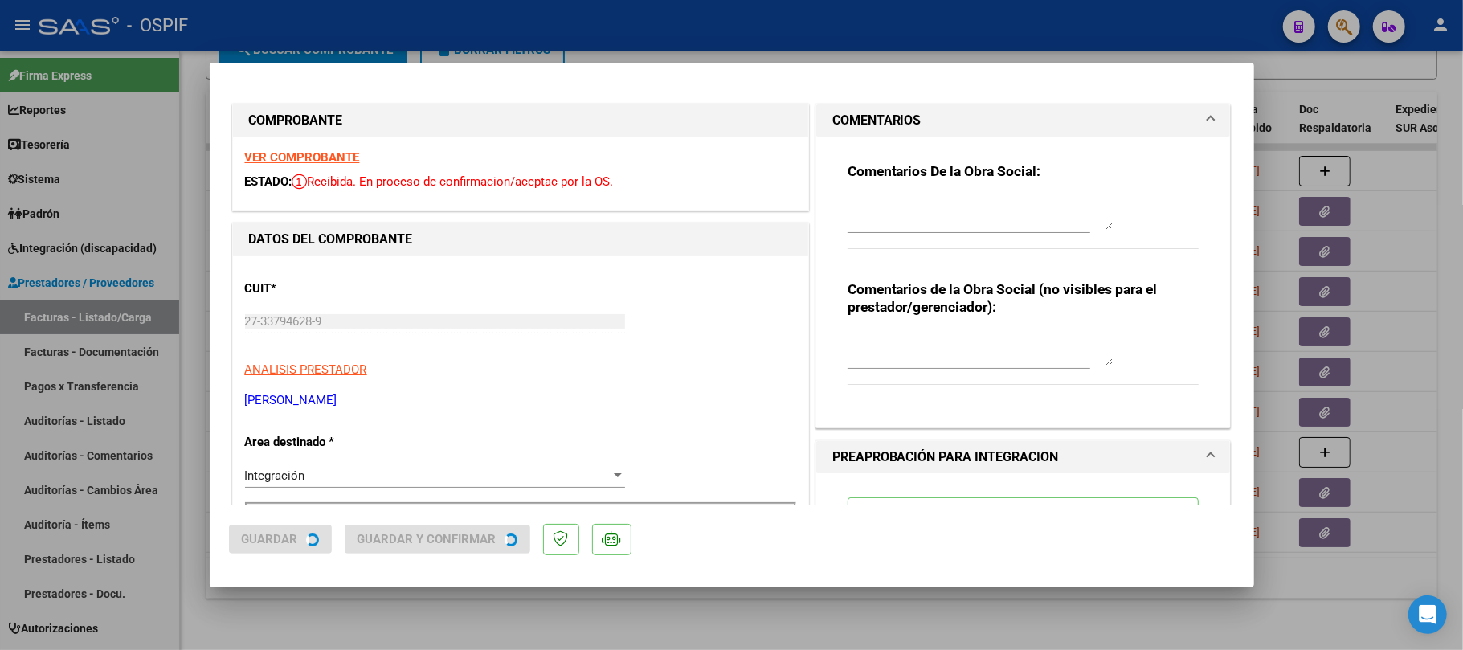
click at [400, 540] on span "Guardar y Confirmar" at bounding box center [427, 539] width 139 height 14
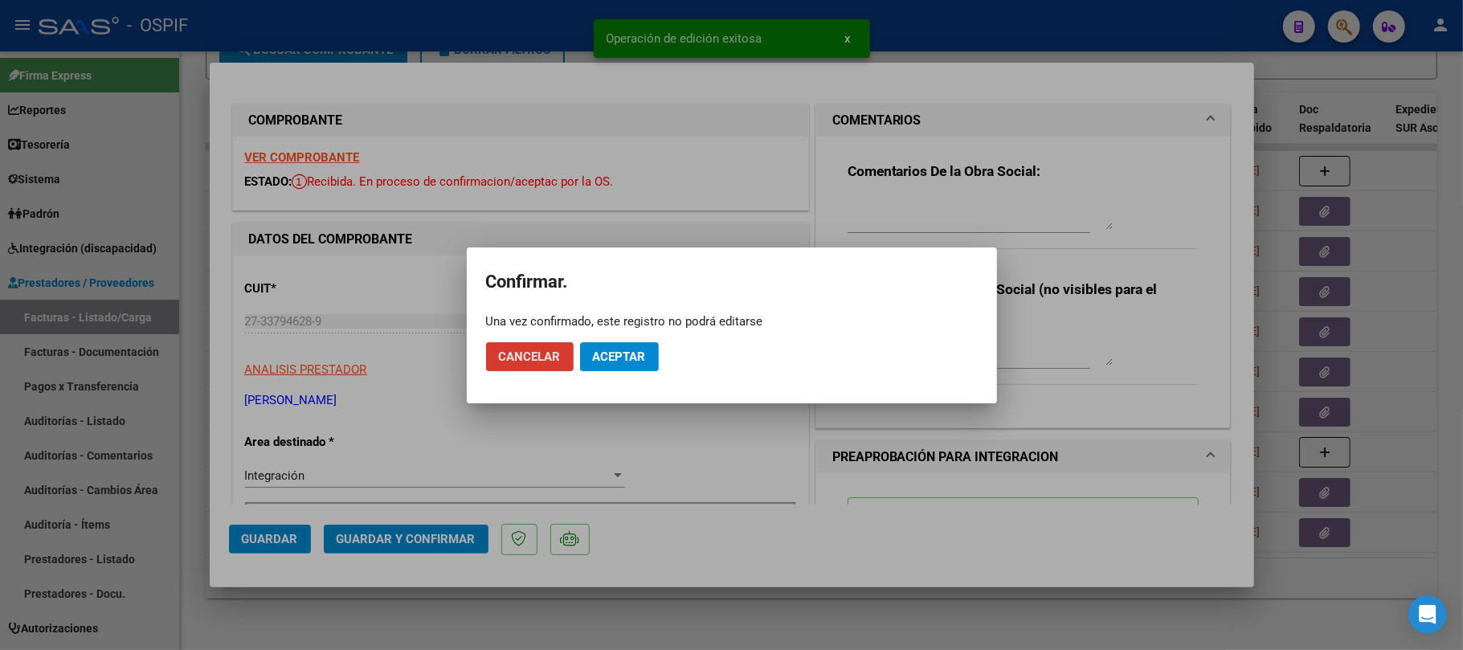
click at [615, 354] on span "Aceptar" at bounding box center [619, 357] width 53 height 14
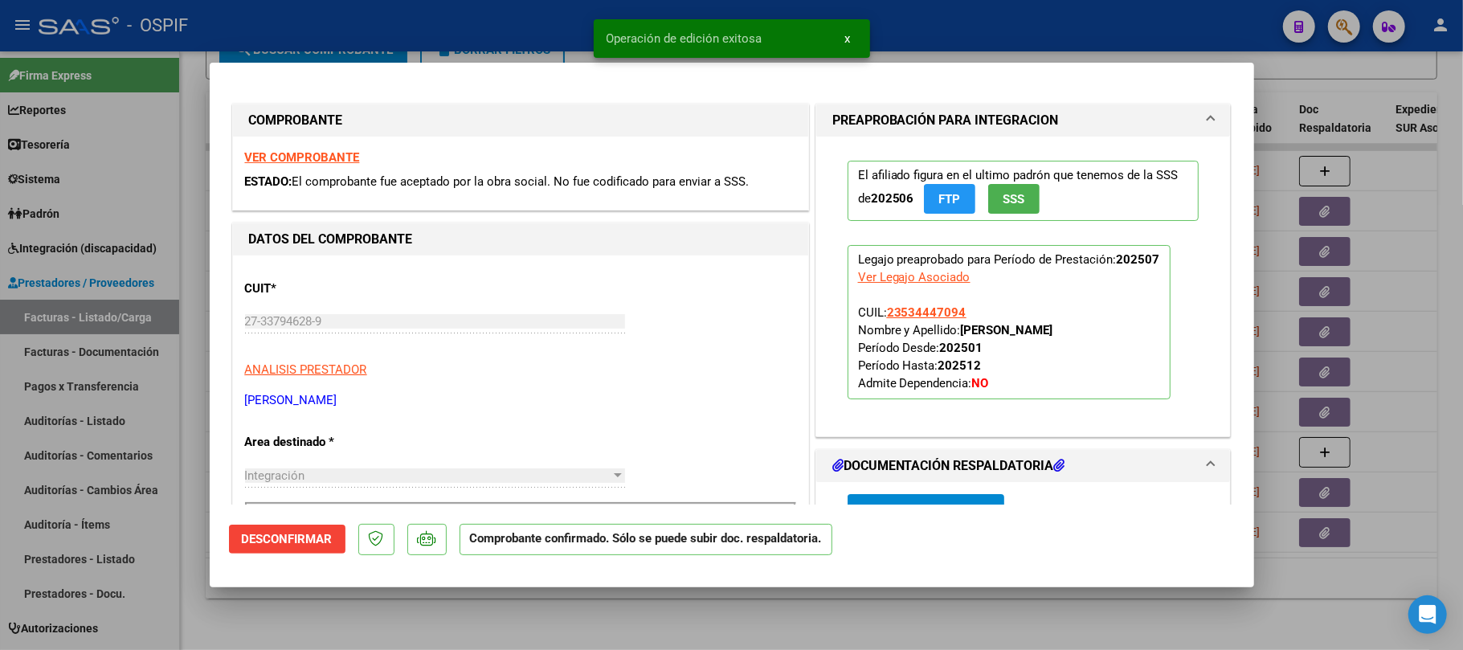
click at [747, 614] on div at bounding box center [731, 325] width 1463 height 650
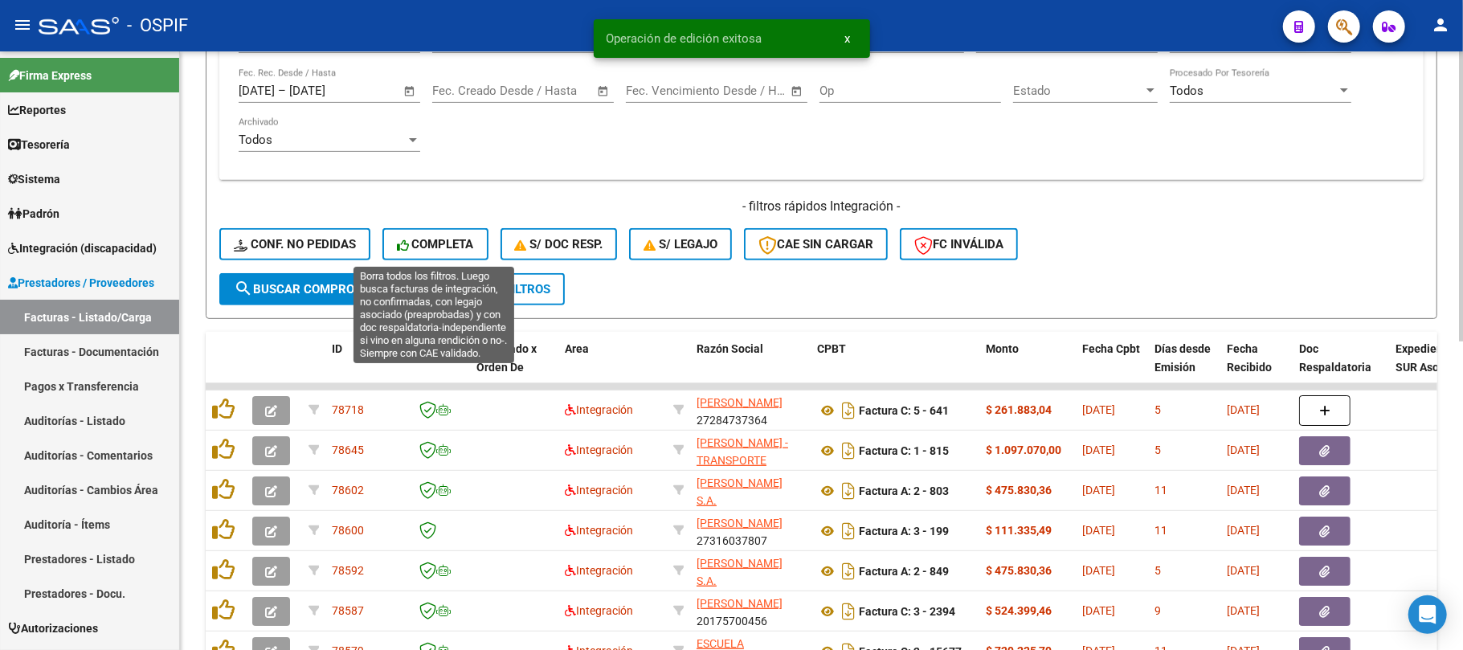
scroll to position [207, 0]
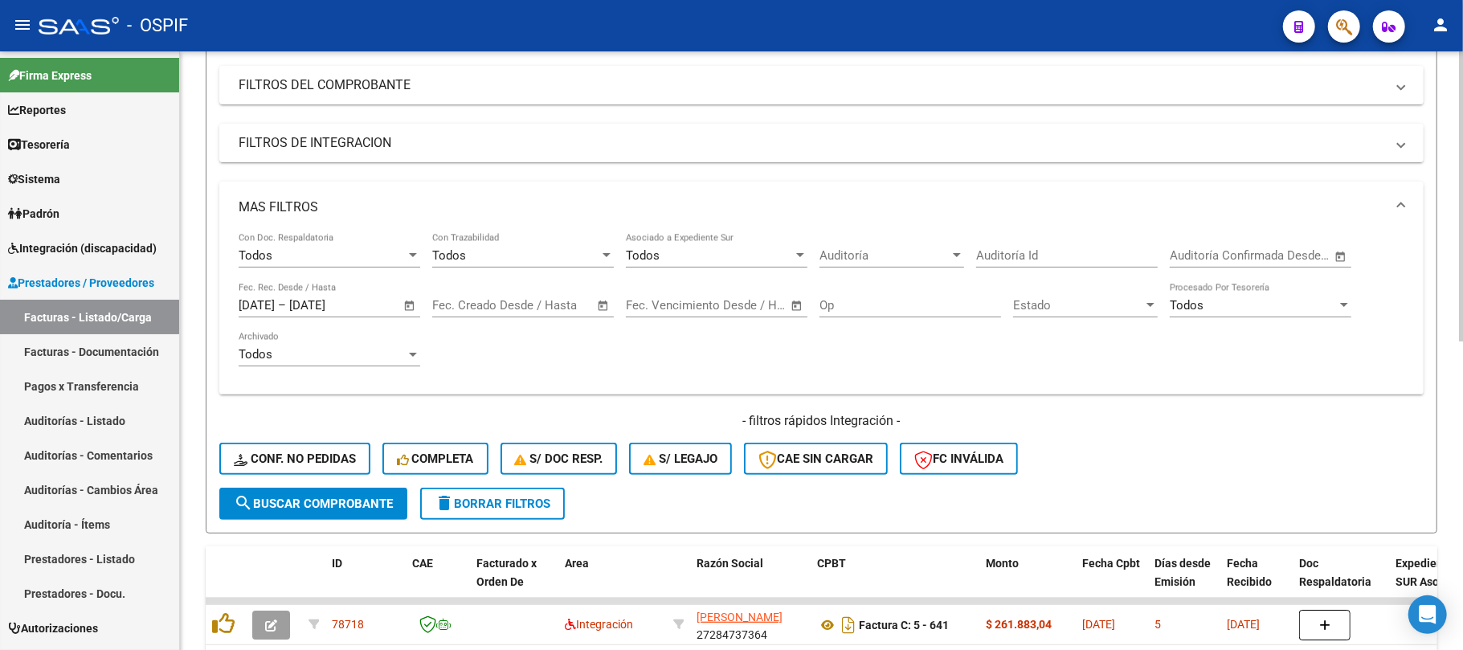
click at [402, 307] on span "Open calendar" at bounding box center [410, 306] width 39 height 39
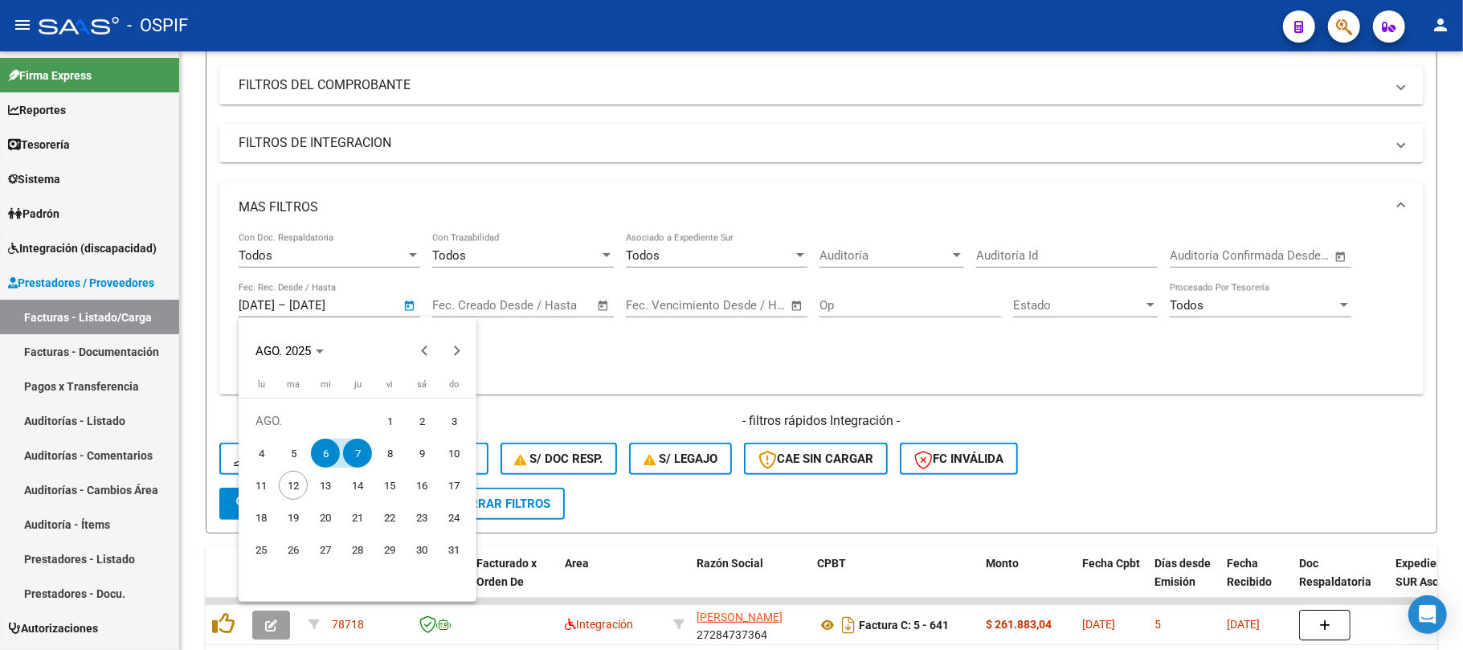
click at [395, 444] on span "8" at bounding box center [389, 453] width 29 height 29
type input "8/8/2025"
click at [394, 444] on span "8" at bounding box center [389, 453] width 29 height 29
type input "8/8/2025"
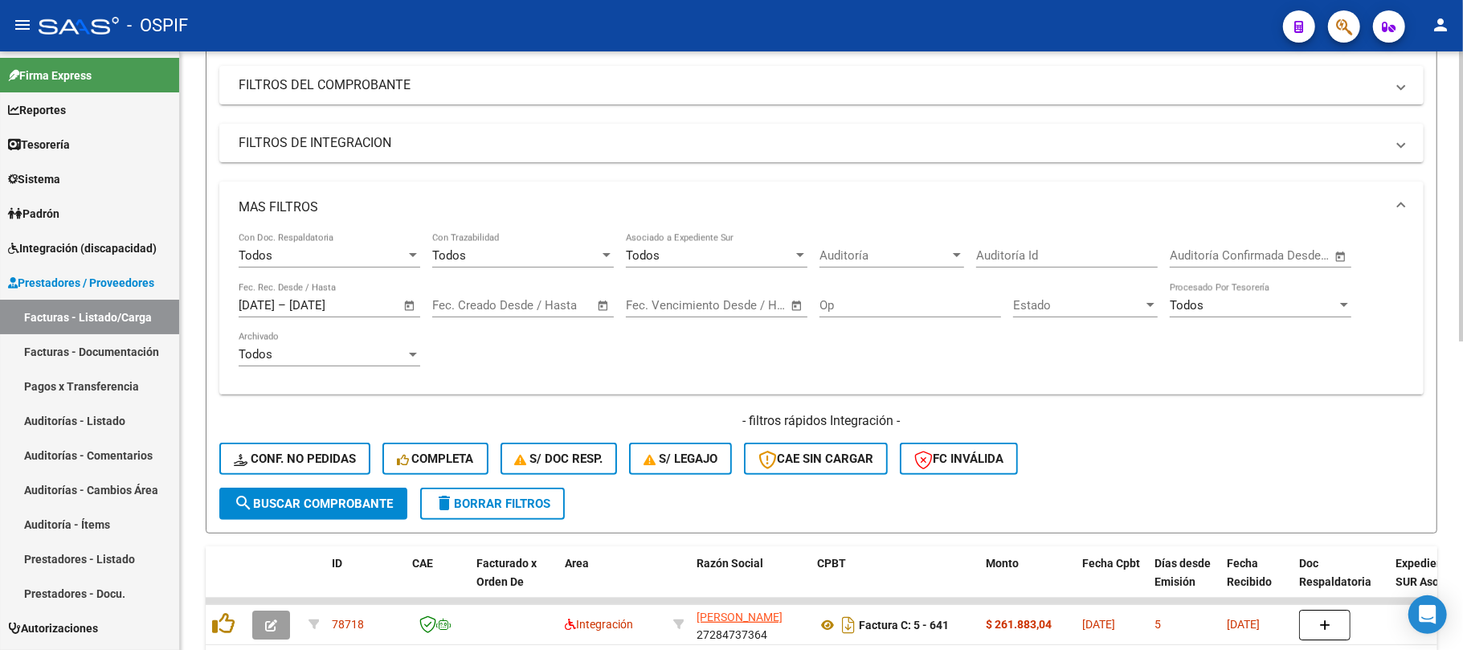
click at [335, 485] on div "- filtros rápidos Integración - Conf. no pedidas Completa S/ Doc Resp. S/ legaj…" at bounding box center [821, 450] width 1205 height 76
drag, startPoint x: 335, startPoint y: 499, endPoint x: 331, endPoint y: 512, distance: 13.5
click at [334, 500] on span "search Buscar Comprobante" at bounding box center [313, 504] width 159 height 14
click at [180, 402] on div "Video tutorial PRESTADORES -> Listado de CPBTs Emitidos por Prestadores / Prove…" at bounding box center [821, 474] width 1283 height 1260
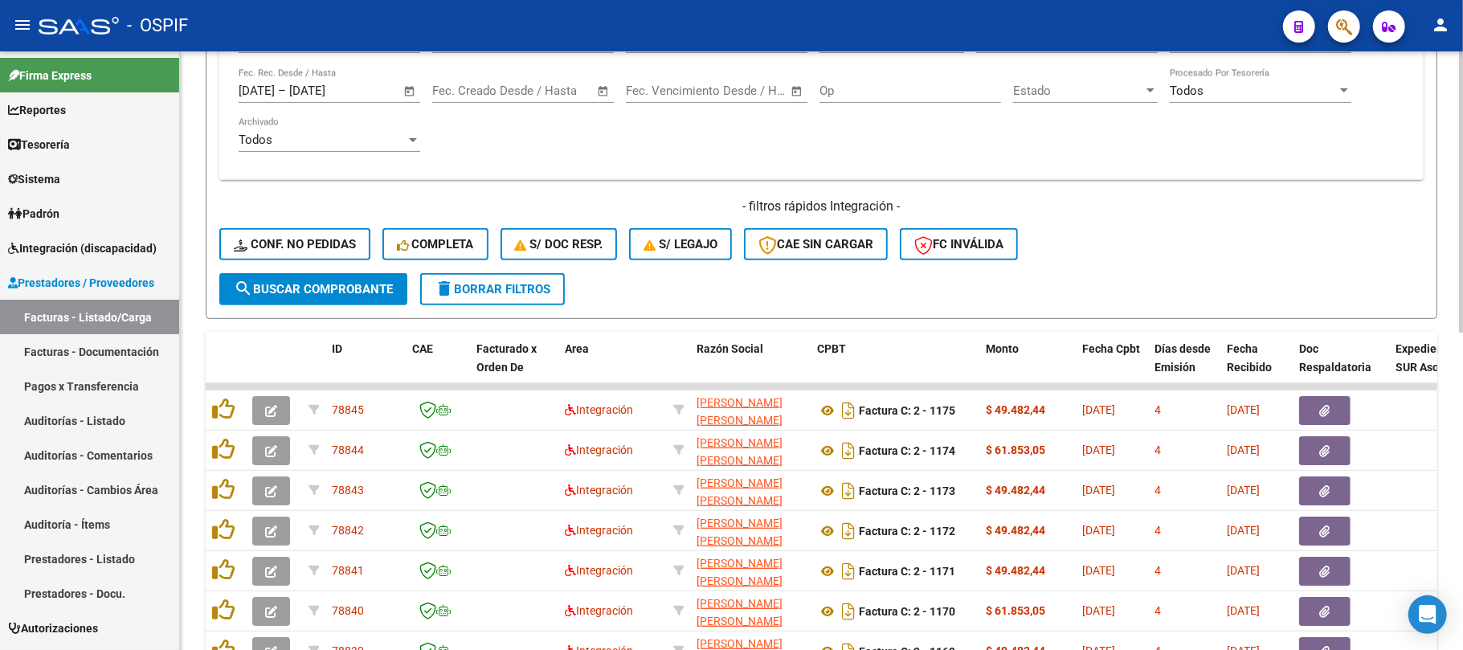
scroll to position [677, 0]
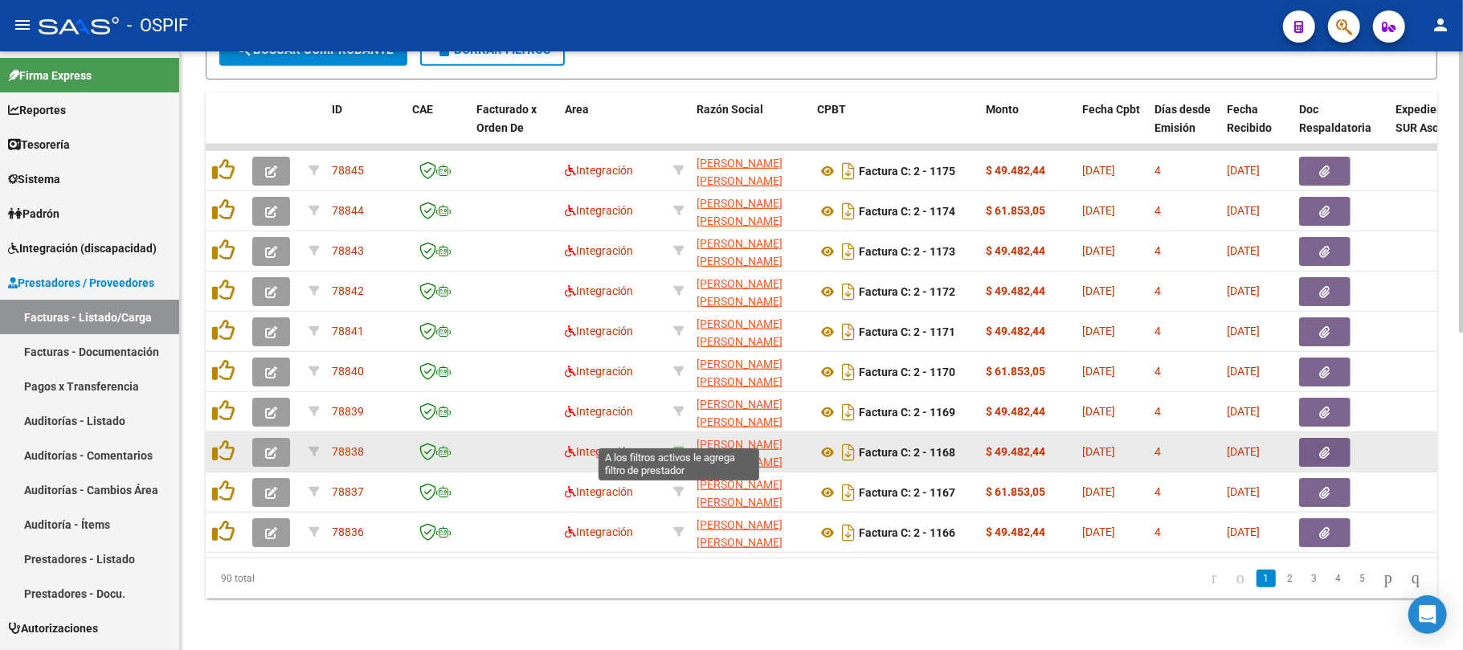
click at [679, 446] on icon at bounding box center [678, 451] width 11 height 11
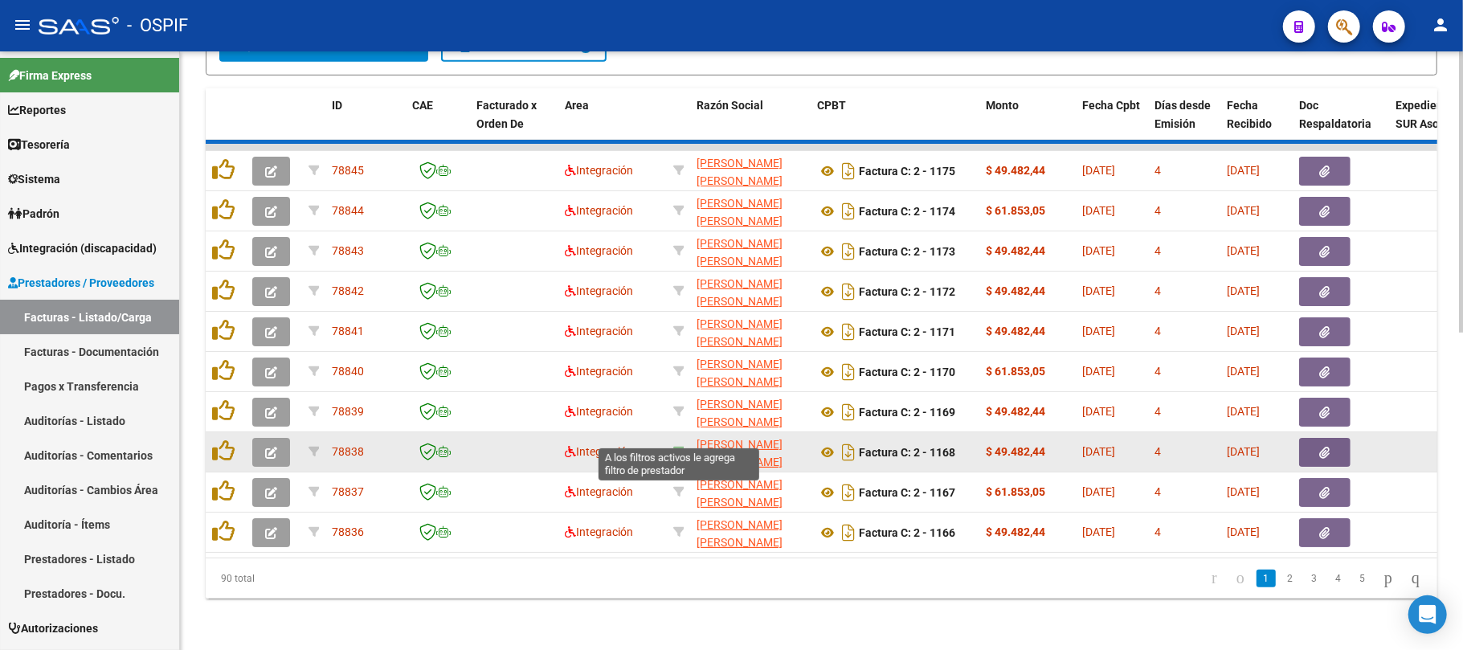
type input "27217071807"
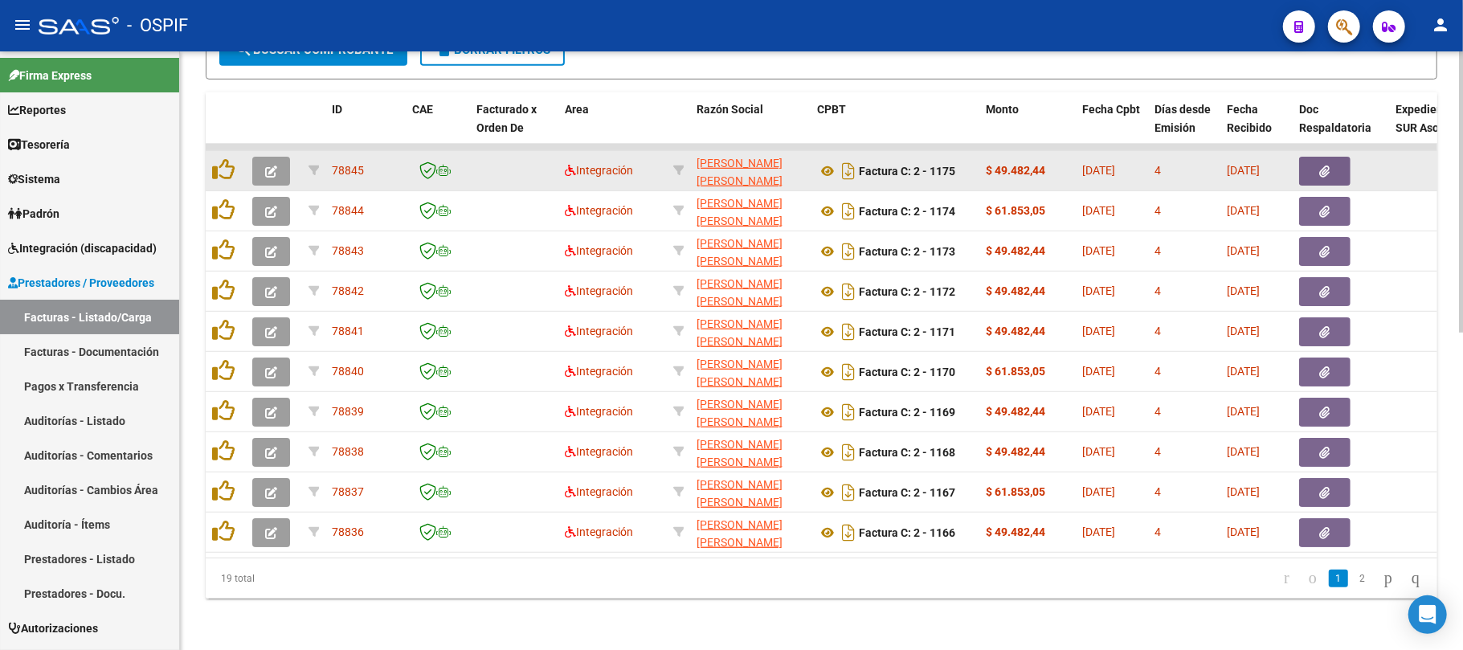
click at [271, 166] on icon "button" at bounding box center [271, 172] width 12 height 12
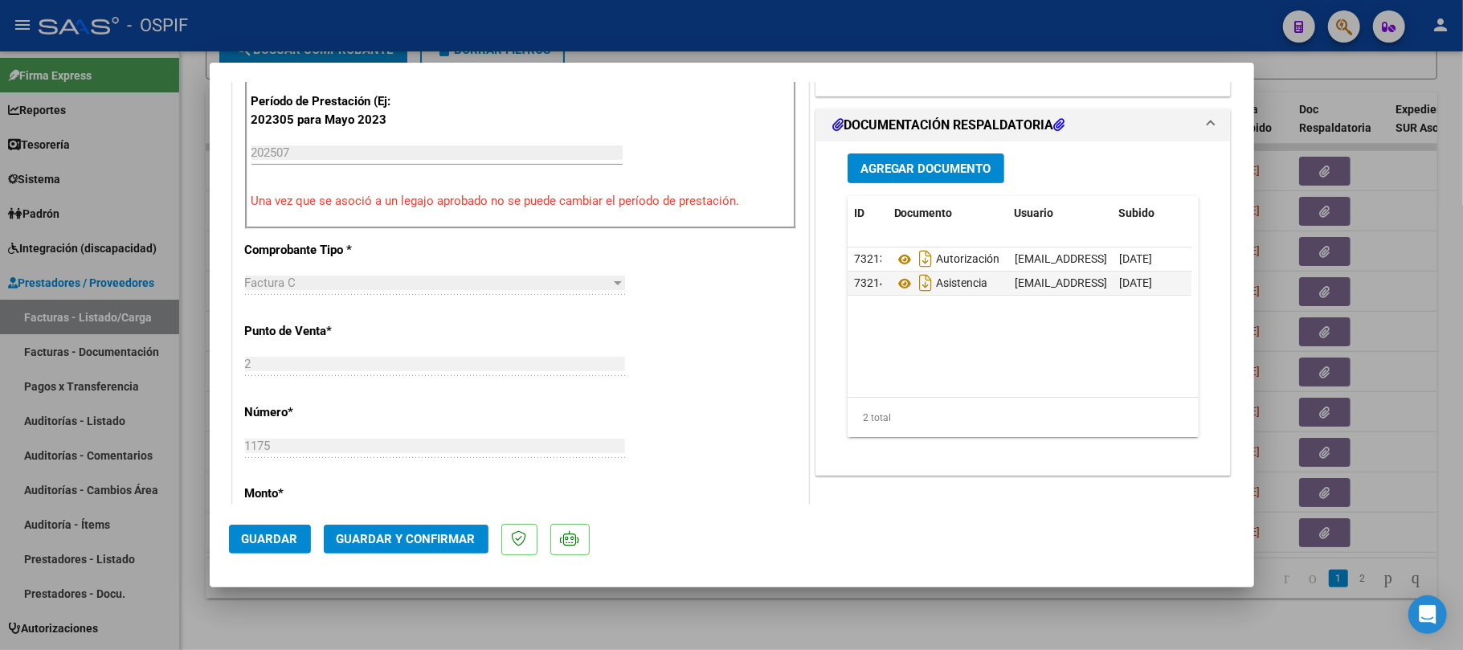
scroll to position [0, 0]
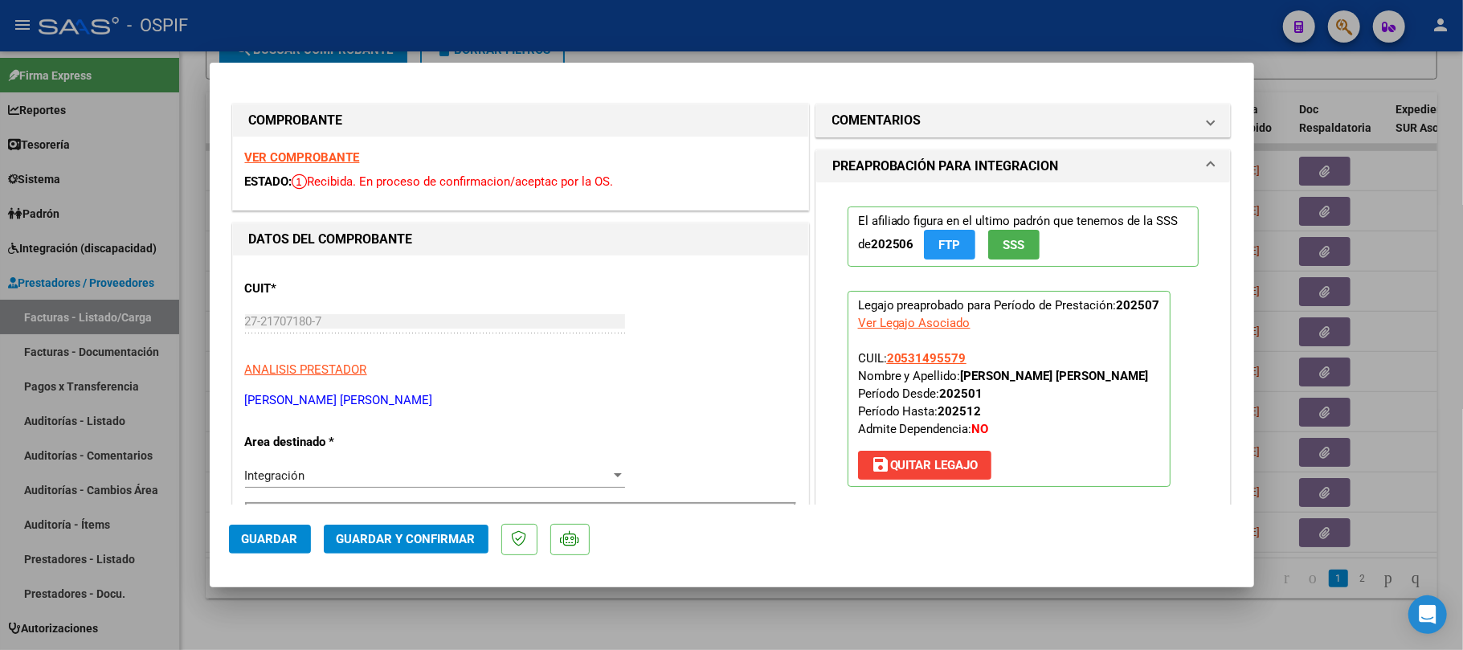
click at [429, 546] on span "Guardar y Confirmar" at bounding box center [406, 539] width 139 height 14
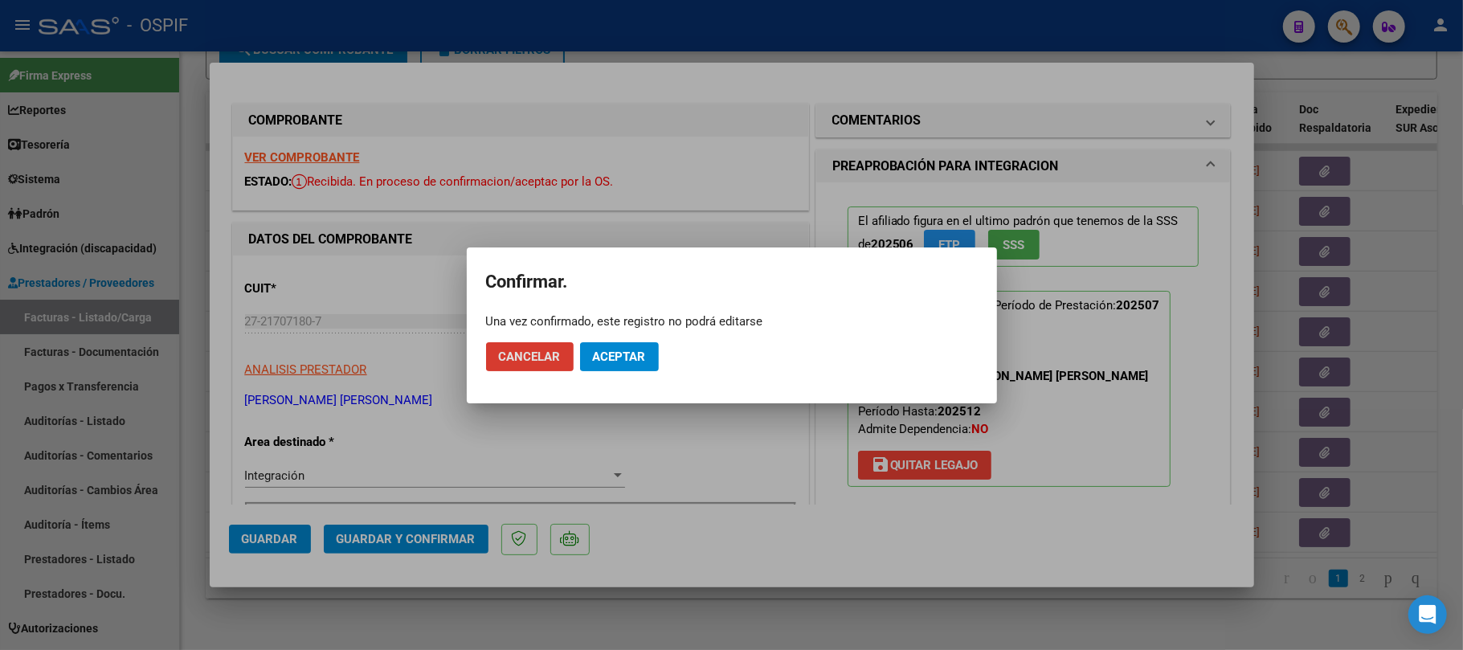
click at [606, 351] on span "Aceptar" at bounding box center [619, 357] width 53 height 14
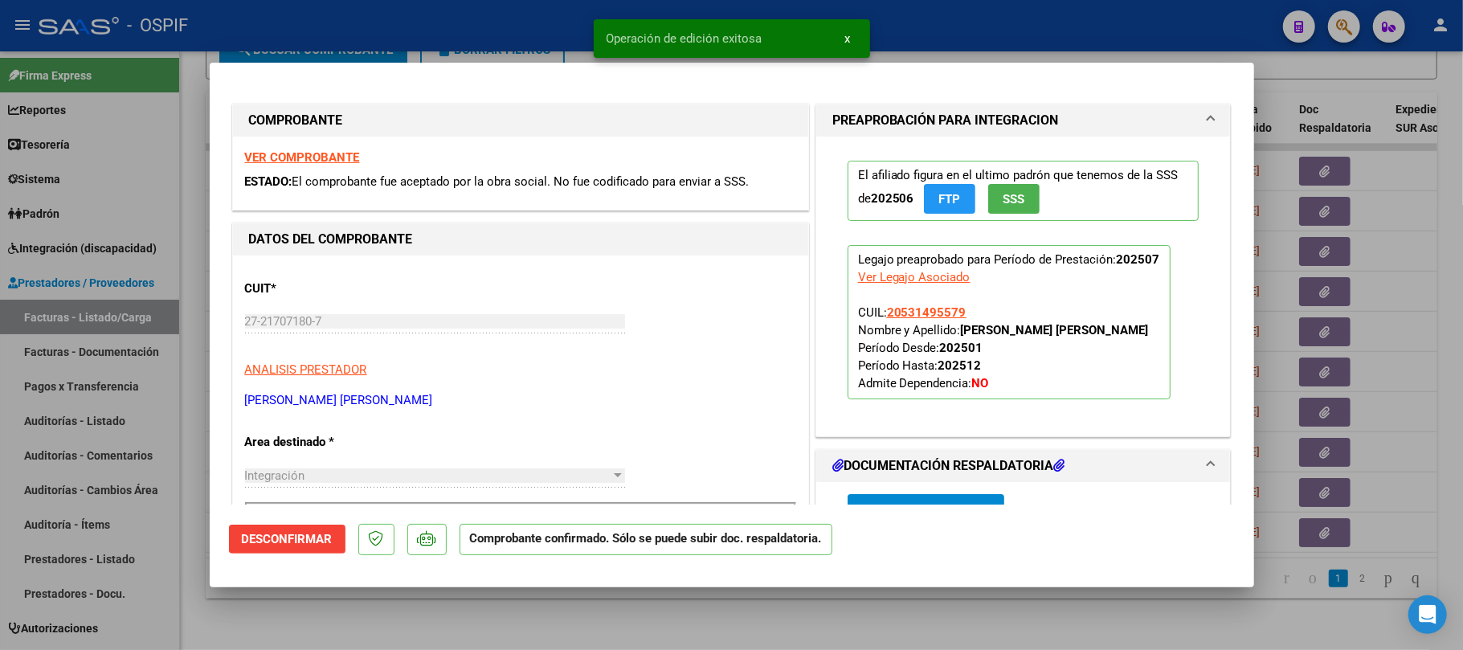
click at [567, 598] on div at bounding box center [731, 325] width 1463 height 650
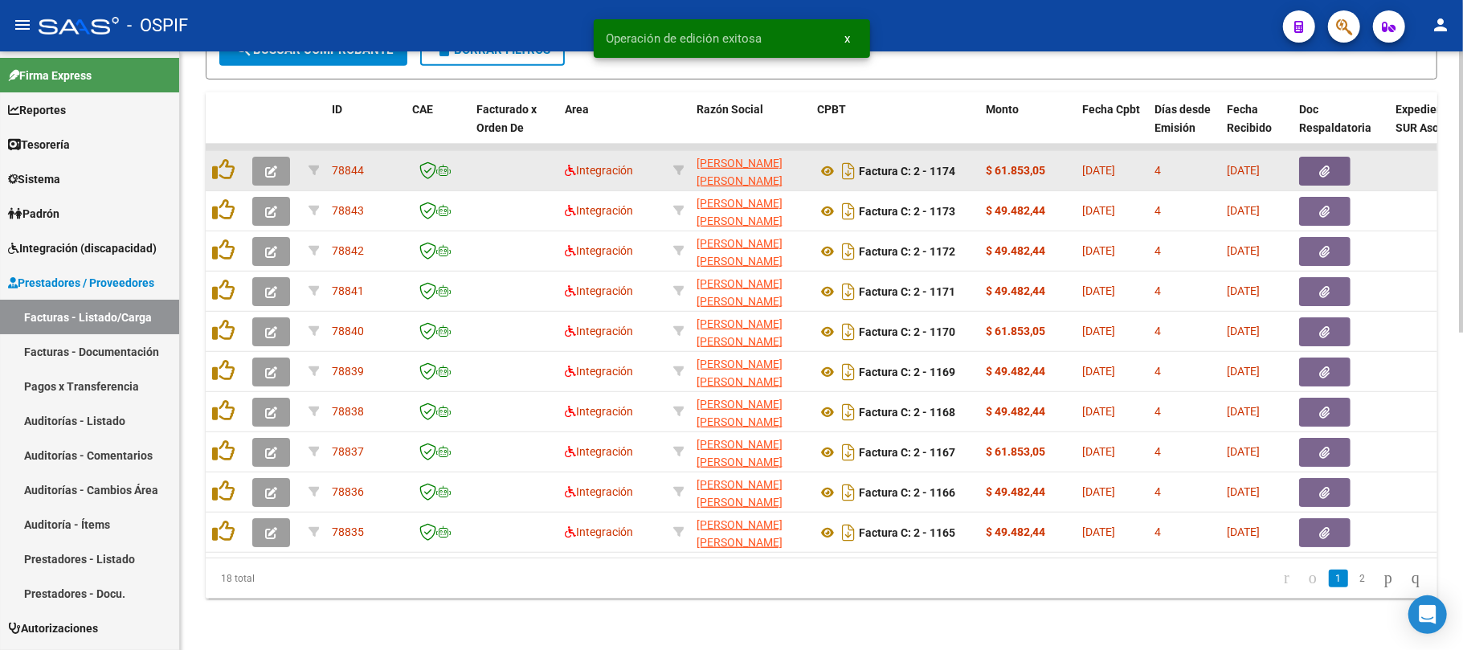
click at [280, 157] on button "button" at bounding box center [271, 171] width 38 height 29
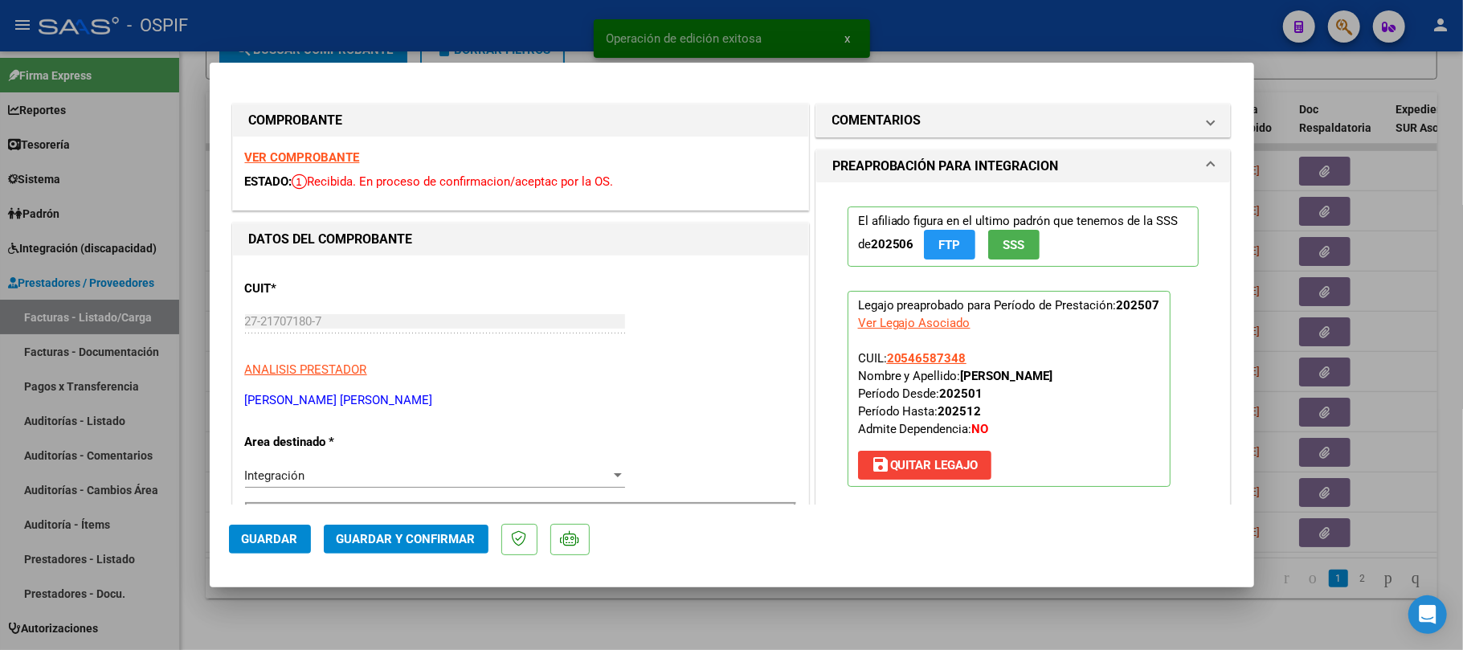
scroll to position [428, 0]
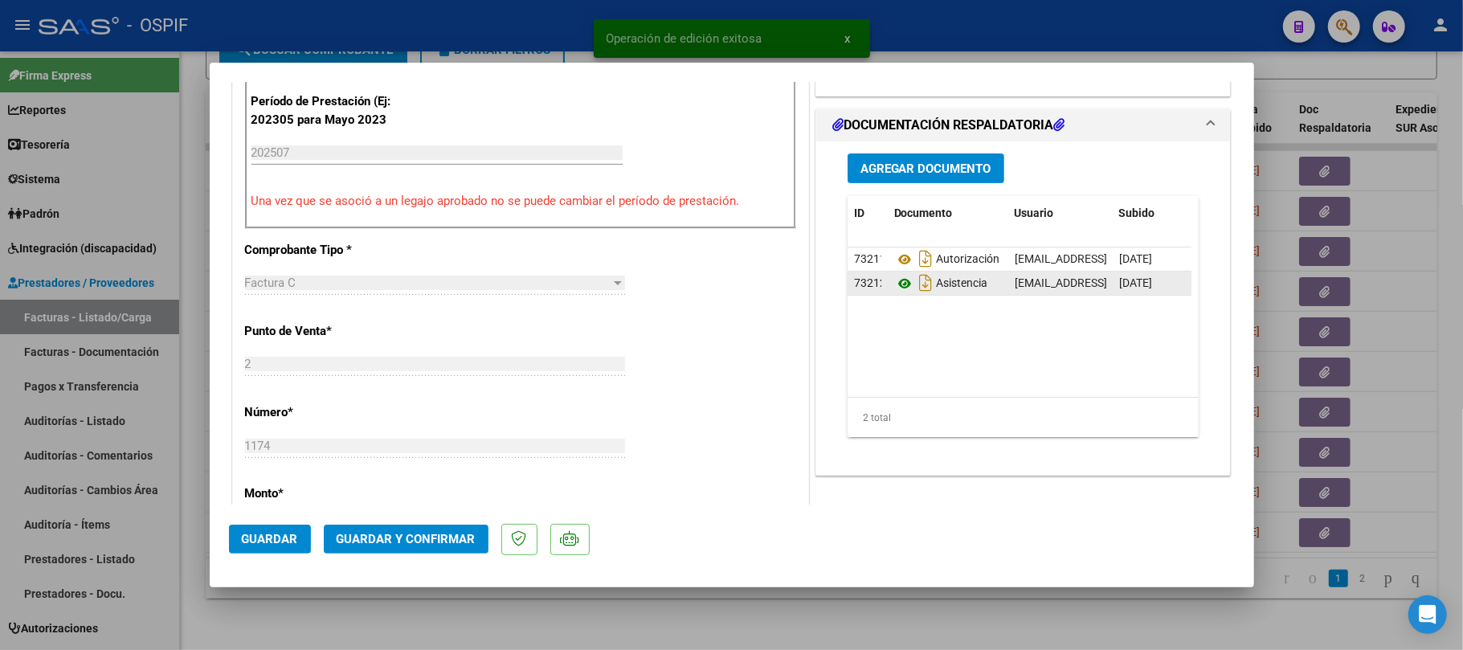
drag, startPoint x: 898, startPoint y: 287, endPoint x: 704, endPoint y: 23, distance: 327.1
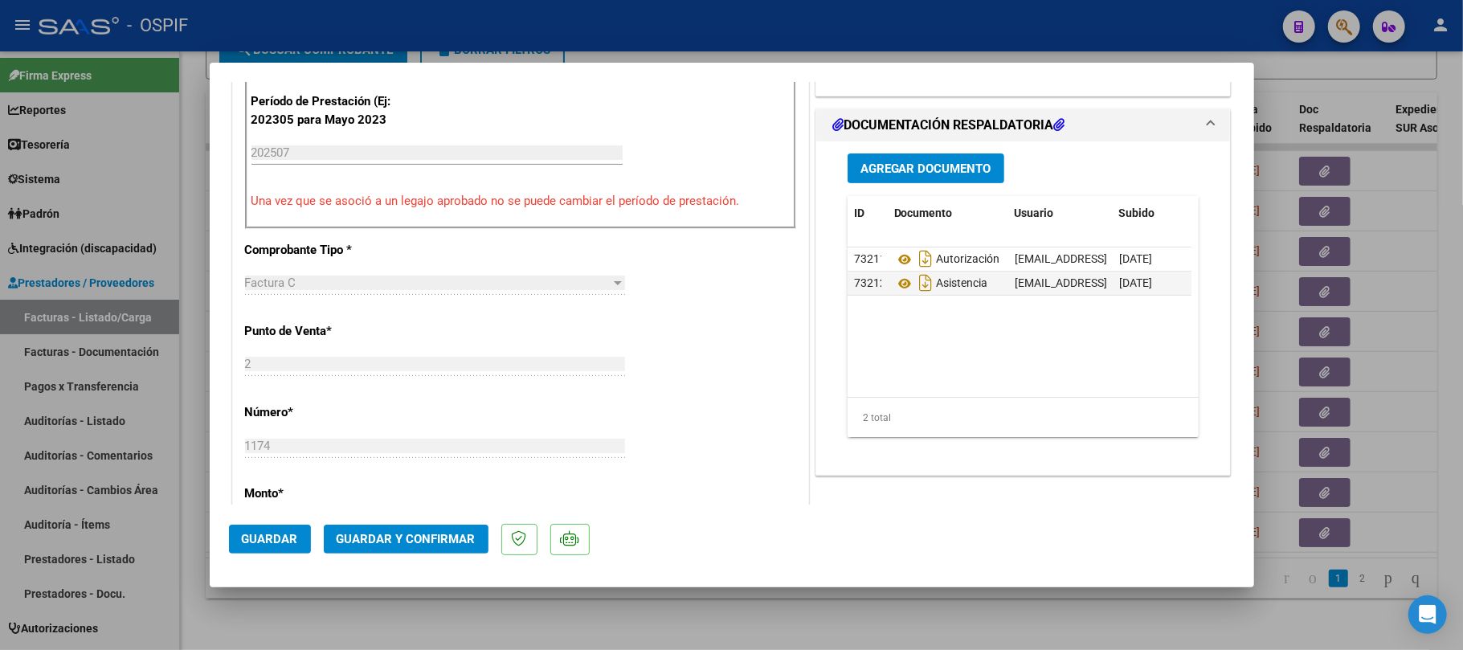
scroll to position [0, 0]
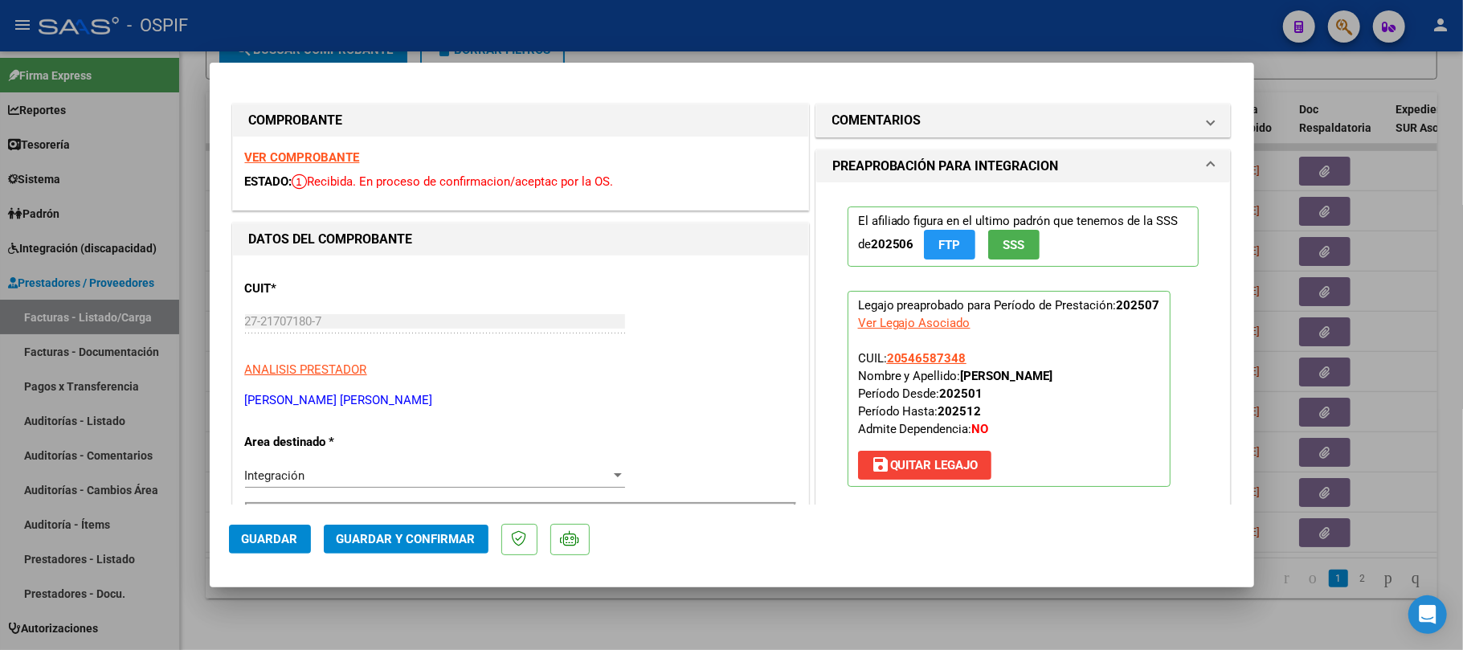
click at [456, 544] on span "Guardar y Confirmar" at bounding box center [406, 539] width 139 height 14
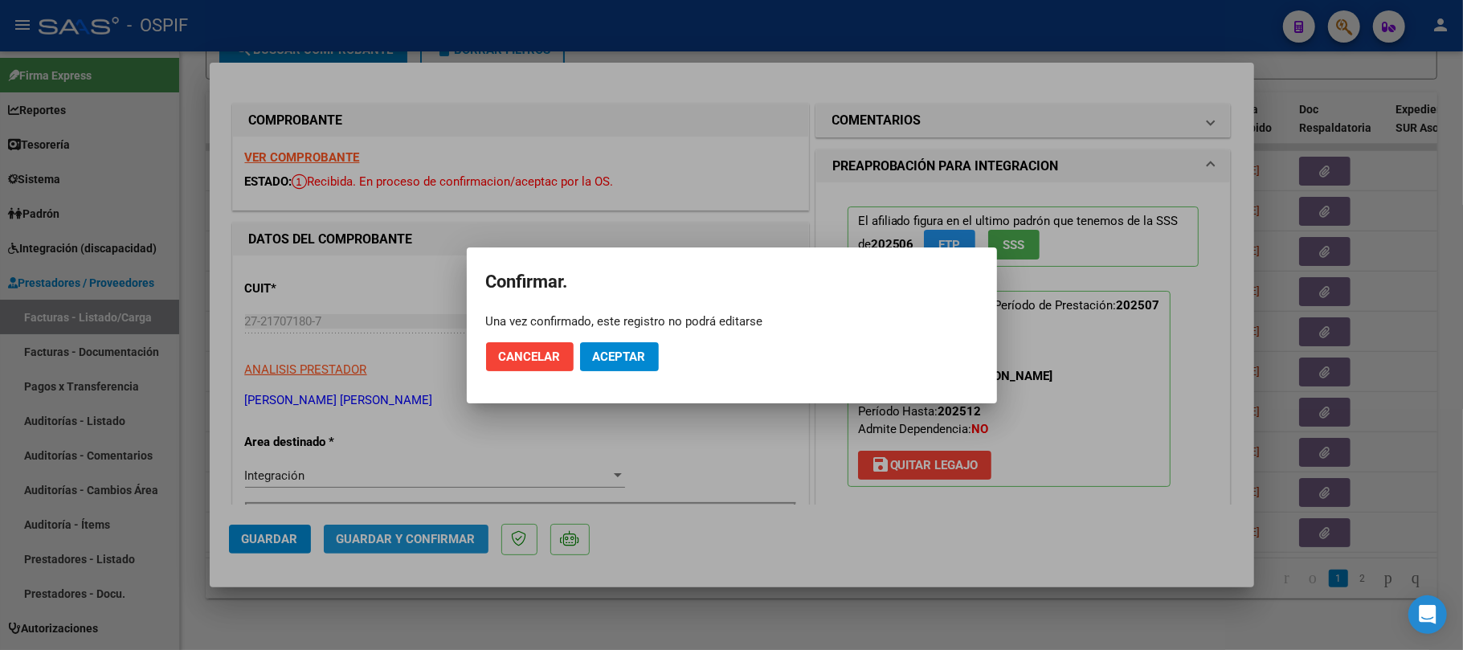
click at [605, 376] on mat-dialog-actions "Cancelar Aceptar" at bounding box center [732, 357] width 492 height 55
click at [647, 358] on button "Aceptar" at bounding box center [619, 356] width 79 height 29
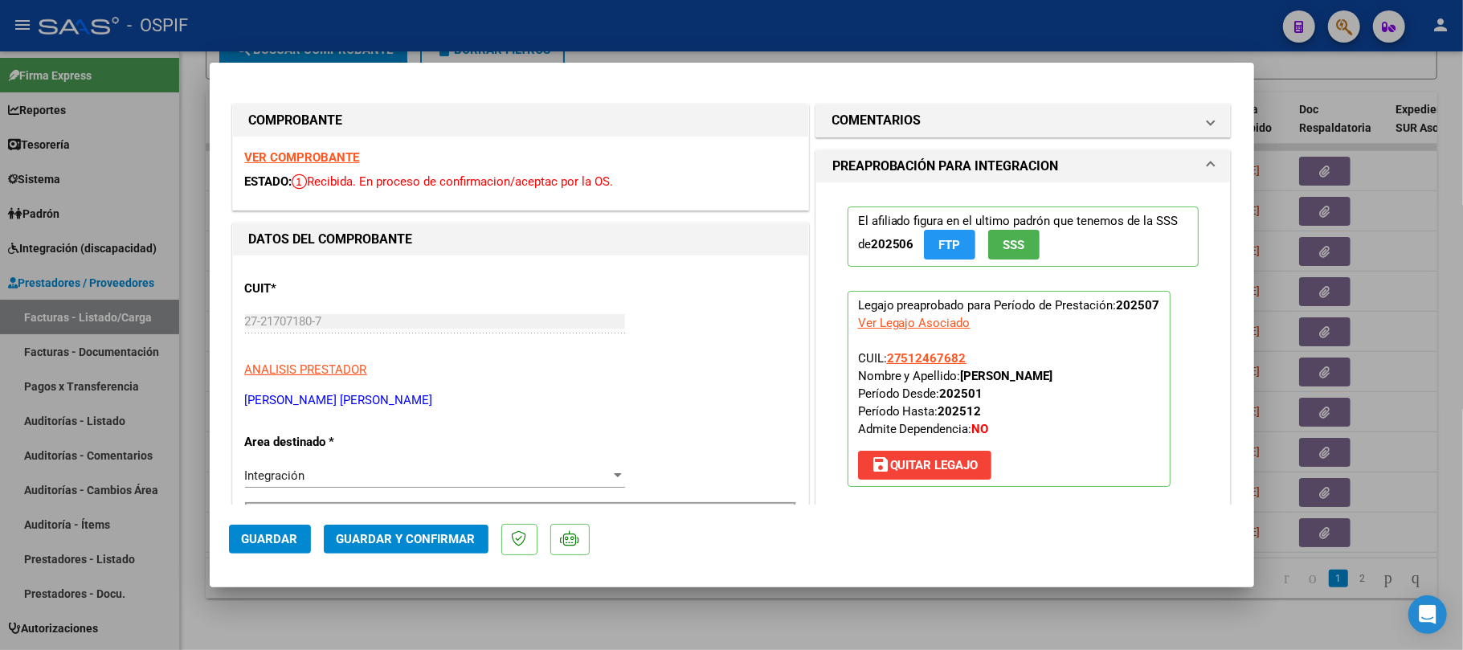
click at [473, 525] on button "Guardar y Confirmar" at bounding box center [406, 539] width 165 height 29
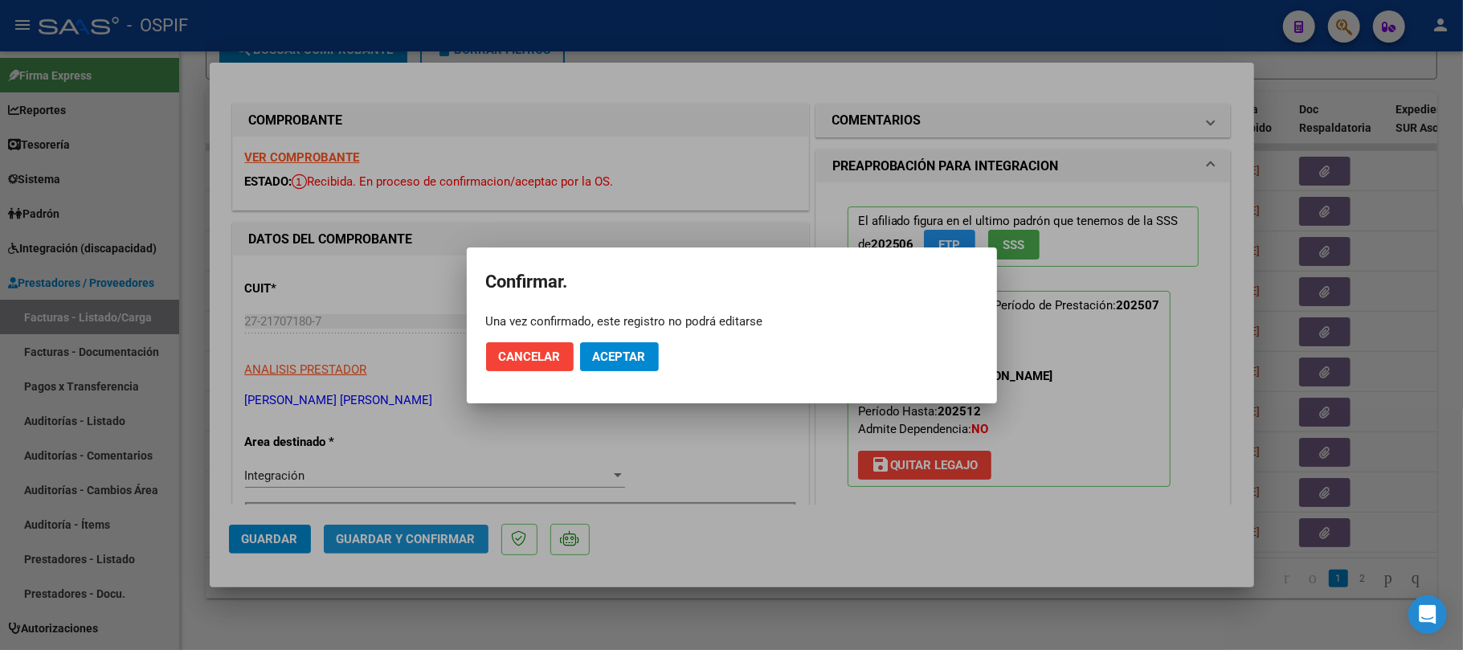
click at [631, 370] on button "Aceptar" at bounding box center [619, 356] width 79 height 29
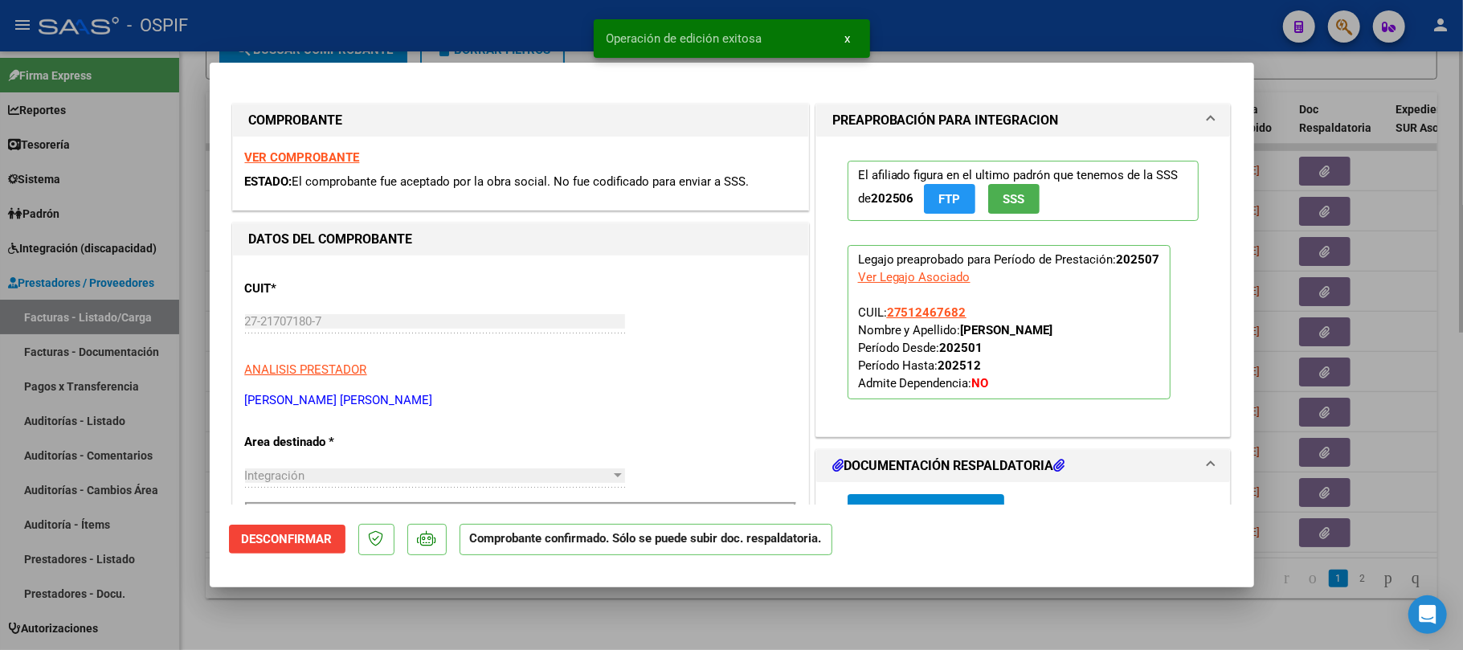
click at [326, 633] on div at bounding box center [731, 325] width 1463 height 650
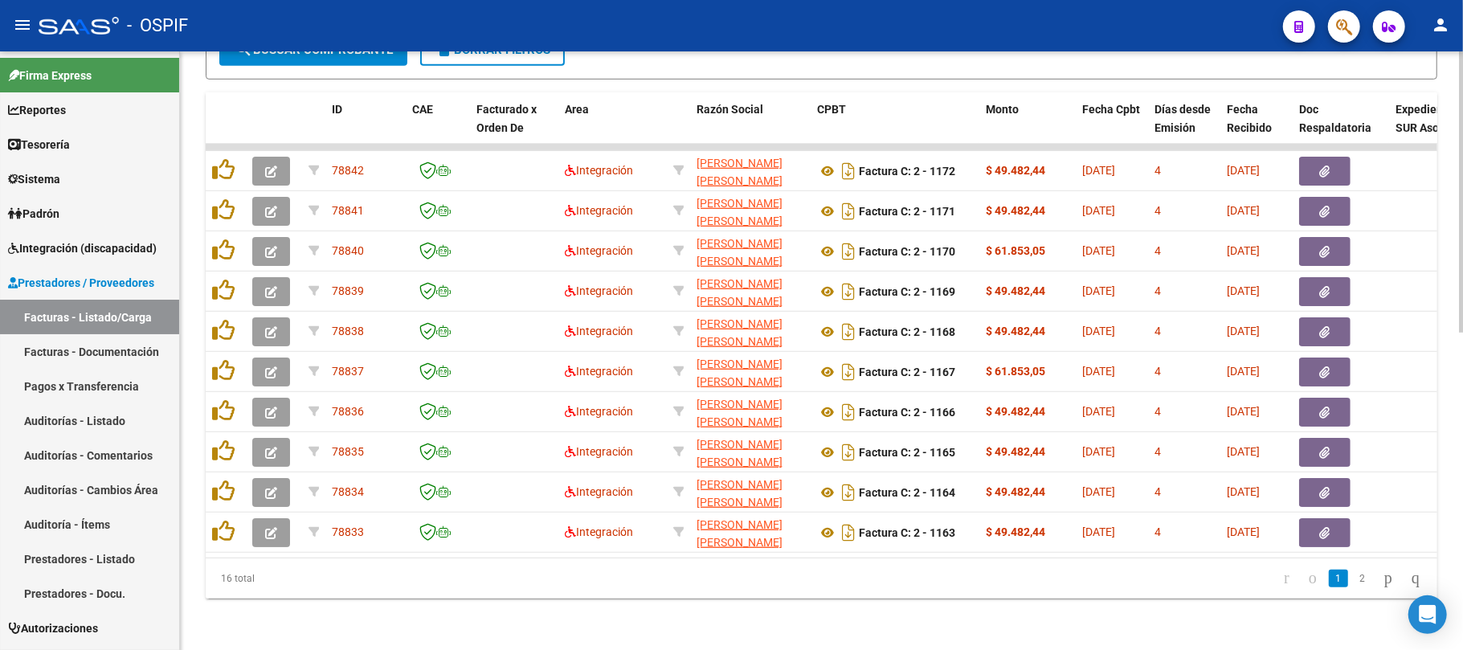
click at [825, 621] on div "Video tutorial PRESTADORES -> Listado de CPBTs Emitidos por Prestadores / Prove…" at bounding box center [821, 20] width 1283 height 1260
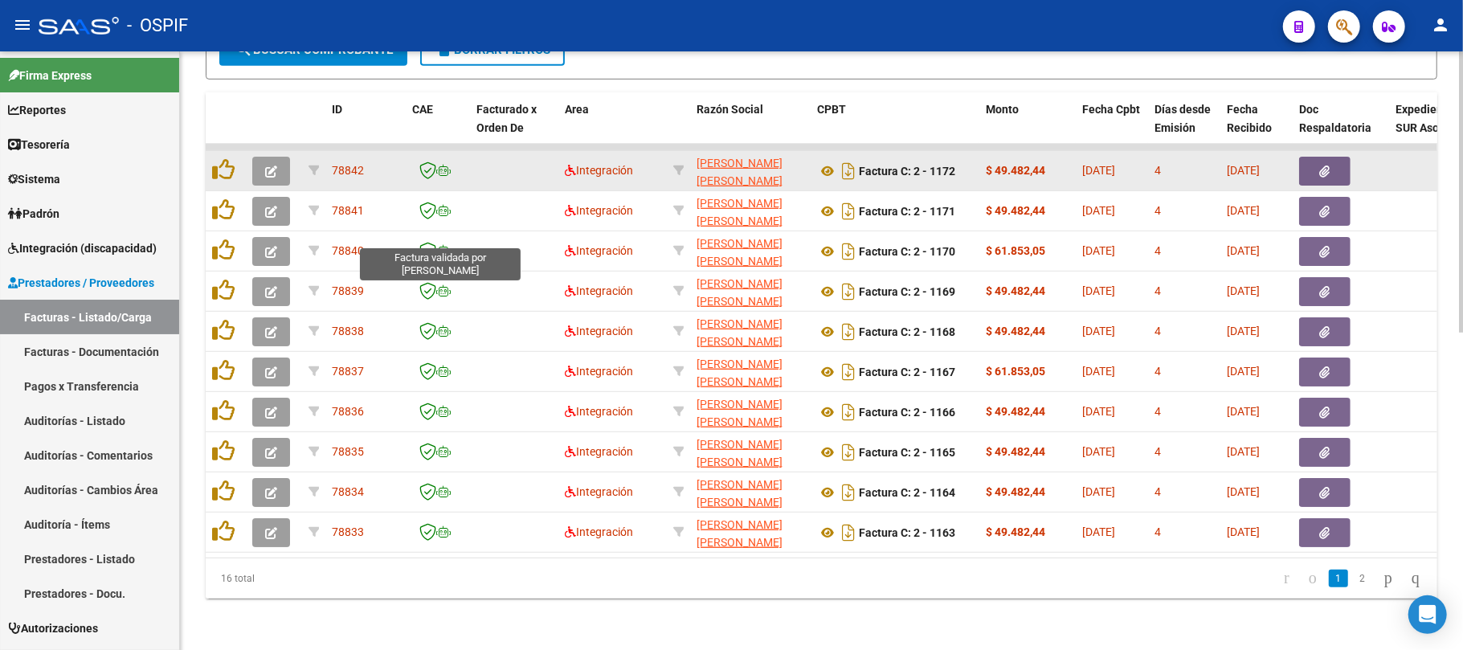
click at [265, 151] on datatable-body-cell at bounding box center [274, 170] width 56 height 39
click at [270, 166] on icon "button" at bounding box center [271, 172] width 12 height 12
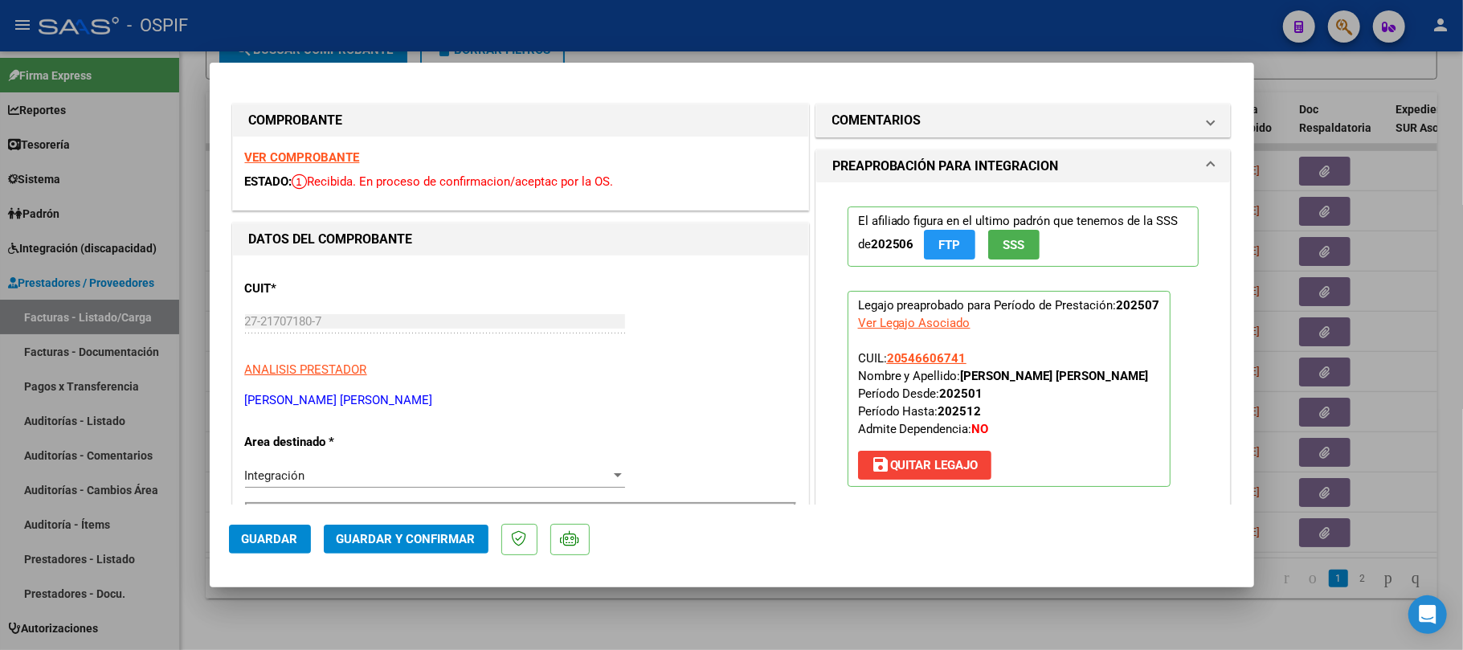
scroll to position [428, 0]
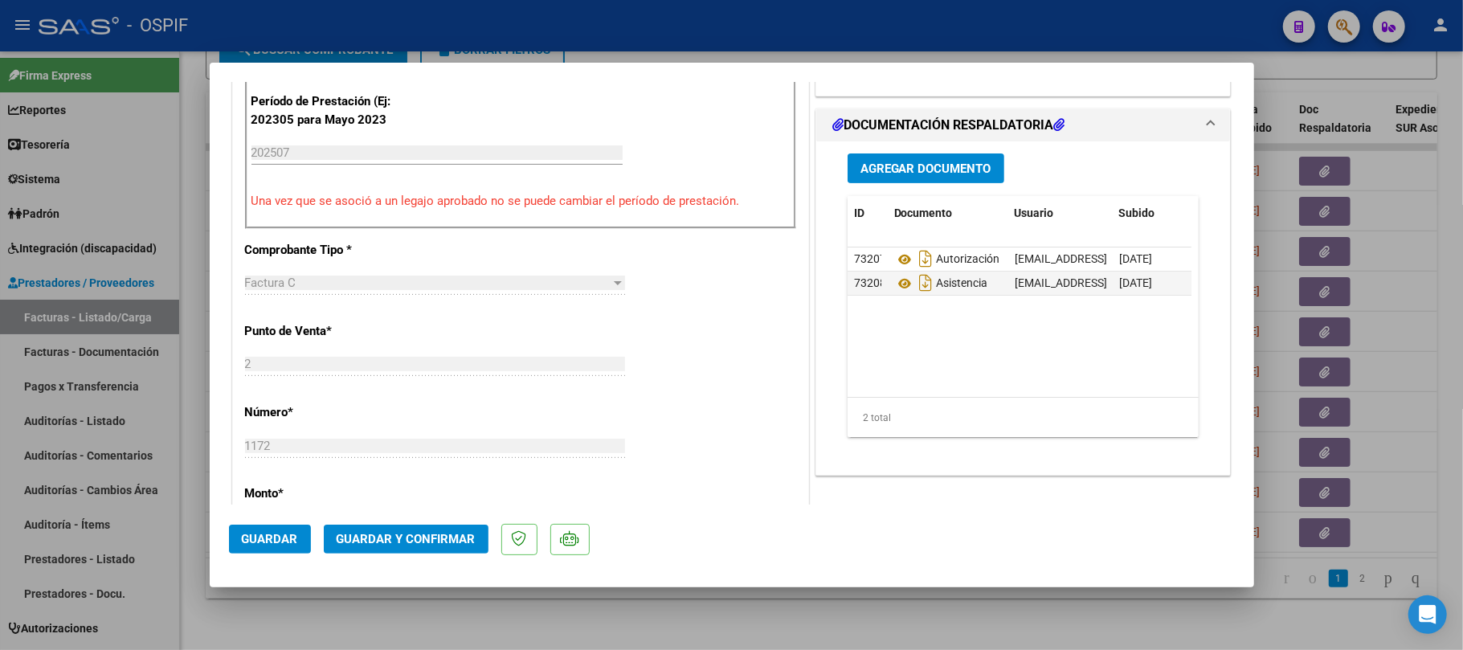
click at [426, 532] on span "Guardar y Confirmar" at bounding box center [406, 539] width 139 height 14
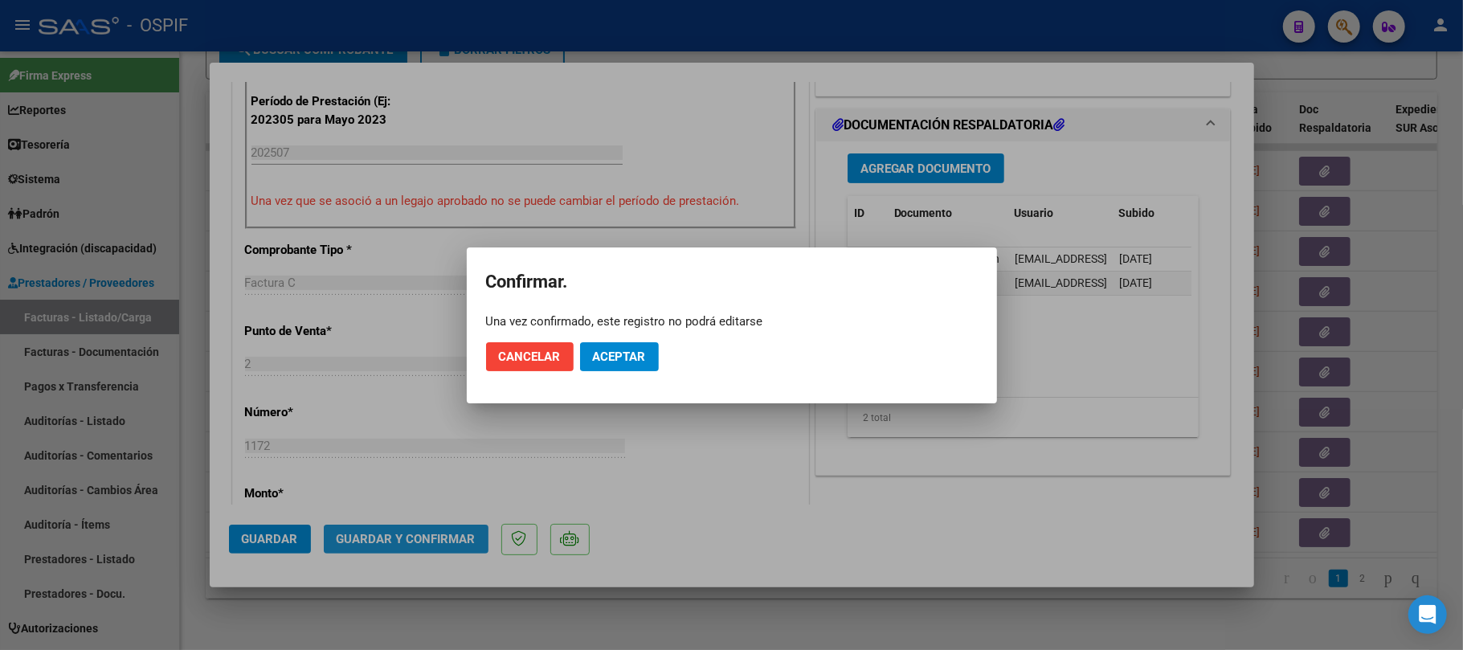
click at [641, 341] on mat-dialog-actions "Cancelar Aceptar" at bounding box center [732, 357] width 492 height 55
click at [641, 354] on span "Aceptar" at bounding box center [619, 357] width 53 height 14
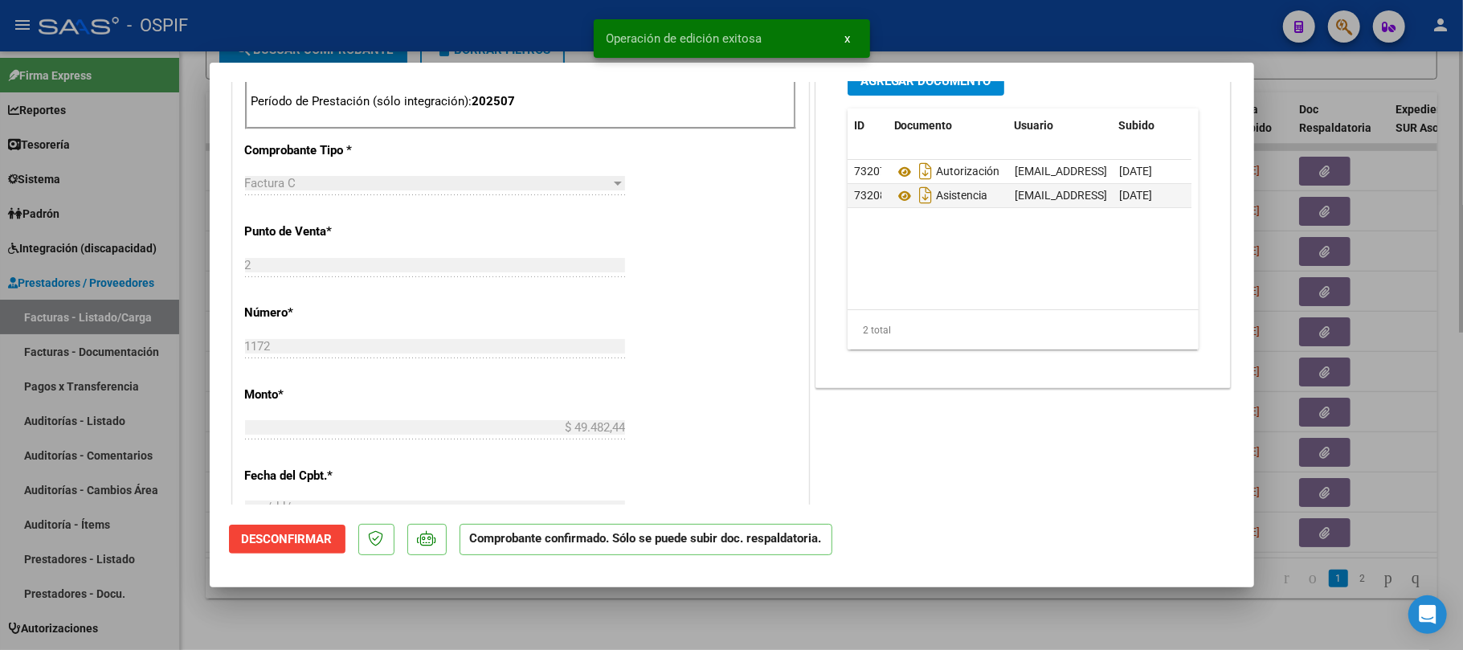
click at [239, 622] on div at bounding box center [731, 325] width 1463 height 650
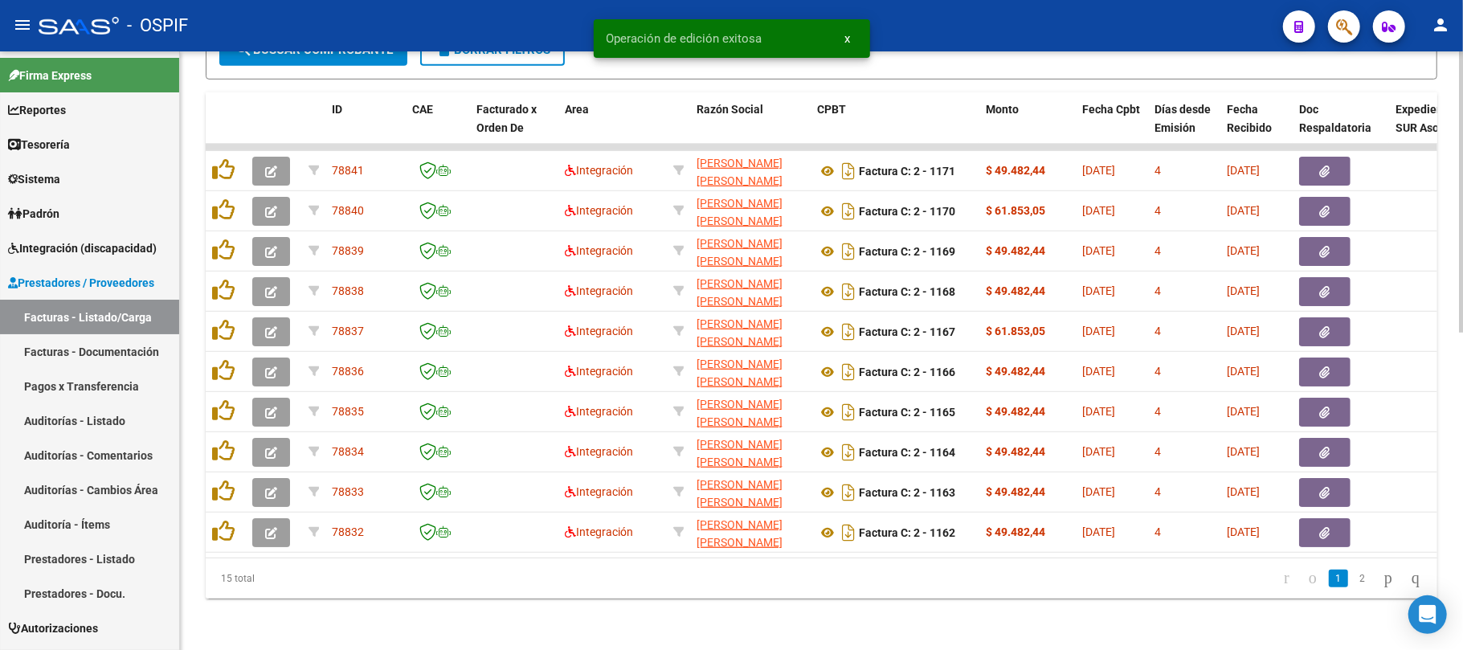
click at [984, 631] on div "Video tutorial PRESTADORES -> Listado de CPBTs Emitidos por Prestadores / Prove…" at bounding box center [821, 20] width 1283 height 1260
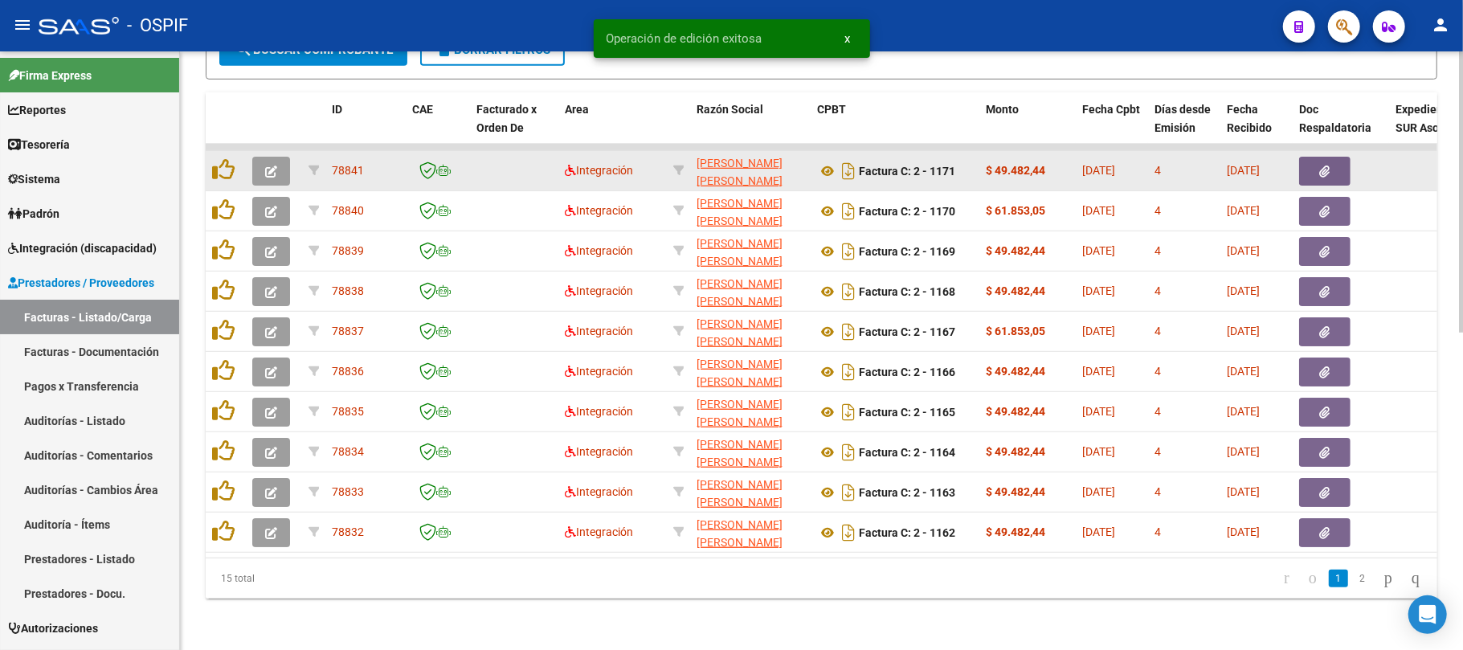
click at [267, 151] on datatable-body-cell at bounding box center [274, 170] width 56 height 39
click at [267, 164] on span "button" at bounding box center [271, 171] width 12 height 14
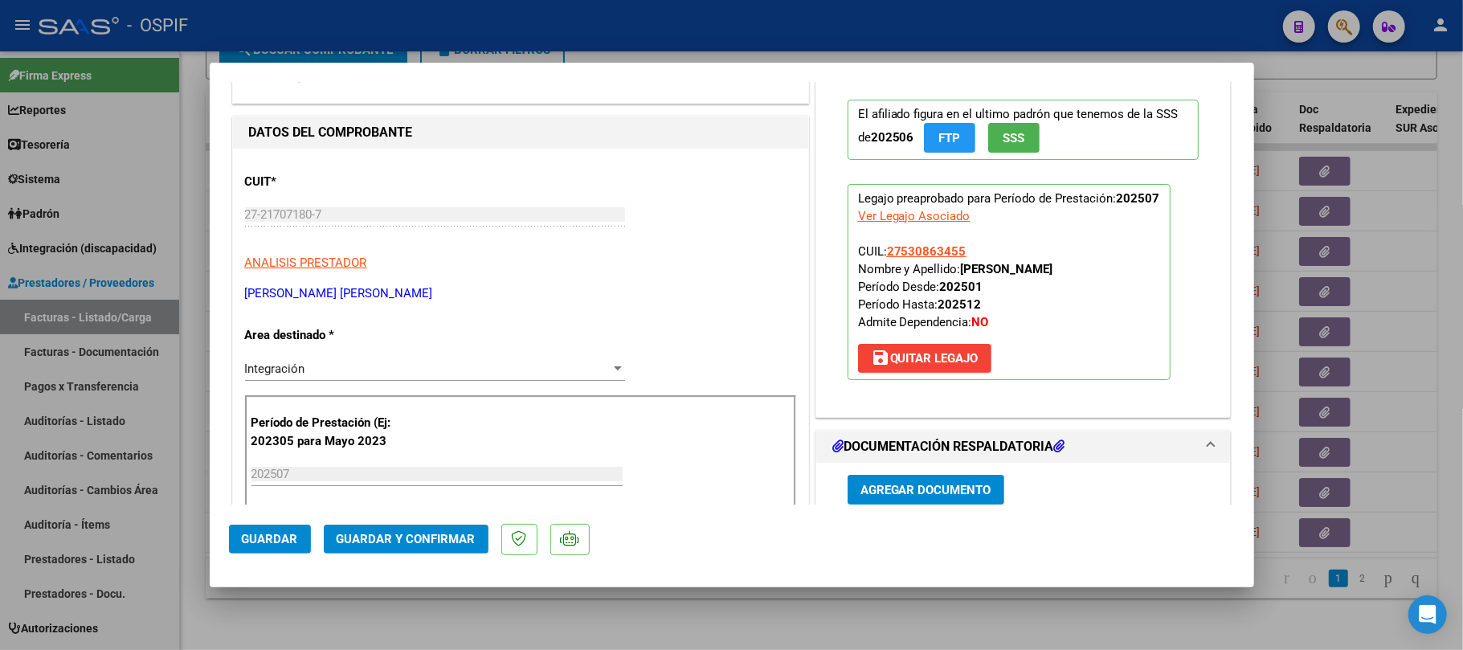
scroll to position [0, 0]
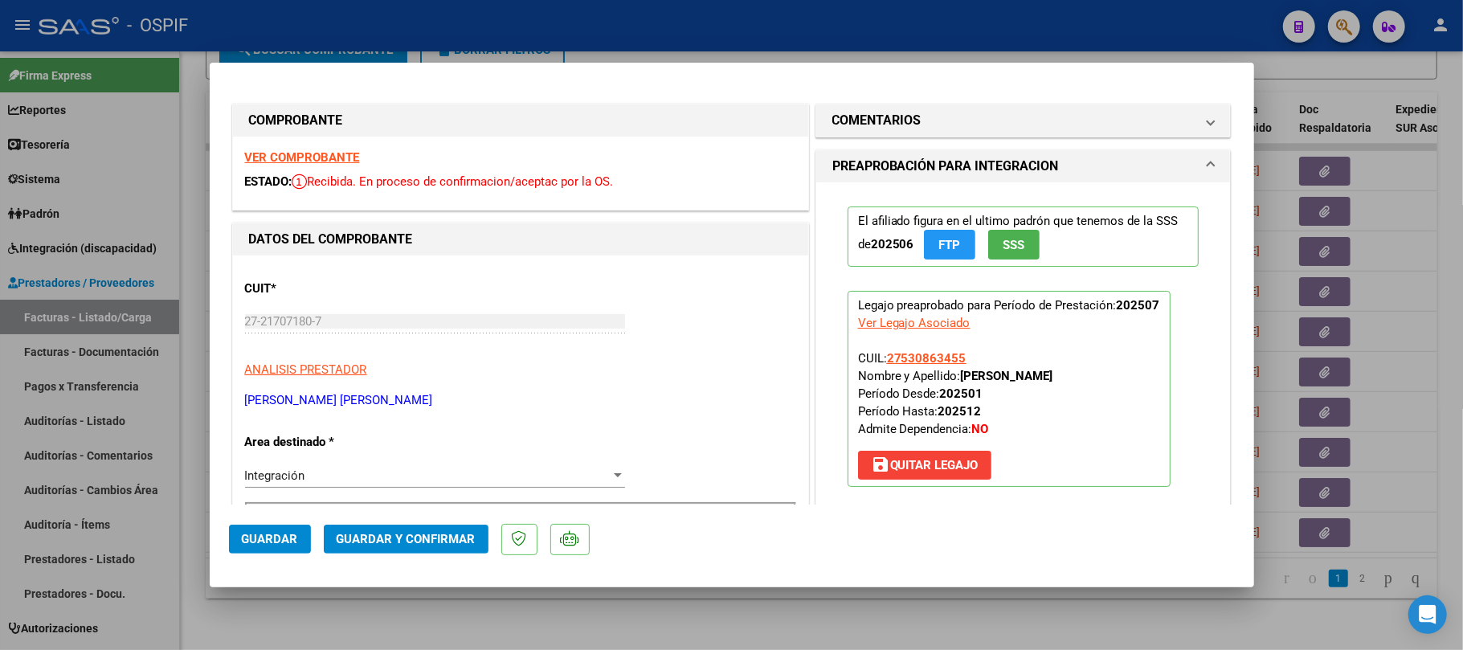
click at [434, 544] on span "Guardar y Confirmar" at bounding box center [406, 539] width 139 height 14
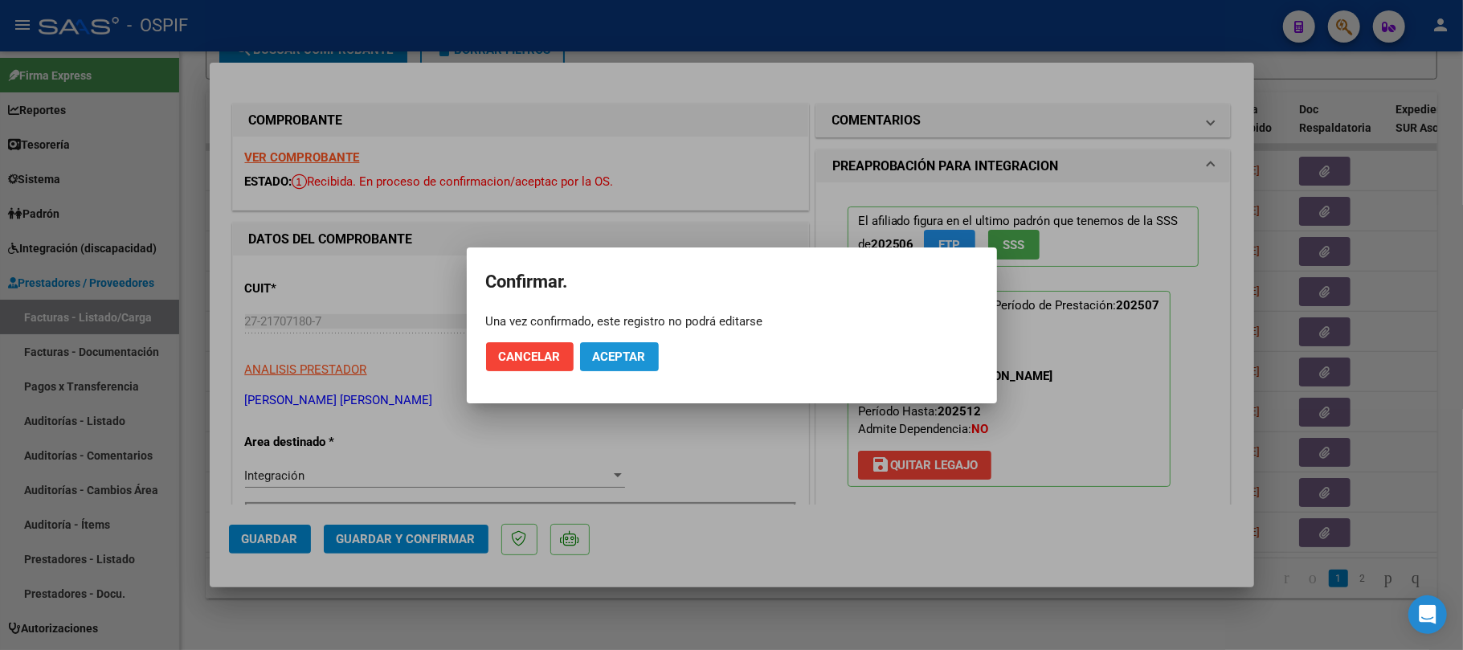
click at [618, 362] on button "Aceptar" at bounding box center [619, 356] width 79 height 29
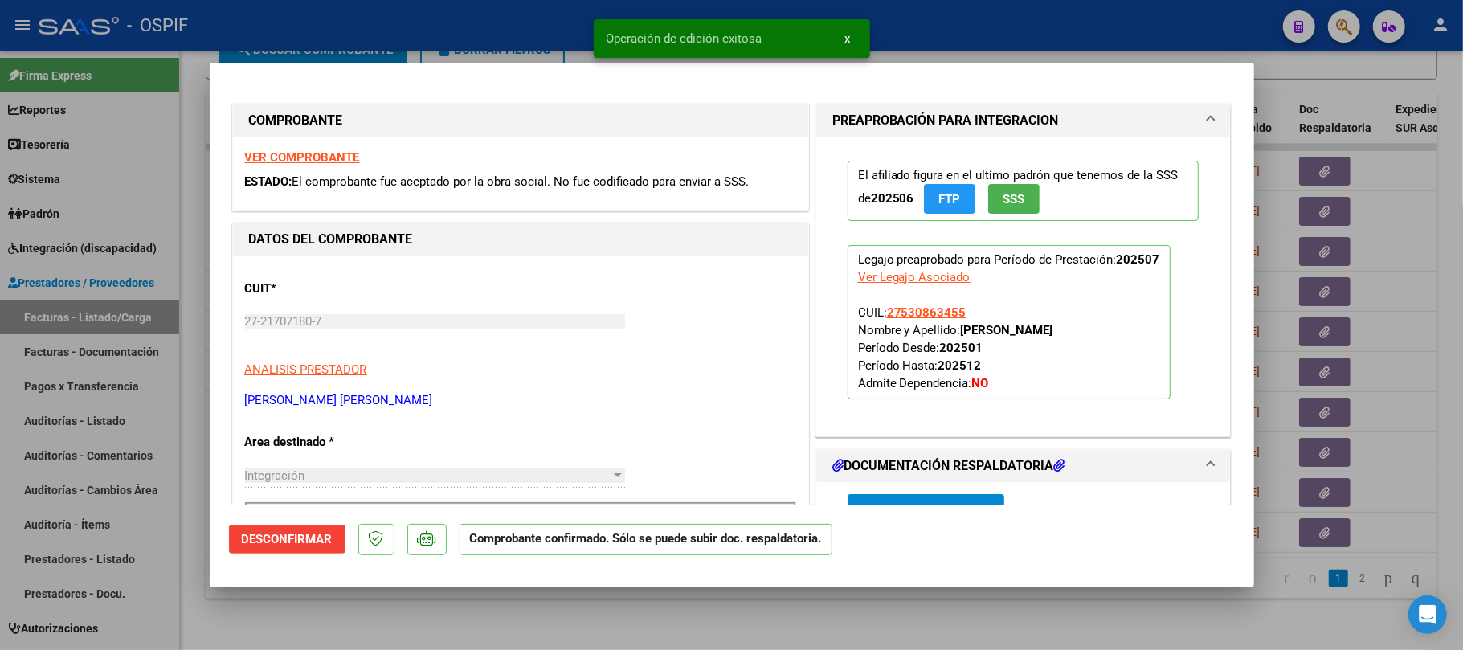
click at [600, 599] on div at bounding box center [731, 325] width 1463 height 650
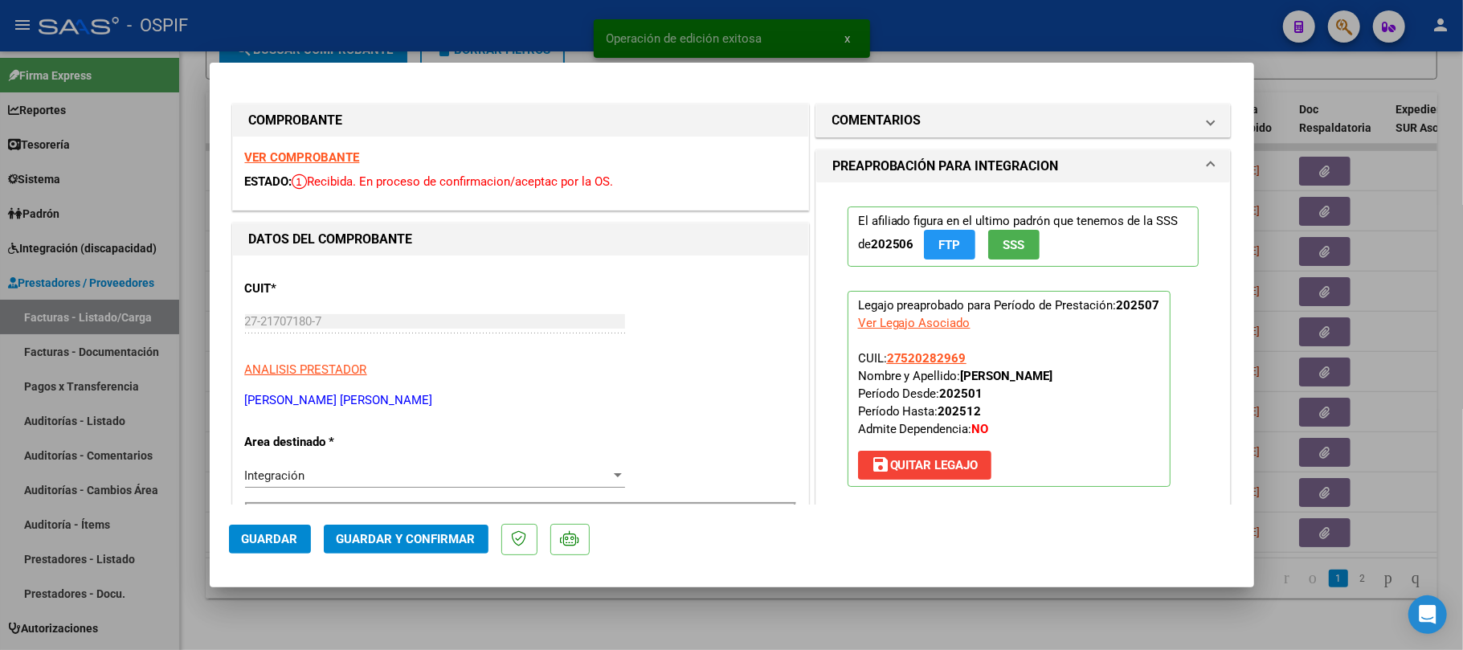
click at [827, 538] on mat-dialog-actions "Guardar Guardar y Confirmar" at bounding box center [732, 536] width 1006 height 63
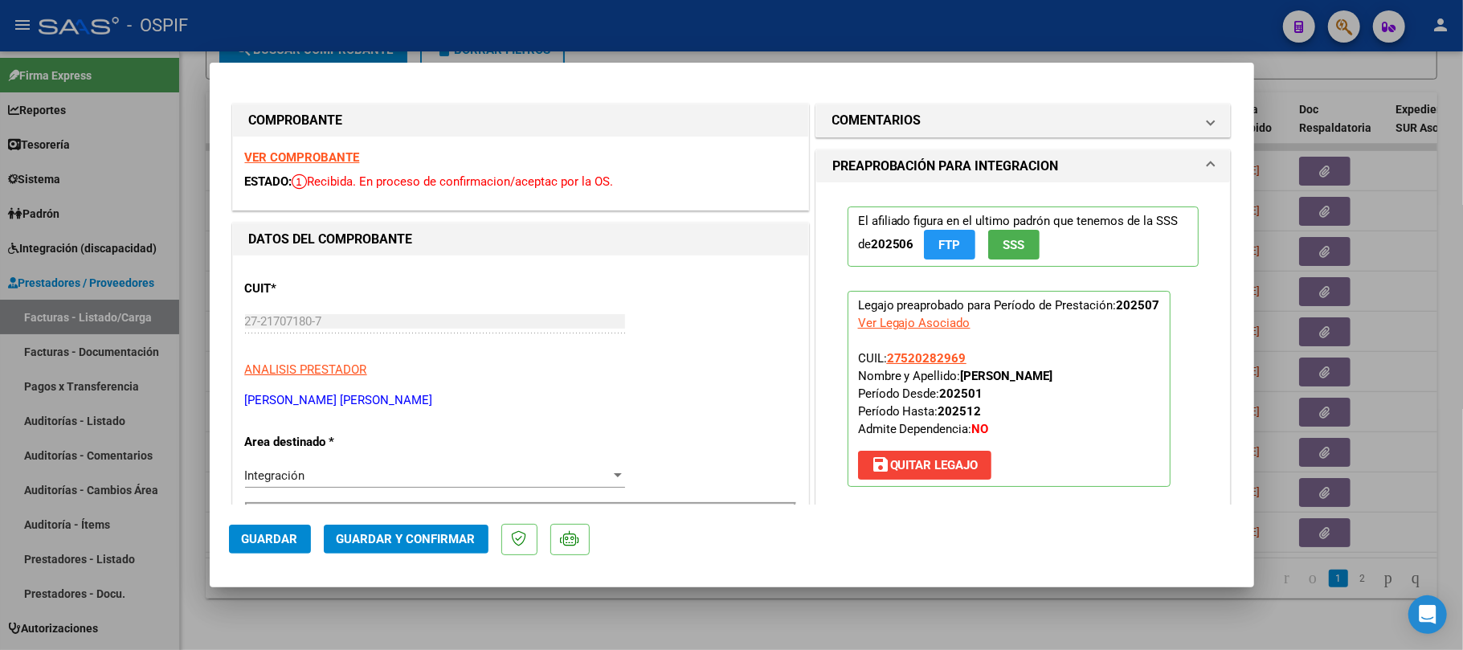
click at [945, 648] on div at bounding box center [731, 325] width 1463 height 650
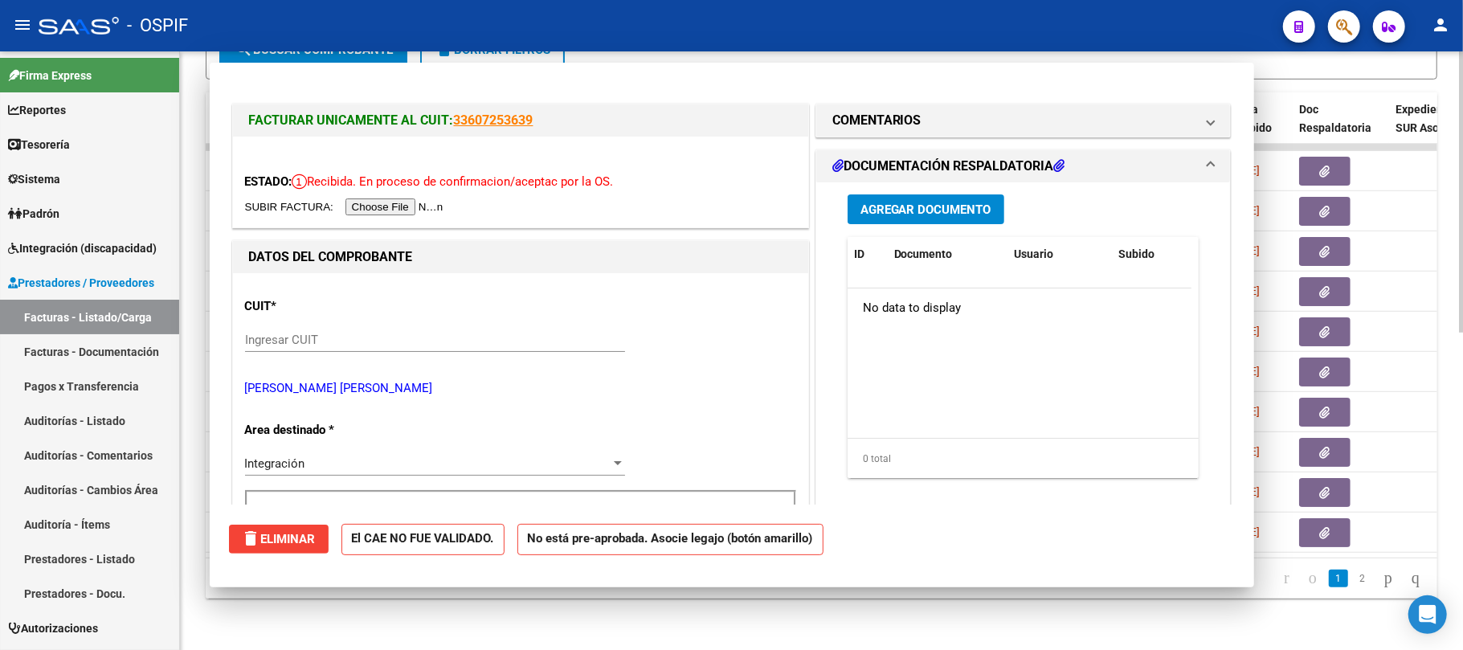
drag, startPoint x: 960, startPoint y: 618, endPoint x: 1040, endPoint y: 611, distance: 80.7
click at [962, 614] on div "Video tutorial PRESTADORES -> Listado de CPBTs Emitidos por Prestadores / Prove…" at bounding box center [821, 20] width 1283 height 1260
